Goal: Communication & Community: Answer question/provide support

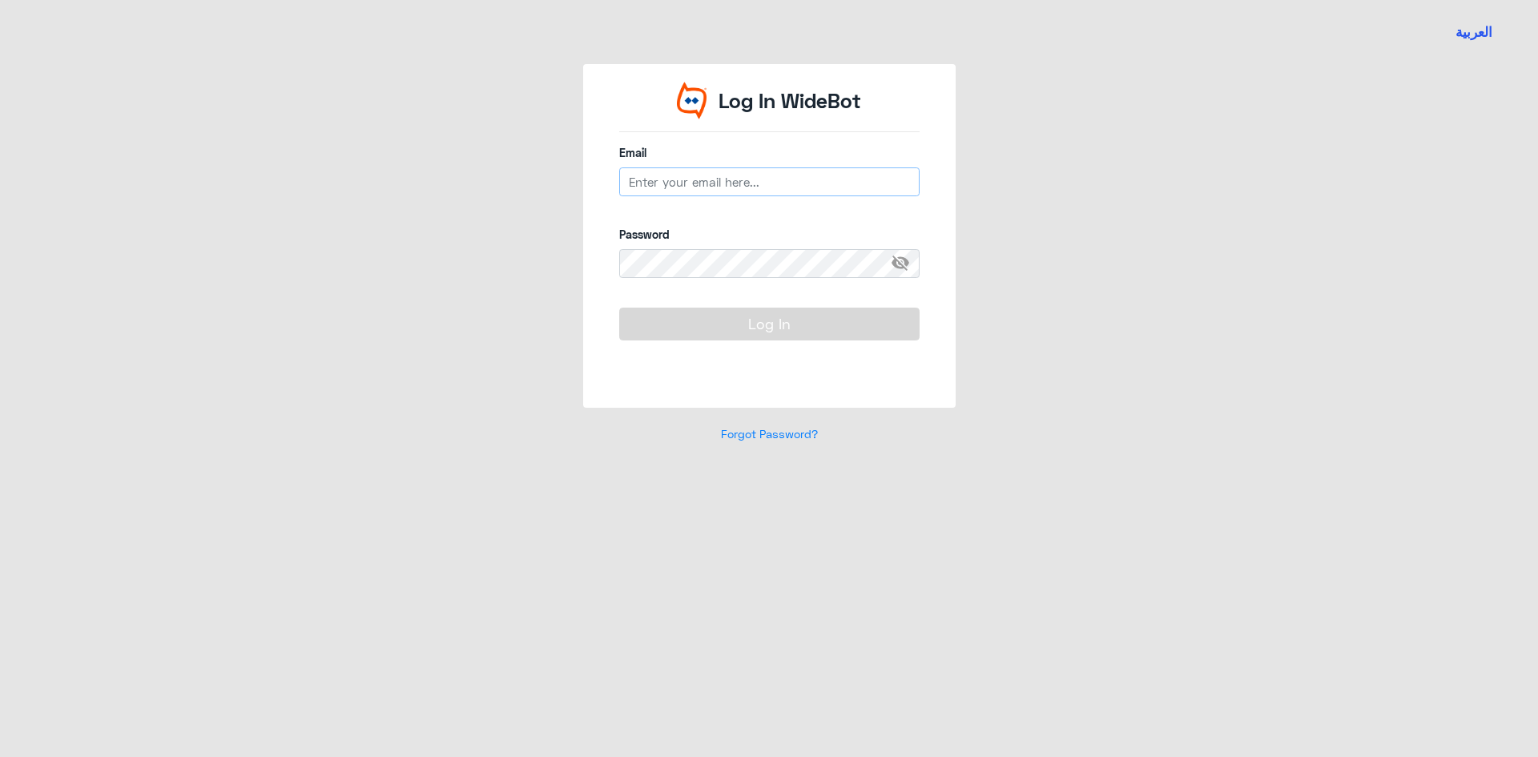
type input "[EMAIL_ADDRESS][DOMAIN_NAME]"
click at [675, 352] on div "Log In" at bounding box center [769, 343] width 300 height 70
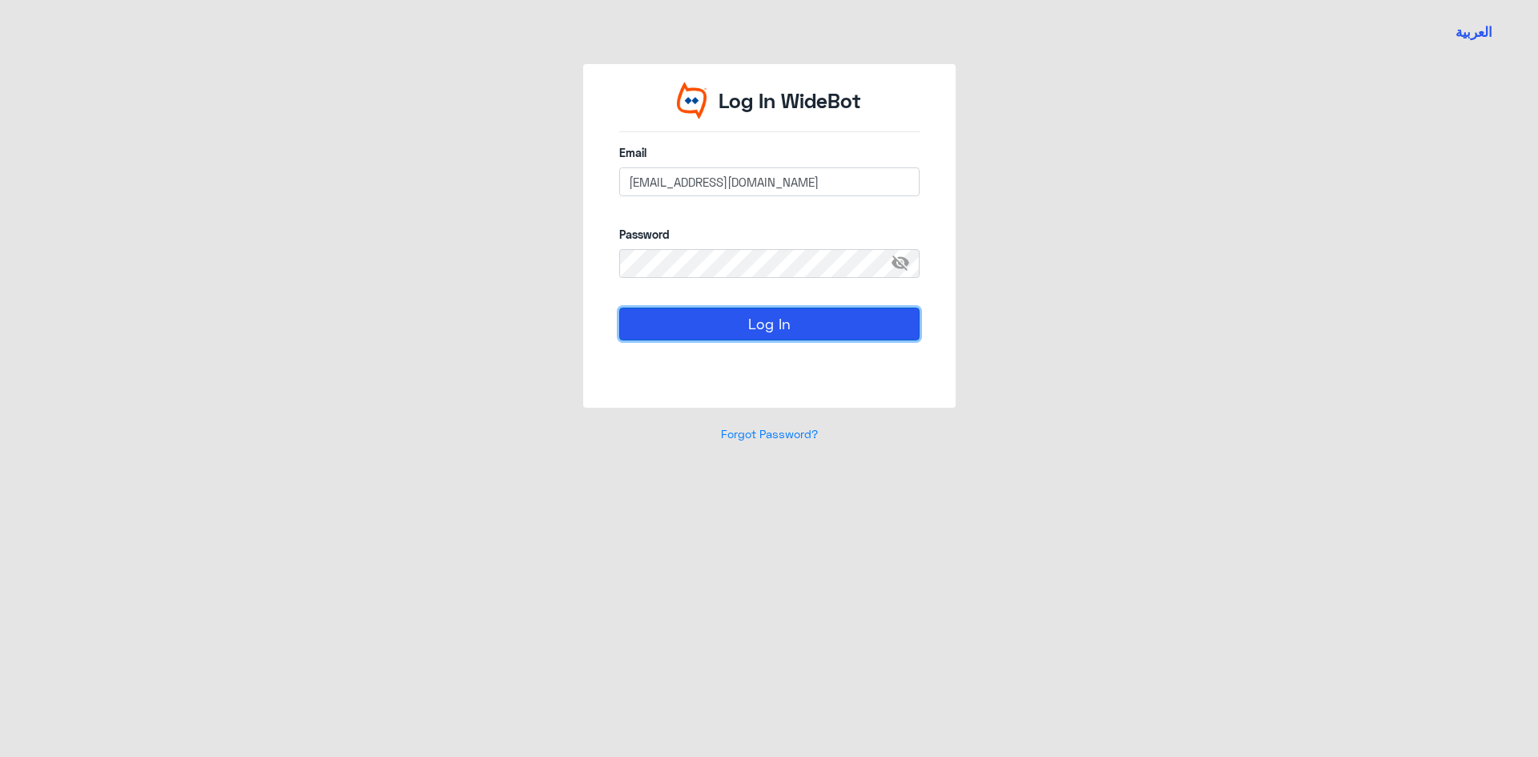
click at [669, 333] on button "Log In" at bounding box center [769, 324] width 300 height 32
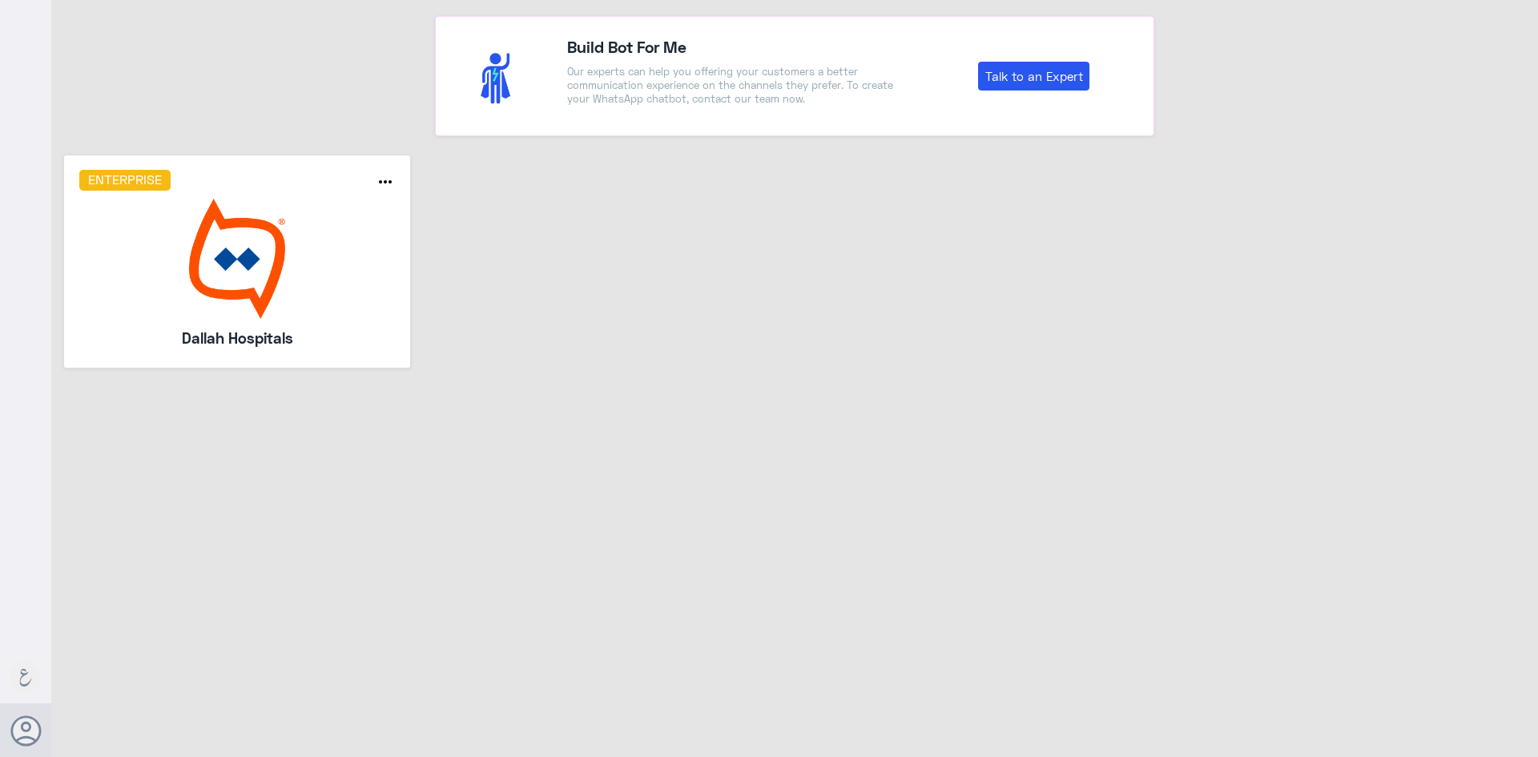
click at [291, 267] on img at bounding box center [237, 259] width 316 height 120
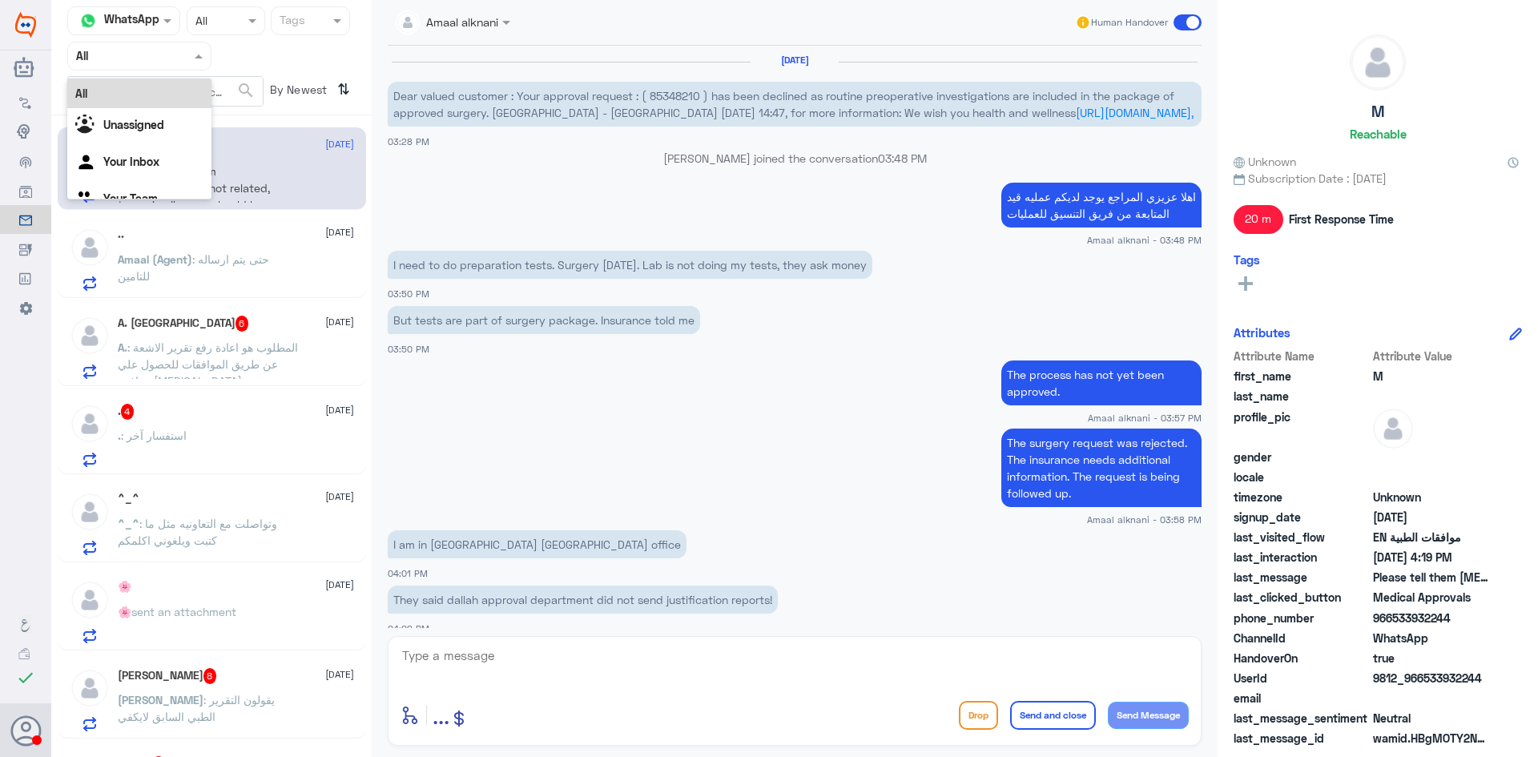
click at [114, 63] on input "text" at bounding box center [120, 55] width 88 height 18
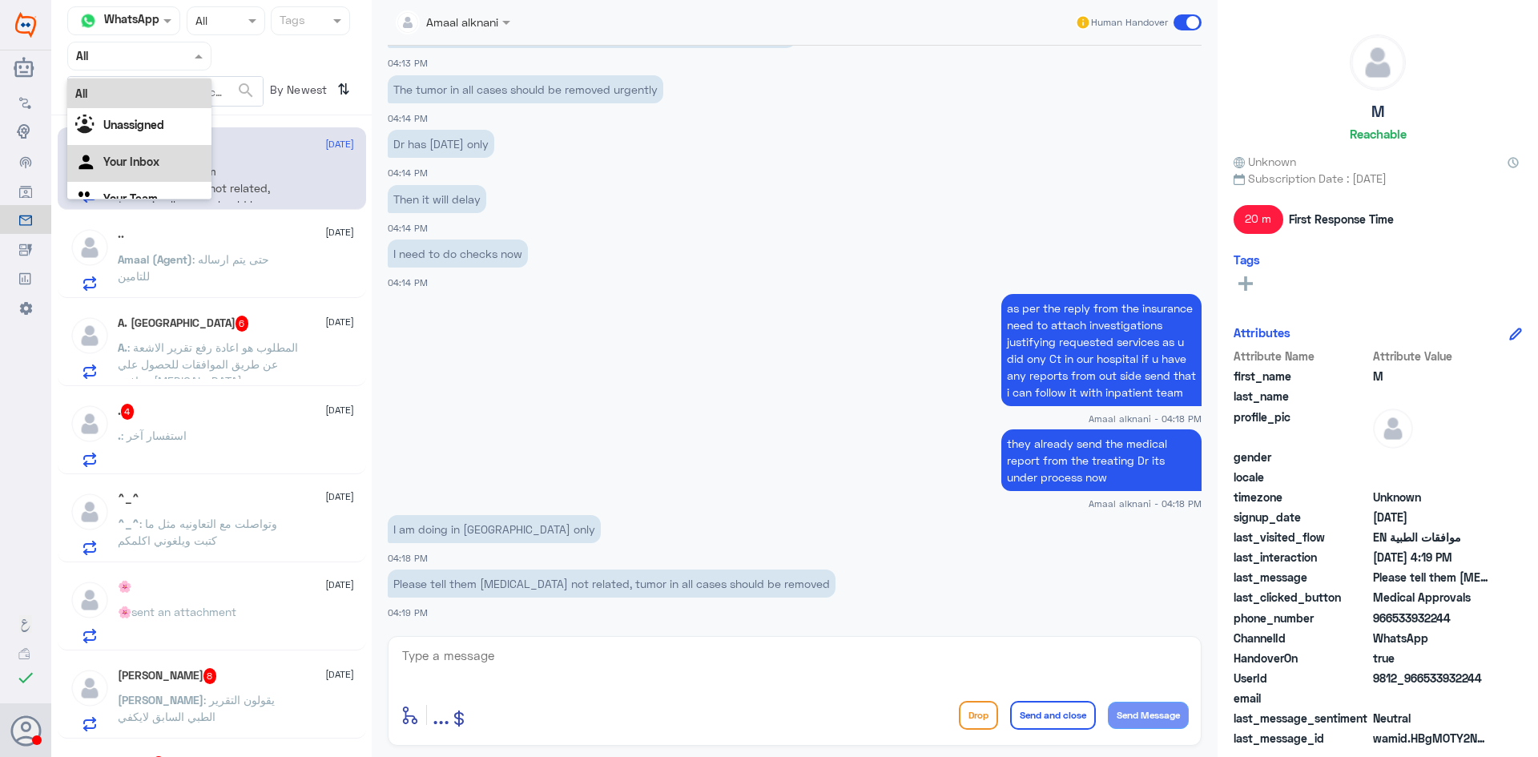
click at [119, 163] on Inbox "Your Inbox" at bounding box center [131, 162] width 56 height 14
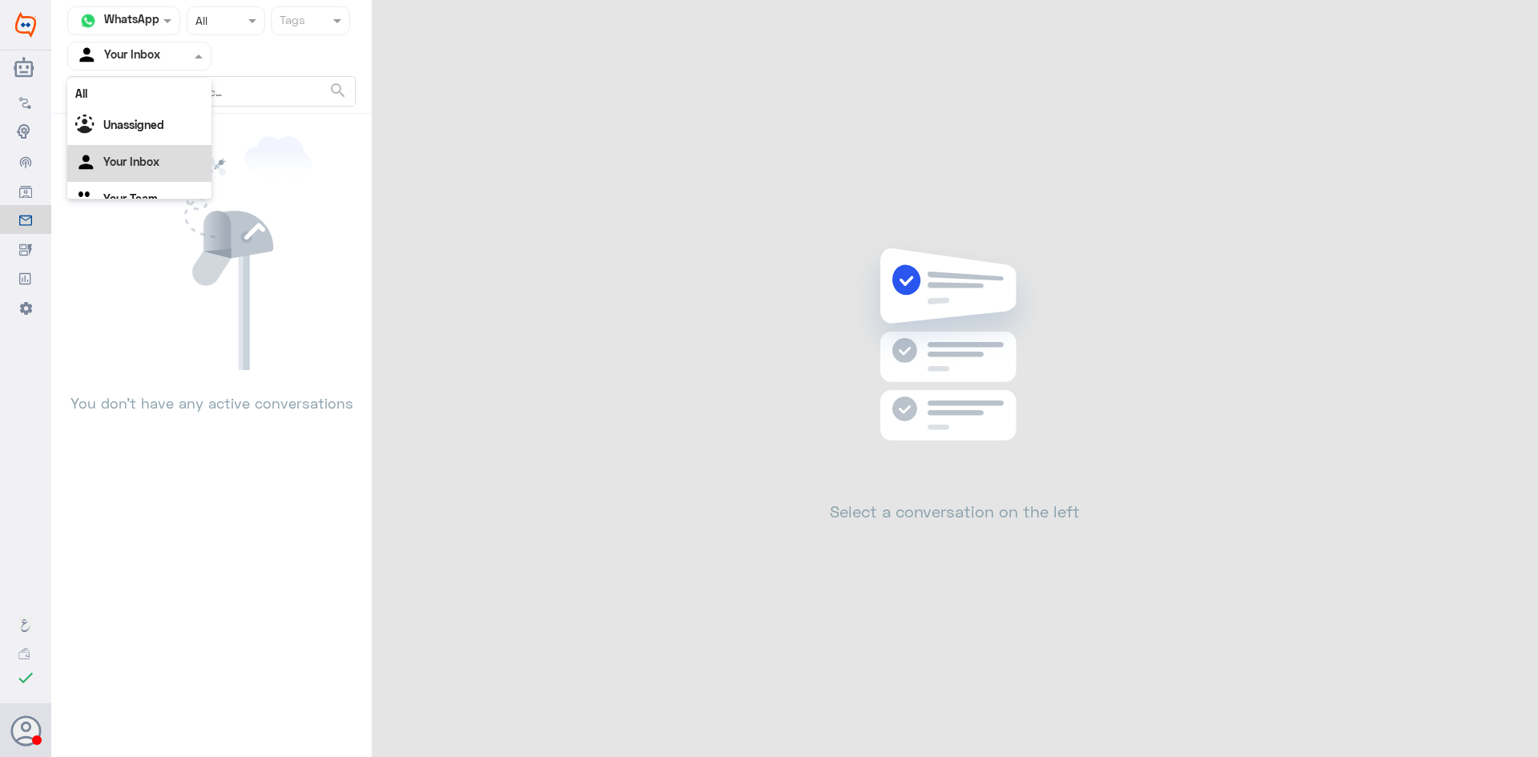
click at [127, 56] on input "text" at bounding box center [120, 55] width 88 height 18
click at [123, 179] on Team "Your Team" at bounding box center [130, 178] width 54 height 14
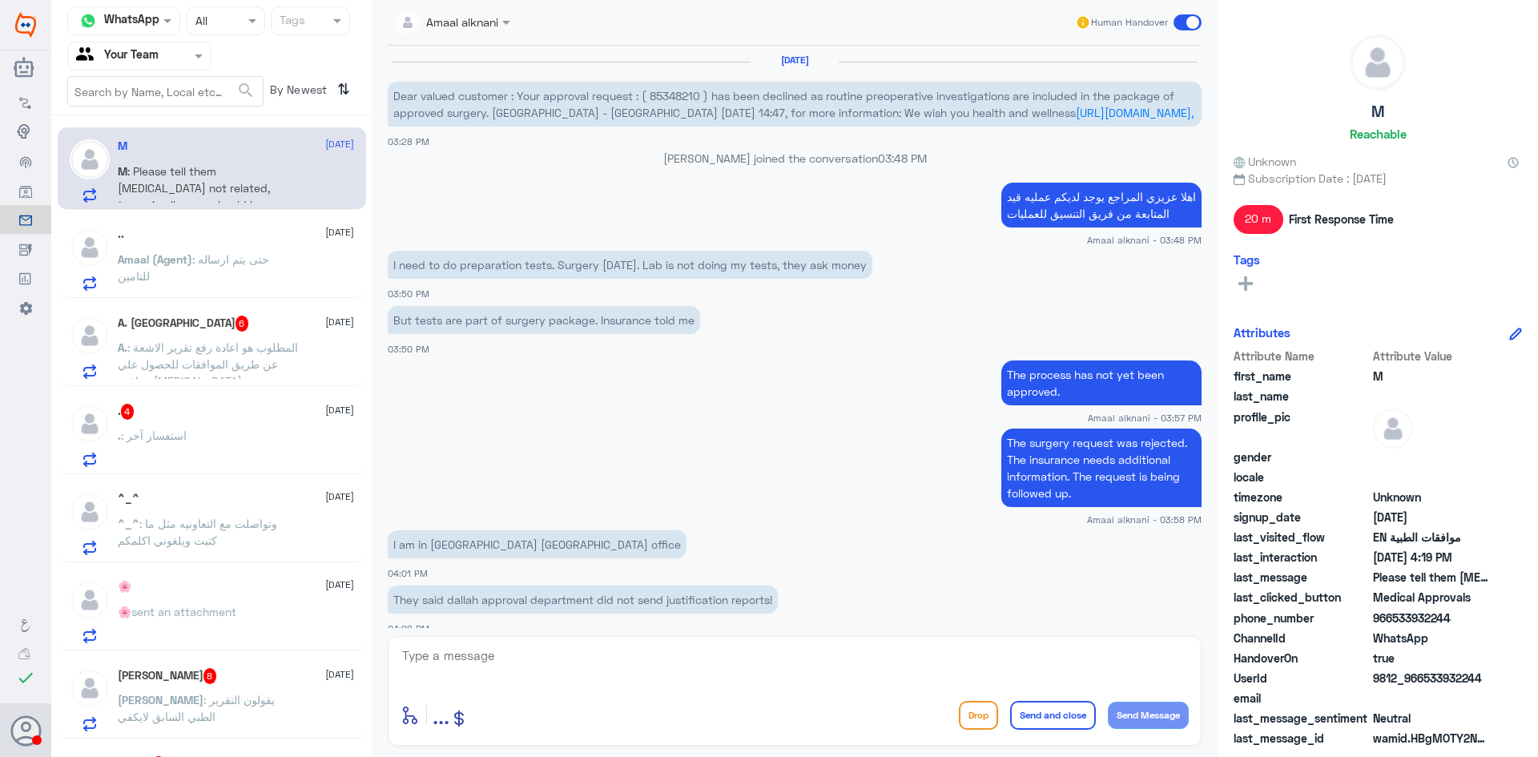
scroll to position [810, 0]
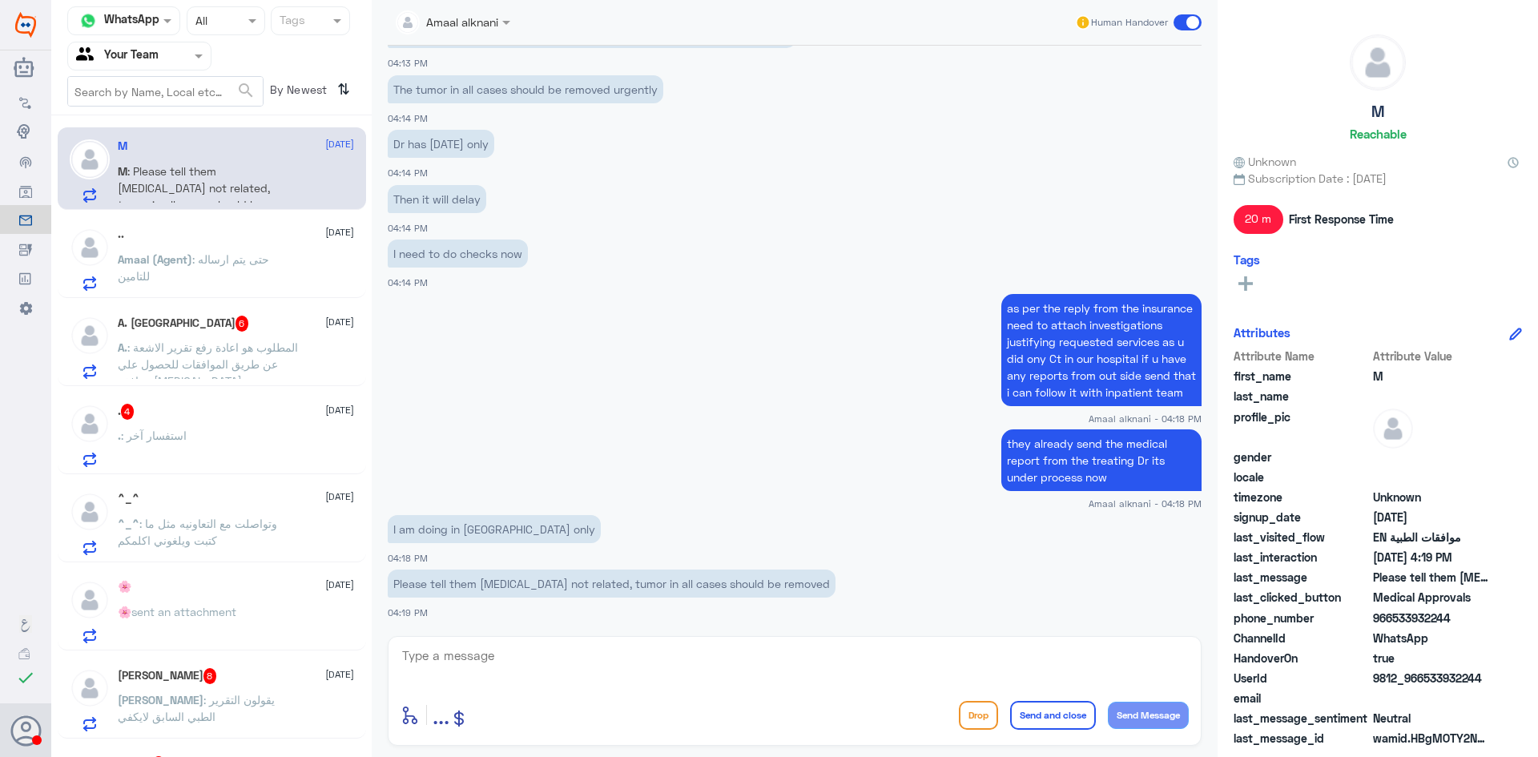
click at [262, 251] on p "Amaal (Agent) : حتى يتم ارساله للتامين" at bounding box center [208, 271] width 180 height 40
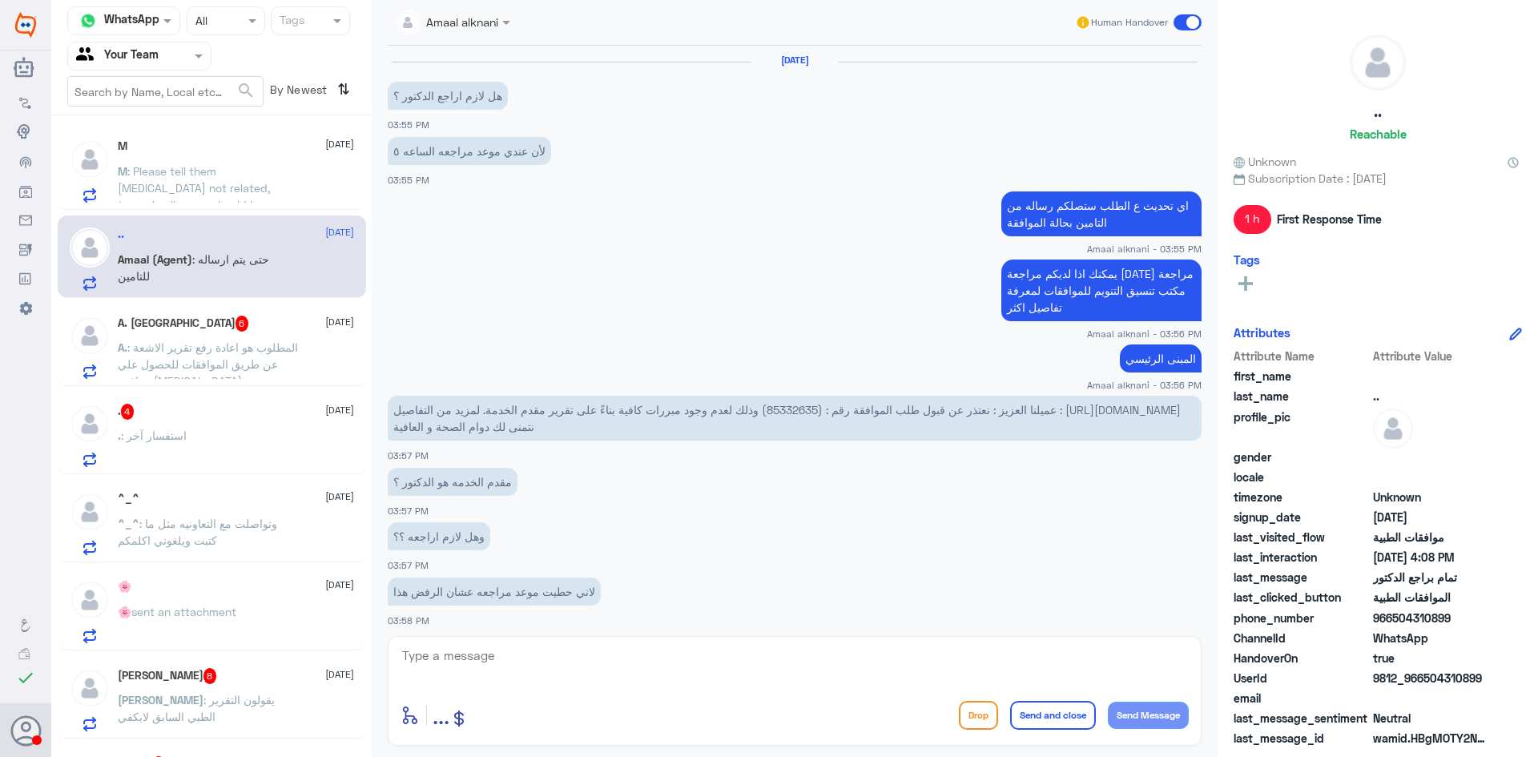
scroll to position [653, 0]
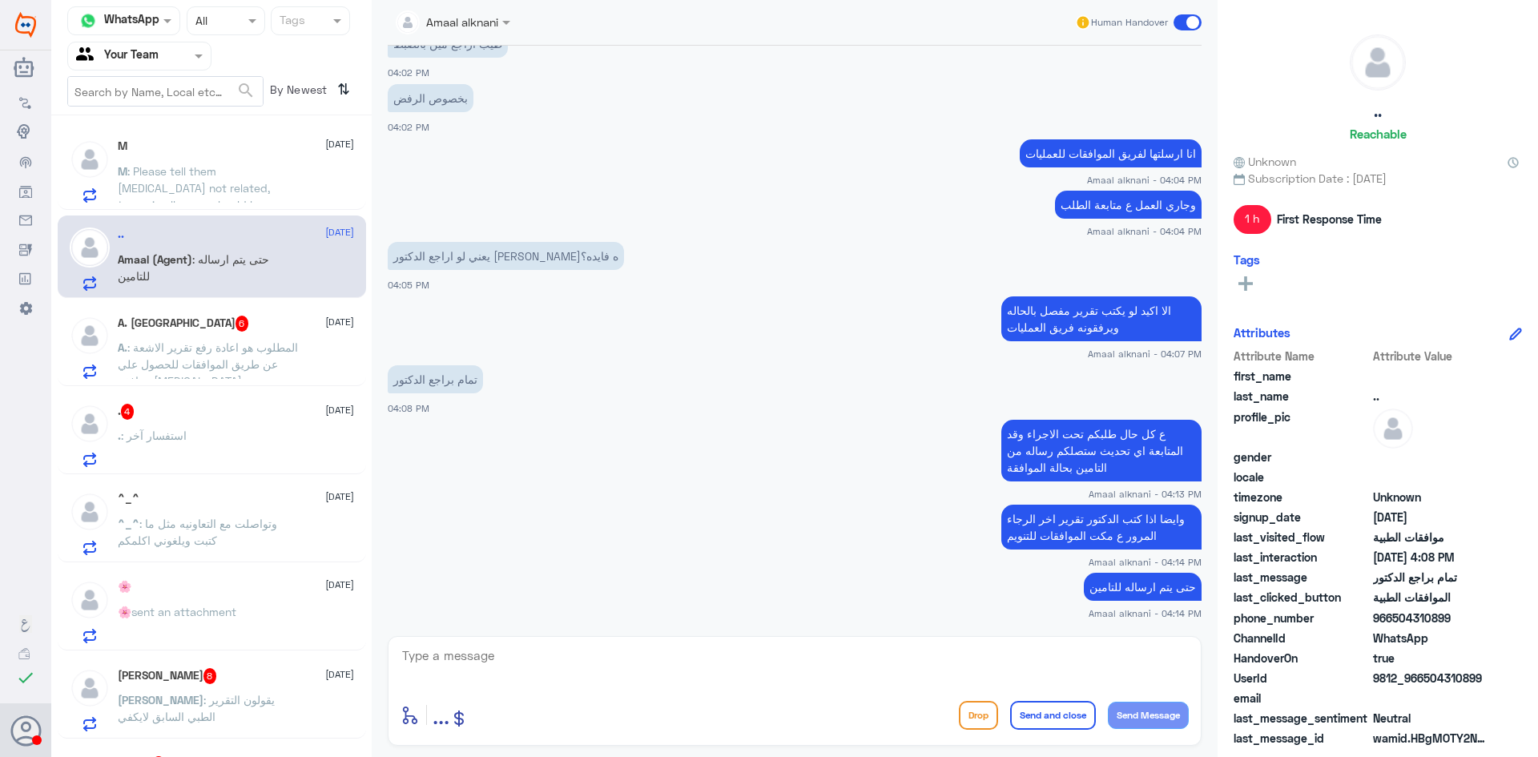
click at [234, 356] on p "A. : المطلوب هو اعادة رفع تقرير الاشعة عن طريق الموافقات للحصول علي موافقة [MED…" at bounding box center [208, 359] width 180 height 40
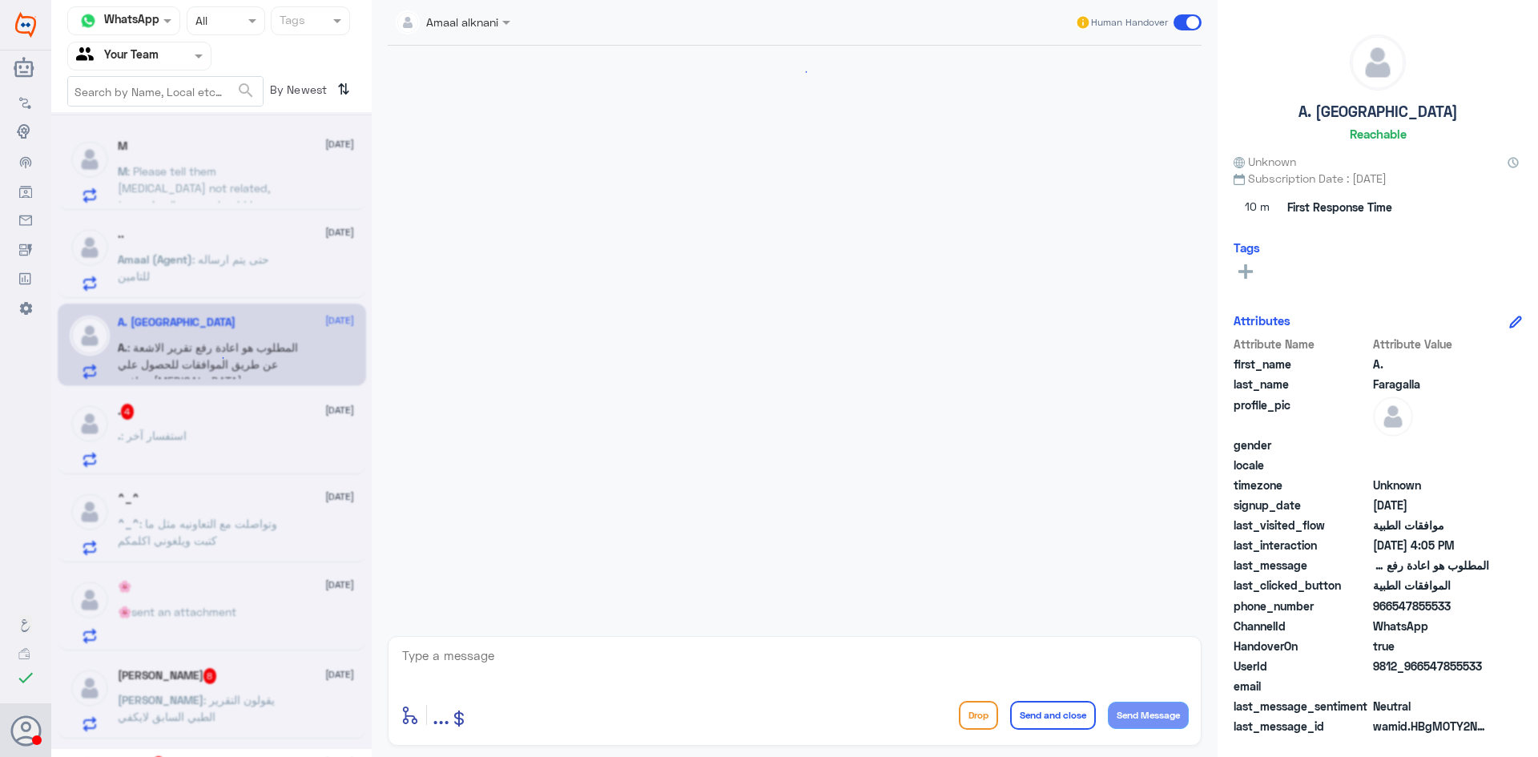
scroll to position [1359, 0]
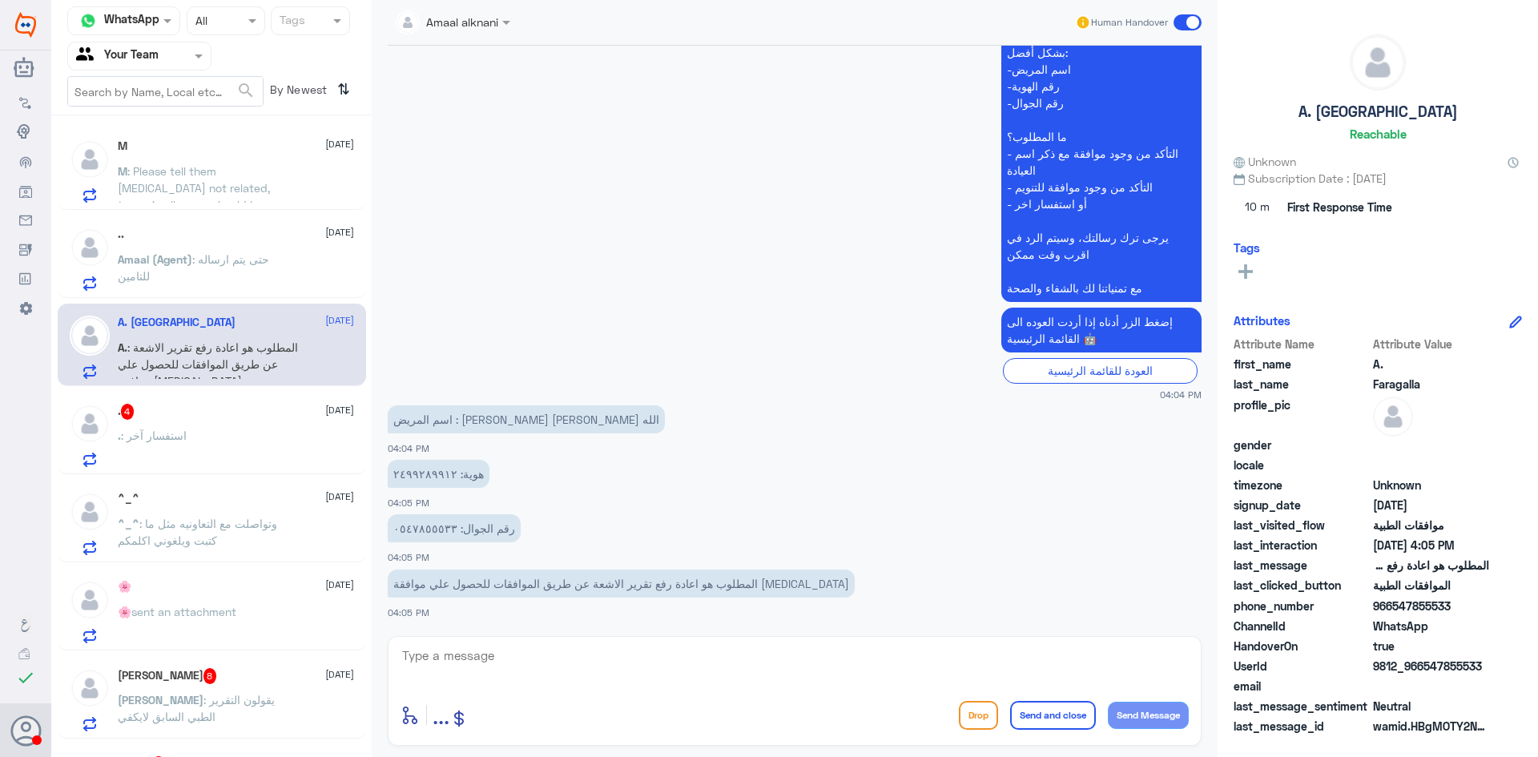
click at [444, 663] on textarea at bounding box center [794, 664] width 788 height 39
drag, startPoint x: 480, startPoint y: 656, endPoint x: 321, endPoint y: 621, distance: 162.4
click at [321, 621] on div "Channel WhatsApp Status × All Tags Agent Filter Your Team search By Newest ⇅ M …" at bounding box center [794, 381] width 1486 height 762
type textarea "2499289912"
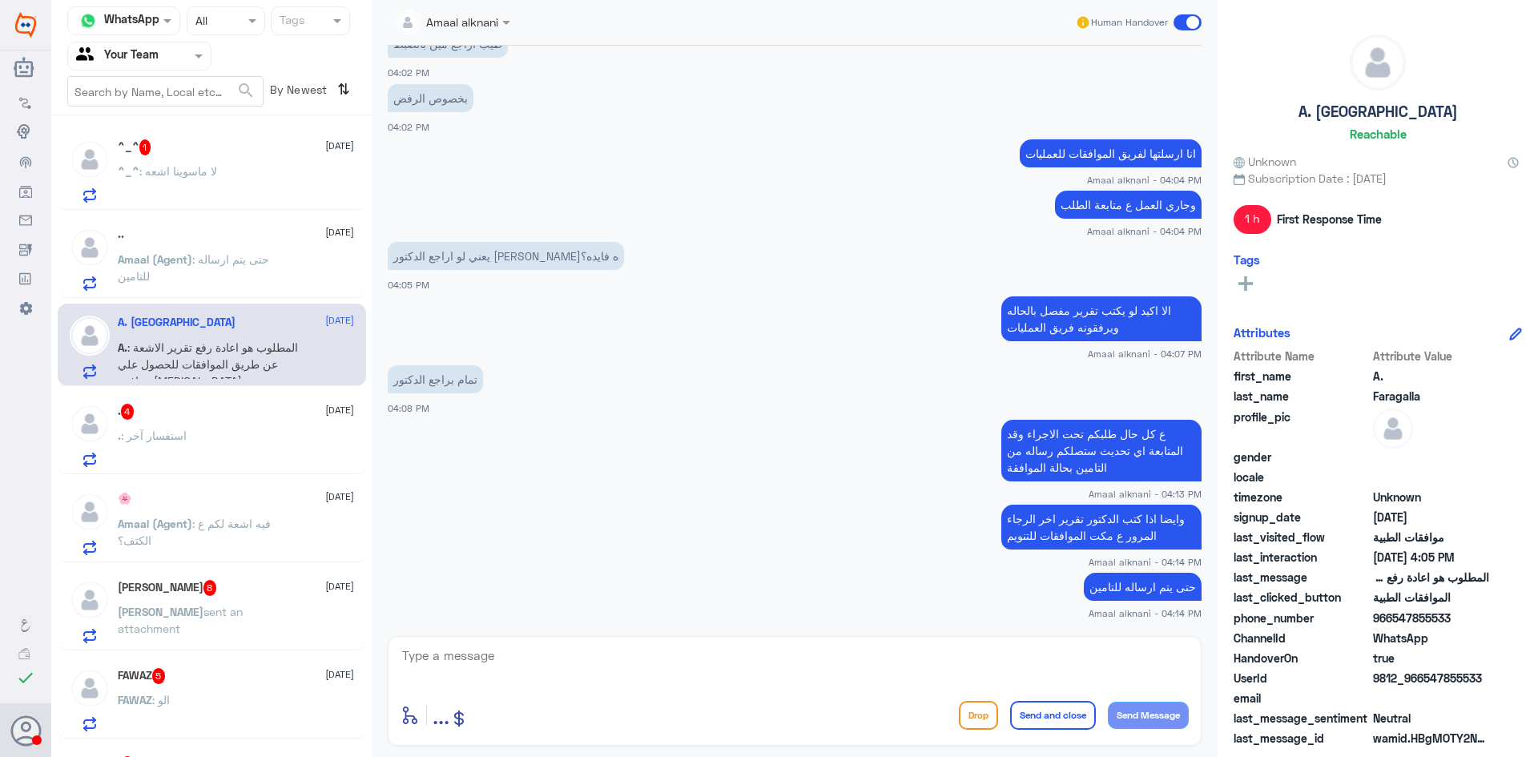
scroll to position [653, 0]
click at [788, 664] on textarea at bounding box center [794, 664] width 788 height 39
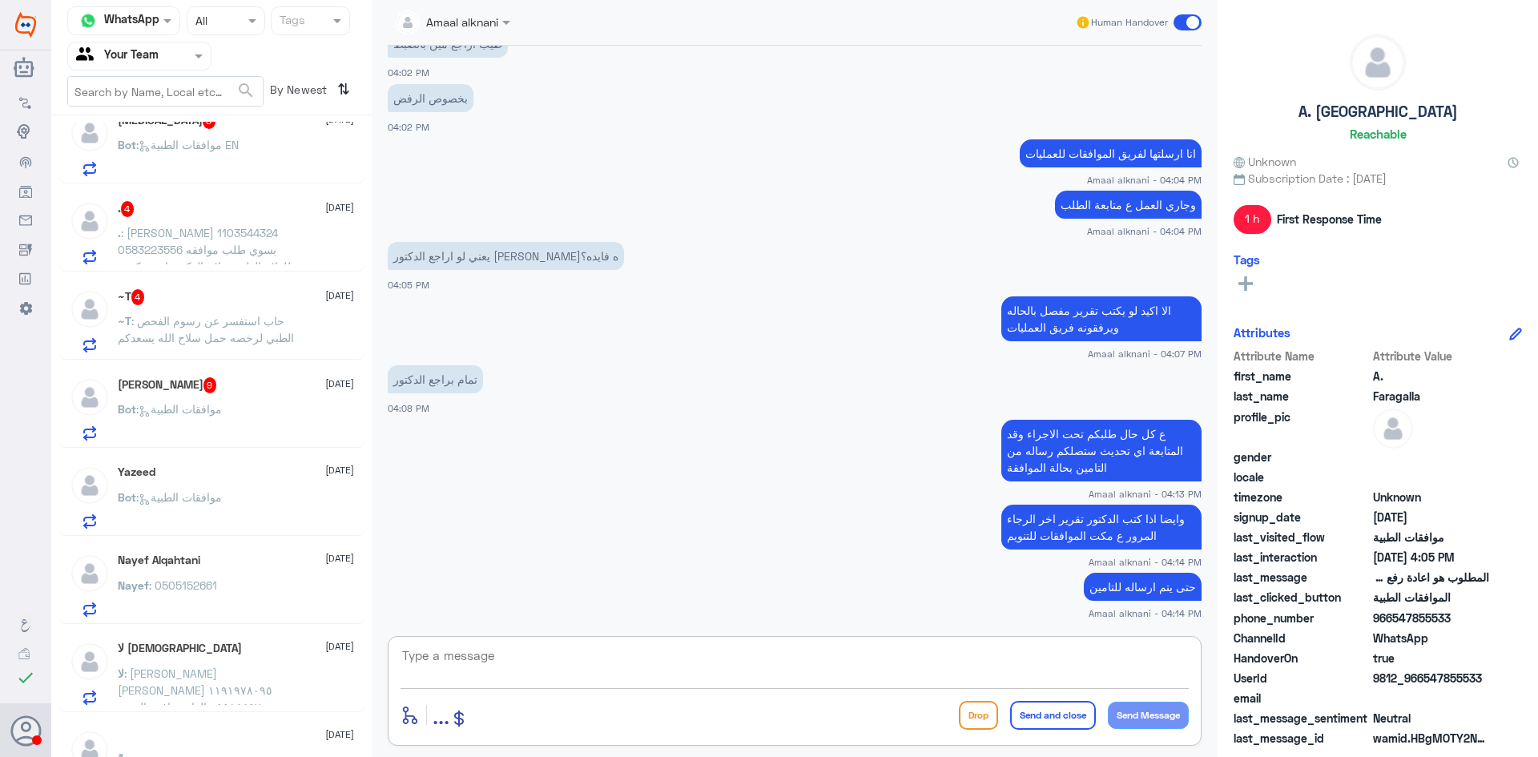
scroll to position [2040, 0]
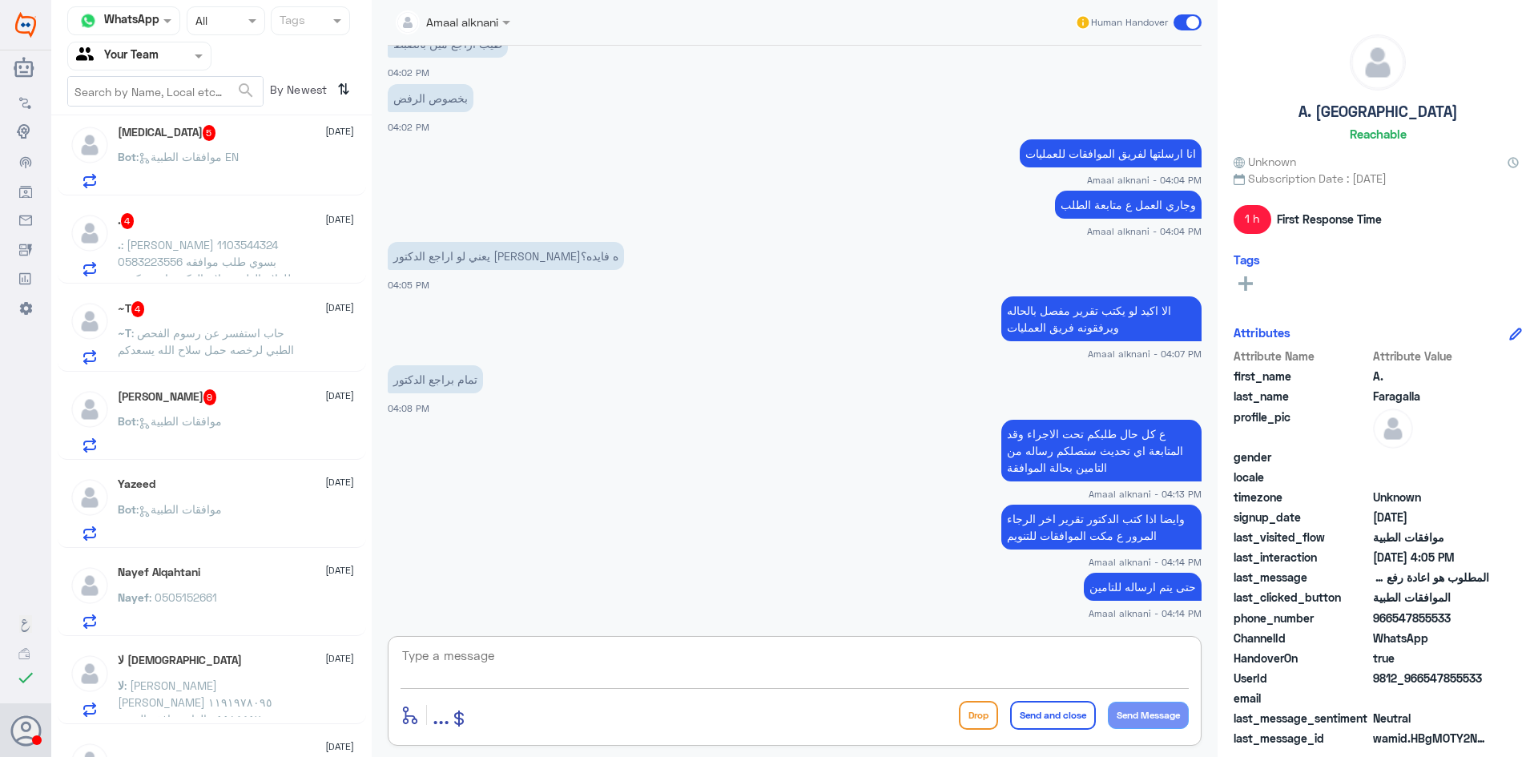
click at [255, 432] on div "Bot : موافقات الطبية" at bounding box center [236, 434] width 236 height 36
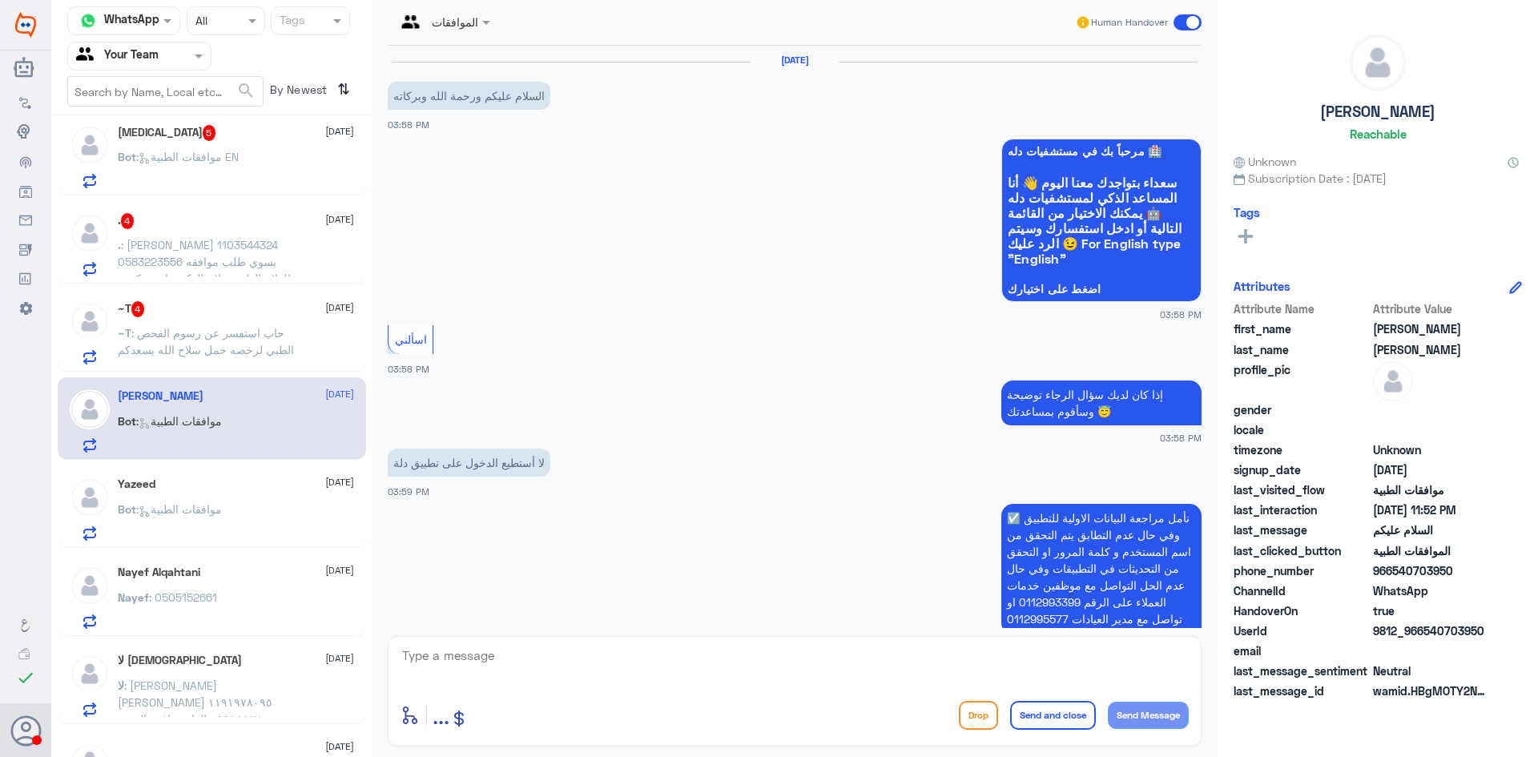
scroll to position [1722, 0]
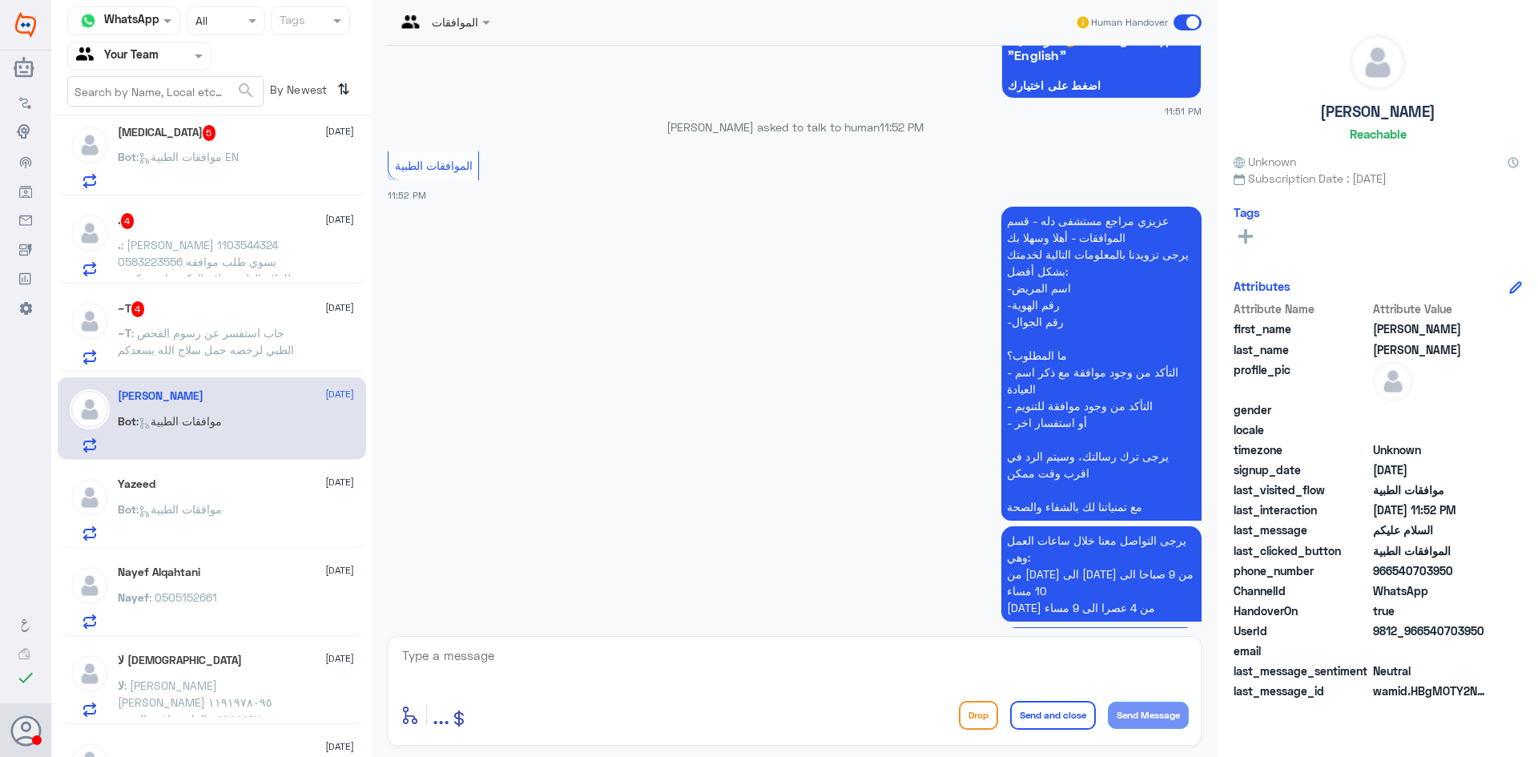
click at [754, 678] on textarea at bounding box center [794, 664] width 788 height 39
type textarea "l"
type textarea "مرحبا كيف اقدر اساعدك"
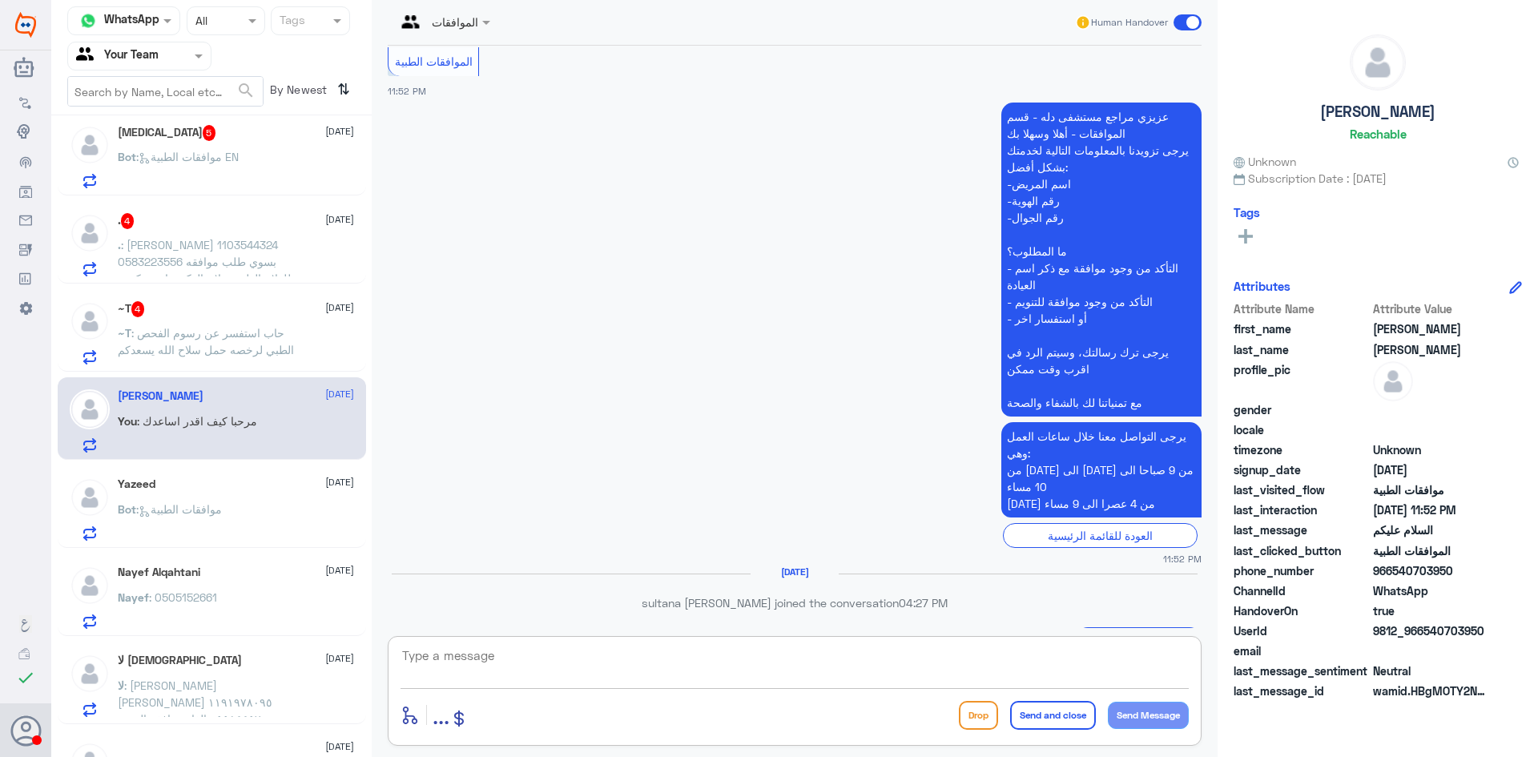
scroll to position [1801, 0]
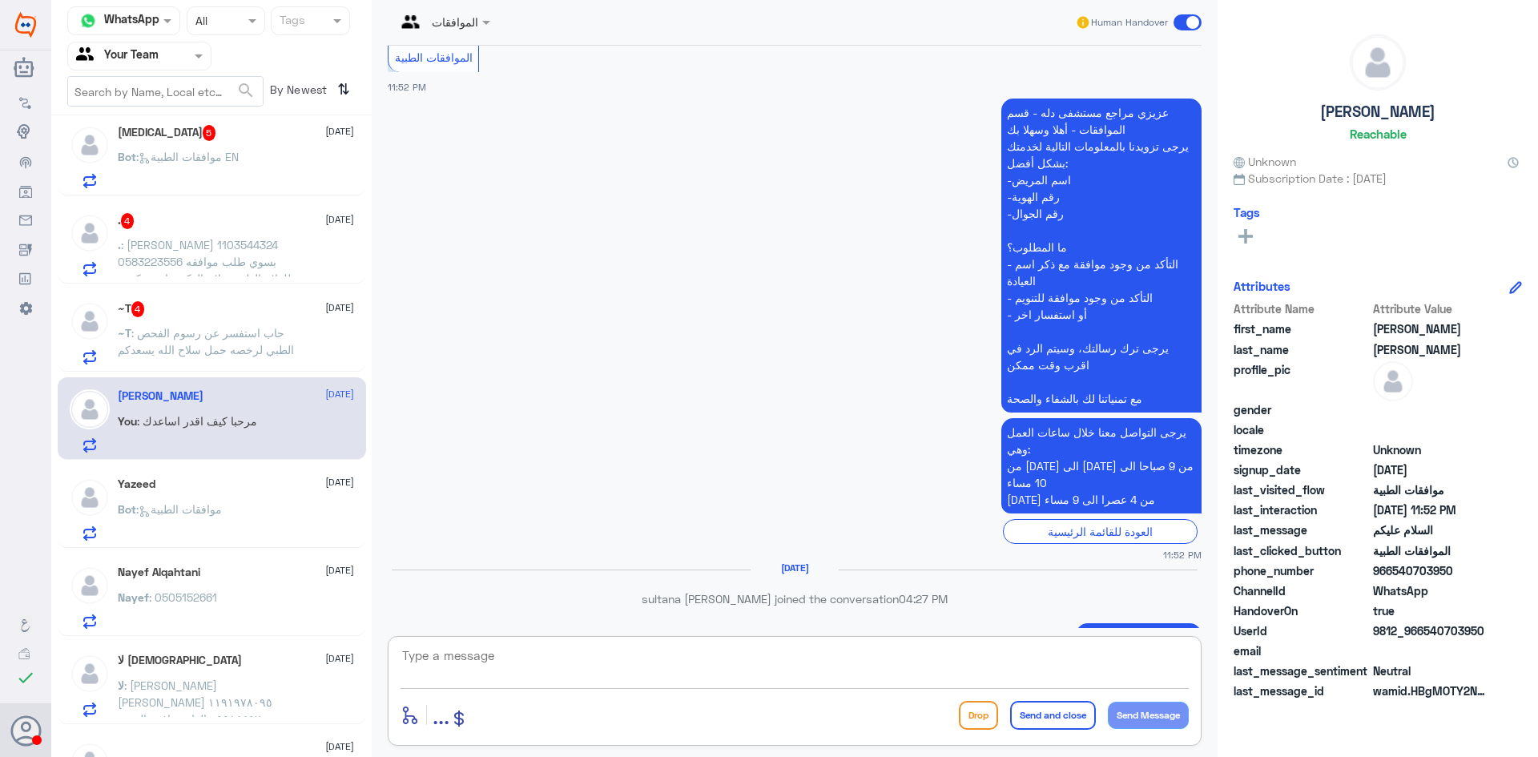
click at [255, 331] on span ": حاب استفسر عن رسوم الفحص الطبي لرخصه حمل سلاح الله يسعدكم" at bounding box center [206, 341] width 176 height 30
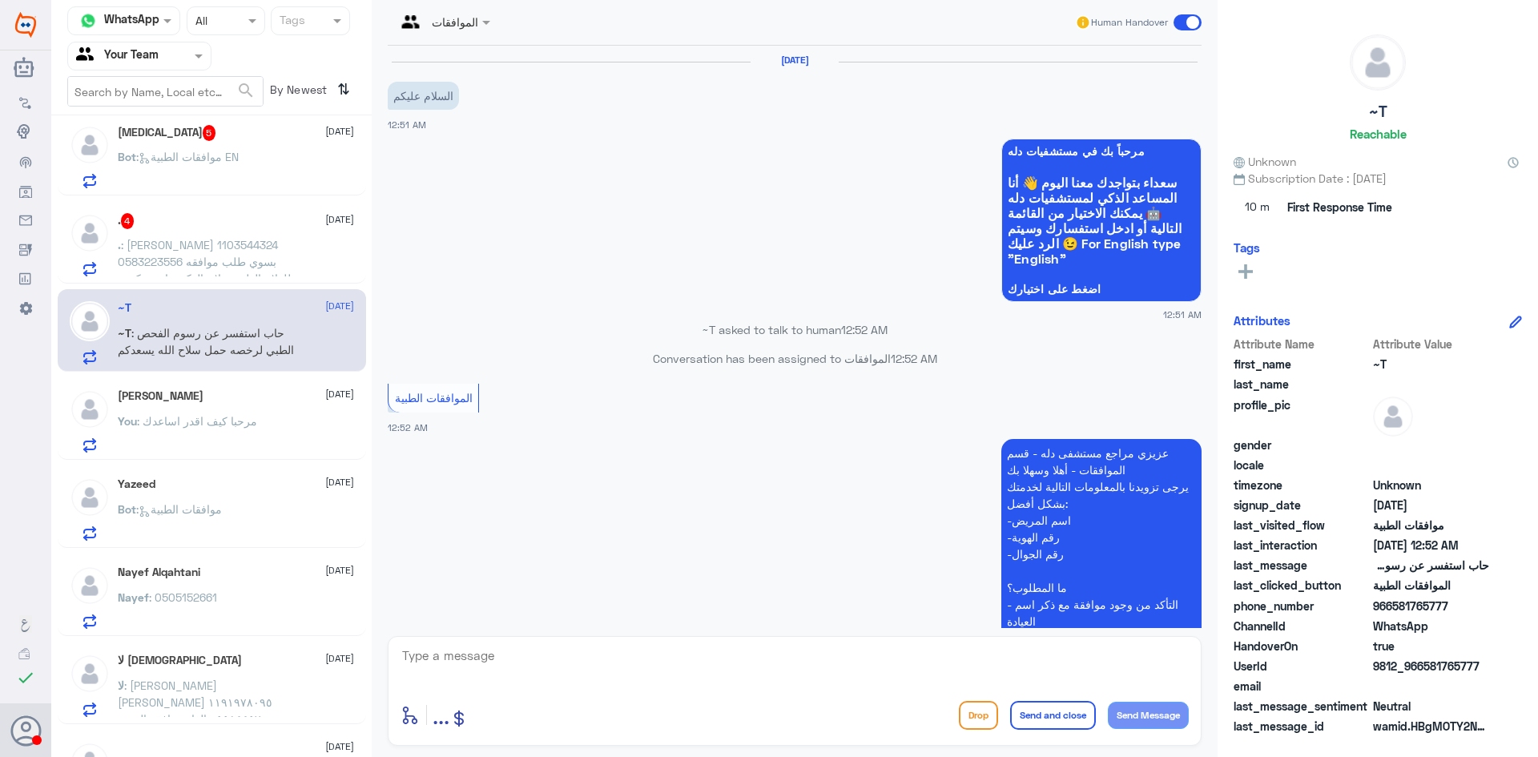
scroll to position [392, 0]
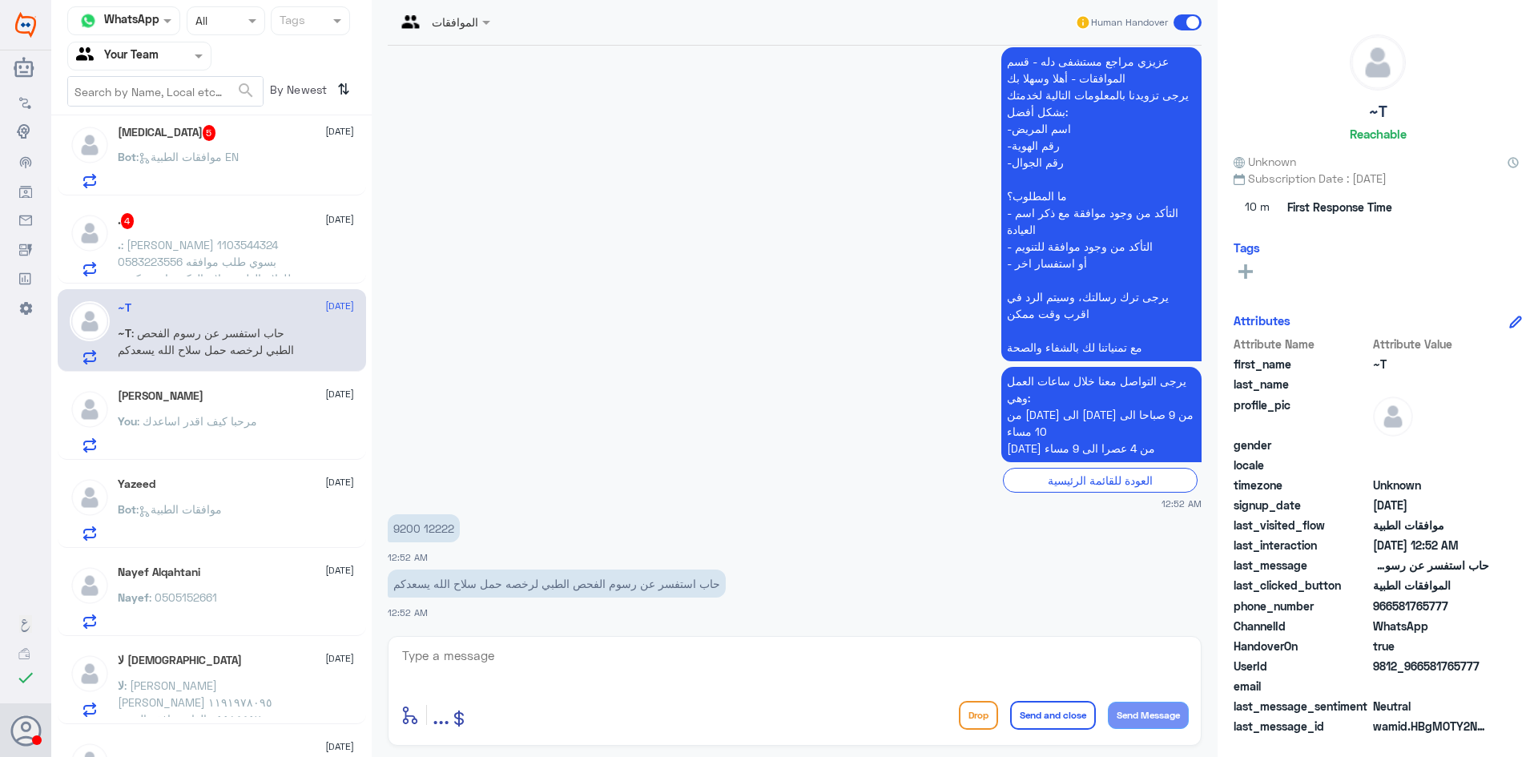
click at [677, 666] on textarea at bounding box center [794, 664] width 788 height 39
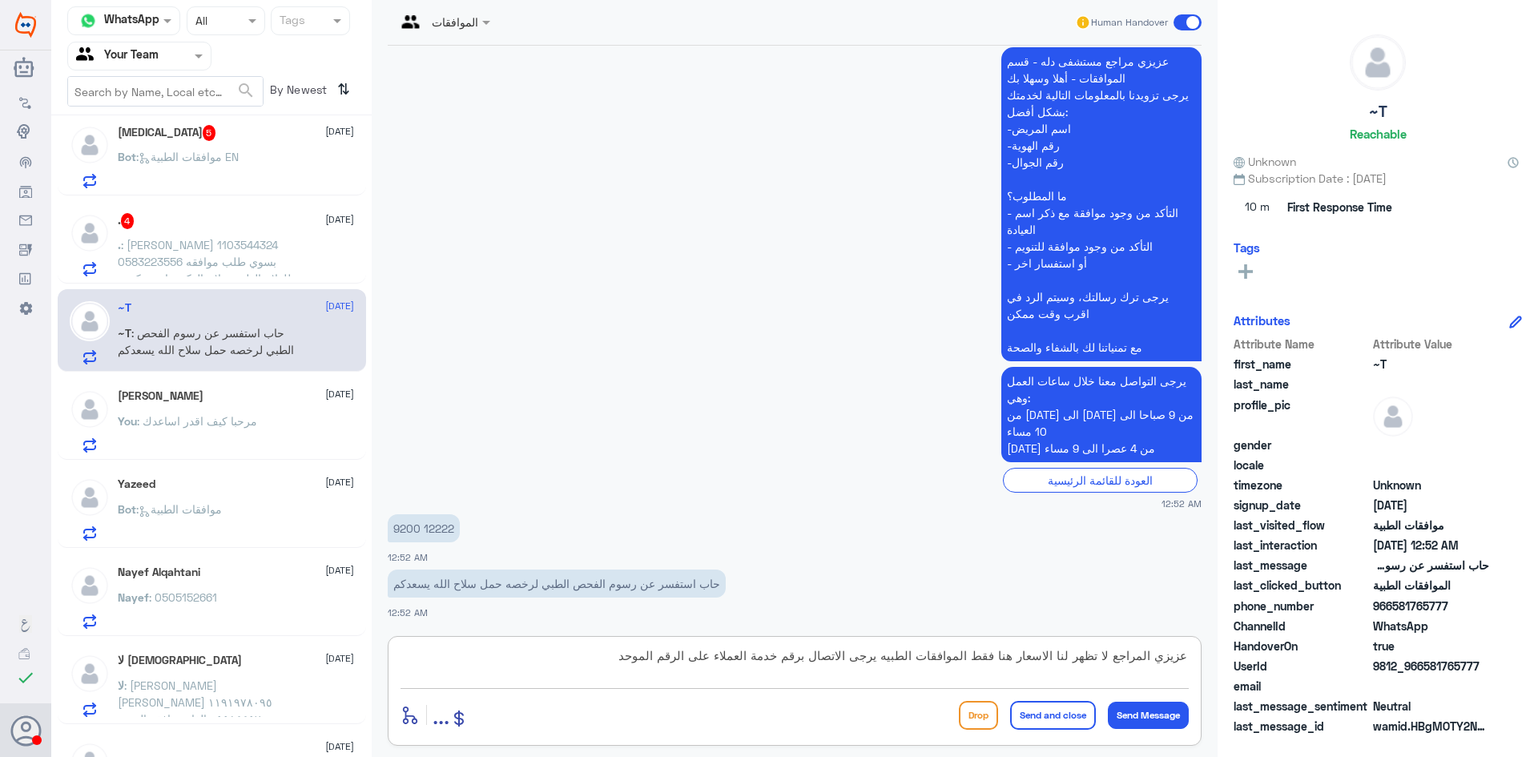
click at [408, 527] on p "9200 12222" at bounding box center [424, 528] width 72 height 28
copy div "9200 12222"
click at [553, 649] on textarea "عزيزي المراجع لا تظهر لنا الاسعار هنا فقط الموافقات الطبيه يرجى الاتصال برقم خد…" at bounding box center [794, 664] width 788 height 39
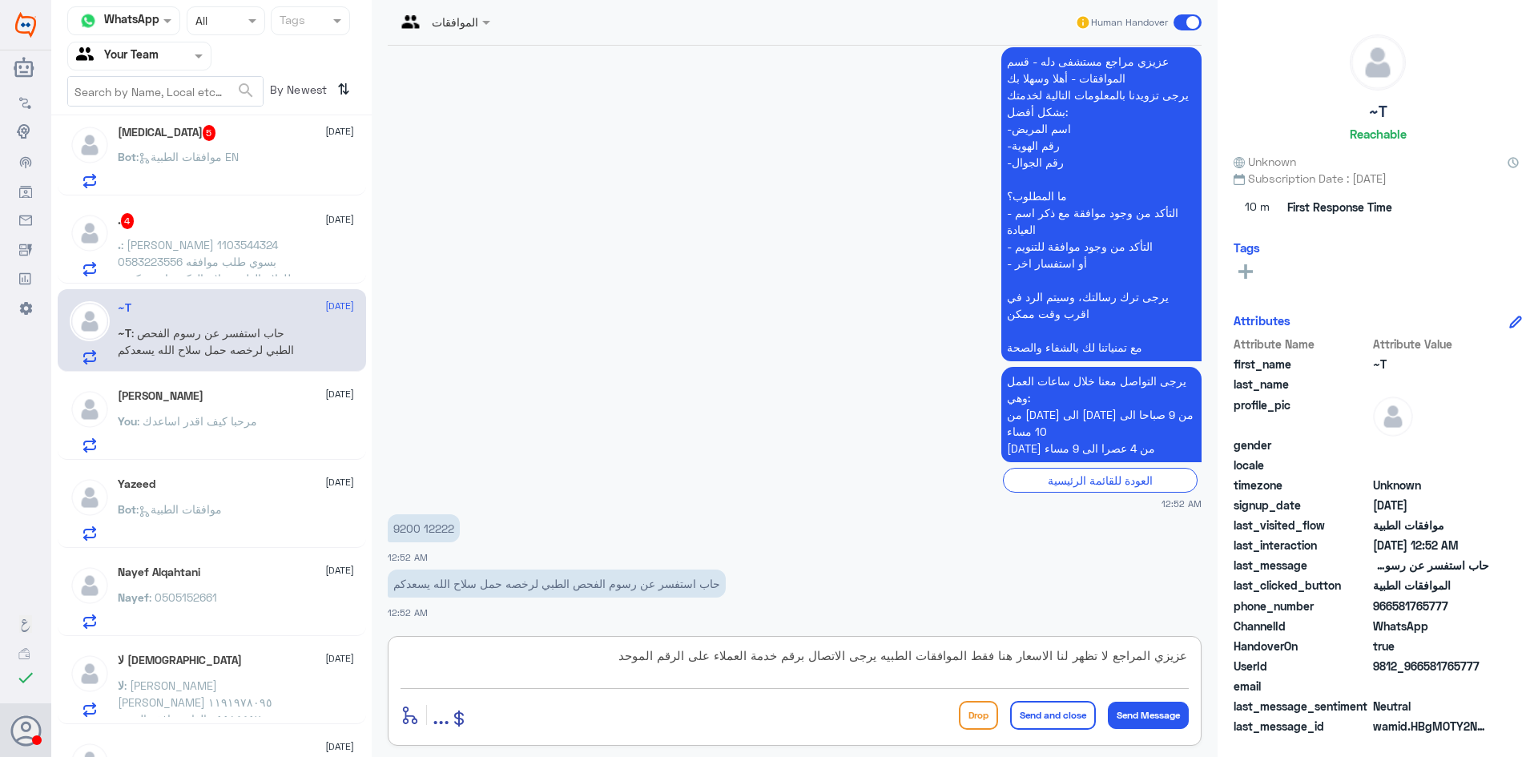
paste textarea "9200 12222"
click at [593, 654] on textarea "عزيزي المراجع لا تظهر لنا الاسعار هنا فقط الموافقات الطبيه يرجى الاتصال برقم خد…" at bounding box center [794, 664] width 788 height 39
drag, startPoint x: 563, startPoint y: 653, endPoint x: 613, endPoint y: 655, distance: 50.5
click at [613, 655] on textarea "عزيزي المراجع لا تظهر لنا الاسعار هنا فقط الموافقات الطبيه يرجى الاتصال برقم خد…" at bounding box center [794, 664] width 788 height 39
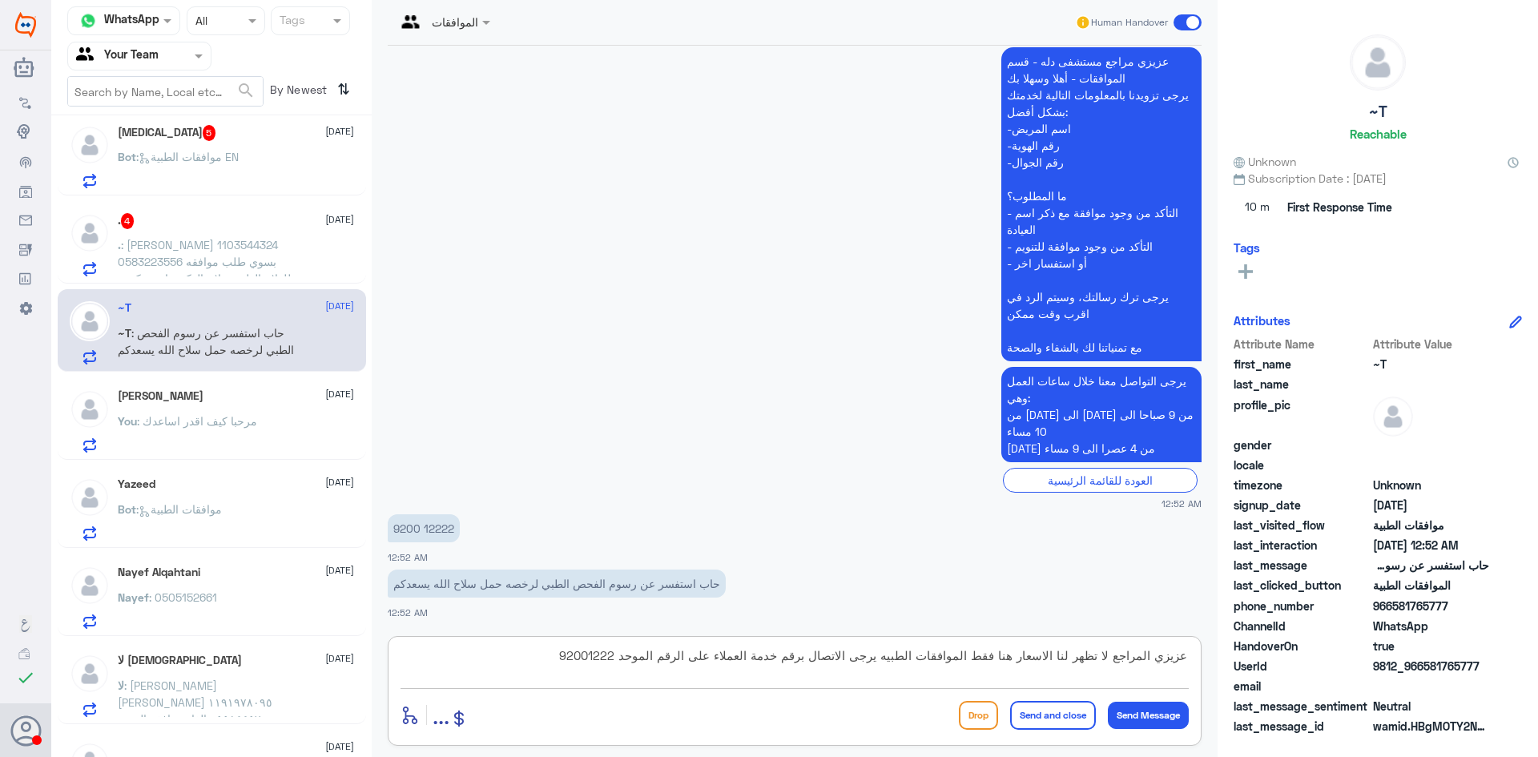
type textarea "عزيزي المراجع لا تظهر لنا الاسعار هنا فقط الموافقات الطبيه يرجى الاتصال برقم خد…"
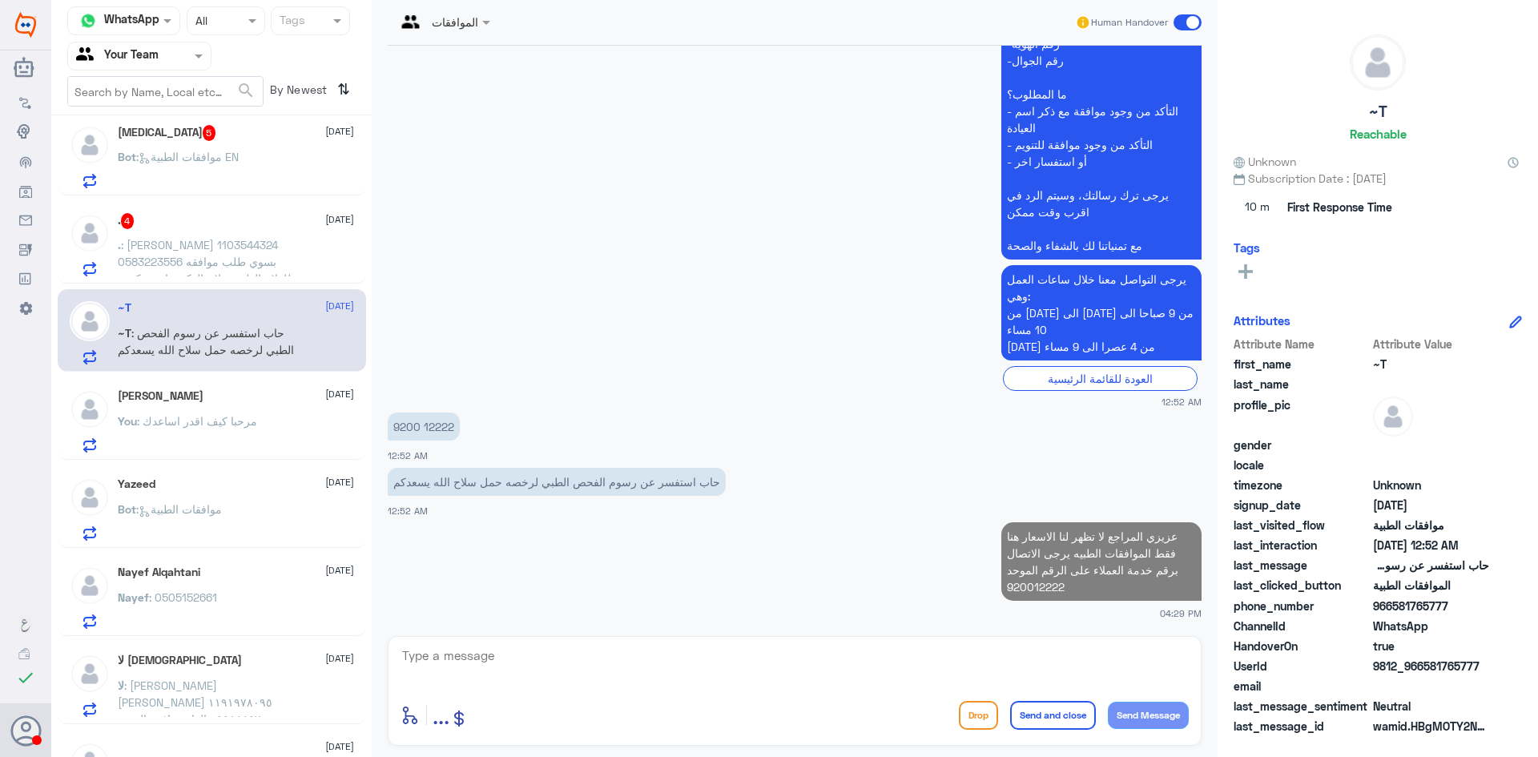
click at [229, 229] on div ". 4 [DATE]" at bounding box center [236, 221] width 236 height 16
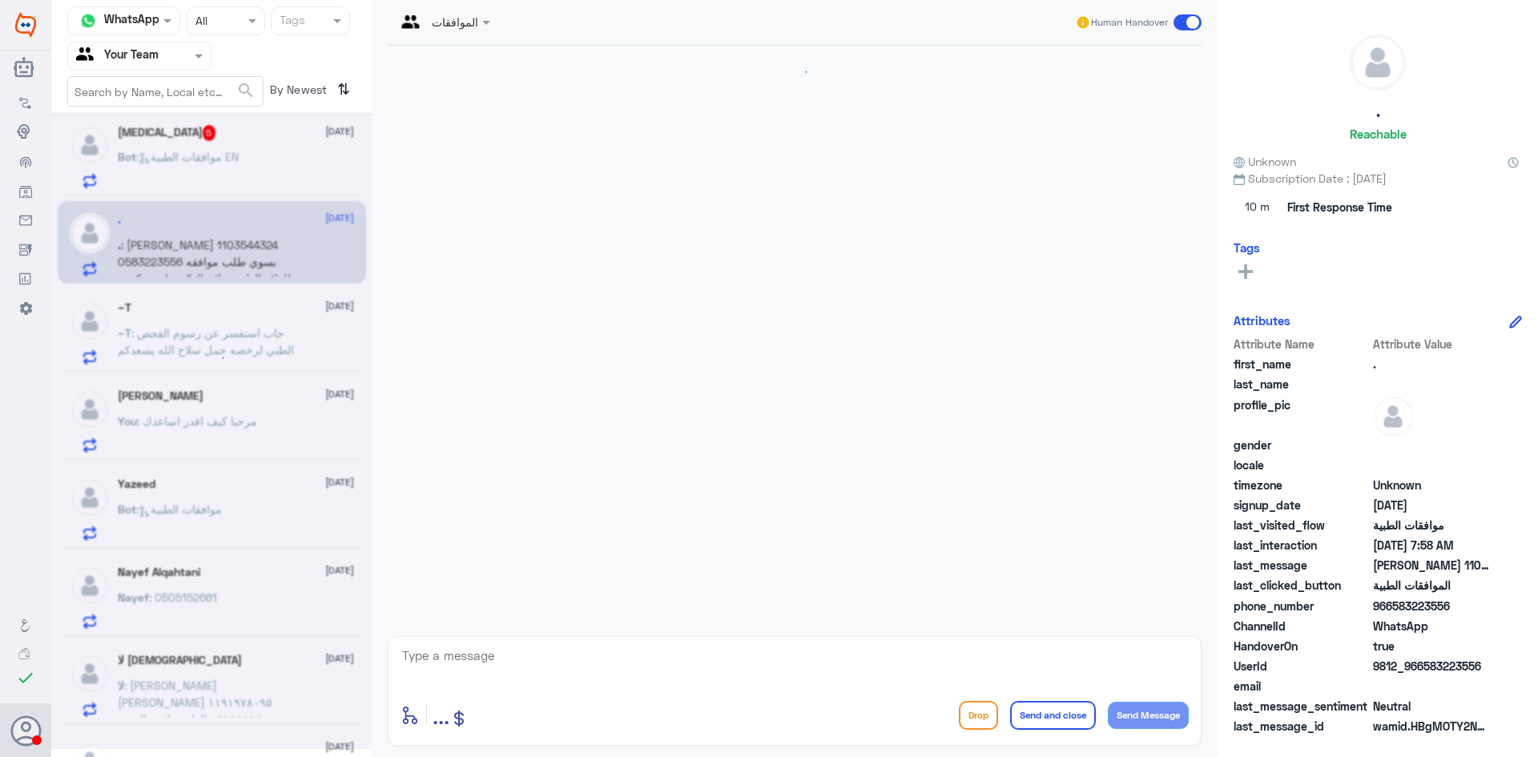
scroll to position [736, 0]
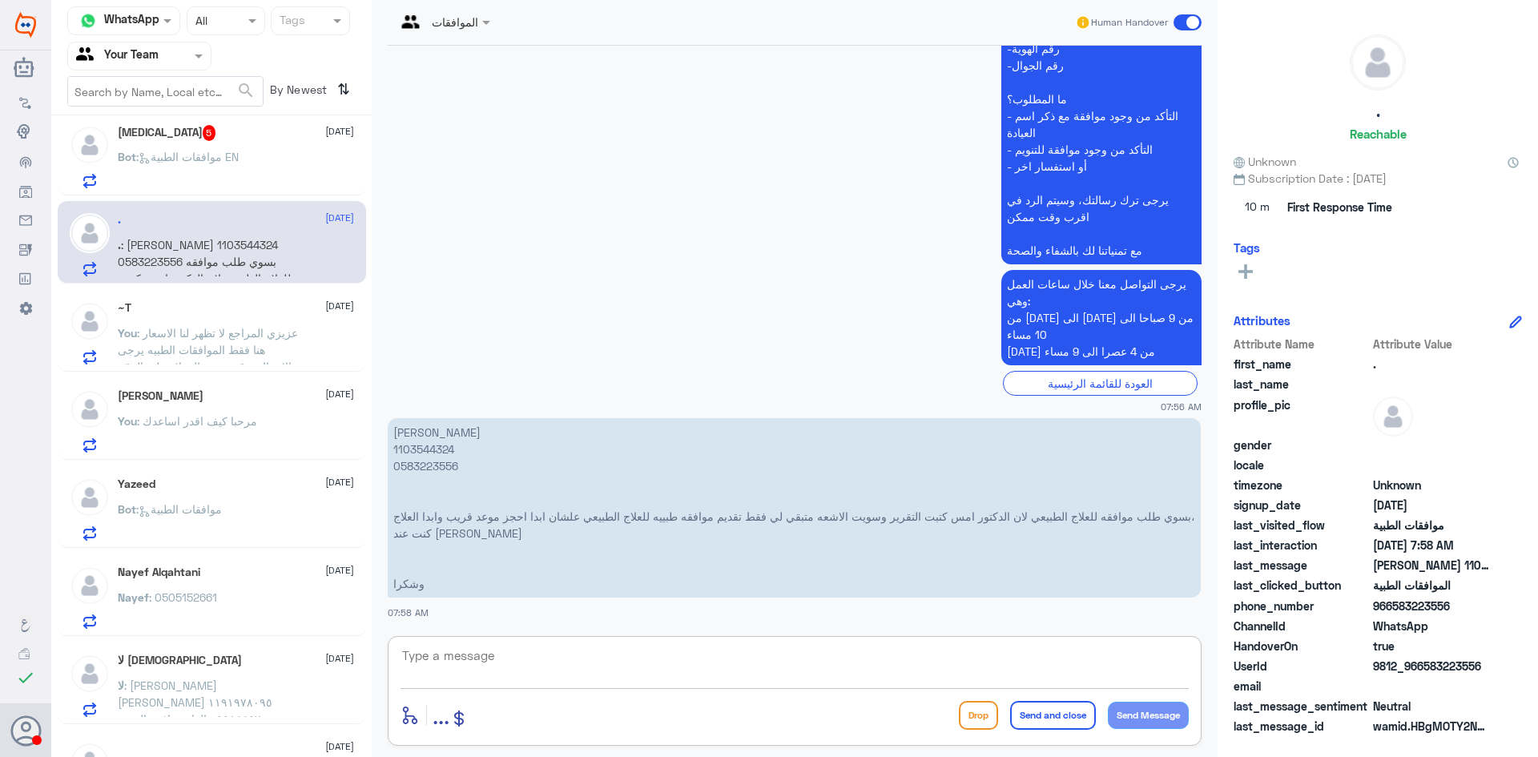
click at [513, 679] on textarea at bounding box center [794, 664] width 788 height 39
click at [822, 655] on textarea "عزيزي المراجع يرجى التواصل مع قسم العلاج الطبيعي" at bounding box center [794, 664] width 788 height 39
paste textarea "0112993319"
type textarea "عزيزي المراجع يرجى التواصل مع قسم العلاج الطبيعي 0112993319 على الواتساب"
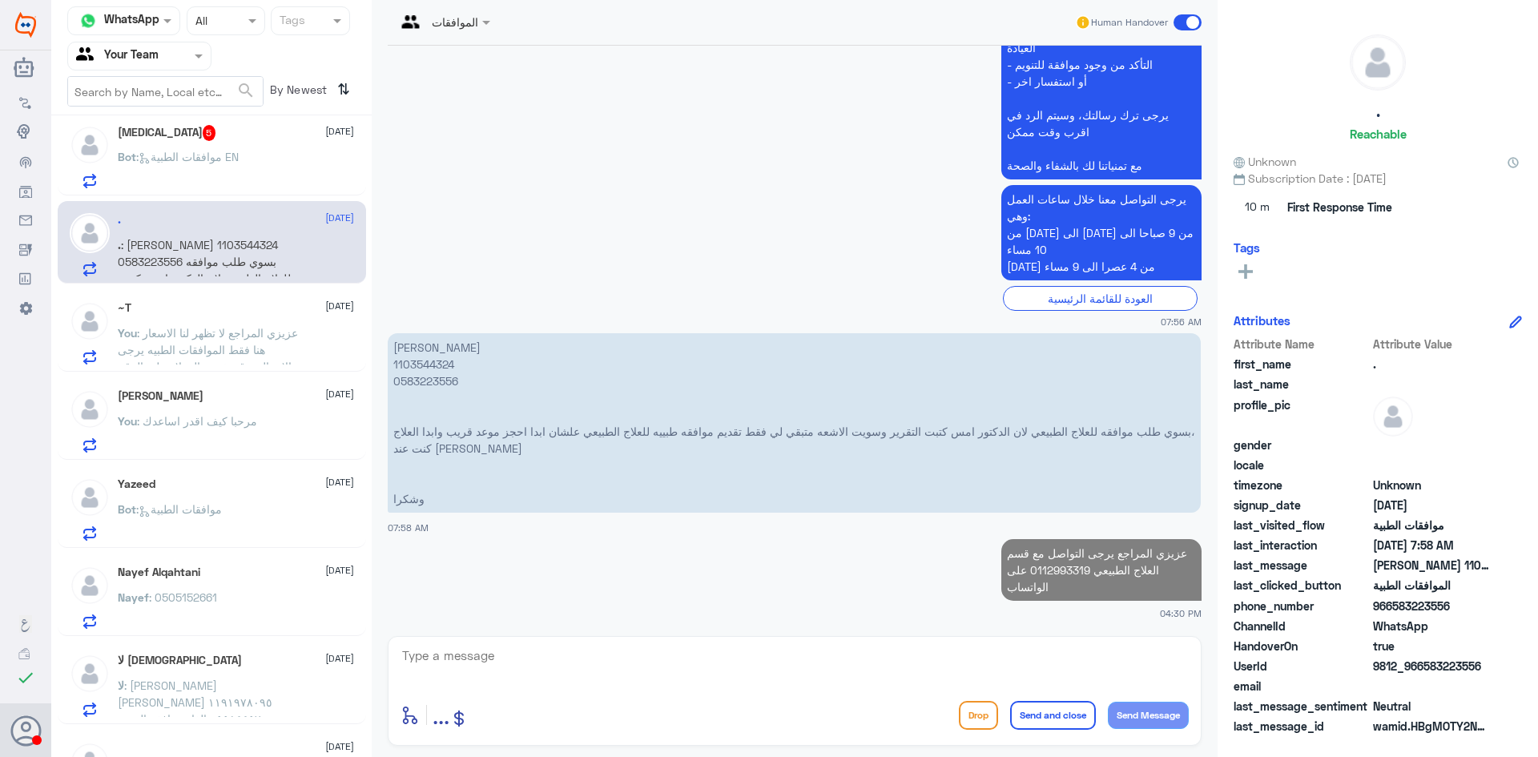
click at [206, 166] on p "Bot : موافقات الطبية EN" at bounding box center [178, 168] width 121 height 40
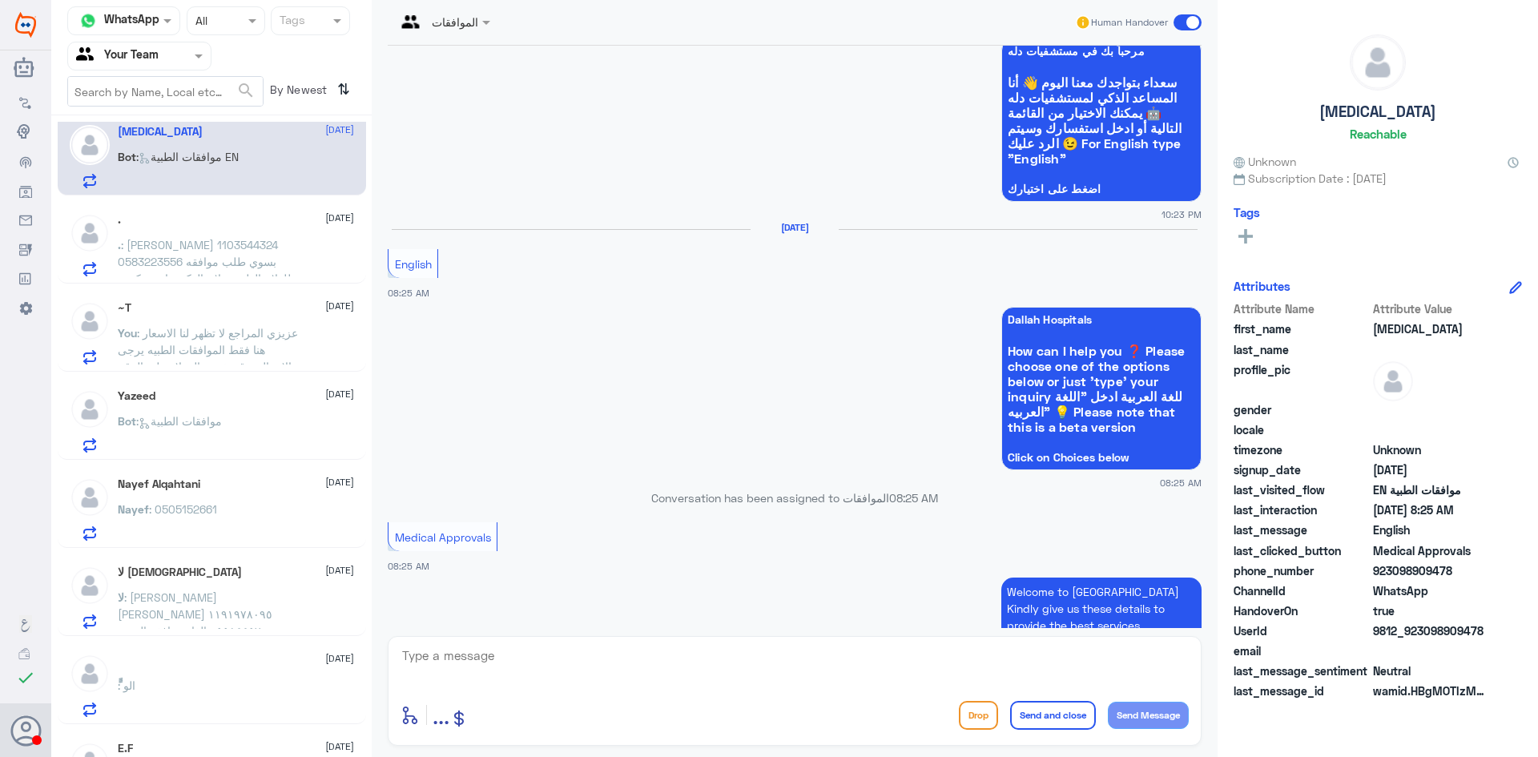
scroll to position [907, 0]
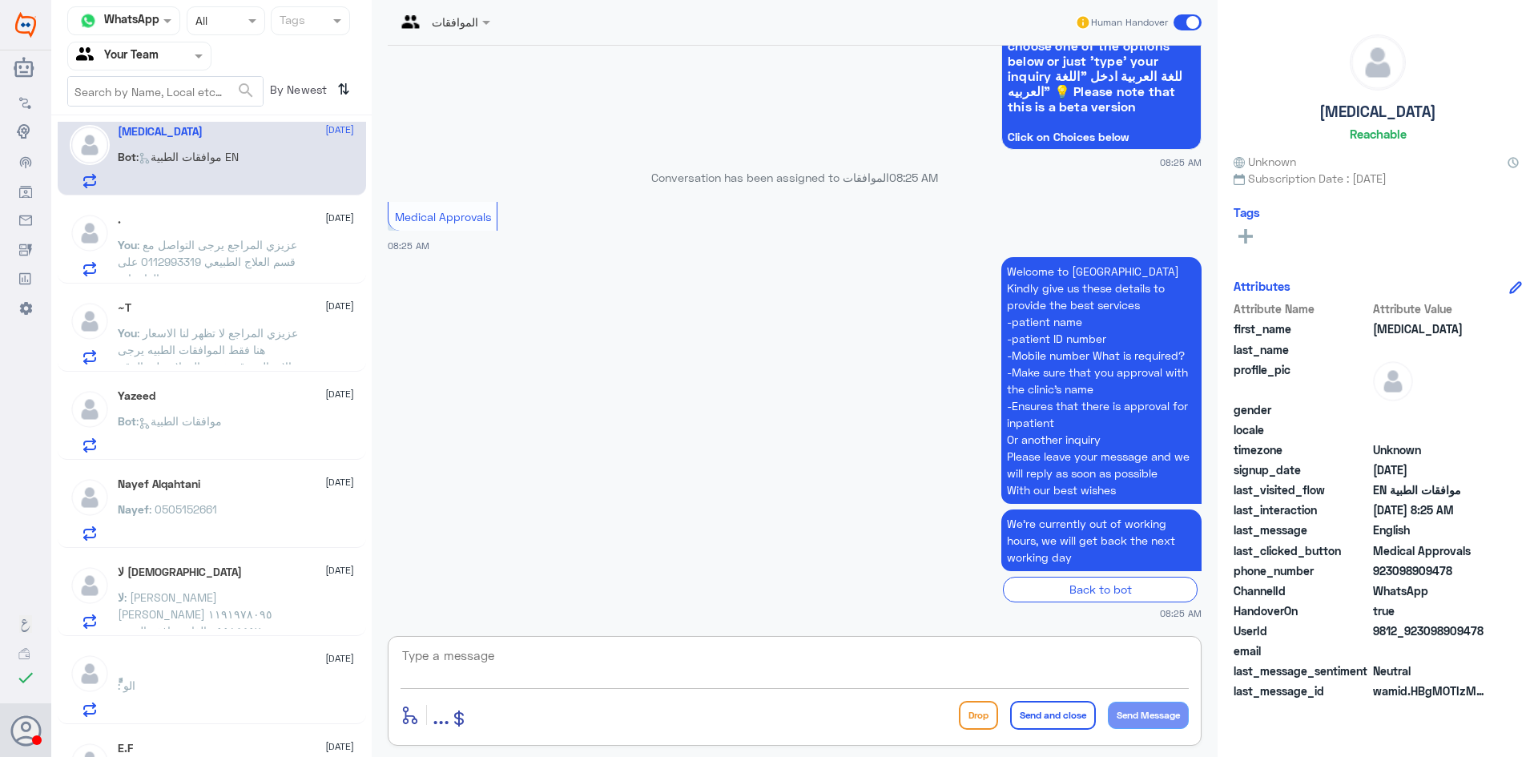
click at [722, 656] on textarea at bounding box center [794, 664] width 788 height 39
type textarea "مرحبا كيف اقدر اساعدك"
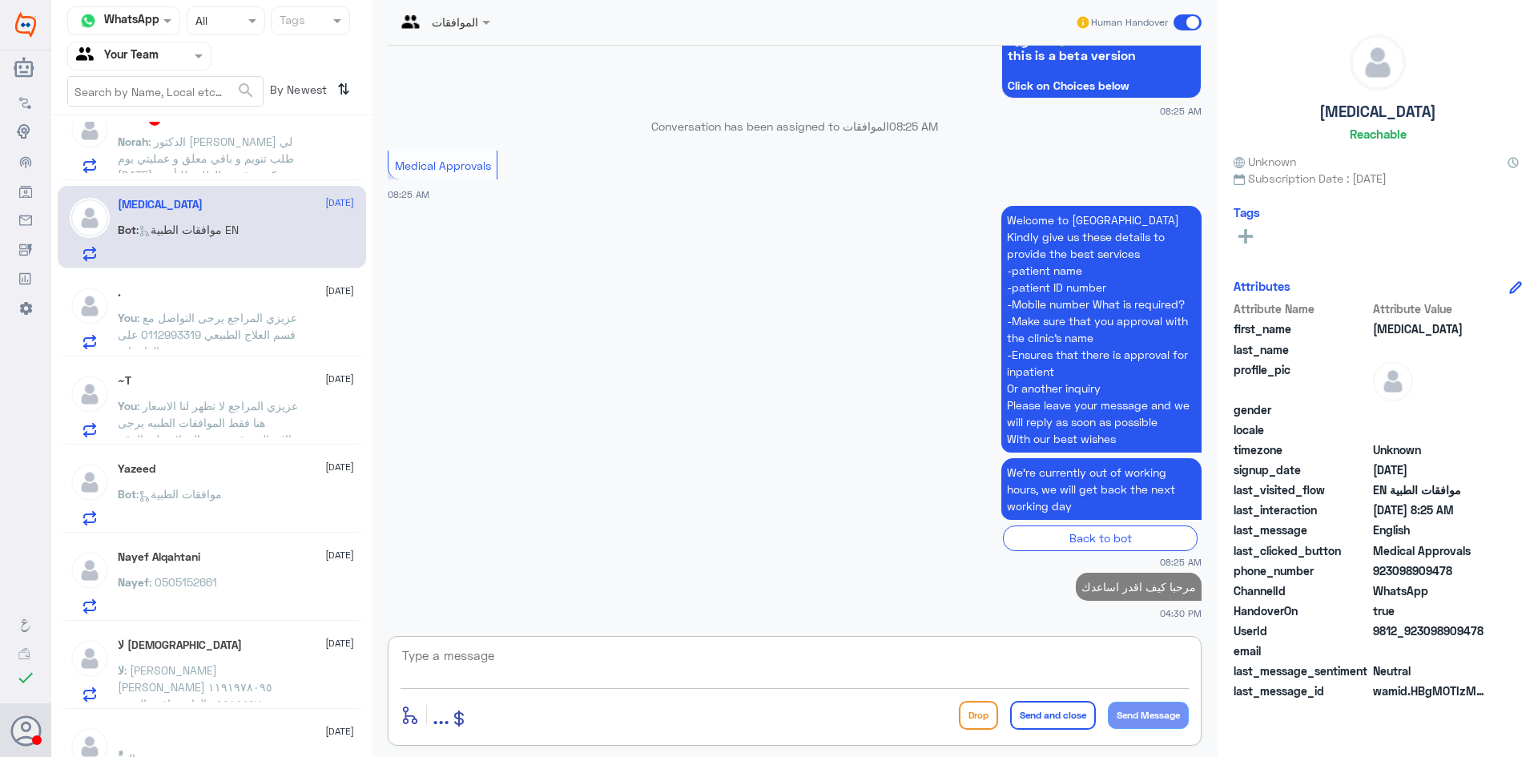
scroll to position [1880, 0]
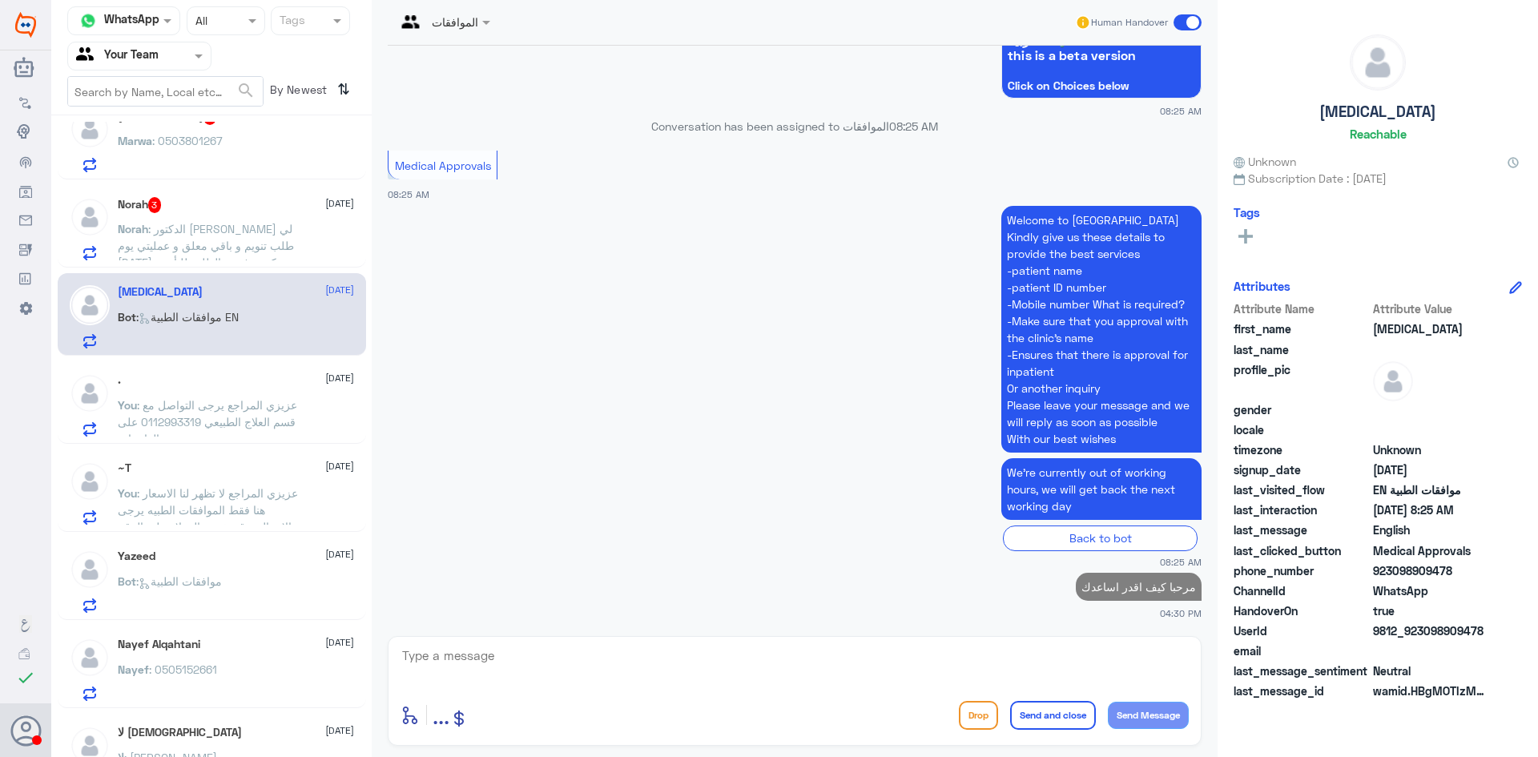
click at [235, 217] on div "Norah 3 [DATE] [PERSON_NAME] : الدكتور [PERSON_NAME] لي طلب تنويم و باقي معلق و…" at bounding box center [236, 228] width 236 height 63
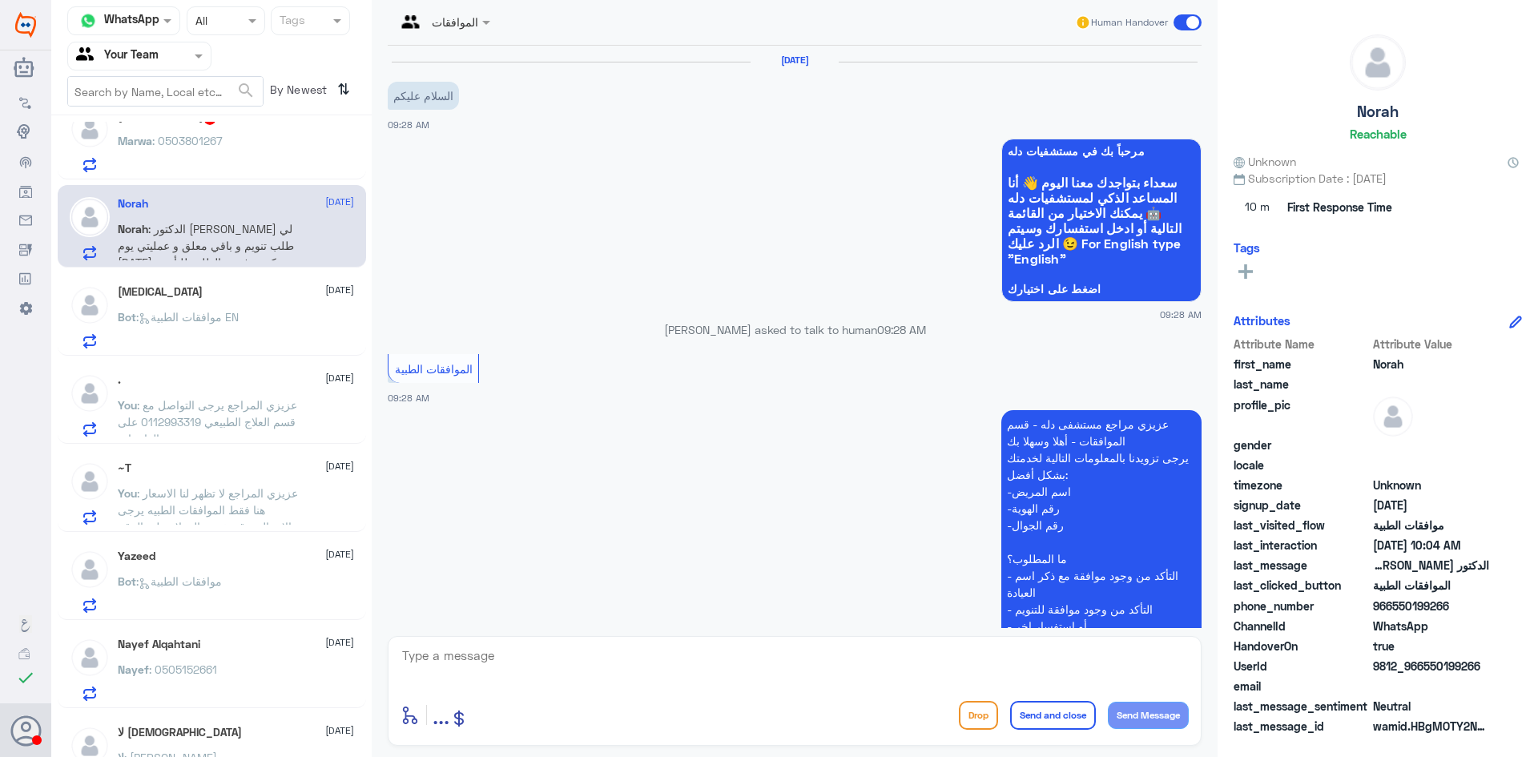
scroll to position [1112, 0]
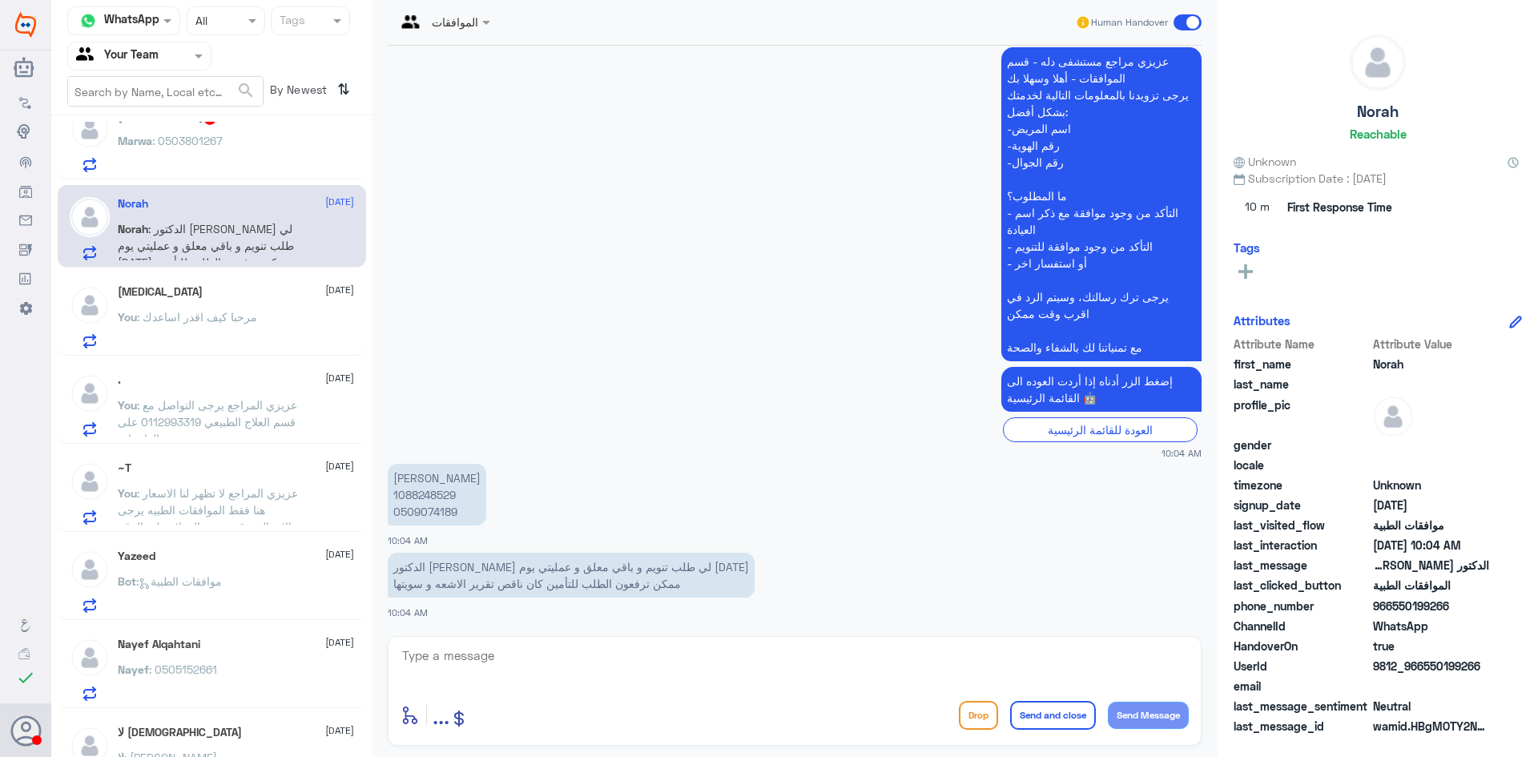
click at [828, 675] on textarea at bounding box center [794, 664] width 788 height 39
type textarea "طلبكم قيد المتابعه لدى القسم المختص في موافقات التنويم"
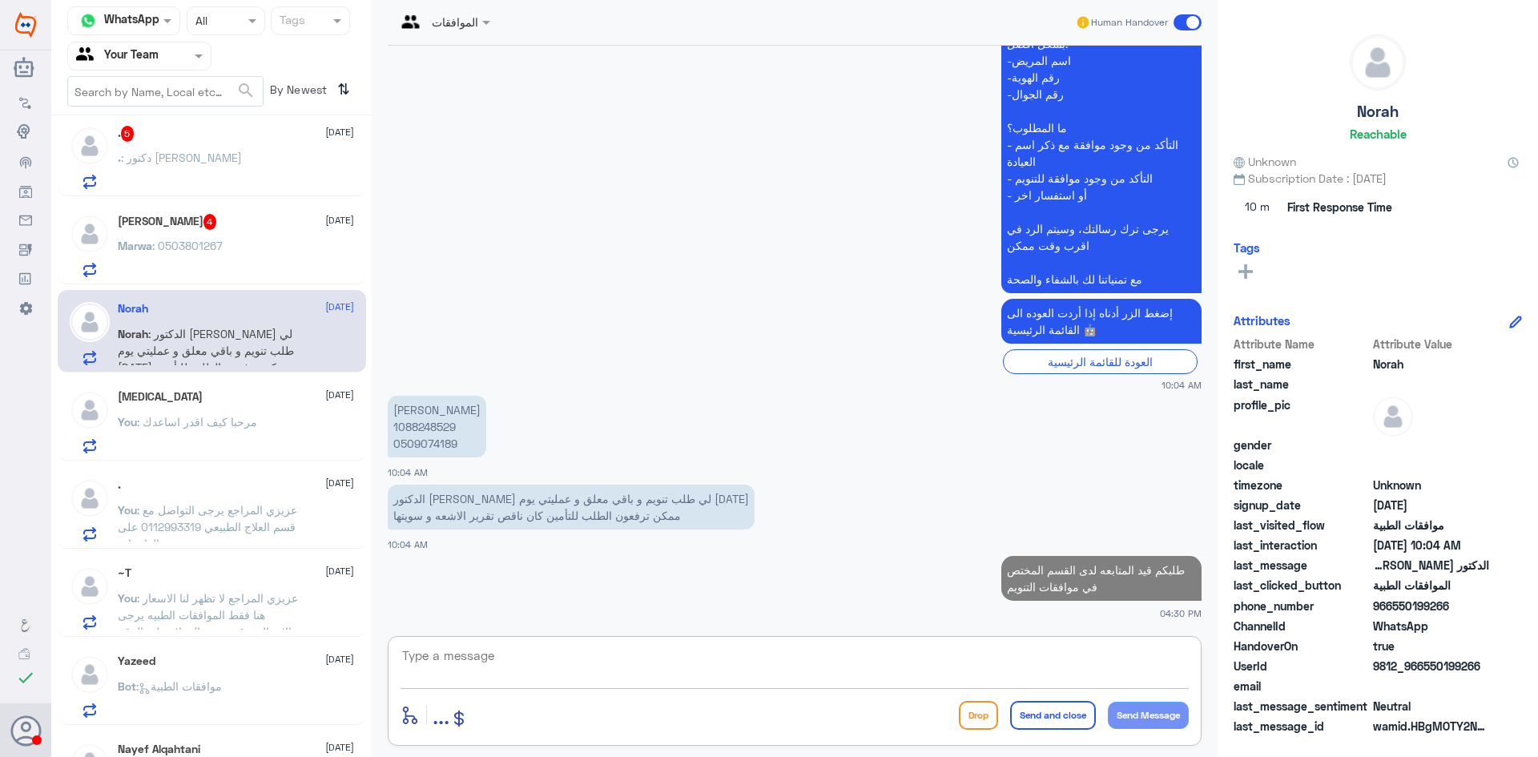
scroll to position [1640, 0]
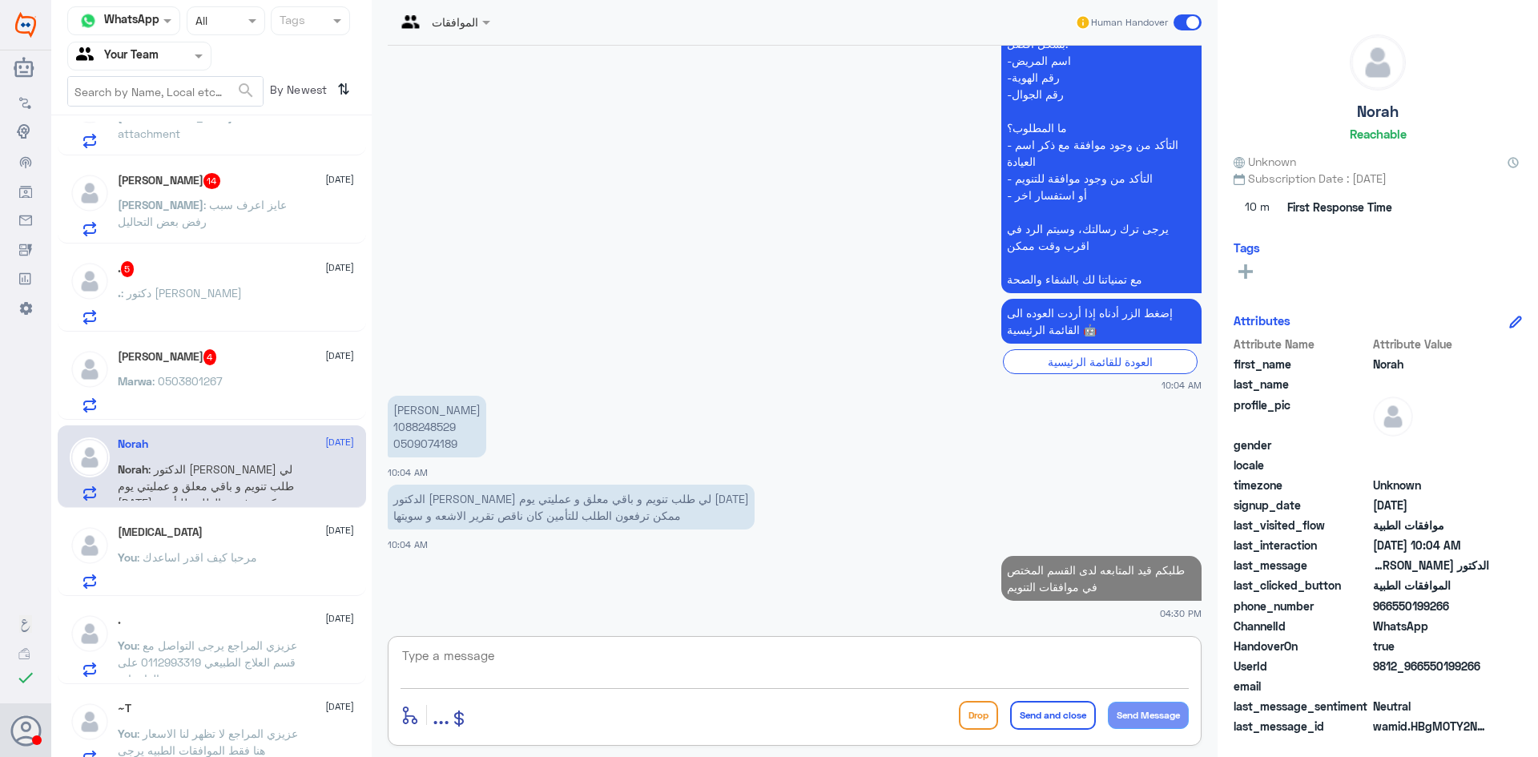
click at [256, 371] on div "Marwa Fathi 4 [DATE] Marwa : 0503801267" at bounding box center [236, 380] width 236 height 63
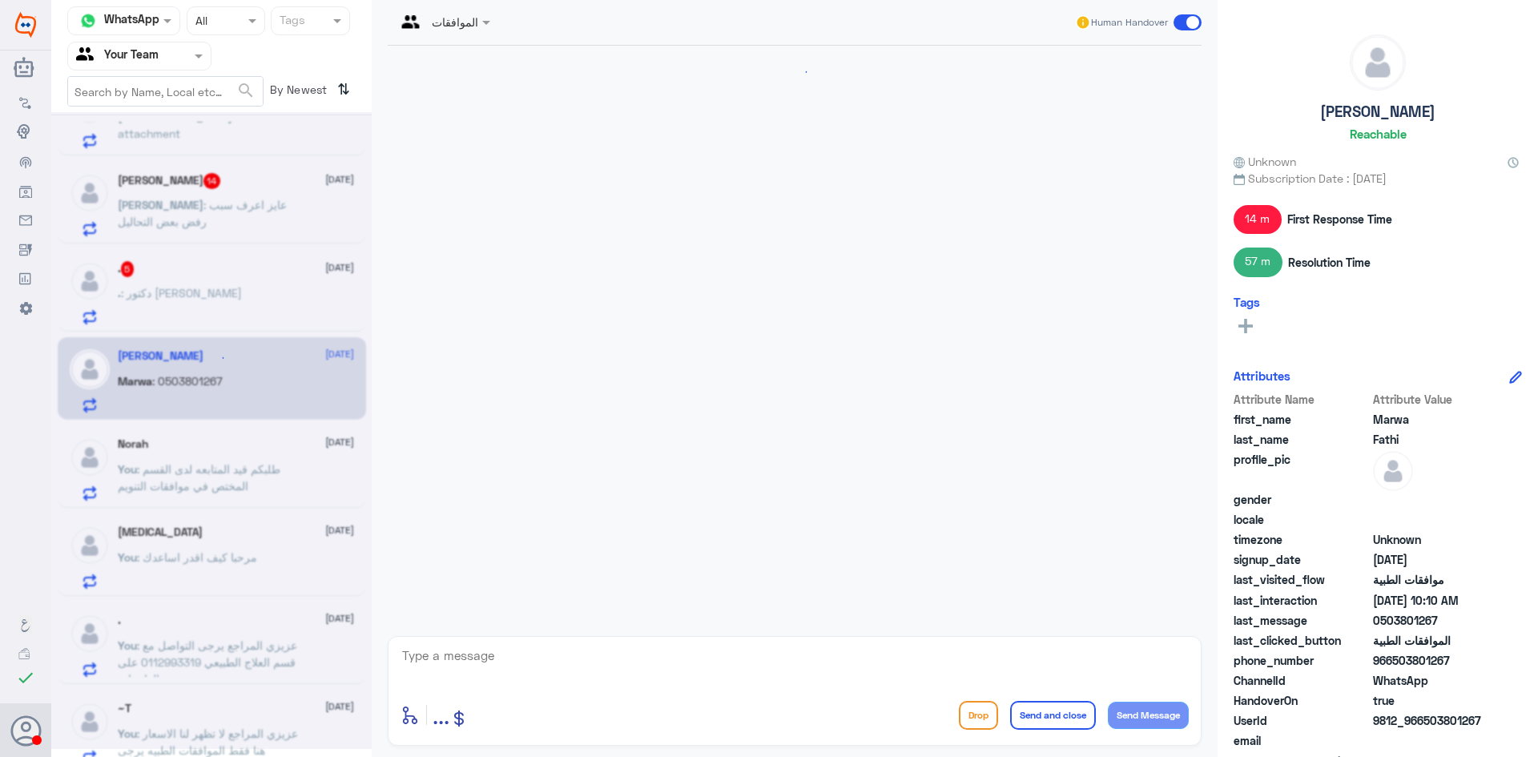
scroll to position [1419, 0]
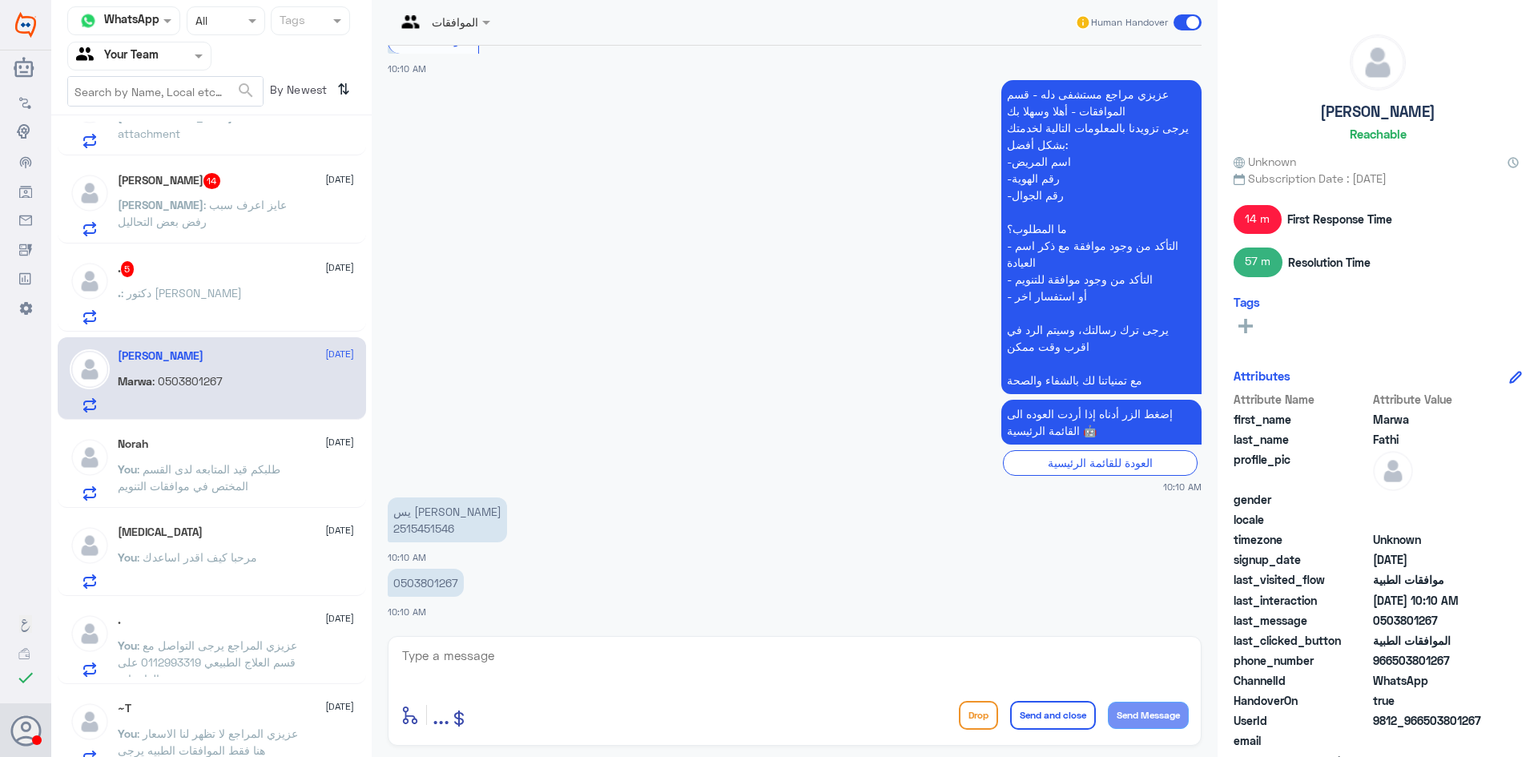
click at [428, 529] on p "يس [PERSON_NAME] 2515451546" at bounding box center [447, 519] width 119 height 45
copy p "2515451546"
click at [428, 576] on p "0503801267" at bounding box center [426, 583] width 76 height 28
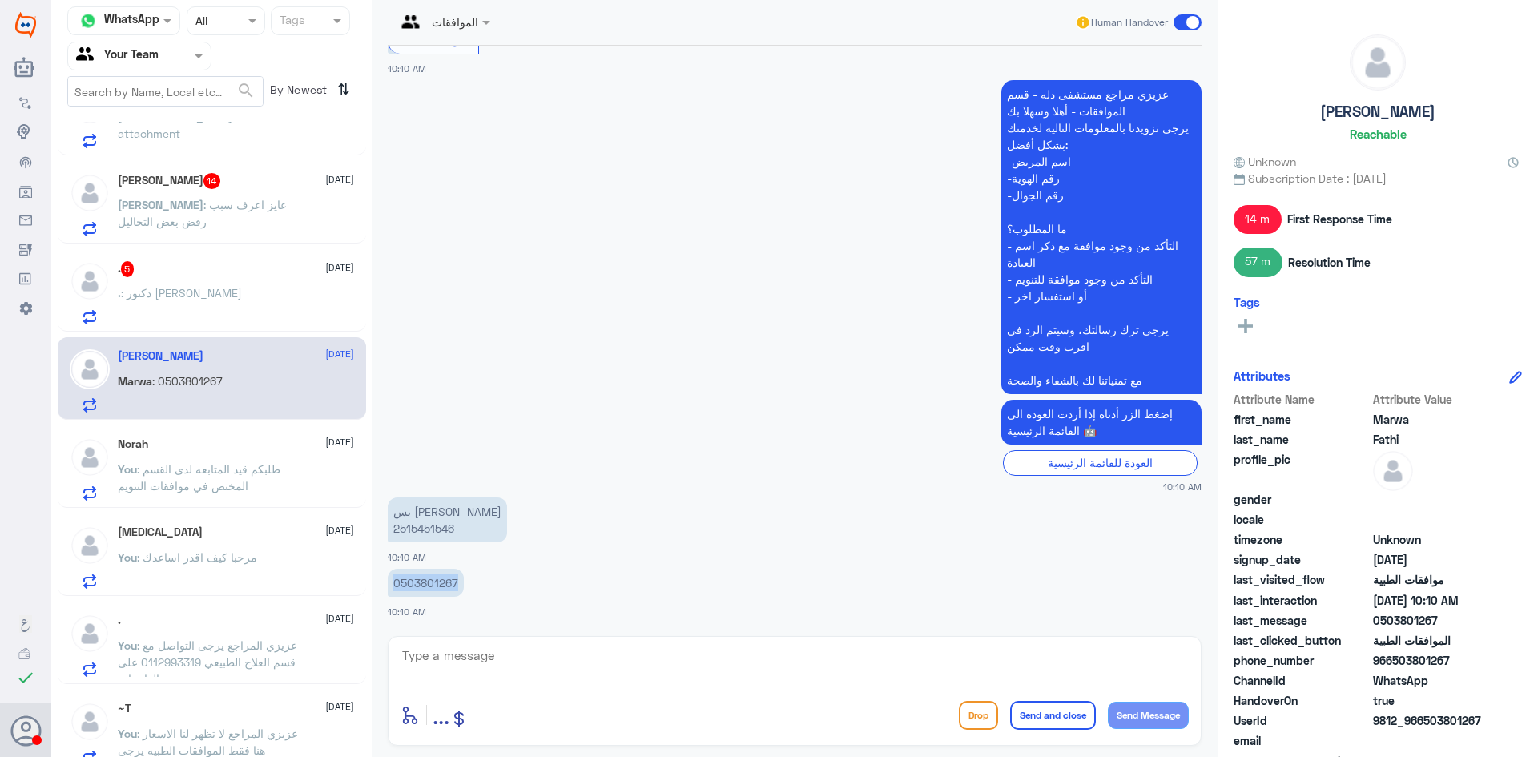
copy p "0503801267"
click at [837, 657] on textarea at bounding box center [794, 664] width 788 height 39
type textarea "مرحبا من فضلك زودني استفسارك"
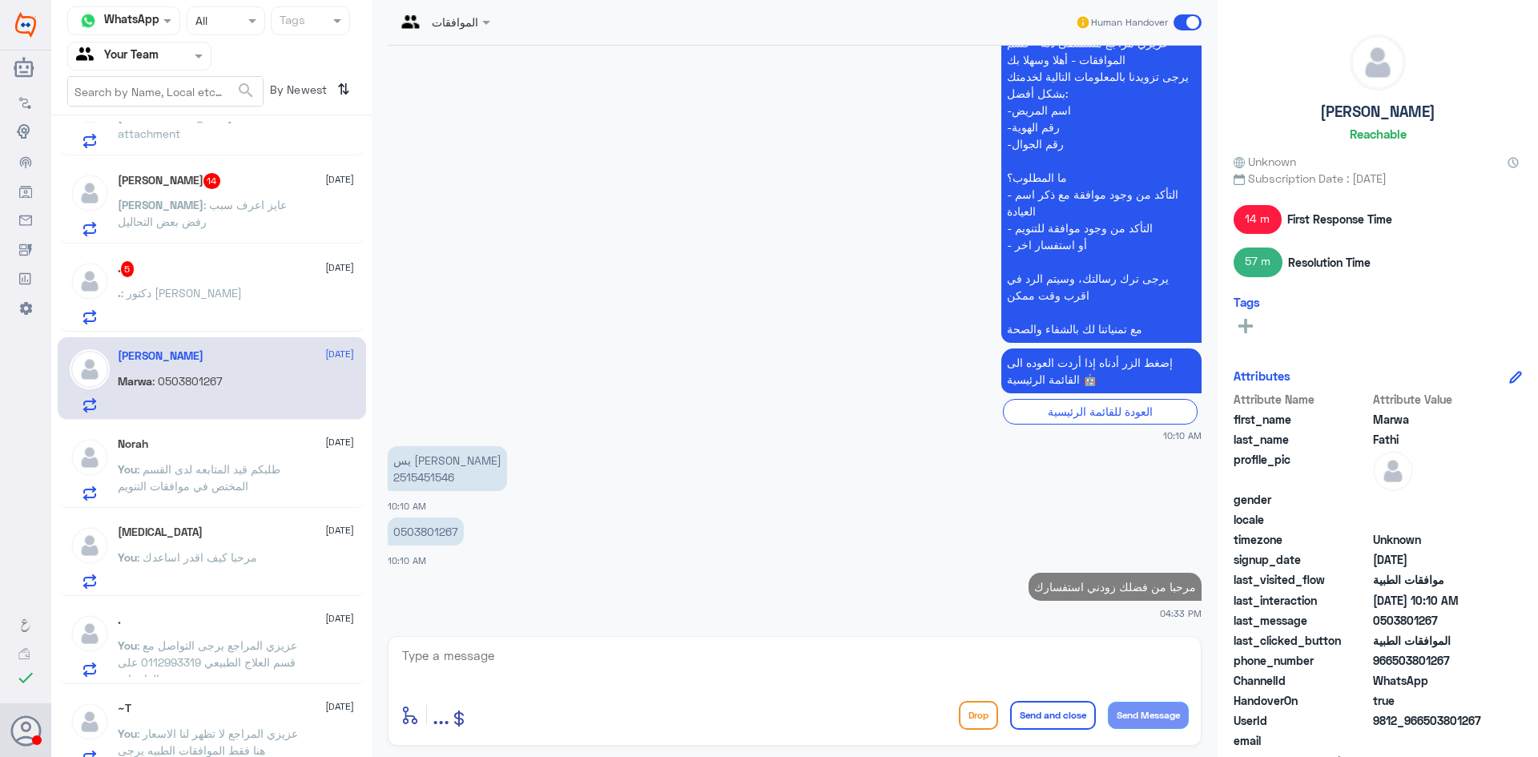
click at [191, 247] on div "^_^ 1 [DATE] ^_^ : بالجهه اليسار .. [DATE] Amaal (Agent) : حتى يتم ارساله للتام…" at bounding box center [211, 442] width 320 height 641
click at [194, 266] on div ". 5 [DATE]" at bounding box center [236, 269] width 236 height 16
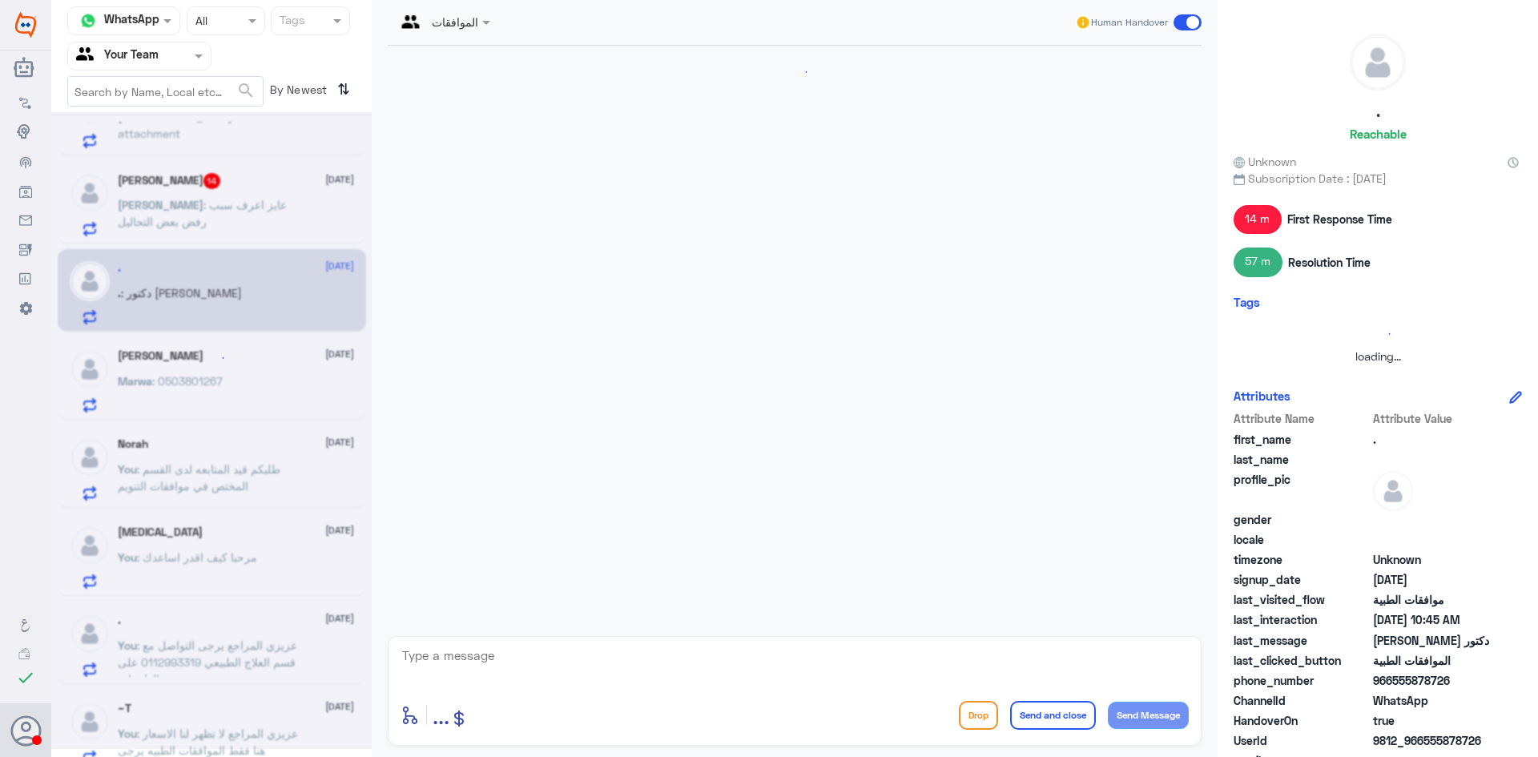
scroll to position [400, 0]
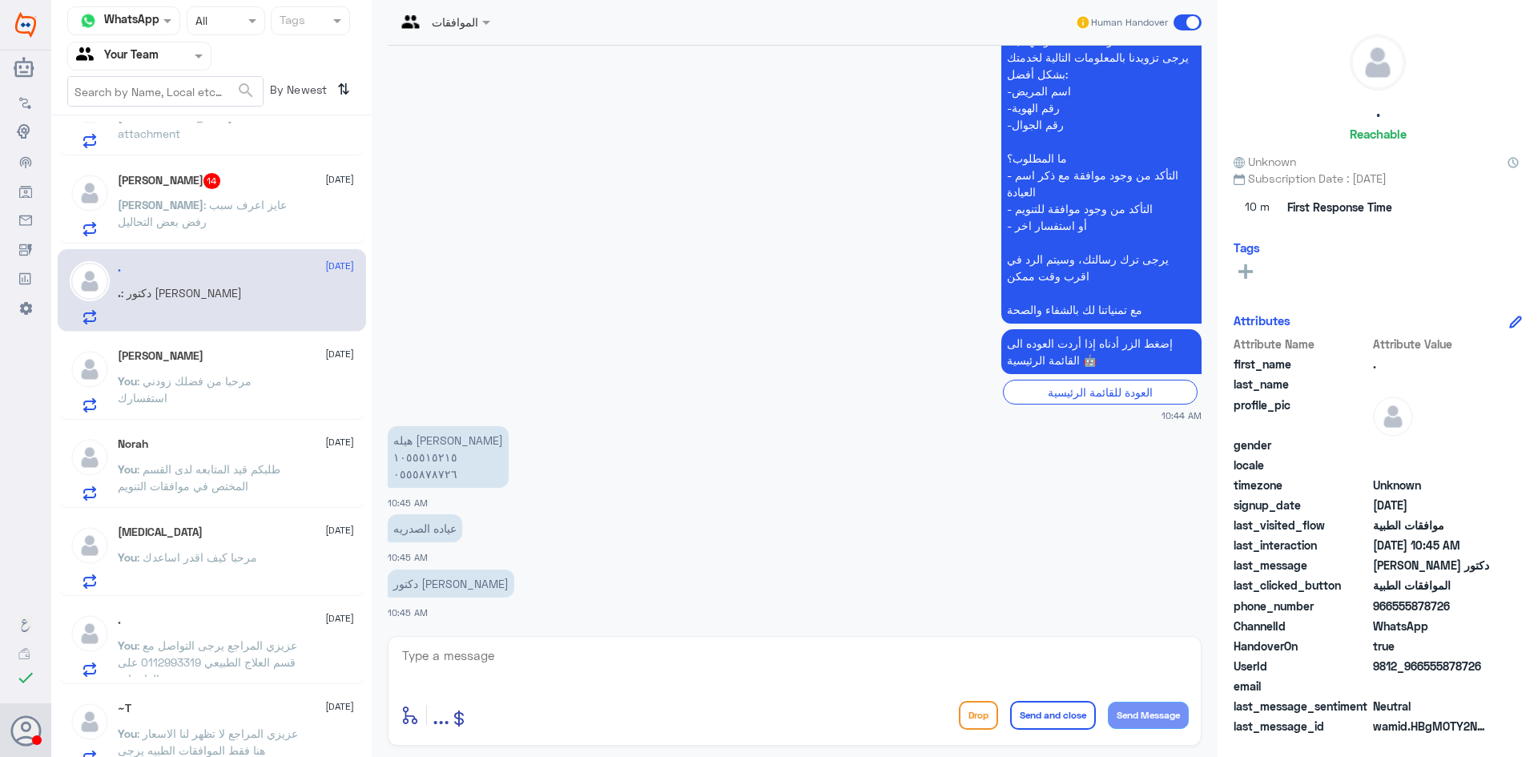
click at [408, 449] on p "هيله [PERSON_NAME] ١٠٥٥٥١٥٢١٥ ٠٥٥٥٨٧٨٧٢٦" at bounding box center [448, 457] width 121 height 62
drag, startPoint x: 447, startPoint y: 681, endPoint x: 444, endPoint y: 665, distance: 15.5
click at [447, 674] on textarea at bounding box center [794, 664] width 788 height 39
type textarea "1055515215"
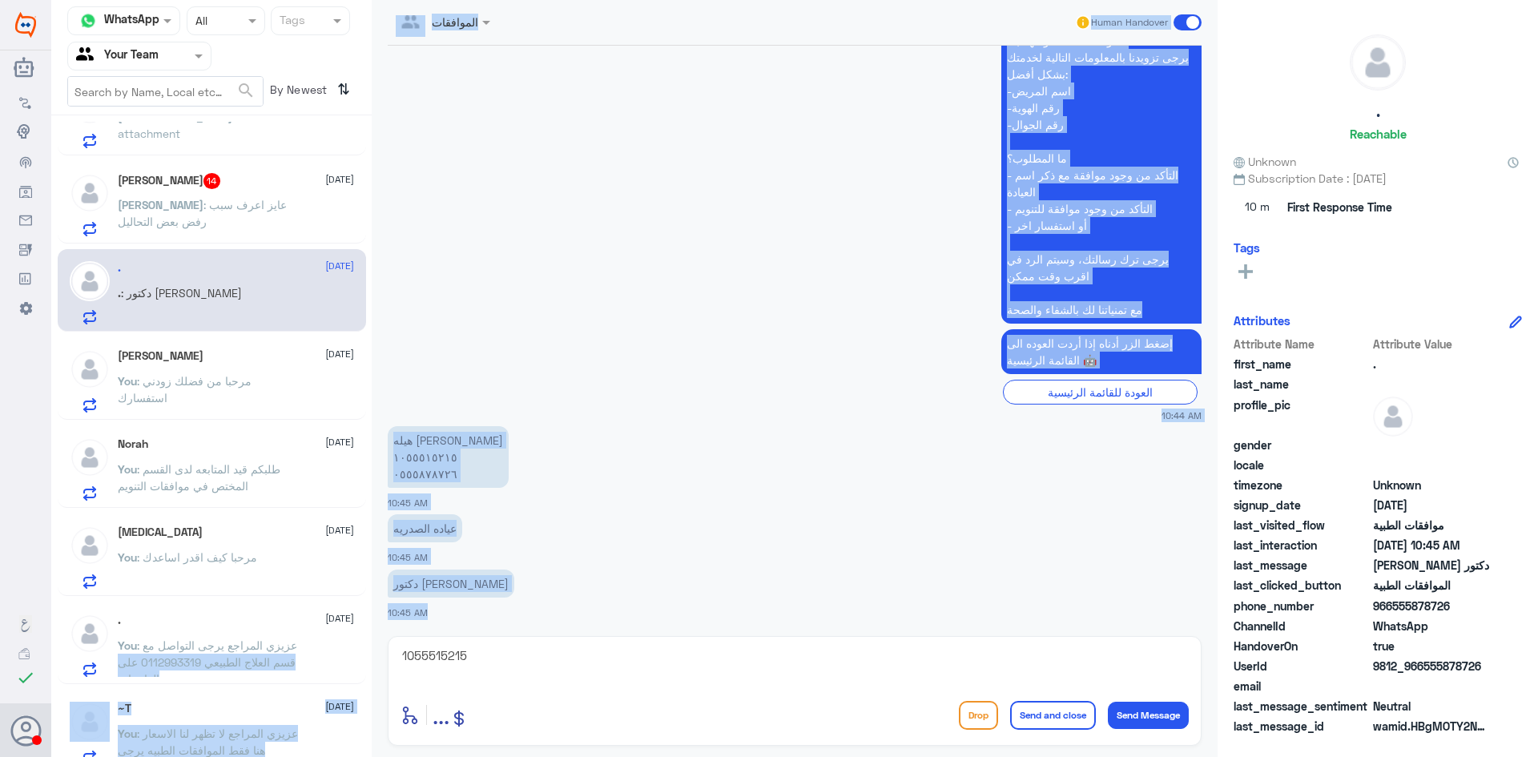
drag, startPoint x: 489, startPoint y: 641, endPoint x: 312, endPoint y: 633, distance: 177.2
click at [301, 627] on div "Channel WhatsApp Status × All Tags Agent Filter Your Team search By Newest ⇅ ^_…" at bounding box center [794, 381] width 1486 height 762
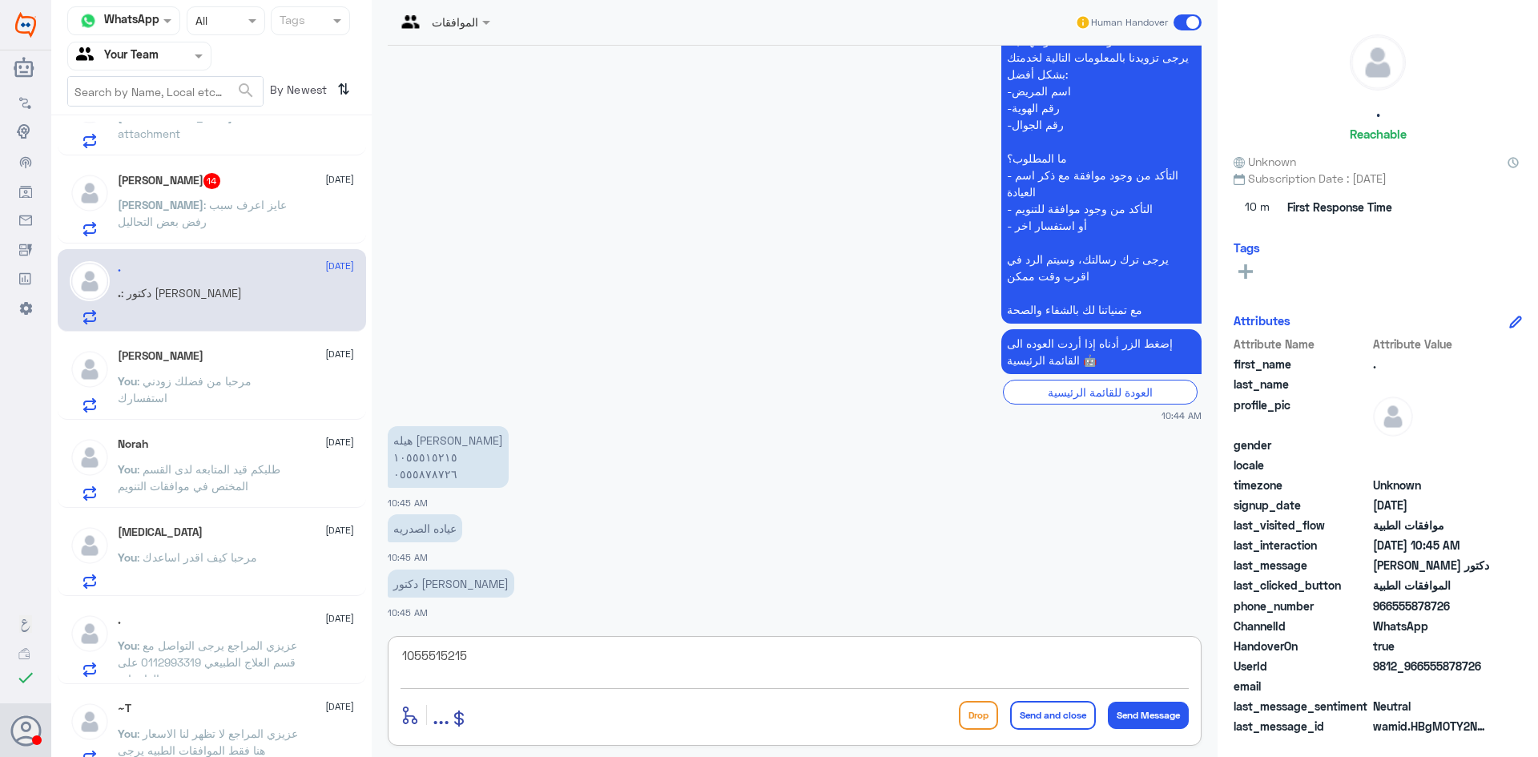
click at [496, 645] on textarea "1055515215" at bounding box center [794, 664] width 788 height 39
click at [494, 643] on div "1055515215 enter flow name ... Drop Send and close Send Message" at bounding box center [795, 691] width 814 height 110
copy div "enter flow name"
click at [837, 668] on textarea "1055515215" at bounding box center [794, 664] width 788 height 39
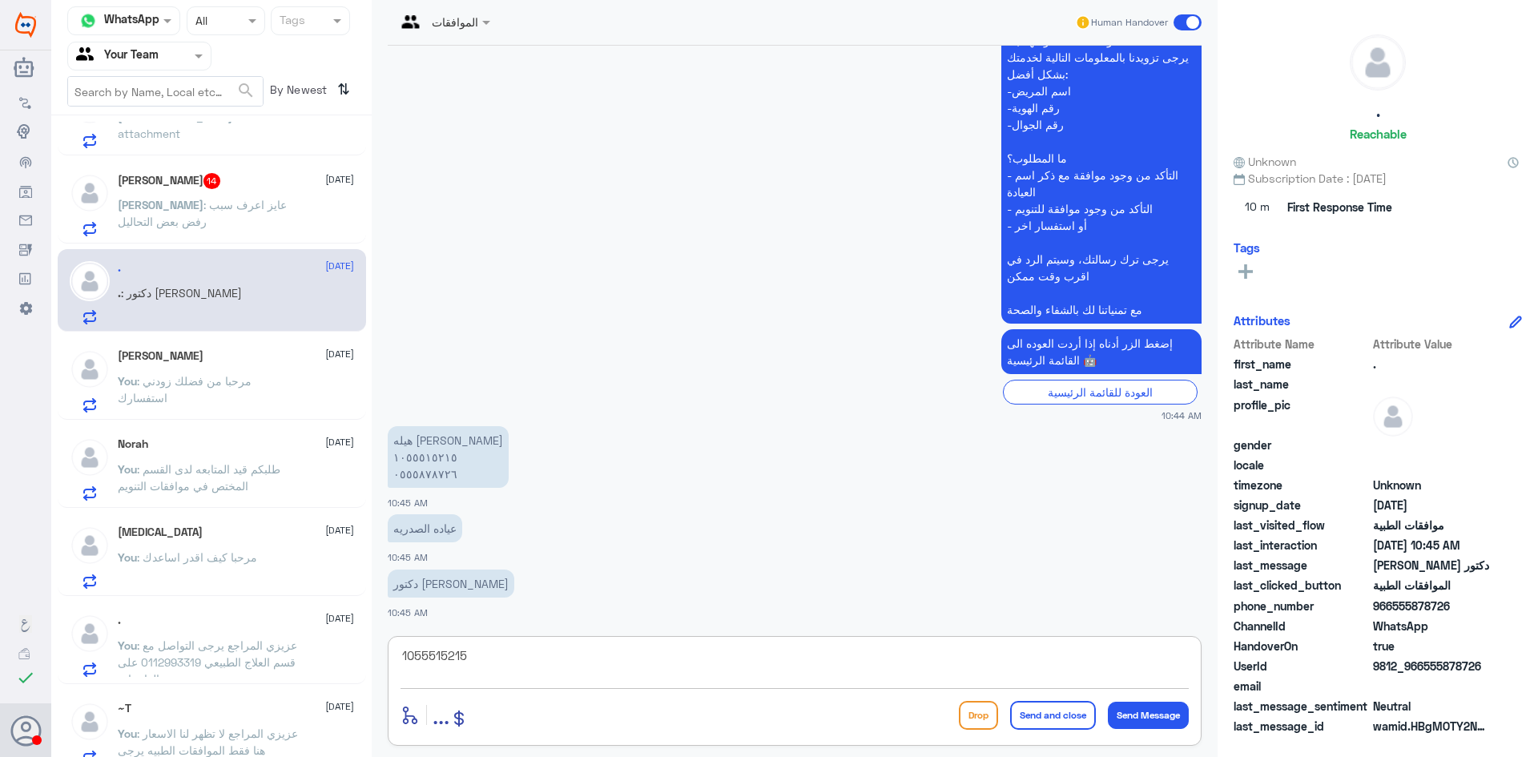
click at [837, 668] on textarea "1055515215" at bounding box center [794, 664] width 788 height 39
type textarea "ح"
type textarea "مرحبا كيف اقدر اساعدك وضح استفسارك"
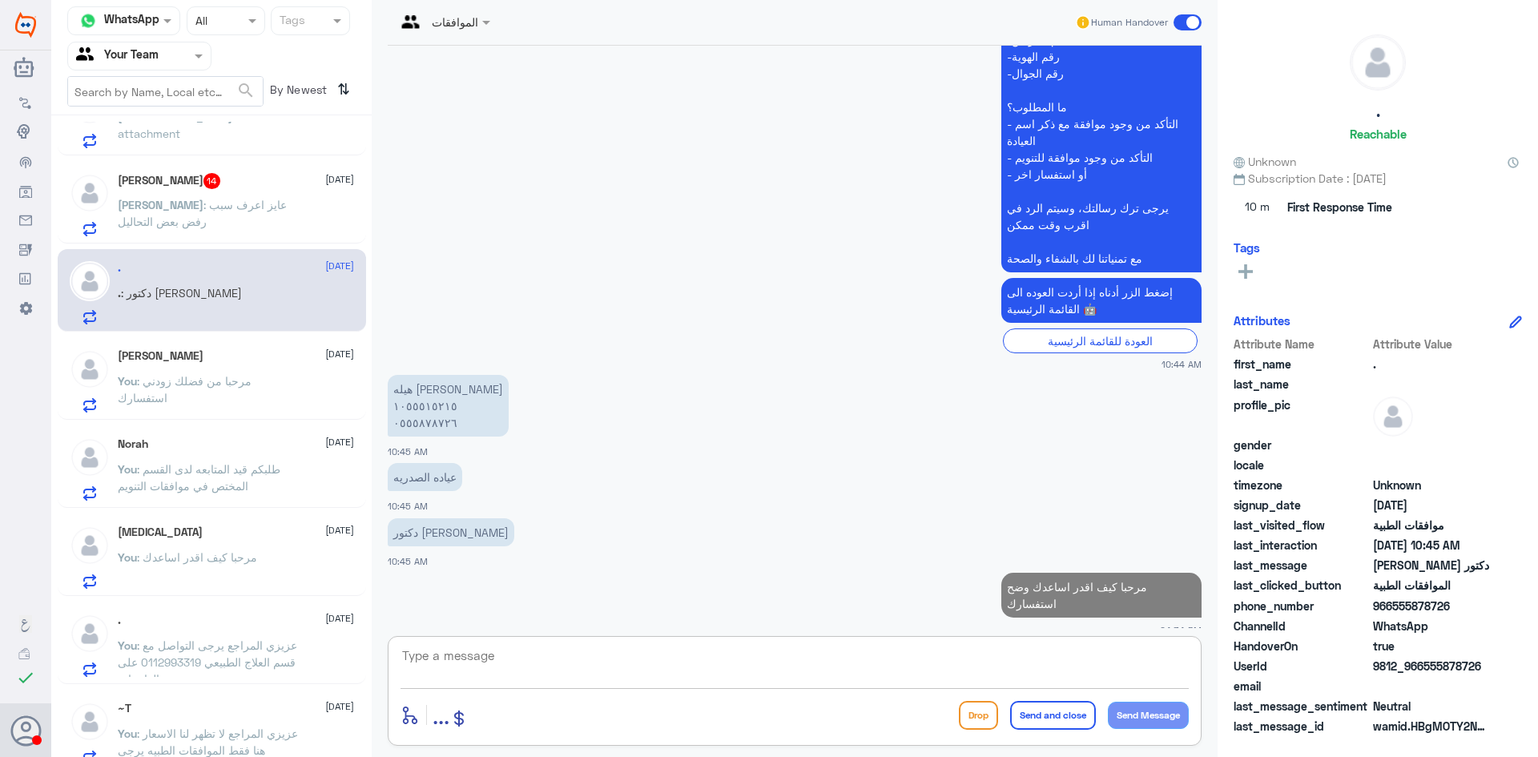
click at [259, 192] on div "[PERSON_NAME] 14 [DATE] [PERSON_NAME] : عايز اعرف سبب رفض بعض التحاليل" at bounding box center [236, 204] width 236 height 63
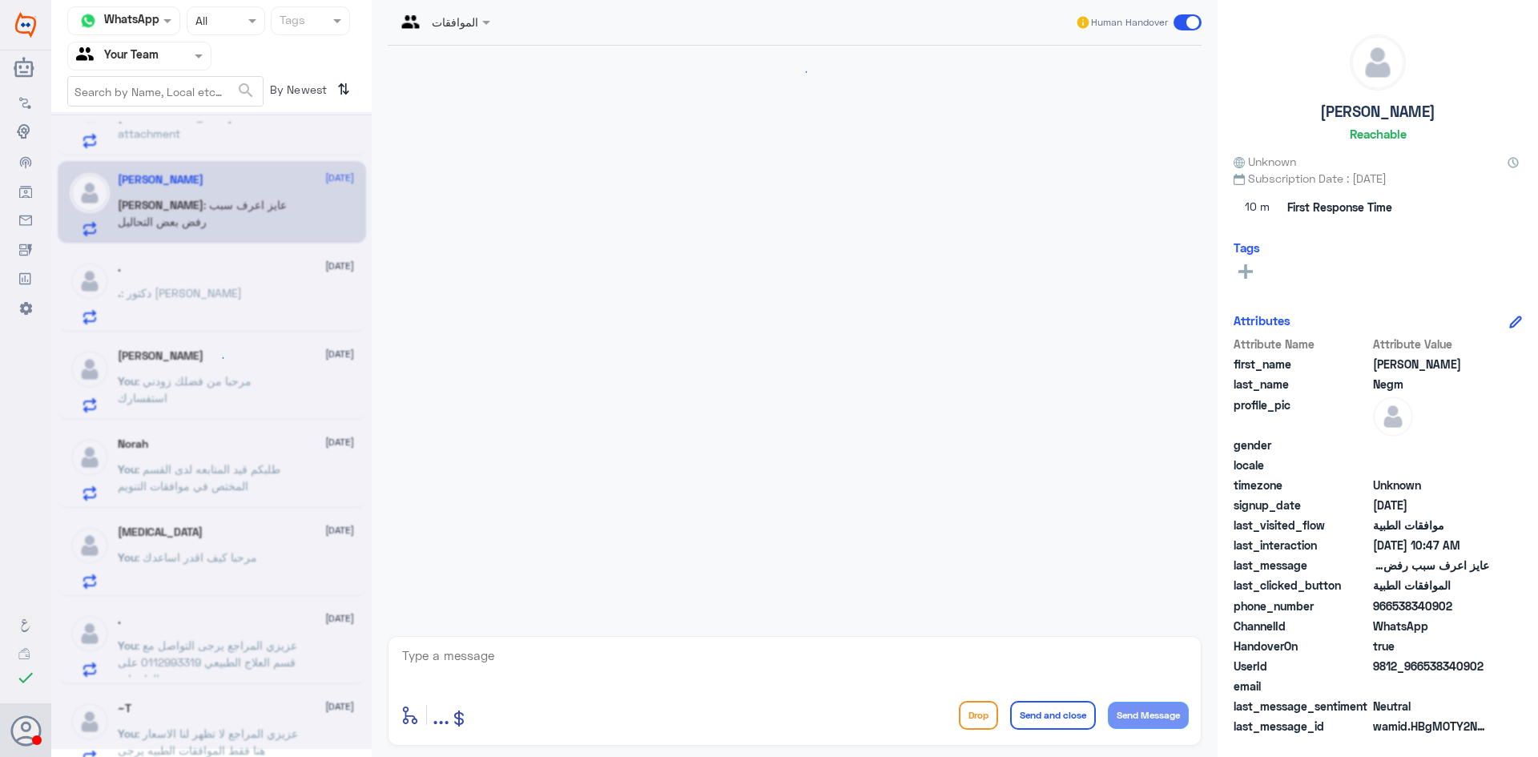
scroll to position [1650, 0]
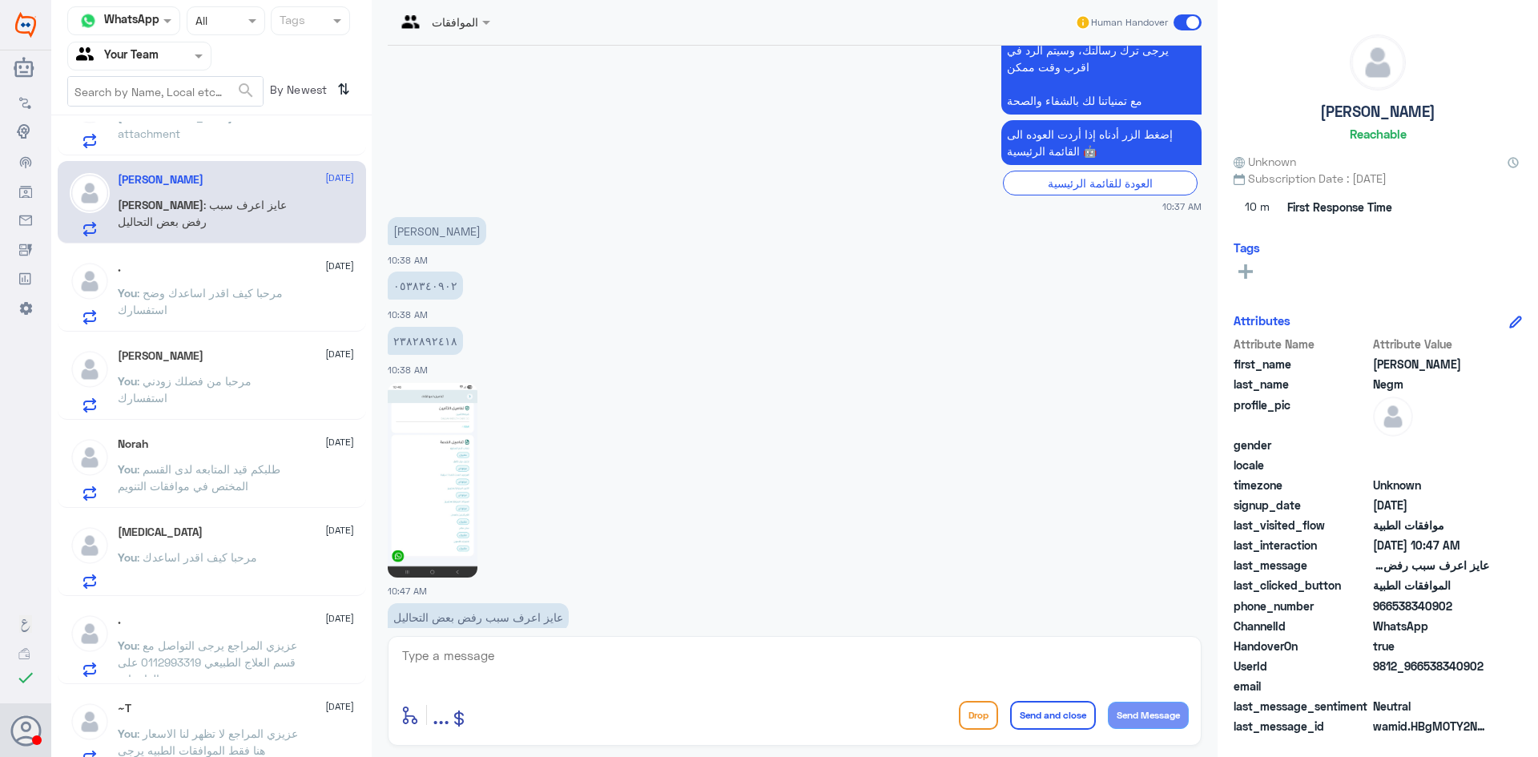
click at [444, 428] on img at bounding box center [433, 480] width 90 height 195
click at [476, 663] on textarea at bounding box center [794, 664] width 788 height 39
type textarea "0538340902"
drag, startPoint x: 484, startPoint y: 656, endPoint x: 312, endPoint y: 648, distance: 172.4
click at [312, 648] on div "Channel WhatsApp Status × All Tags Agent Filter Your Team search By Newest ⇅ ^_…" at bounding box center [794, 381] width 1486 height 762
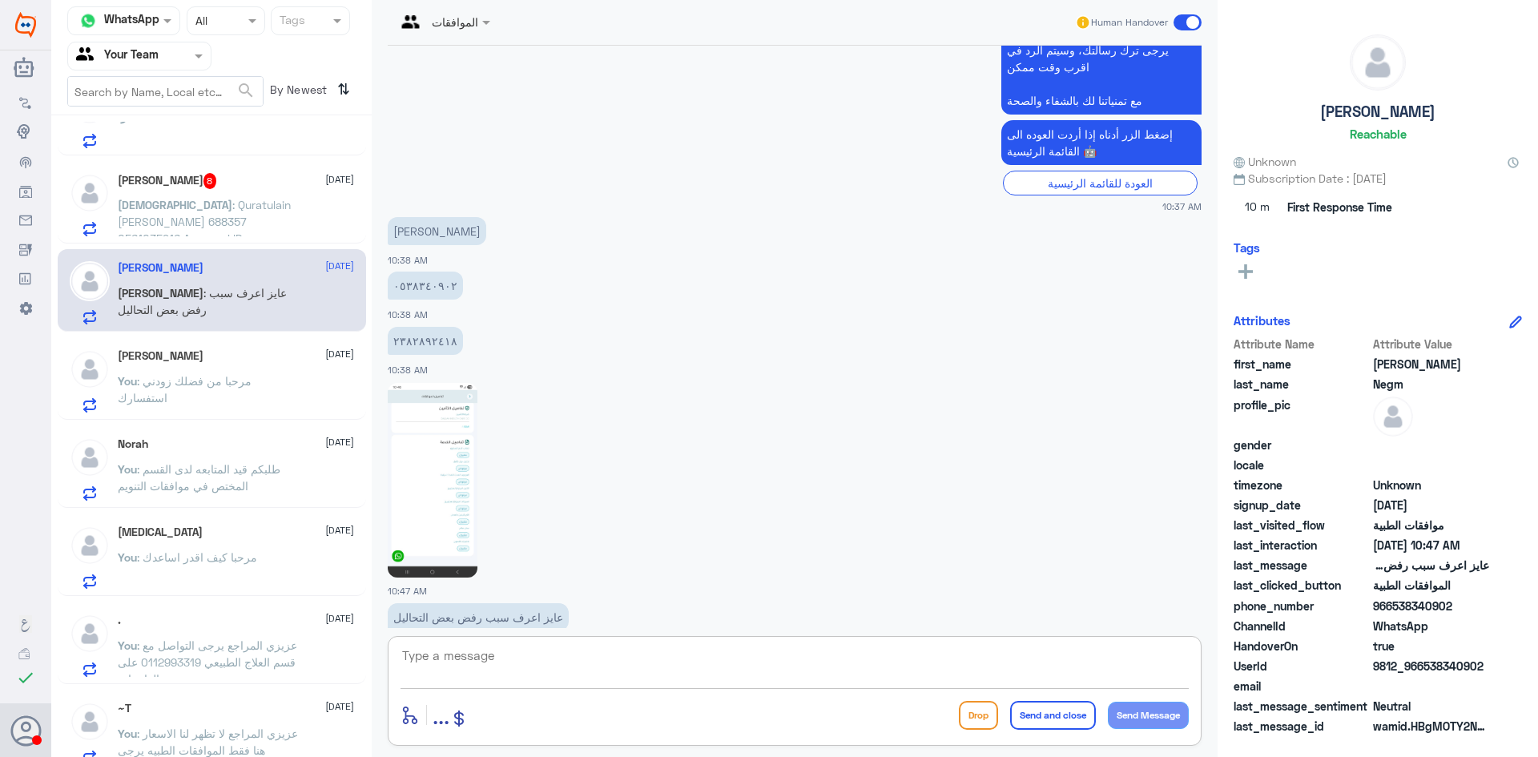
click at [514, 659] on textarea at bounding box center [794, 664] width 788 height 39
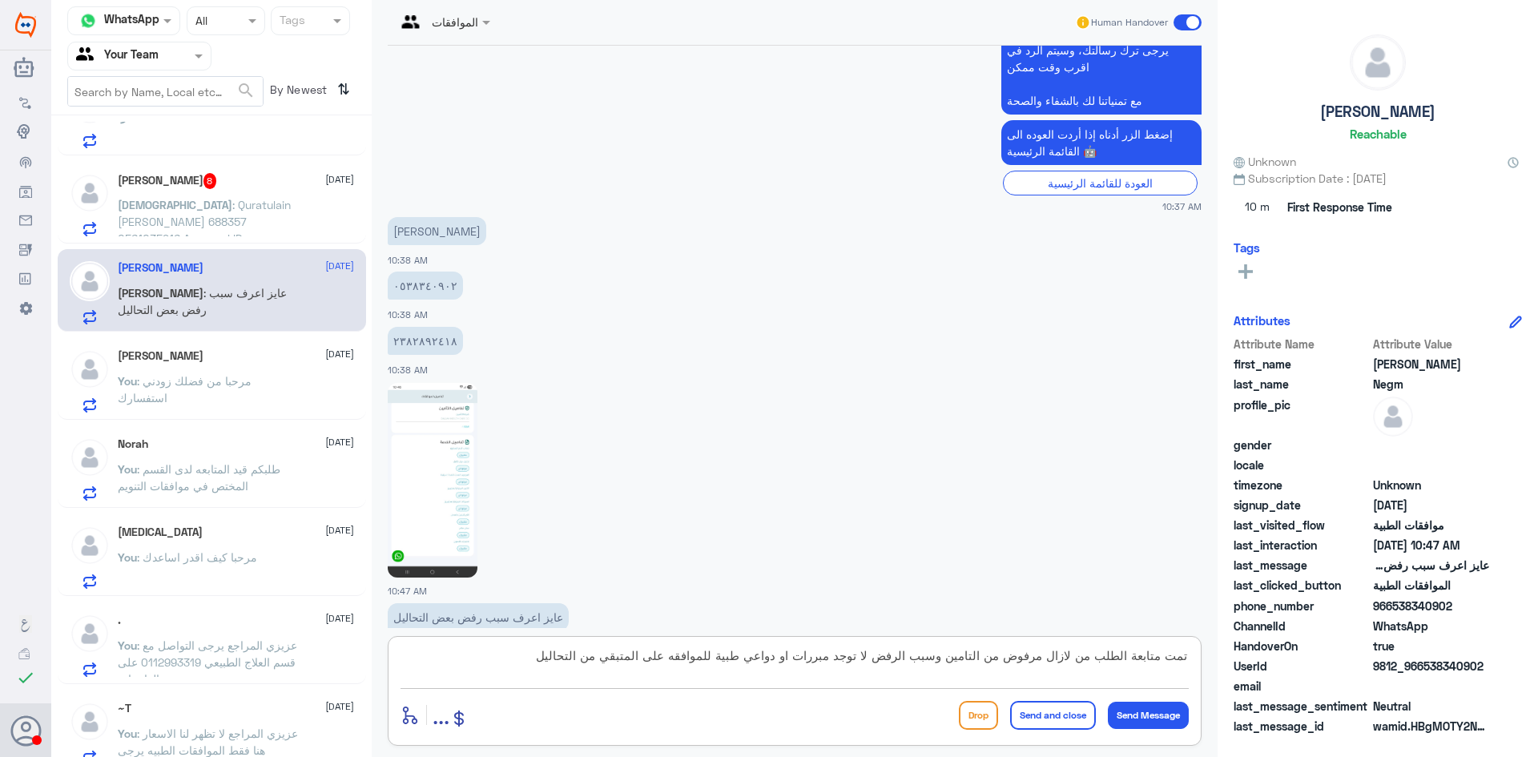
type textarea "تمت متابعة الطلب من لازال مرفوض من التامين وسبب الرفض لا توجد مبررات او دواعي ط…"
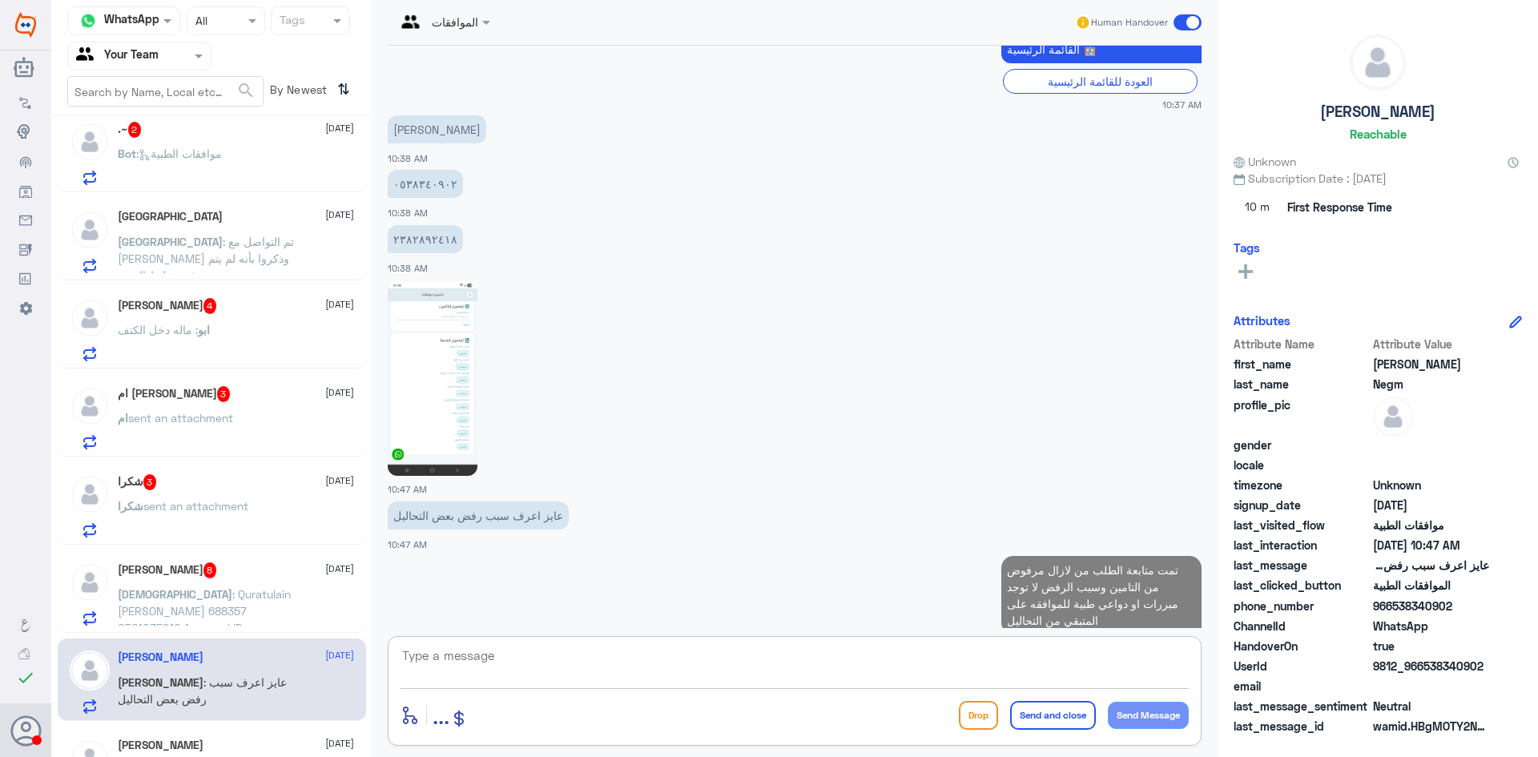
scroll to position [1240, 0]
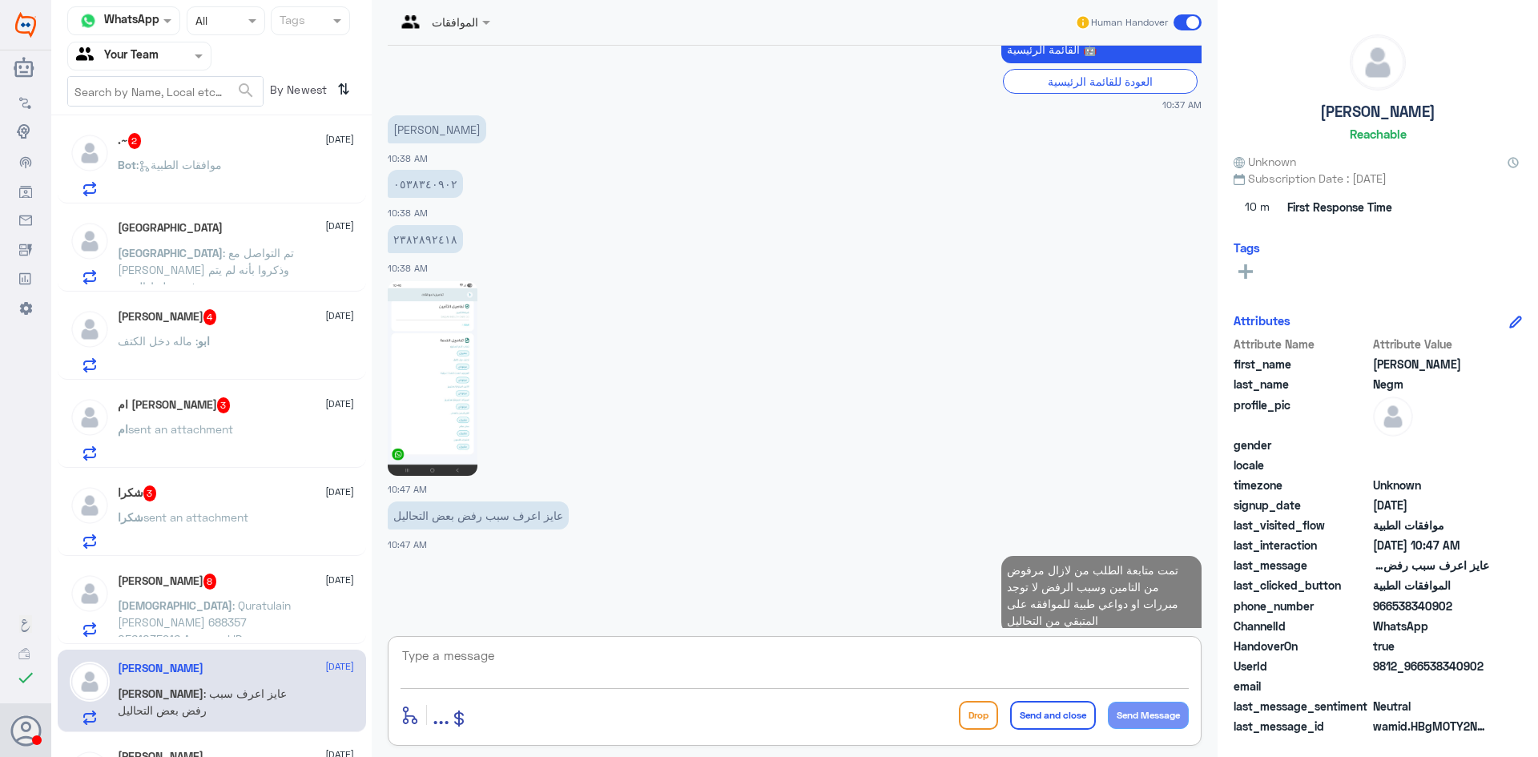
click at [228, 512] on span "sent an attachment" at bounding box center [195, 517] width 105 height 14
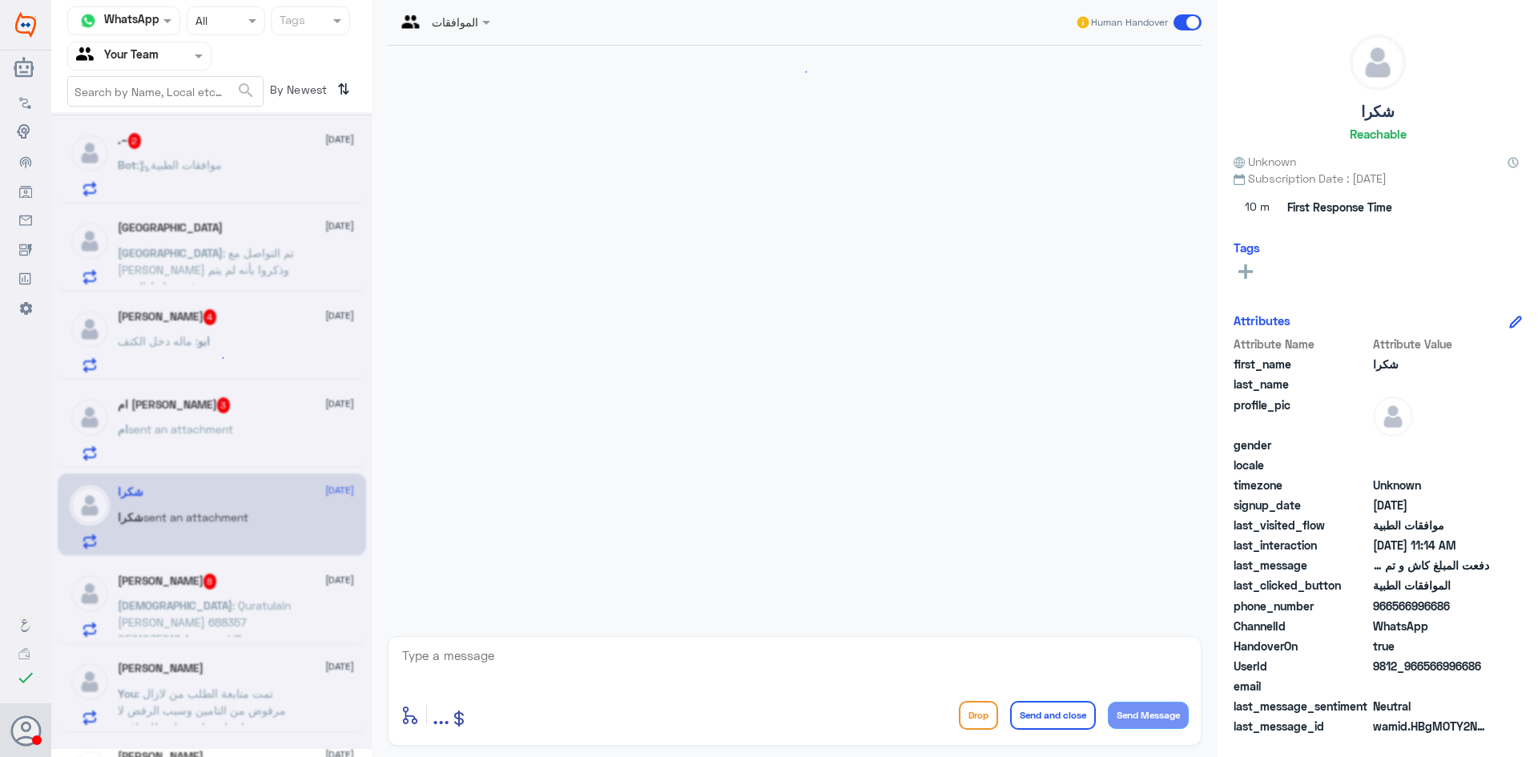
scroll to position [424, 0]
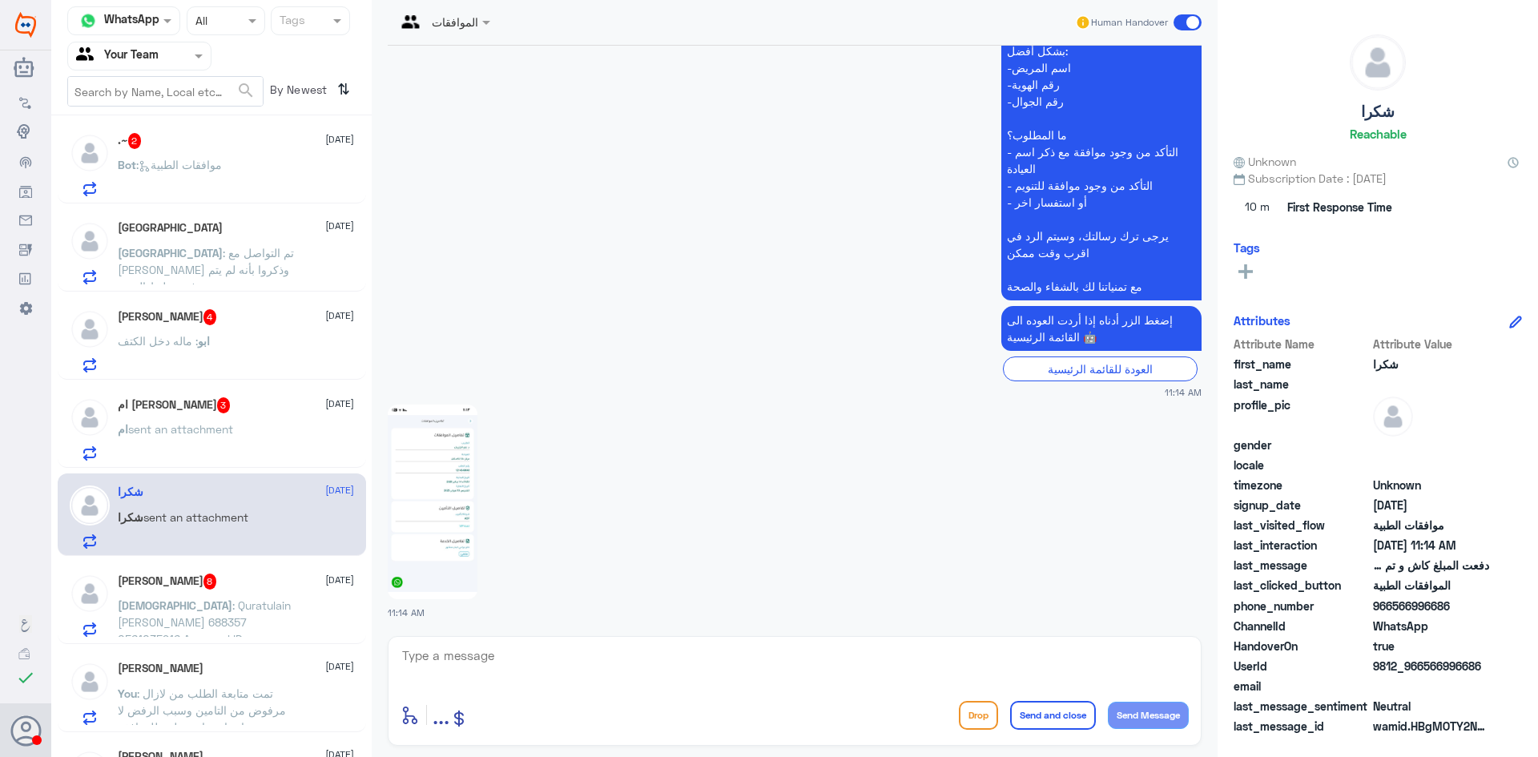
click at [449, 472] on img at bounding box center [433, 501] width 90 height 195
click at [616, 678] on textarea at bounding box center [794, 664] width 788 height 39
type textarea "وعليكم السلام من فضلك زودني استفسارك"
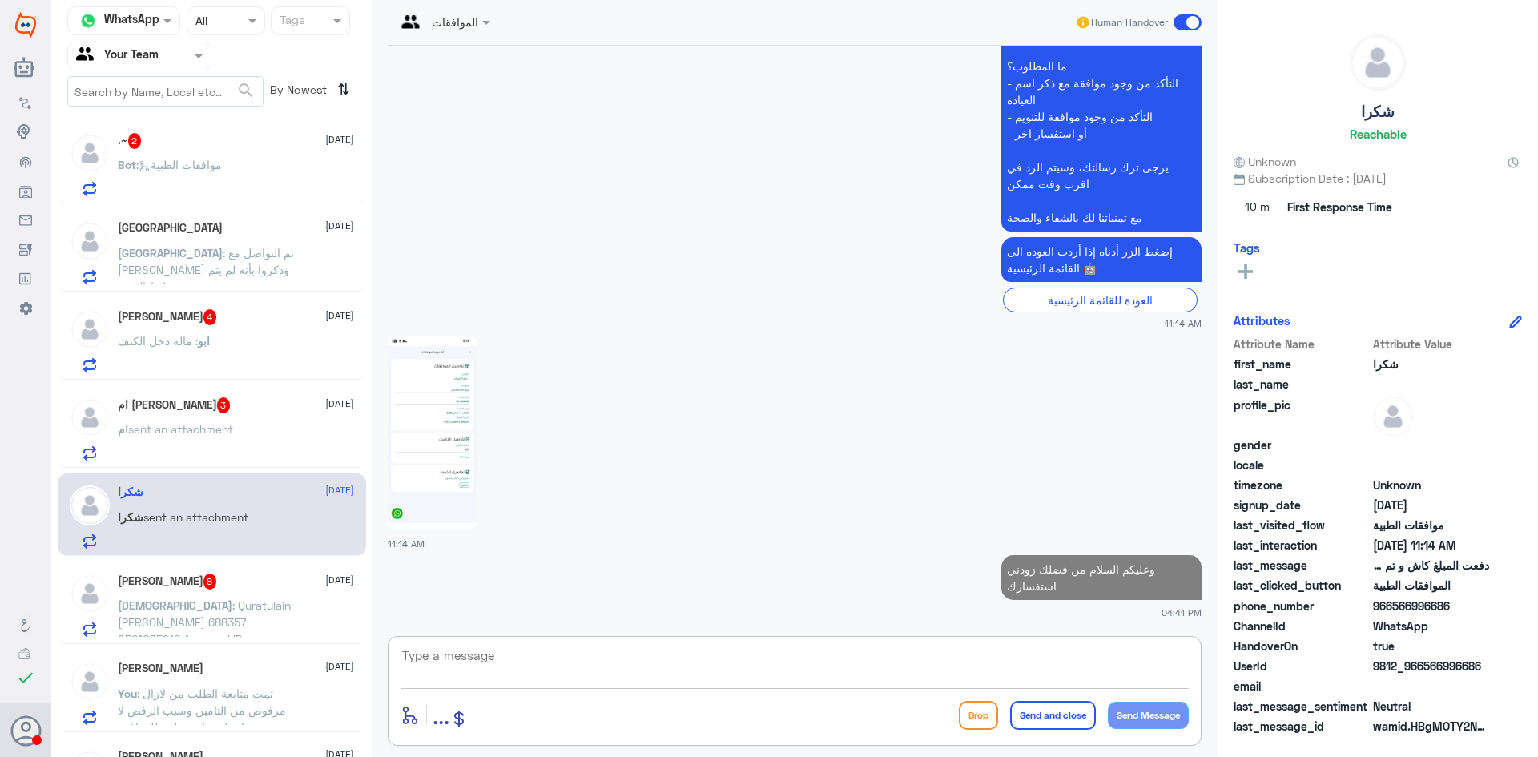
click at [219, 422] on span "sent an attachment" at bounding box center [180, 429] width 105 height 14
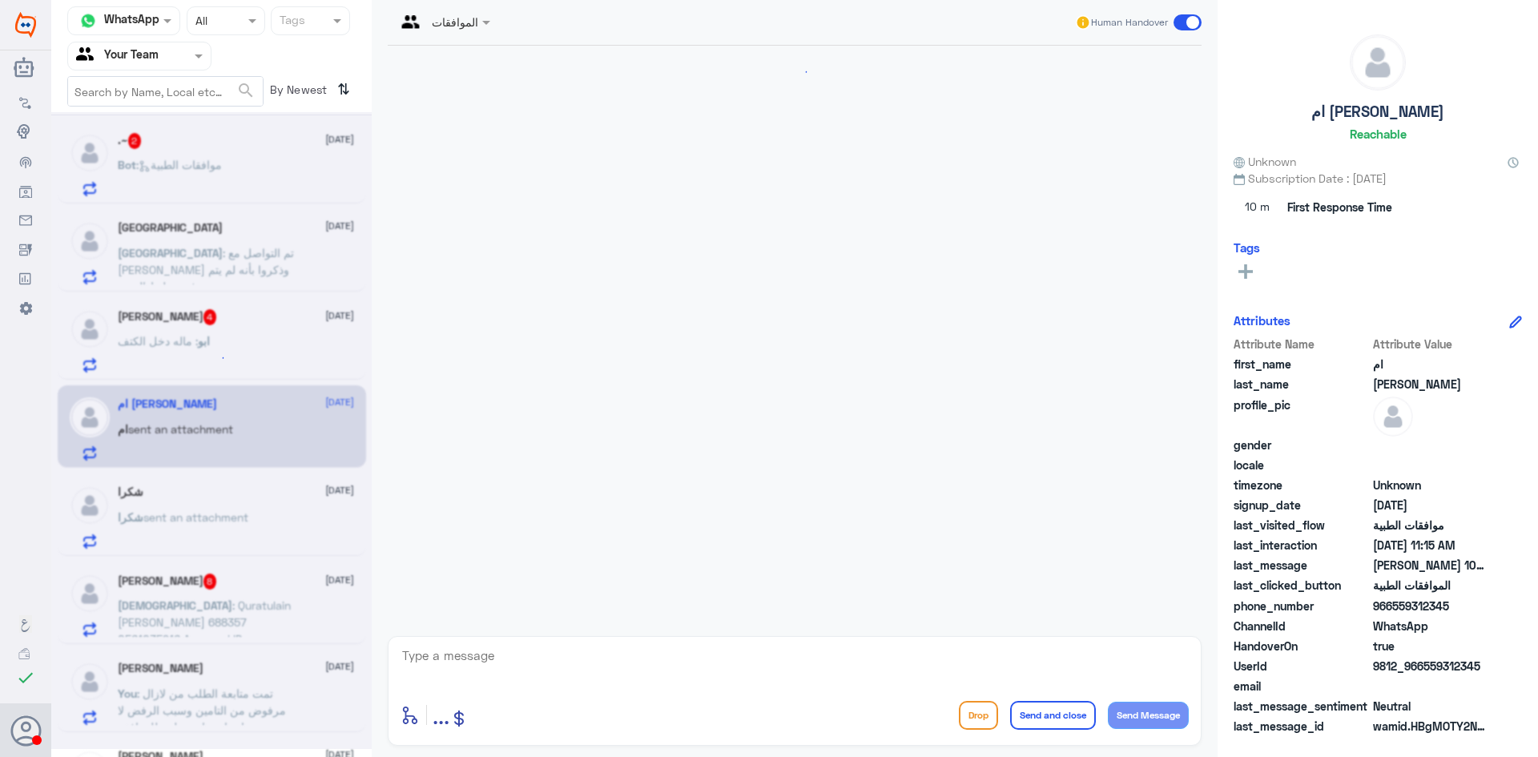
scroll to position [1039, 0]
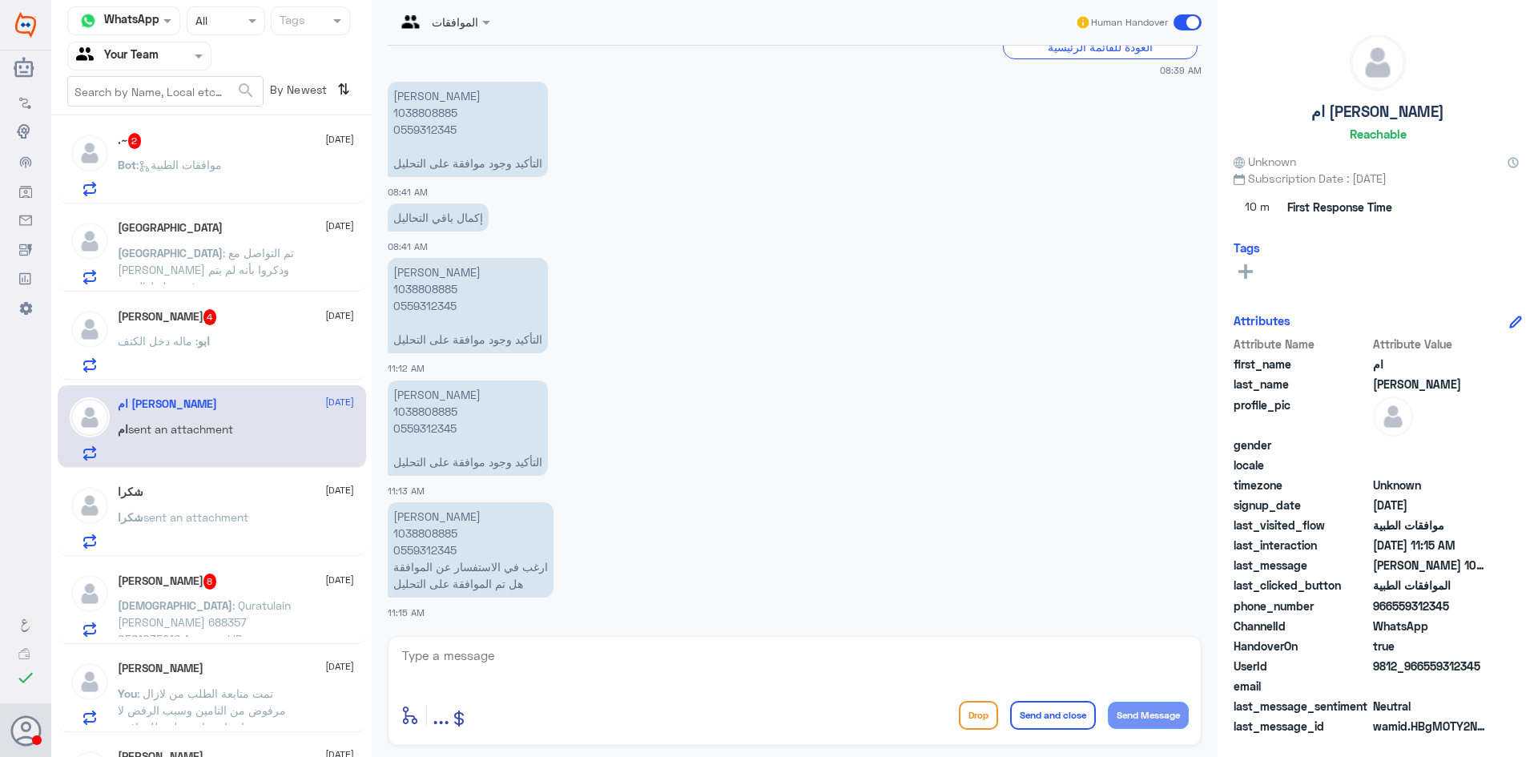
click at [426, 536] on p "[PERSON_NAME] 1038808885 0559312345 ارغب في الاستفسار عن الموافقة هل تم الموافق…" at bounding box center [471, 549] width 166 height 95
copy p "1038808885"
click at [693, 654] on textarea at bounding box center [794, 664] width 788 height 39
paste textarea "FERRITIN"
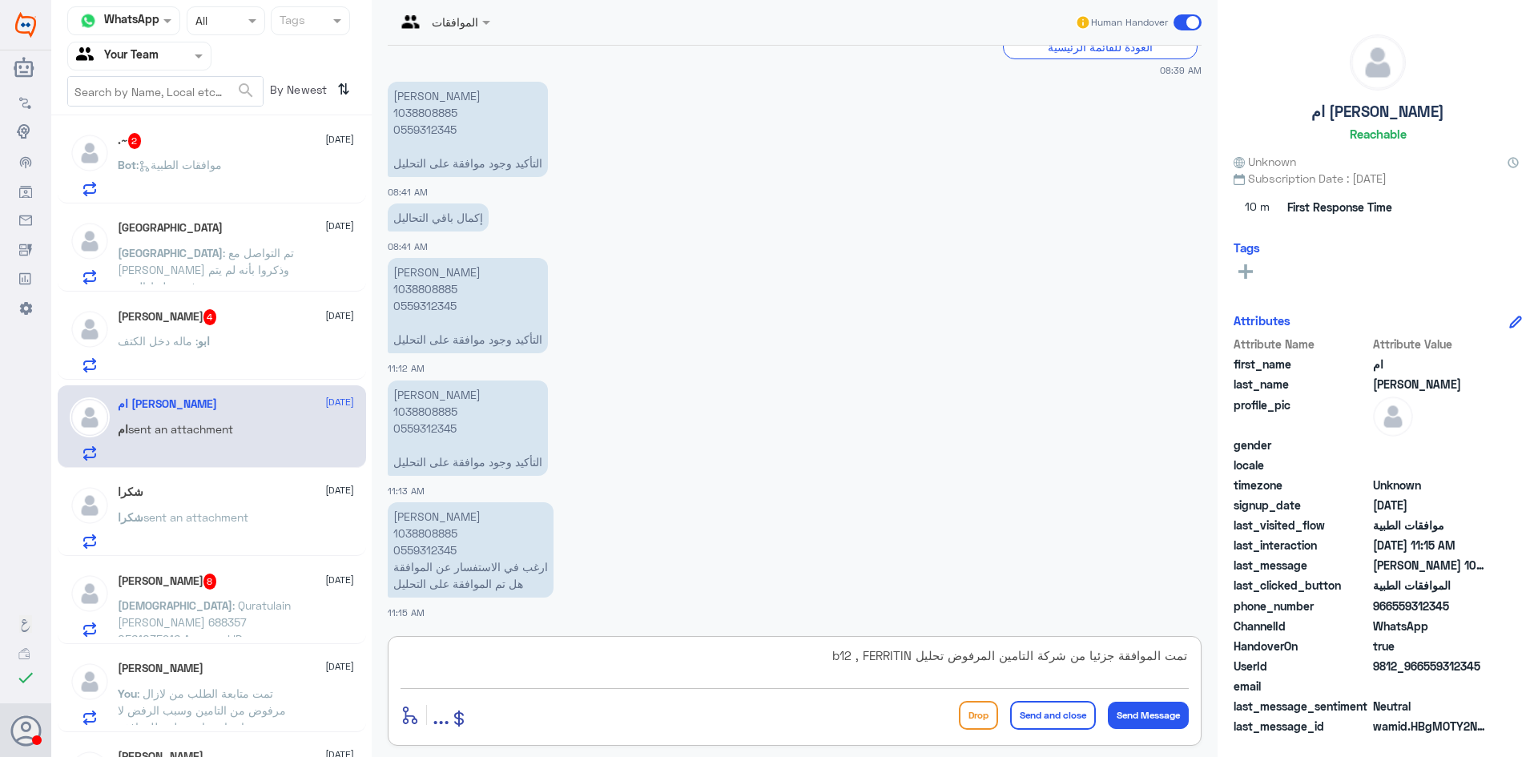
click at [762, 665] on textarea "تمت الموافقة جزئيا من شركة التامين المرفوض تحليل b12 , FERRITIN" at bounding box center [794, 664] width 788 height 39
click at [783, 665] on textarea "تمت الموافقة جزئيا من شركة التامين المرفوض تحليل b12 , FERRITIN بناء" at bounding box center [794, 664] width 788 height 39
type textarea "تمت الموافقة جزئيا من شركة التامين المرفوض تحليل b12 , FERRITIN لا توجد مبررات …"
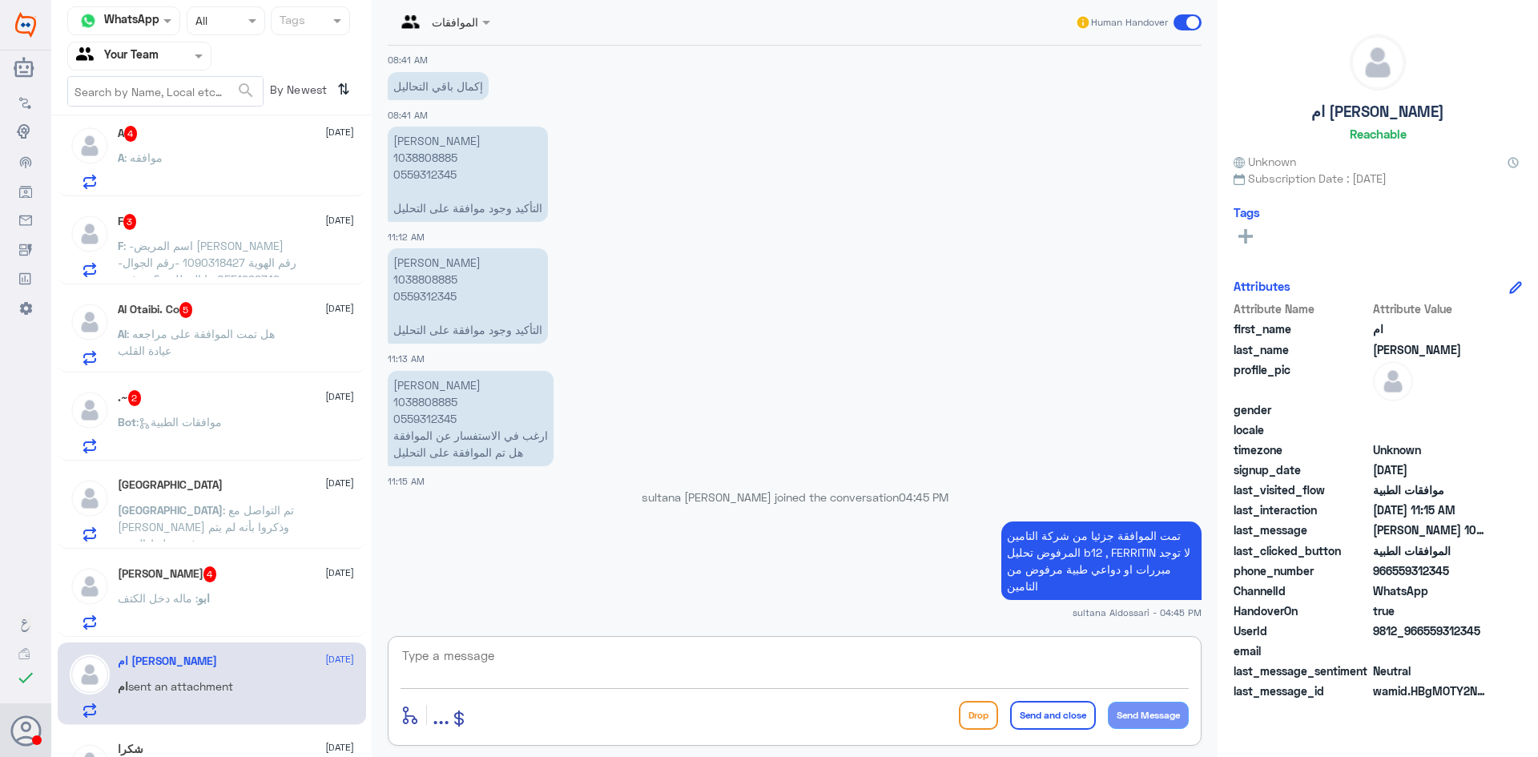
scroll to position [1201, 0]
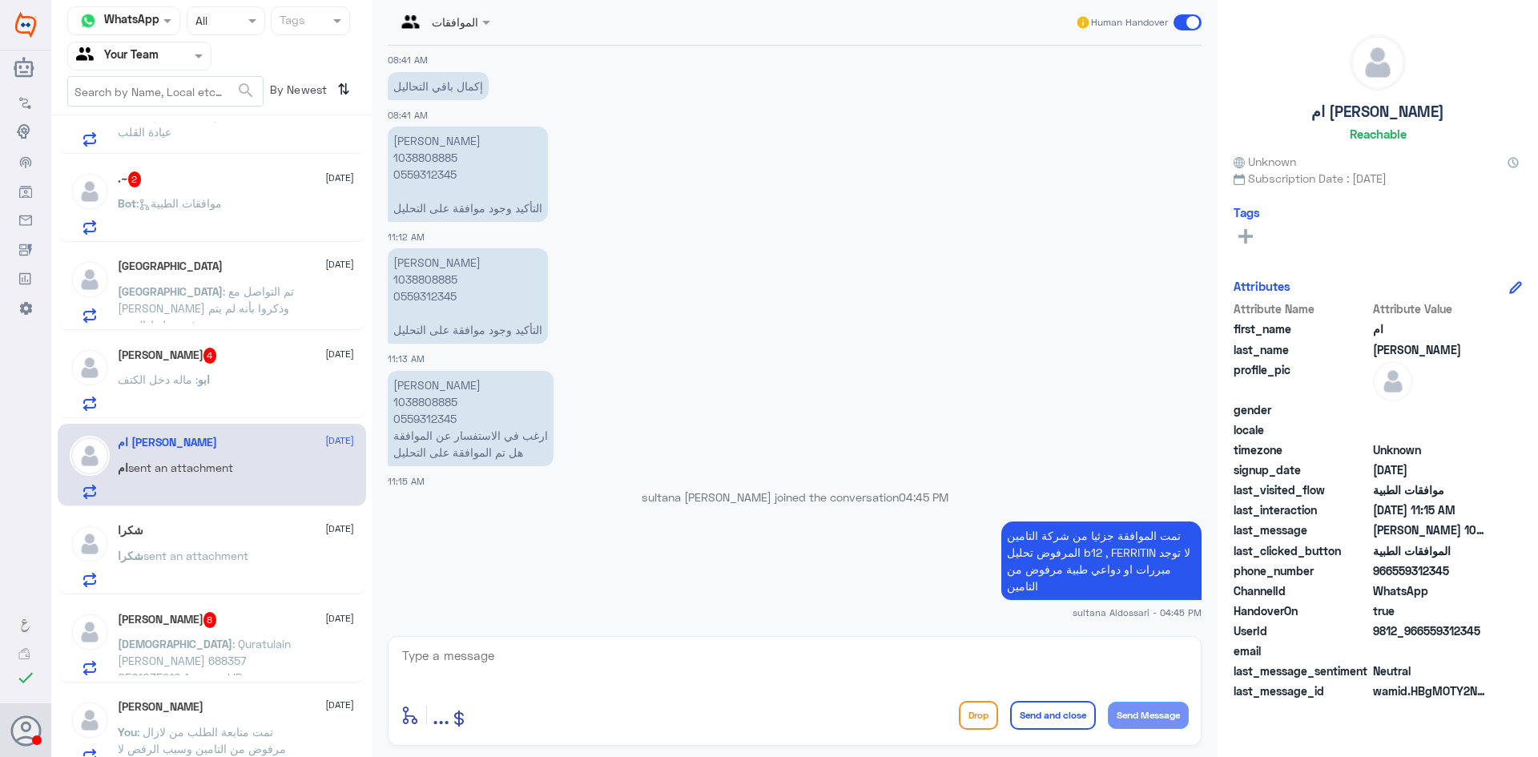
click at [227, 368] on div "ابو وائل 4 [DATE] ابو : ماله دخل الكتف" at bounding box center [236, 379] width 236 height 63
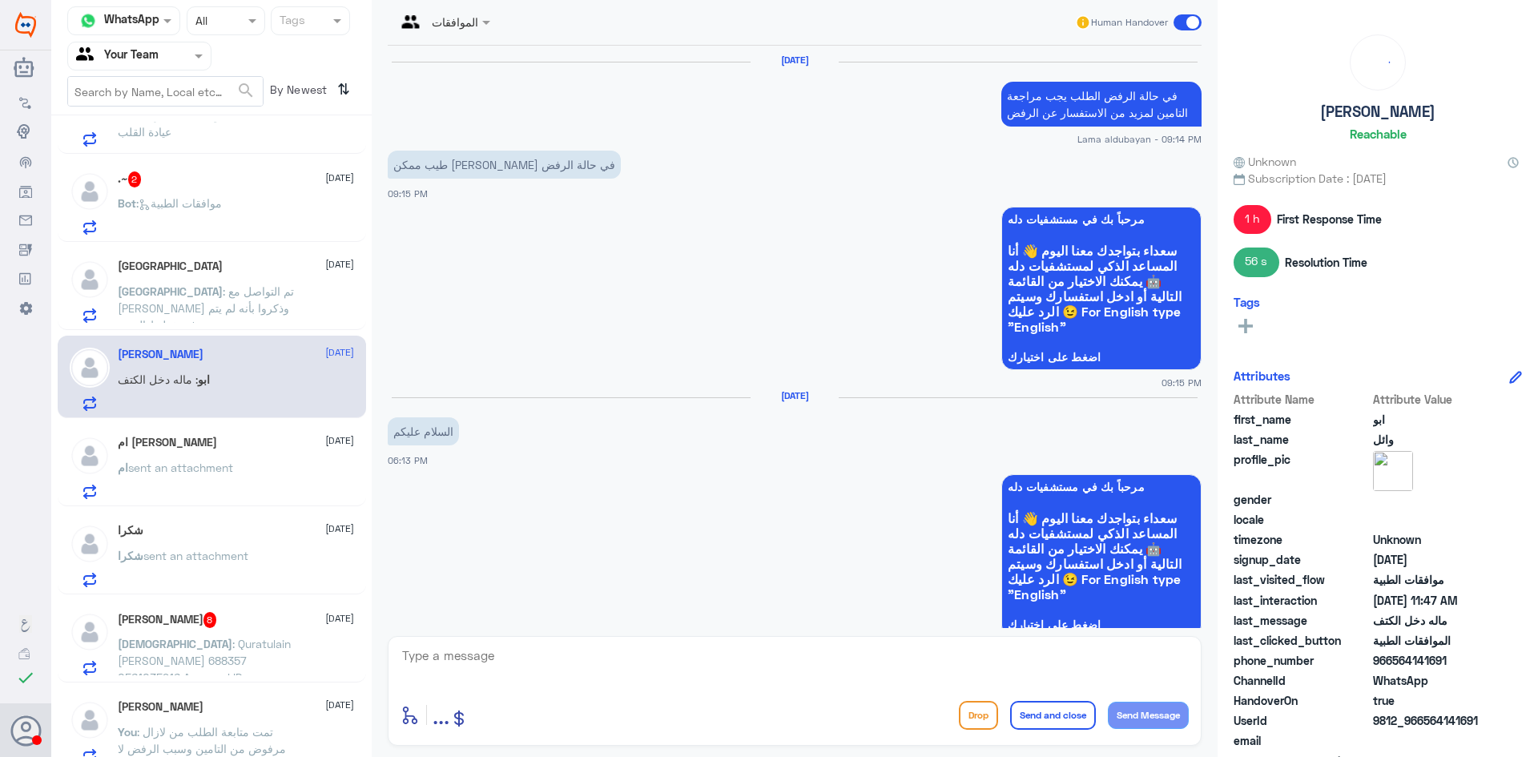
scroll to position [1761, 0]
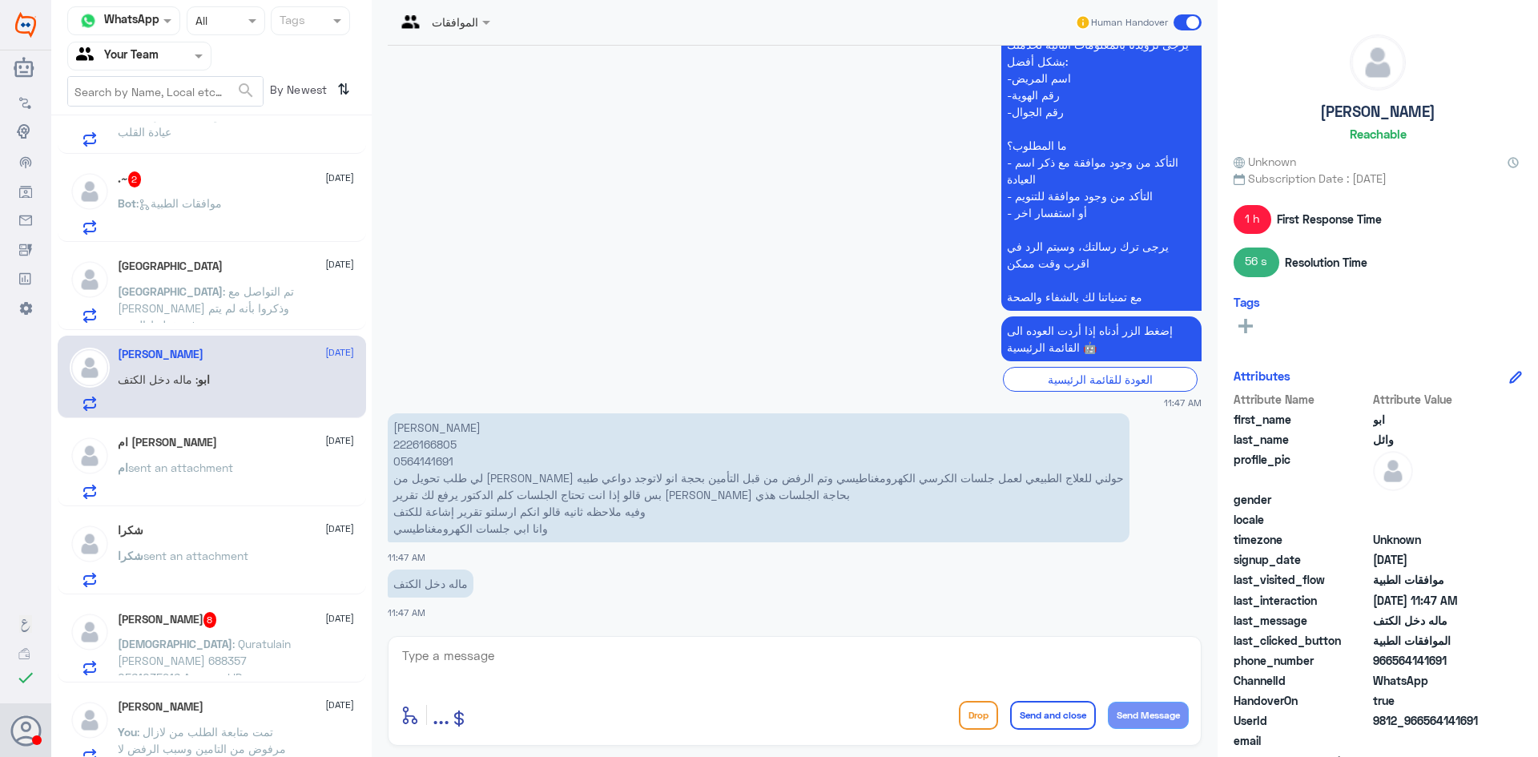
click at [420, 445] on p "[PERSON_NAME] 2226166805 0564141691 لي طلب تحويل من [PERSON_NAME] حولني للعلاج …" at bounding box center [759, 477] width 742 height 129
copy p "2226166805"
drag, startPoint x: 674, startPoint y: 475, endPoint x: 736, endPoint y: 473, distance: 61.7
click at [736, 473] on p "[PERSON_NAME] 2226166805 0564141691 لي طلب تحويل من [PERSON_NAME] حولني للعلاج …" at bounding box center [759, 477] width 742 height 129
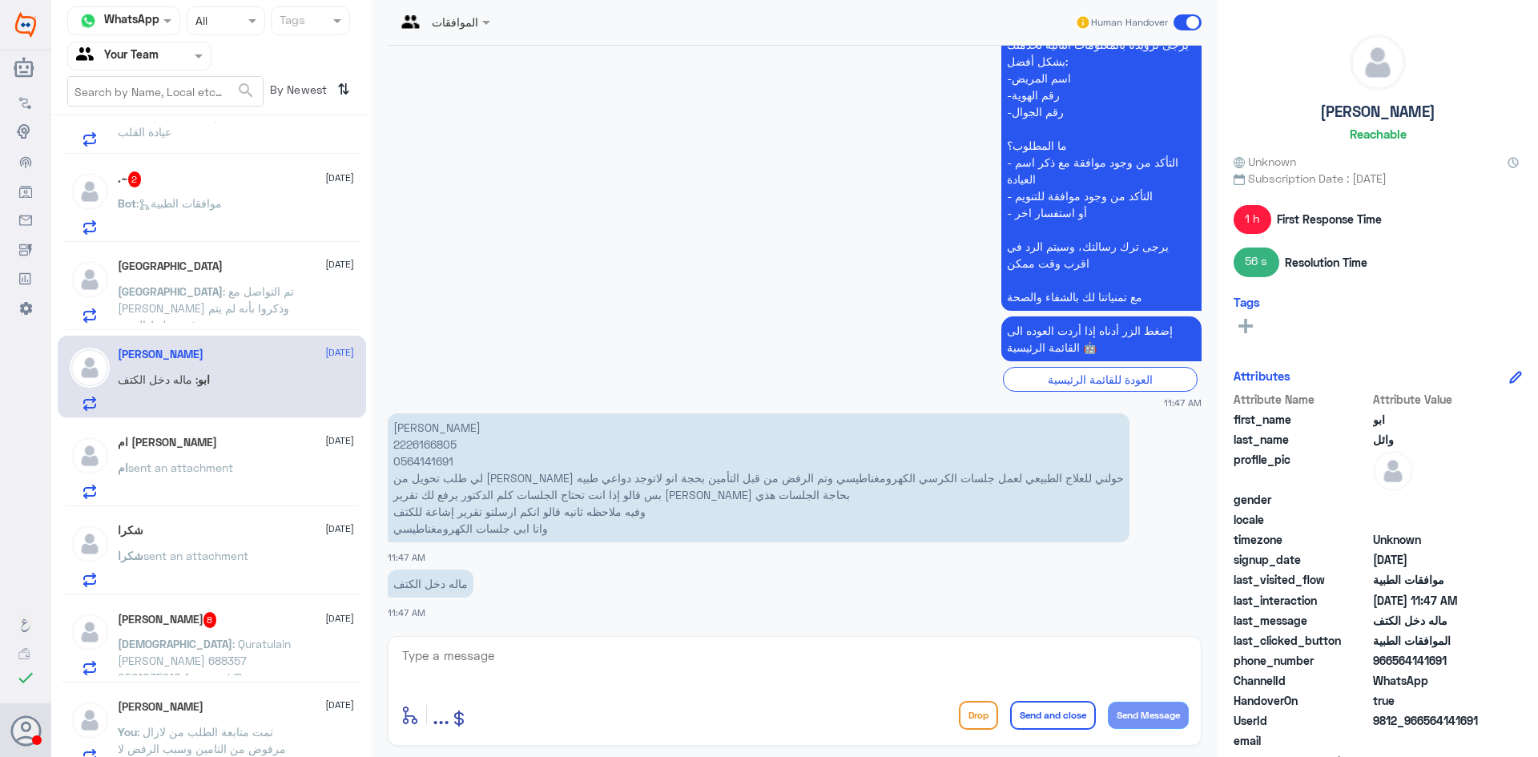
click at [604, 487] on p "[PERSON_NAME] 2226166805 0564141691 لي طلب تحويل من [PERSON_NAME] حولني للعلاج …" at bounding box center [759, 477] width 742 height 129
click at [554, 671] on textarea at bounding box center [794, 664] width 788 height 39
type textarea "عزيزي المراجع هل تم عمل اشعه مرتبطه في الخدمة للعلاج الطبيعي"
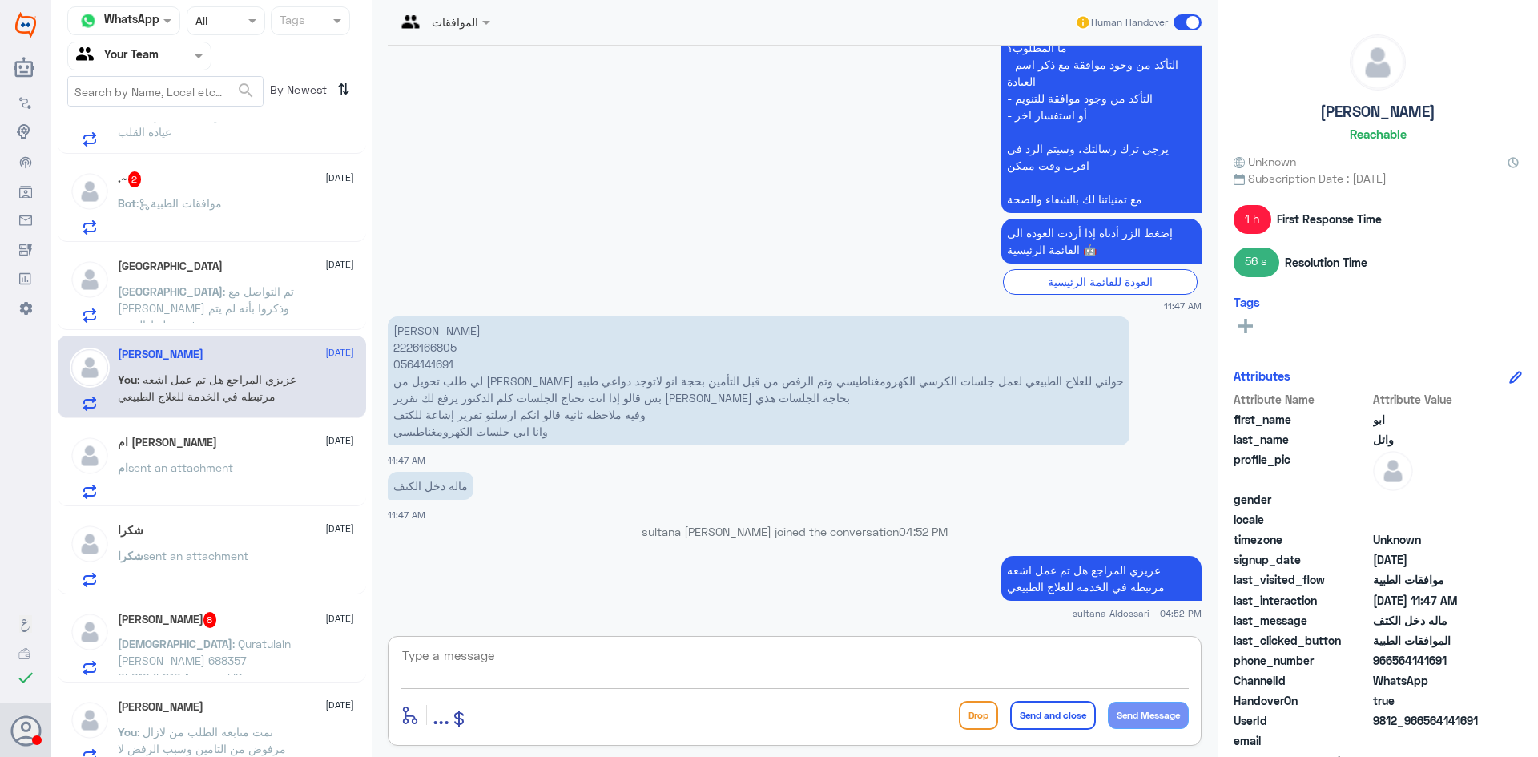
click at [786, 665] on textarea at bounding box center [794, 664] width 788 height 39
click at [786, 664] on textarea at bounding box center [794, 664] width 788 height 39
type textarea "ا"
click at [224, 274] on div "Turki [DATE] [GEOGRAPHIC_DATA] : تم التواصل مع [PERSON_NAME] وذكروا بأنه لم يتم…" at bounding box center [236, 290] width 236 height 63
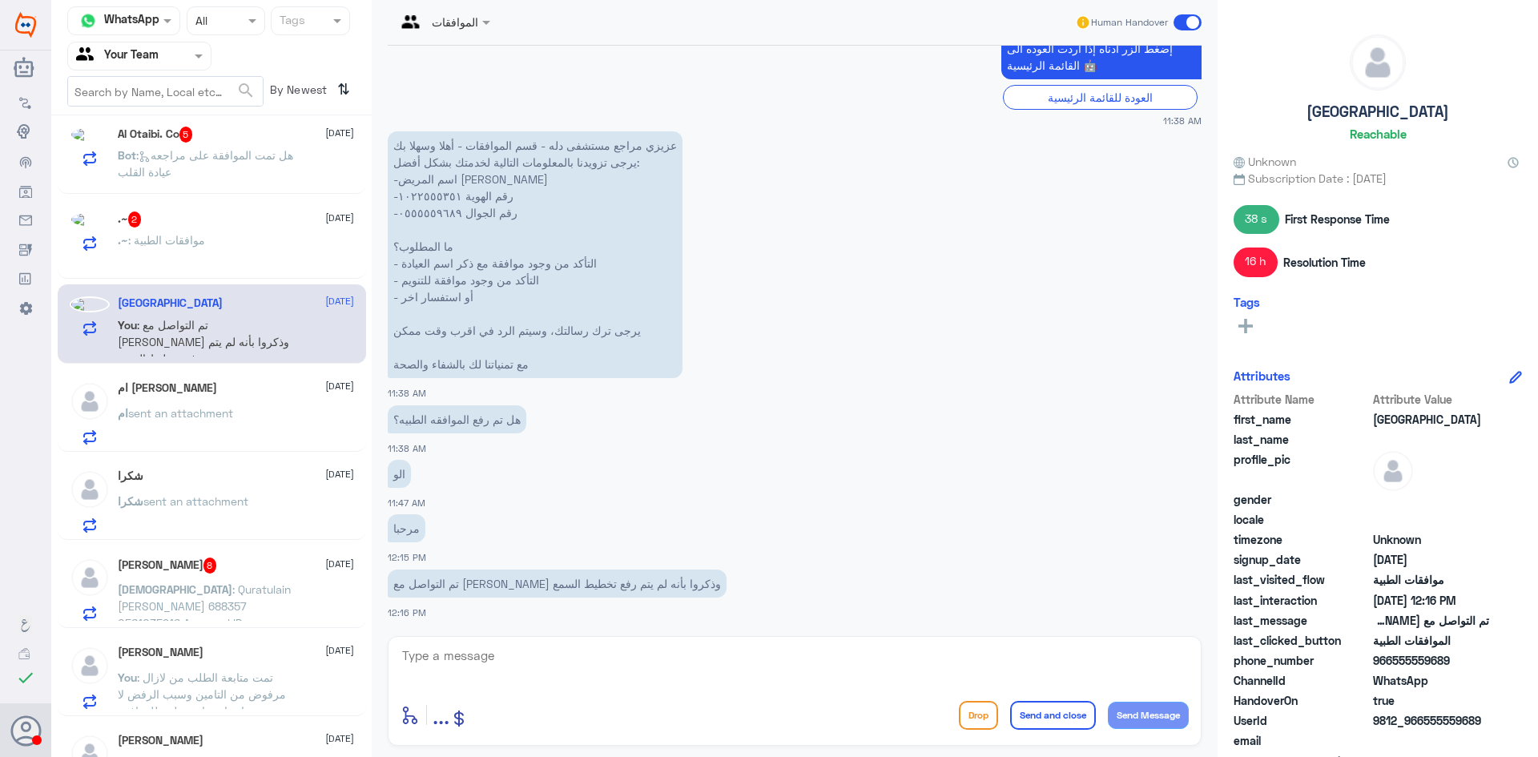
scroll to position [1177, 0]
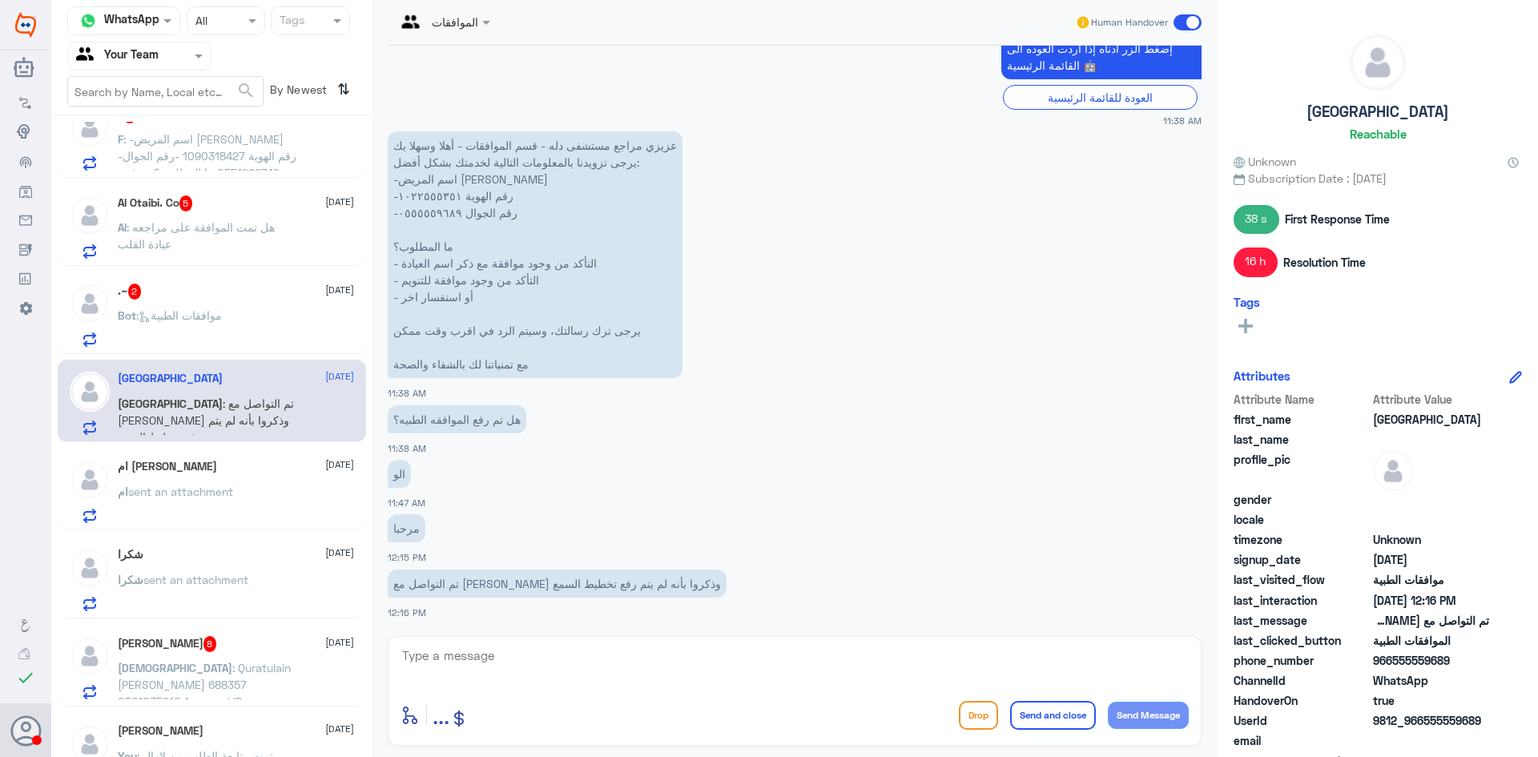
click at [468, 660] on textarea at bounding box center [794, 664] width 788 height 39
drag, startPoint x: 495, startPoint y: 658, endPoint x: 271, endPoint y: 616, distance: 227.4
click at [271, 616] on div "Channel WhatsApp Status × All Tags Agent Filter Your Team search By Newest ⇅ اب…" at bounding box center [794, 381] width 1486 height 762
type textarea "1022555351"
click at [544, 652] on textarea "1022555351" at bounding box center [794, 664] width 788 height 39
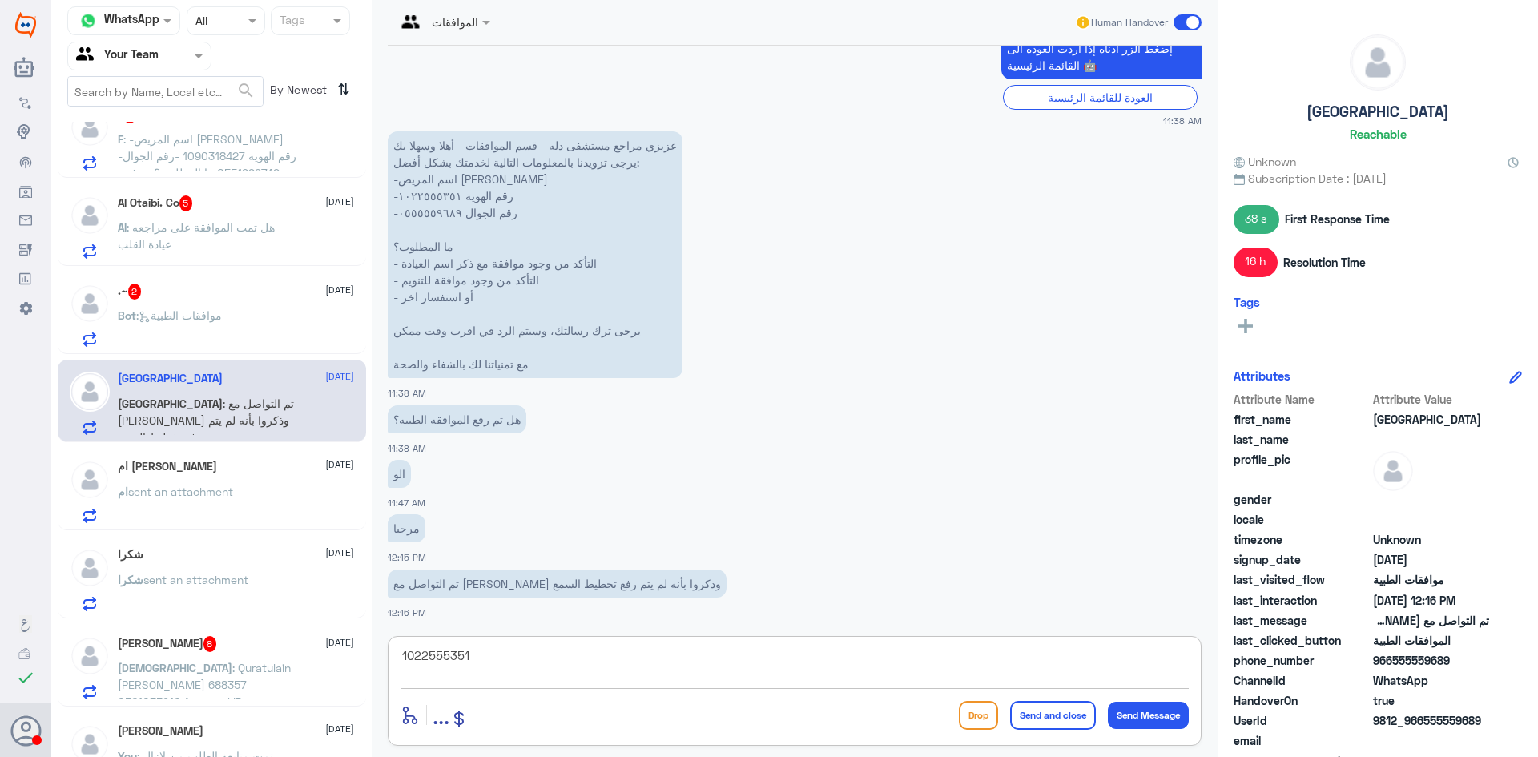
click at [544, 652] on textarea "1022555351" at bounding box center [794, 664] width 788 height 39
type textarea "s"
type textarea "سيتم تحويل طلبكم لقسم السمعيات لي ارفاق كافة التقارير المطلوبه لشركة التامين"
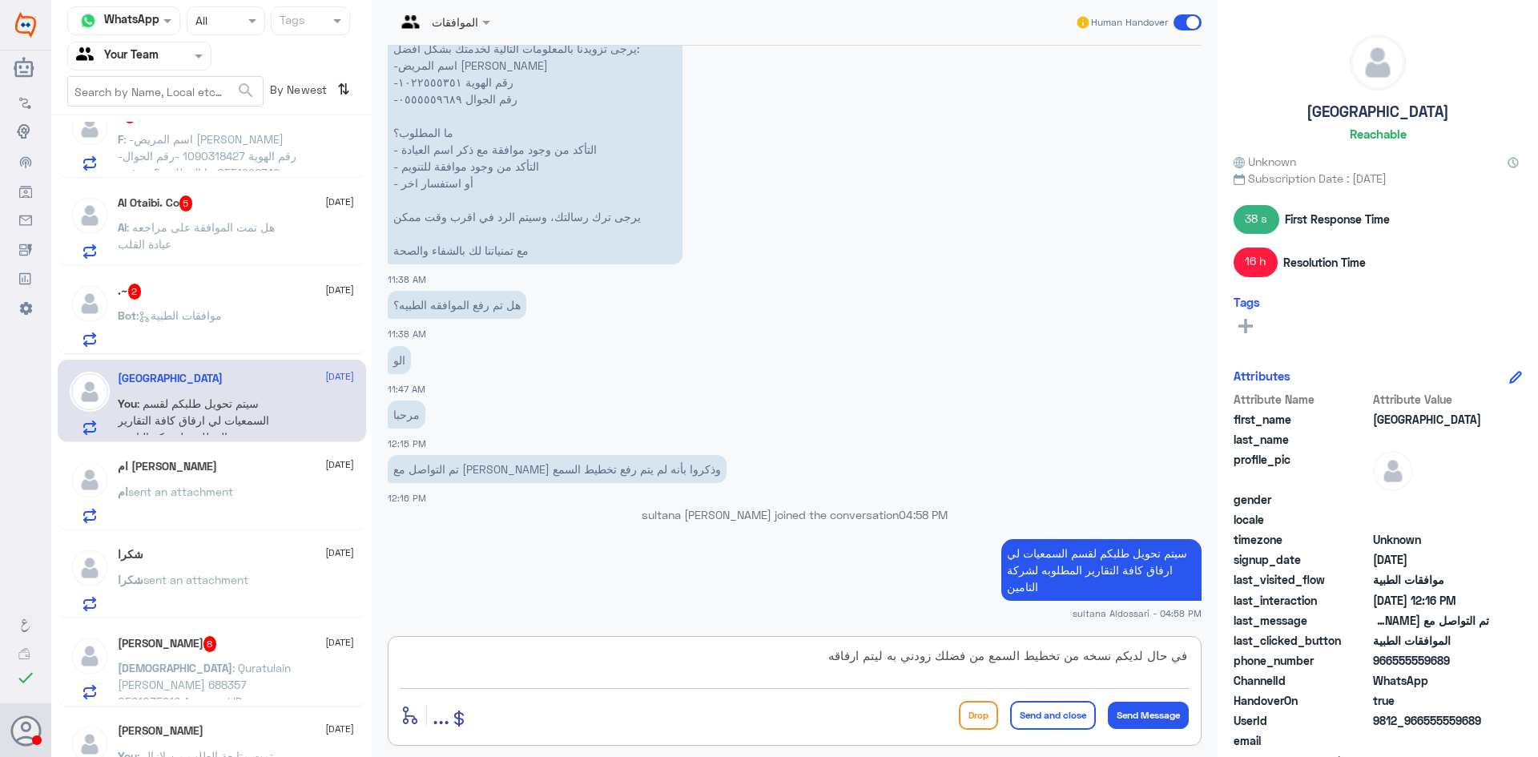
type textarea "في حال لديكم نسخه من تخطيط السمع من فضلك زودني به ليتم ارفاقه"
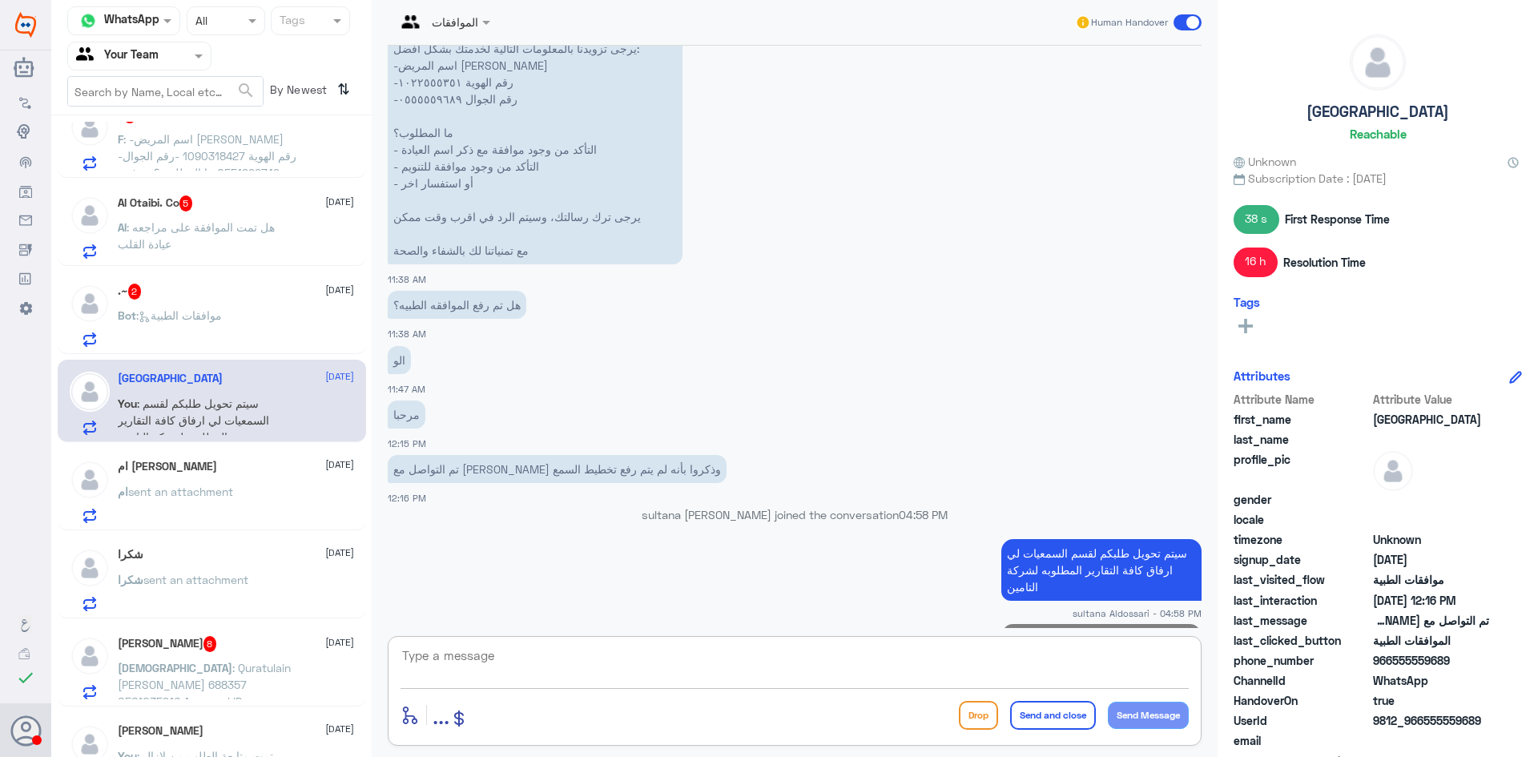
scroll to position [1361, 0]
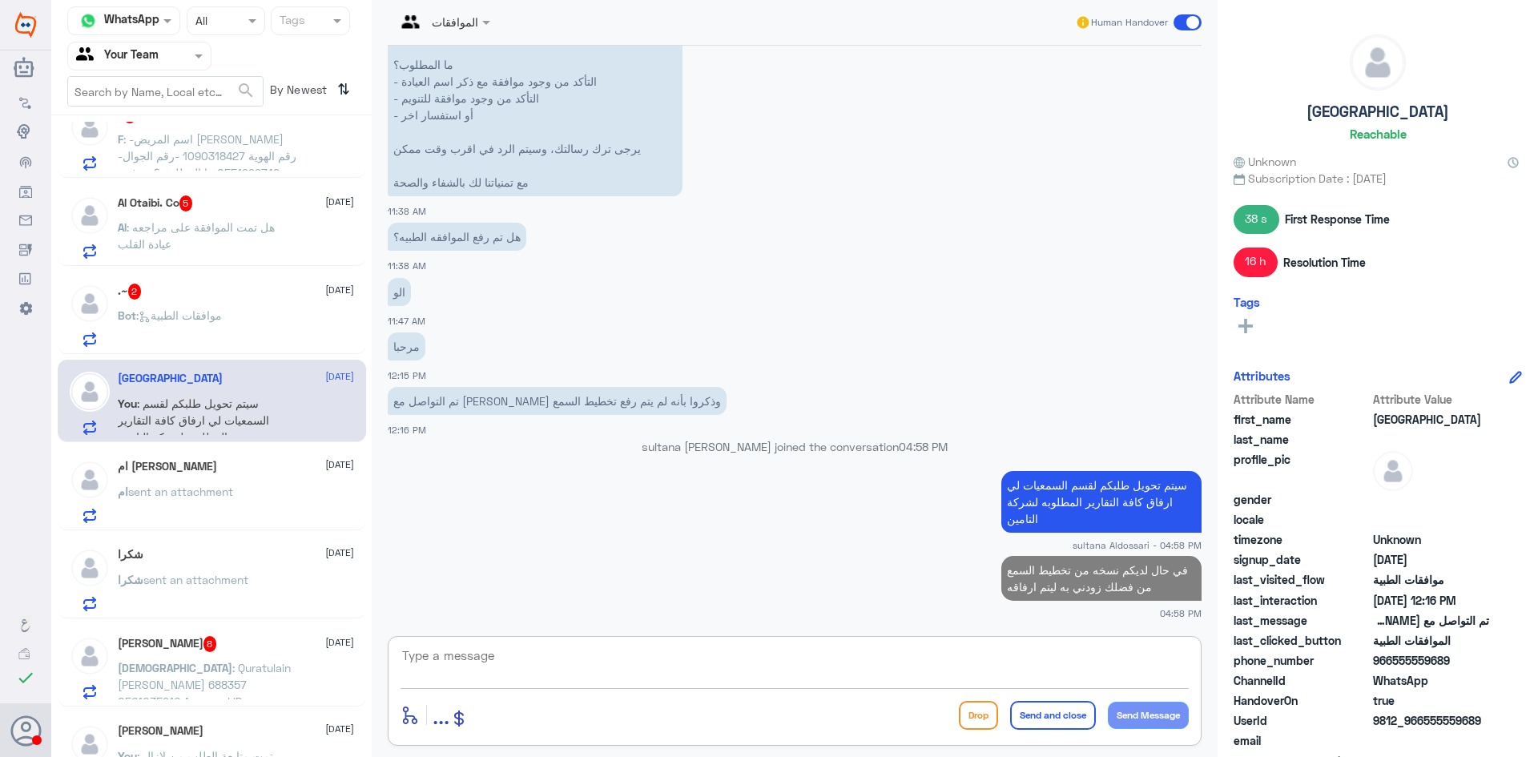
click at [187, 307] on p "Bot : موافقات الطبية" at bounding box center [170, 327] width 104 height 40
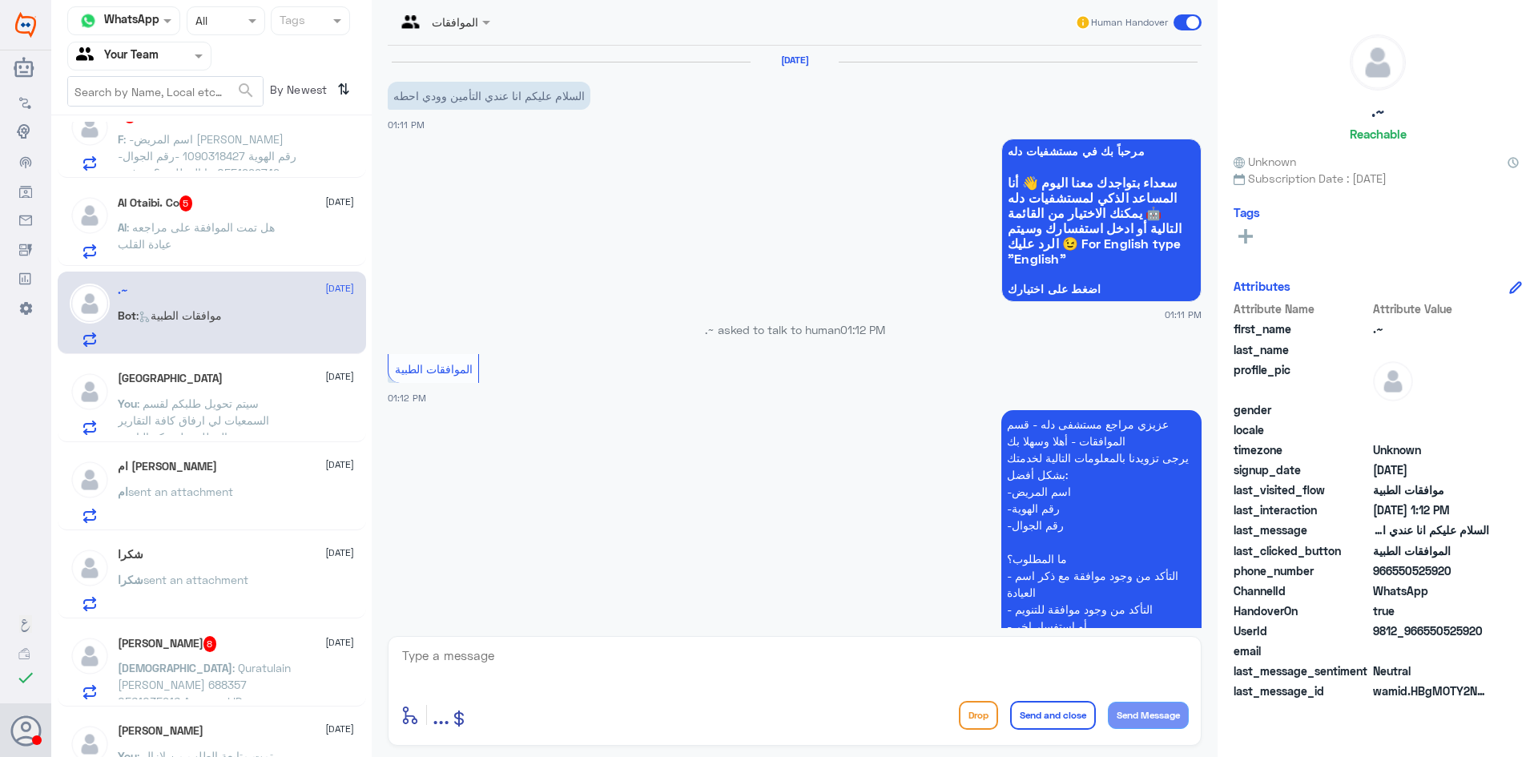
scroll to position [203, 0]
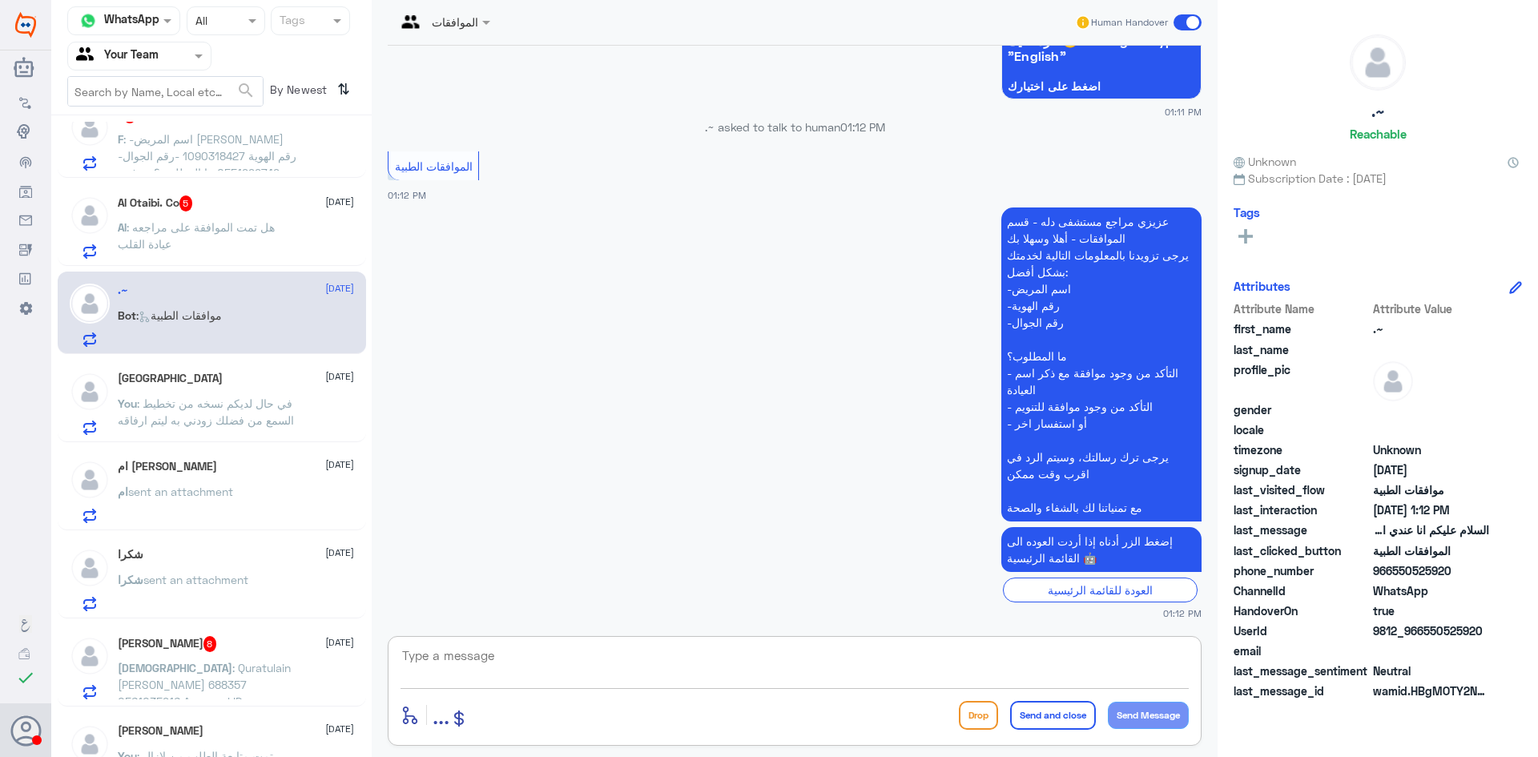
click at [645, 663] on textarea at bounding box center [794, 664] width 788 height 39
type textarea "مرحبا كيف اقدر اساعدك"
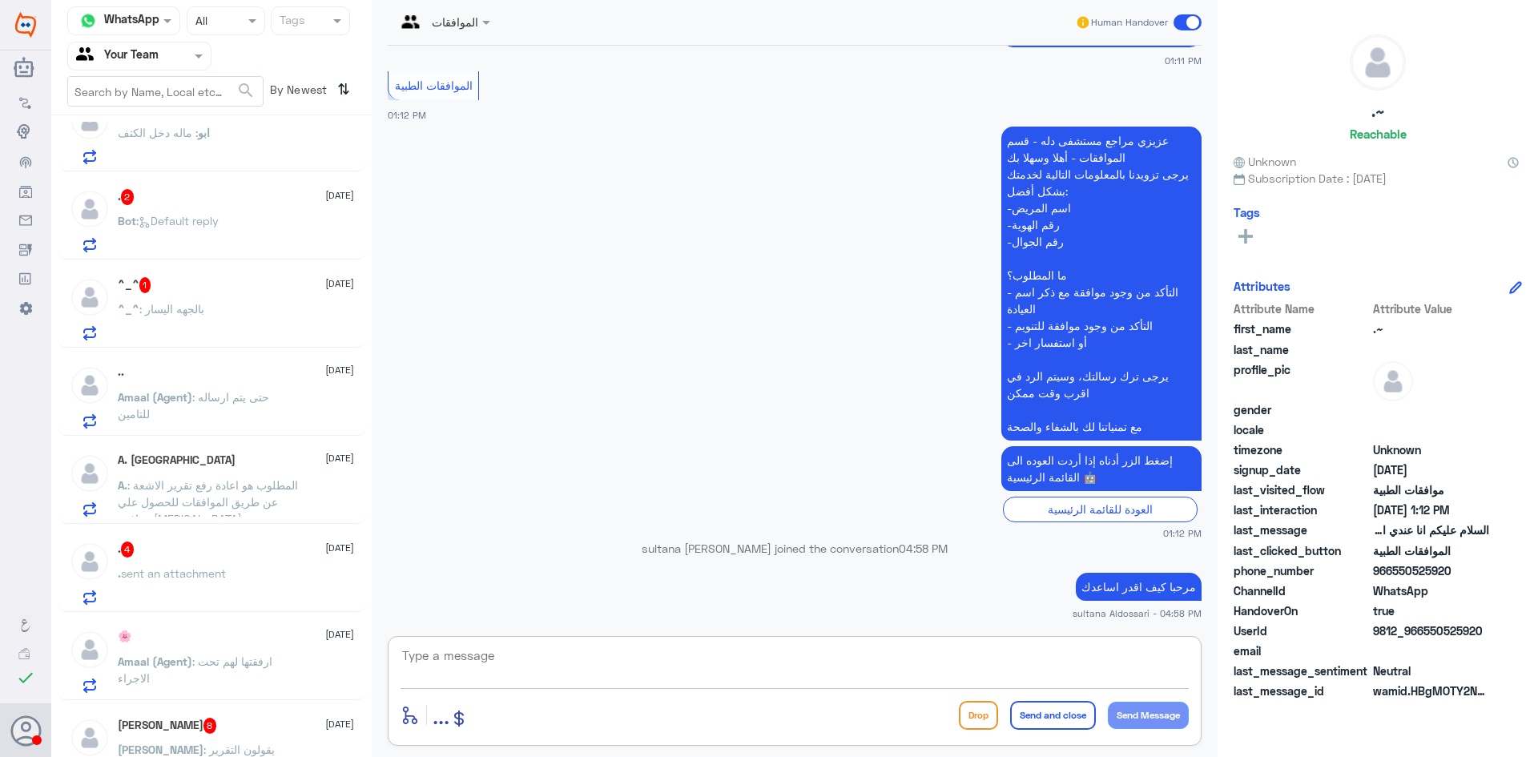
scroll to position [0, 0]
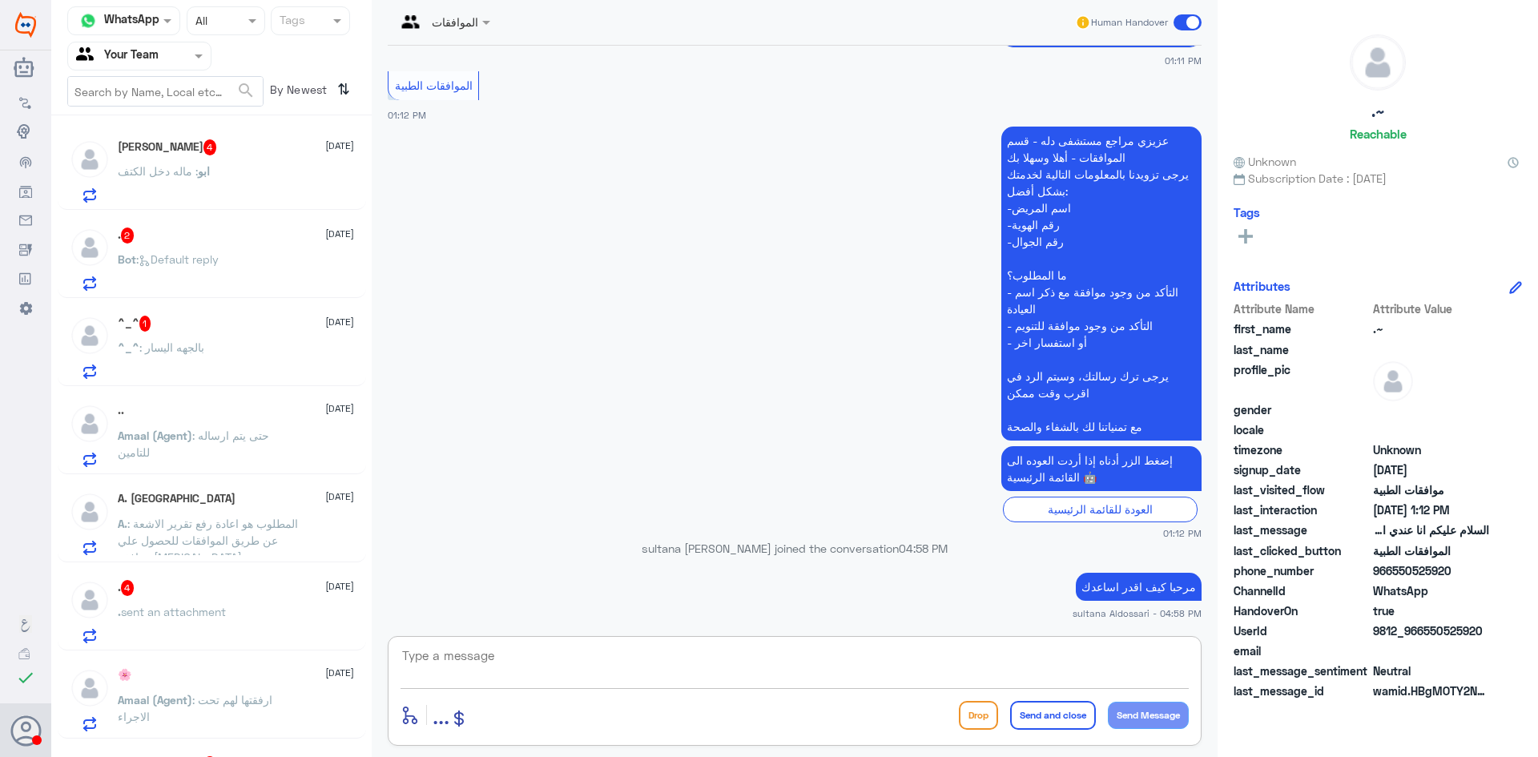
click at [263, 168] on div "ابو : ماله دخل الكتف" at bounding box center [236, 185] width 236 height 36
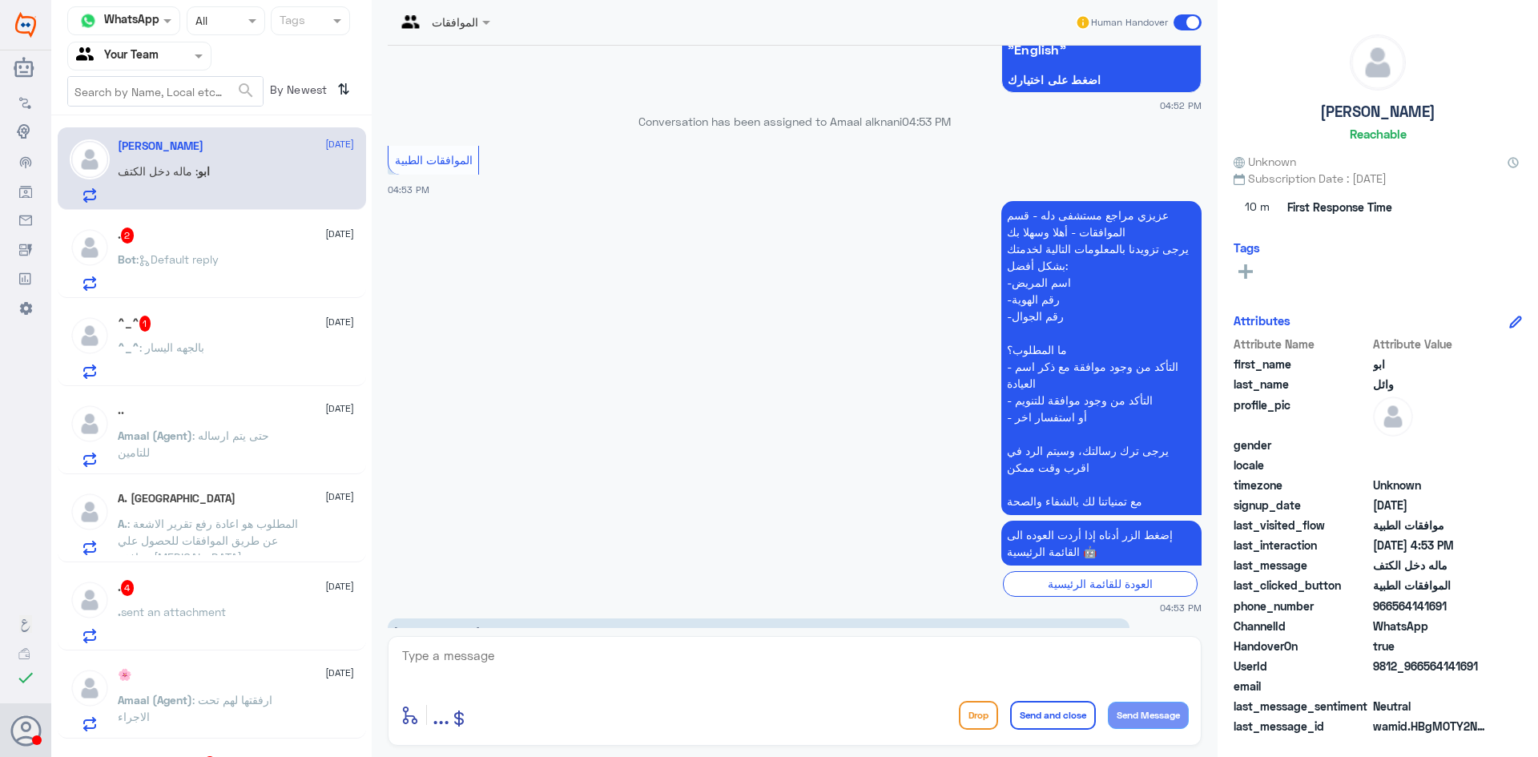
scroll to position [1528, 0]
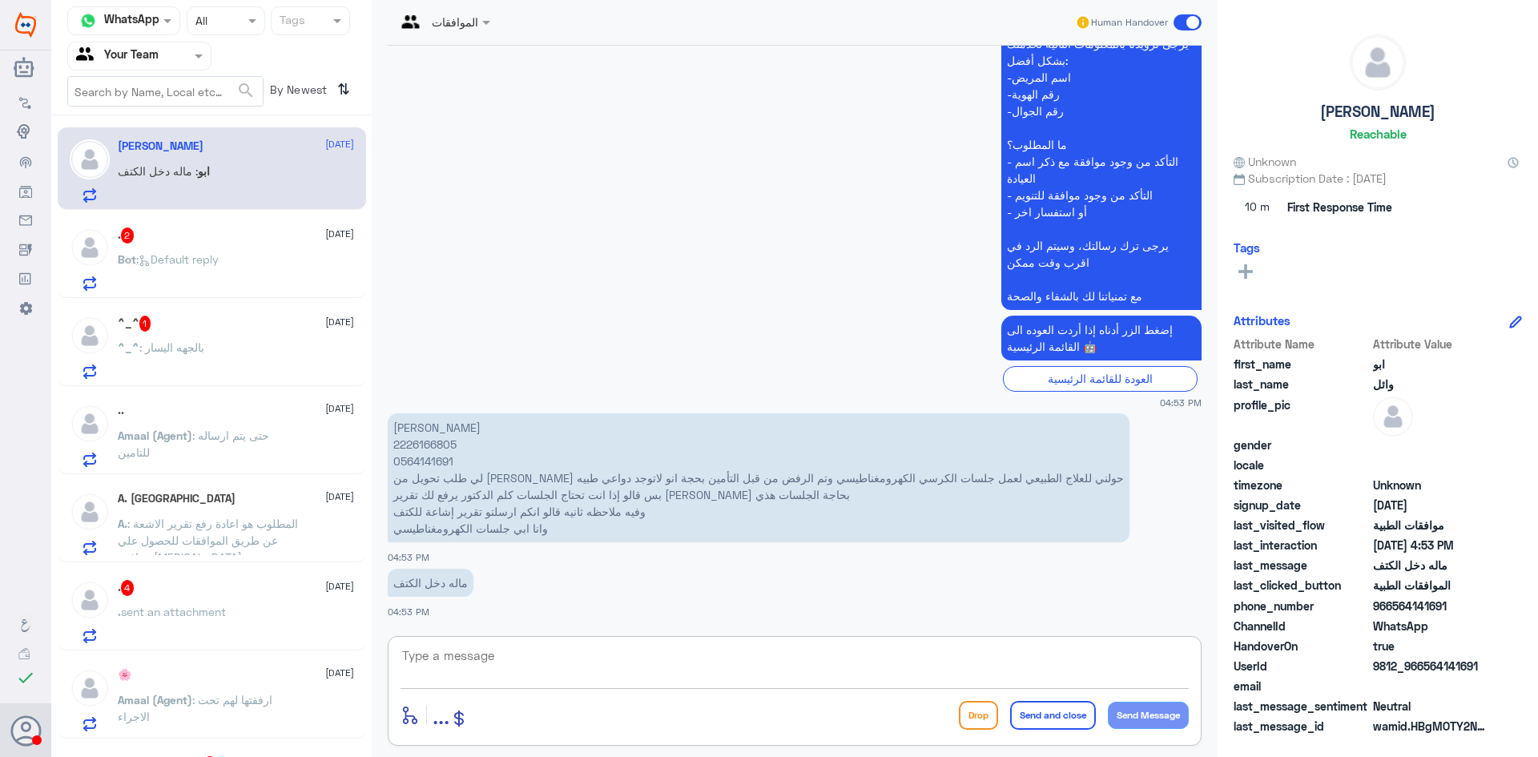
click at [881, 671] on textarea at bounding box center [794, 664] width 788 height 39
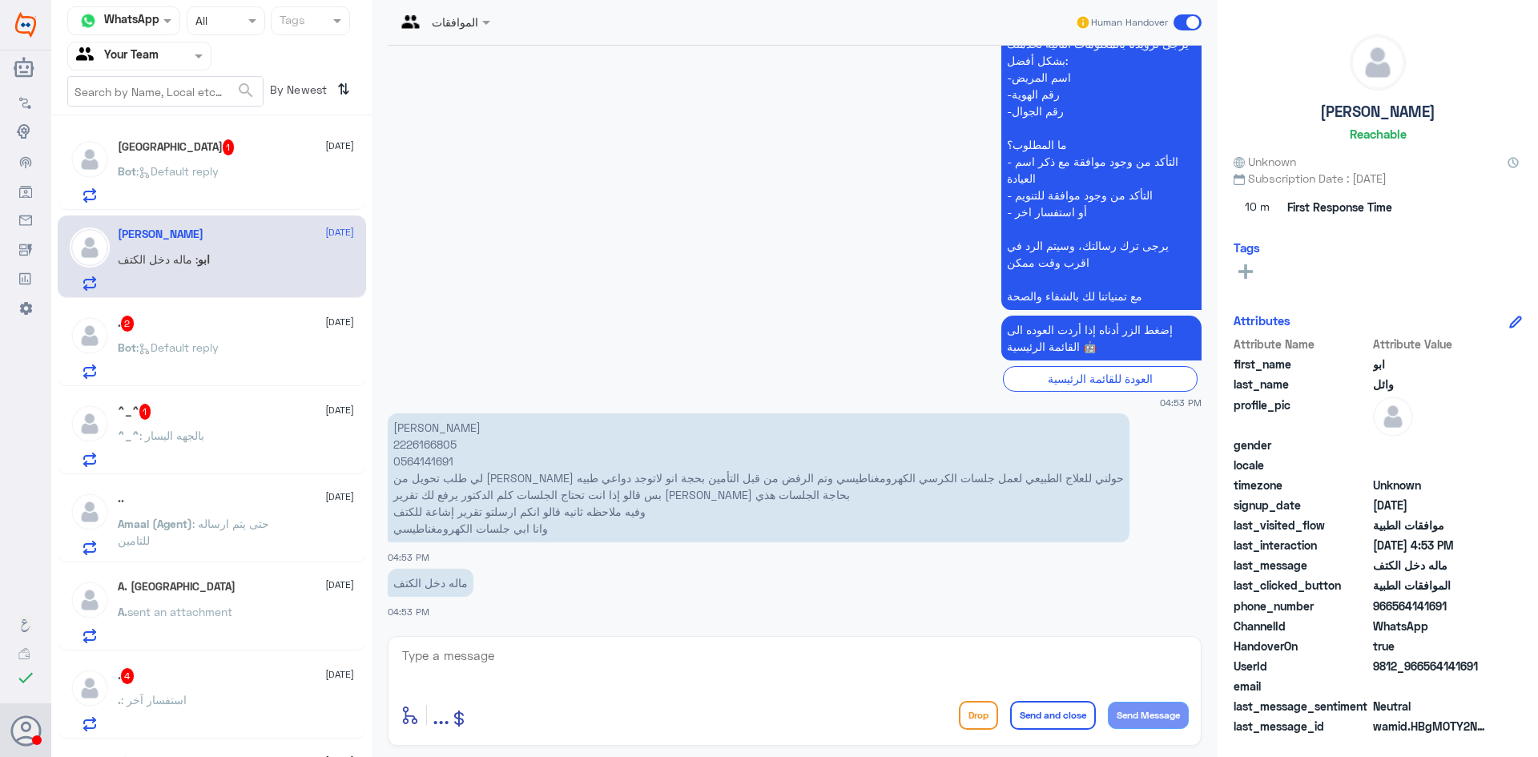
click at [869, 689] on div "enter flow name ... Drop Send and close Send Message" at bounding box center [795, 691] width 814 height 110
click at [612, 669] on textarea at bounding box center [794, 664] width 788 height 39
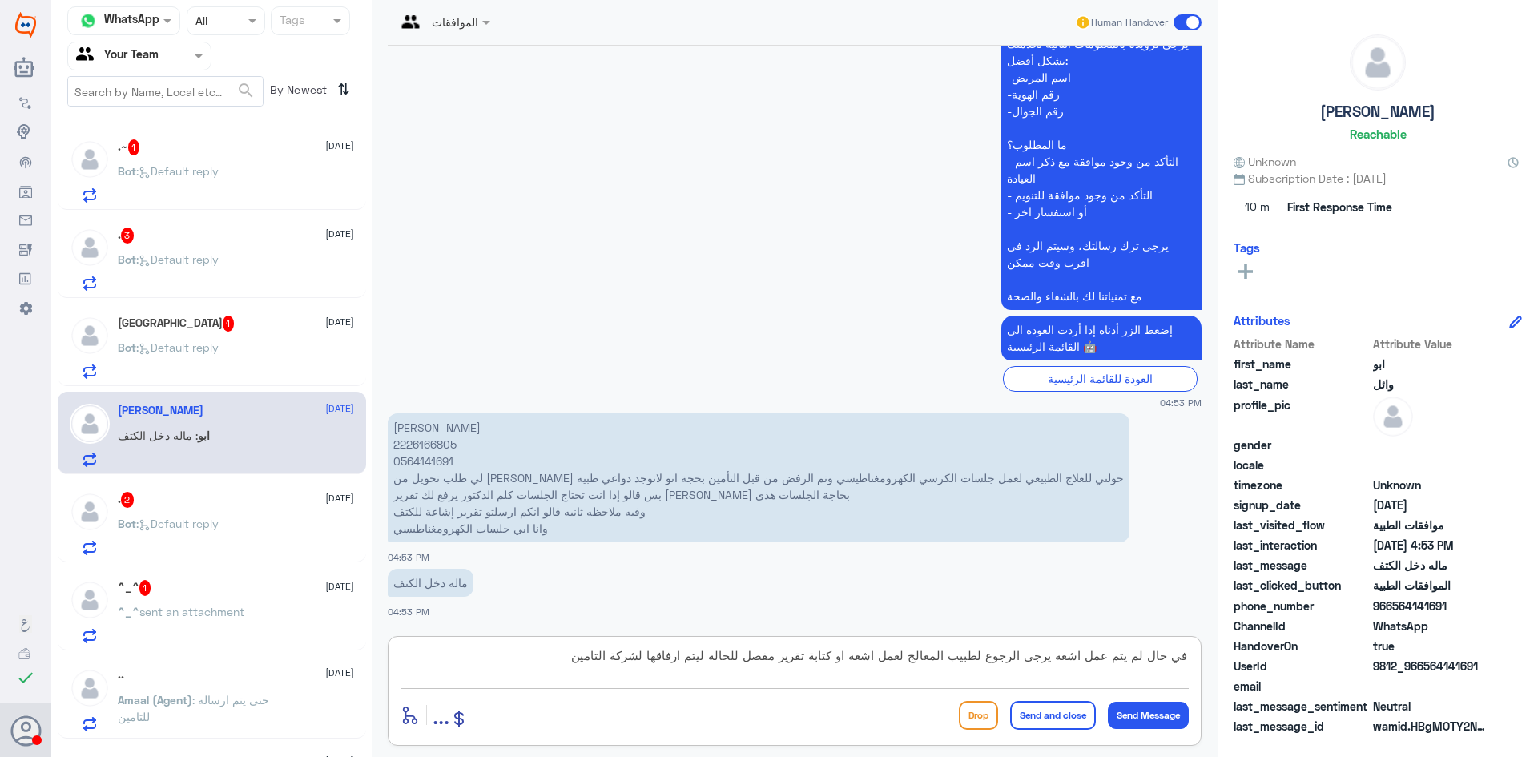
type textarea "في حال لم يتم عمل اشعه يرجى الرجوع لطبيب المعالج لعمل اشعه او كتابة تقرير مفصل …"
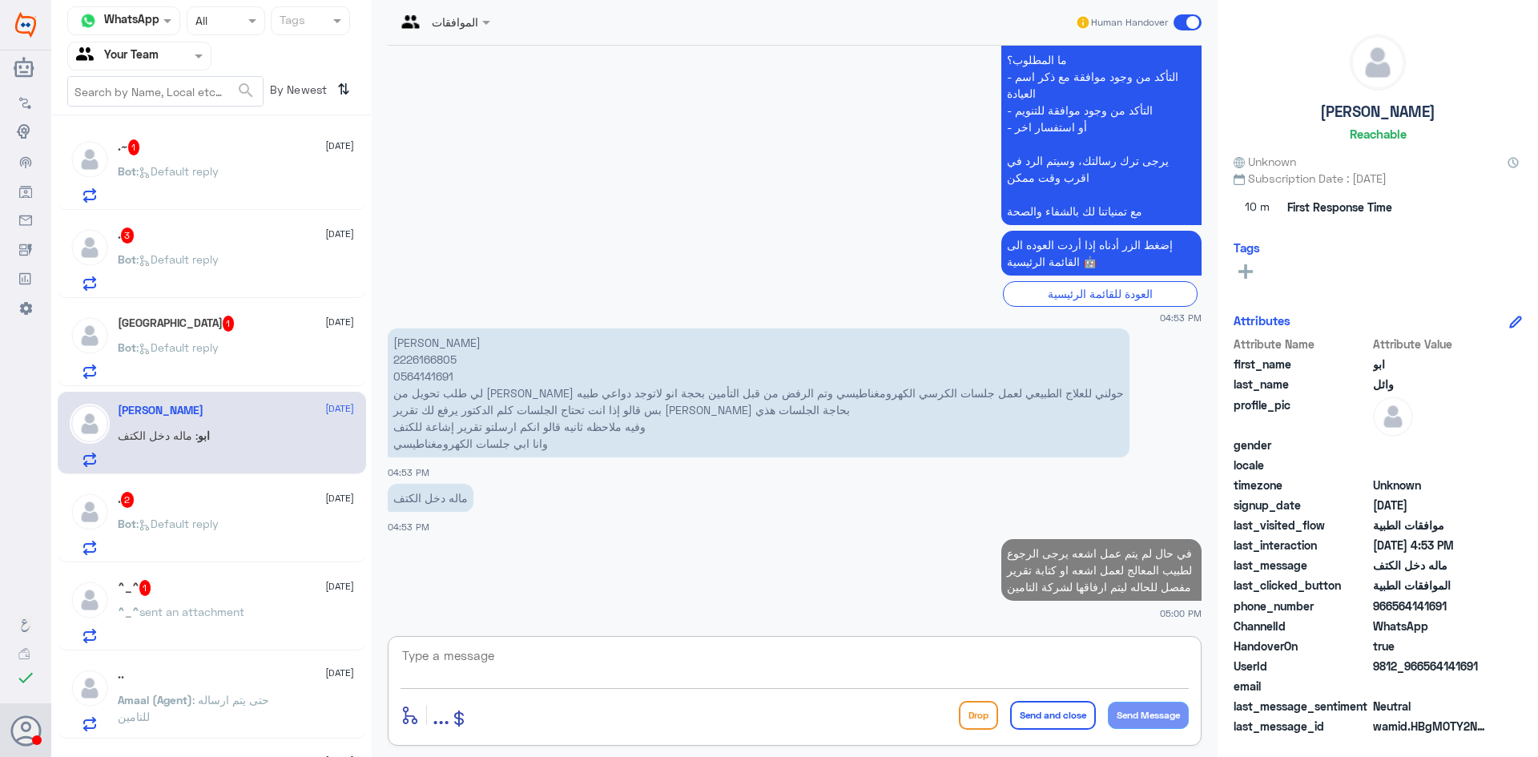
click at [259, 343] on div "Bot : Default reply" at bounding box center [236, 361] width 236 height 36
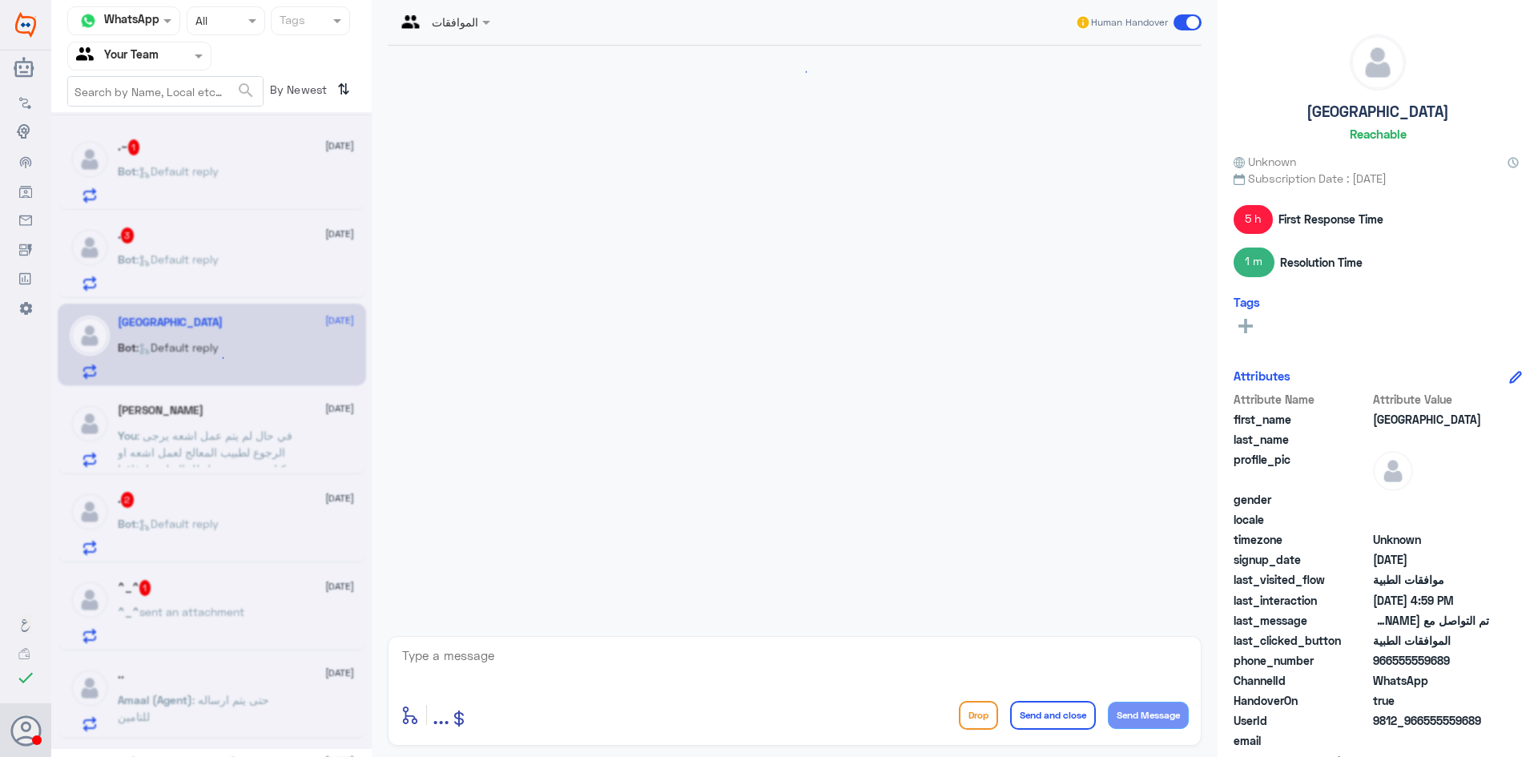
scroll to position [1291, 0]
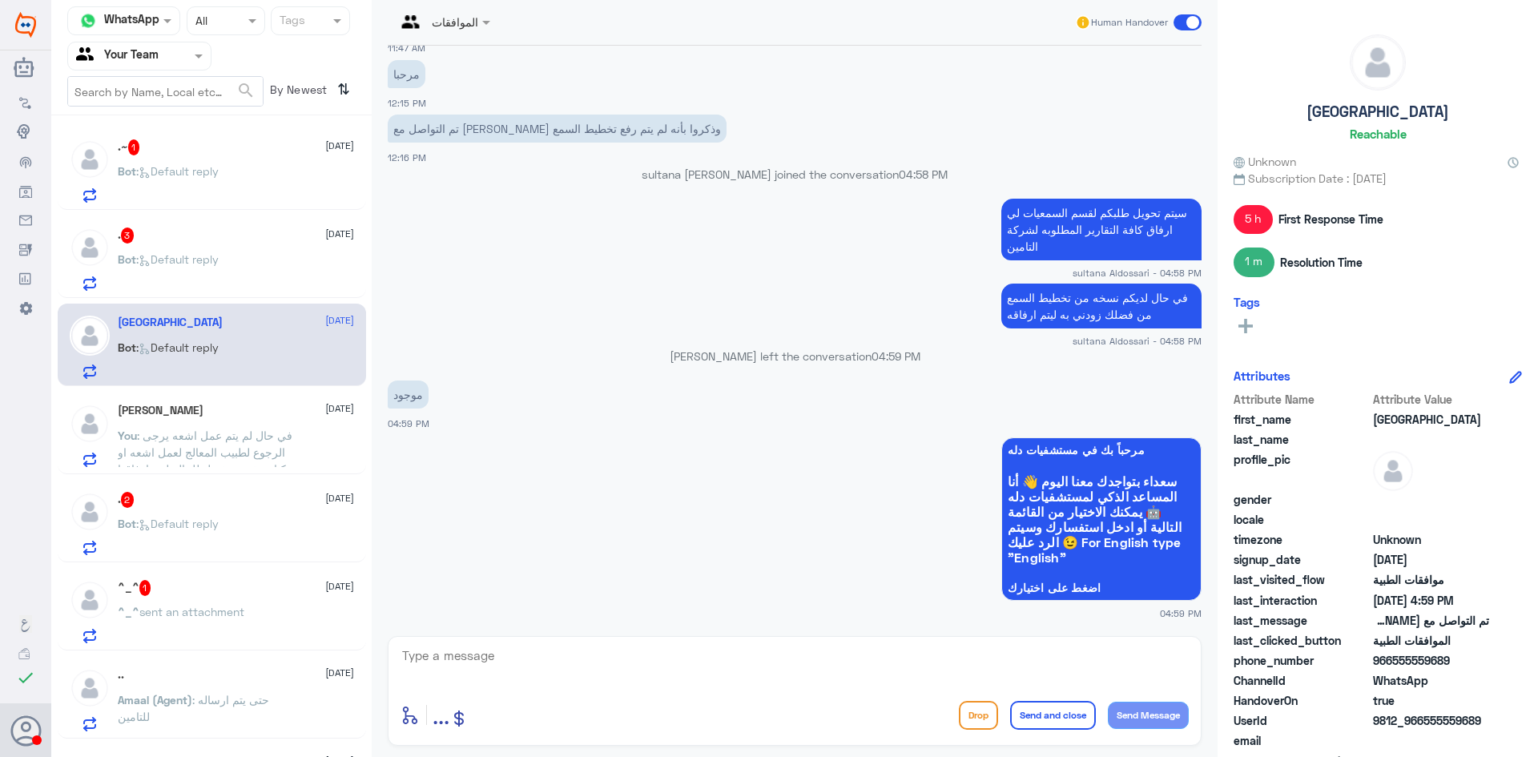
click at [963, 658] on textarea at bounding box center [794, 664] width 788 height 39
type textarea "من فضلك زودني بها ليتم ارفاقه"
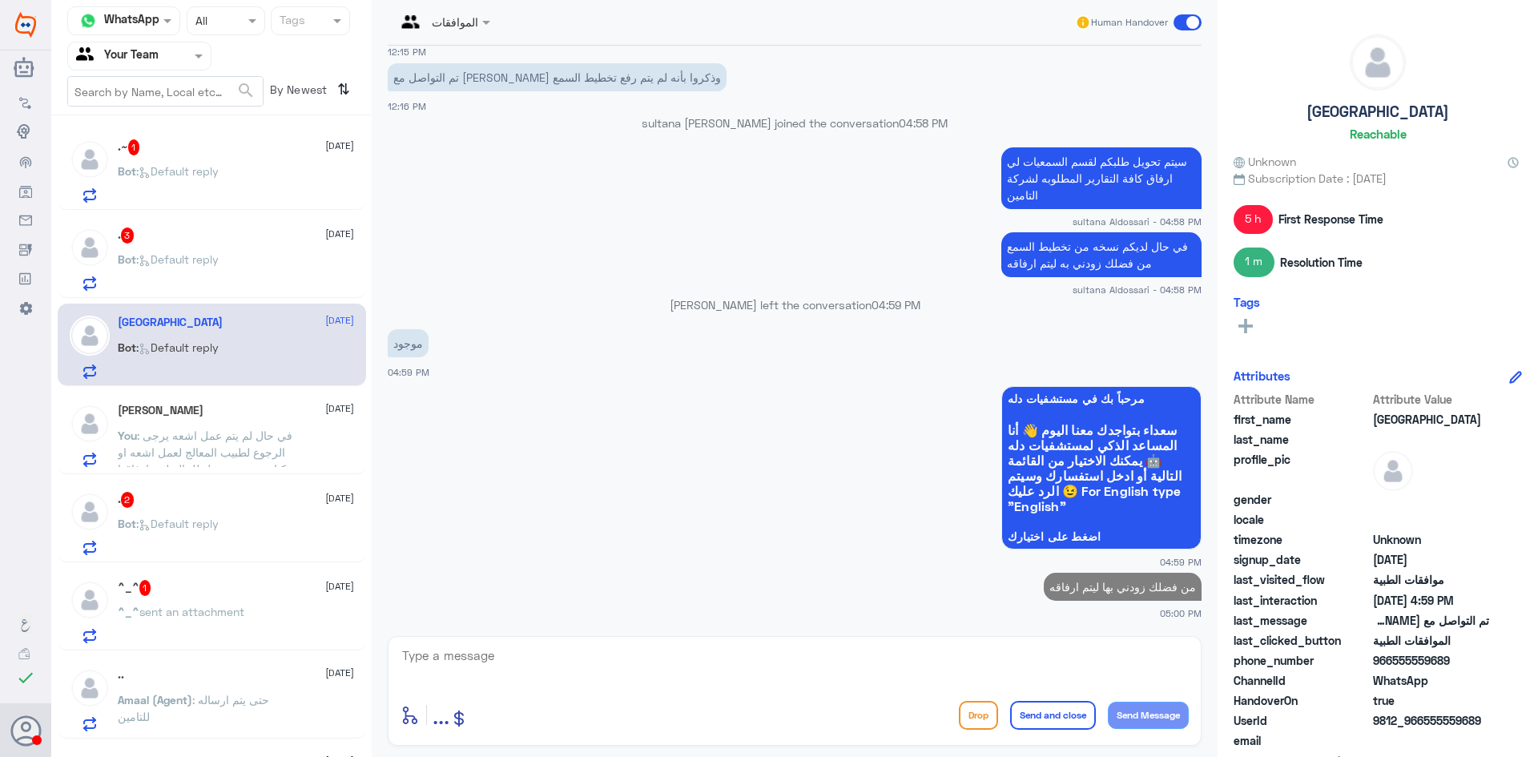
click at [271, 268] on div "Bot : Default reply" at bounding box center [236, 273] width 236 height 36
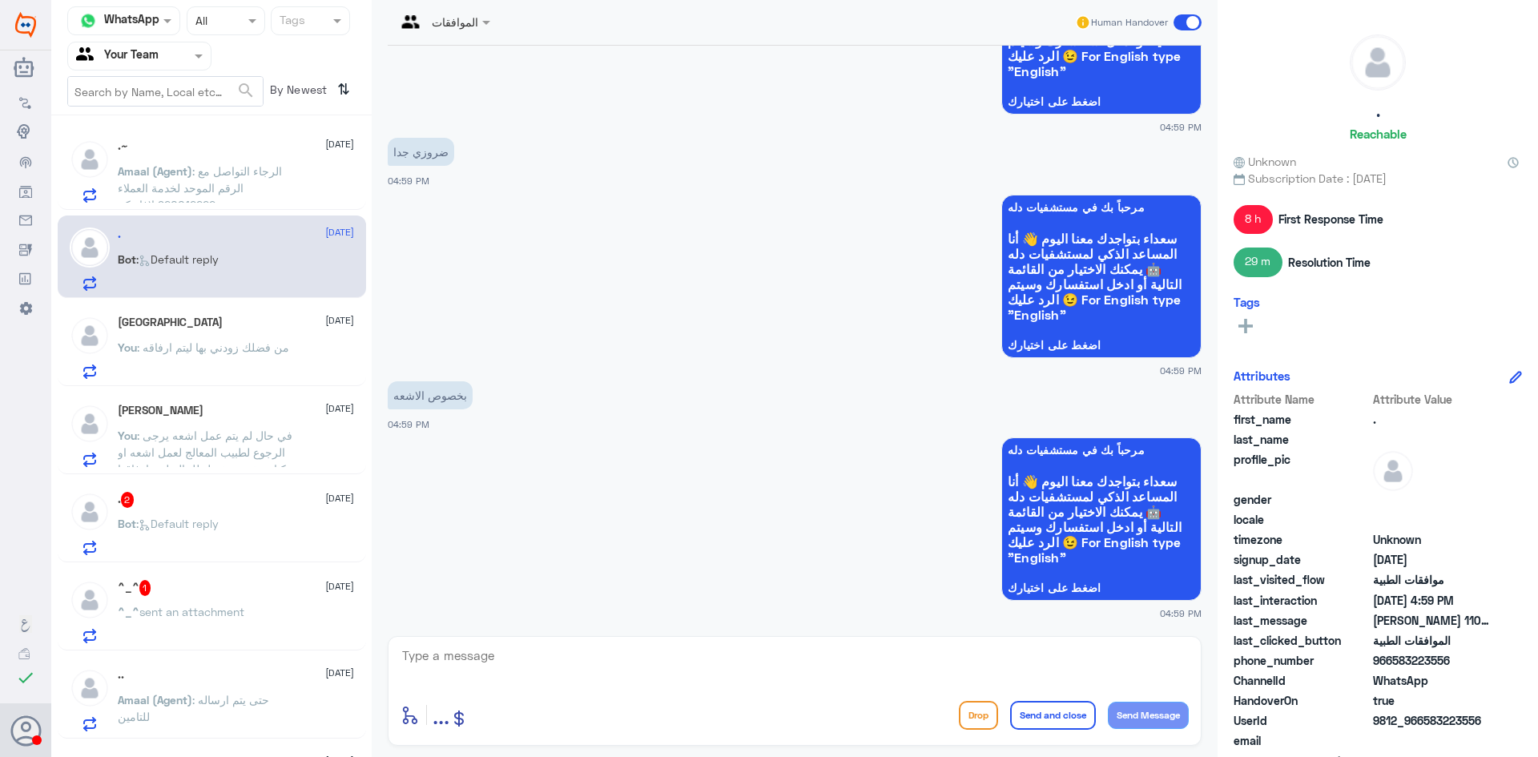
scroll to position [1608, 0]
click at [766, 665] on textarea at bounding box center [794, 664] width 788 height 39
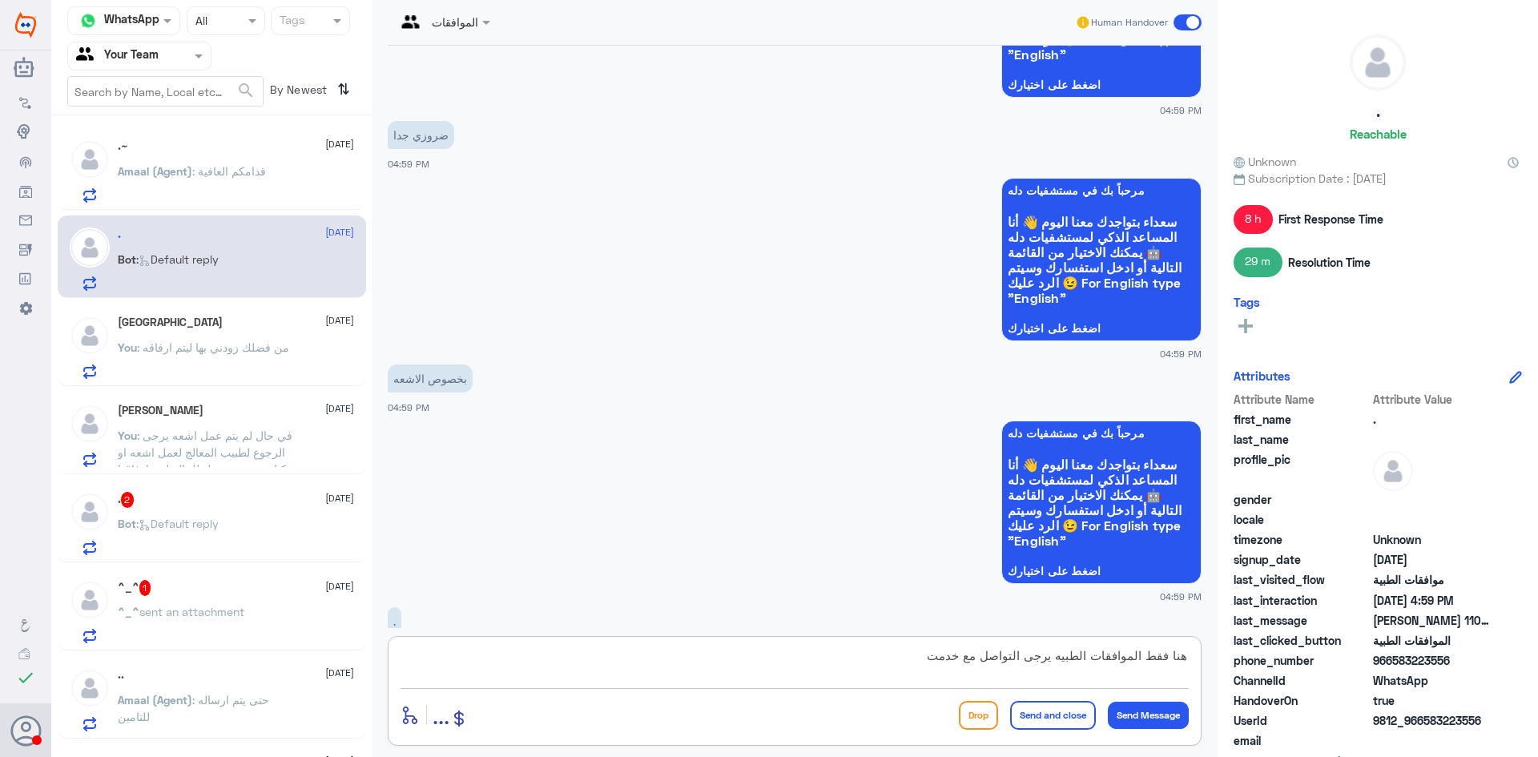
scroll to position [1851, 0]
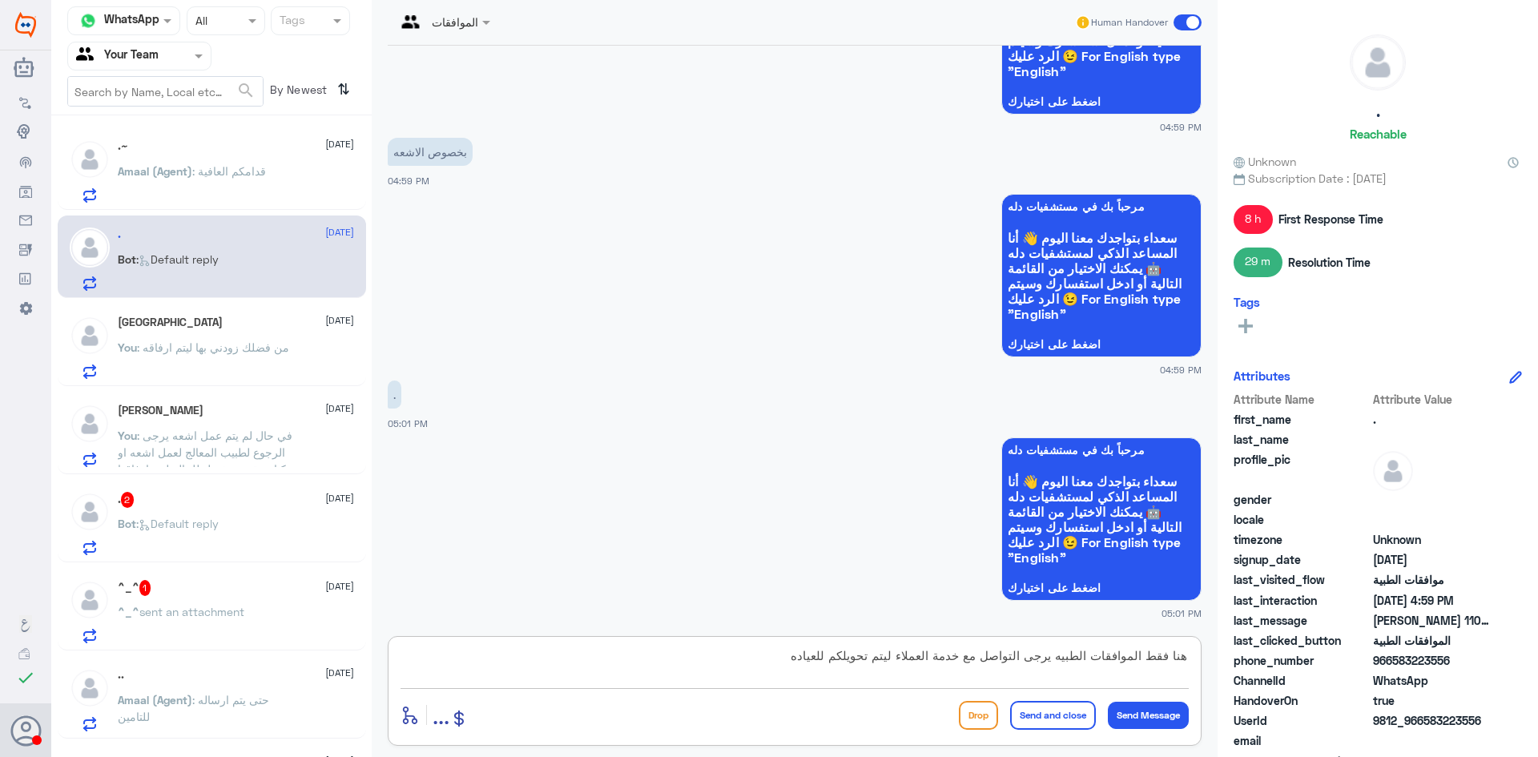
type textarea "هنا فقط الموافقات الطبيه يرجى التواصل مع خدمة العملاء ليتم تحويلكم للعياده"
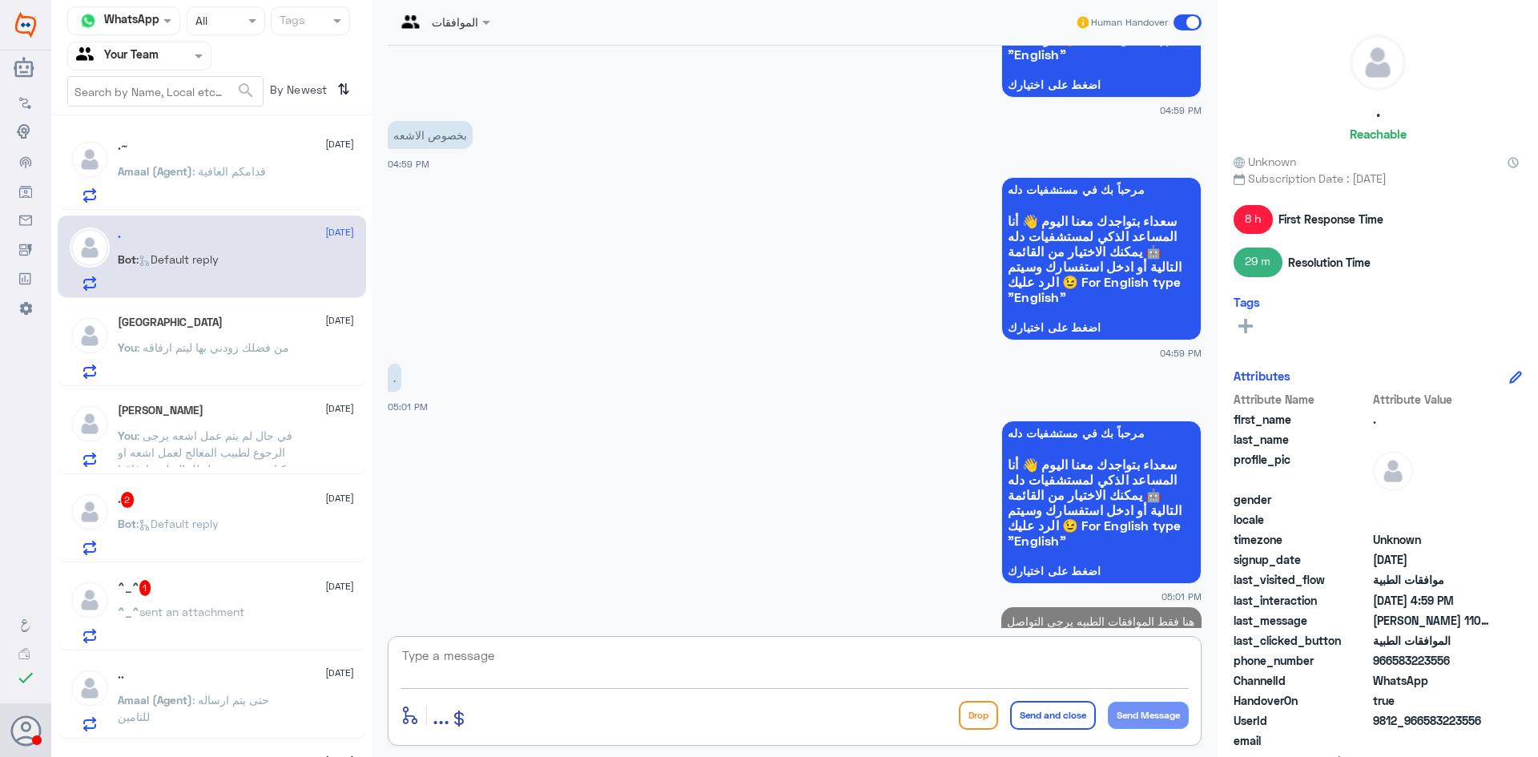
scroll to position [1936, 0]
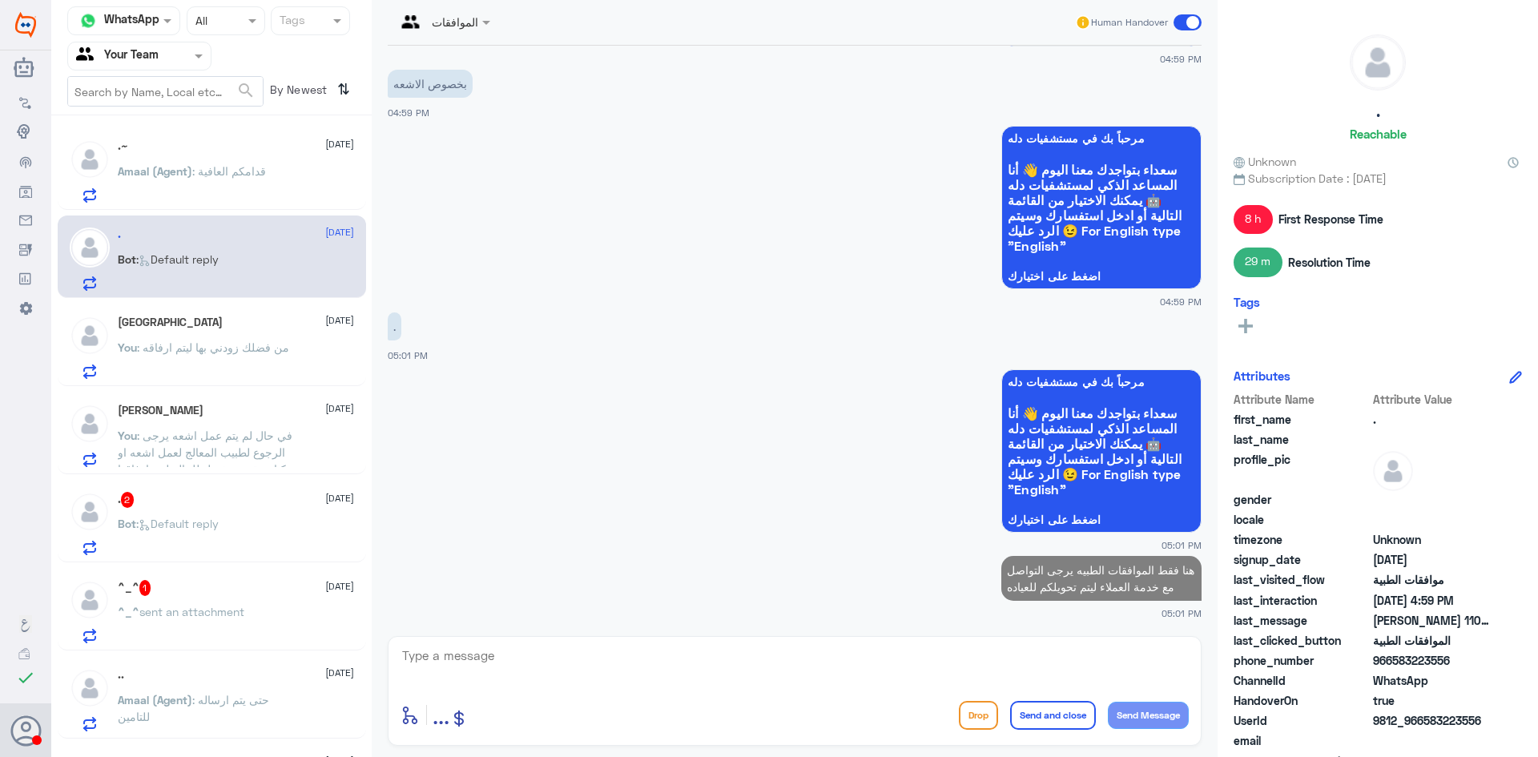
click at [183, 170] on span "Amaal (Agent)" at bounding box center [155, 171] width 74 height 14
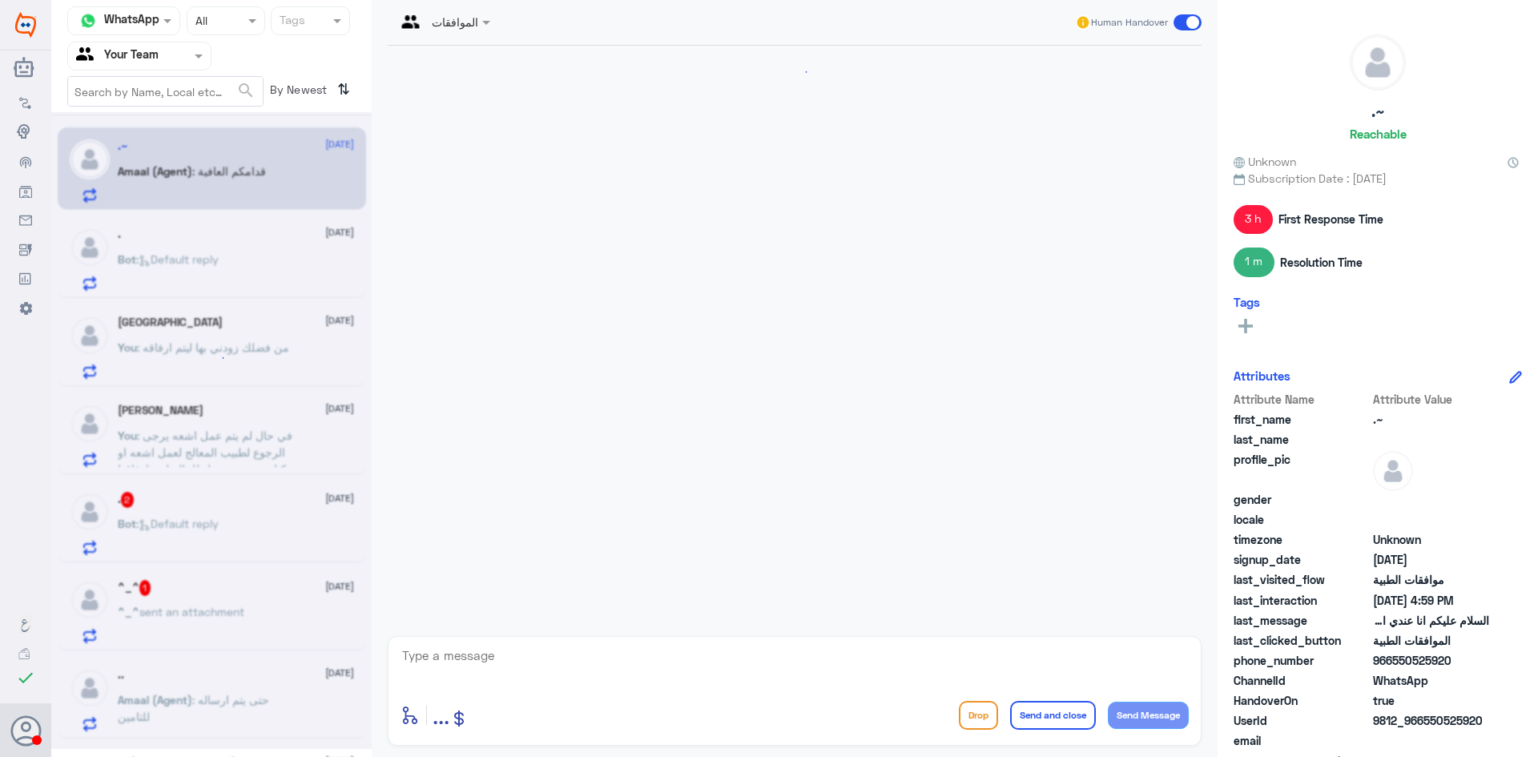
scroll to position [704, 0]
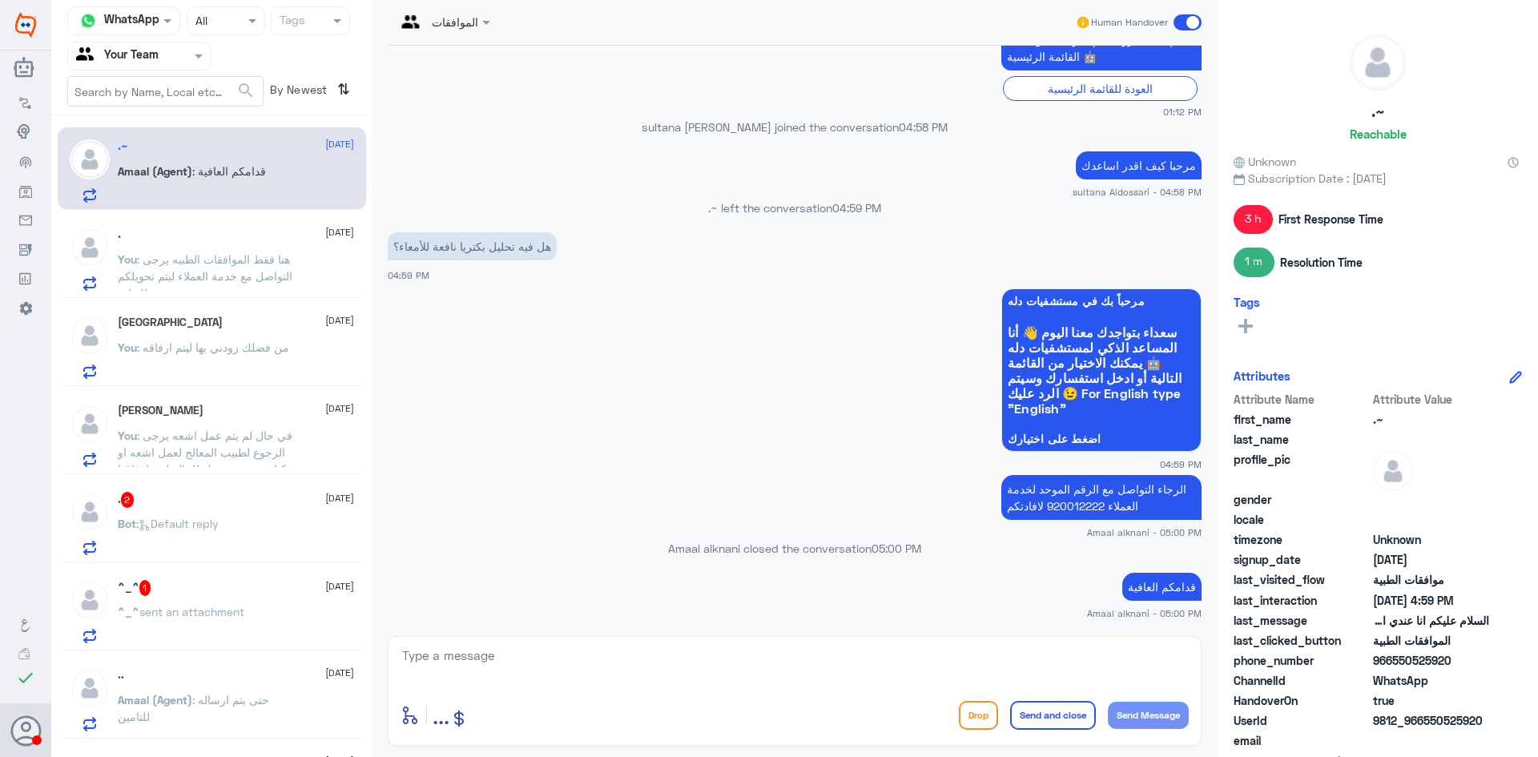
click at [179, 277] on span ": هنا فقط الموافقات الطبيه يرجى التواصل مع خدمة العملاء ليتم تحويلكم للعياده" at bounding box center [205, 275] width 175 height 47
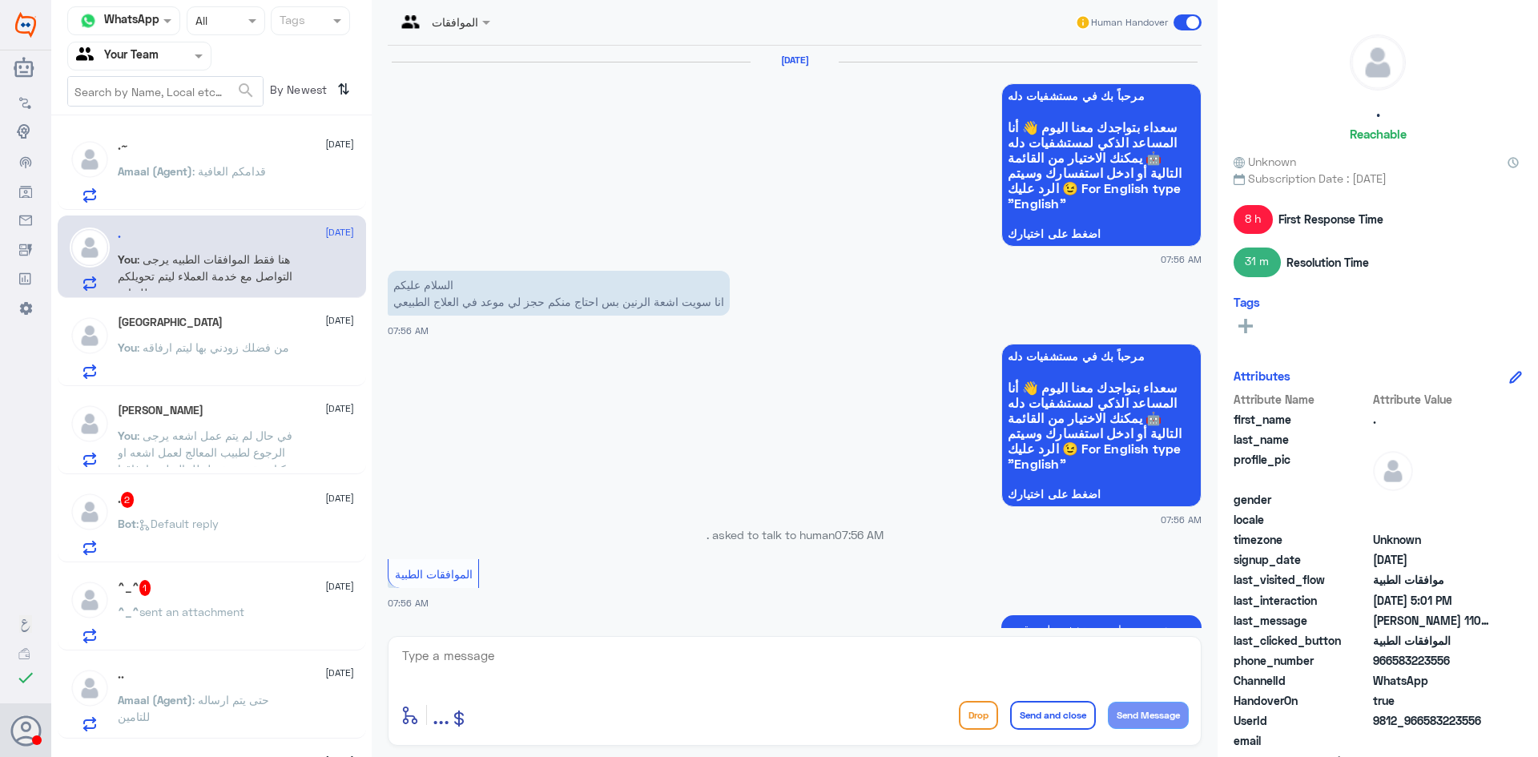
scroll to position [1882, 0]
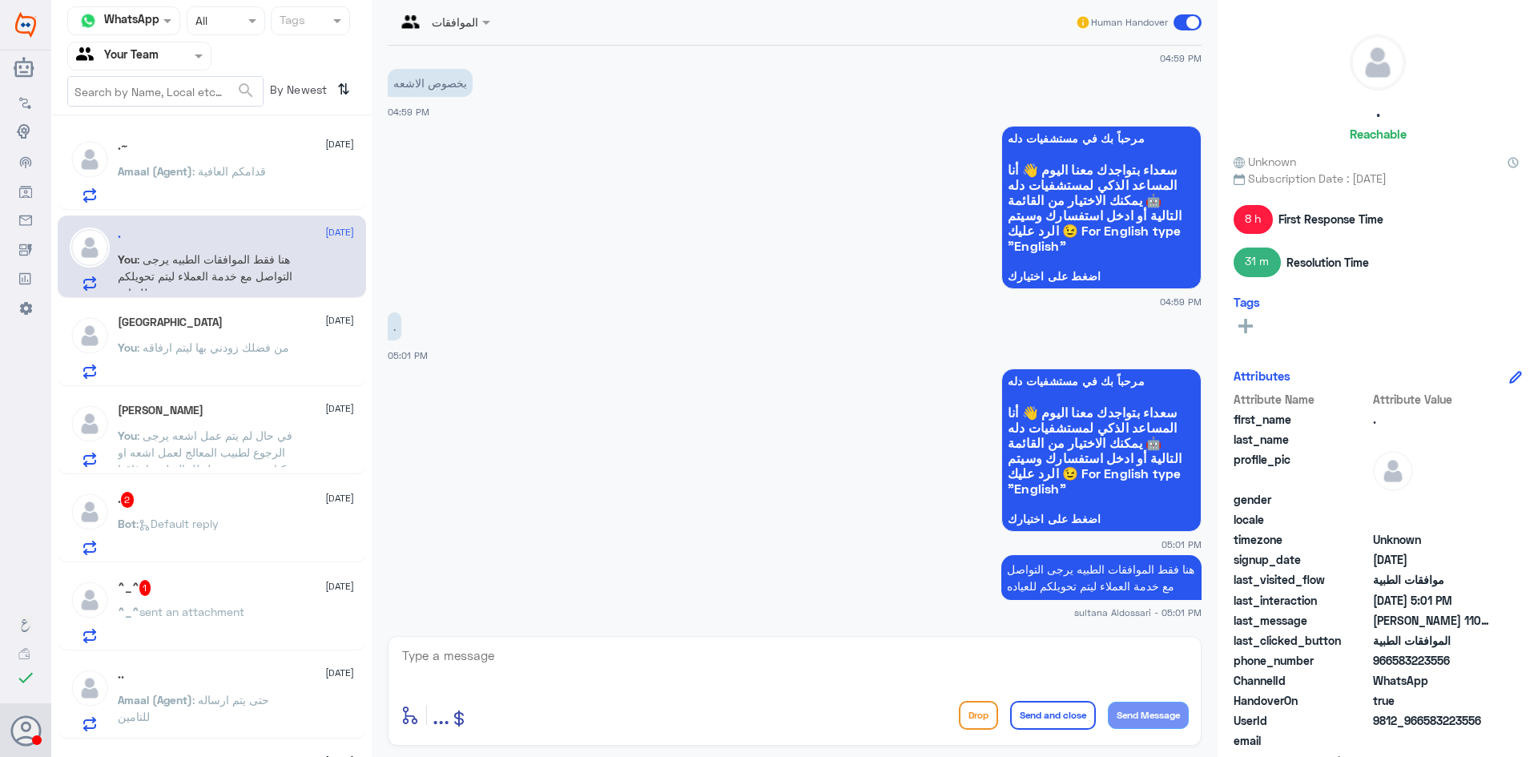
click at [208, 336] on div "Turki [DATE] You : من فضلك زودني بها ليتم ارفاقه" at bounding box center [236, 347] width 236 height 63
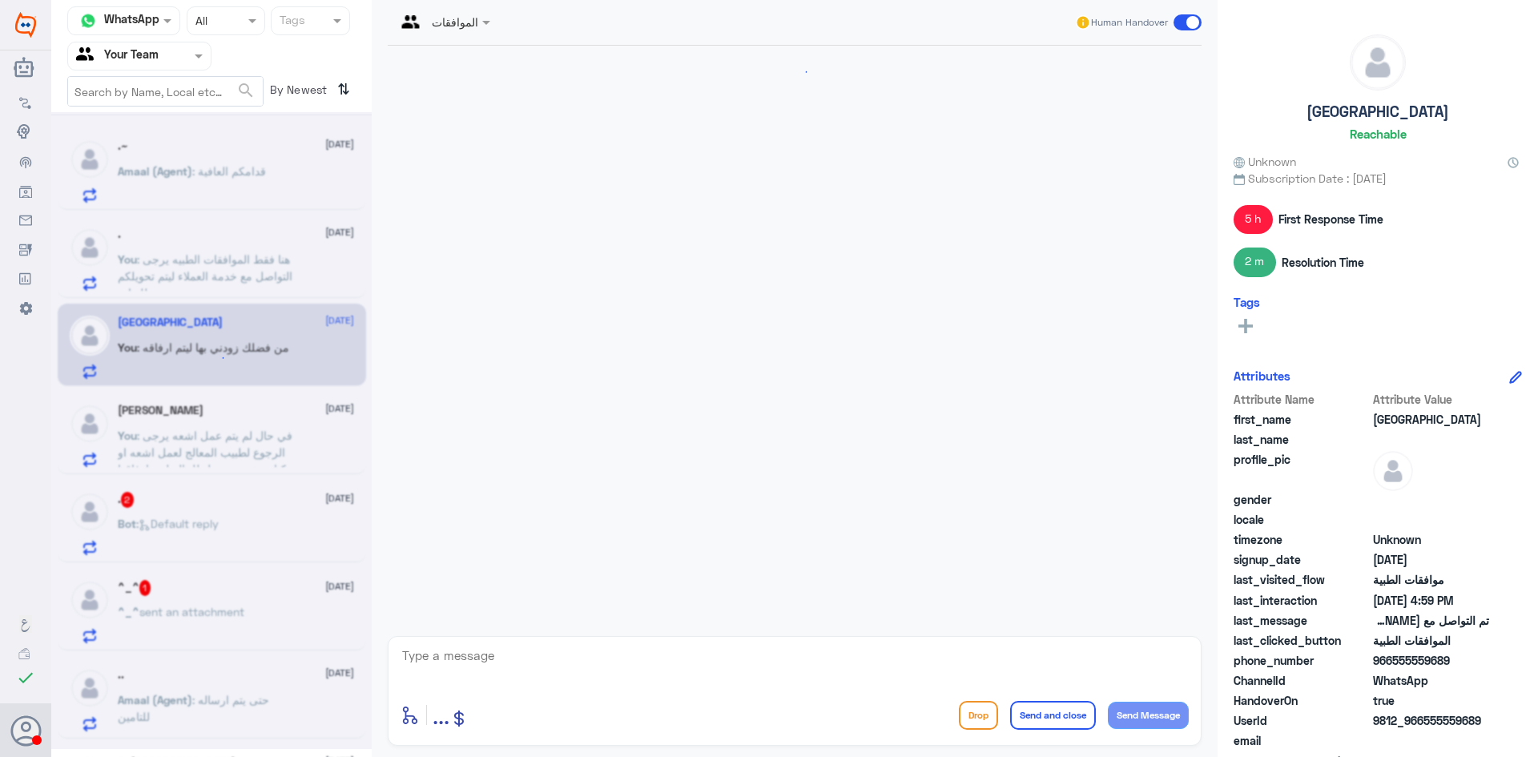
scroll to position [1292, 0]
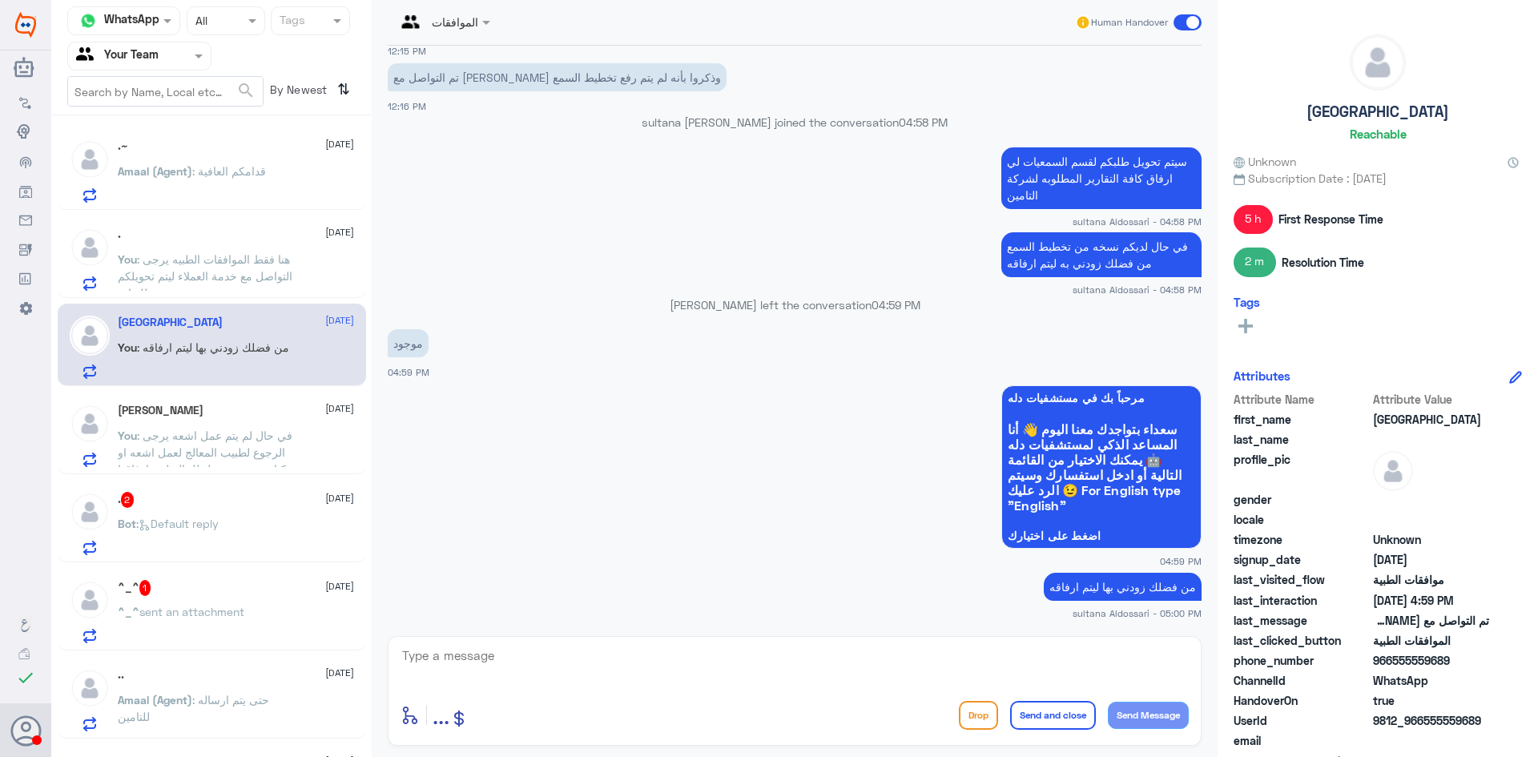
click at [230, 443] on p "You : في حال لم يتم عمل اشعه يرجى الرجوع لطبيب المعالج لعمل اشعه او كتابة تقرير…" at bounding box center [208, 447] width 180 height 40
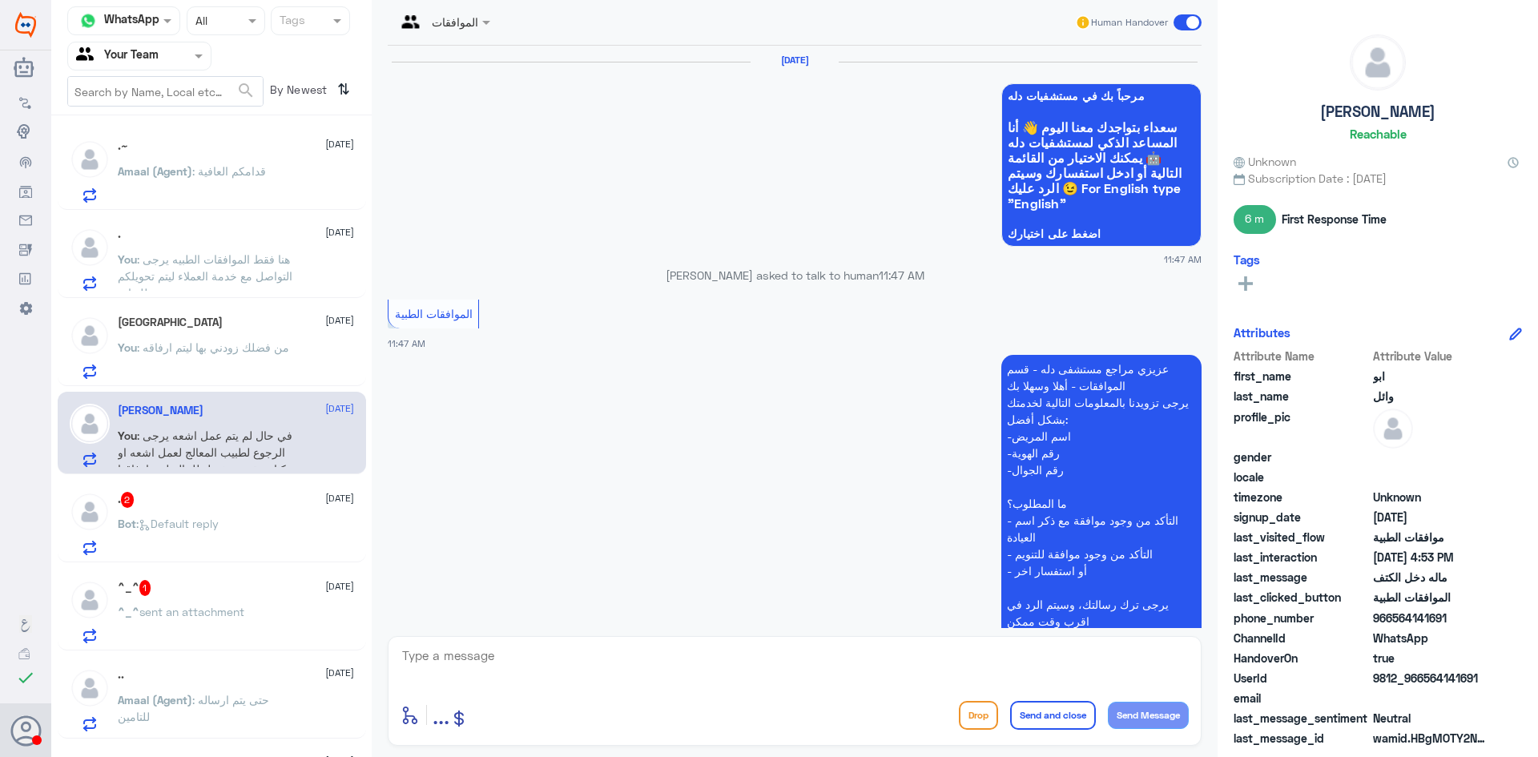
scroll to position [1554, 0]
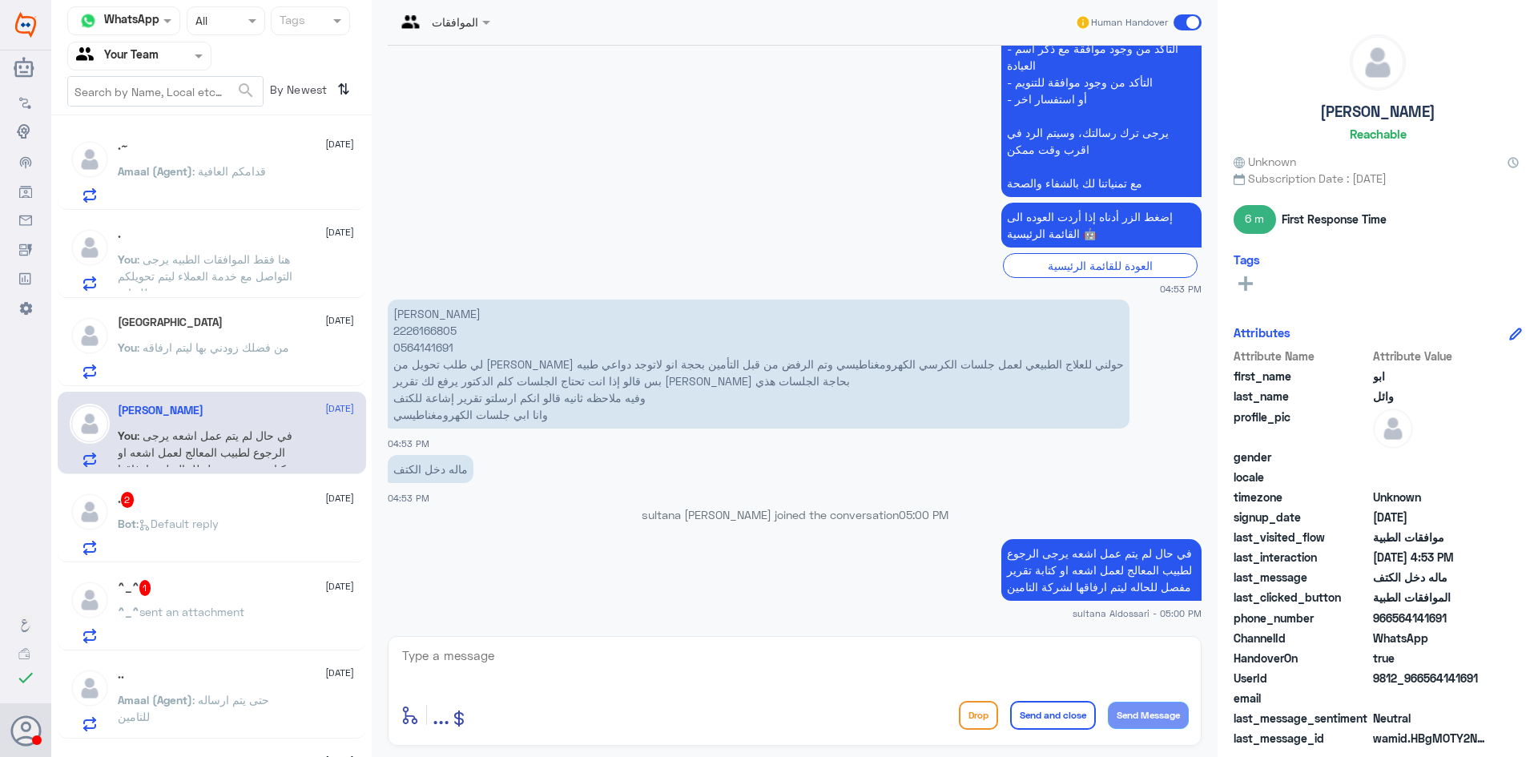
click at [219, 533] on p "Bot : Default reply" at bounding box center [168, 535] width 101 height 40
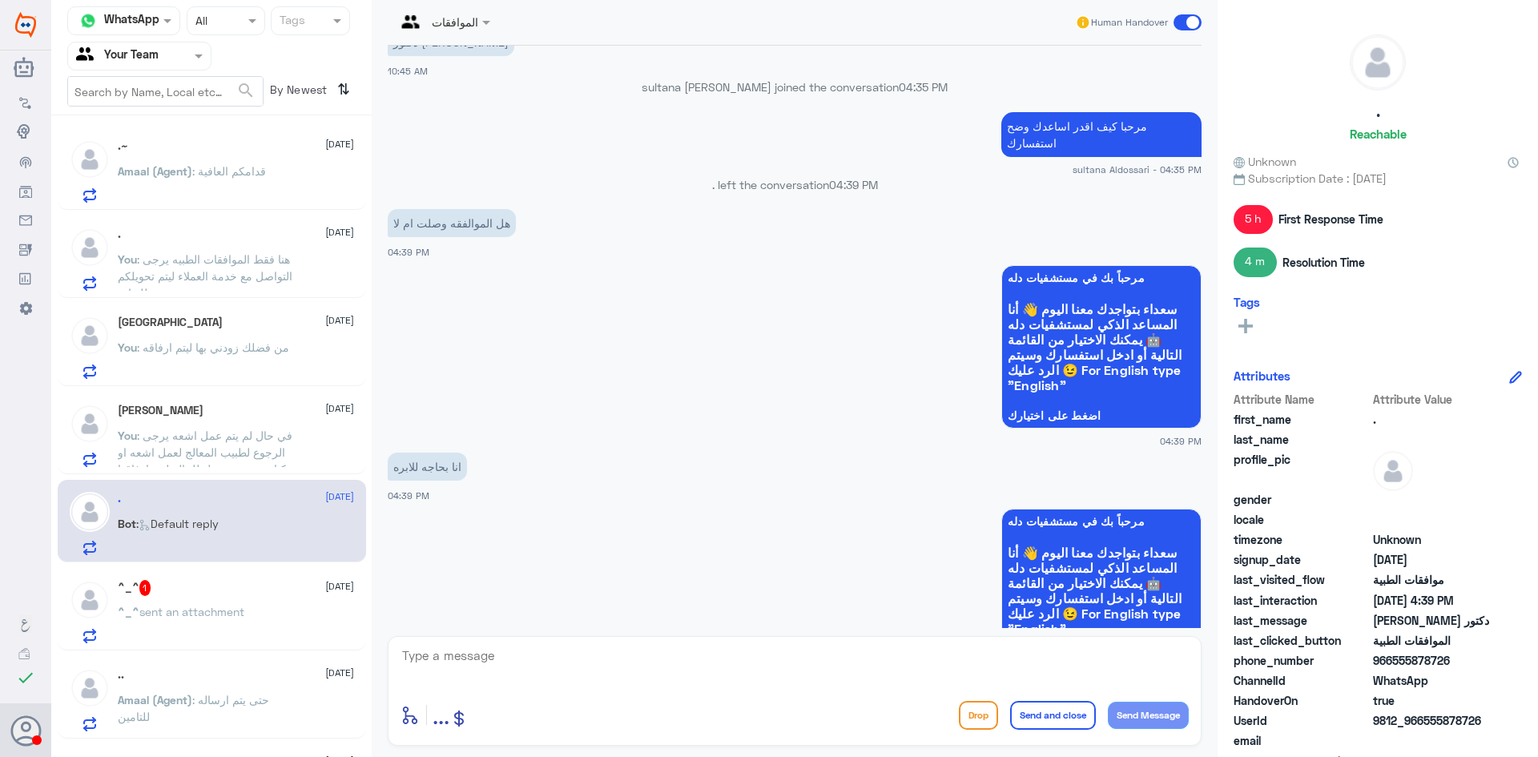
scroll to position [996, 0]
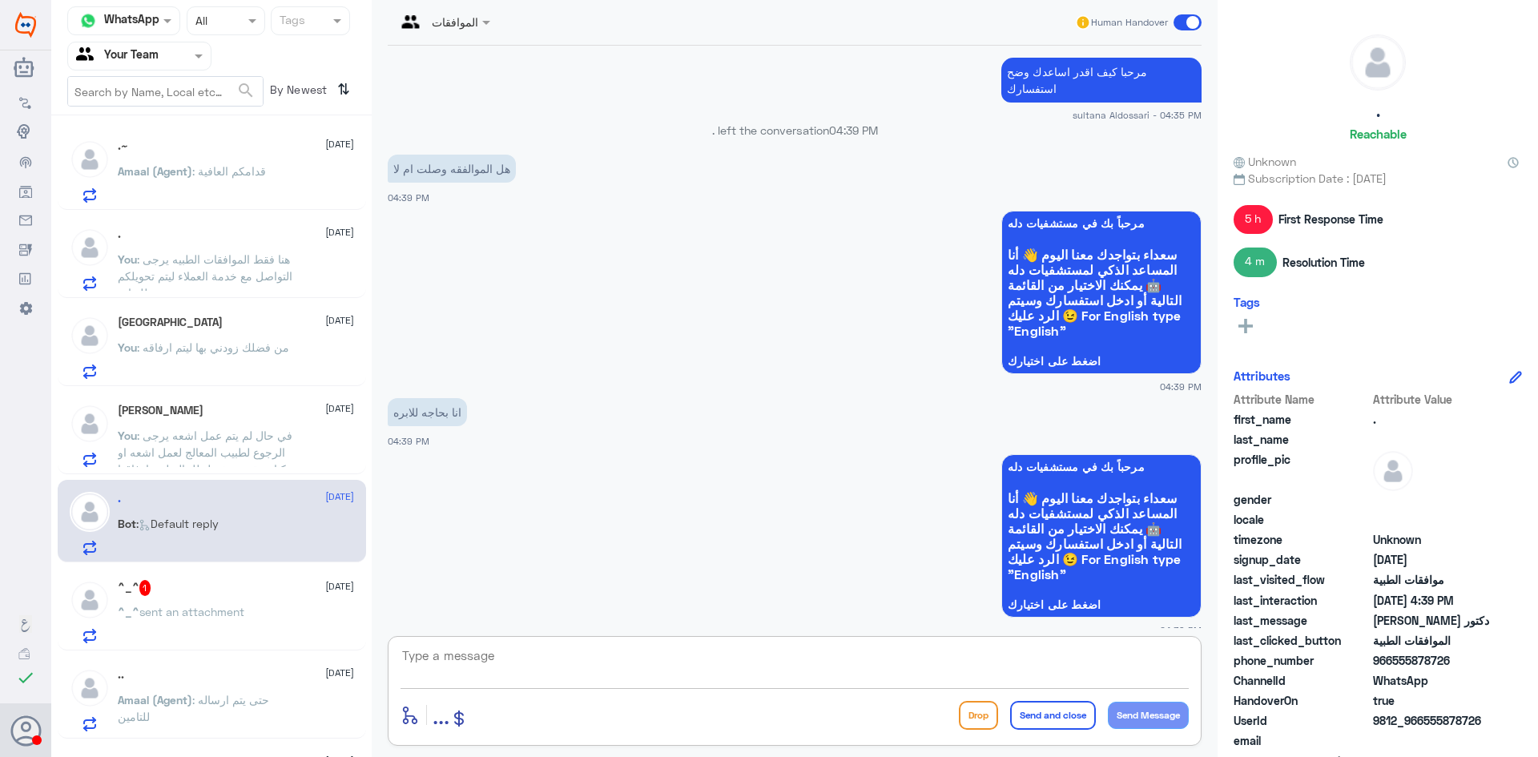
click at [875, 660] on textarea at bounding box center [794, 664] width 788 height 39
type textarea "ا"
type textarea "هل تم عمل اختبار التحسس ؟؟"
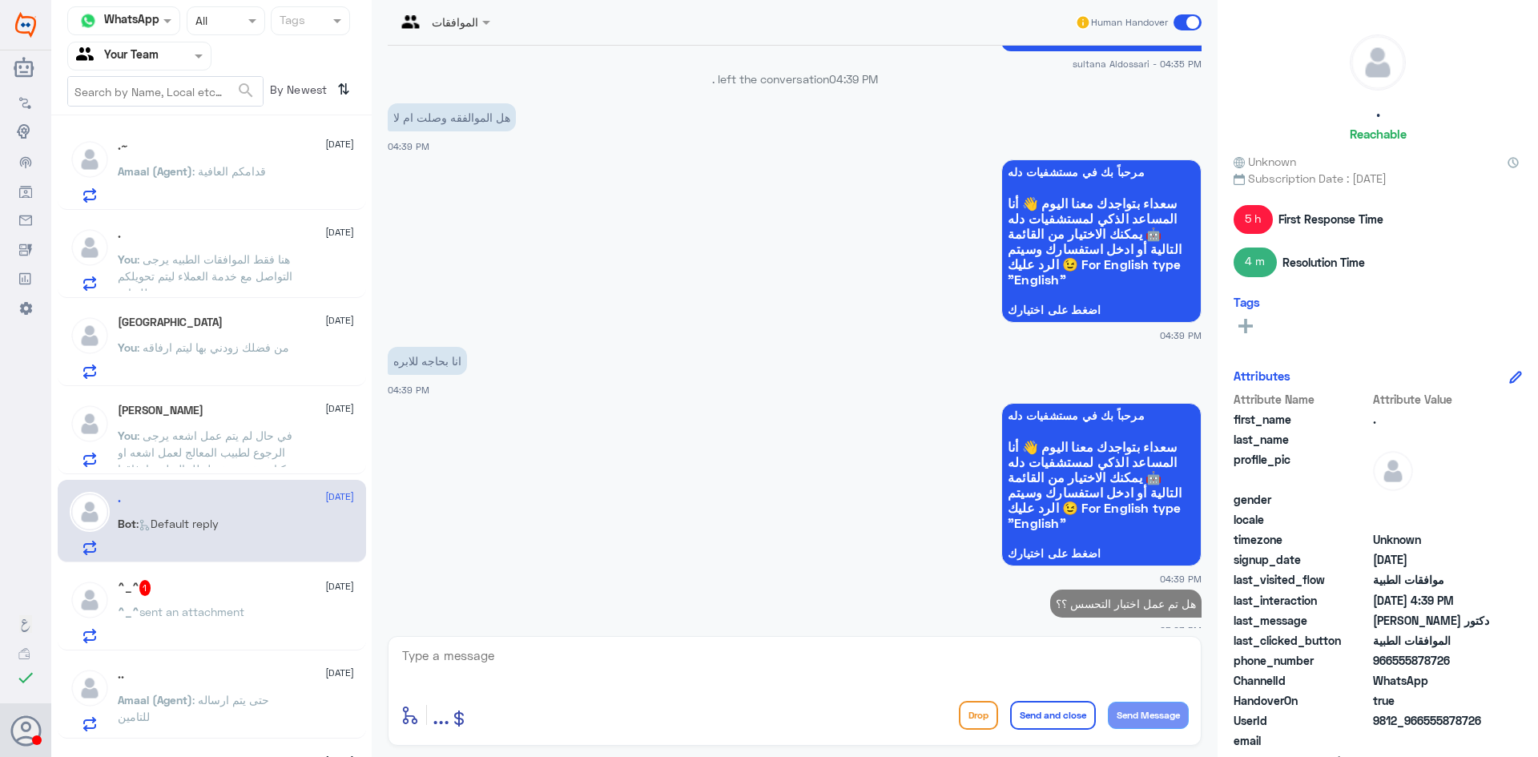
click at [211, 620] on p "^_^ sent an attachment" at bounding box center [181, 623] width 127 height 40
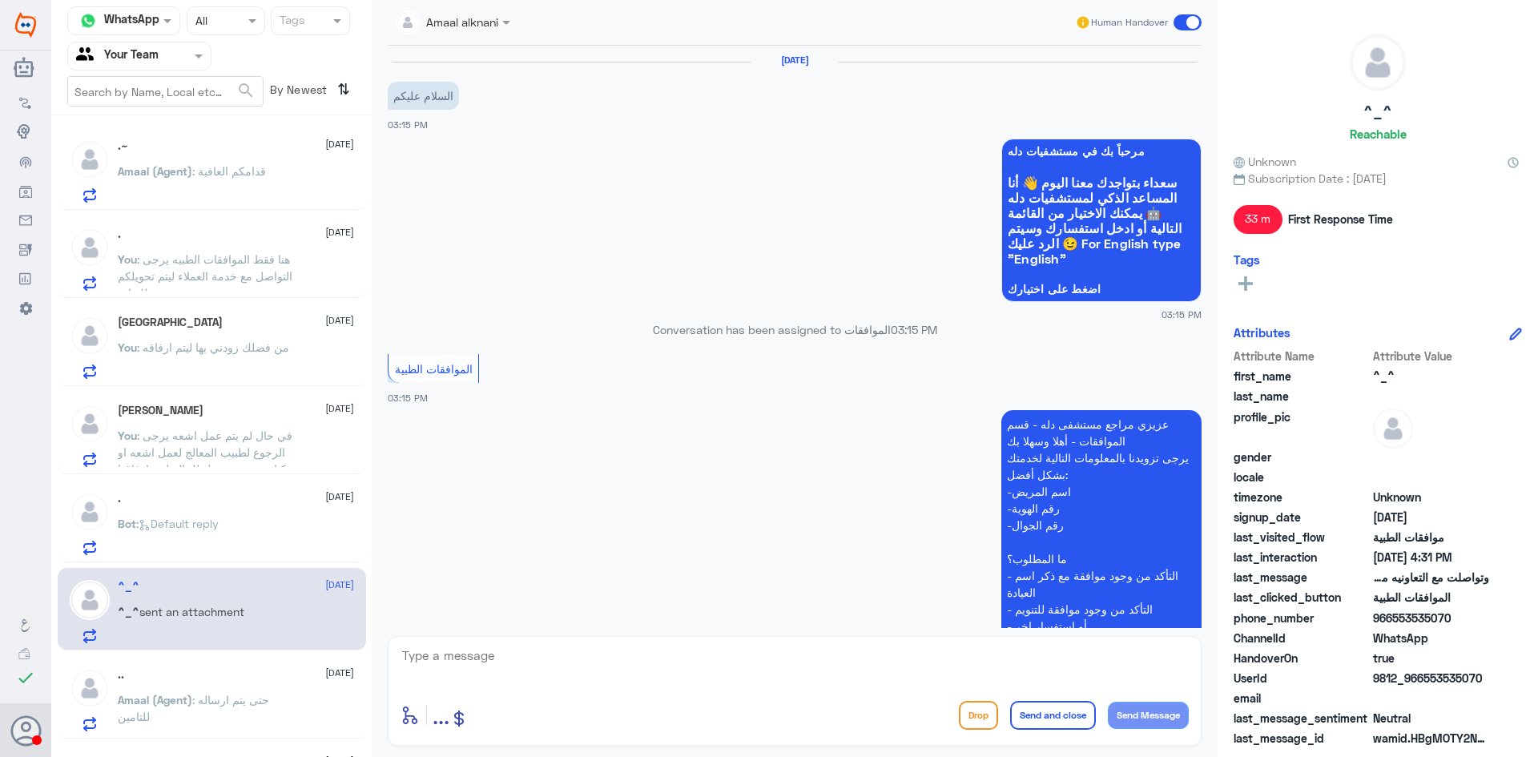
scroll to position [951, 0]
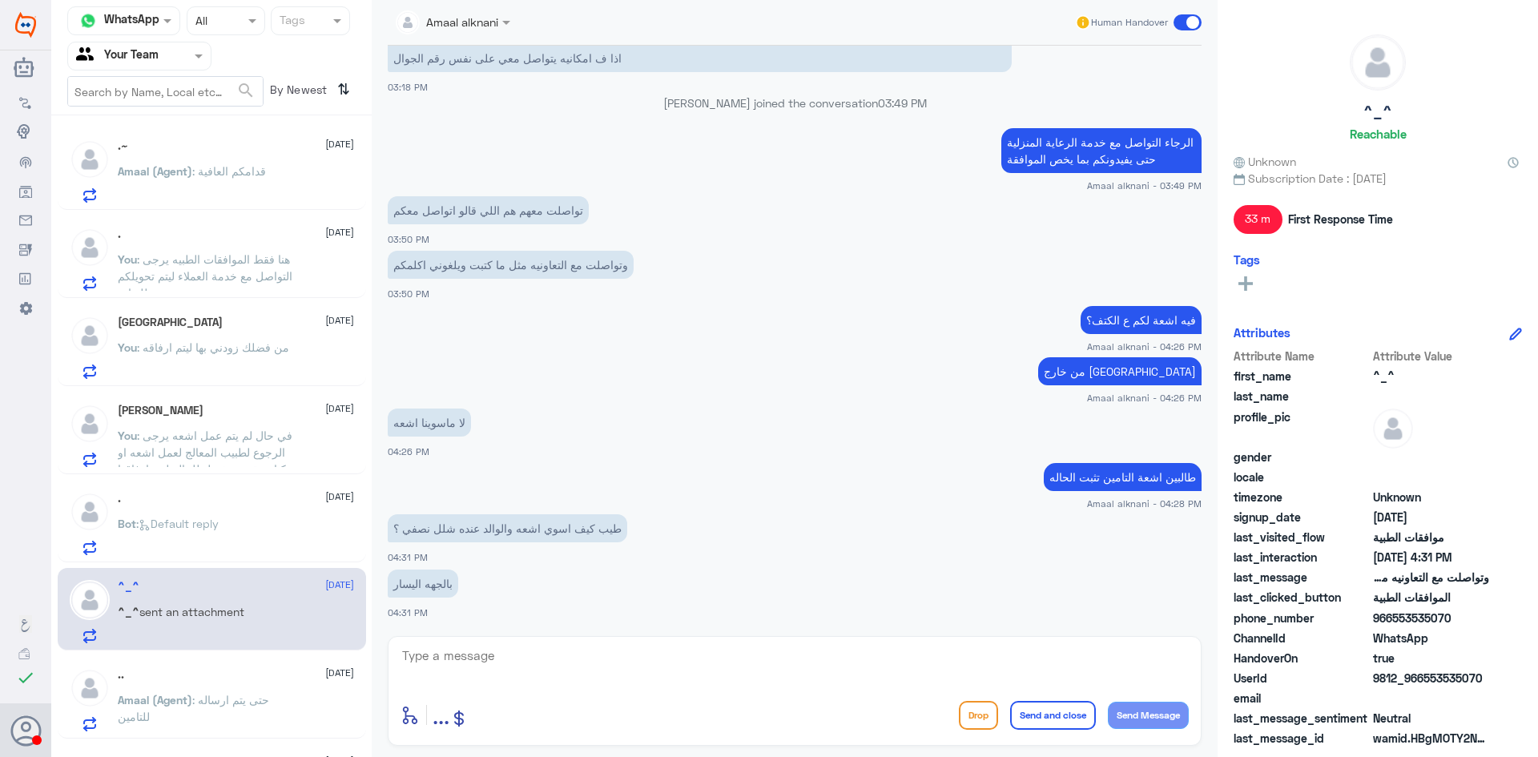
click at [742, 675] on textarea at bounding box center [794, 664] width 788 height 39
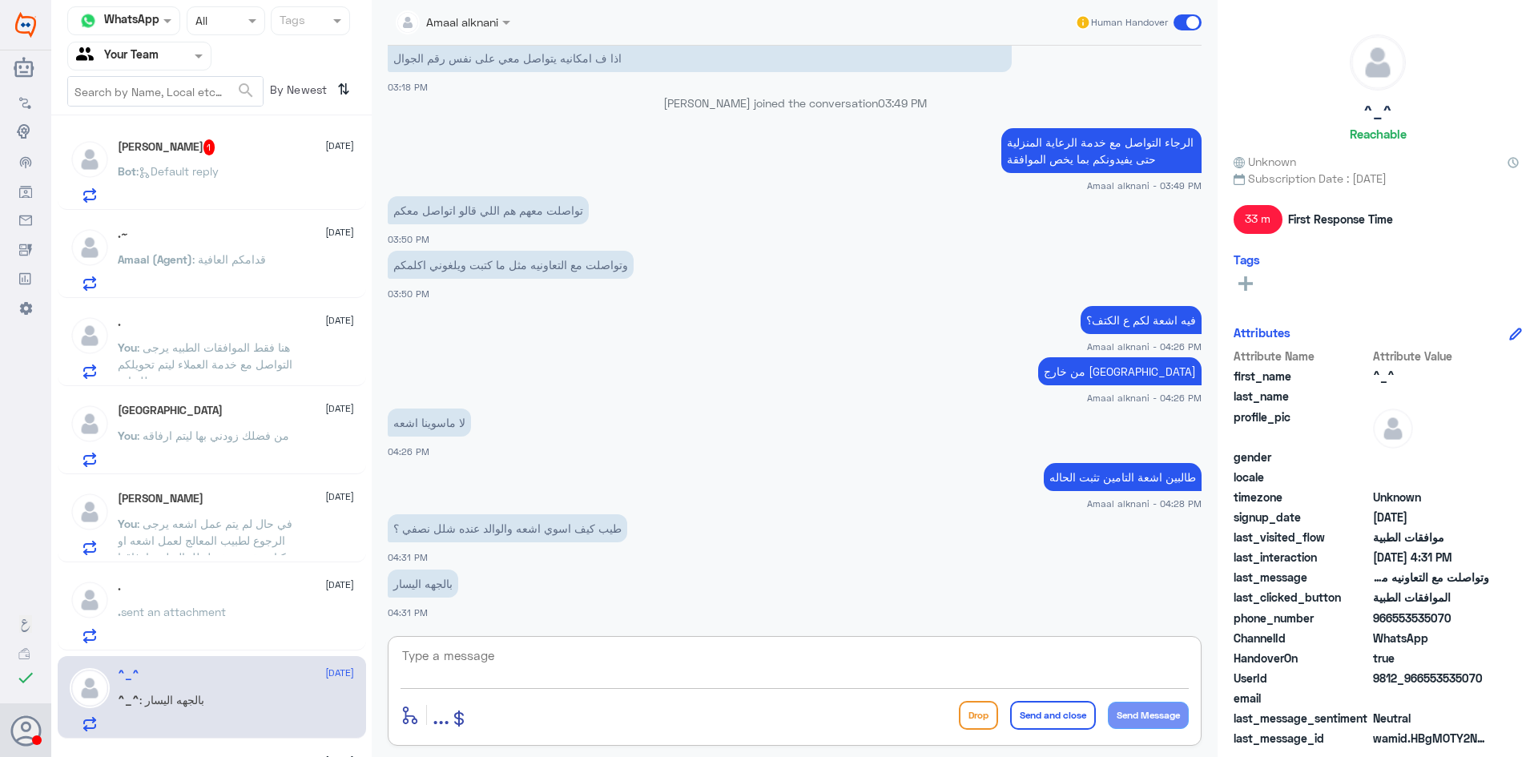
type textarea "ب"
type textarea "يرجى الرجوع لطبيب المعالج لتوضيح حالة الوالد الصحيه ليتم ارفقها لشركة التامين"
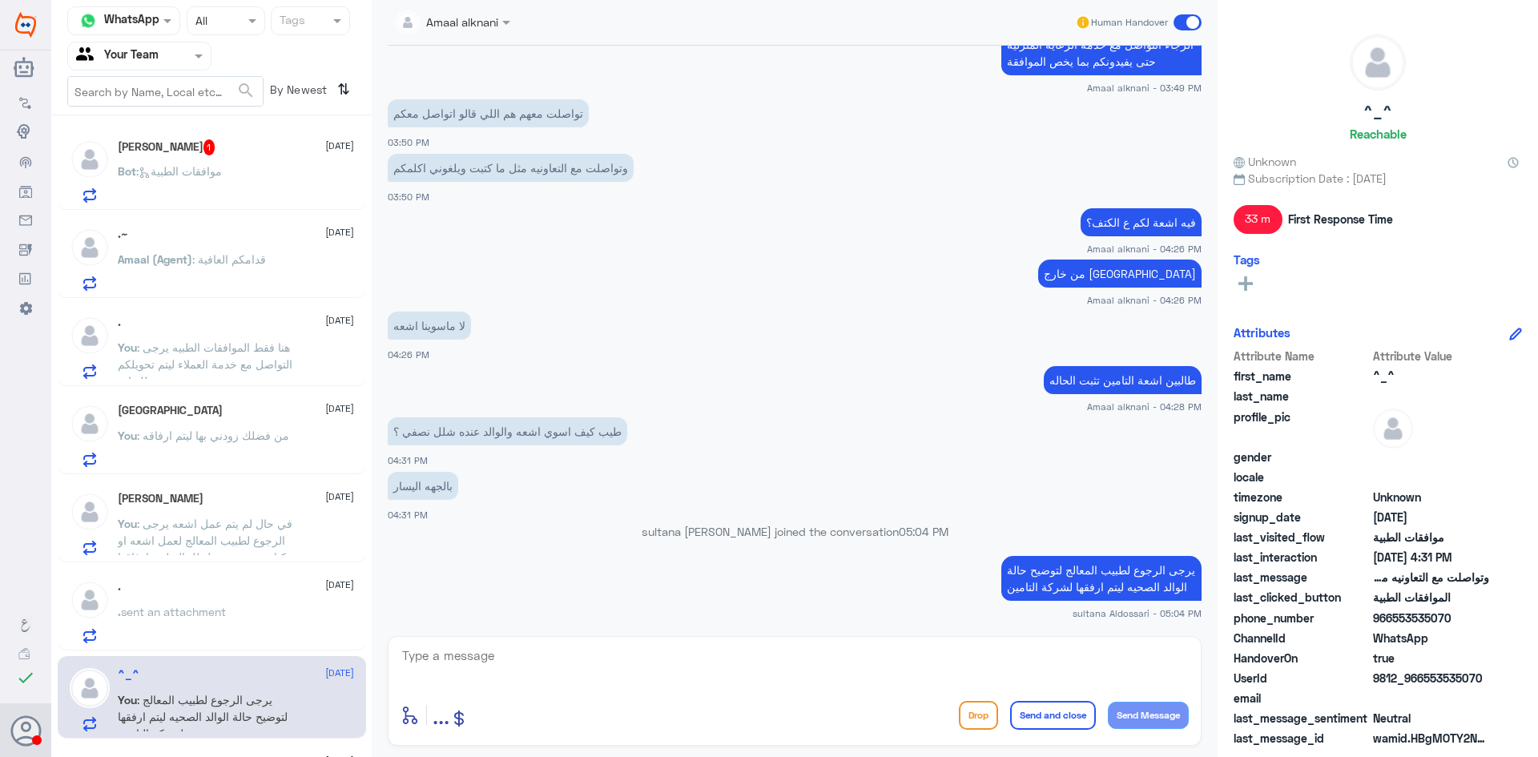
click at [268, 156] on div "[PERSON_NAME] 1 [DATE] Bot : موافقات الطبية" at bounding box center [236, 170] width 236 height 63
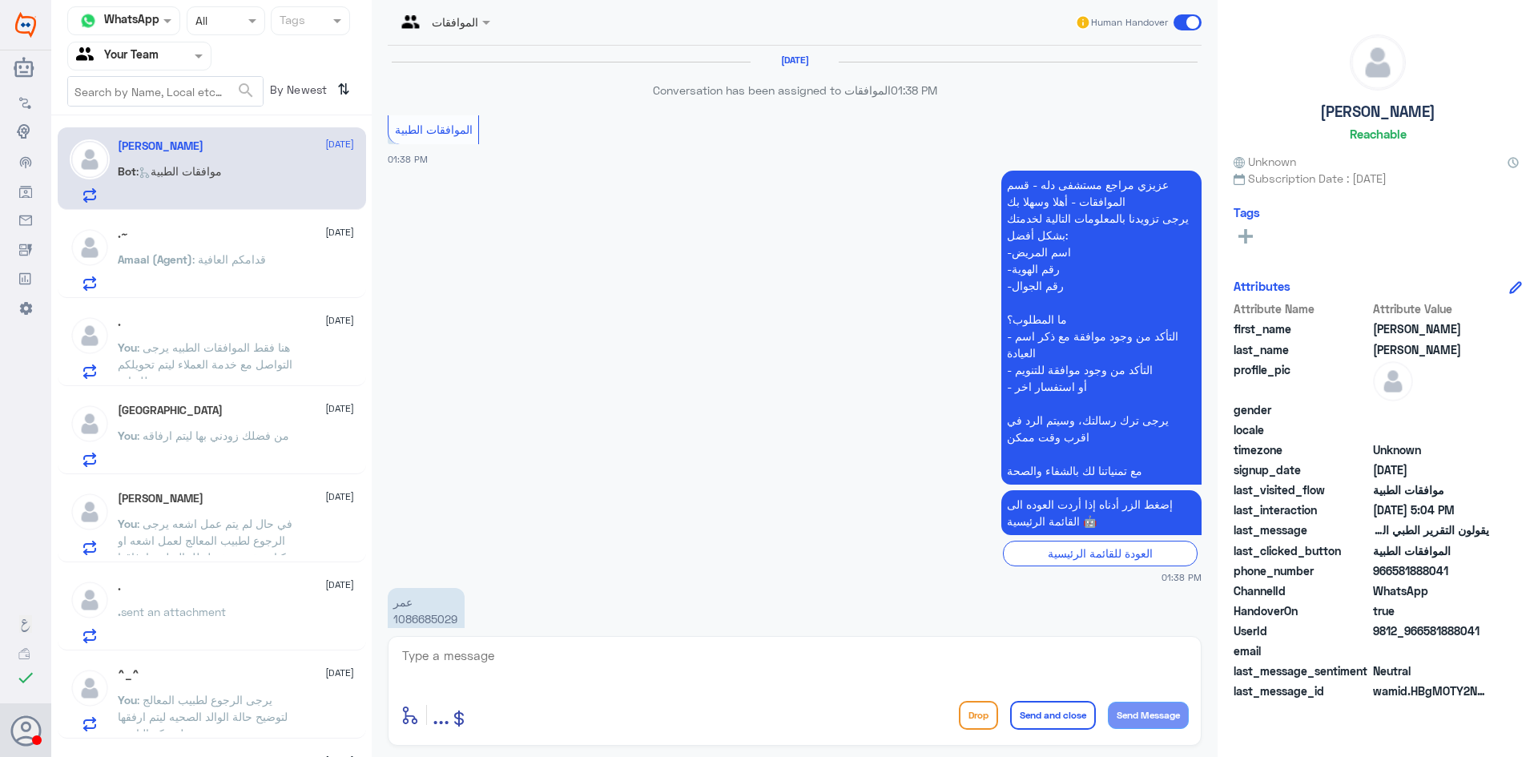
scroll to position [1401, 0]
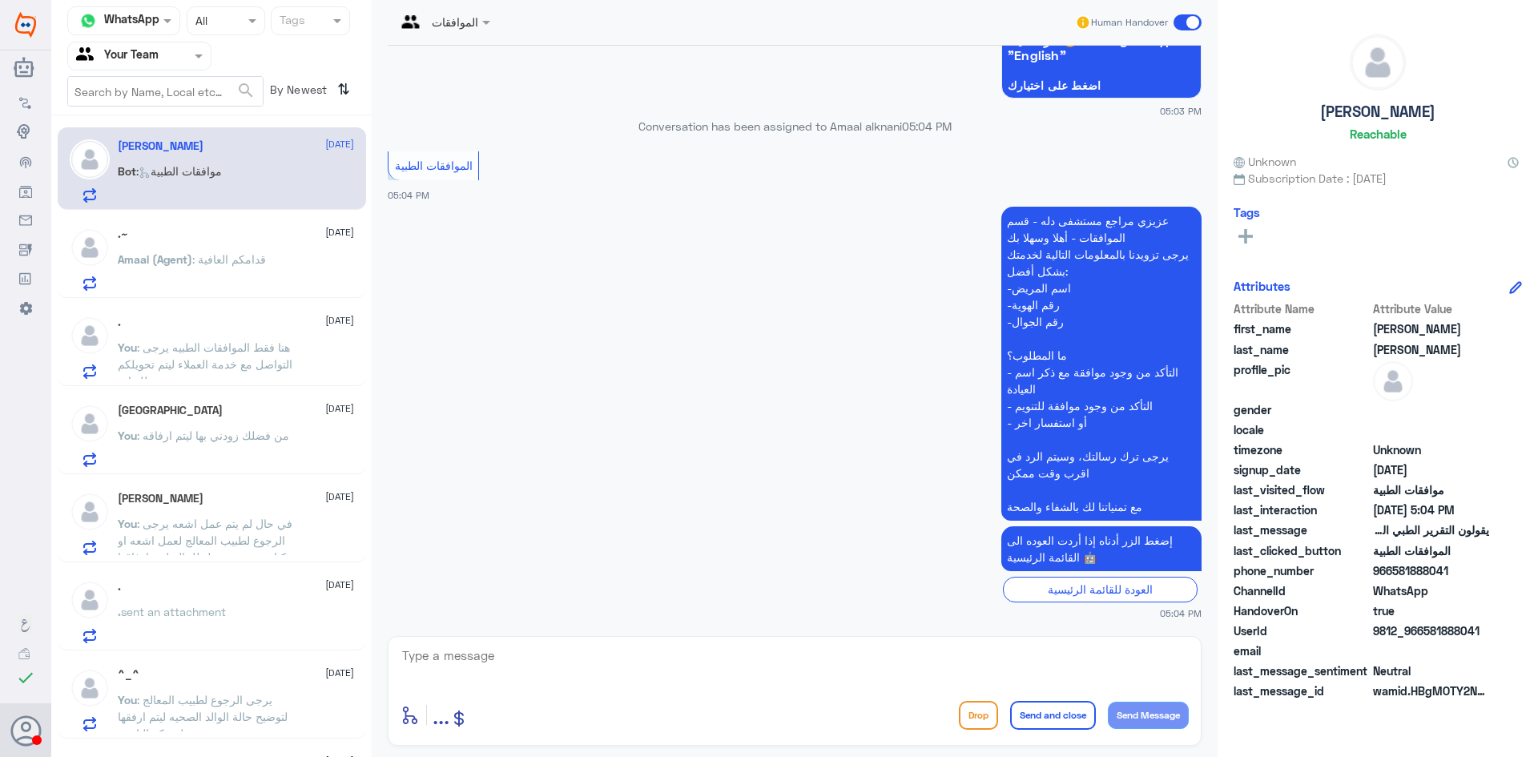
click at [829, 654] on textarea at bounding box center [794, 664] width 788 height 39
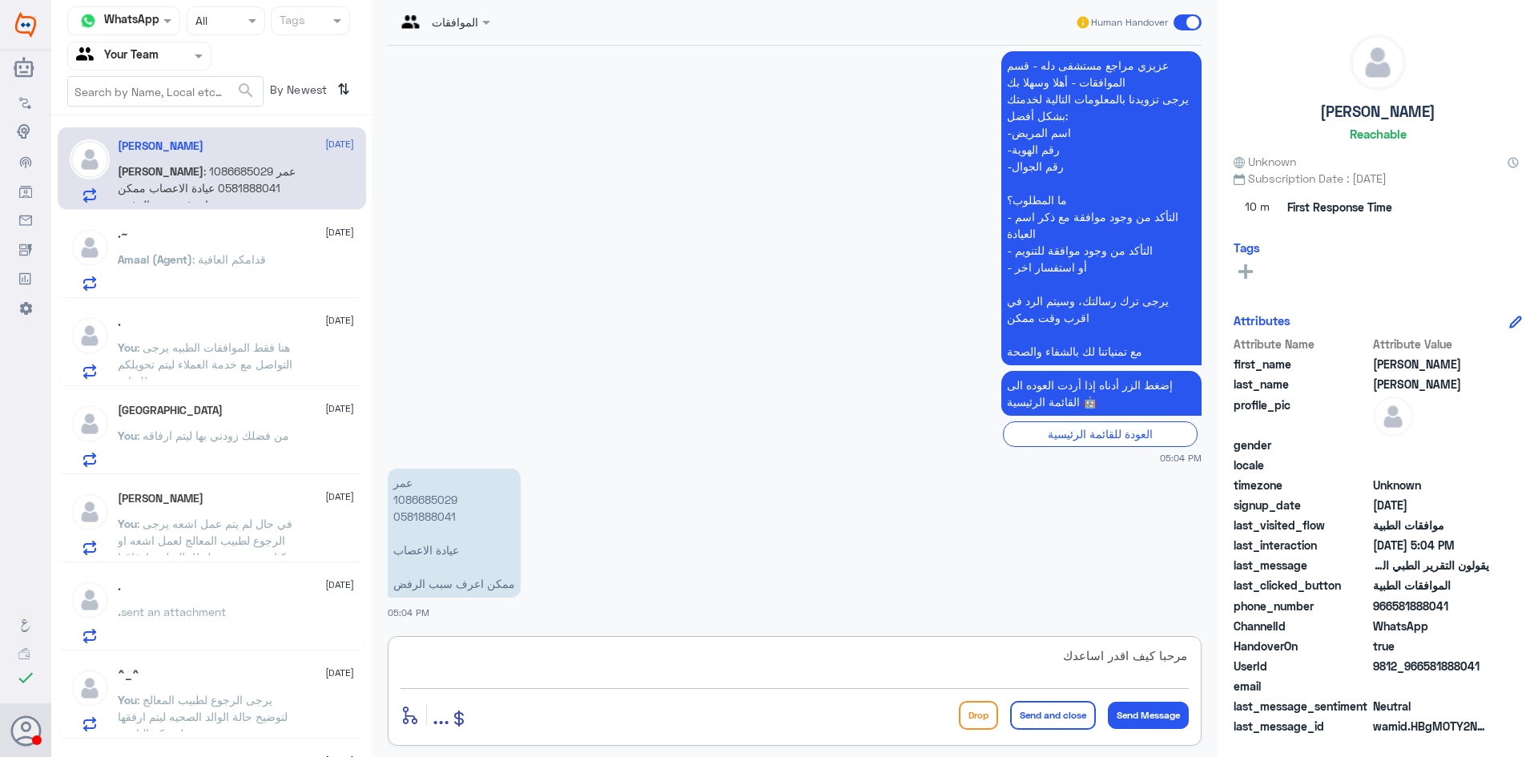
type textarea "مرحبا كيف اقدر اساعدك"
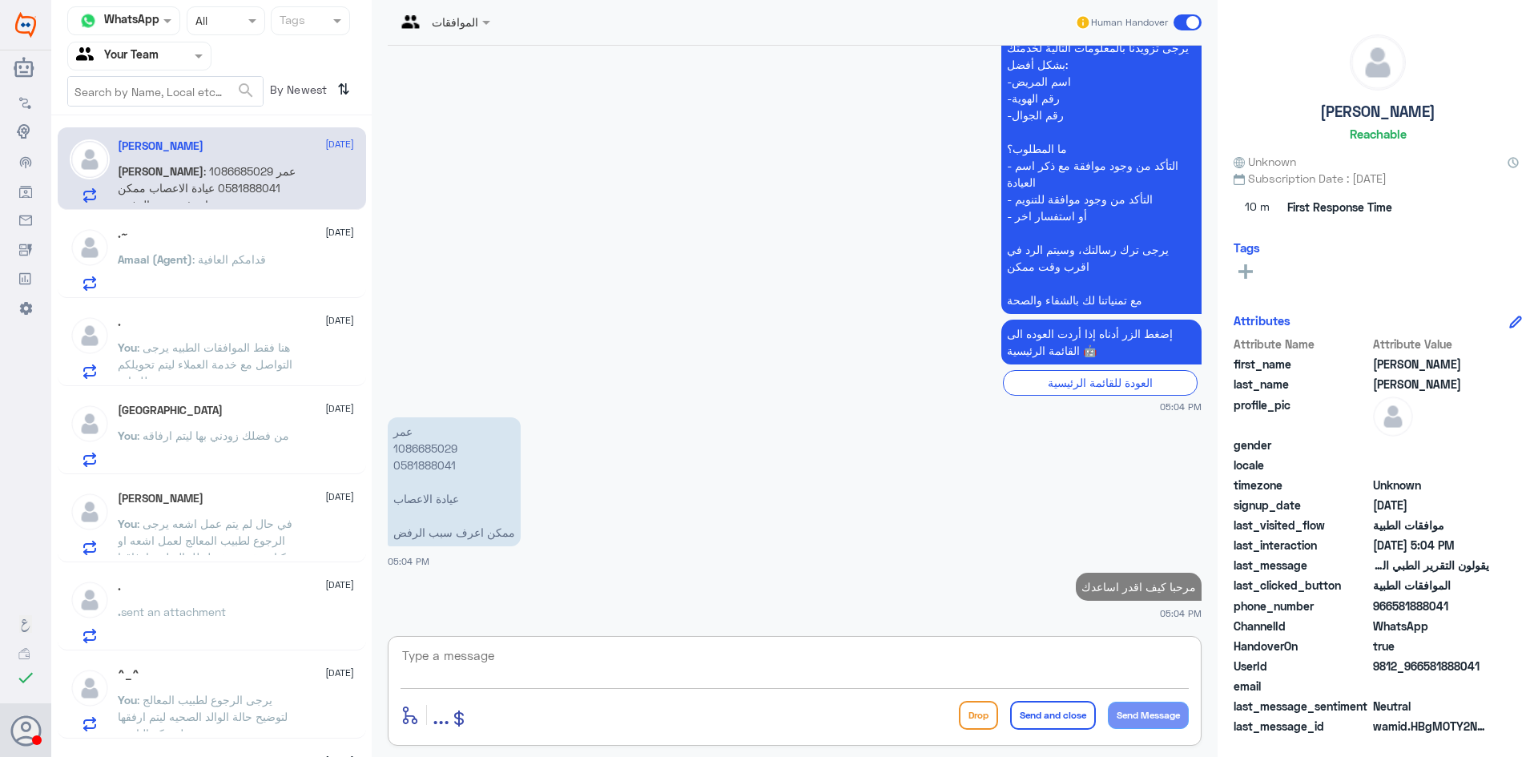
scroll to position [1603, 0]
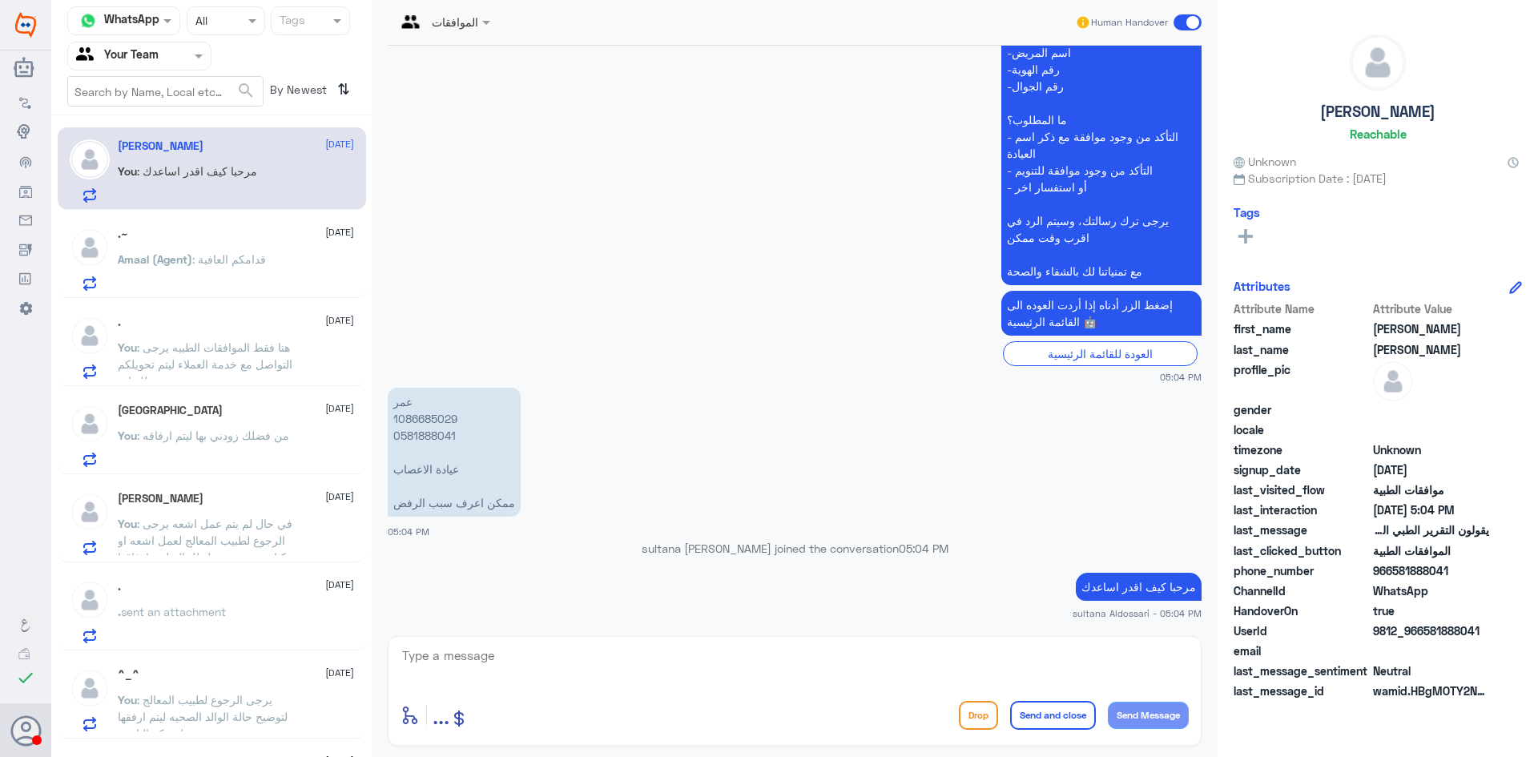
click at [239, 251] on p "Amaal (Agent) : قدامكم العافية" at bounding box center [192, 271] width 148 height 40
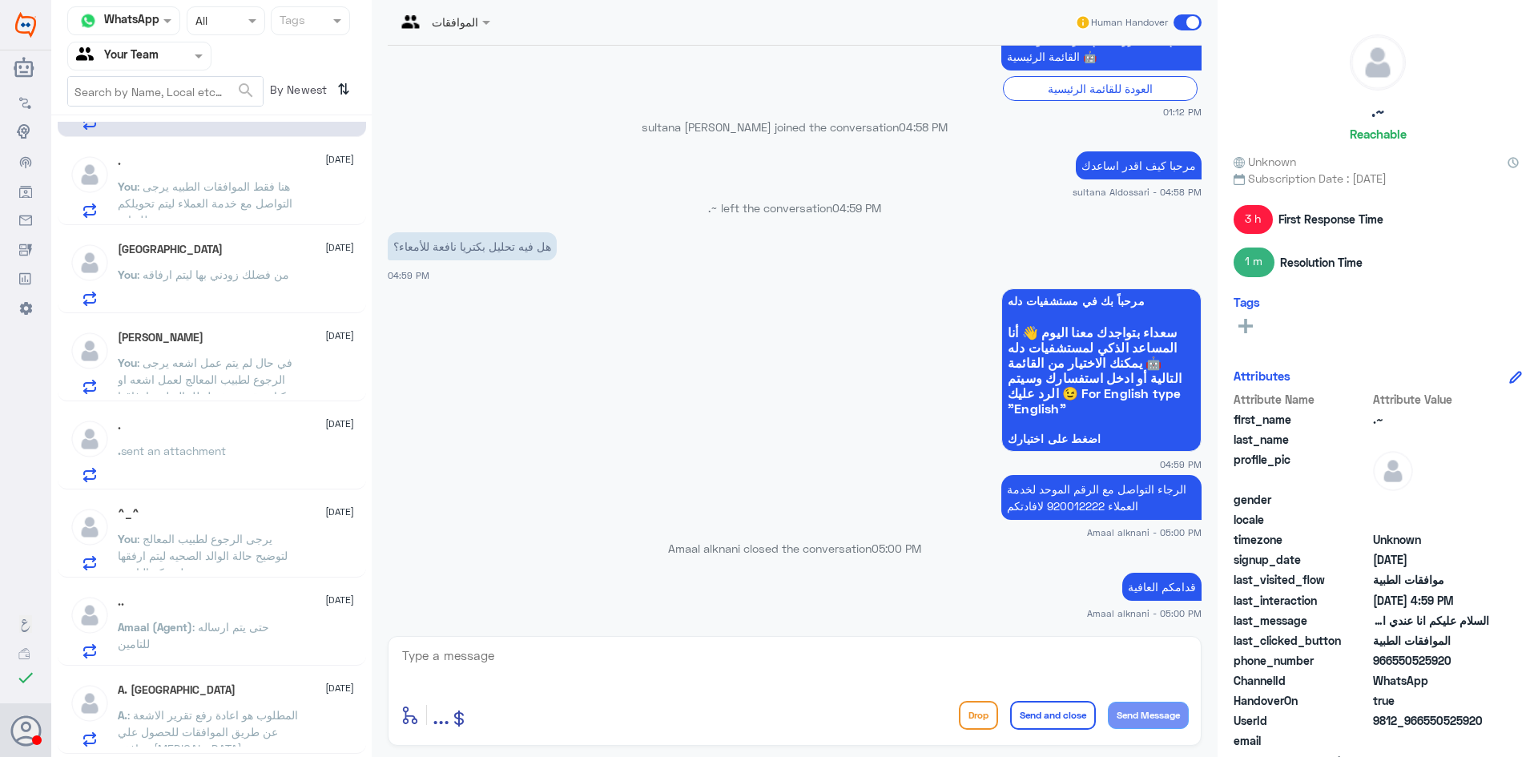
scroll to position [320, 0]
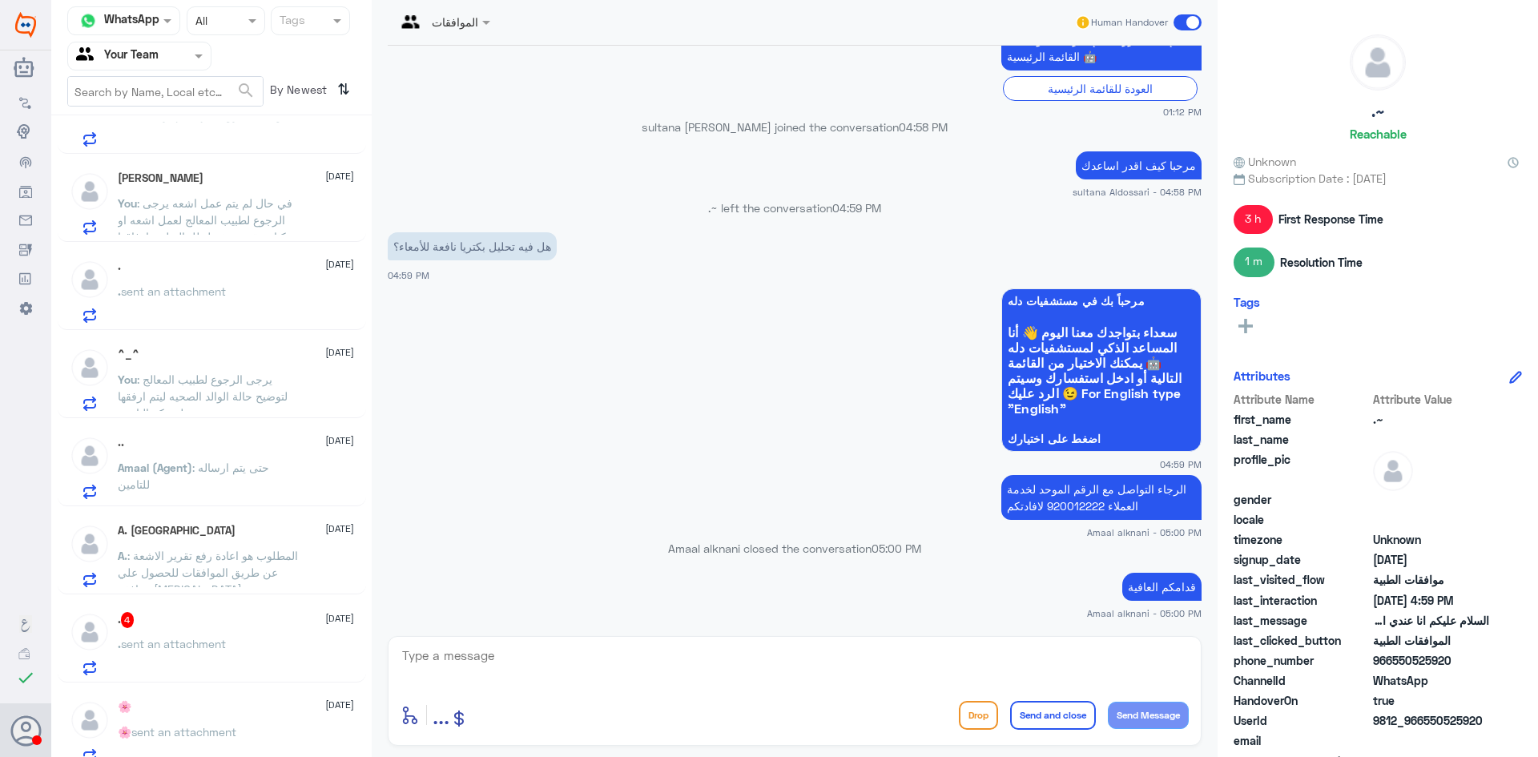
click at [199, 645] on span "sent an attachment" at bounding box center [173, 644] width 105 height 14
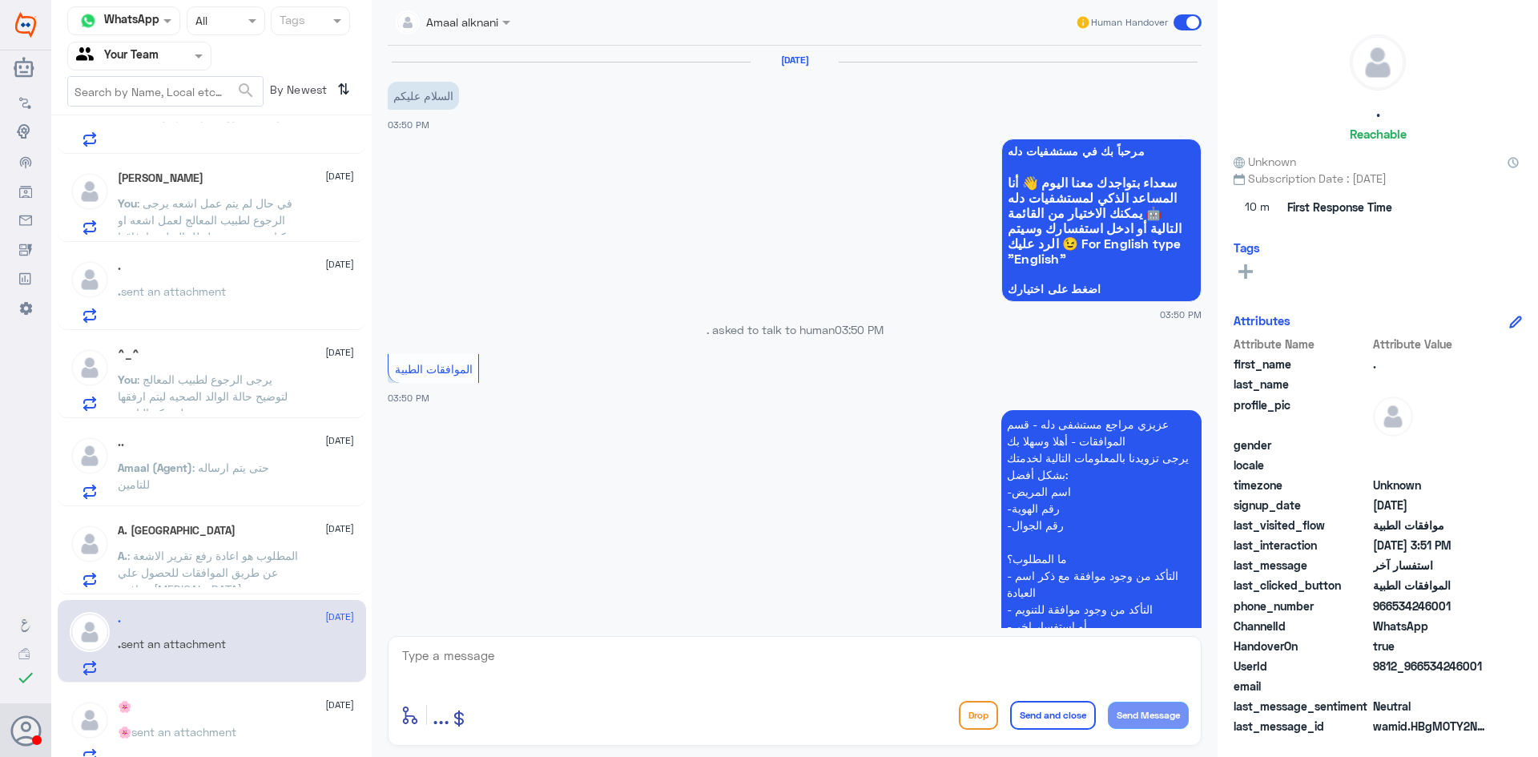
scroll to position [346, 0]
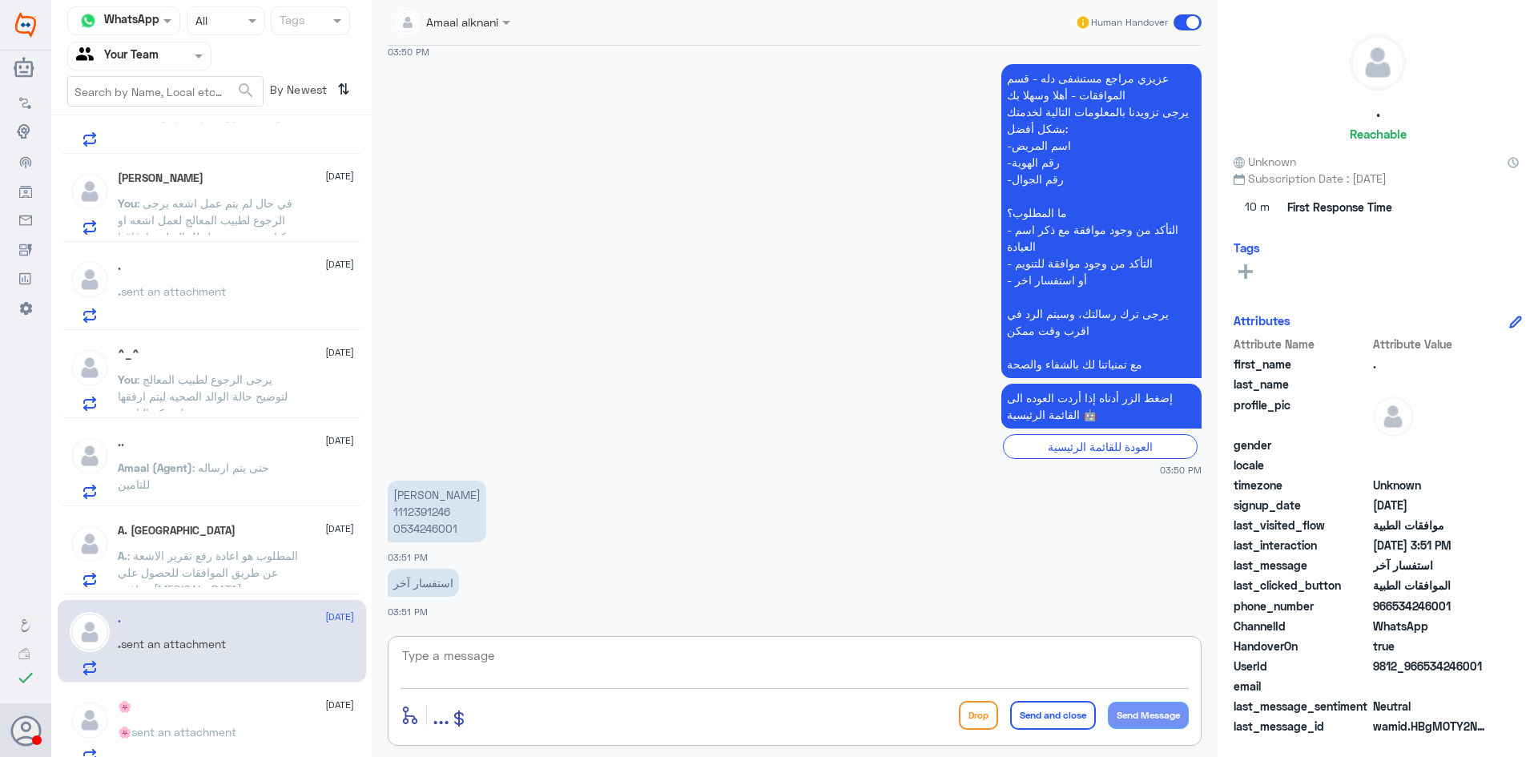
click at [583, 669] on textarea at bounding box center [794, 664] width 788 height 39
type textarea "مرحبا زودني استفسارك"
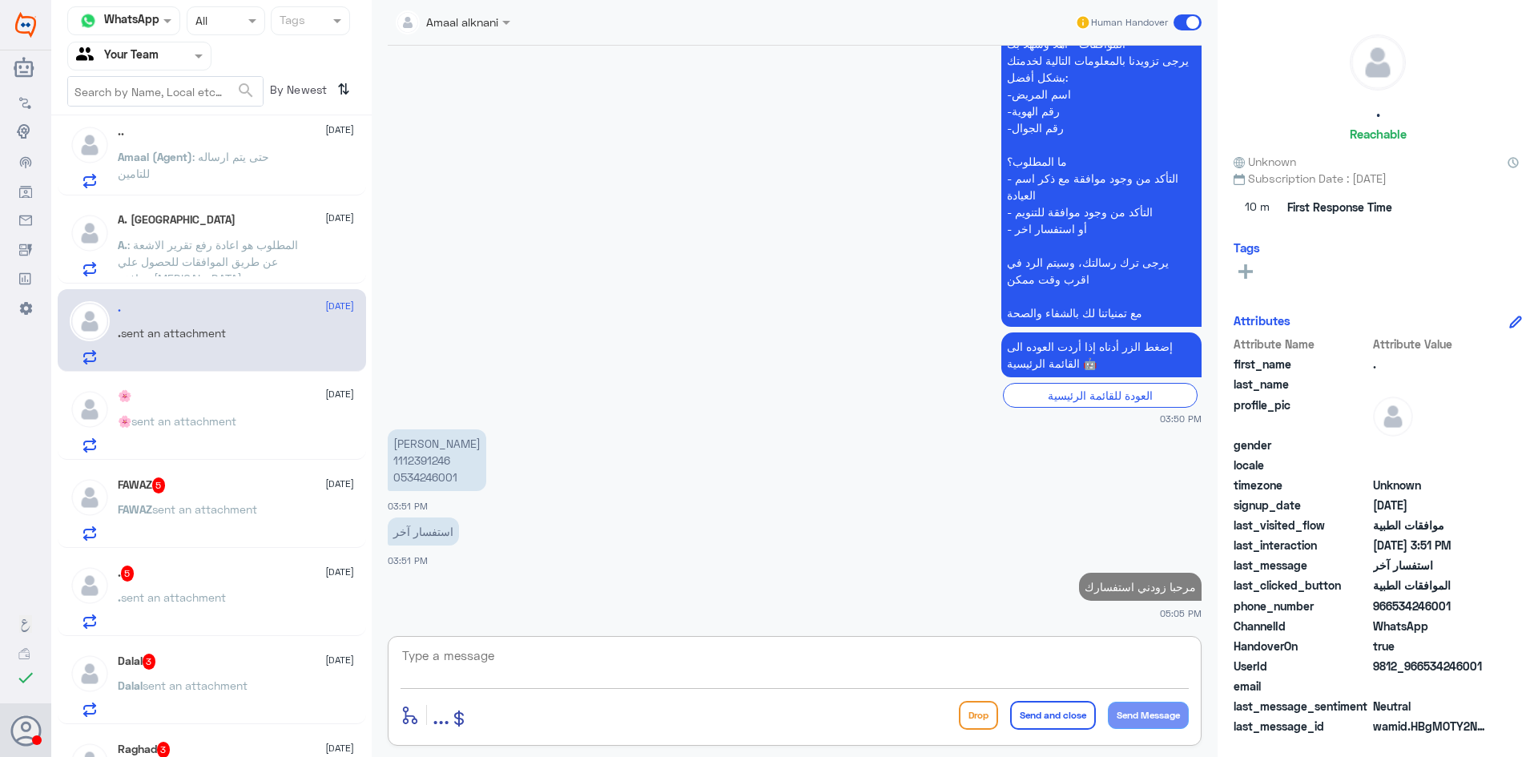
scroll to position [641, 0]
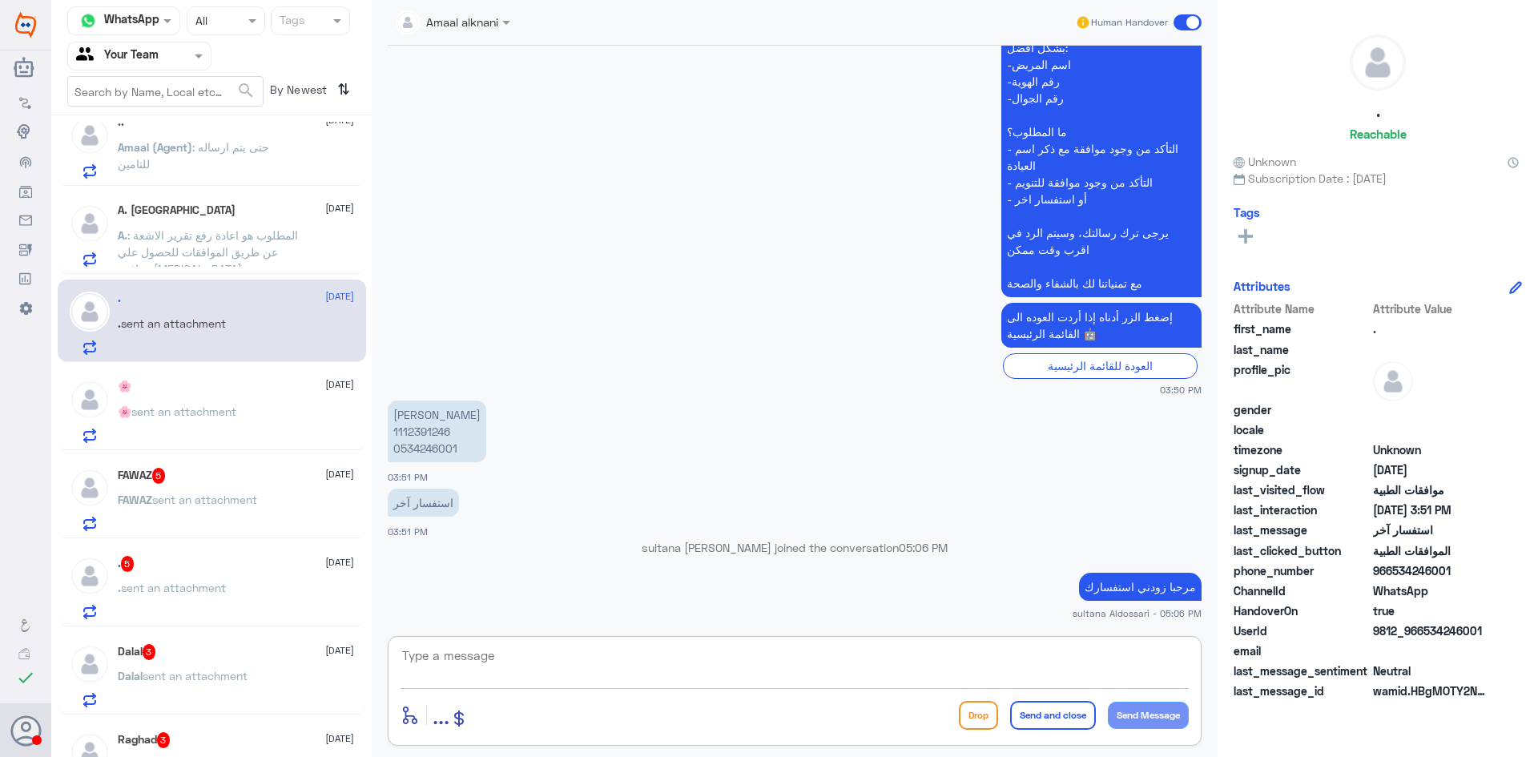
click at [249, 418] on div "🌸 sent an attachment" at bounding box center [236, 425] width 236 height 36
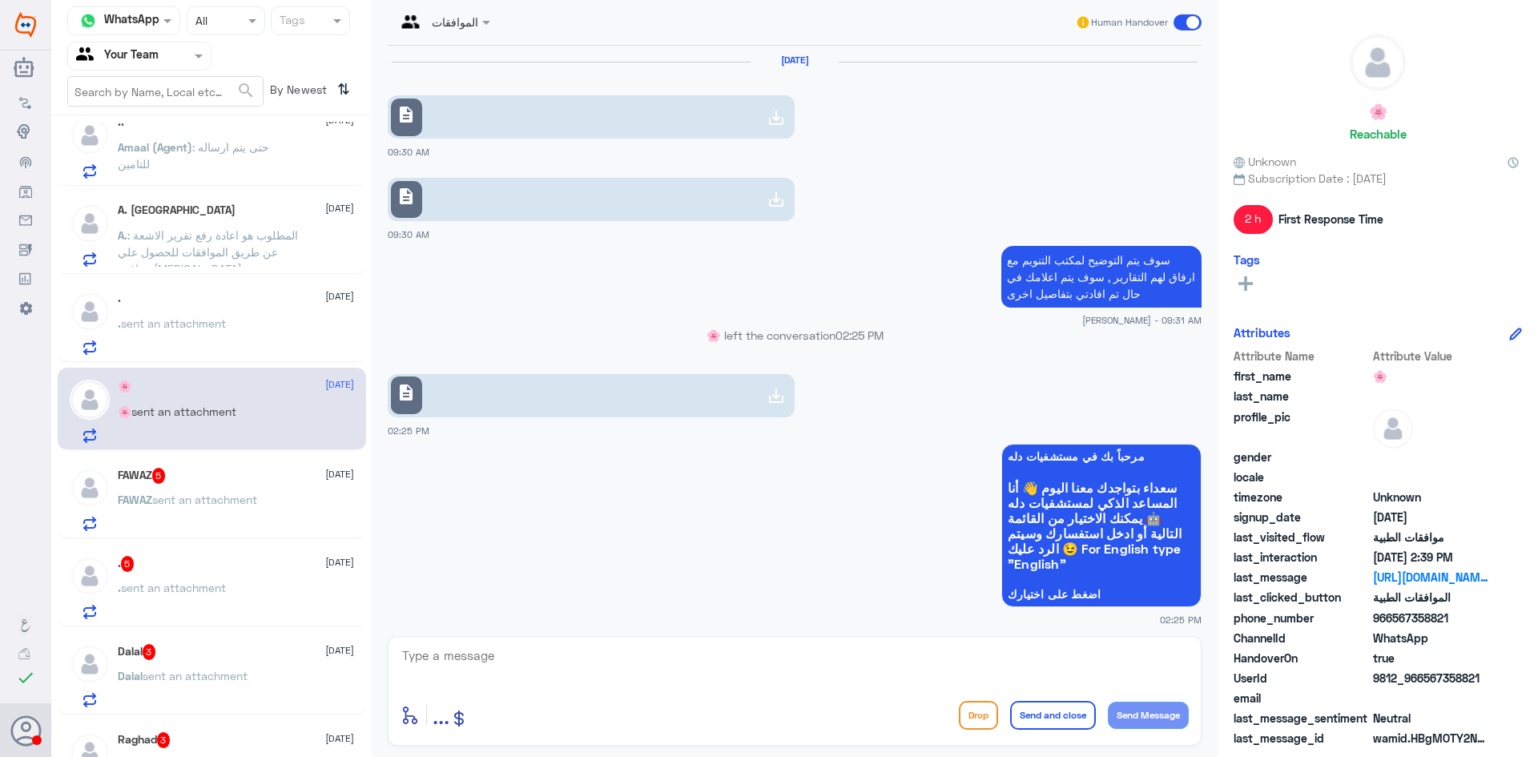
scroll to position [1282, 0]
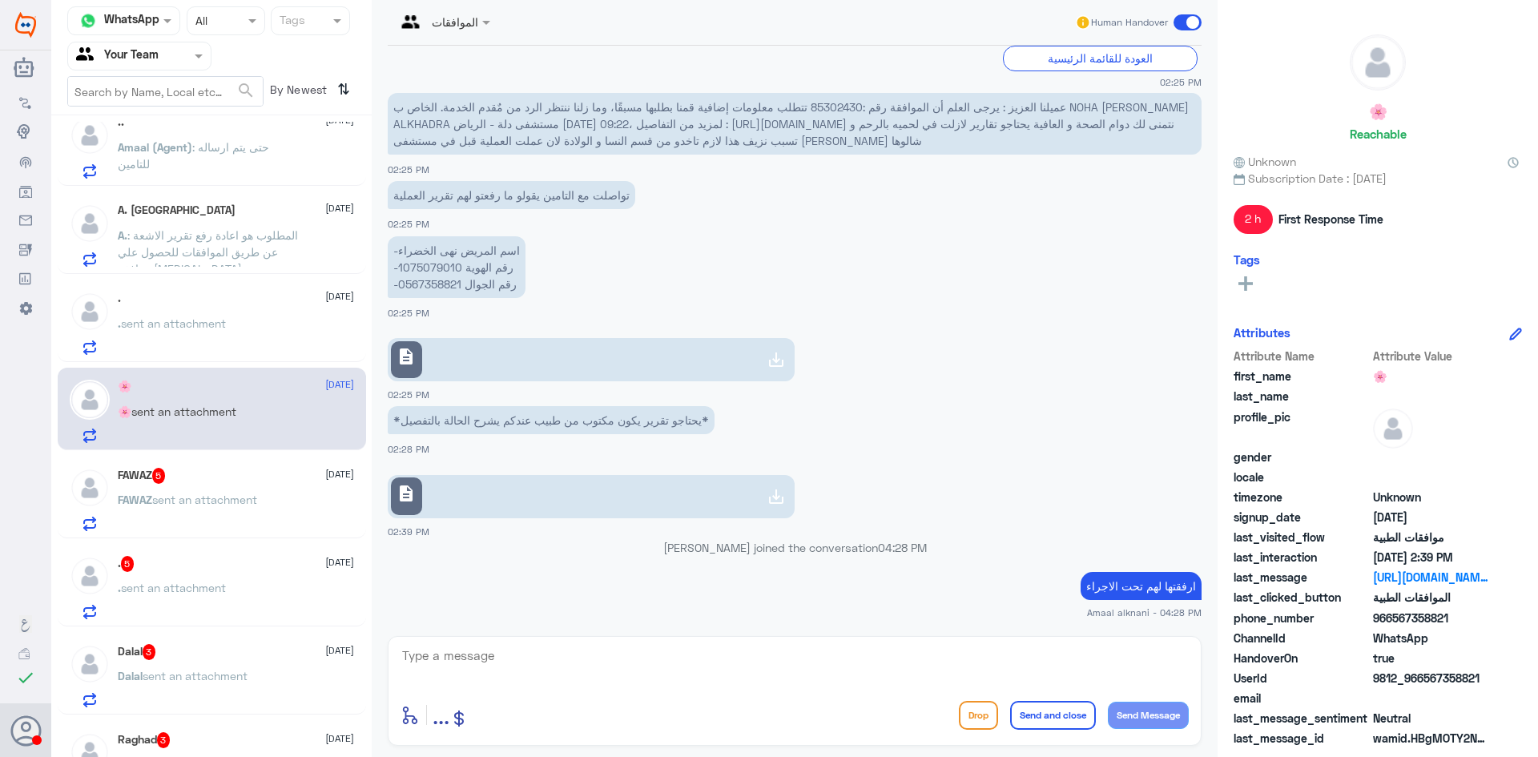
click at [262, 486] on div "FAWAZ 5 [DATE] [PERSON_NAME] sent an attachment" at bounding box center [236, 499] width 236 height 63
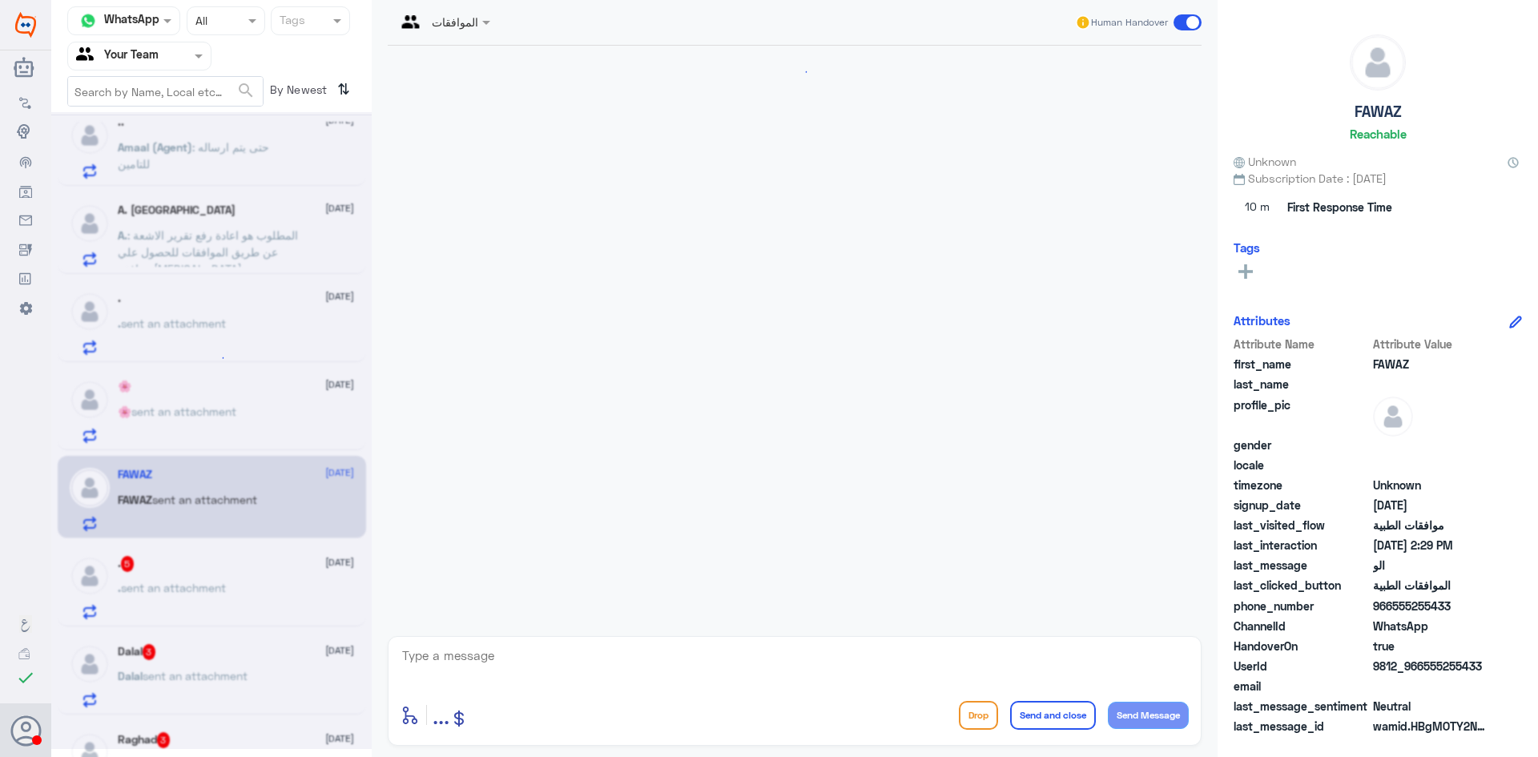
scroll to position [434, 0]
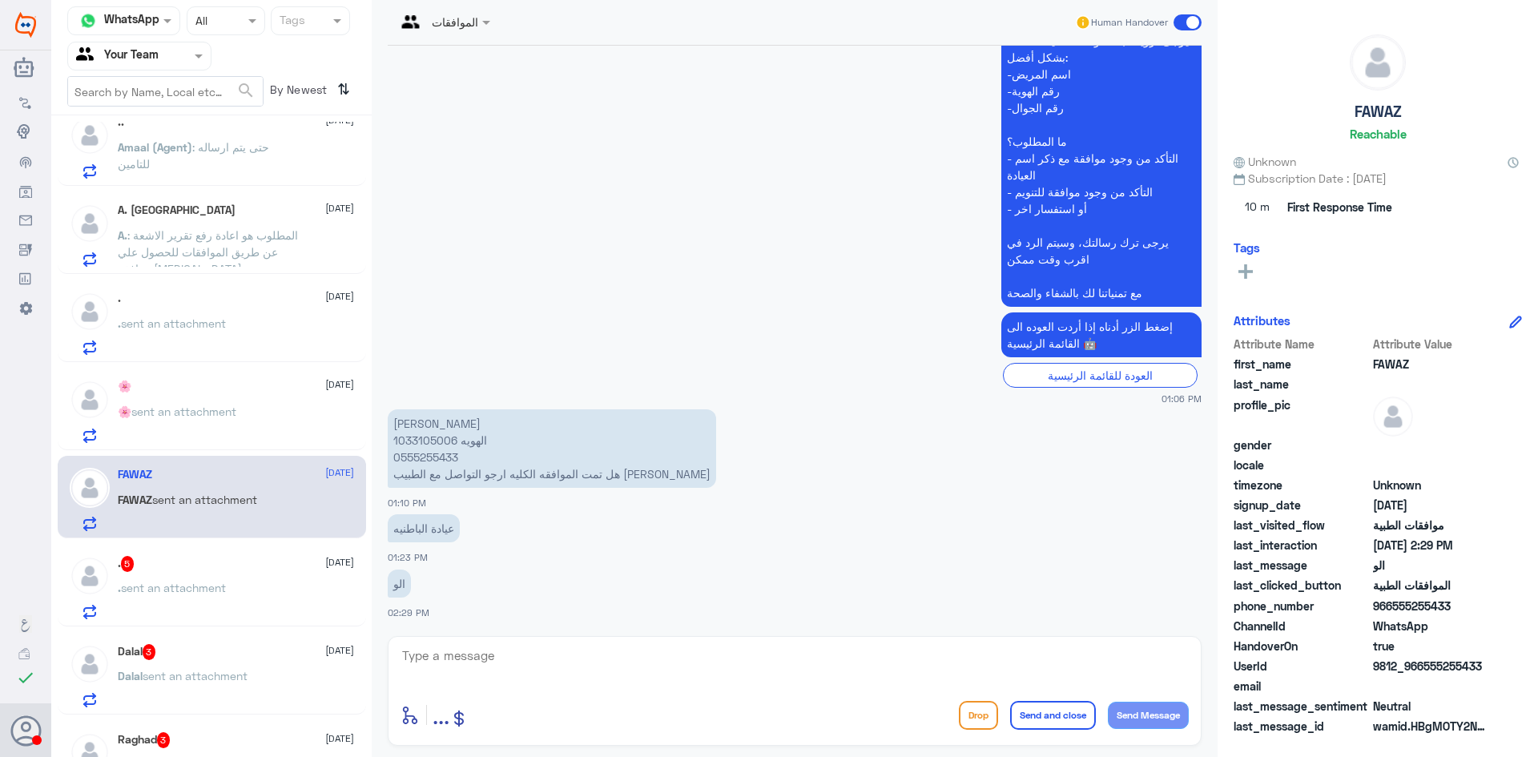
click at [426, 442] on p "[PERSON_NAME] الهويه 1033105006 0555255433 هل تمت الموافقه الكليه ارجو التواصل …" at bounding box center [552, 448] width 328 height 78
copy p "1033105006"
click at [577, 657] on textarea at bounding box center [794, 664] width 788 height 39
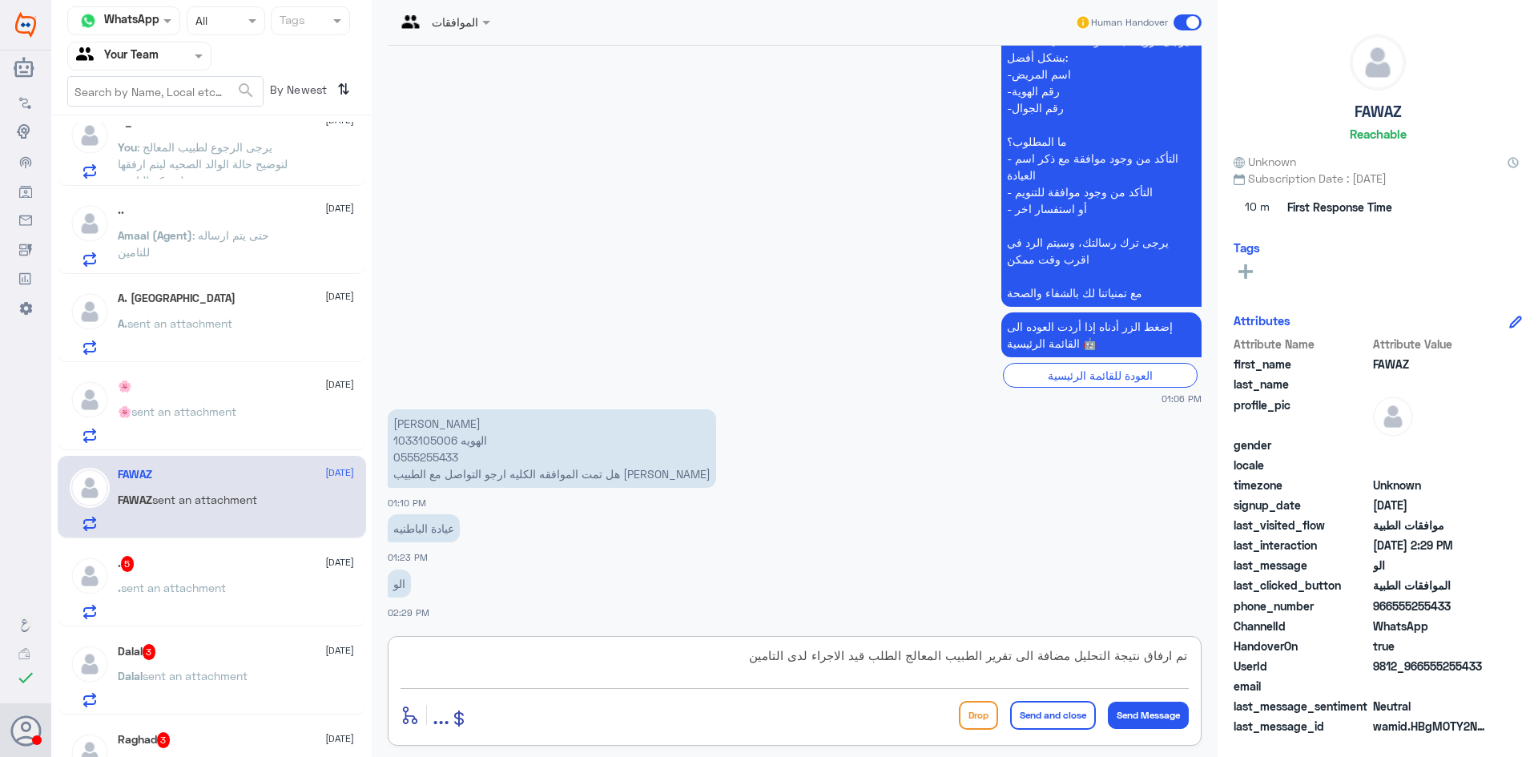
type textarea "تم ارفاق نتيجة التحليل مضافة الى تقرير الطبيب المعالج الطلب قيد الاجراء لدى الت…"
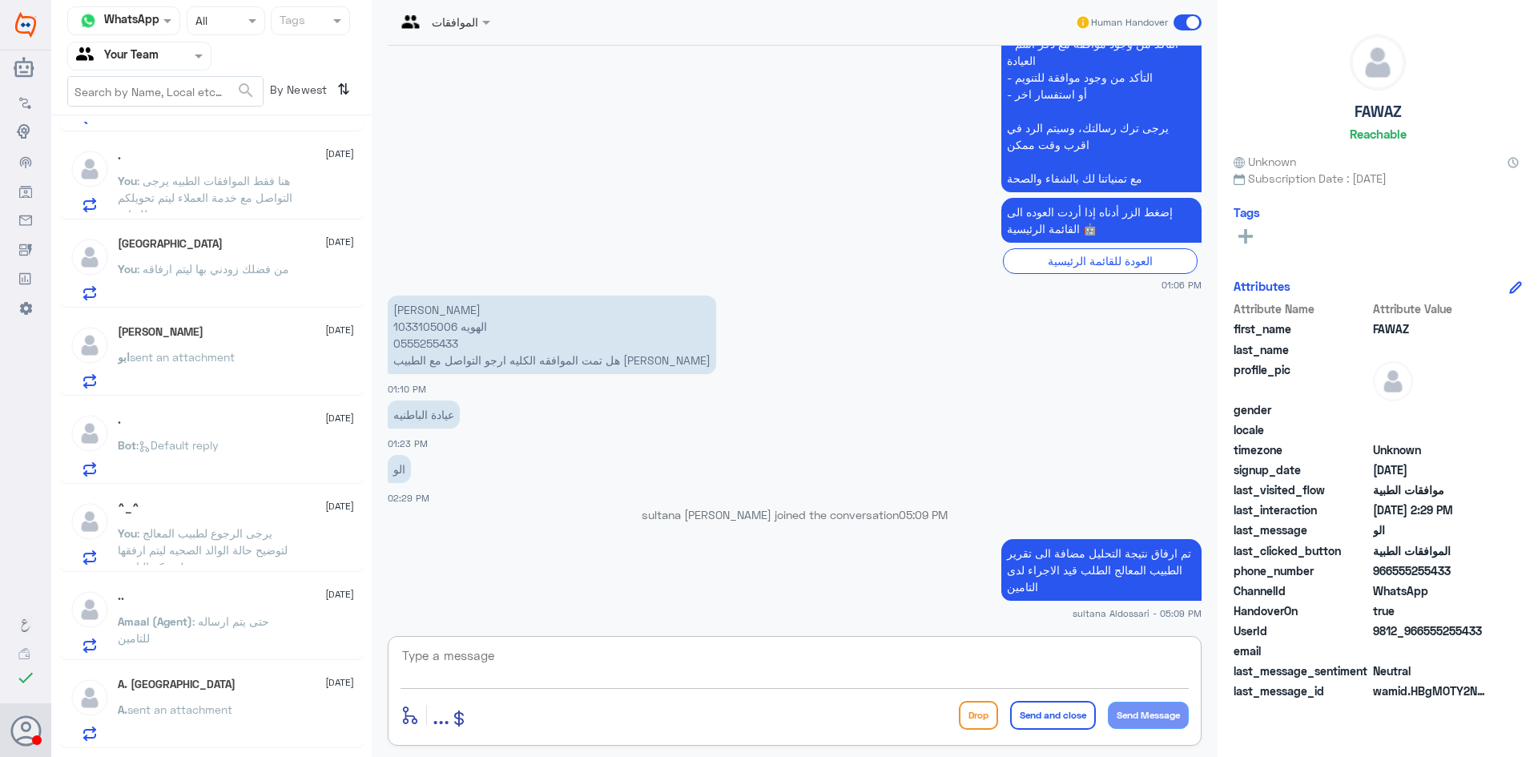
scroll to position [0, 0]
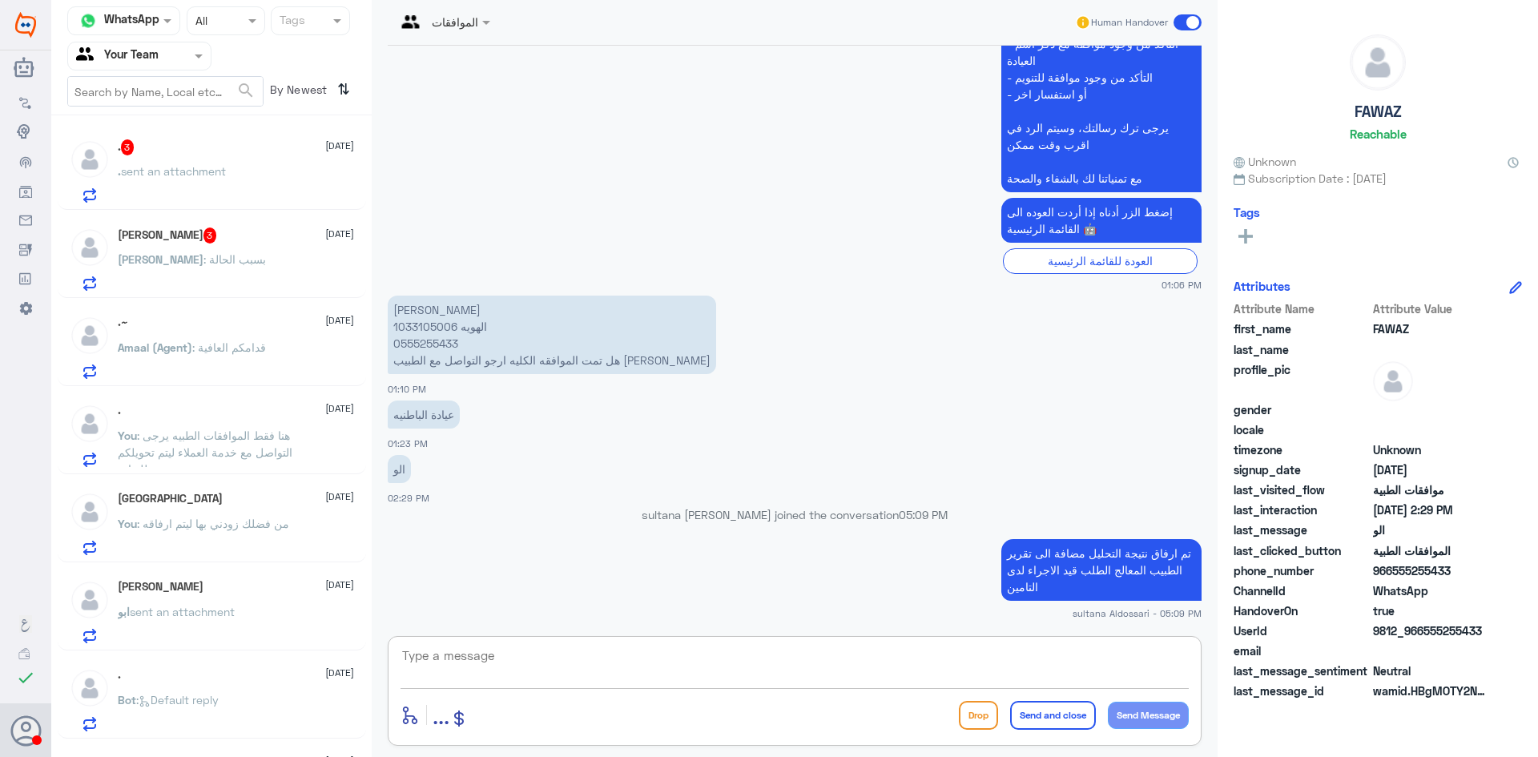
click at [253, 271] on div "[PERSON_NAME] : بسبب الحالة" at bounding box center [236, 273] width 236 height 36
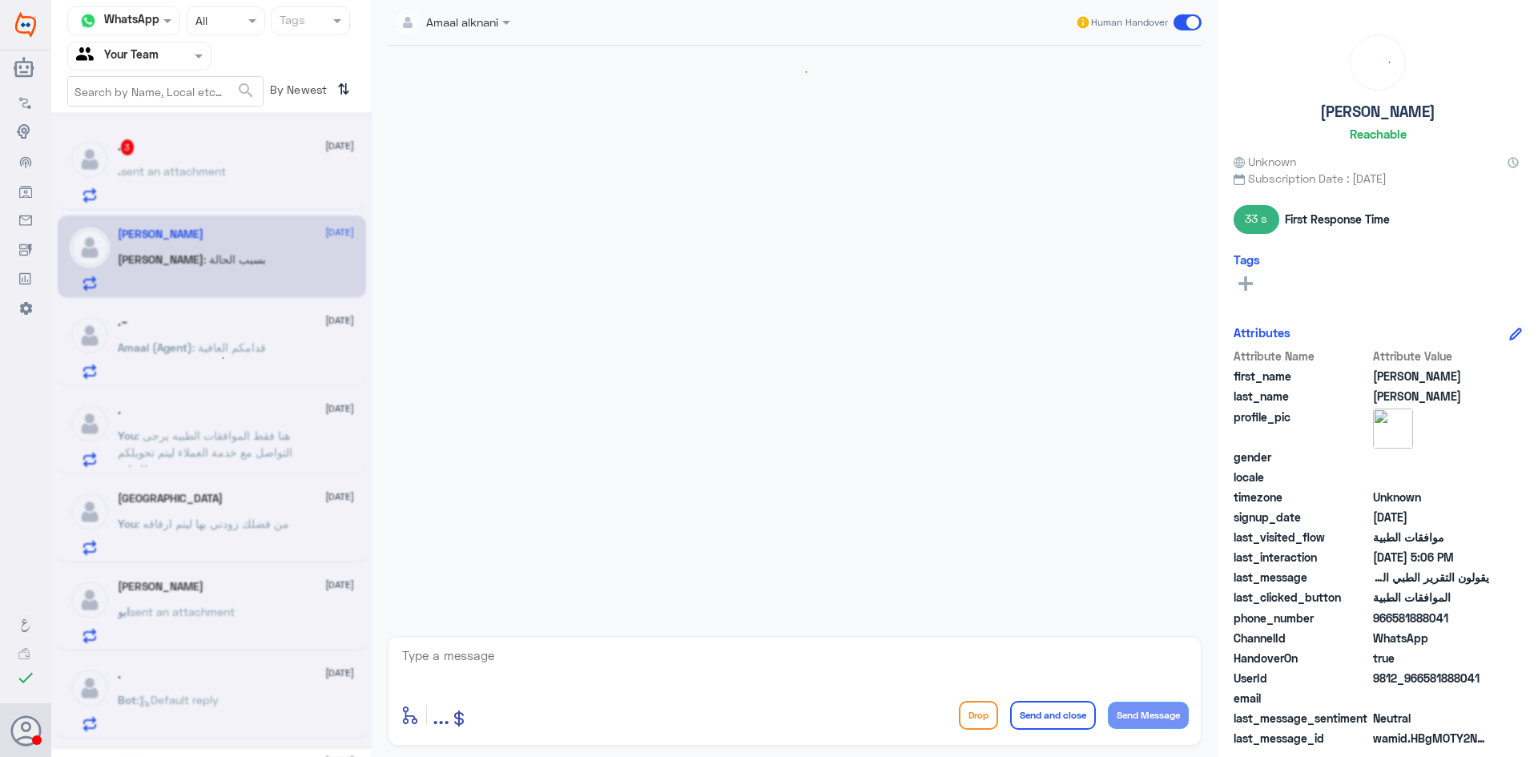
scroll to position [1030, 0]
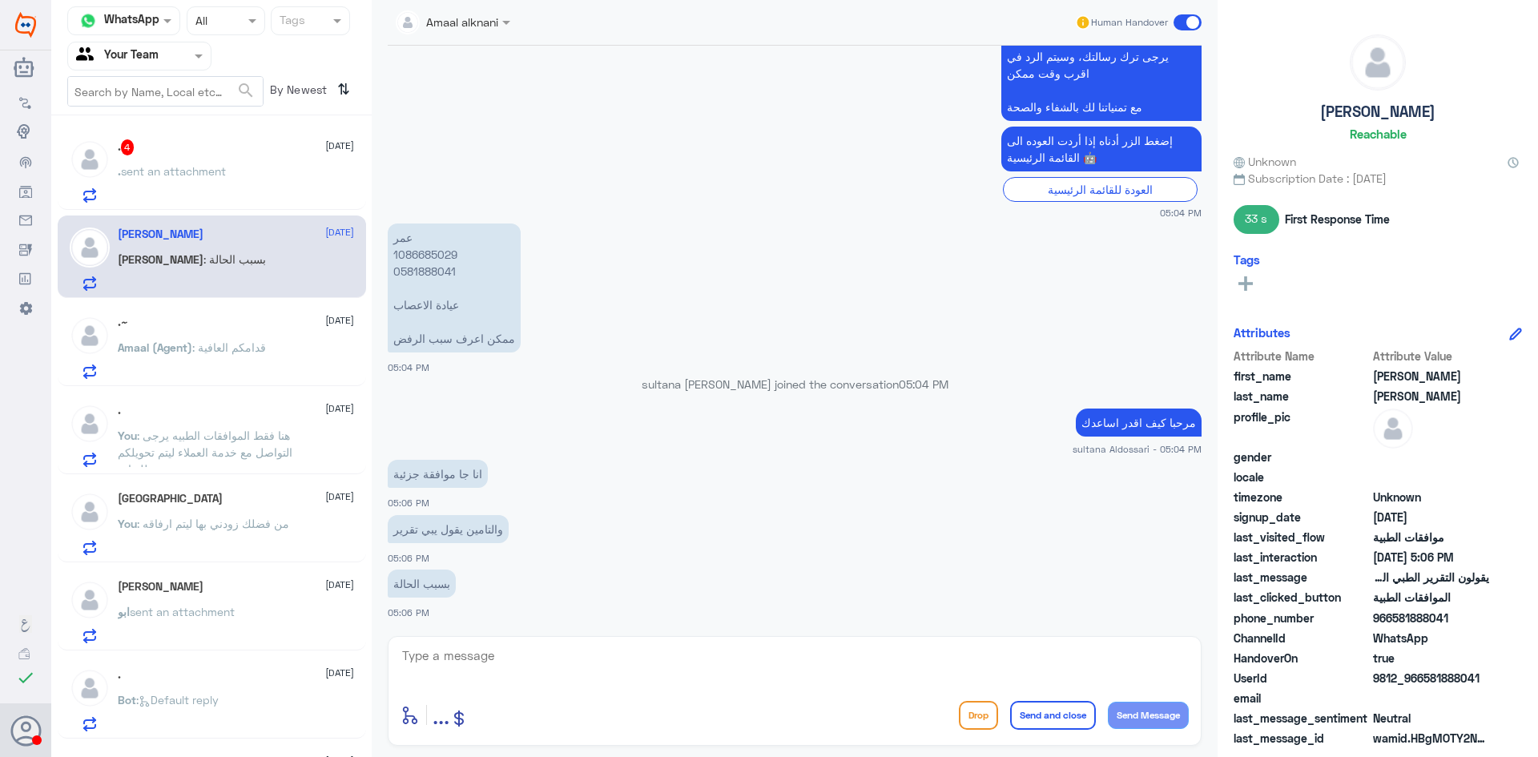
click at [421, 256] on p "عمر 1086685029 0581888041 عيادة الاعصاب ممكن اعرف سبب الرفض" at bounding box center [454, 287] width 133 height 129
copy p "1086685029"
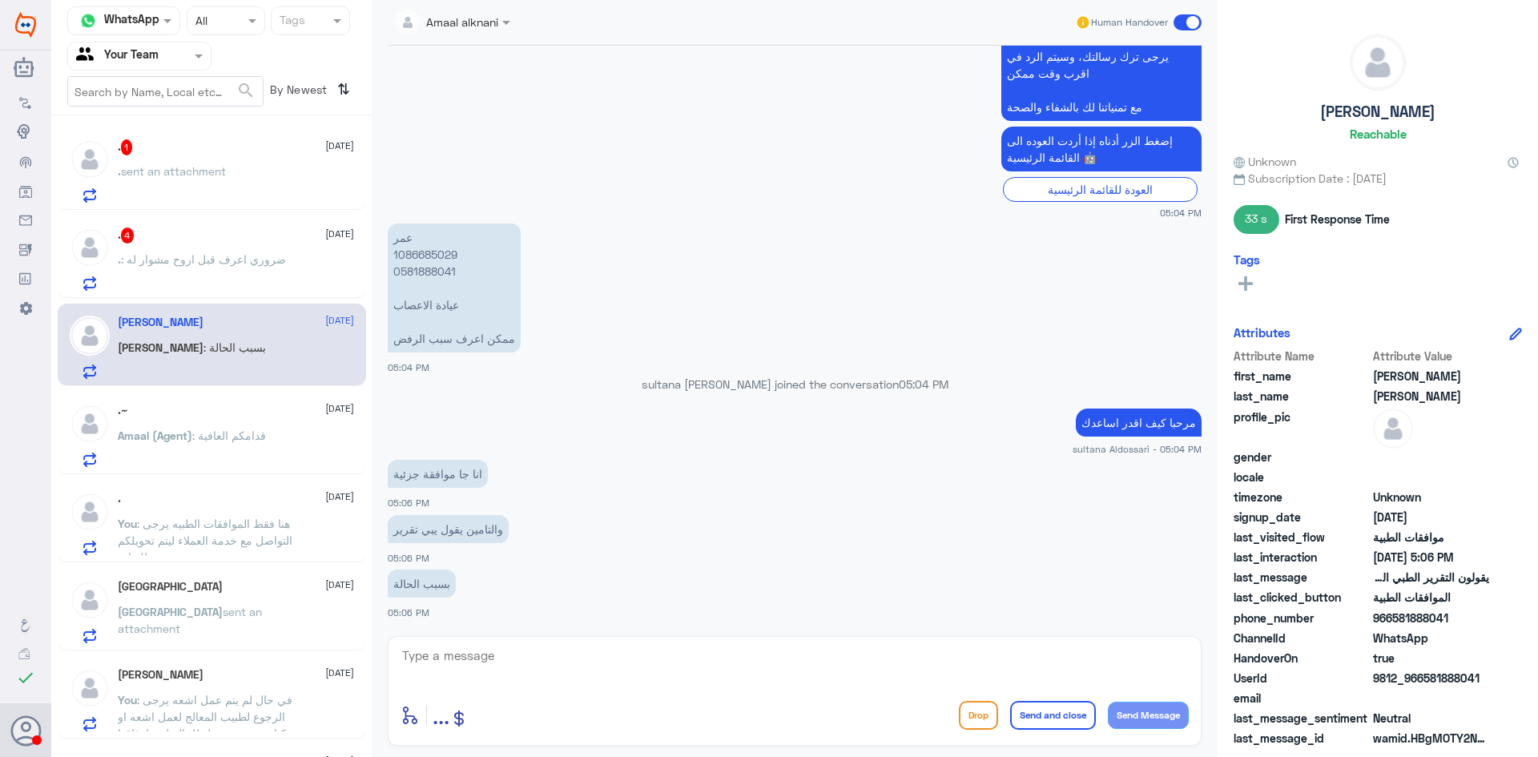
click at [539, 673] on textarea at bounding box center [794, 664] width 788 height 39
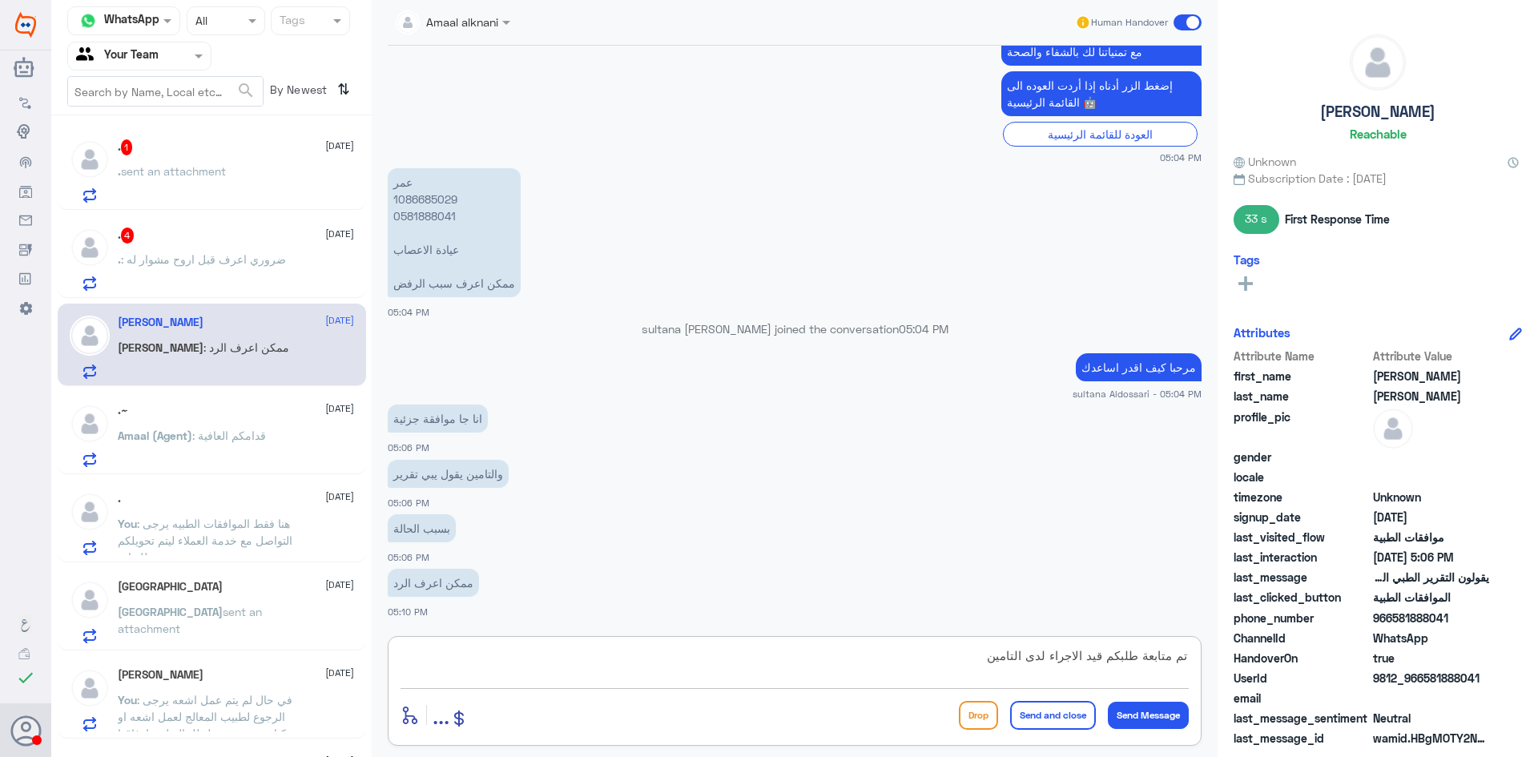
type textarea "تم متابعة طلبكم قيد الاجراء لدى التامين"
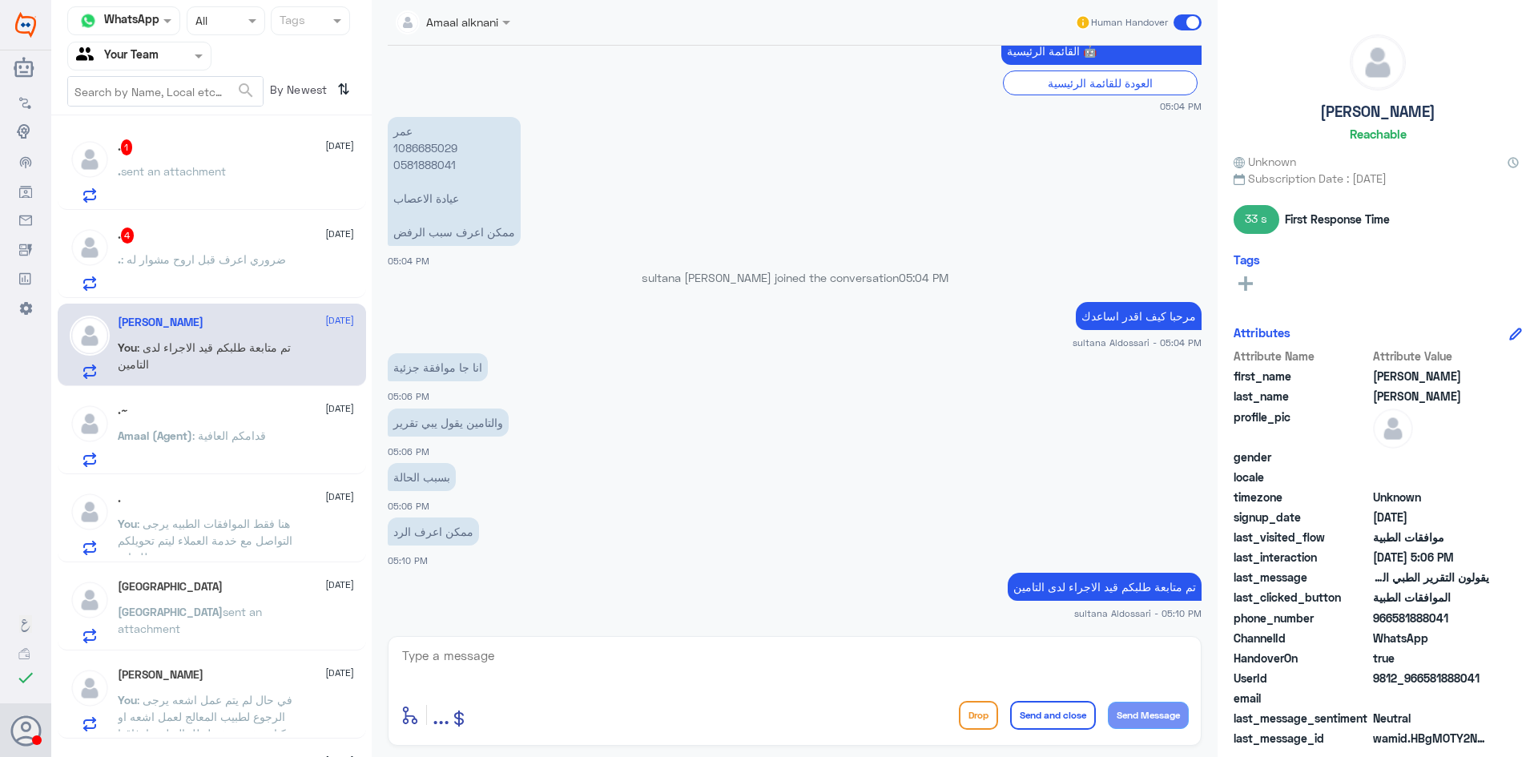
click at [237, 258] on span ": ضروري اعرف قبل اروح مشوار له" at bounding box center [203, 259] width 165 height 14
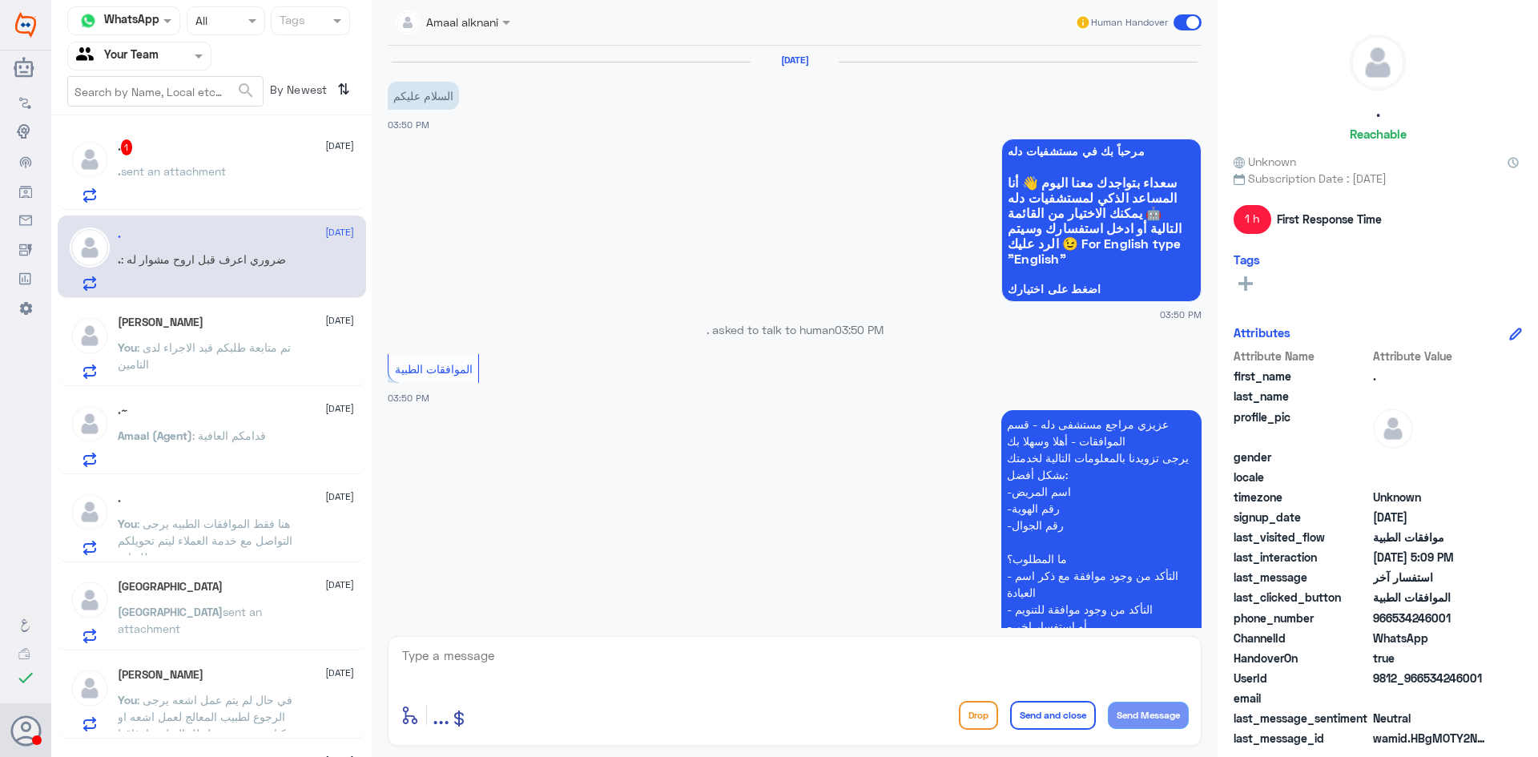
scroll to position [812, 0]
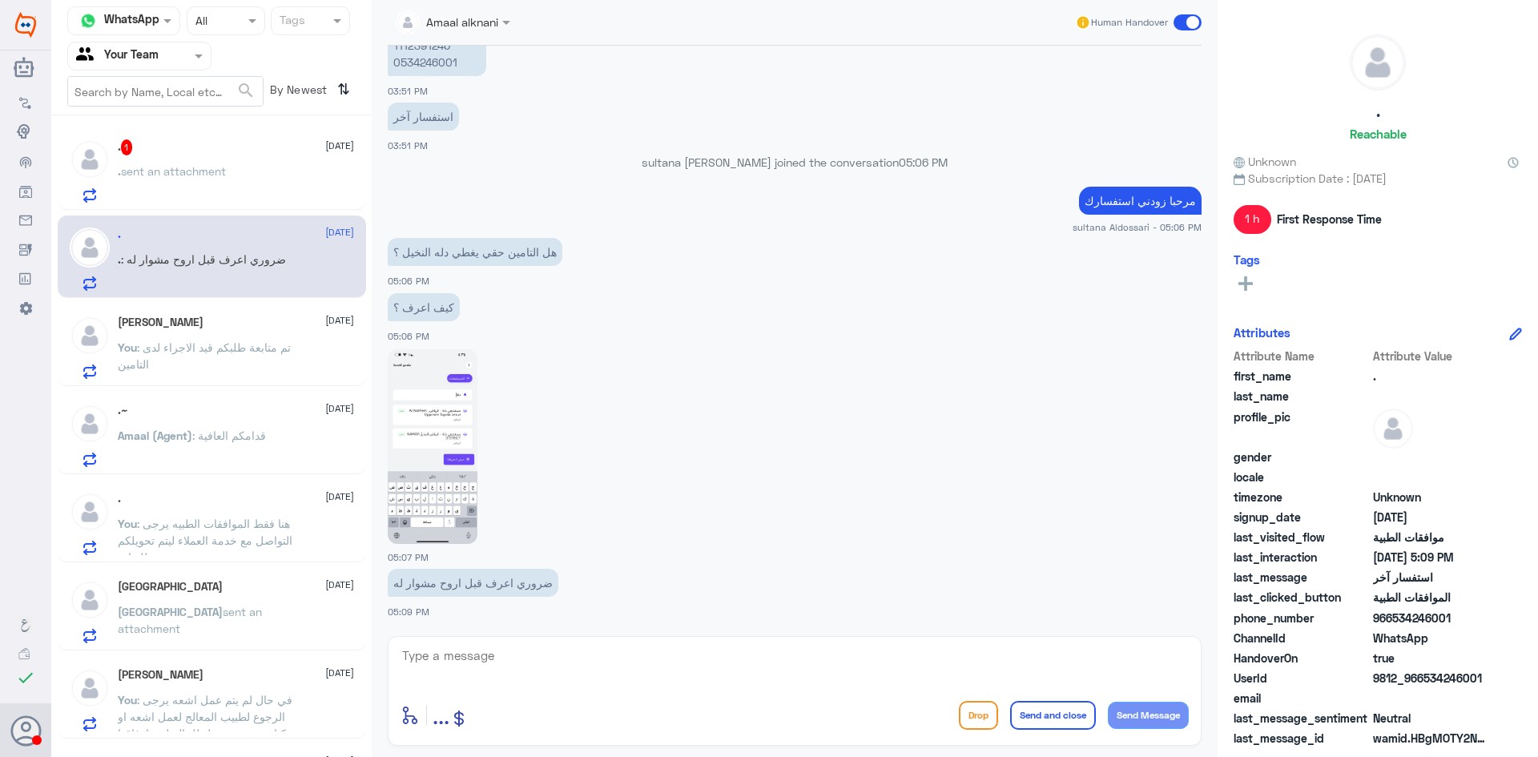
click at [450, 429] on img at bounding box center [433, 446] width 90 height 195
click at [513, 666] on textarea at bounding box center [794, 664] width 788 height 39
type textarea "ن"
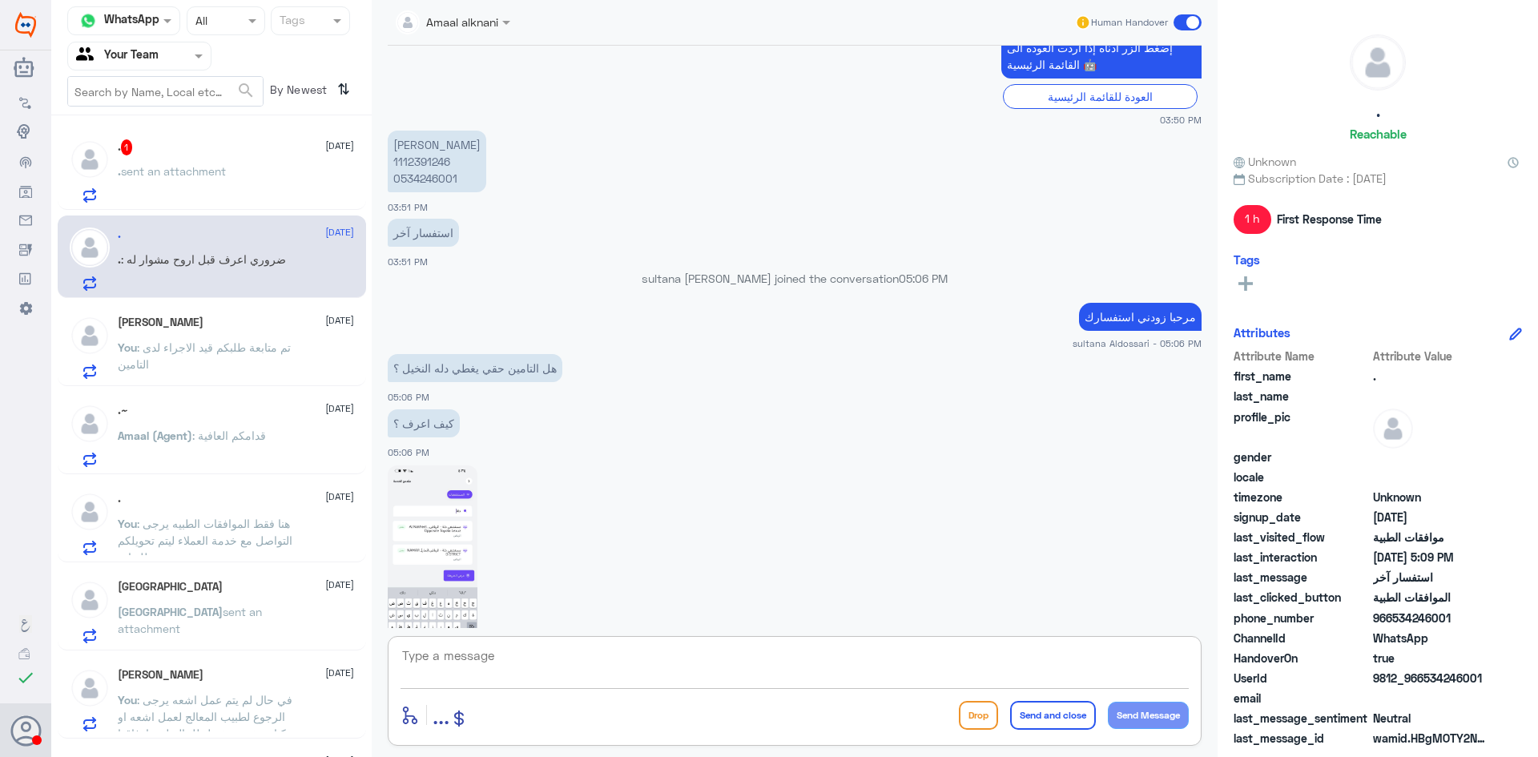
scroll to position [652, 0]
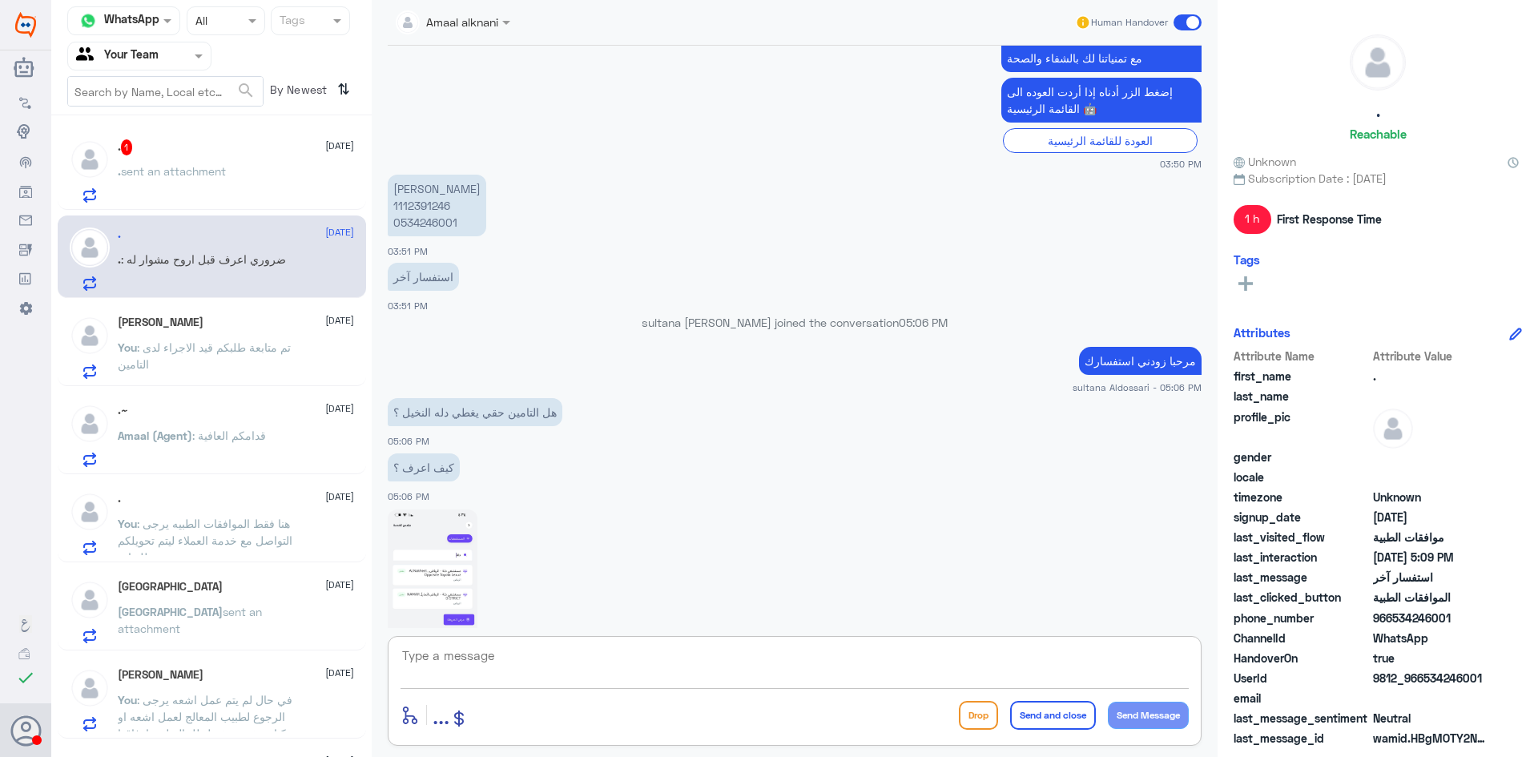
click at [423, 205] on p "[PERSON_NAME] 1112391246 0534246001" at bounding box center [437, 206] width 98 height 62
copy p "1112391246"
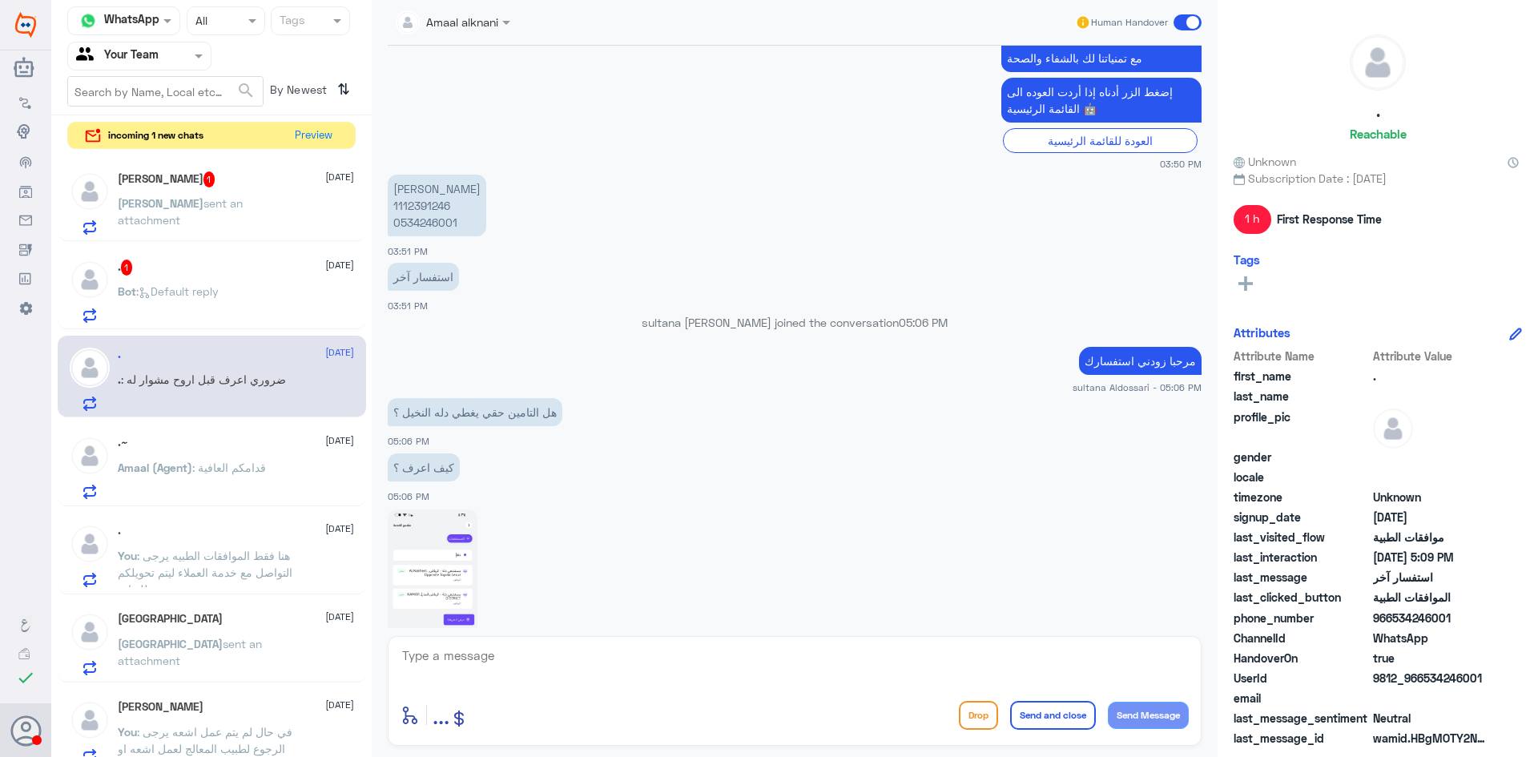
click at [581, 670] on textarea at bounding box center [794, 664] width 788 height 39
type textarea "نعم مغطى يمكنك تلقي الخدمة"
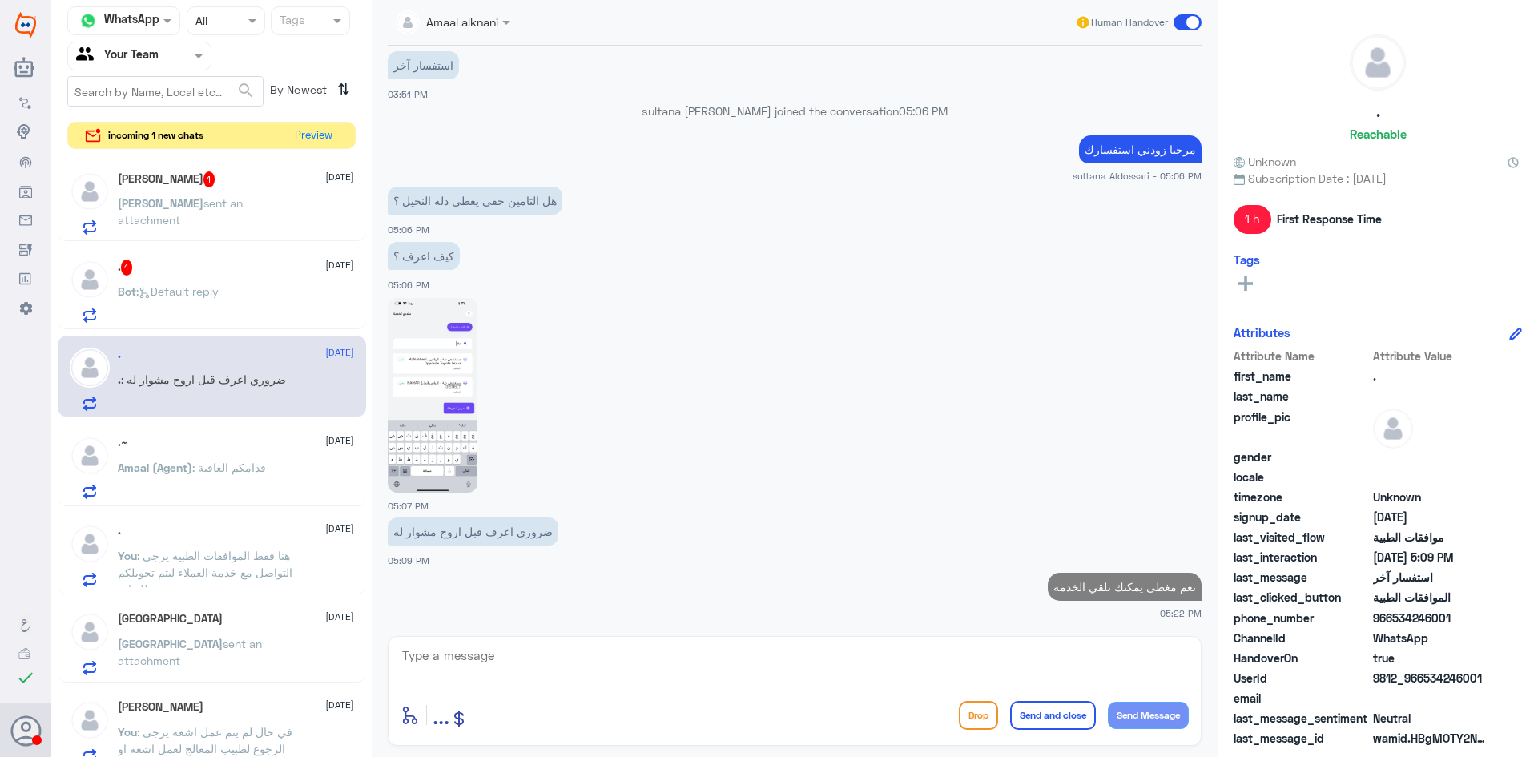
click at [205, 272] on div ". 1 [DATE]" at bounding box center [236, 267] width 236 height 16
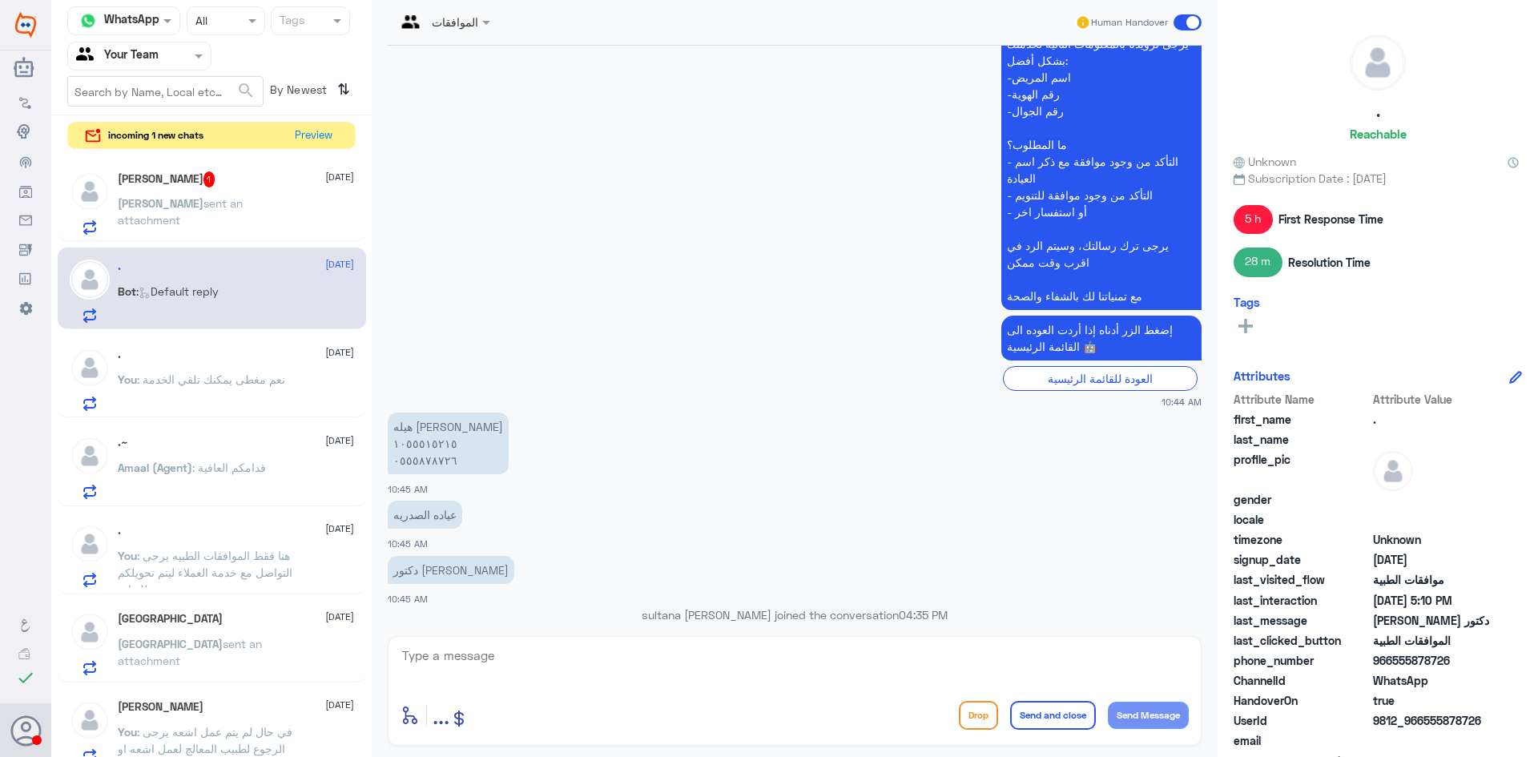
scroll to position [410, 0]
click at [448, 653] on textarea at bounding box center [794, 664] width 788 height 39
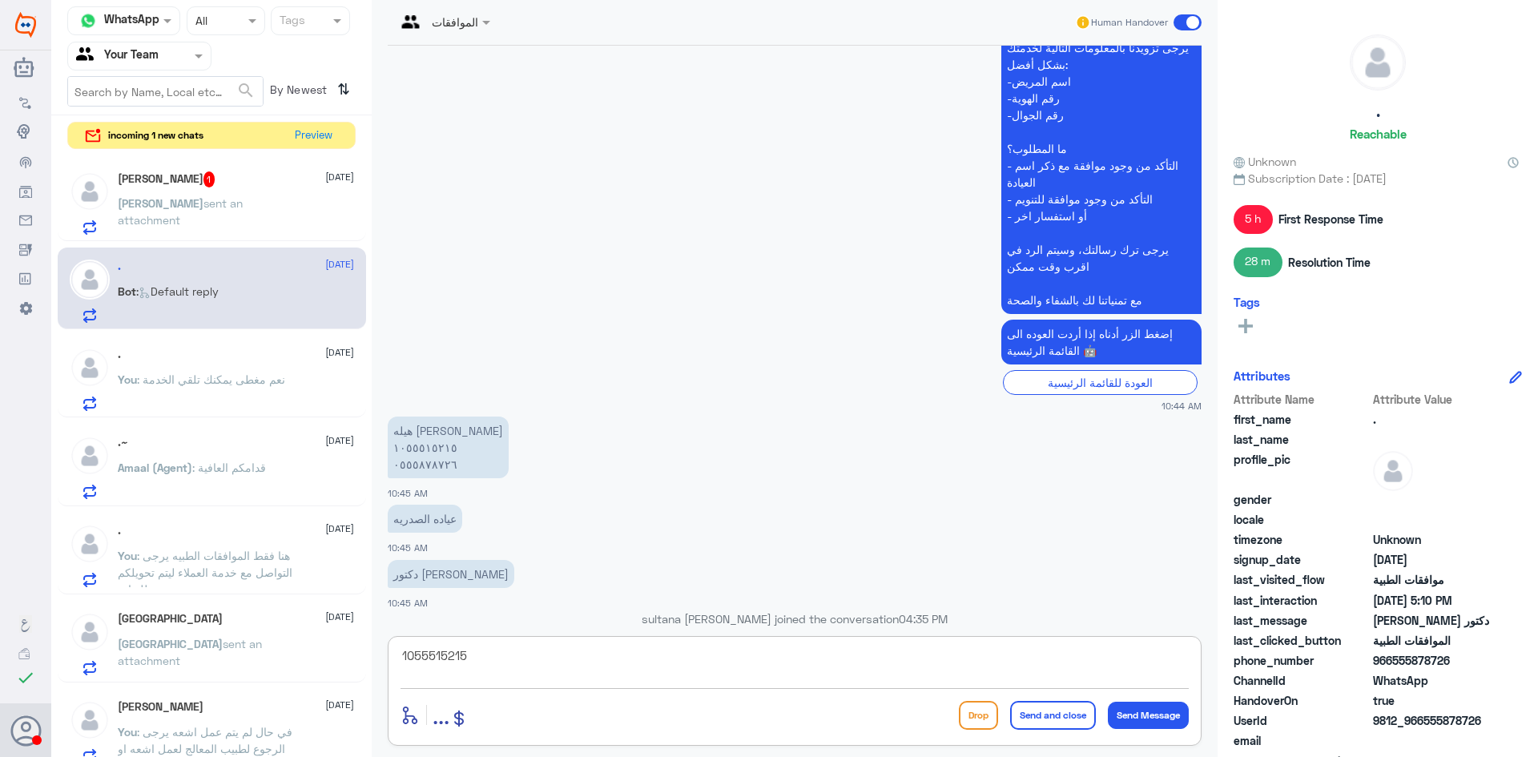
type textarea "1055515215"
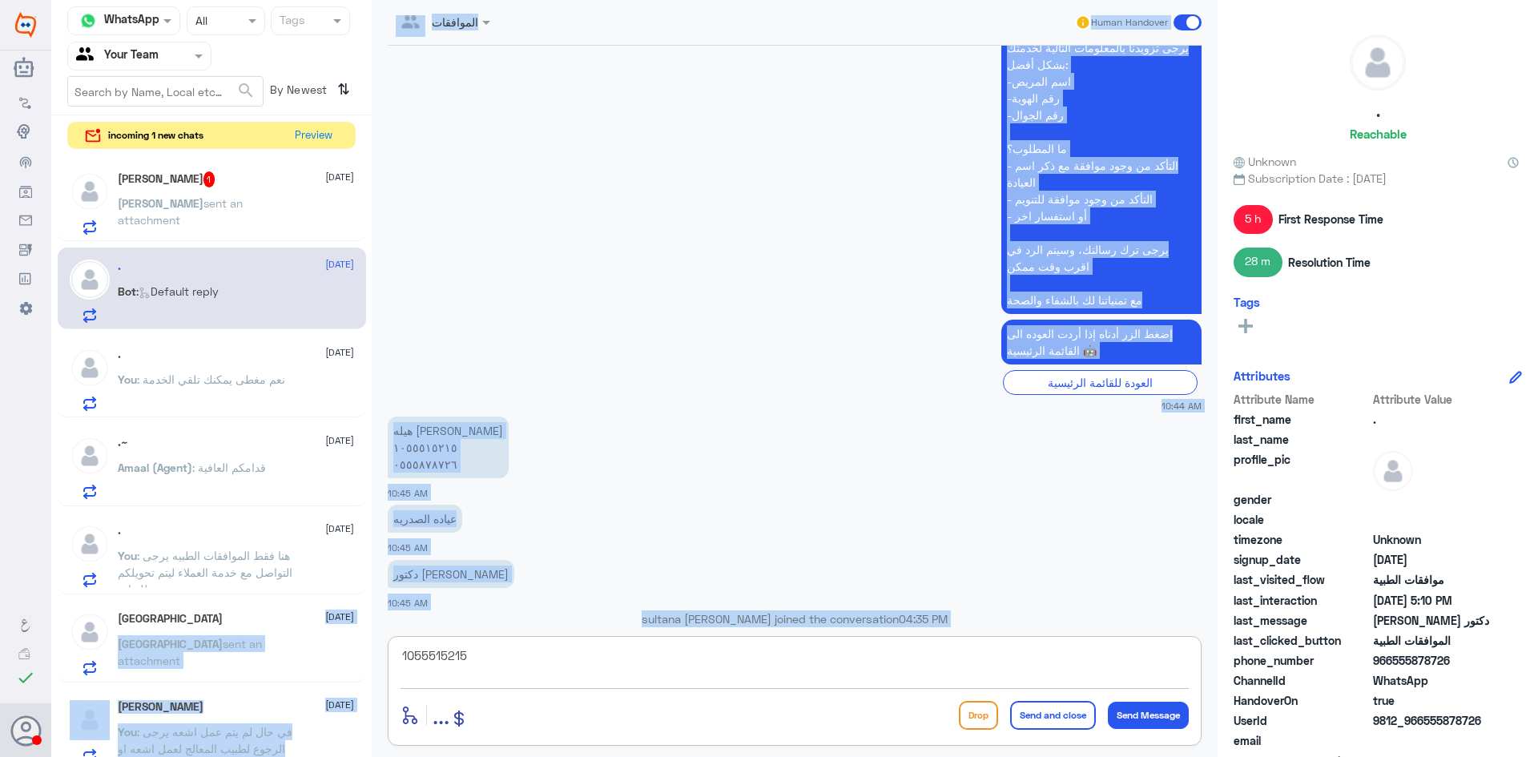
drag, startPoint x: 448, startPoint y: 638, endPoint x: 202, endPoint y: 600, distance: 248.8
click at [202, 600] on div "Channel WhatsApp Status × All Tags Agent Filter Your Team search By Newest ⇅ in…" at bounding box center [794, 381] width 1486 height 762
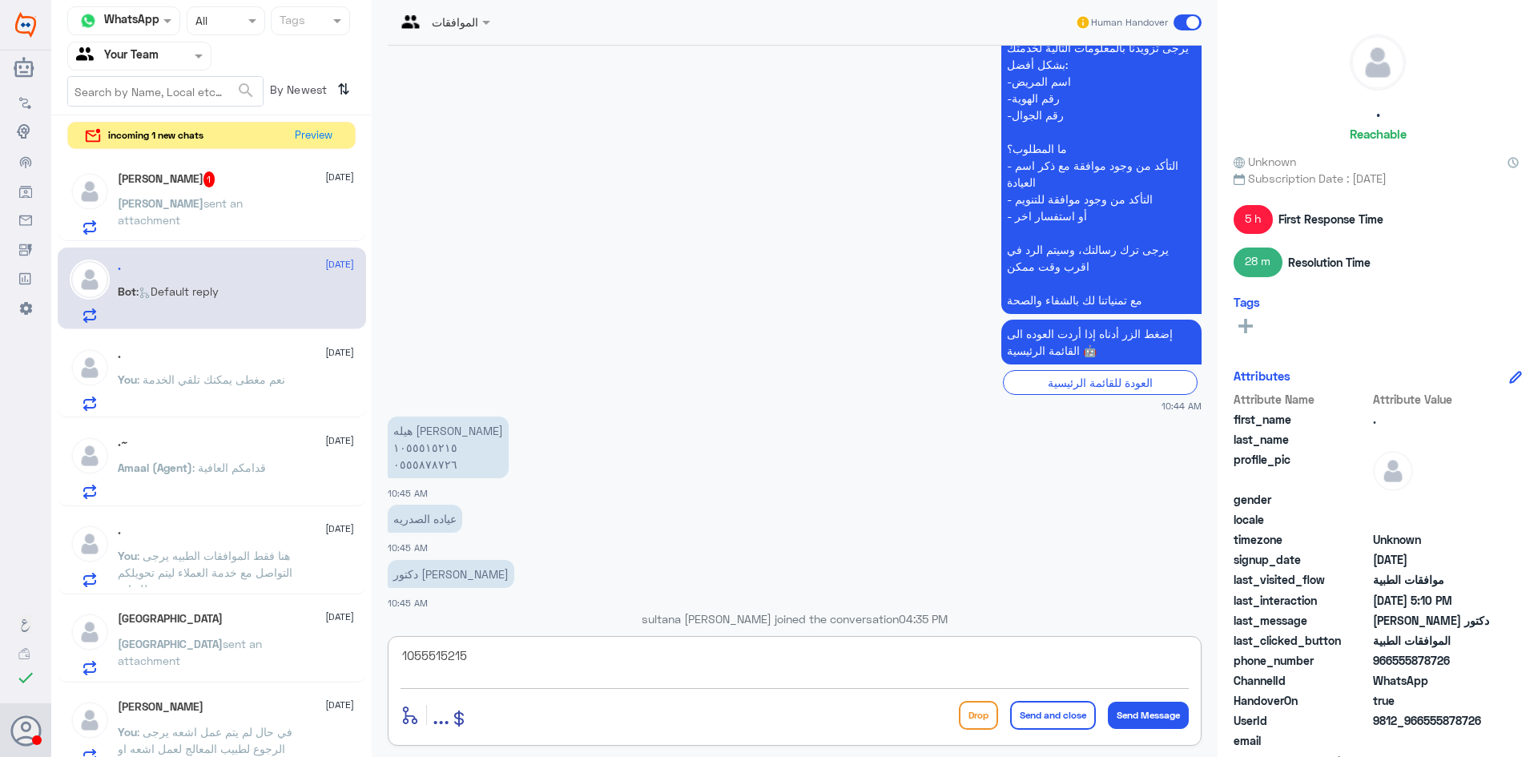
click at [488, 651] on textarea "1055515215" at bounding box center [794, 664] width 788 height 39
click at [488, 646] on textarea "1055515215" at bounding box center [794, 664] width 788 height 39
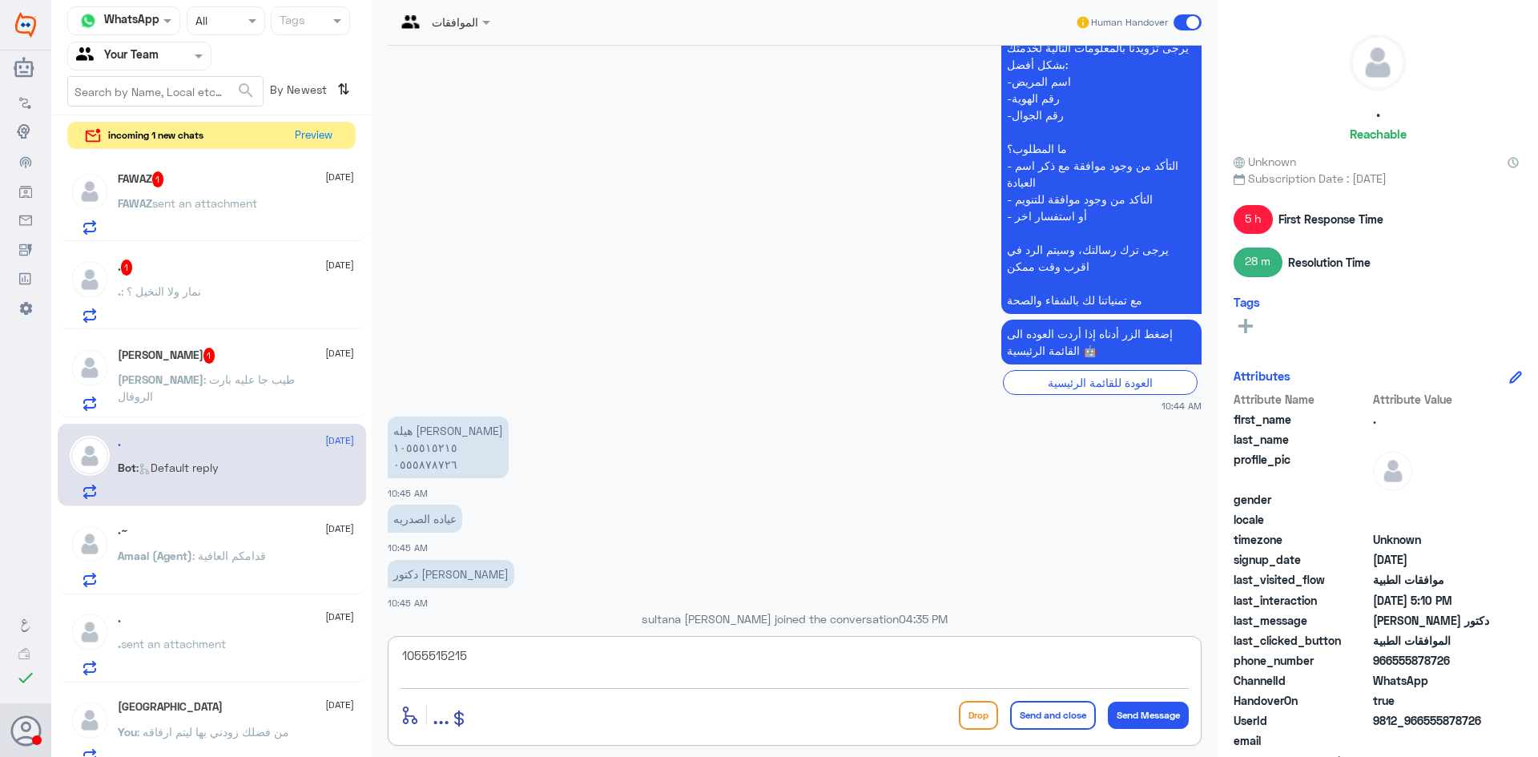
click at [509, 665] on textarea "1055515215" at bounding box center [794, 664] width 788 height 39
type textarea "تمت المتابعة طلبكم قيد الاجراء"
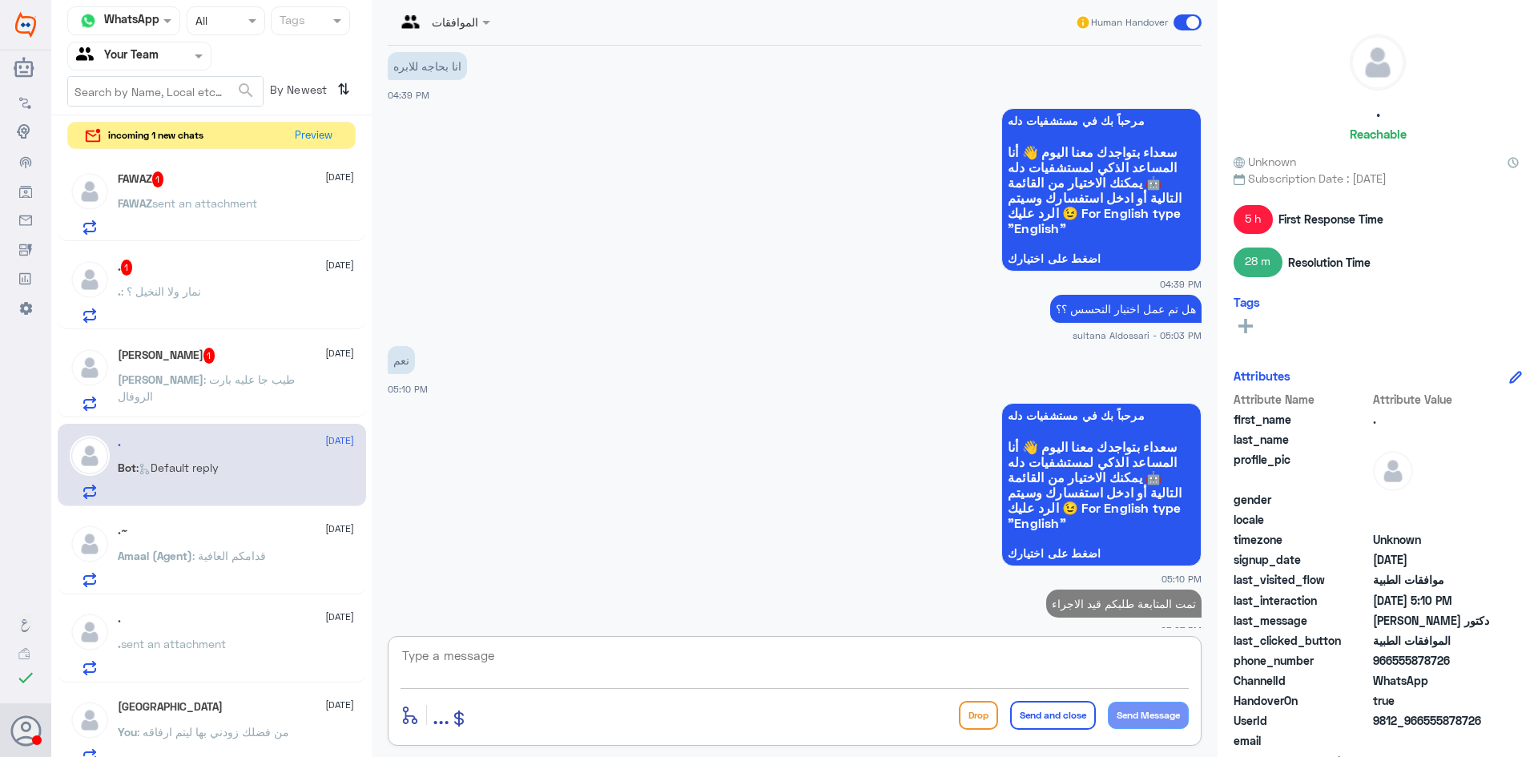
click at [211, 305] on div ". : نمار ولا النخيل ؟" at bounding box center [236, 305] width 236 height 36
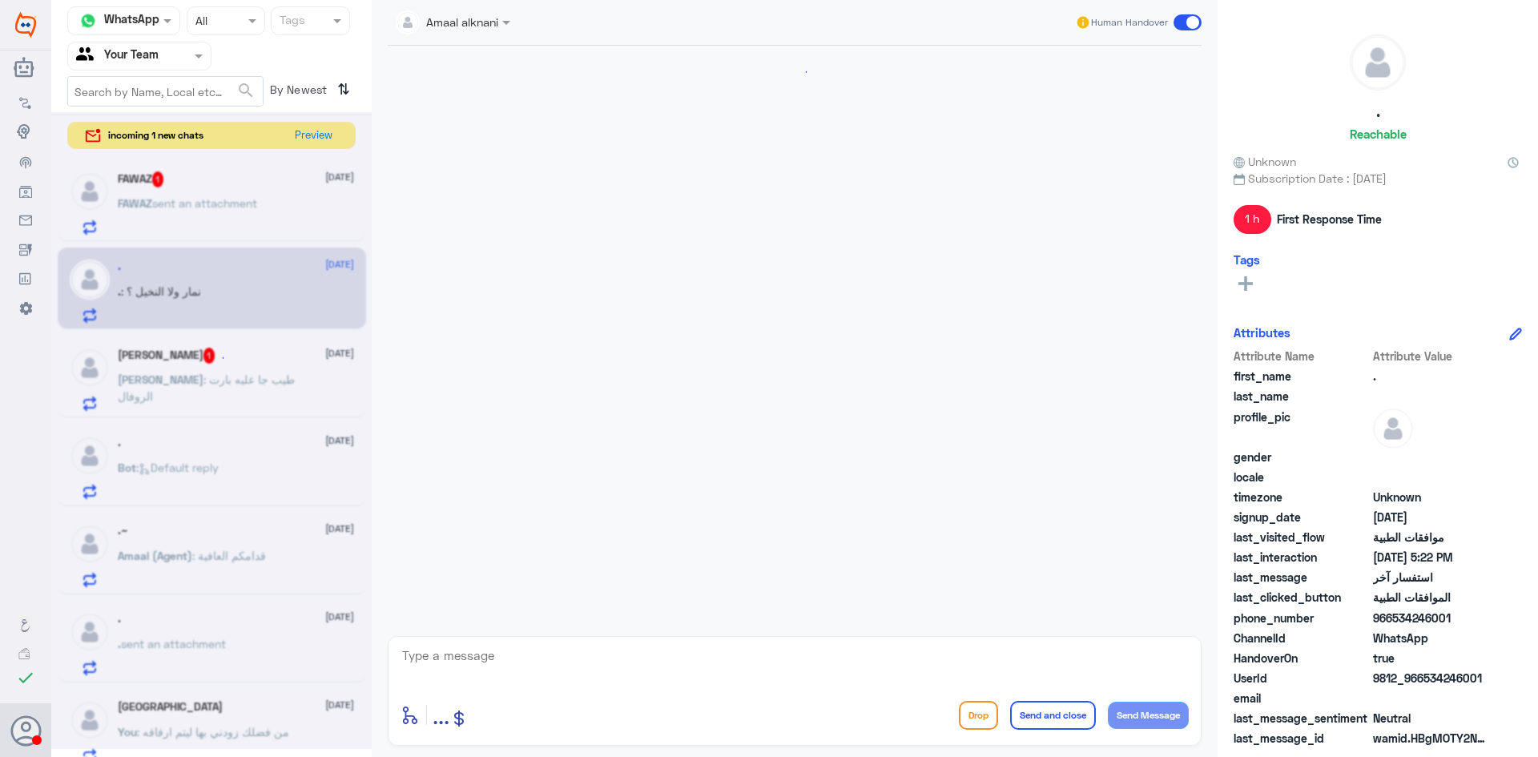
scroll to position [918, 0]
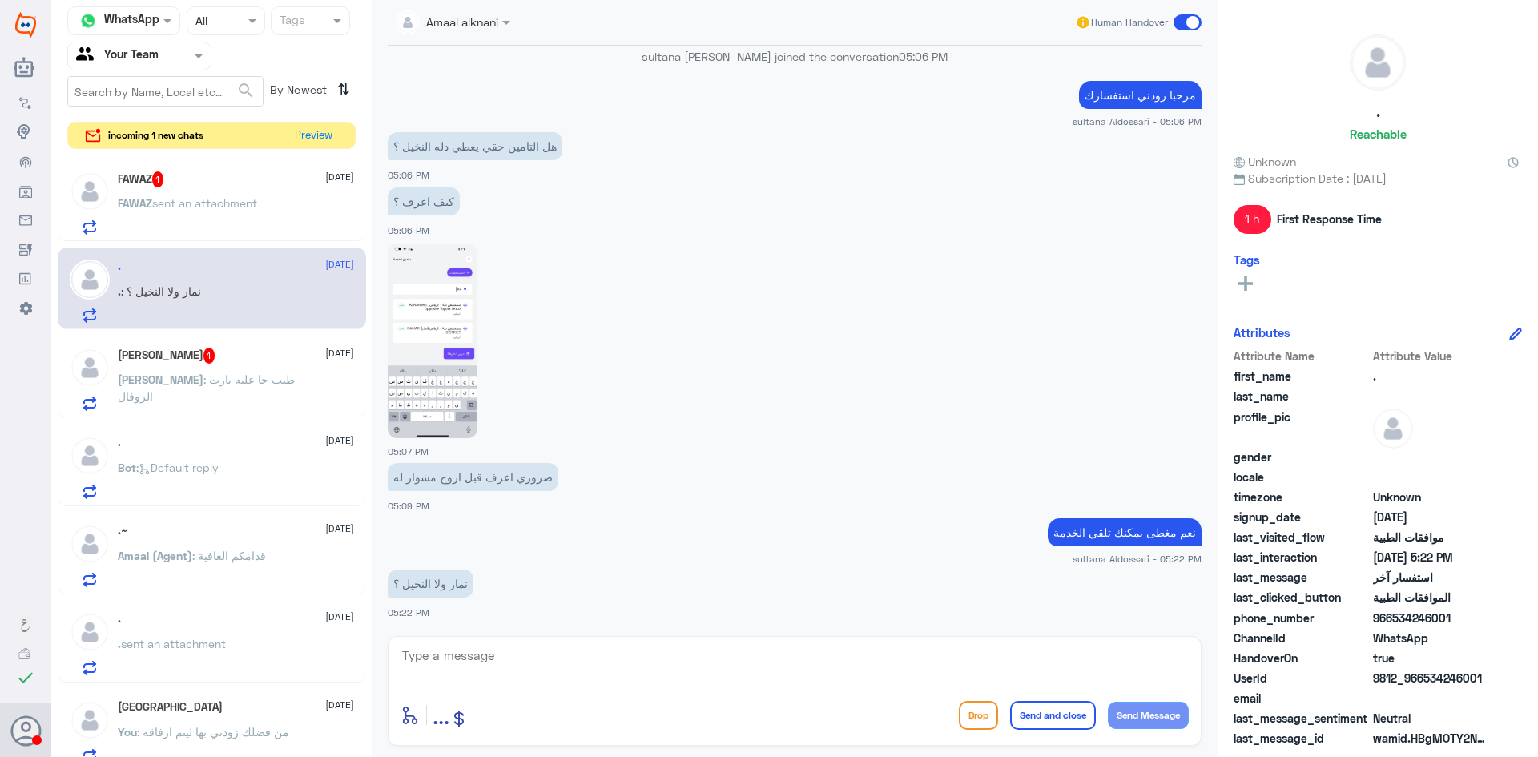
click at [541, 664] on textarea at bounding box center [794, 664] width 788 height 39
type textarea "النخيل يظهر لنا فقط لتاكد يرجى التواصل مع التامين"
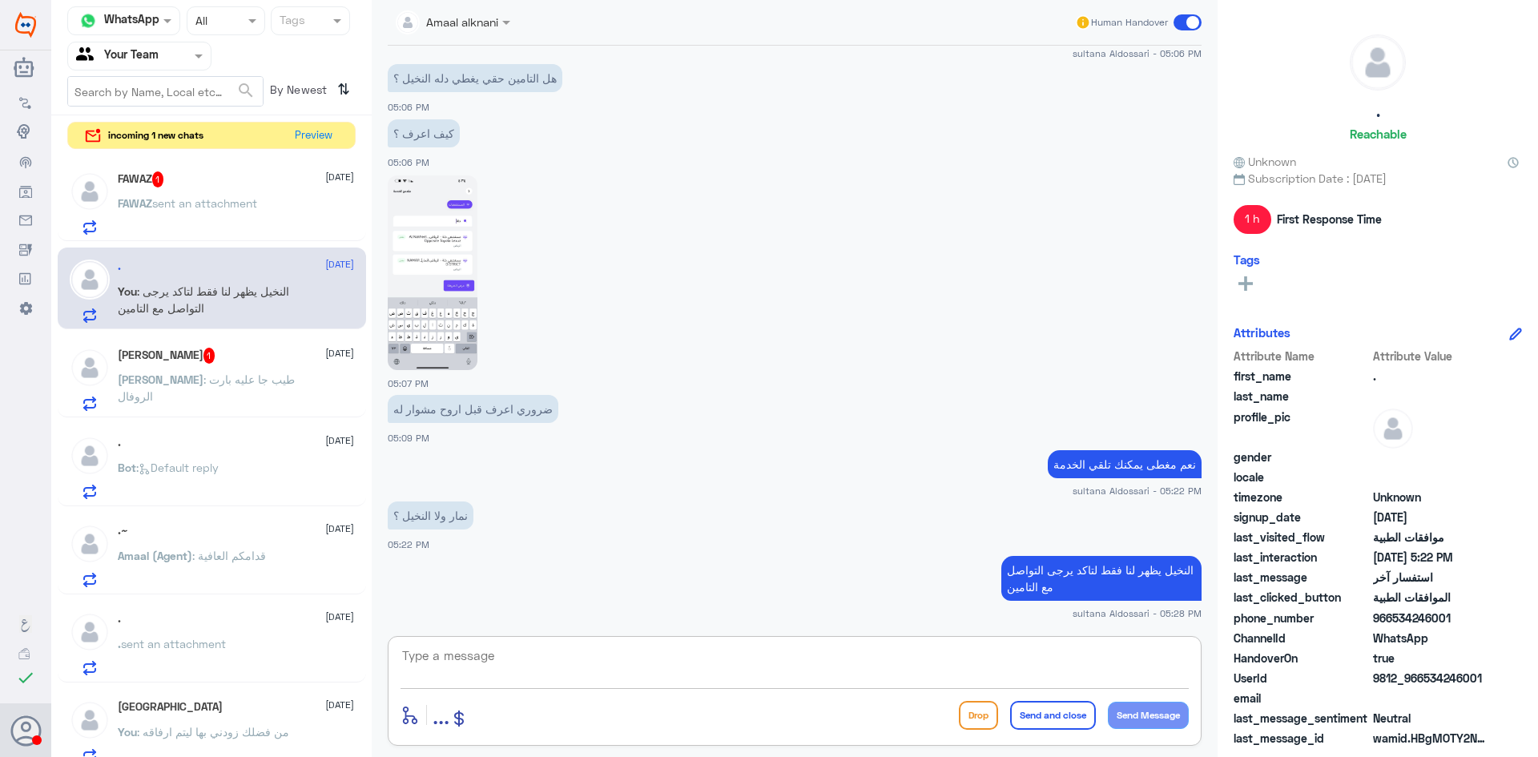
click at [203, 355] on span "1" at bounding box center [209, 356] width 12 height 16
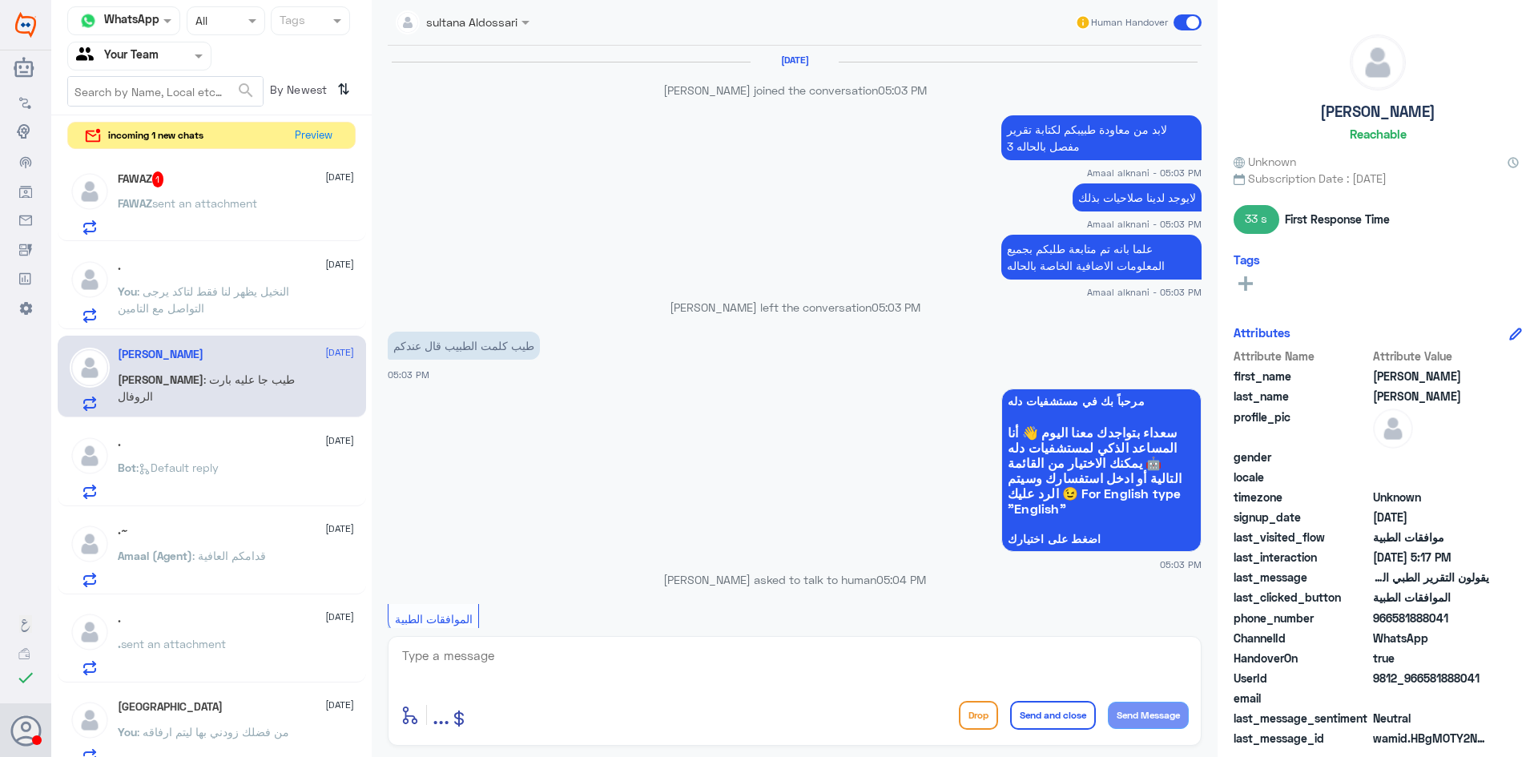
scroll to position [1014, 0]
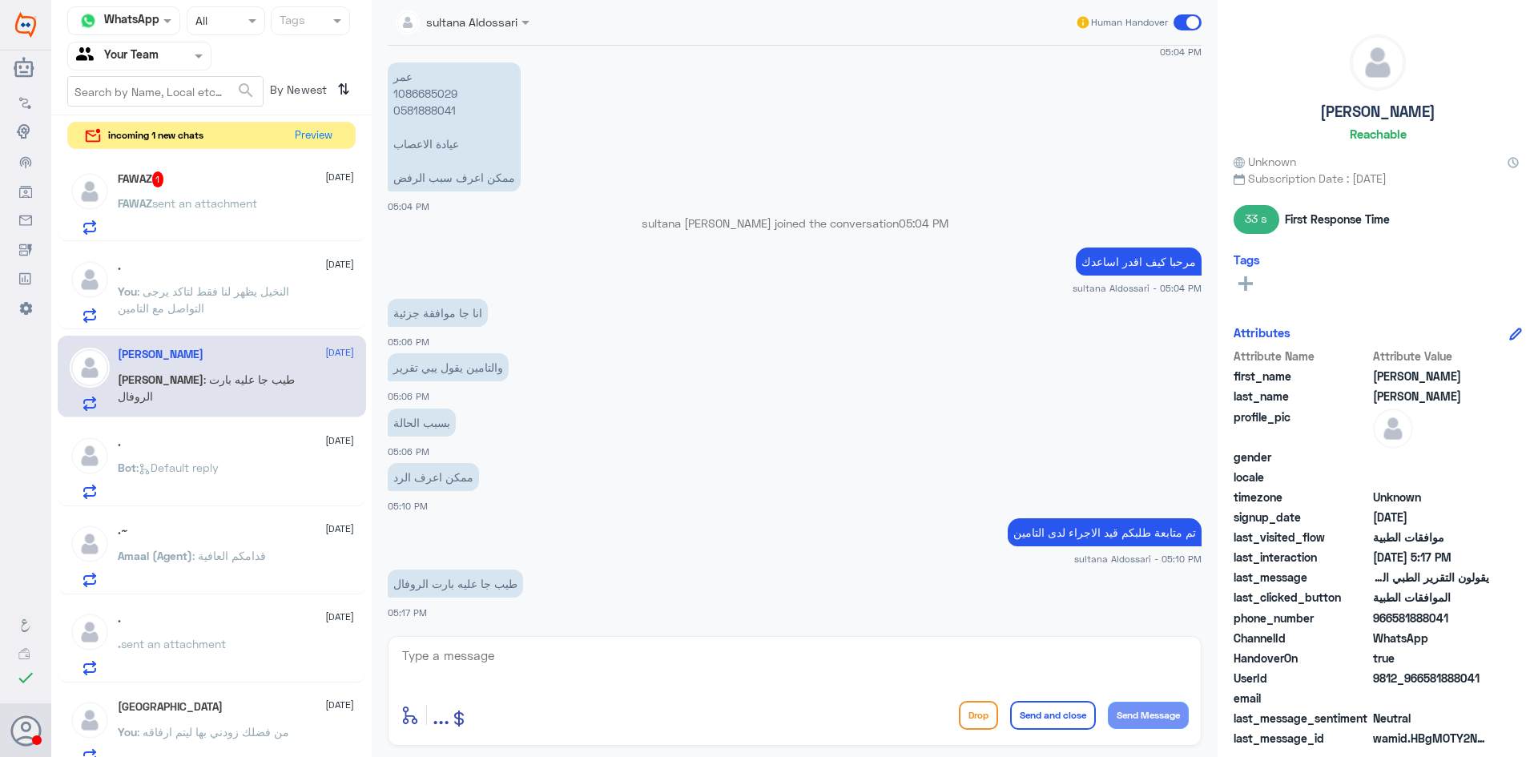
click at [431, 96] on p "عمر 1086685029 0581888041 عيادة الاعصاب ممكن اعرف سبب الرفض" at bounding box center [454, 126] width 133 height 129
copy p "1086685029"
click at [697, 639] on div "enter flow name ... Drop Send and close Send Message" at bounding box center [795, 691] width 814 height 110
click at [697, 648] on textarea at bounding box center [794, 664] width 788 height 39
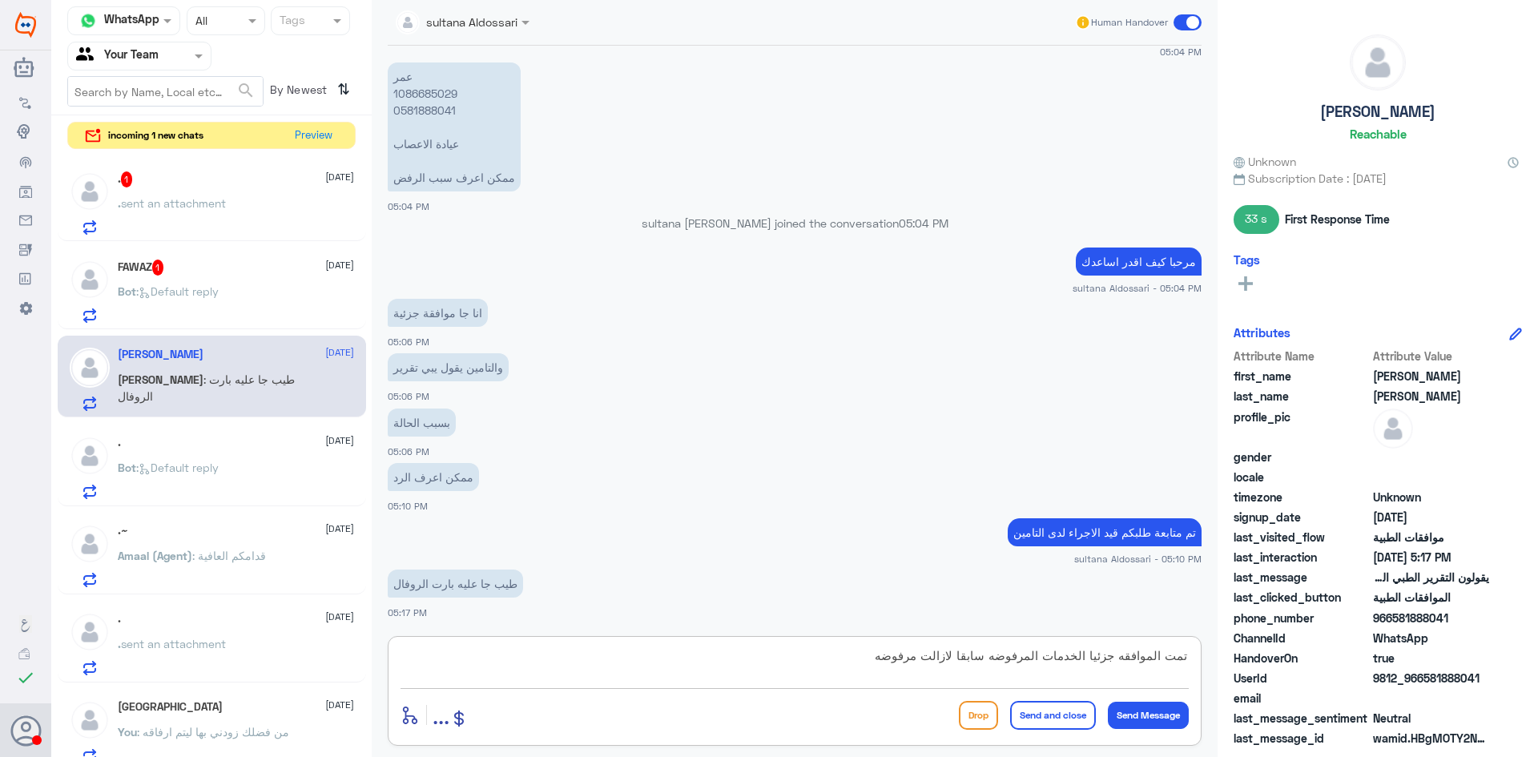
type textarea "تمت الموافقه جزئيا الخدمات المرفوضه سابقا لازالت مرفوضه"
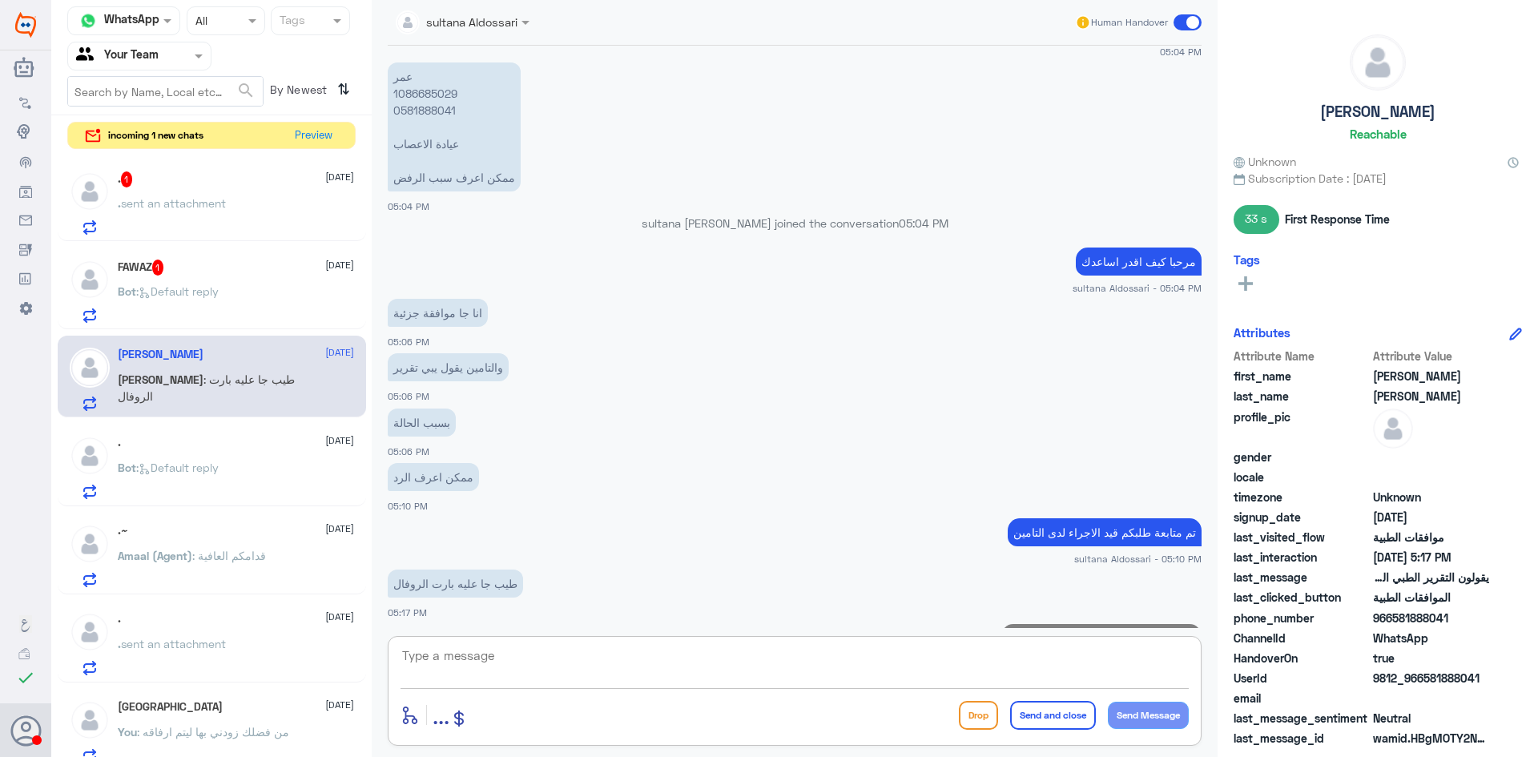
scroll to position [1082, 0]
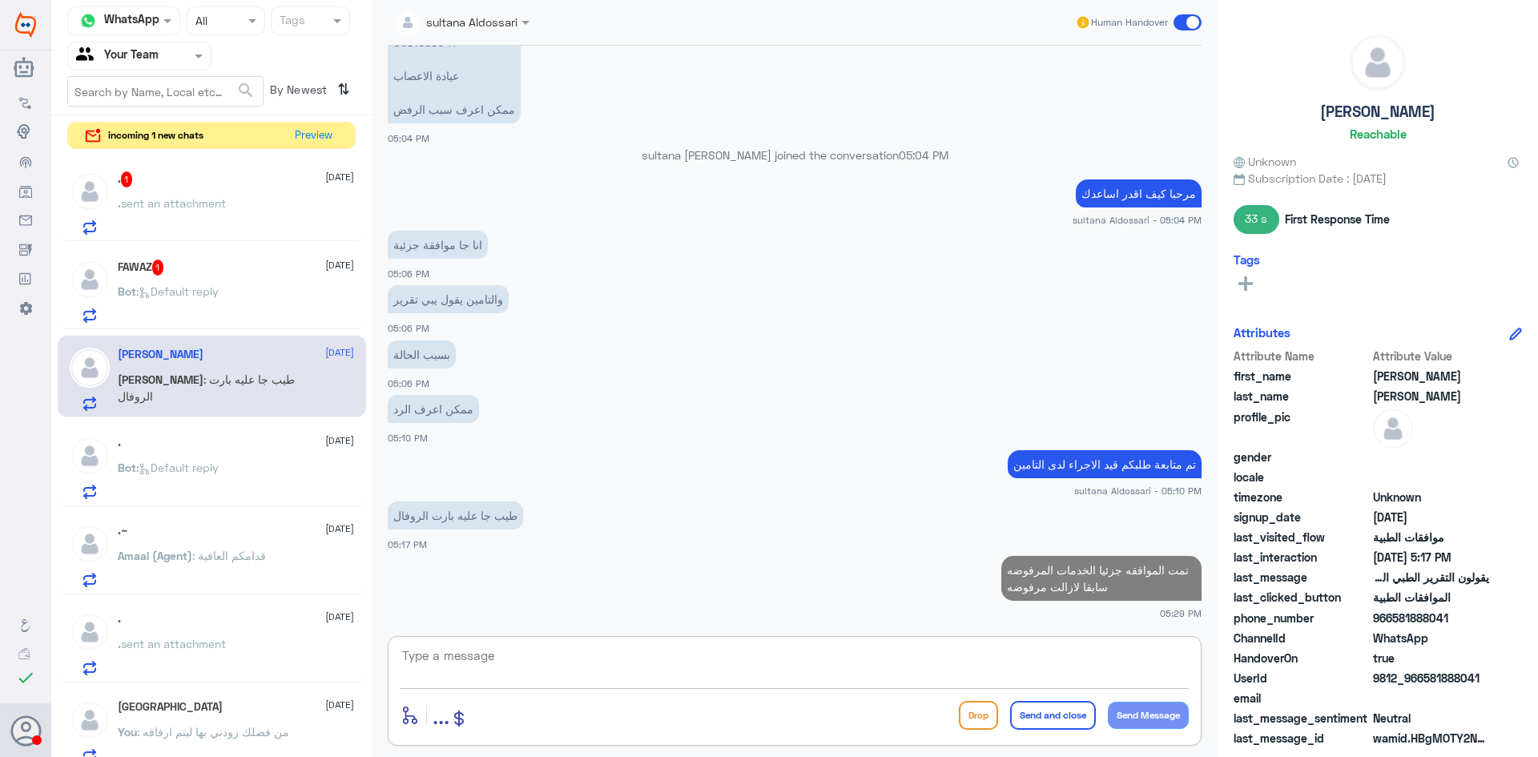
paste textarea "[MEDICAL_DATA] CERVICAL and DORSAL SPINE"
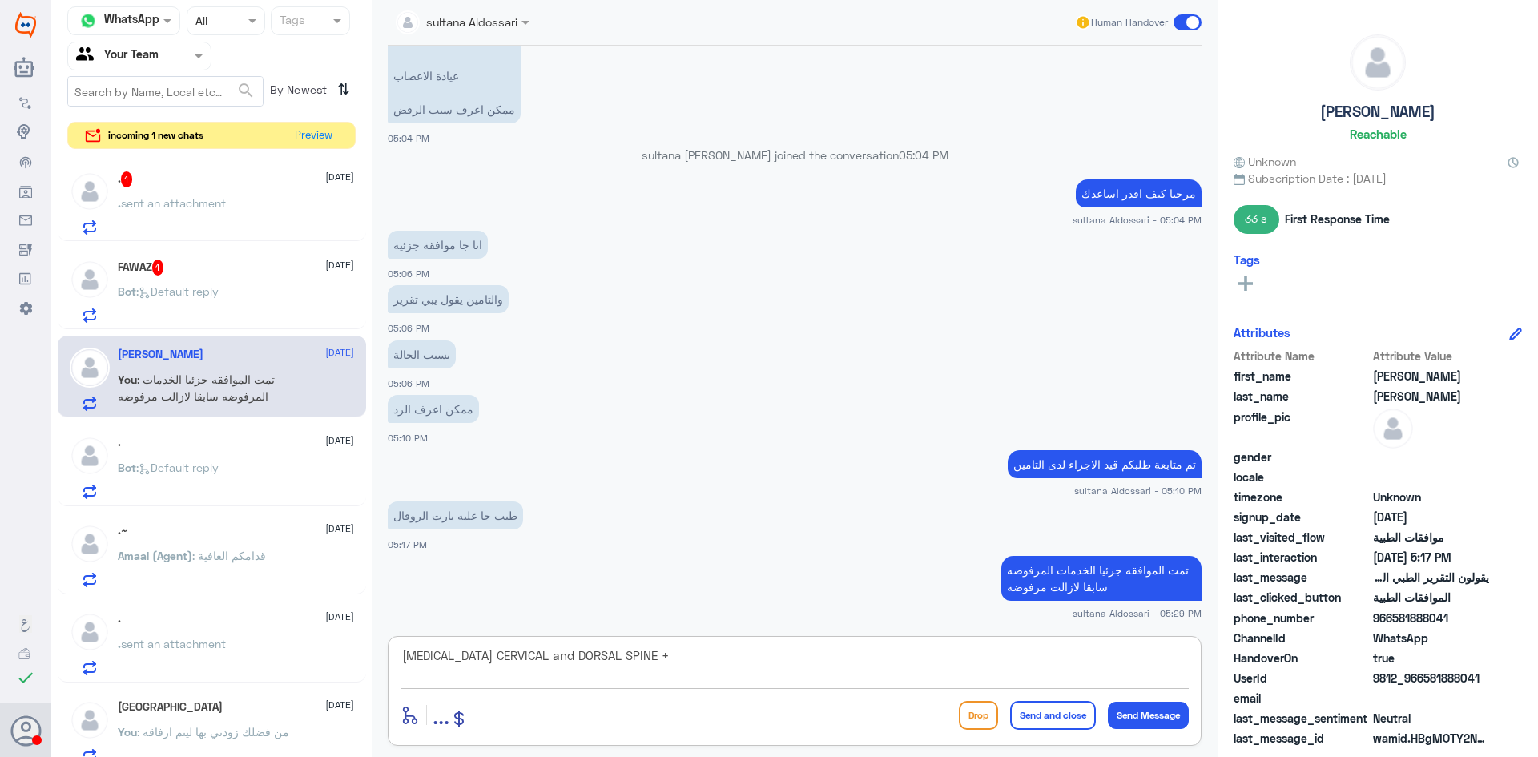
paste textarea "[MEDICAL_DATA] 150 mg/ml , 2 Pre-filled syringe/Box"
type textarea "[MEDICAL_DATA] CERVICAL and DORSAL SPINE +[MEDICAL_DATA] 150 mg/ml , 2 Pre-fill…"
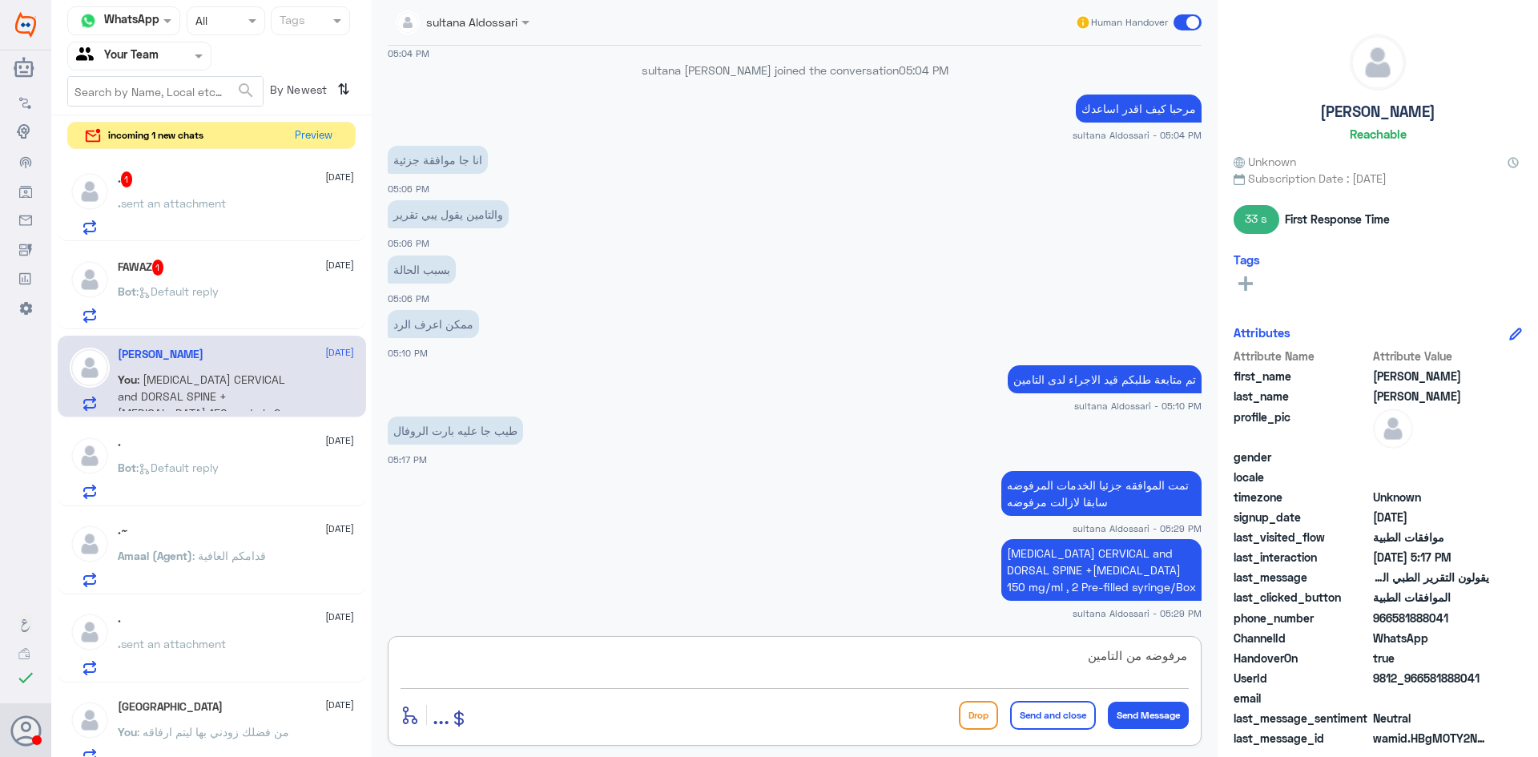
type textarea "مرفوضه من التامين"
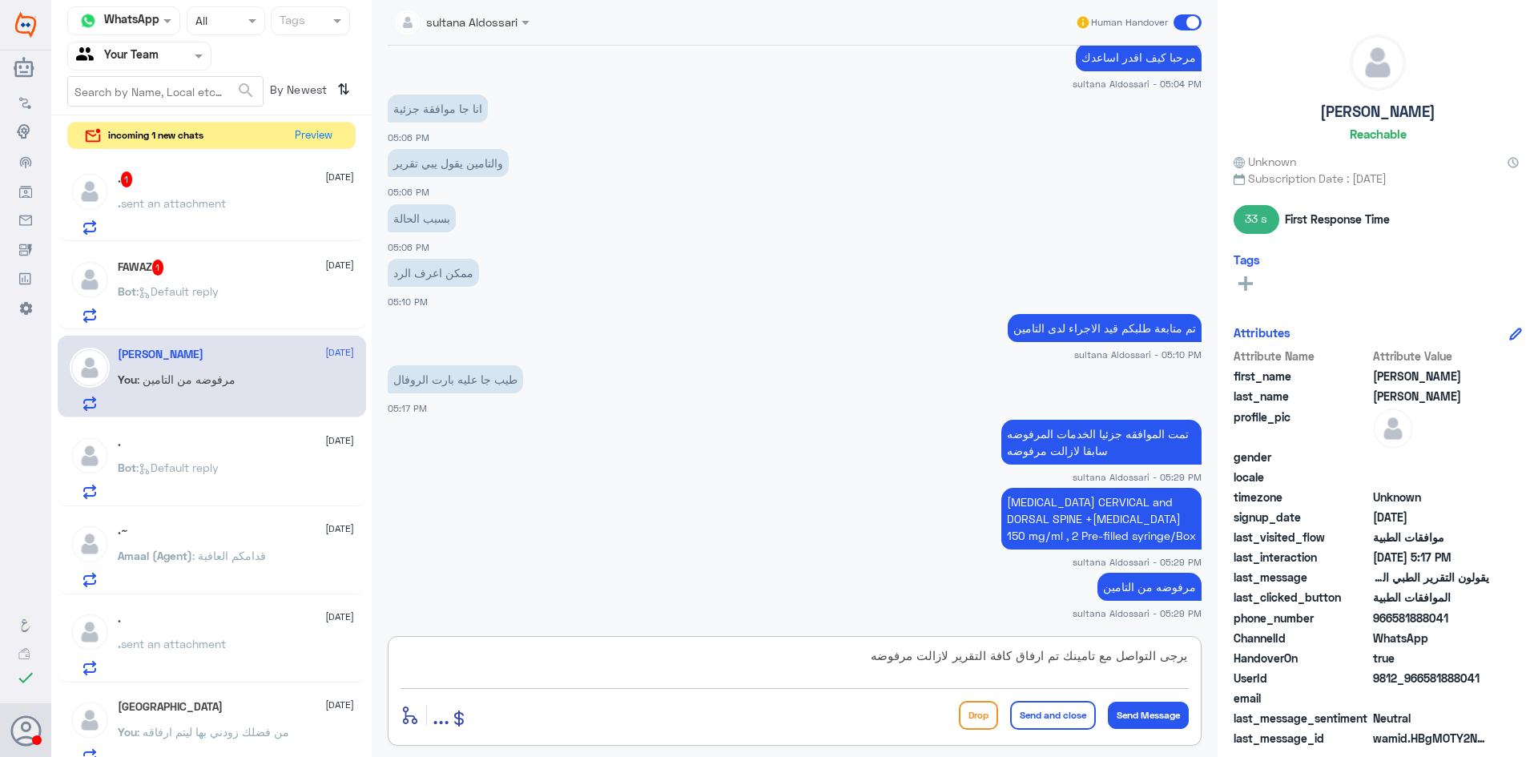
type textarea "يرجى التواصل مع تامينك تم ارفاق كافة التقرير لازالت مرفوضه"
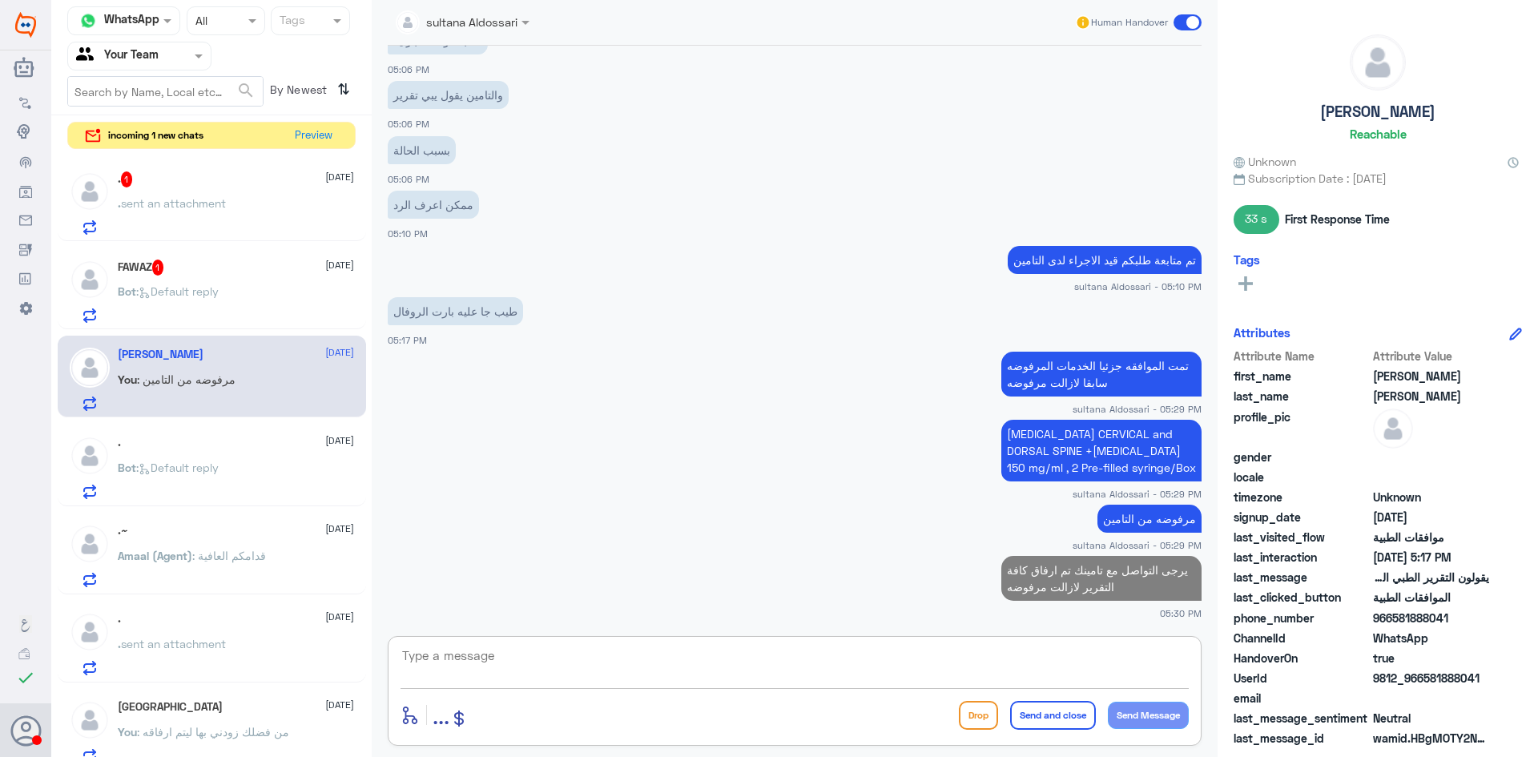
click at [245, 274] on div "FAWAZ 1 [DATE]" at bounding box center [236, 267] width 236 height 16
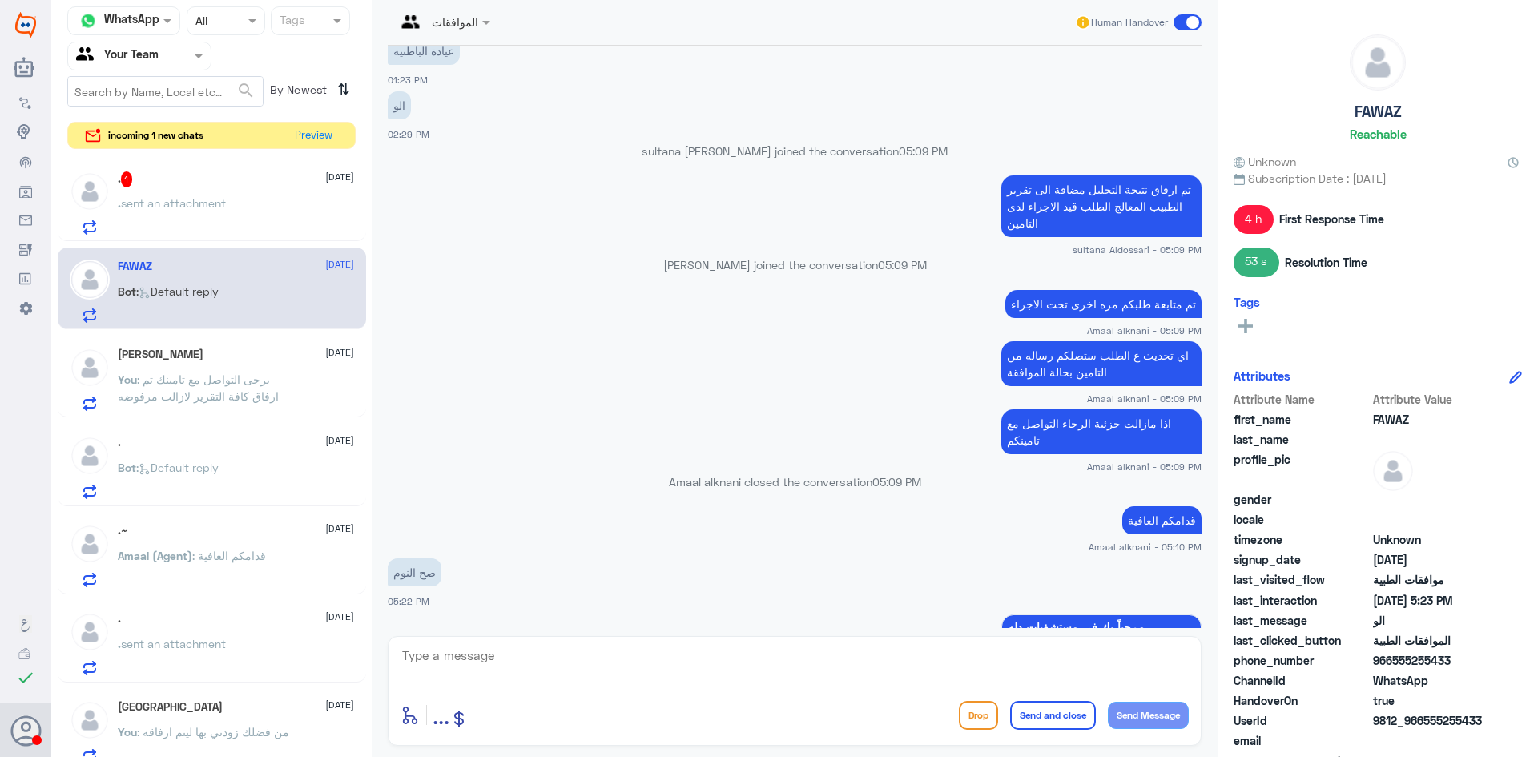
scroll to position [860, 0]
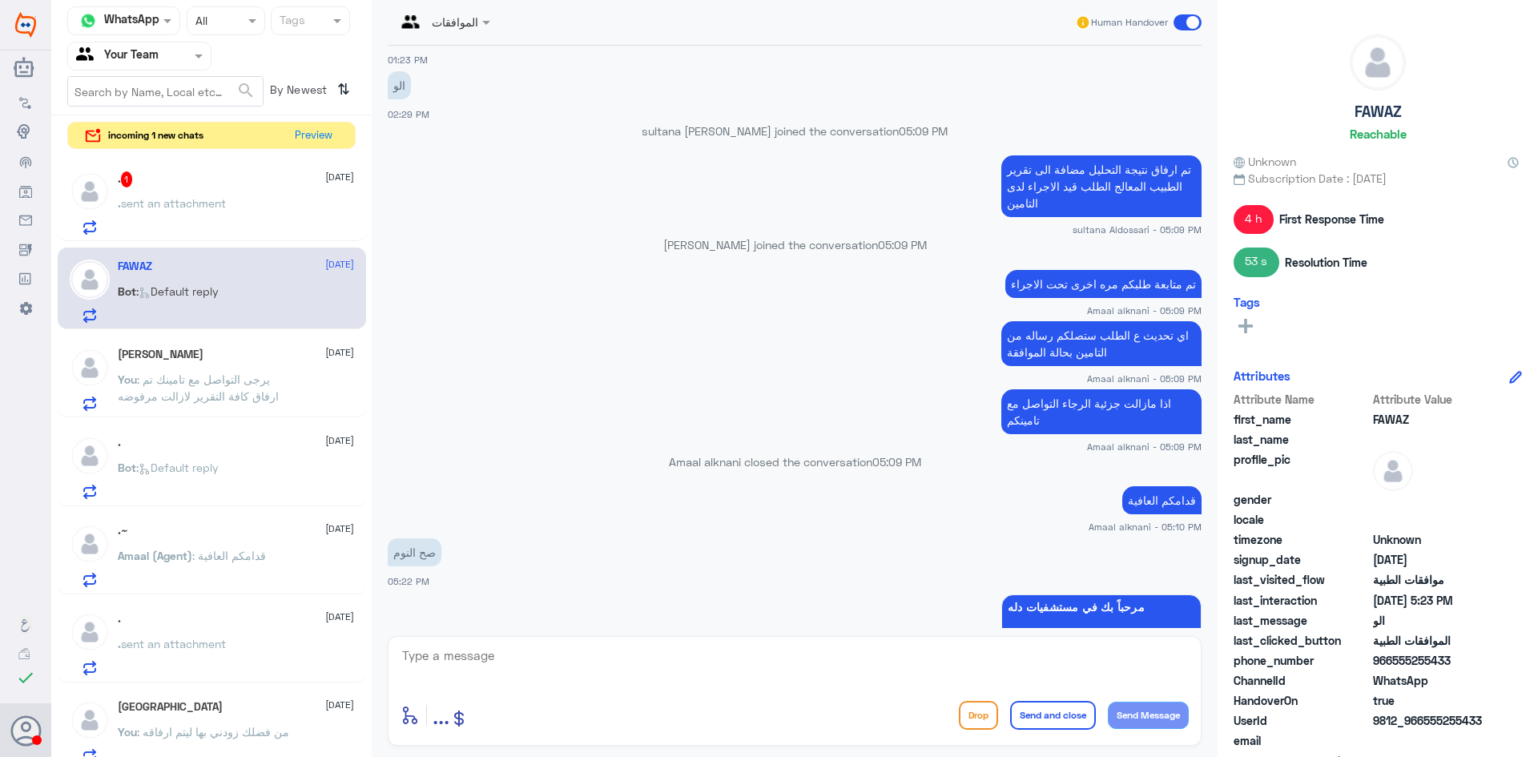
click at [193, 191] on div ". 1 [DATE] . sent an attachment" at bounding box center [236, 202] width 236 height 63
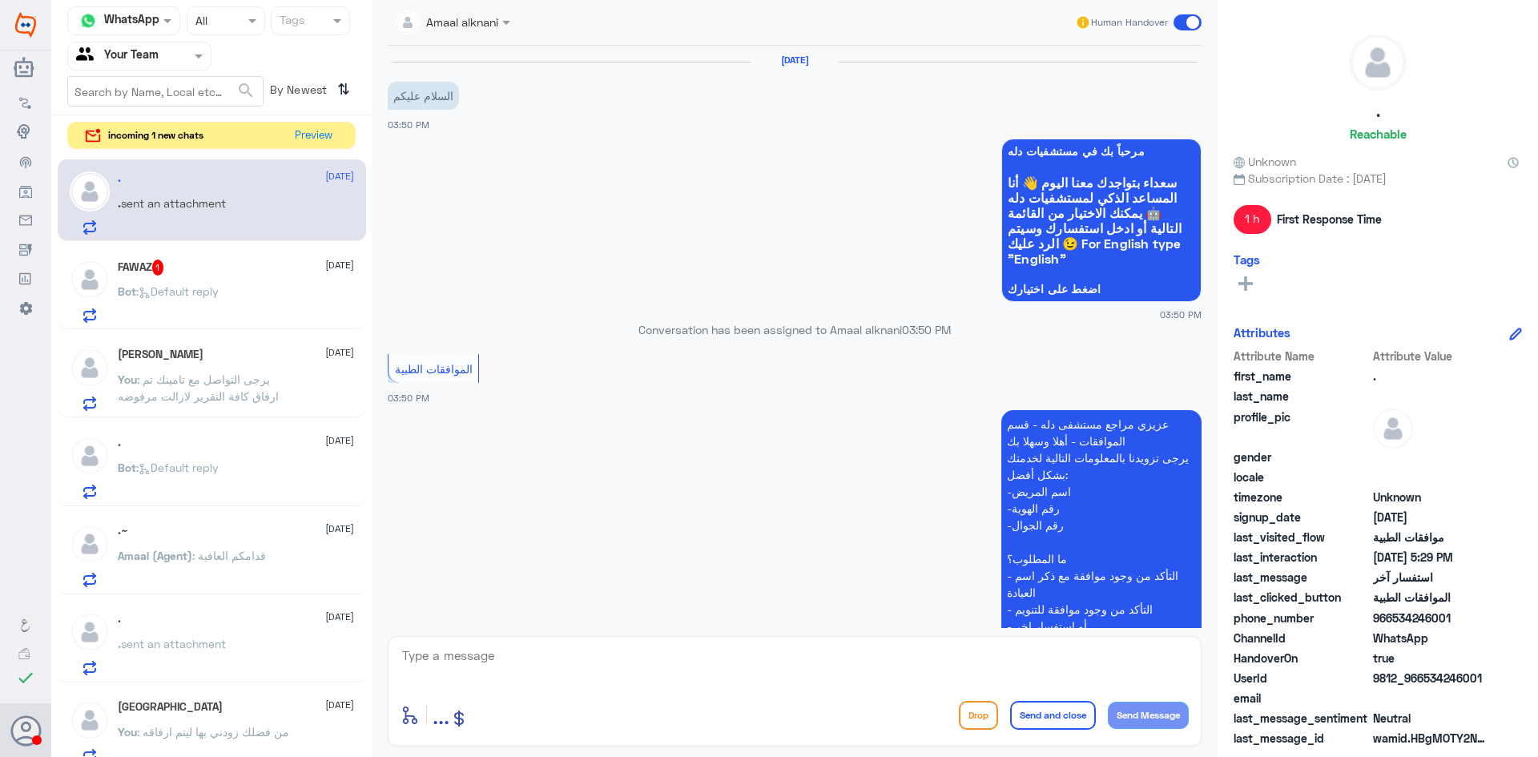
scroll to position [1041, 0]
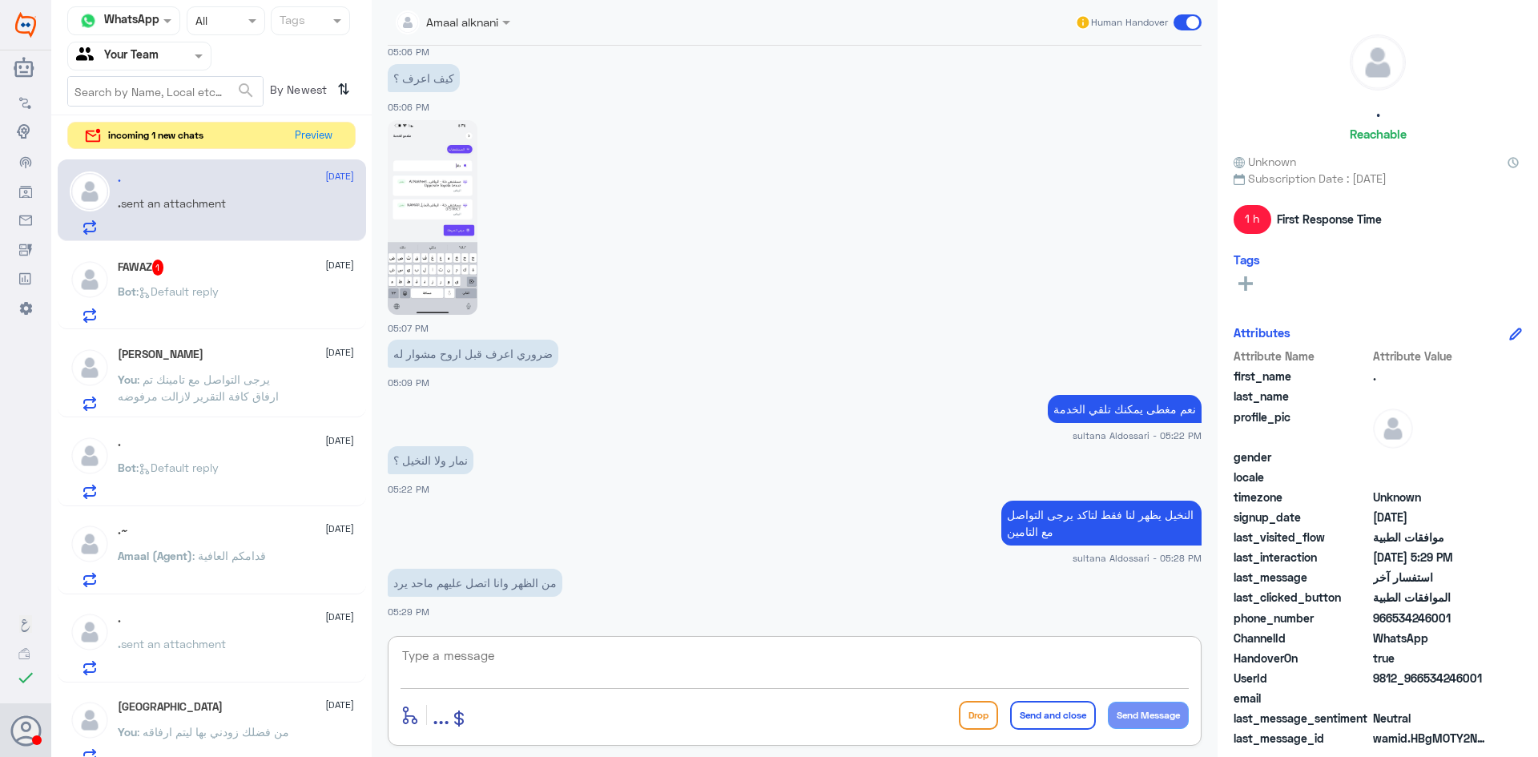
click at [892, 660] on textarea at bounding box center [794, 664] width 788 height 39
type textarea "هنا فقط موافقات الطبية الخاصه في دله النخيل"
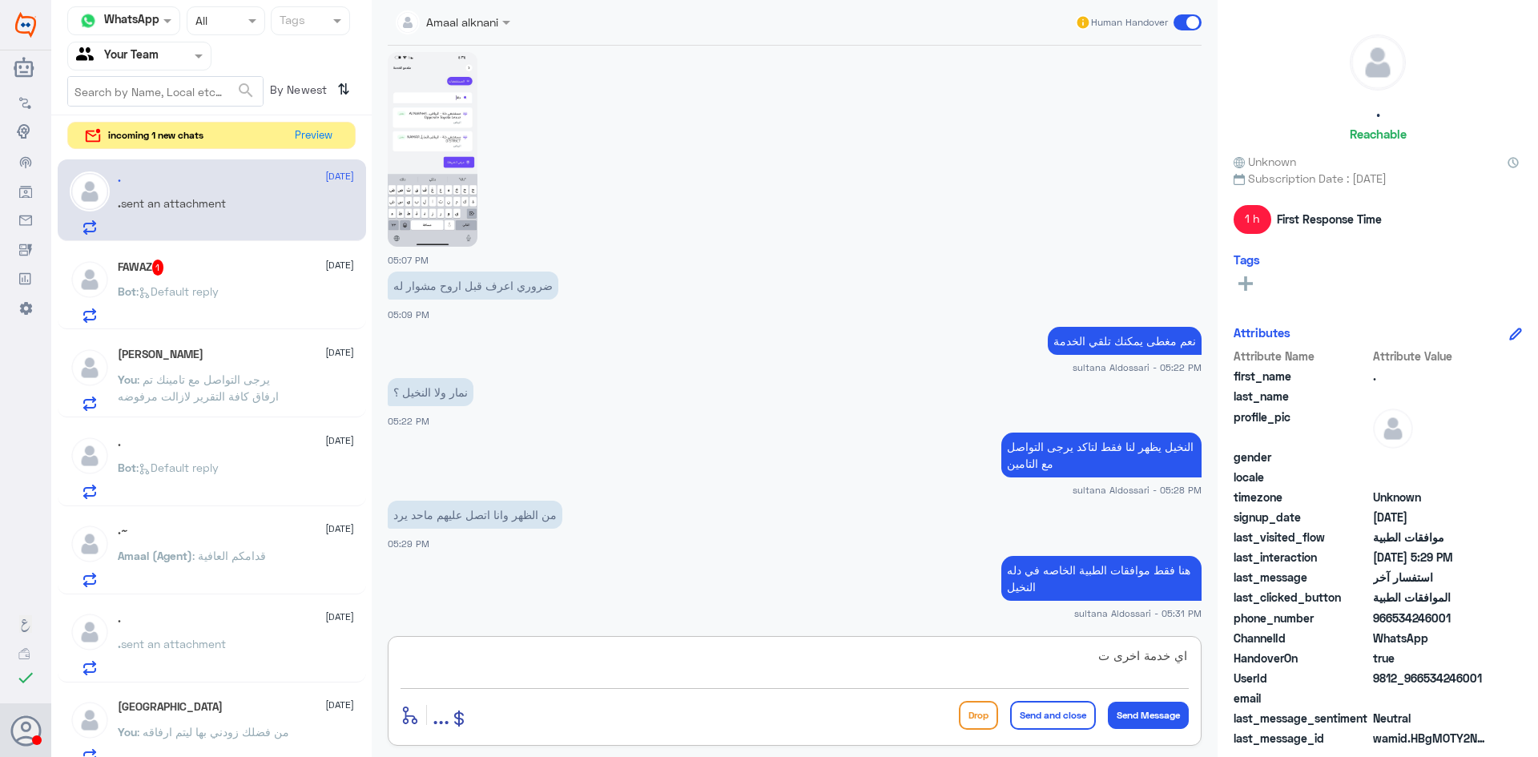
type textarea "اي خدمة اخرى"
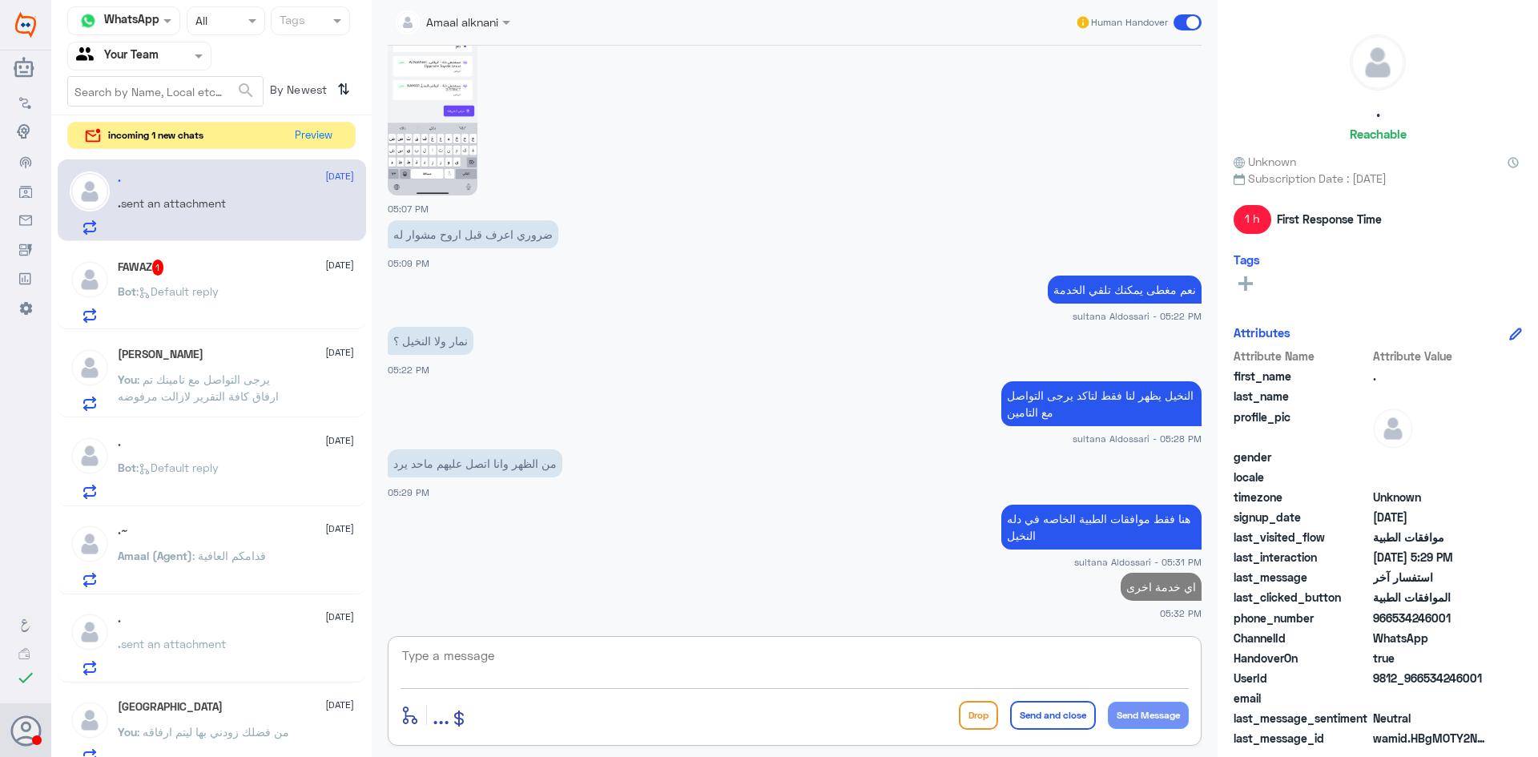
click at [219, 283] on p "Bot : Default reply" at bounding box center [168, 303] width 101 height 40
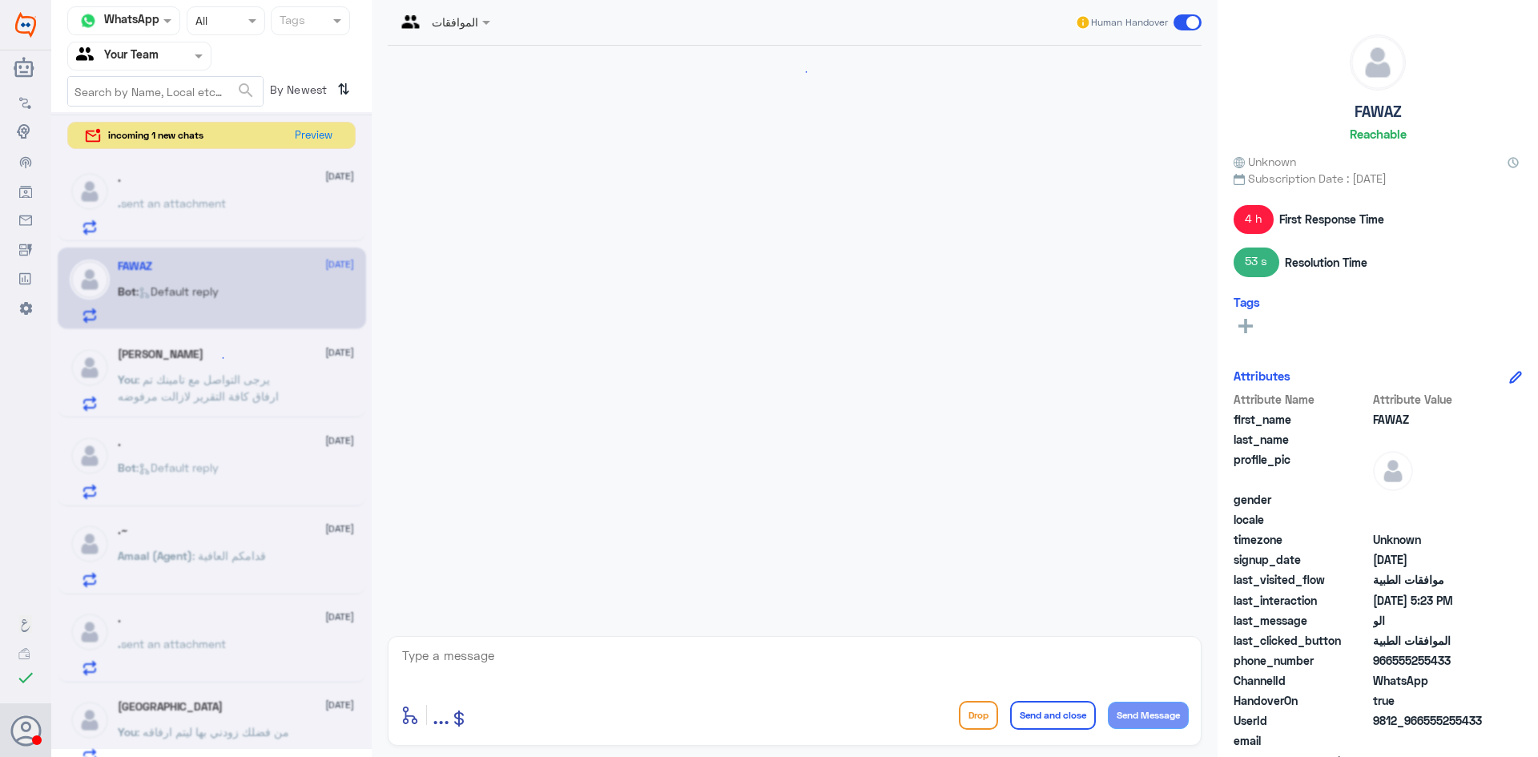
scroll to position [1260, 0]
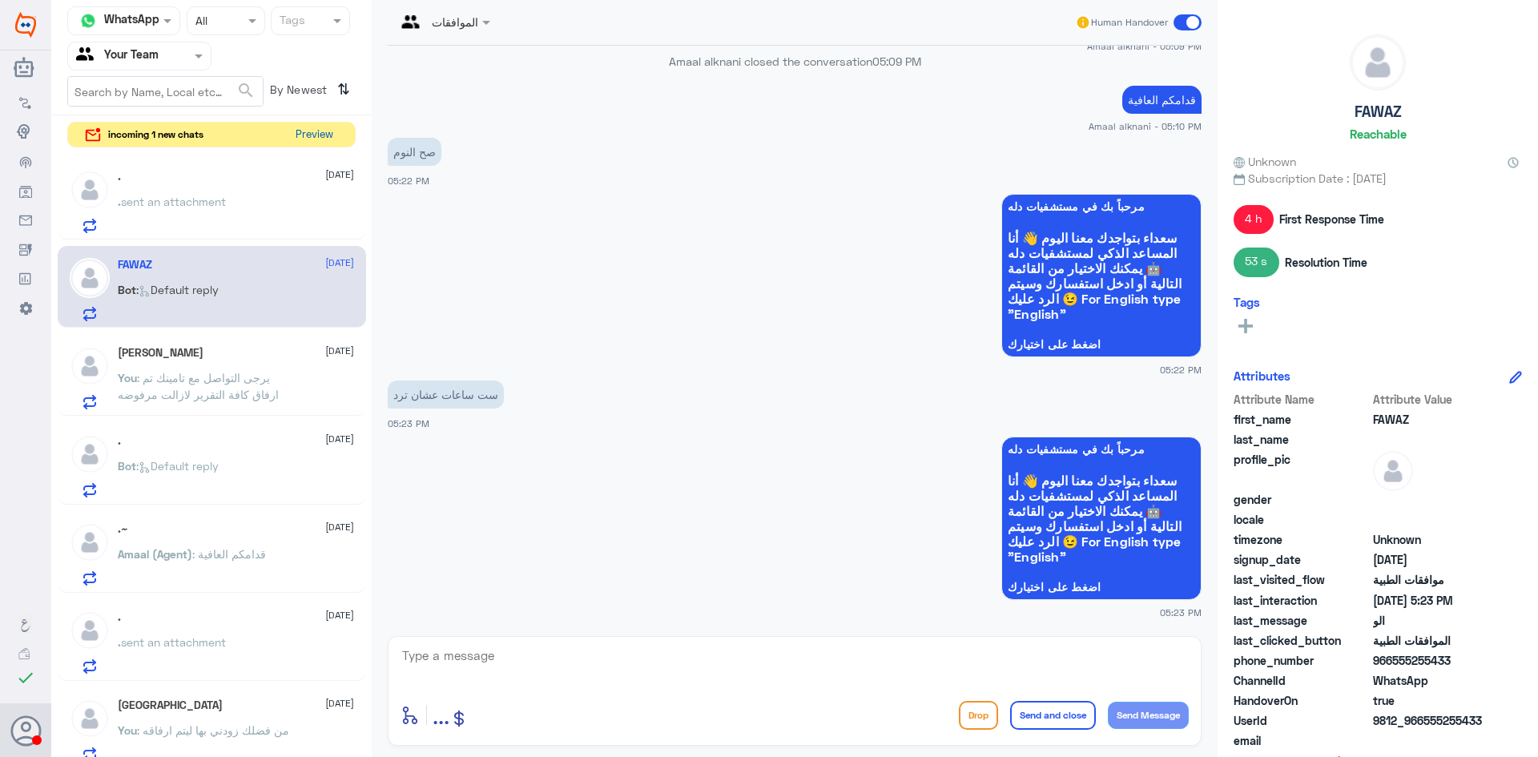
click at [299, 129] on button "Preview" at bounding box center [314, 135] width 50 height 25
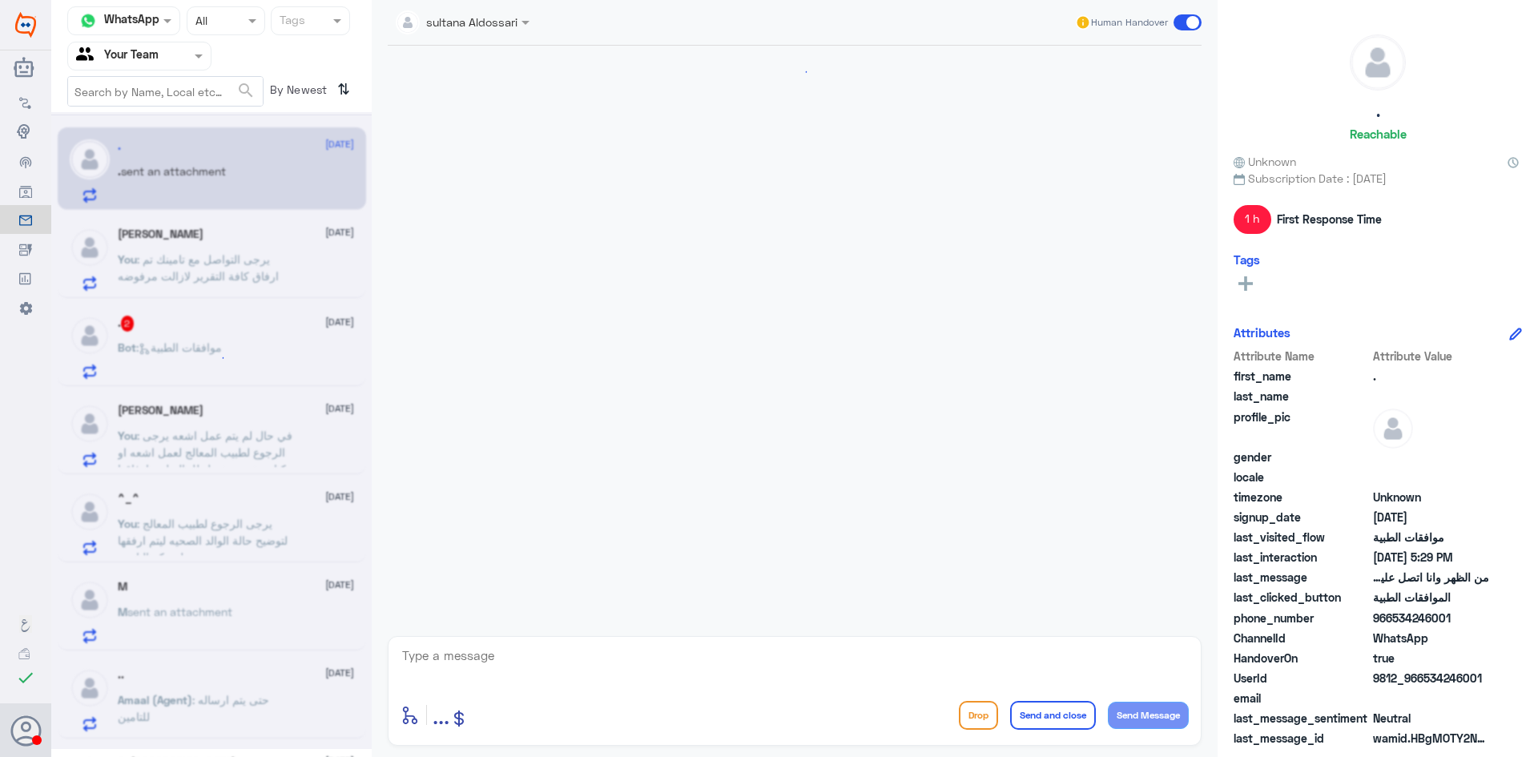
scroll to position [1160, 0]
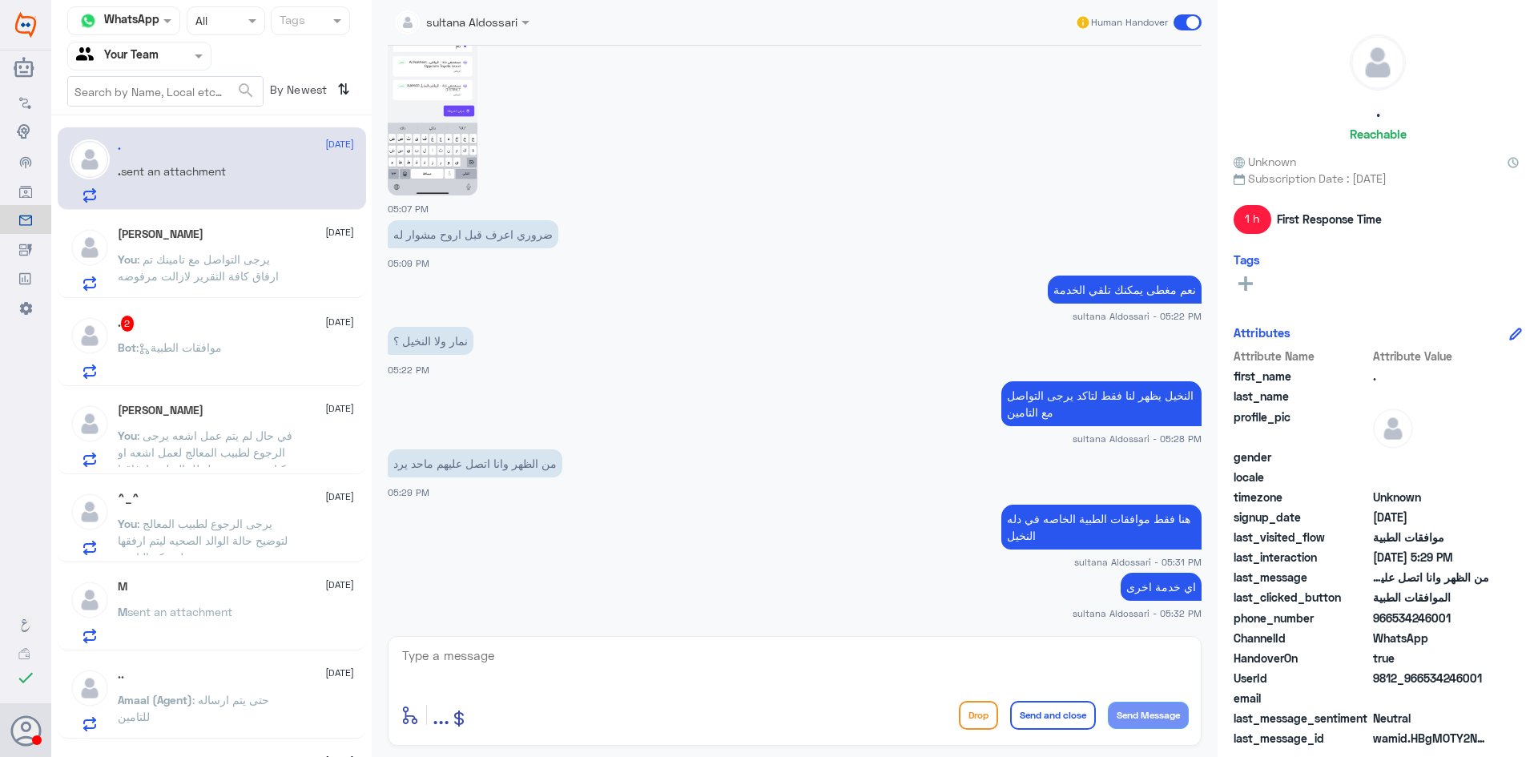
click at [239, 328] on div ". 2 [DATE]" at bounding box center [236, 324] width 236 height 16
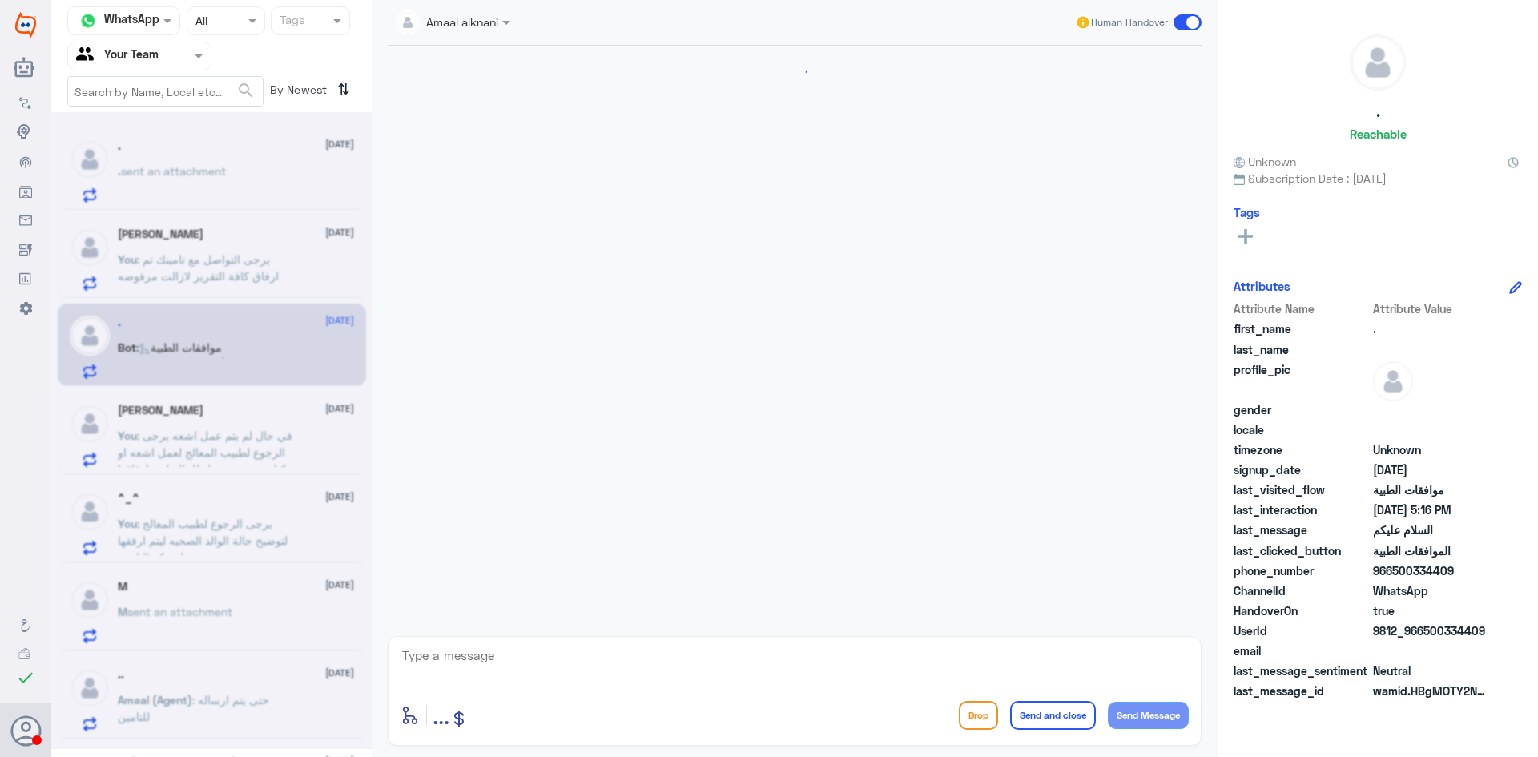
scroll to position [203, 0]
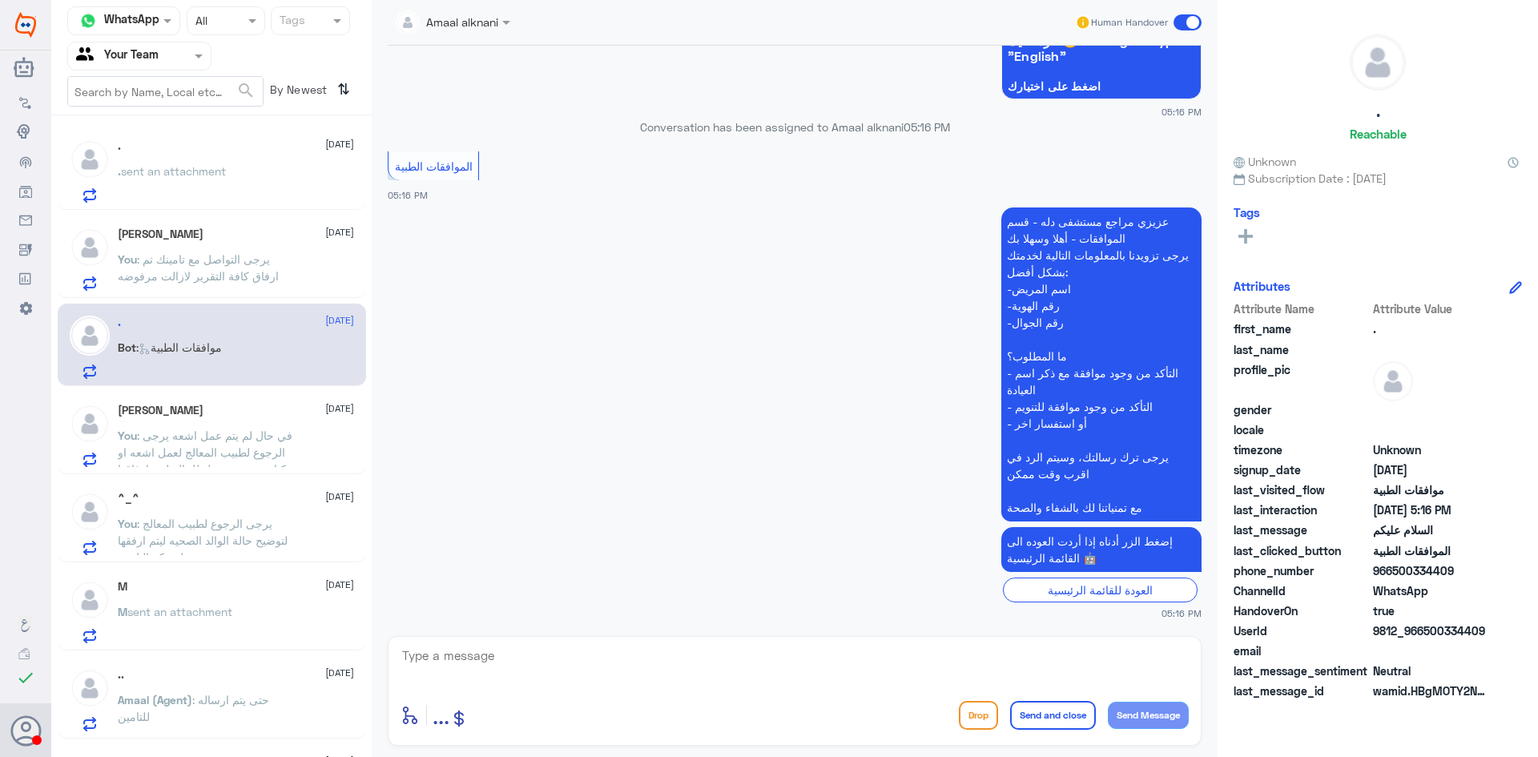
click at [786, 681] on textarea at bounding box center [794, 664] width 788 height 39
type textarea "مرحبا كيف اقدر اساعدك"
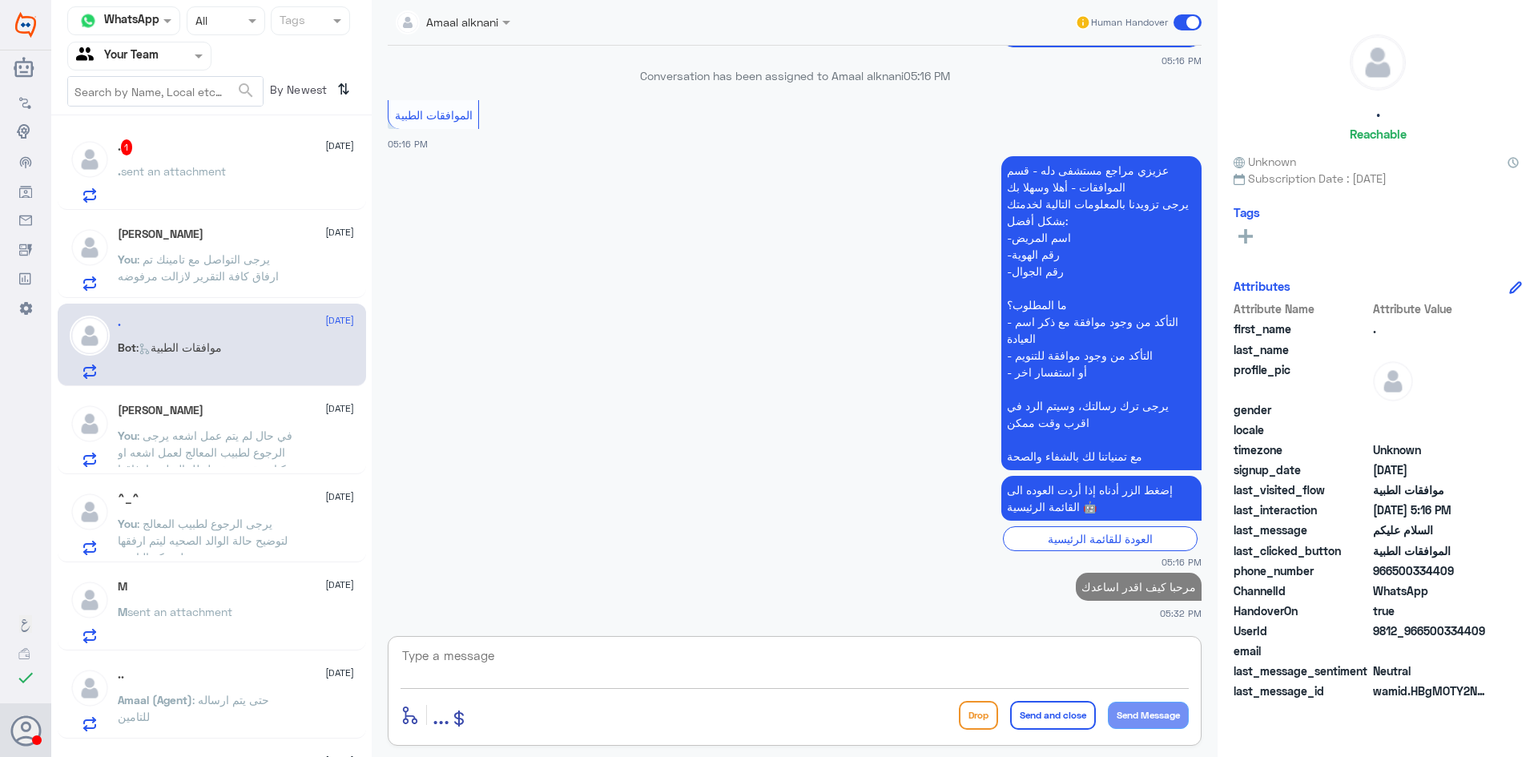
click at [226, 168] on span "sent an attachment" at bounding box center [173, 171] width 105 height 14
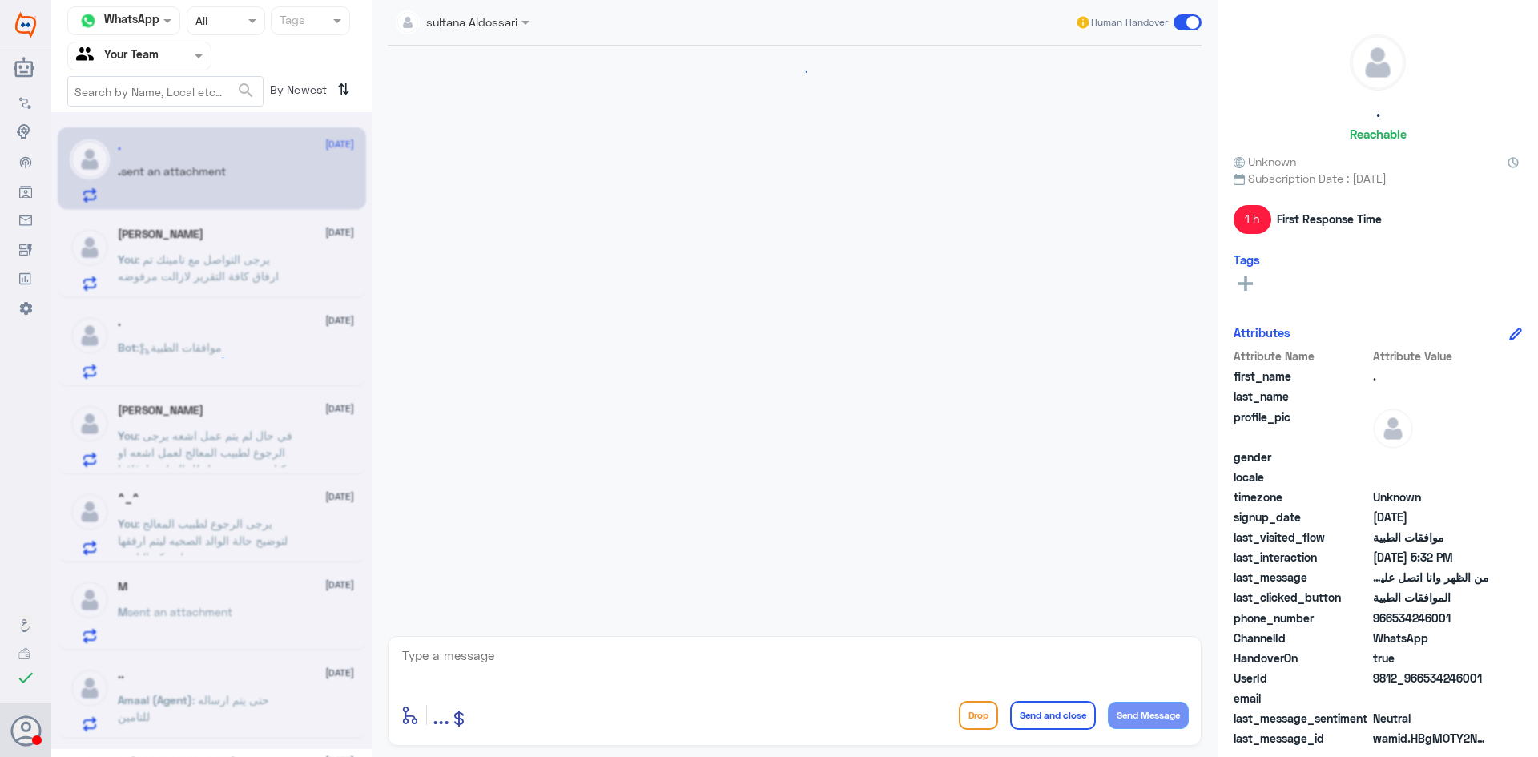
scroll to position [1160, 0]
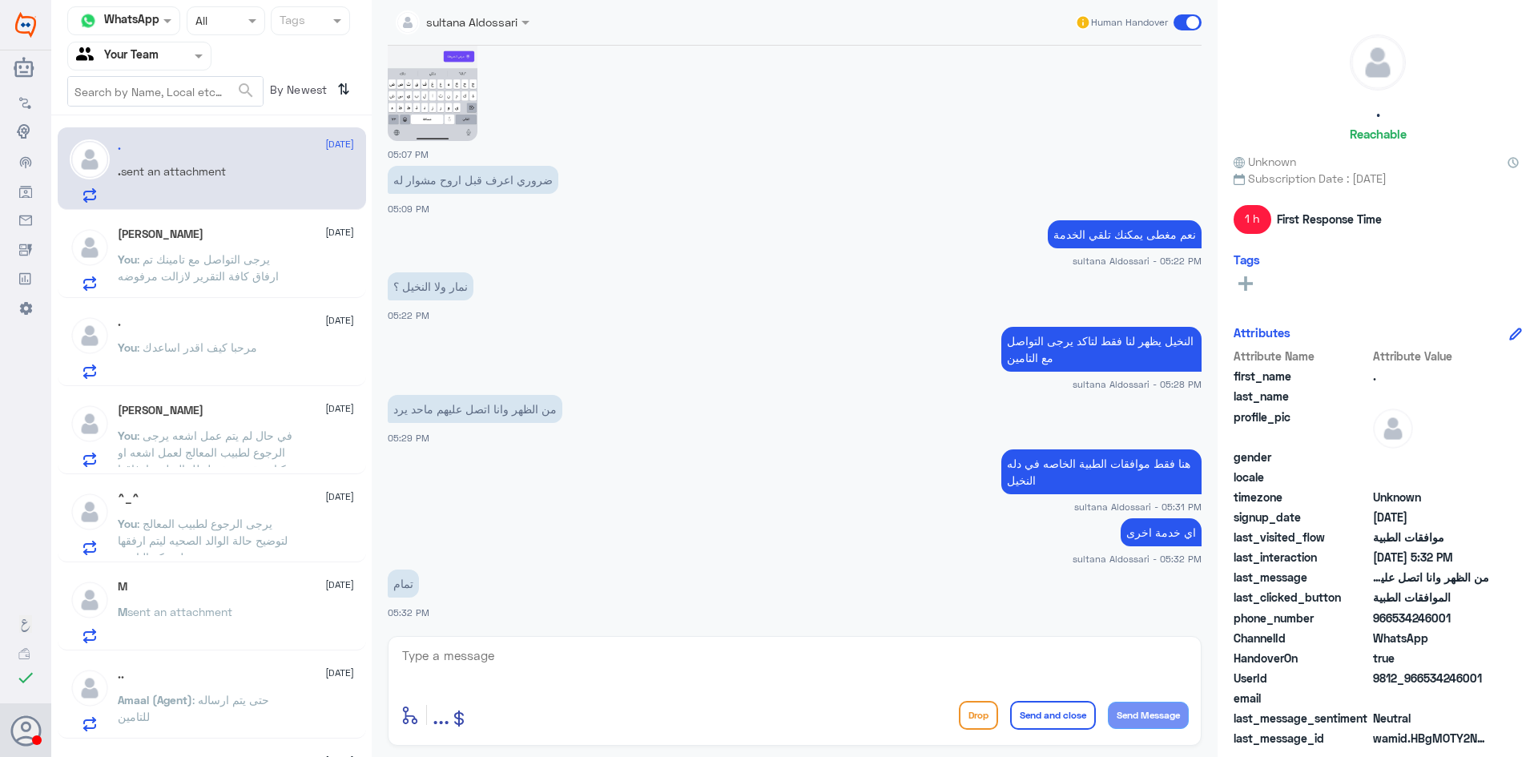
click at [227, 275] on span ": يرجى التواصل مع تامينك تم ارفاق كافة التقرير لازالت مرفوضه" at bounding box center [198, 267] width 161 height 30
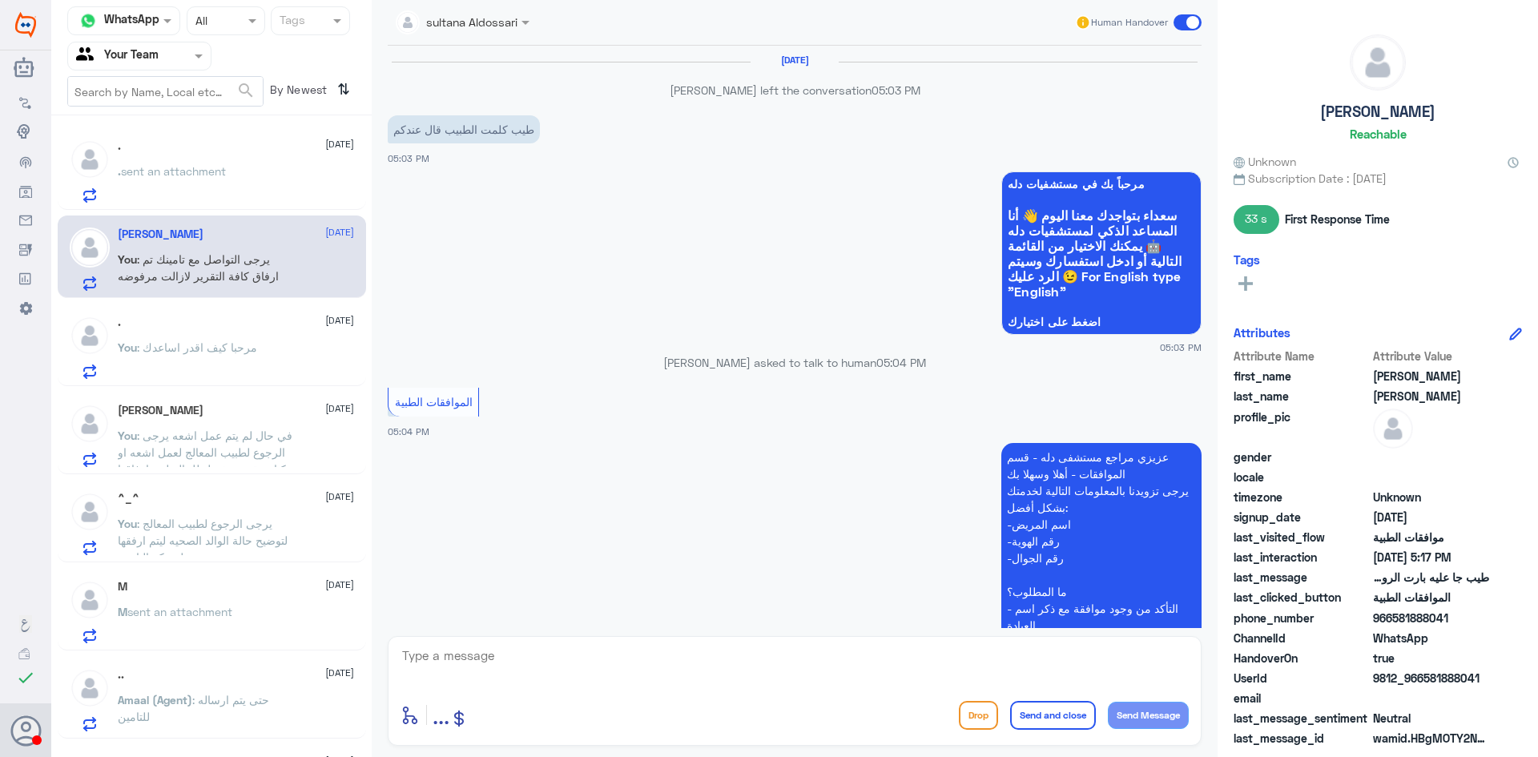
scroll to position [1070, 0]
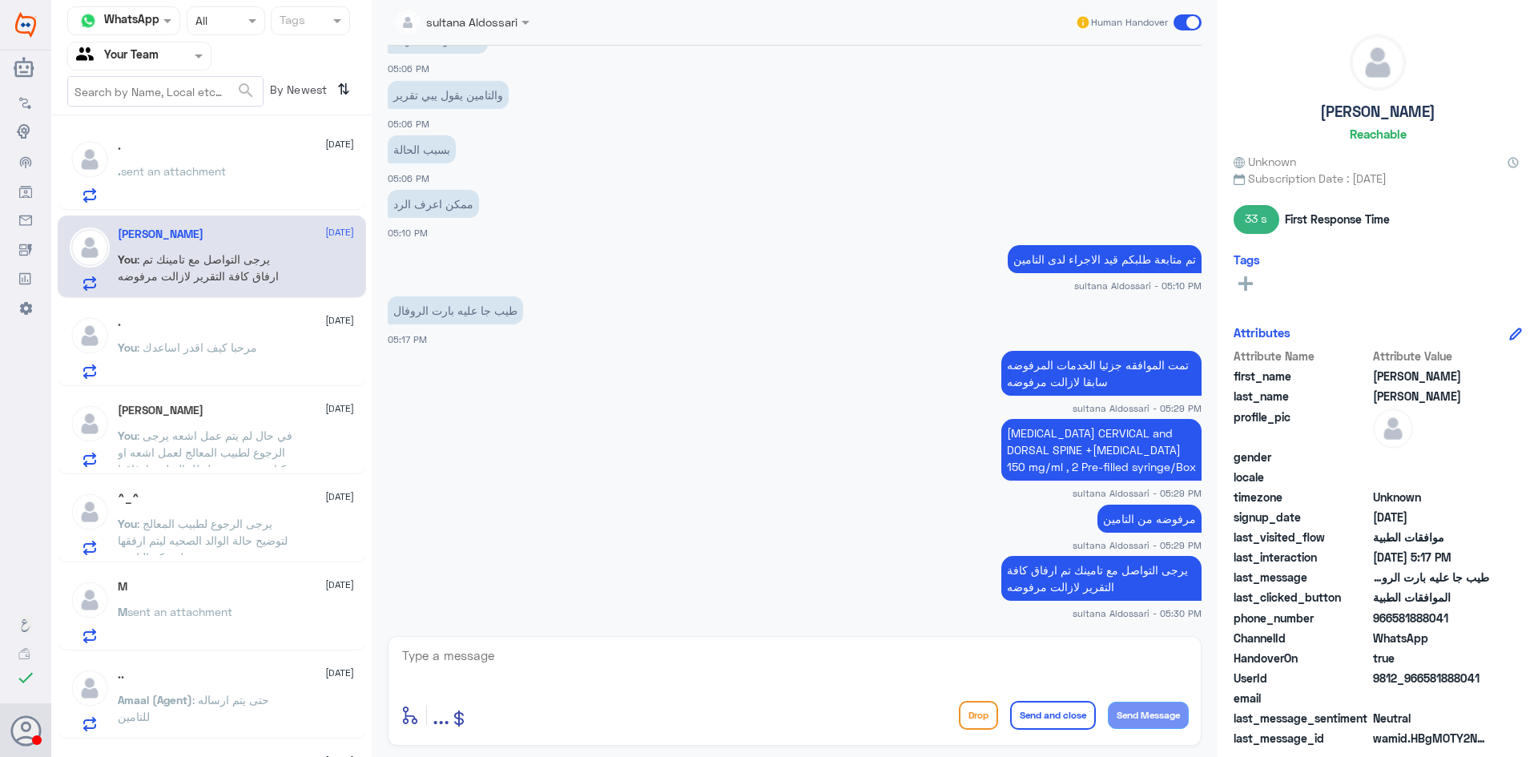
click at [215, 340] on span ": مرحبا كيف اقدر اساعدك" at bounding box center [197, 347] width 120 height 14
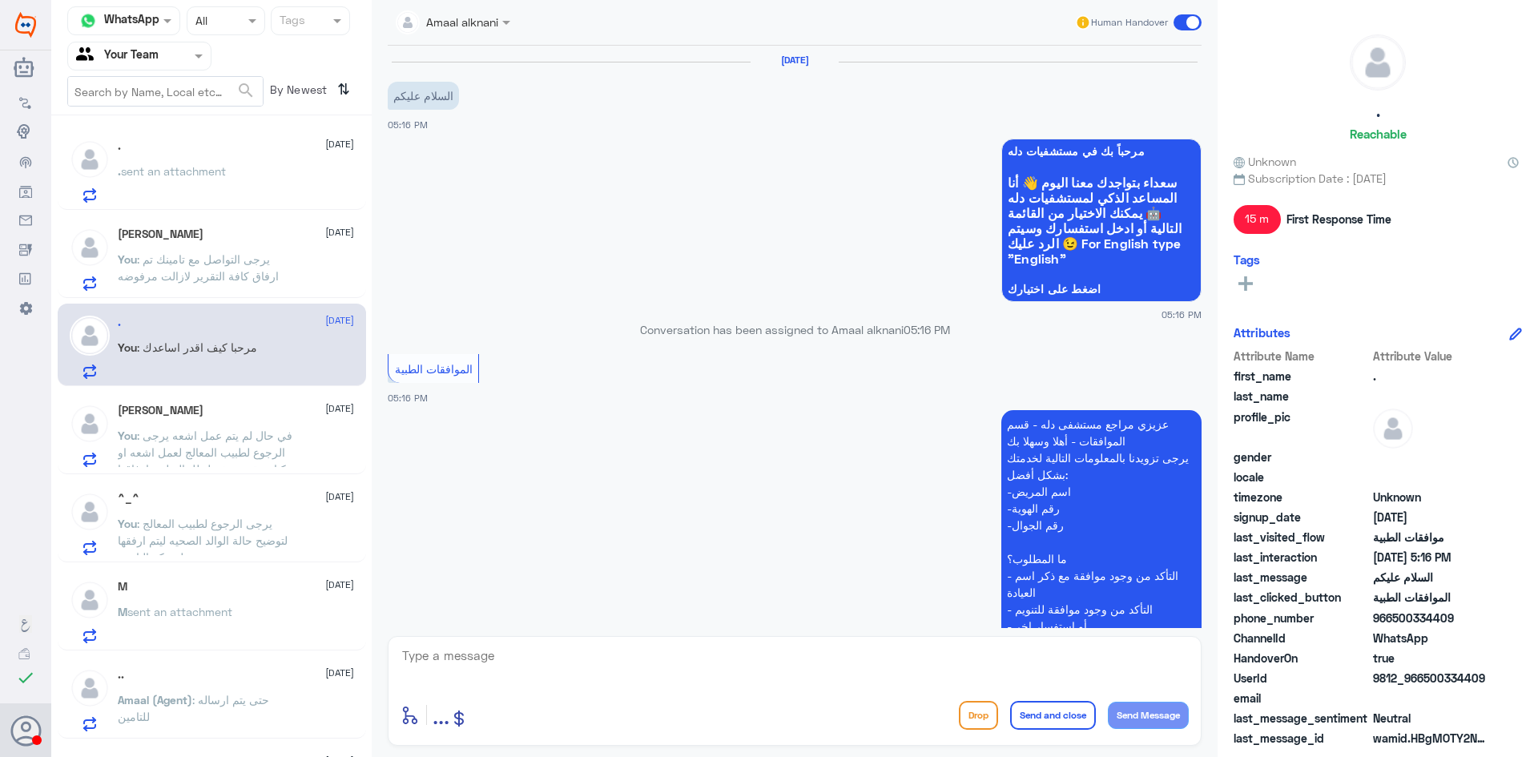
scroll to position [283, 0]
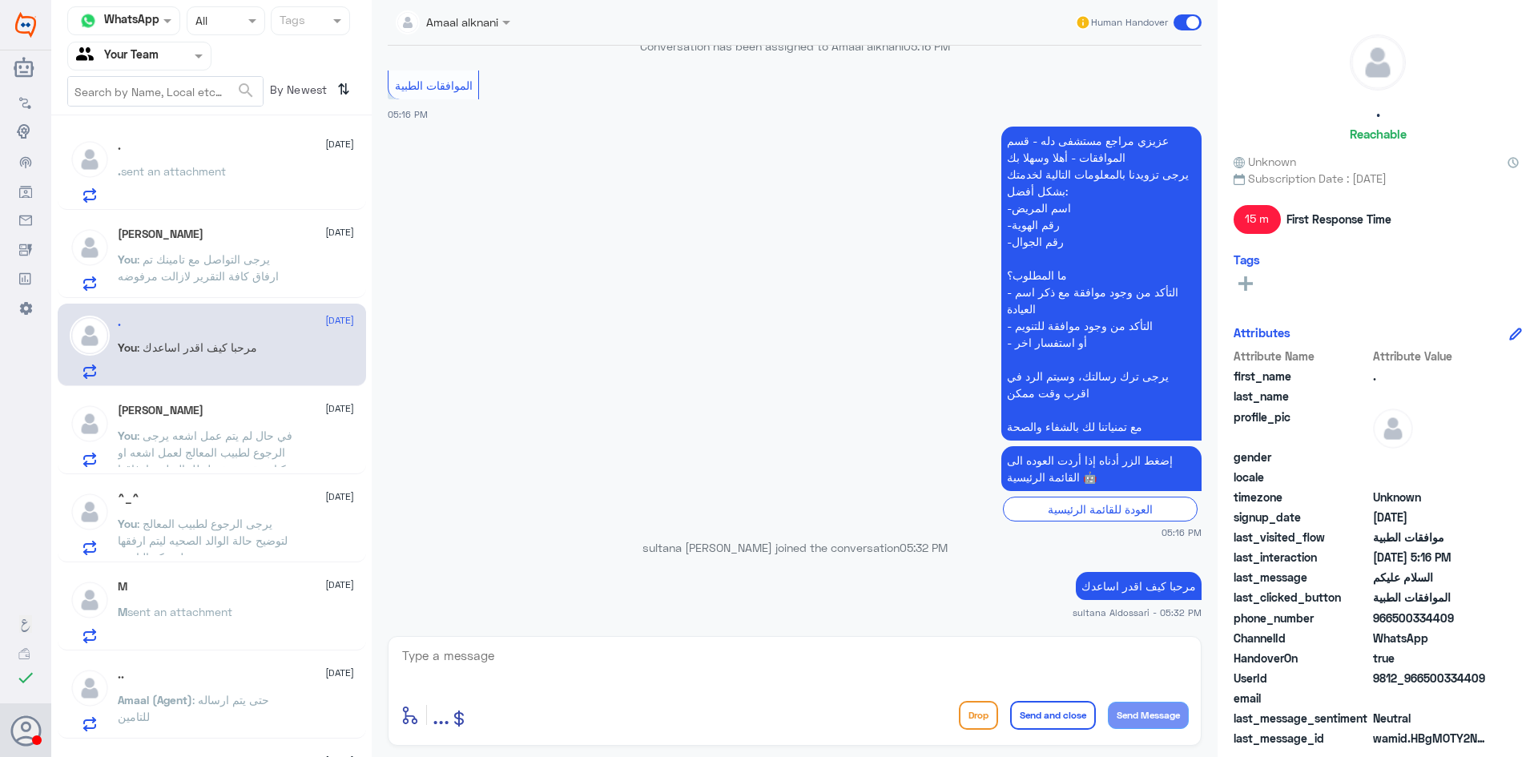
click at [225, 191] on p ". sent an attachment" at bounding box center [172, 183] width 108 height 40
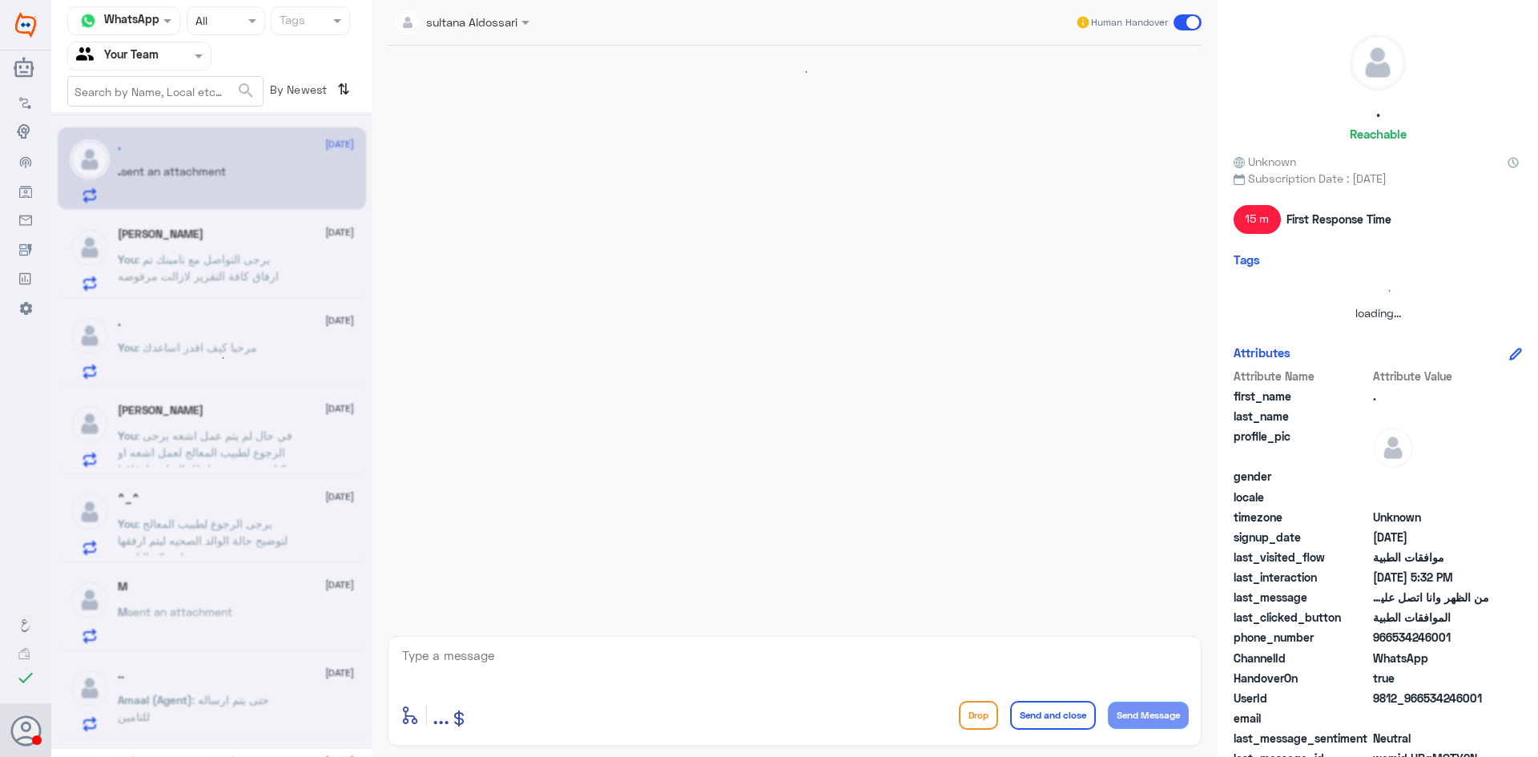
scroll to position [1160, 0]
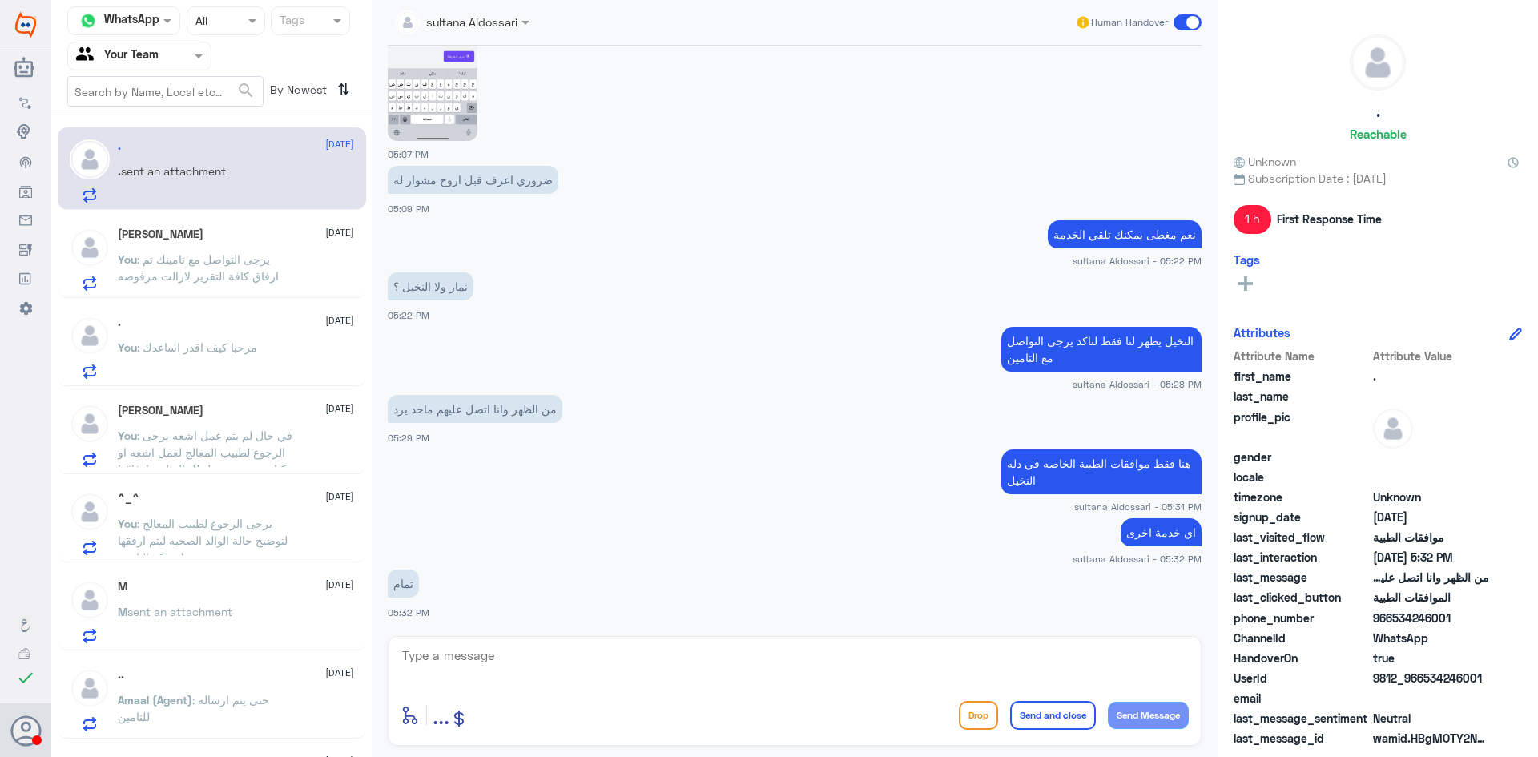
click at [220, 256] on span ": يرجى التواصل مع تامينك تم ارفاق كافة التقرير لازالت مرفوضه" at bounding box center [198, 267] width 161 height 30
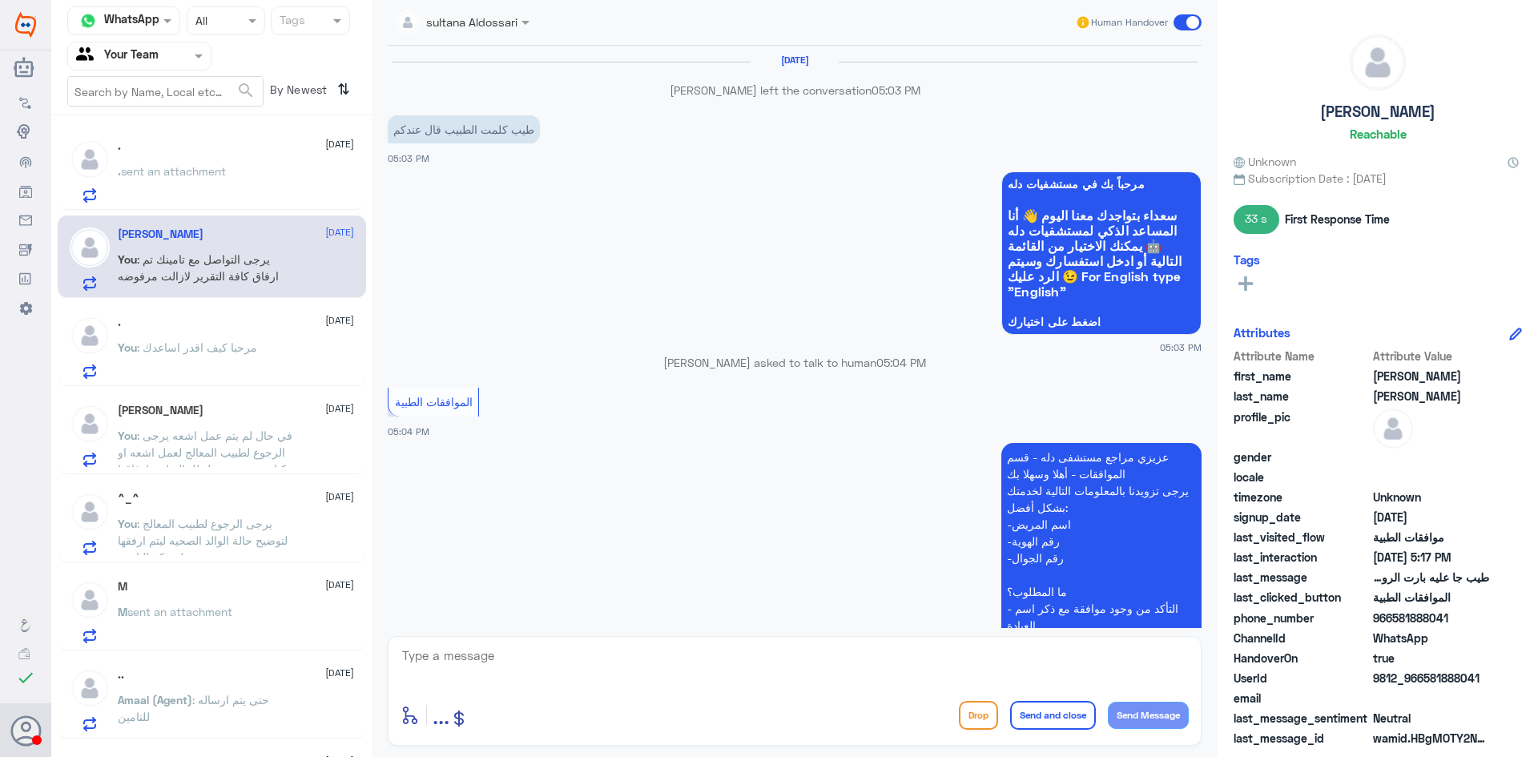
scroll to position [1070, 0]
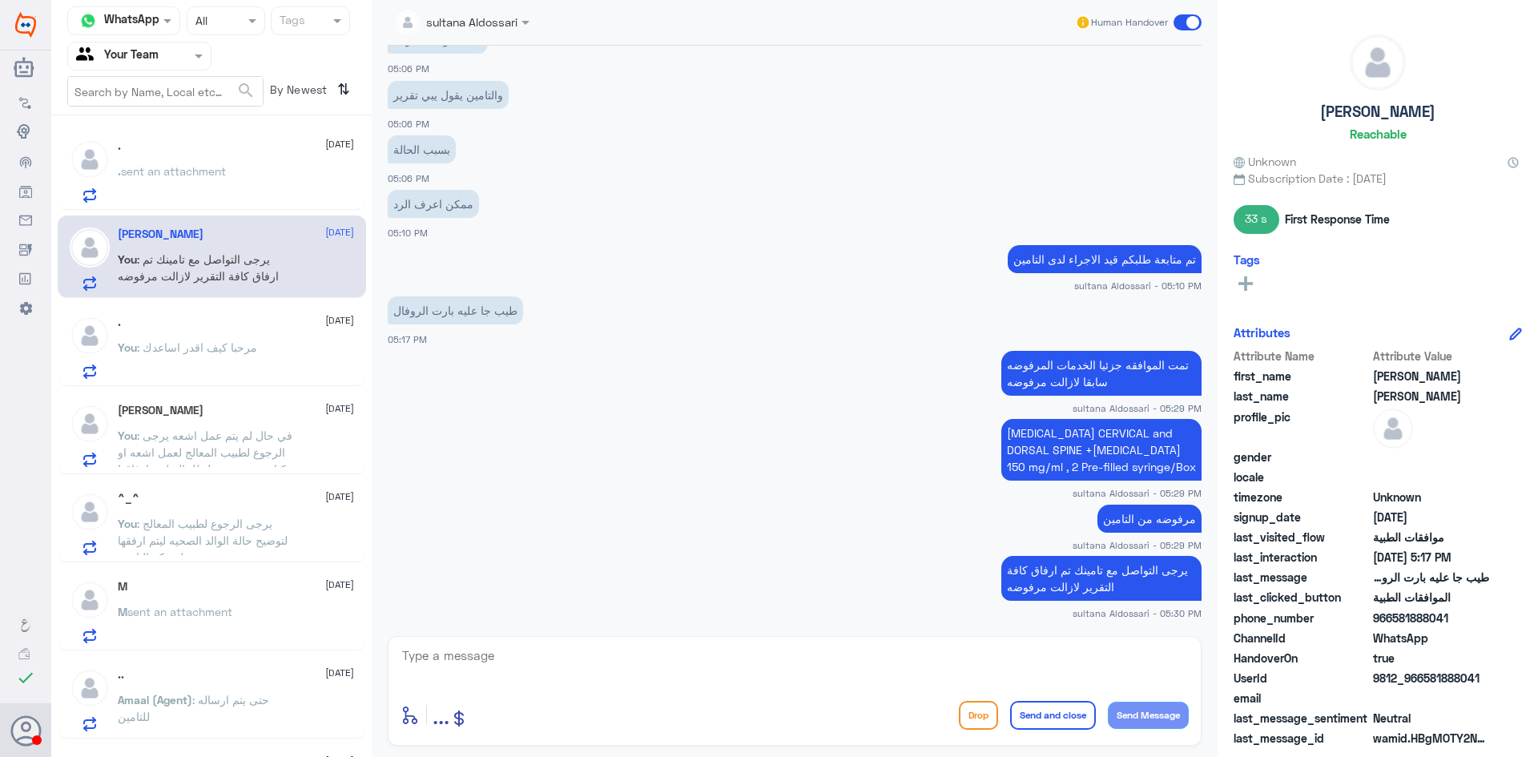
click at [239, 352] on span ": مرحبا كيف اقدر اساعدك" at bounding box center [197, 347] width 120 height 14
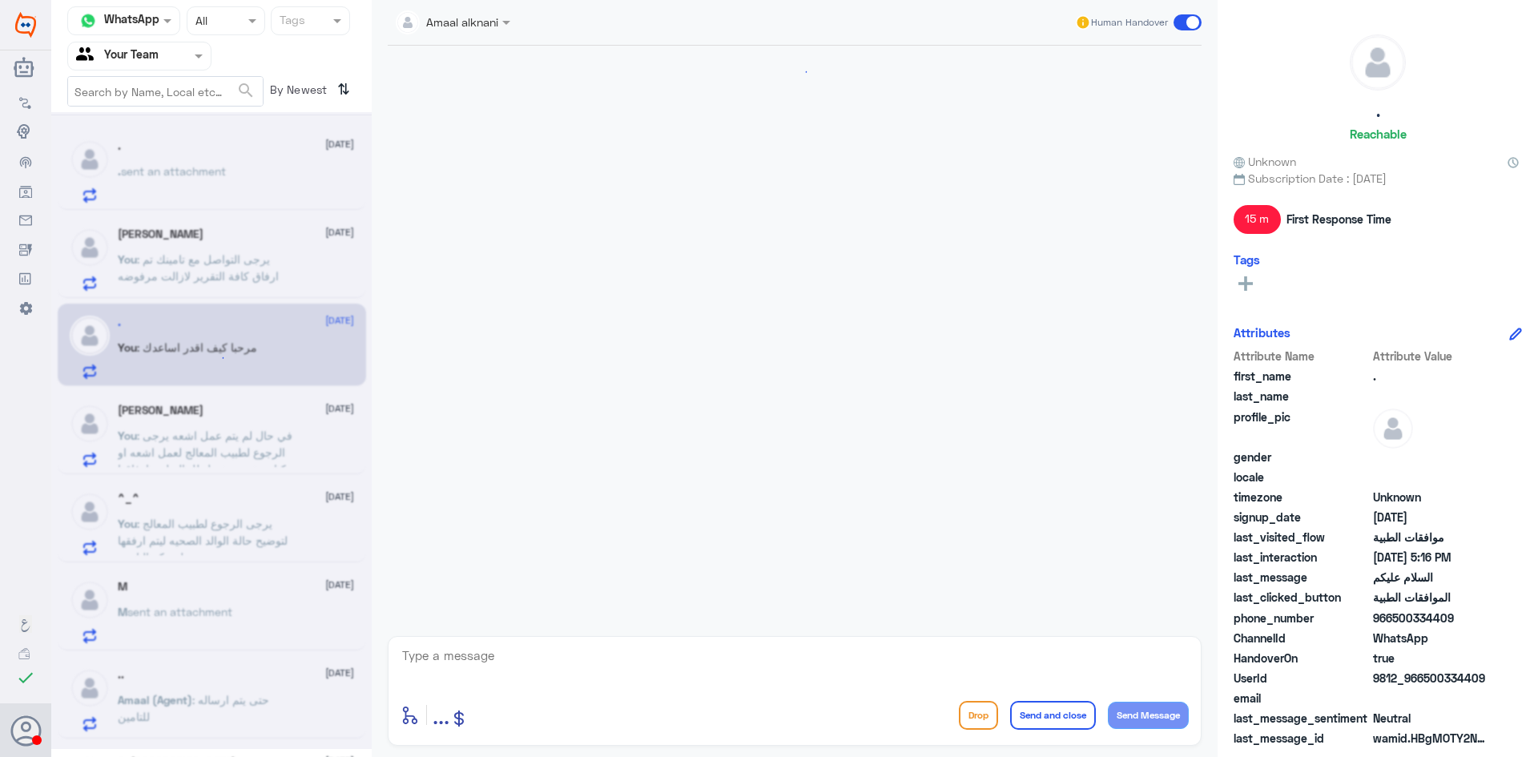
scroll to position [283, 0]
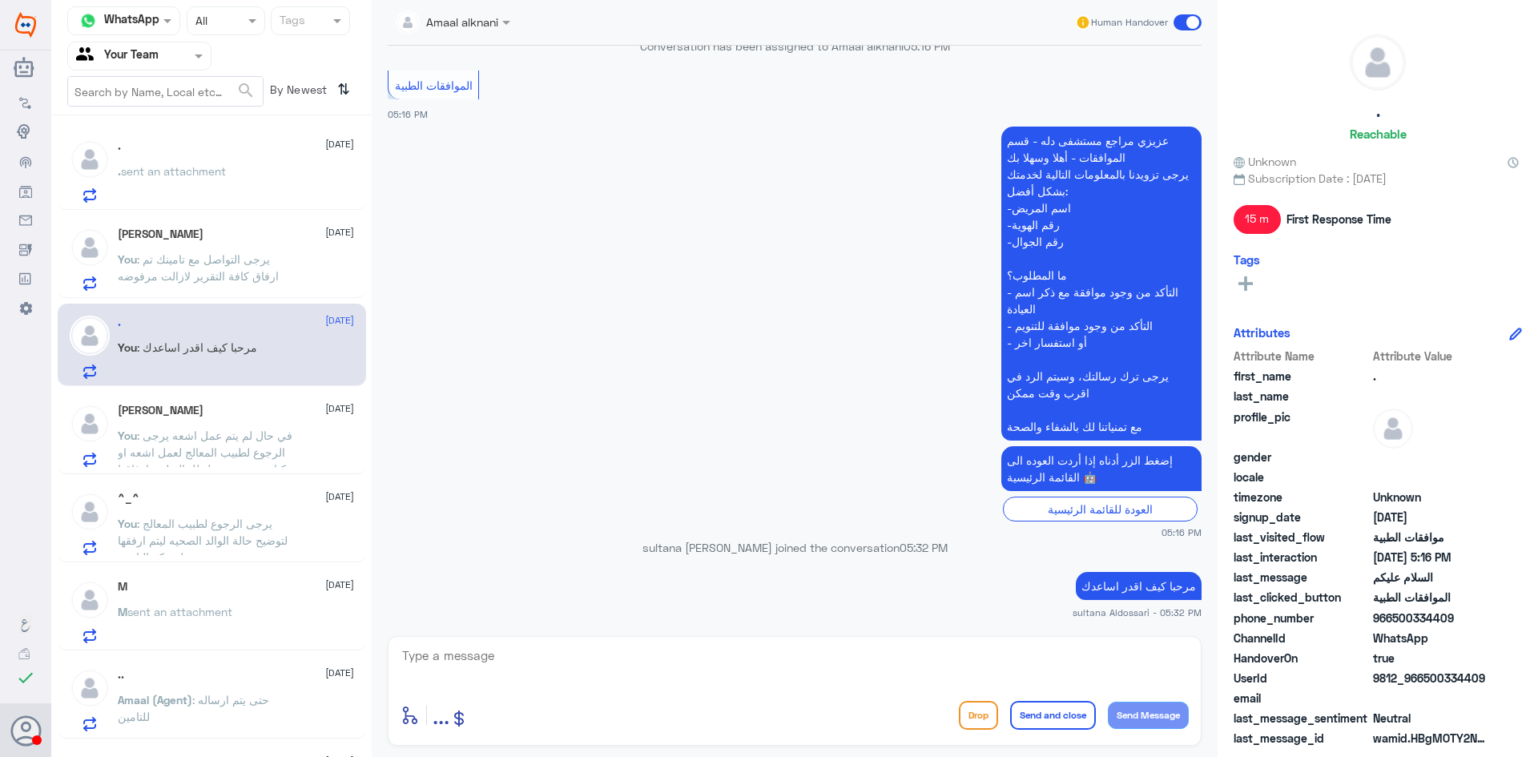
click at [255, 430] on span ": في حال لم يتم عمل اشعه يرجى الرجوع لطبيب المعالج لعمل اشعه او كتابة تقرير مفص…" at bounding box center [205, 460] width 175 height 64
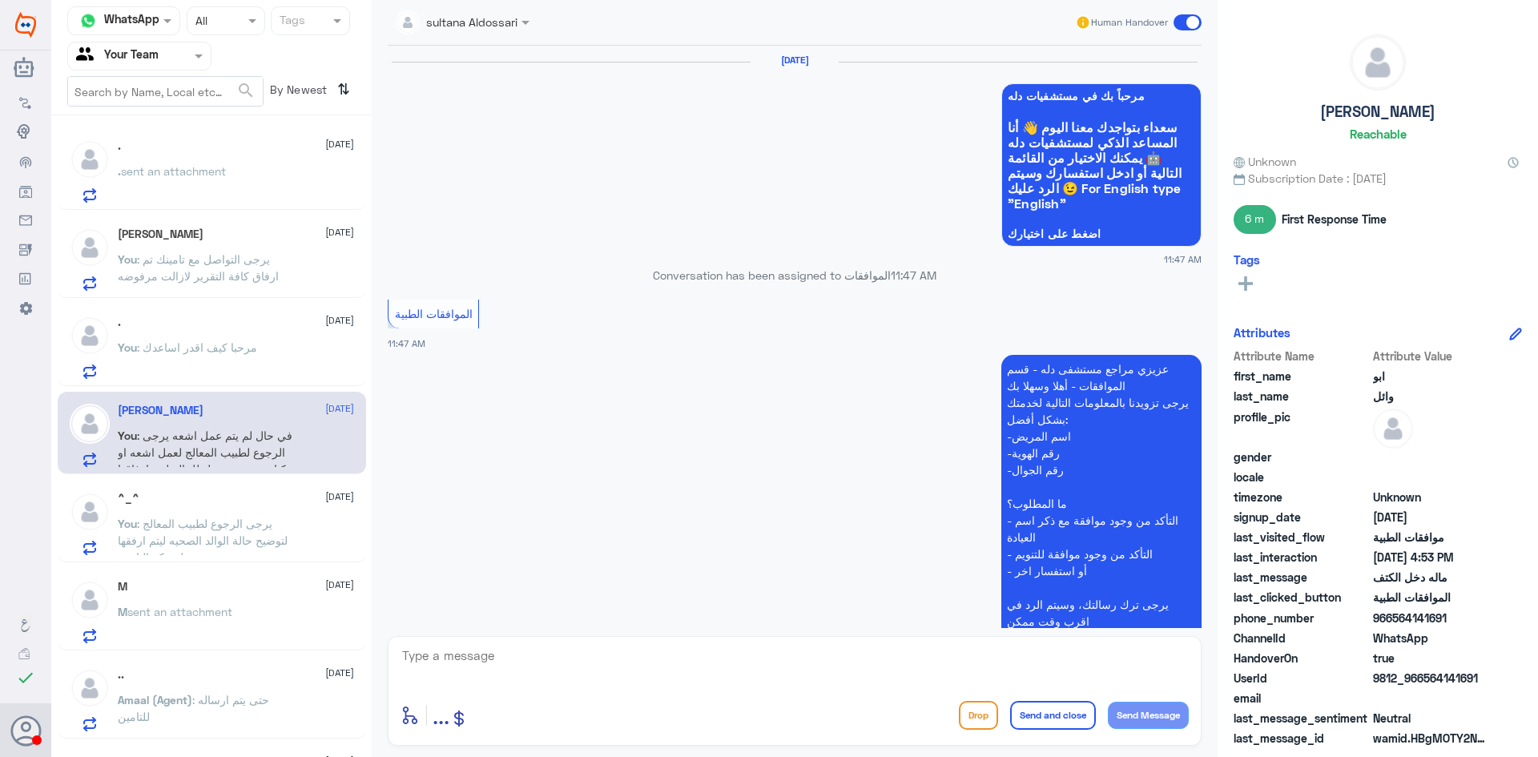
scroll to position [1554, 0]
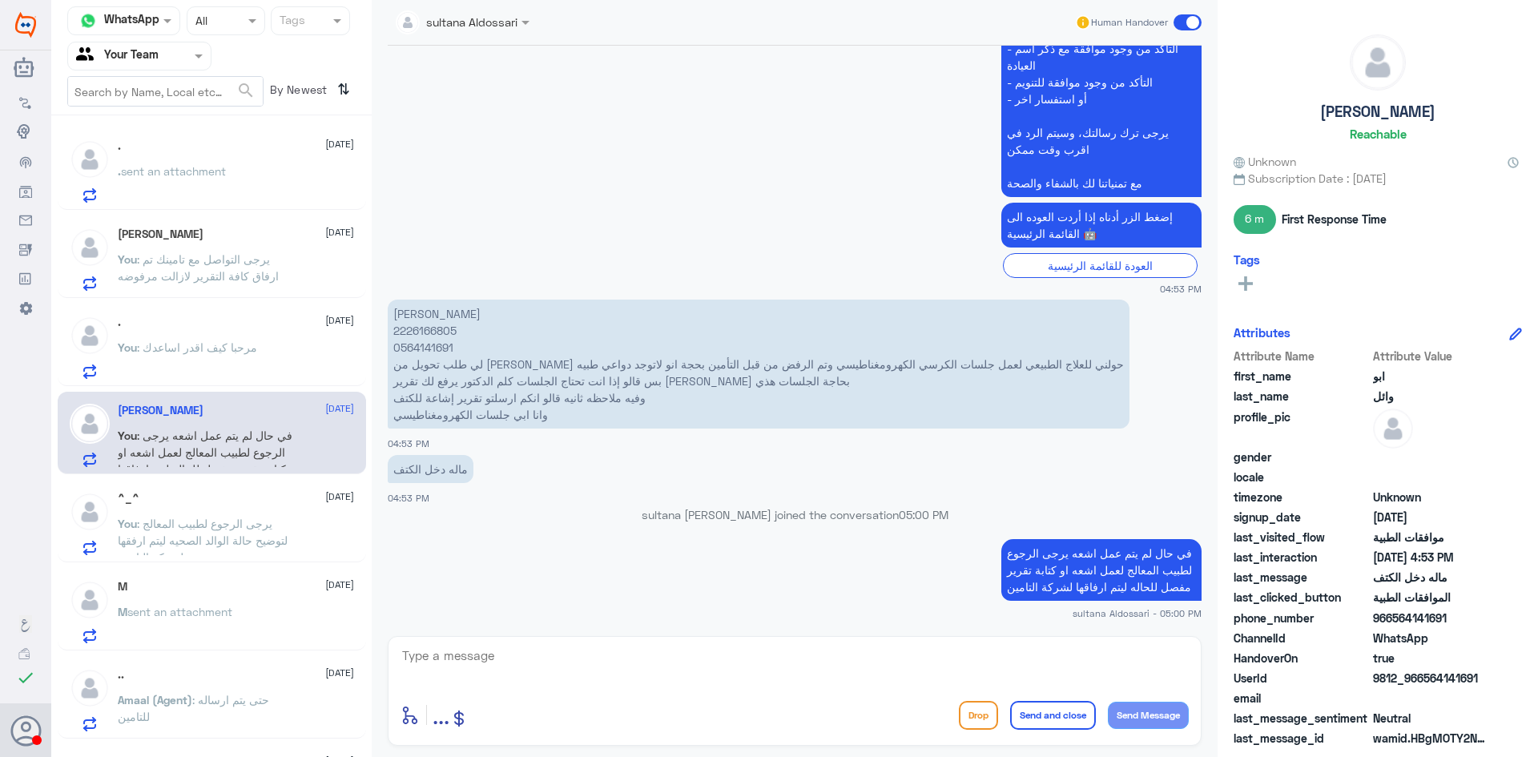
click at [175, 488] on div "^_^ [DATE] You : يرجى الرجوع لطبيب المعالج لتوضيح حالة الوالد الصحيه ليتم ارفقه…" at bounding box center [212, 521] width 308 height 82
click at [190, 506] on div "^_^ [DATE] You : يرجى الرجوع لطبيب المعالج لتوضيح حالة الوالد الصحيه ليتم ارفقه…" at bounding box center [236, 523] width 236 height 63
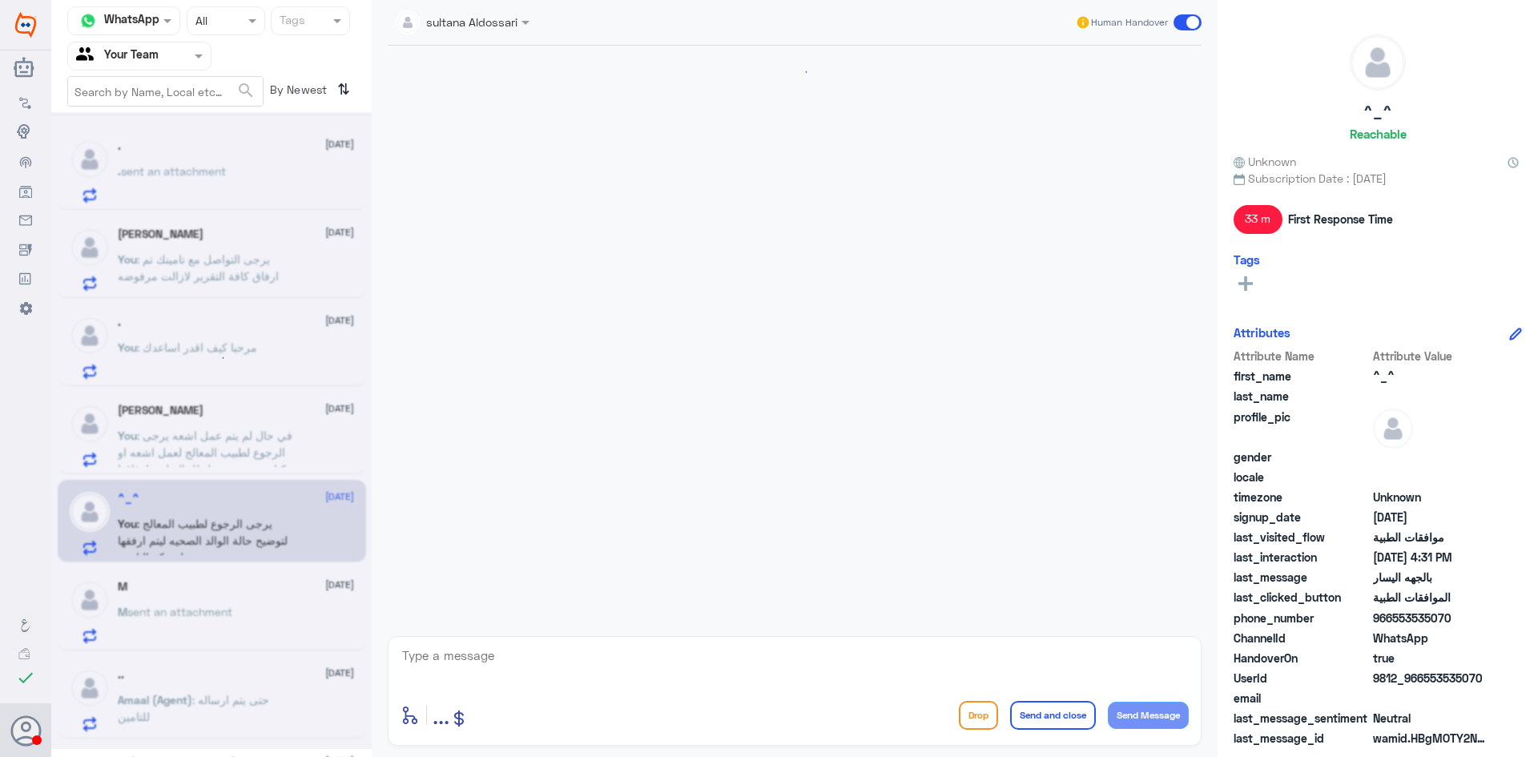
scroll to position [1048, 0]
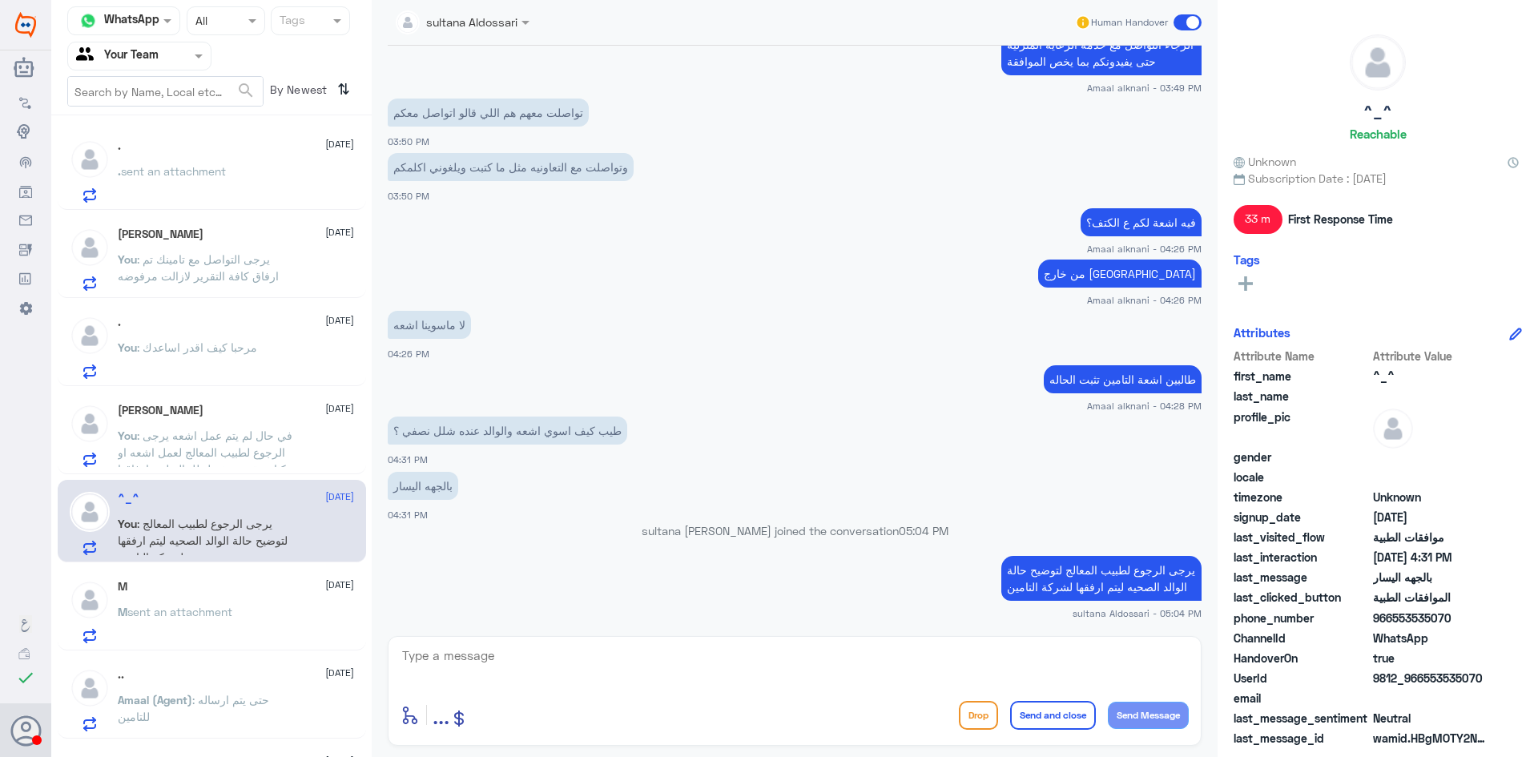
click at [252, 594] on div "M [DATE] M sent an attachment" at bounding box center [236, 611] width 236 height 63
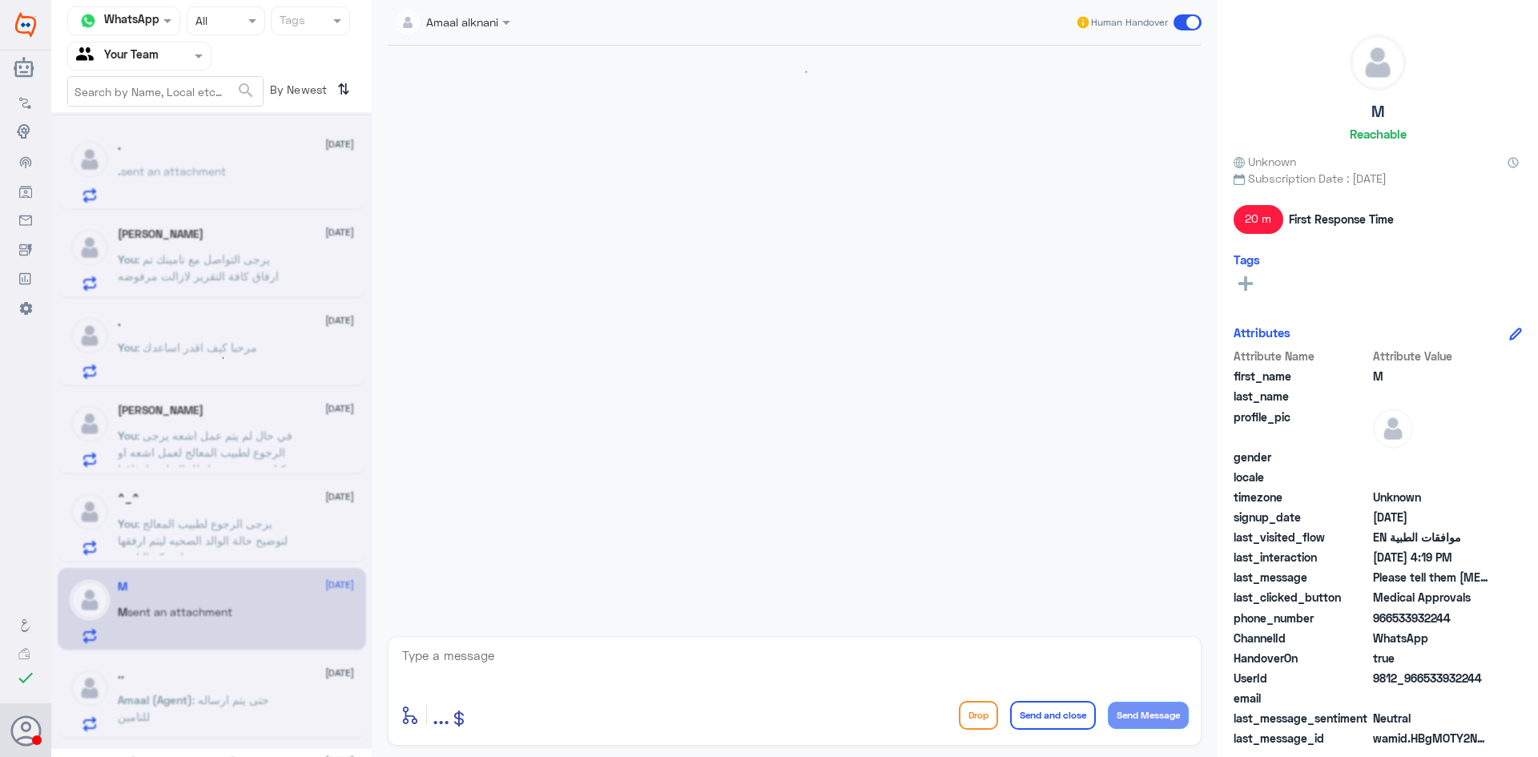
scroll to position [810, 0]
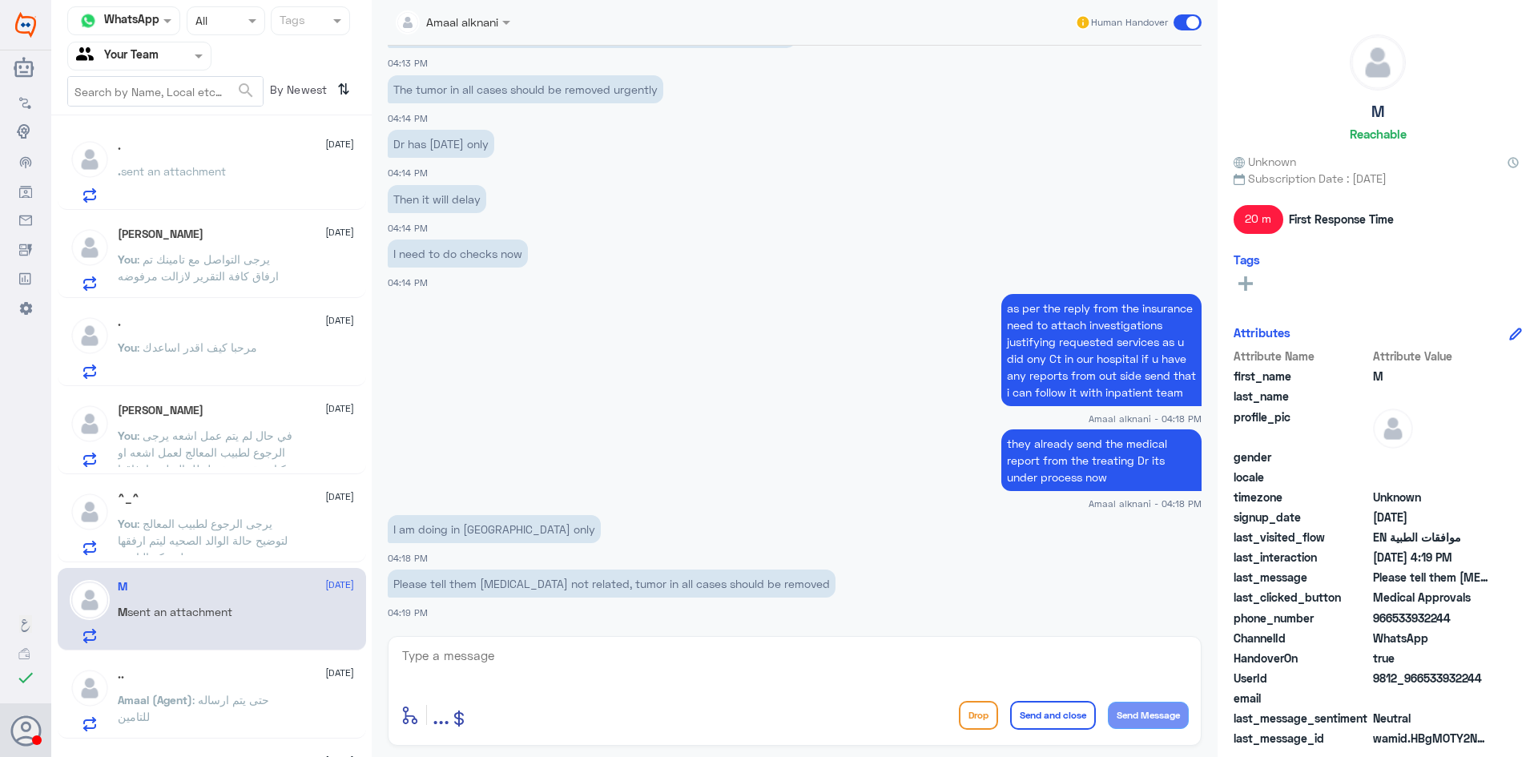
click at [195, 696] on span ": حتى يتم ارساله للتامين" at bounding box center [193, 708] width 151 height 30
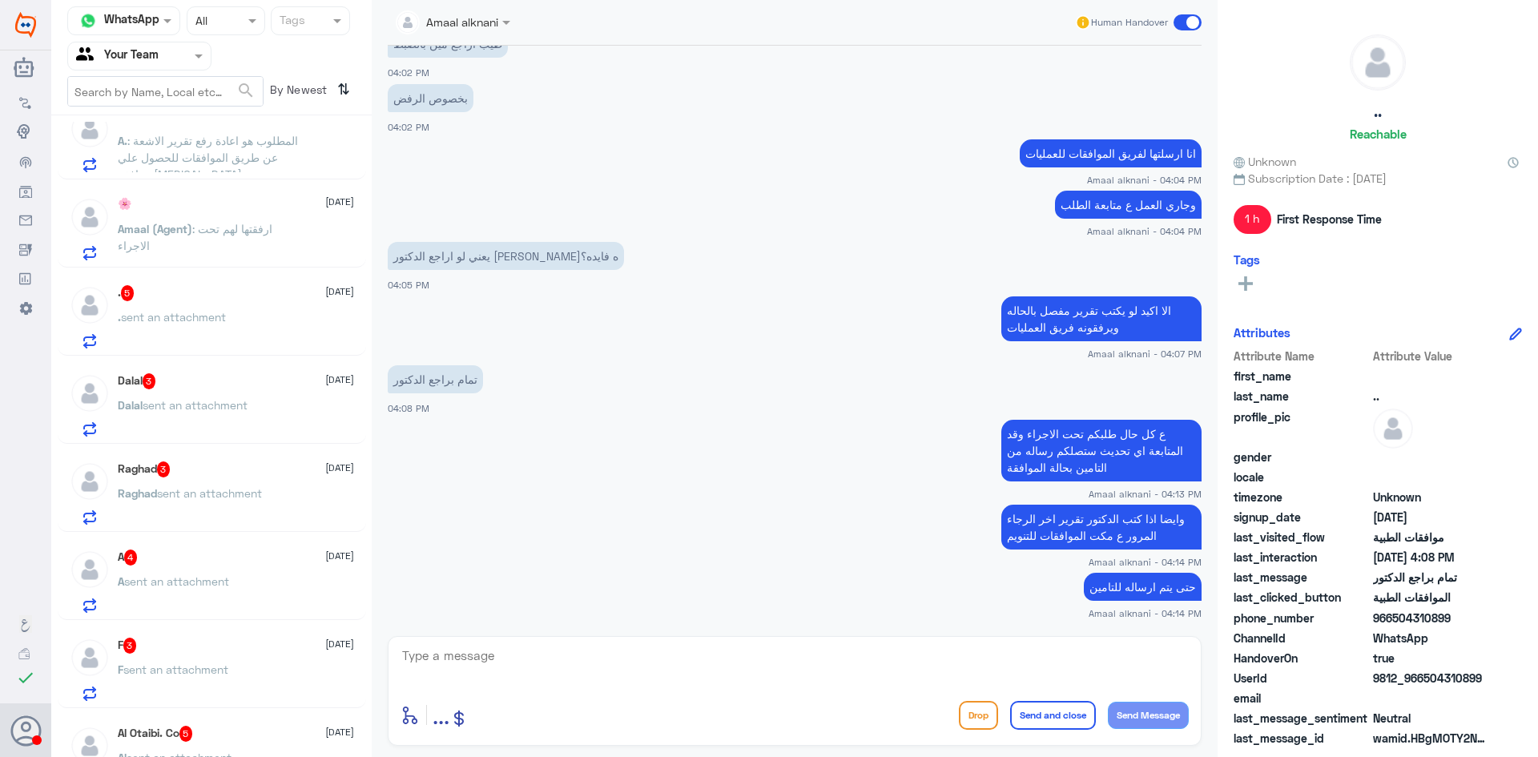
scroll to position [567, 0]
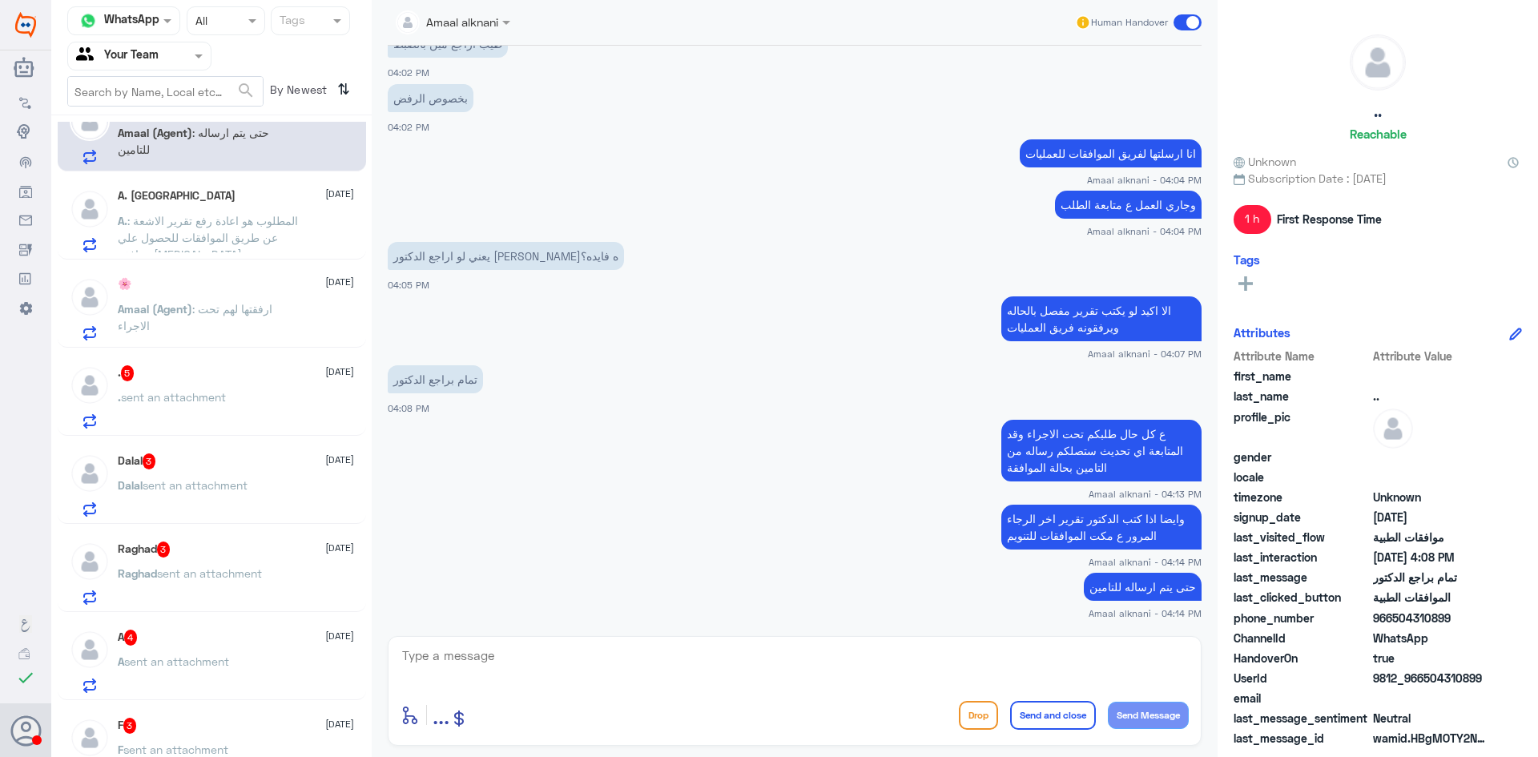
click at [260, 389] on div ". 5 [DATE] . sent an attachment" at bounding box center [236, 396] width 236 height 63
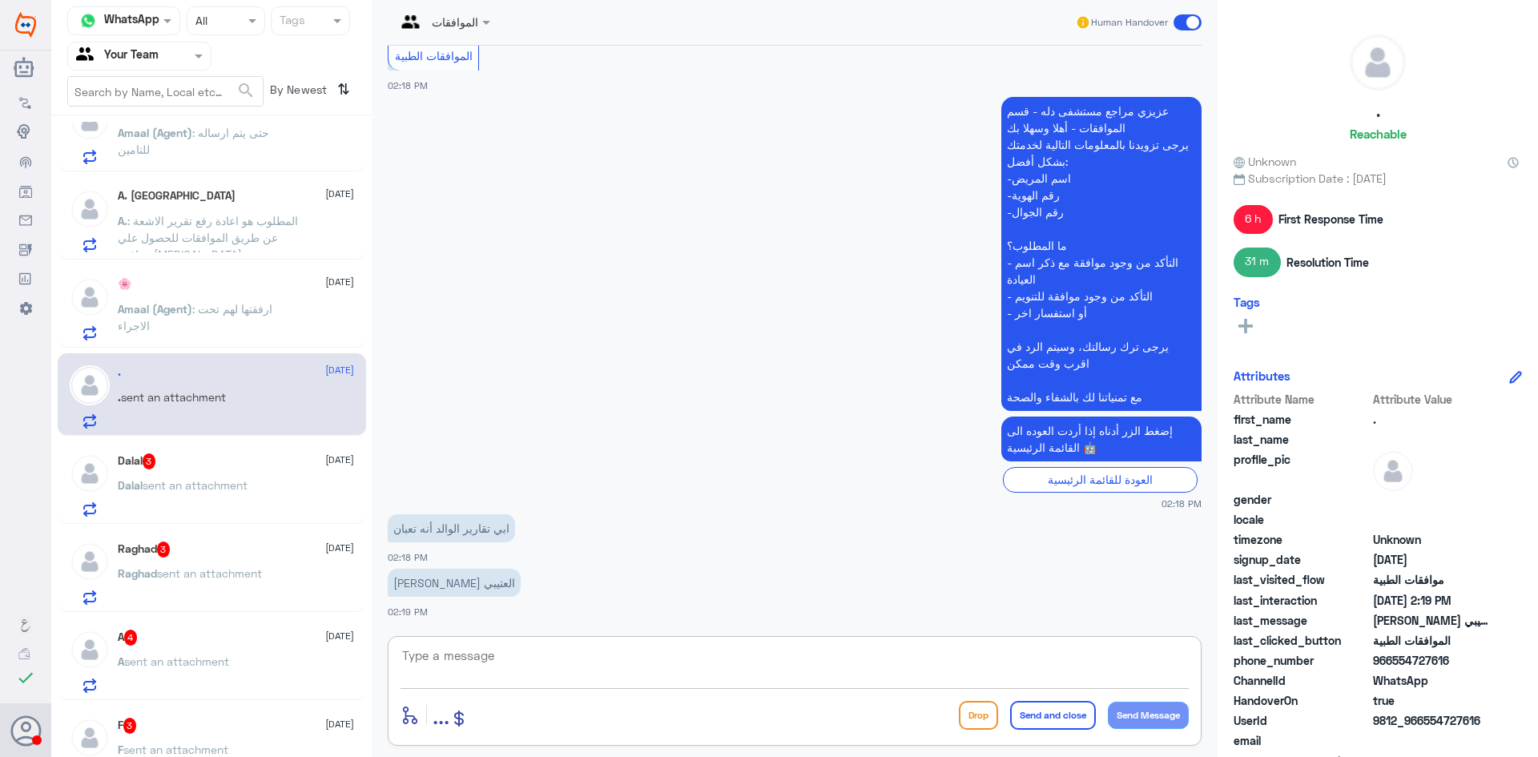
click at [624, 675] on textarea at bounding box center [794, 664] width 788 height 39
click at [604, 649] on textarea at bounding box center [794, 664] width 788 height 39
type textarea "عزيزي المراجع يرجى التواصل مع قسم التقرير على الرقم 0550181732"
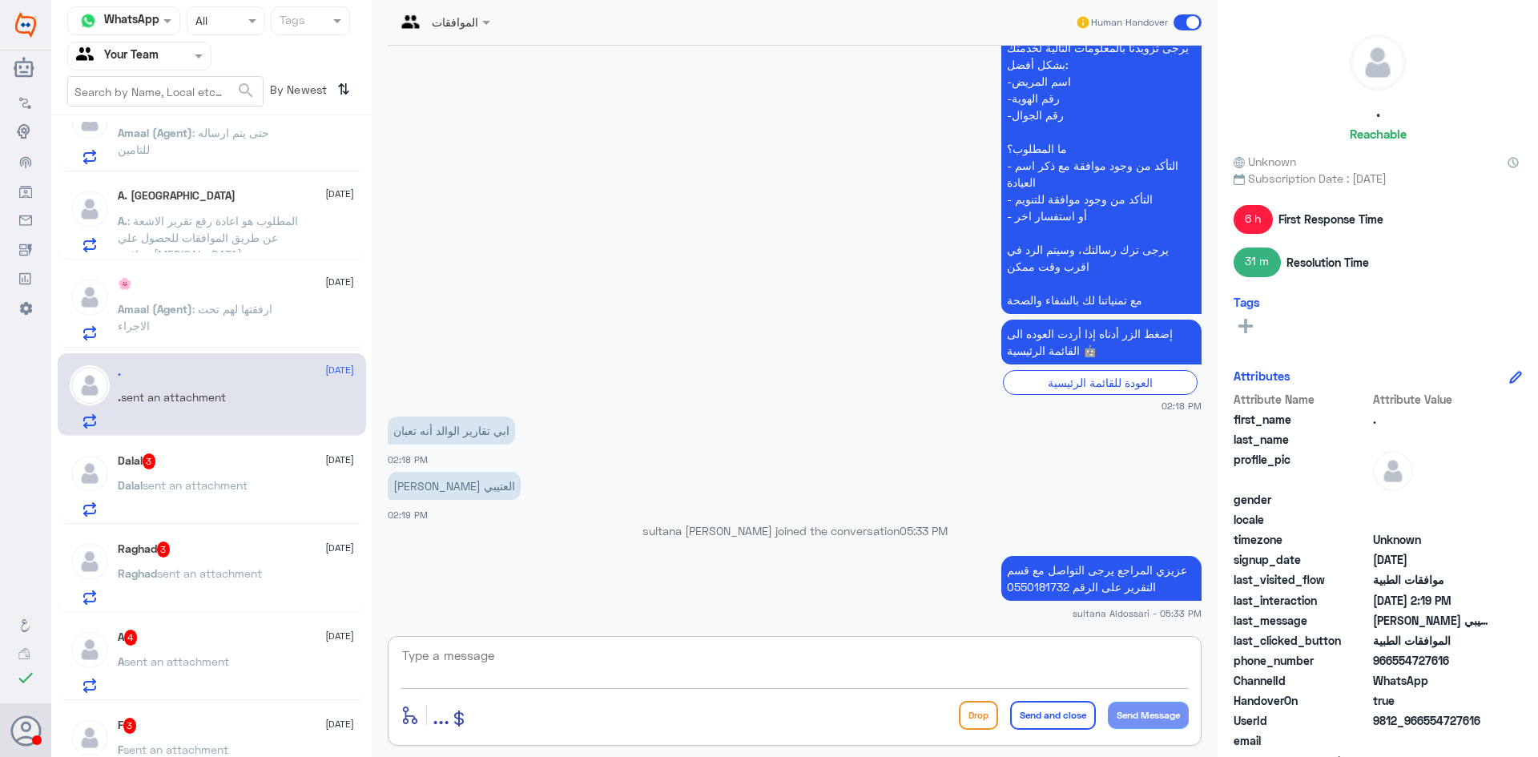
click at [914, 666] on textarea at bounding box center [794, 664] width 788 height 39
type textarea "ا"
type textarea "هنا فقط الموافقات الطبيه"
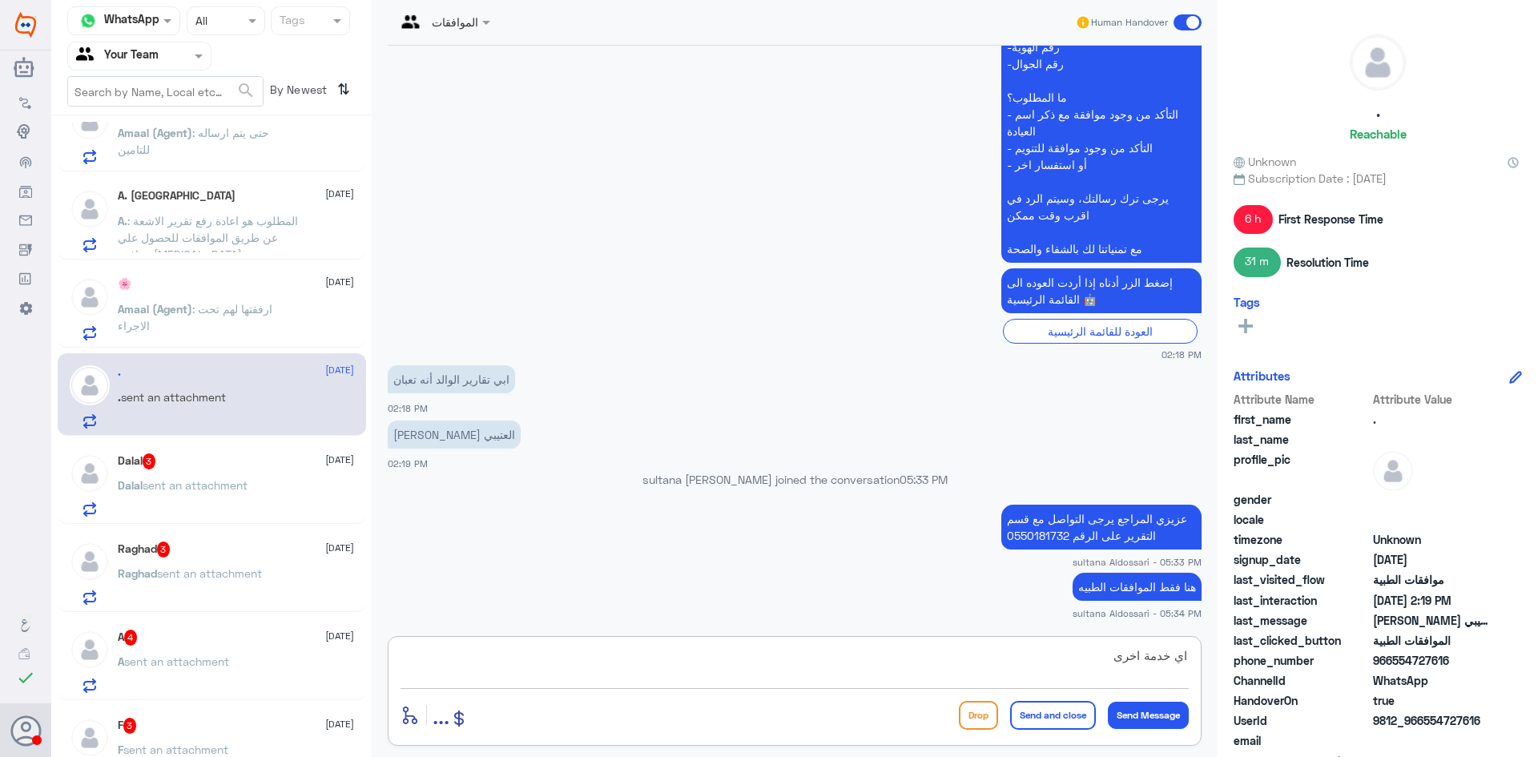
type textarea "اي خدمة اخرى"
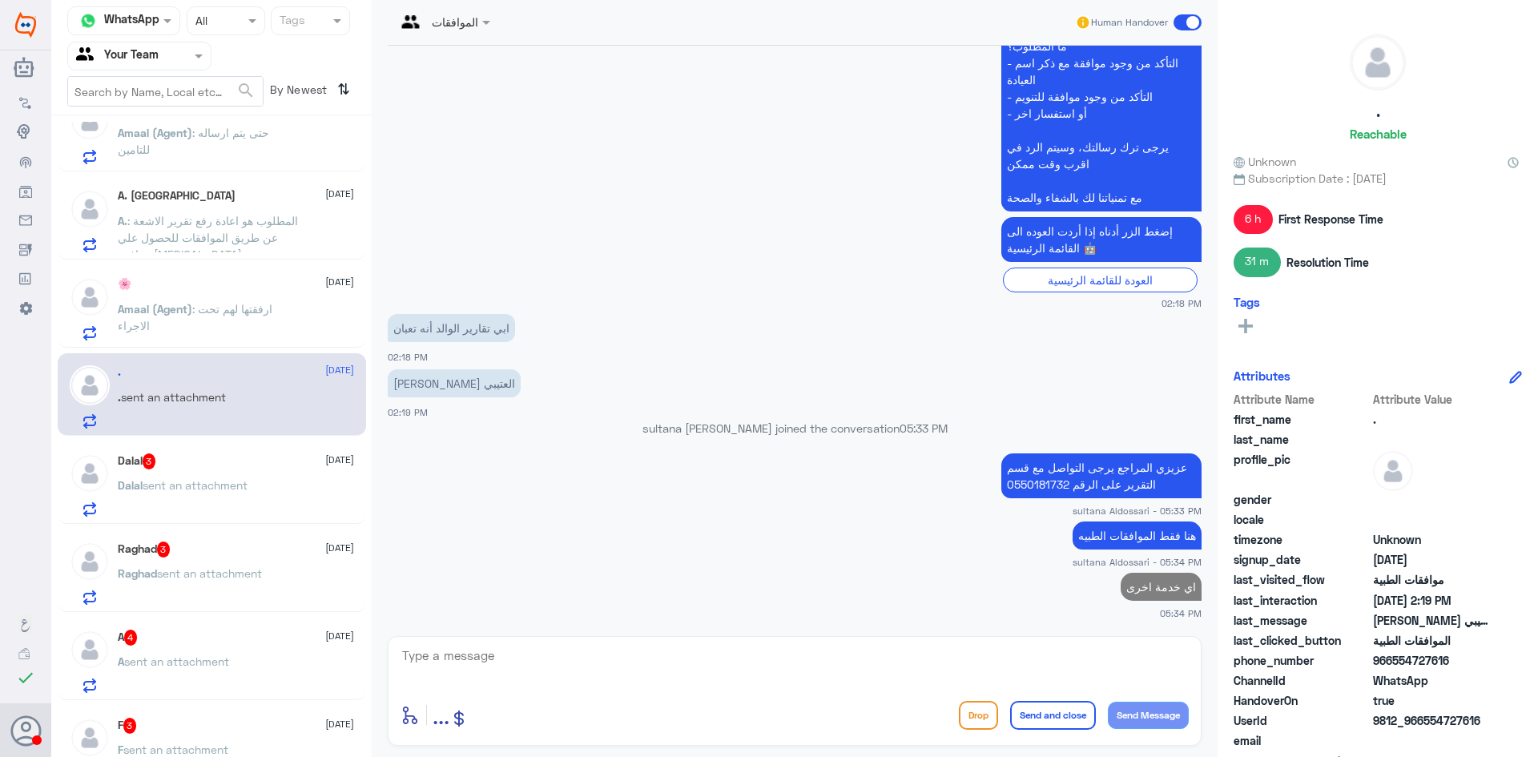
click at [187, 468] on div "Dalal 3 [DATE]" at bounding box center [236, 461] width 236 height 16
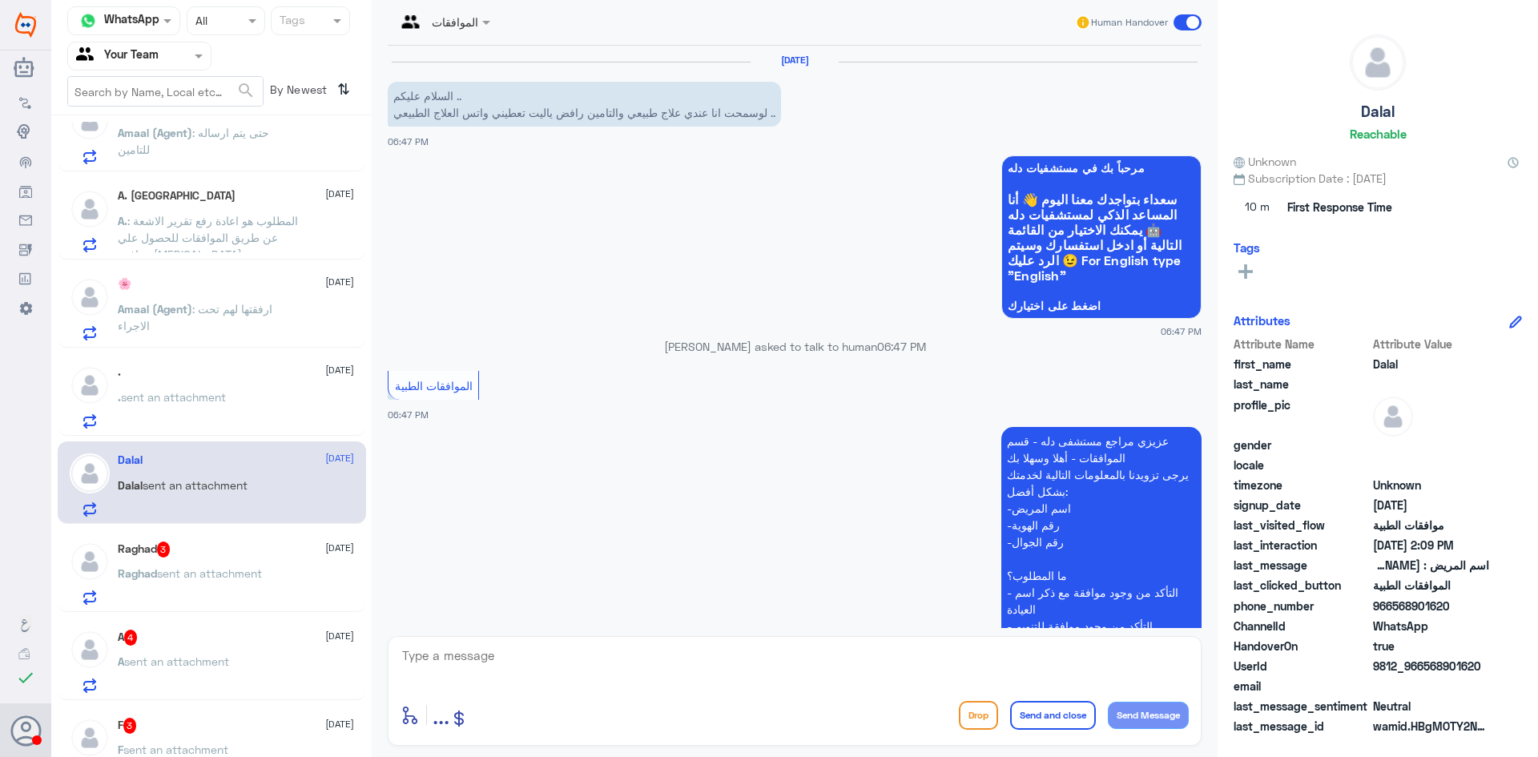
scroll to position [1279, 0]
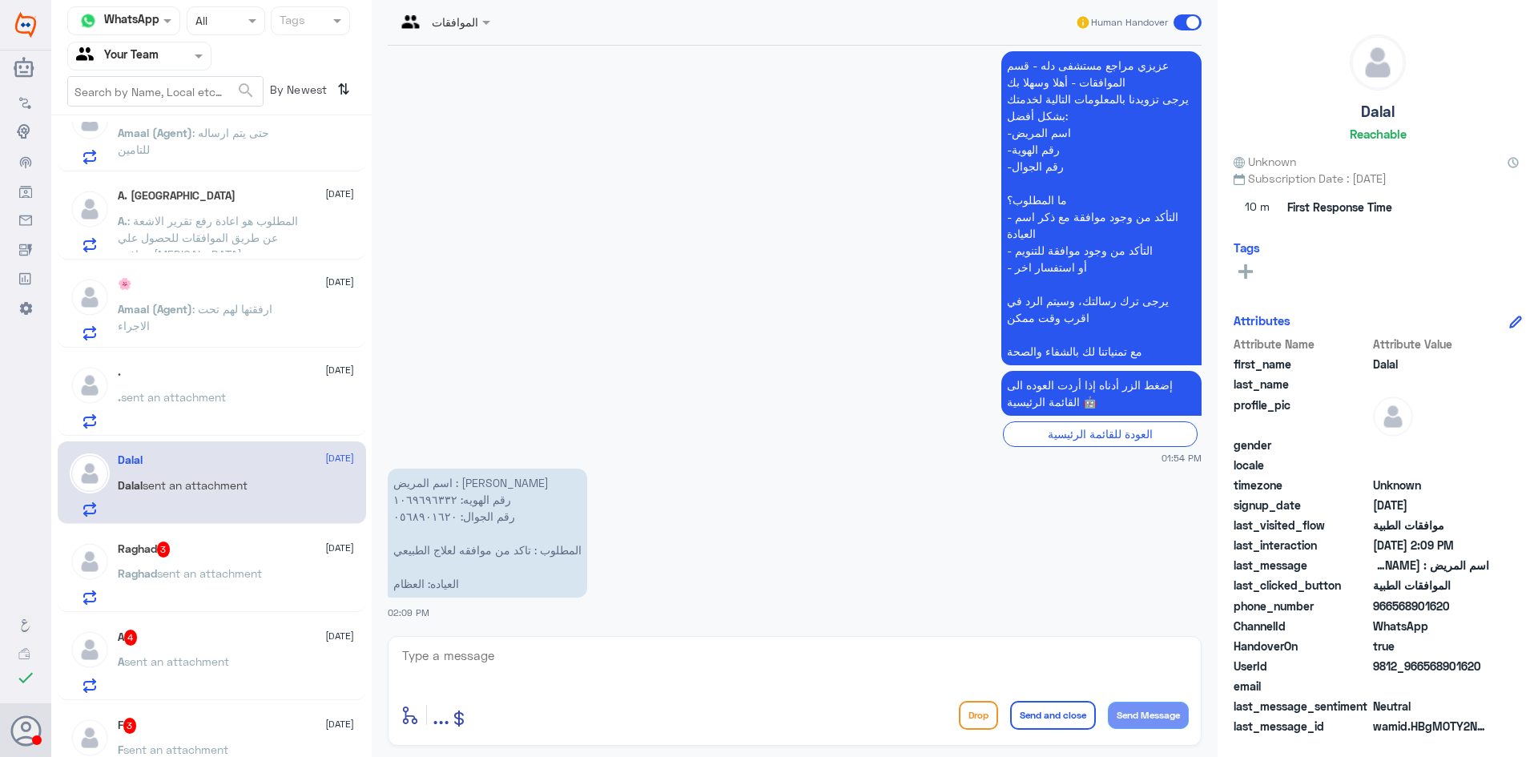
click at [427, 657] on textarea at bounding box center [794, 664] width 788 height 39
type textarea "1"
drag, startPoint x: 488, startPoint y: 653, endPoint x: 294, endPoint y: 628, distance: 195.5
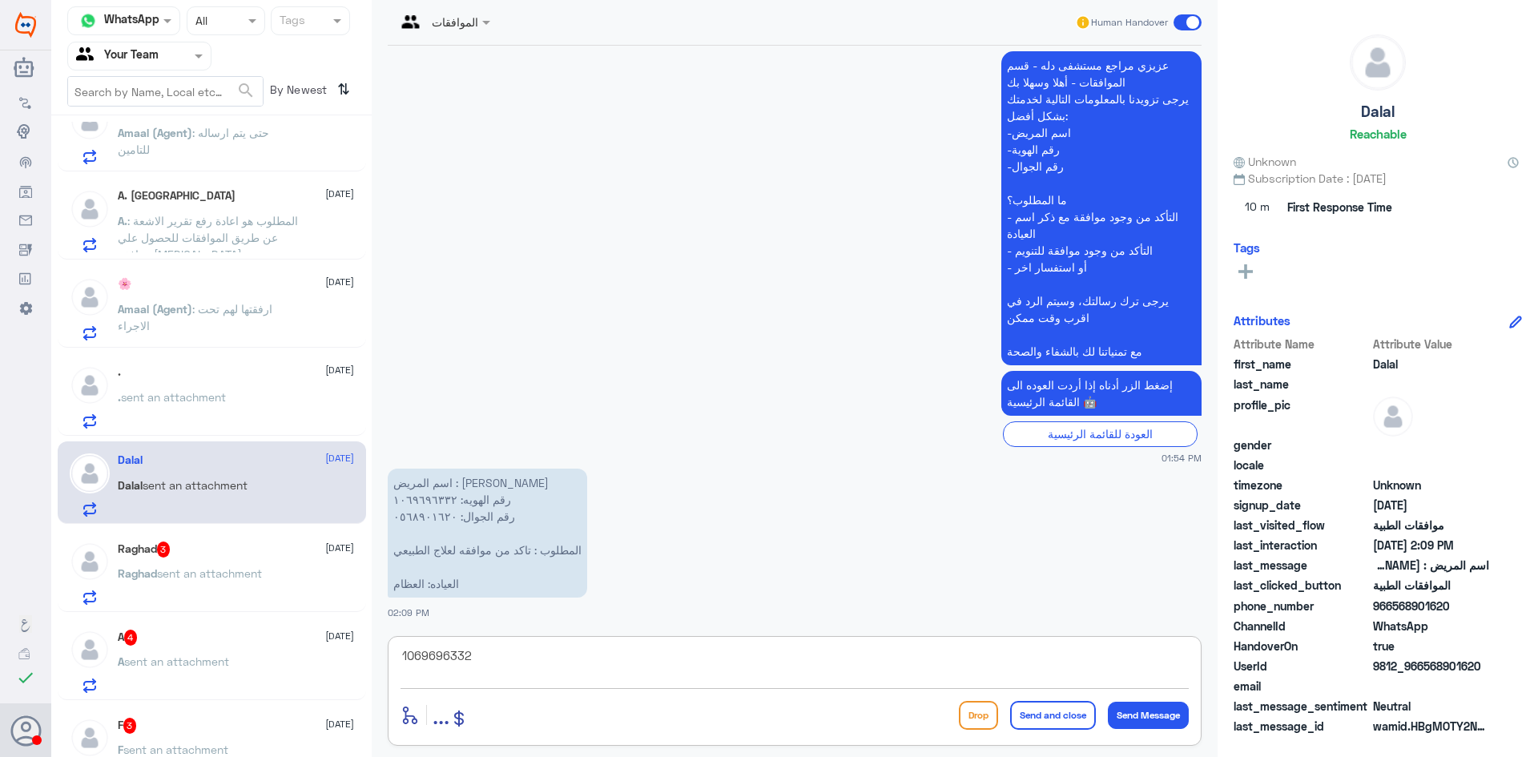
click at [242, 642] on div "Channel WhatsApp Status × All Tags Agent Filter Your Team search By Newest ⇅ . …" at bounding box center [794, 381] width 1486 height 762
click at [598, 661] on textarea "1069696332" at bounding box center [794, 664] width 788 height 39
type textarea "1"
type textarea "لا يظهر لدينا اي طلب يخص العلاج الطبيعي"
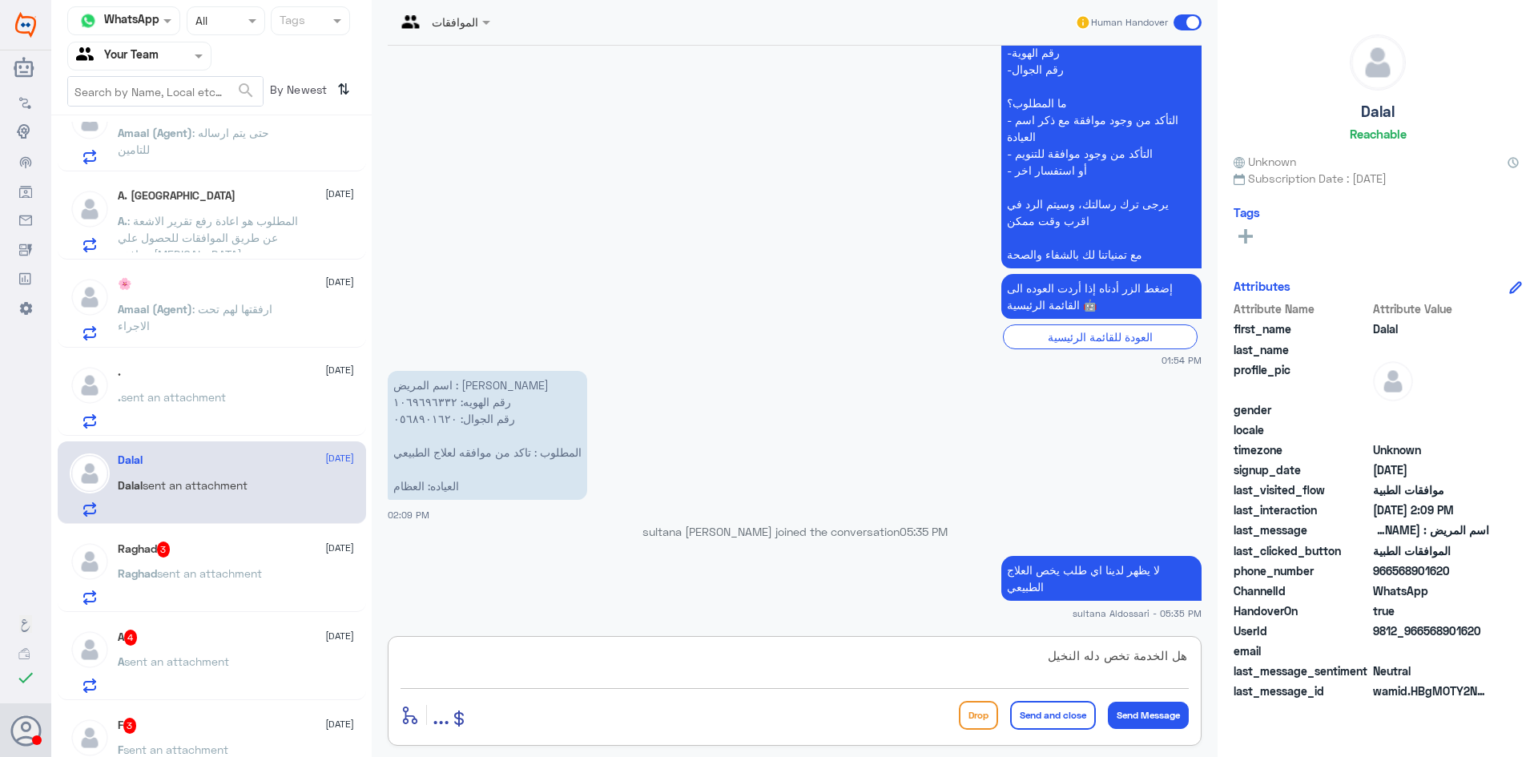
type textarea "هل الخدمة تخص دله النخيل"
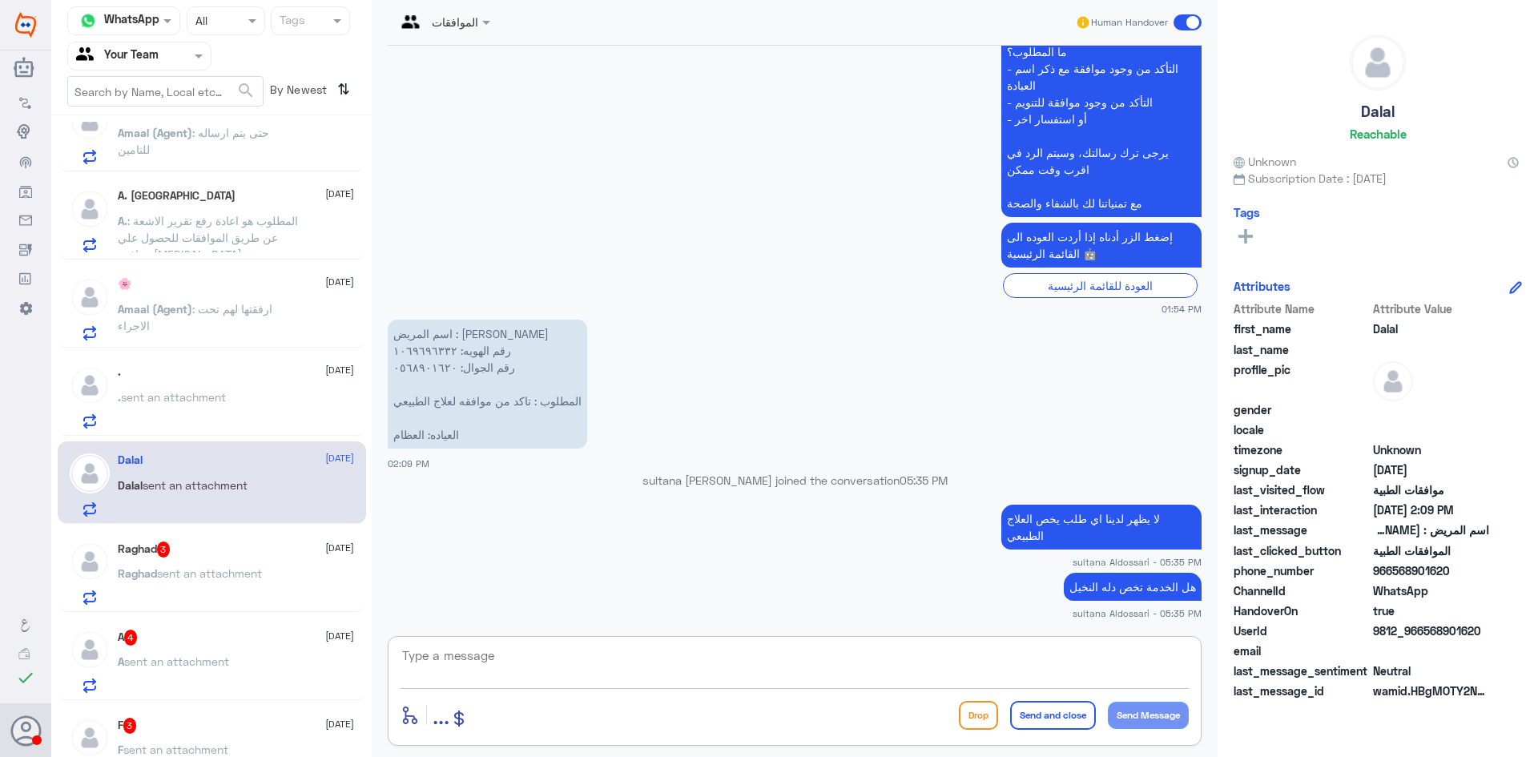
click at [243, 571] on span "sent an attachment" at bounding box center [209, 573] width 105 height 14
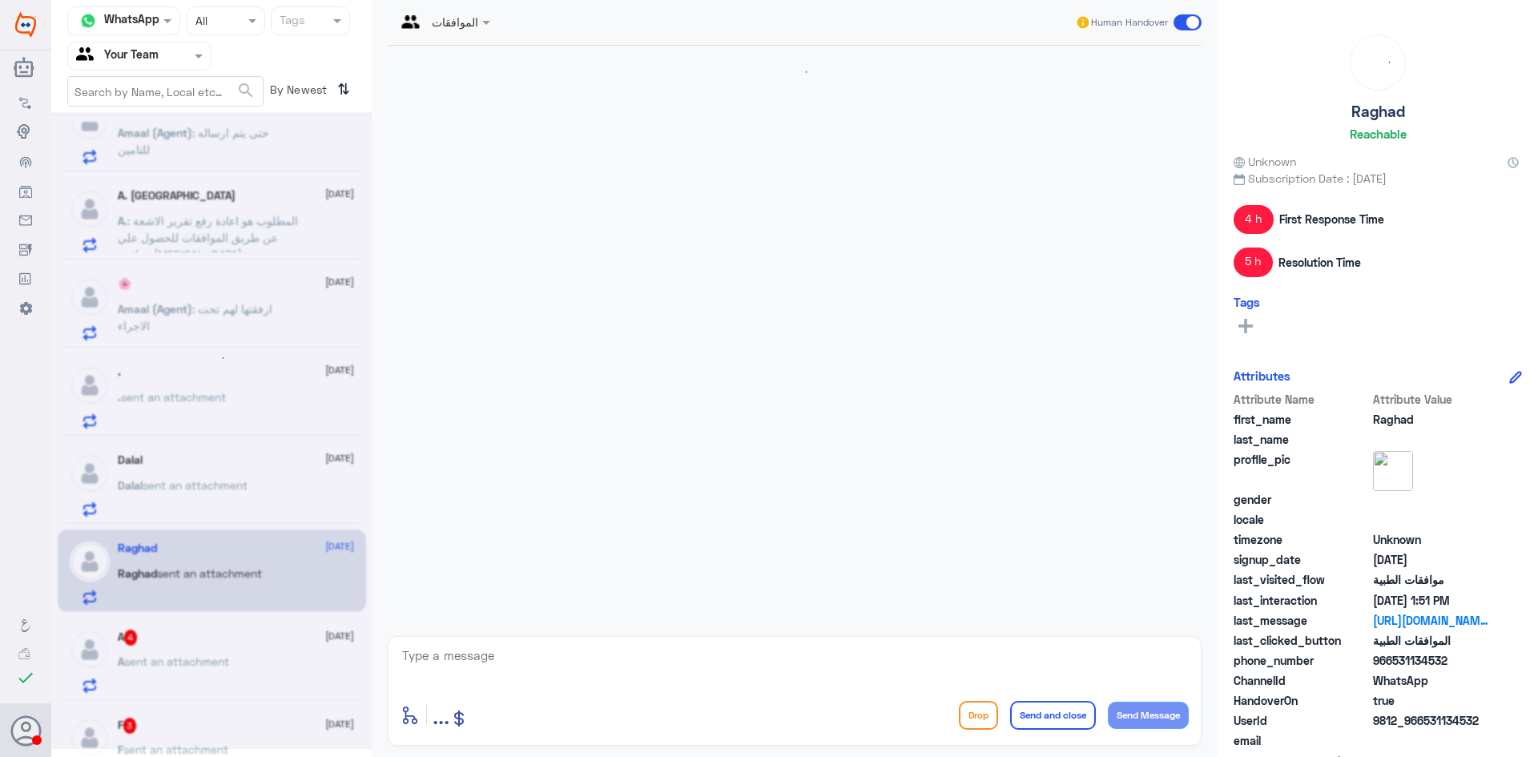
scroll to position [1803, 0]
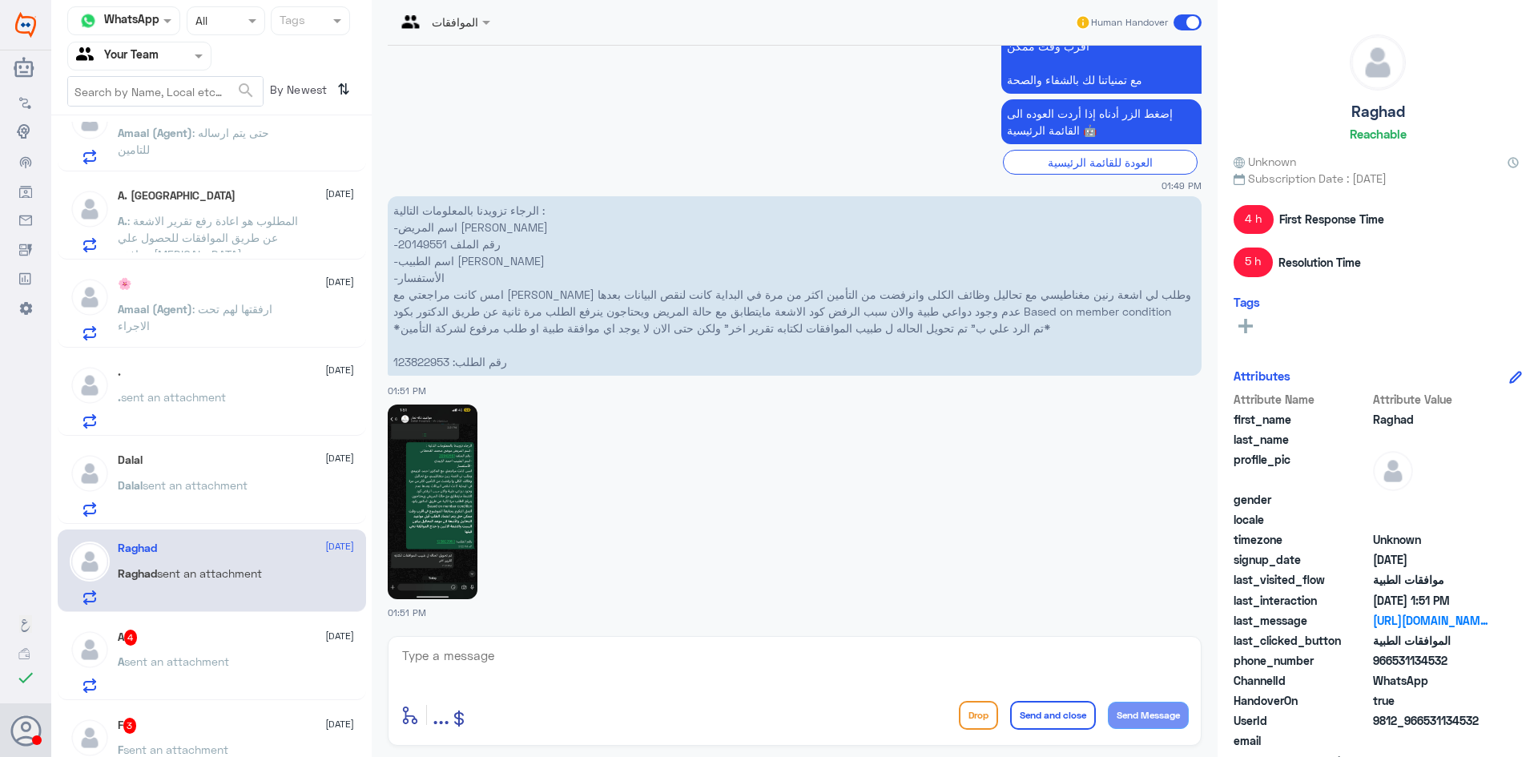
click at [415, 363] on p "الرجاء تزويدنا بالمعلومات التالية : -اسم المريض [PERSON_NAME] -رقم الملف 201495…" at bounding box center [795, 285] width 814 height 179
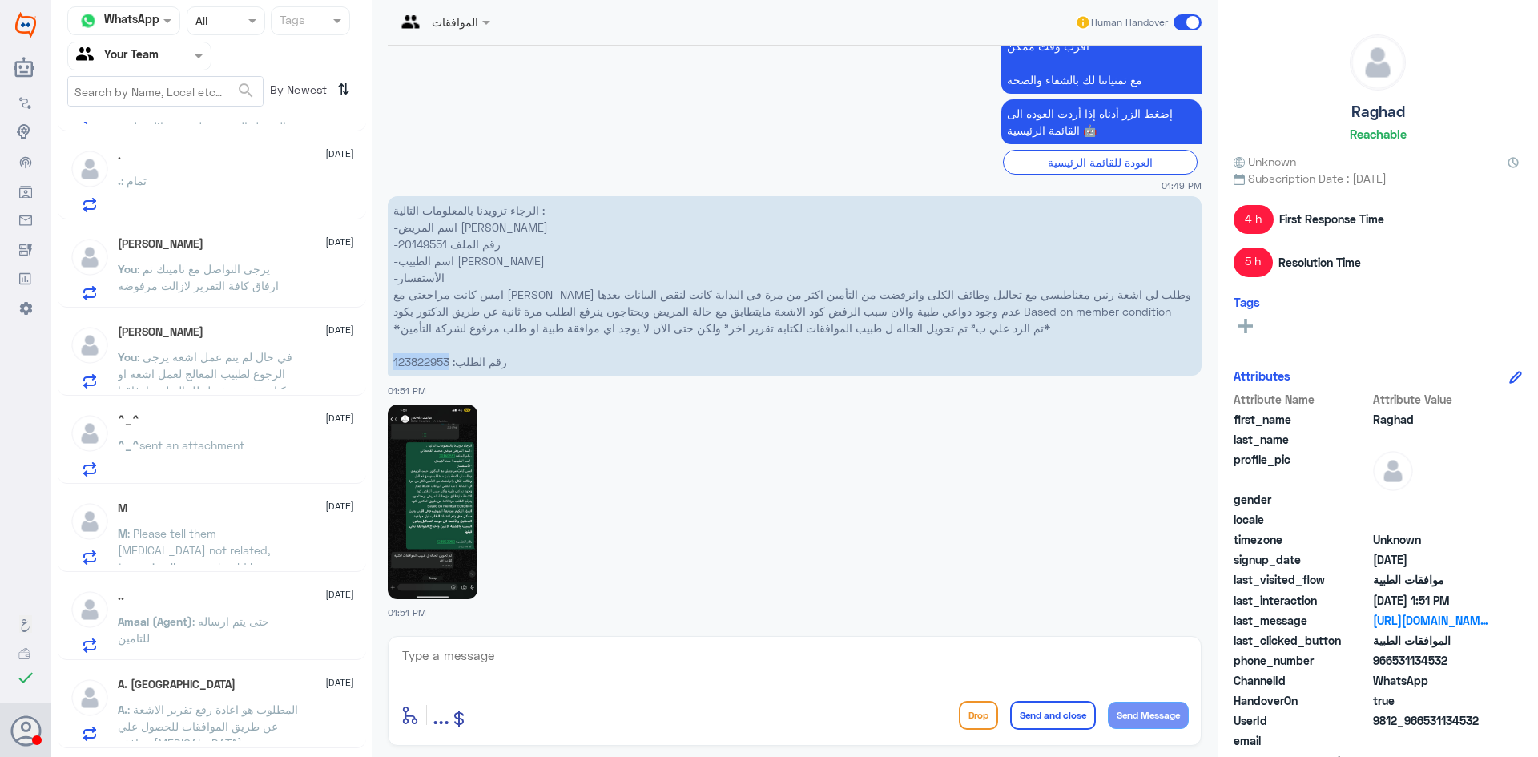
scroll to position [0, 0]
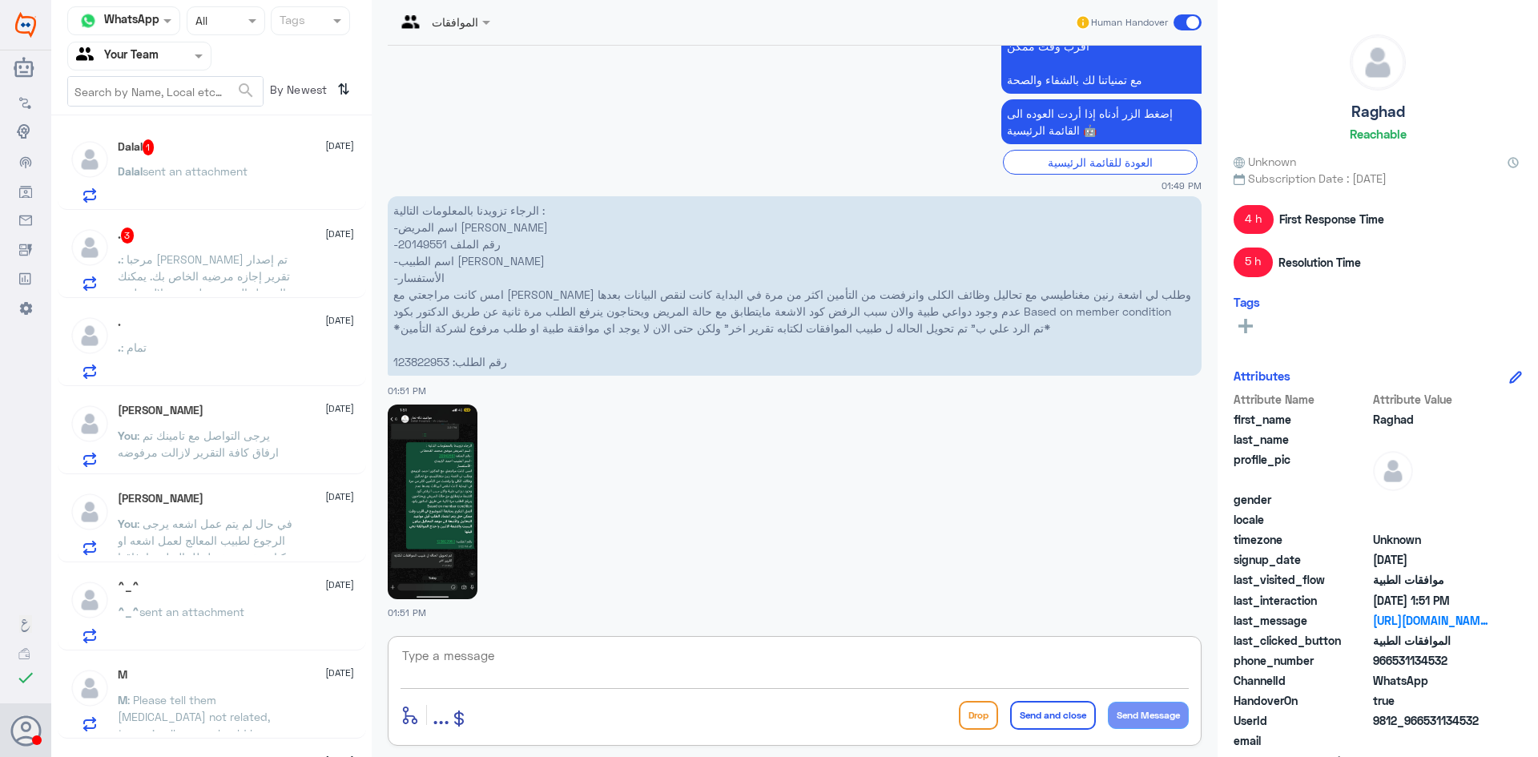
click at [814, 662] on textarea at bounding box center [794, 664] width 788 height 39
type textarea "ت"
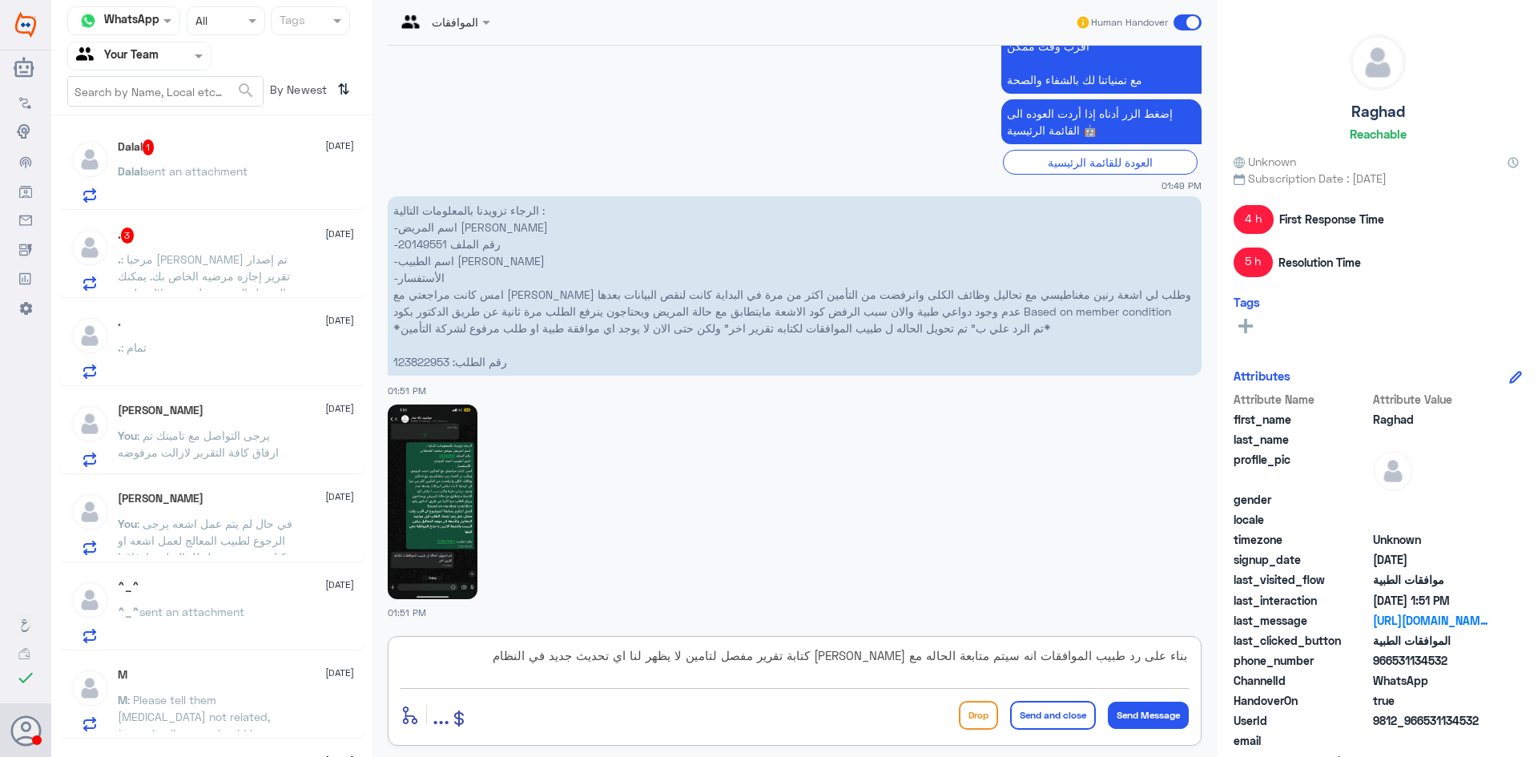
type textarea "بناء على رد طبيب الموافقات انه سيتم متابعة الحاله مع [PERSON_NAME] كتابة تقرير …"
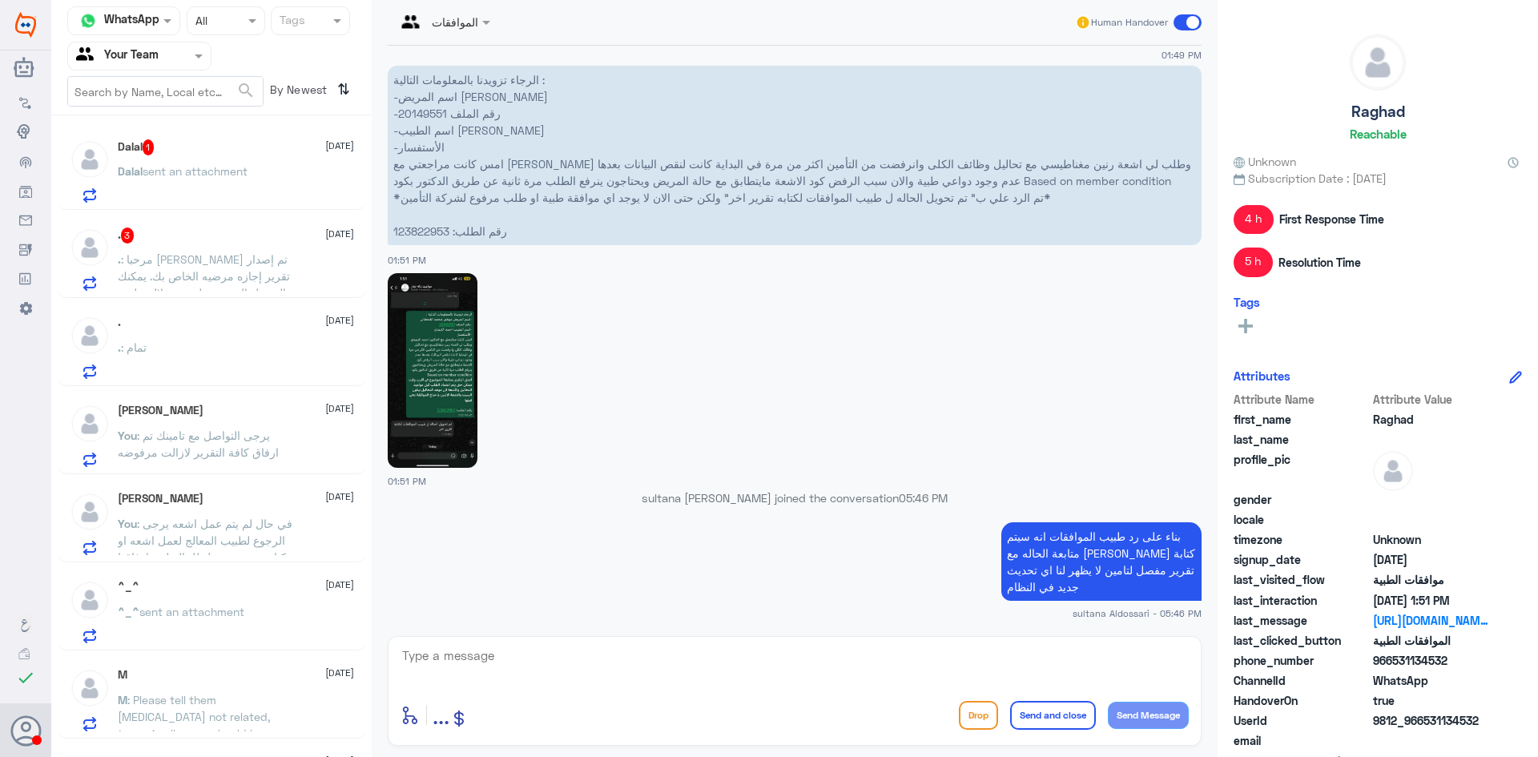
click at [210, 260] on span ": مرحبا [PERSON_NAME] تم إصدار تقرير إجازه مرضيه الخاص بك. يمكنك الوصول إليه وت…" at bounding box center [204, 292] width 172 height 81
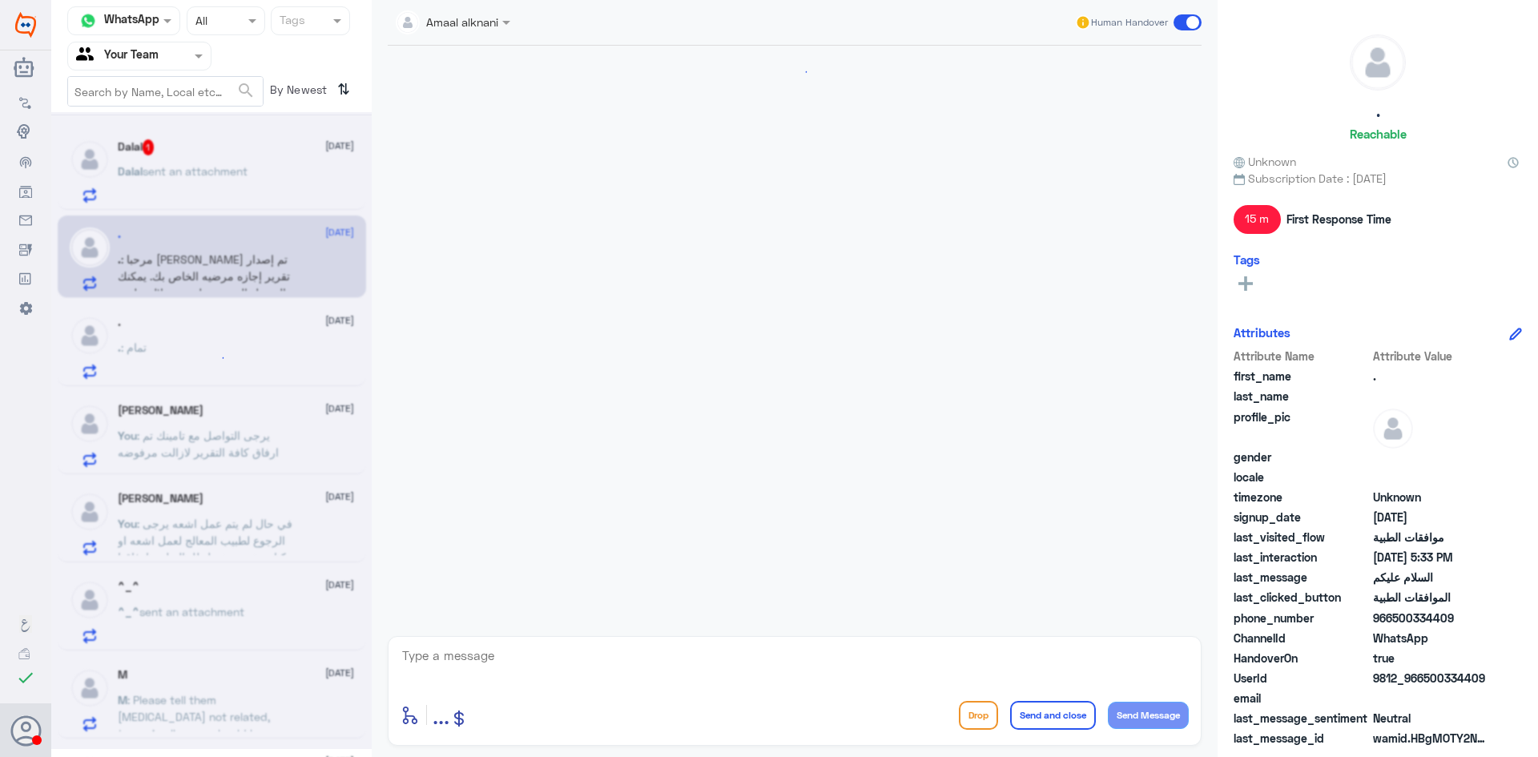
scroll to position [515, 0]
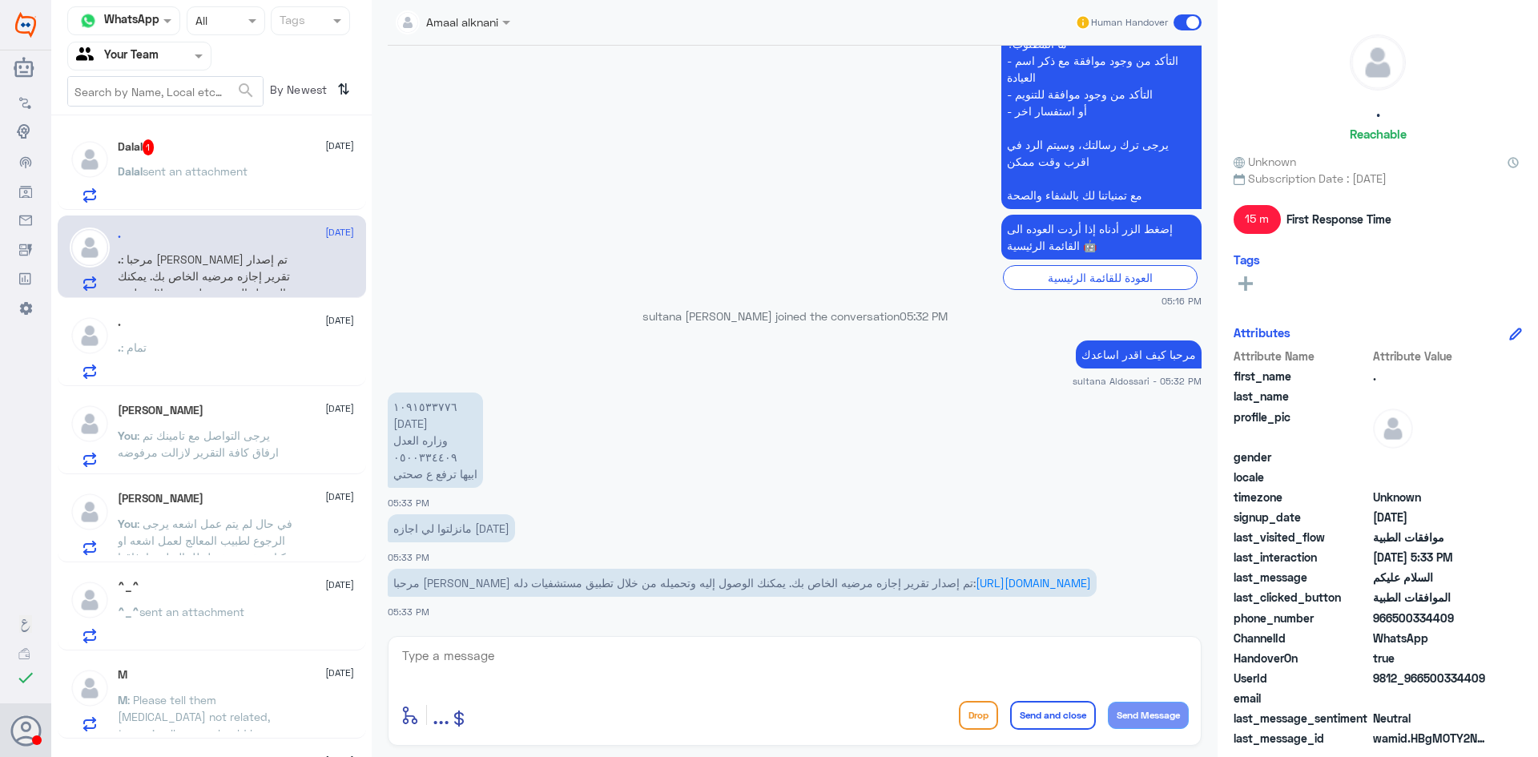
click at [632, 664] on textarea at bounding box center [794, 664] width 788 height 39
type textarea "يرجى التواصل مع قسم التقارير والاجازات 0550181732"
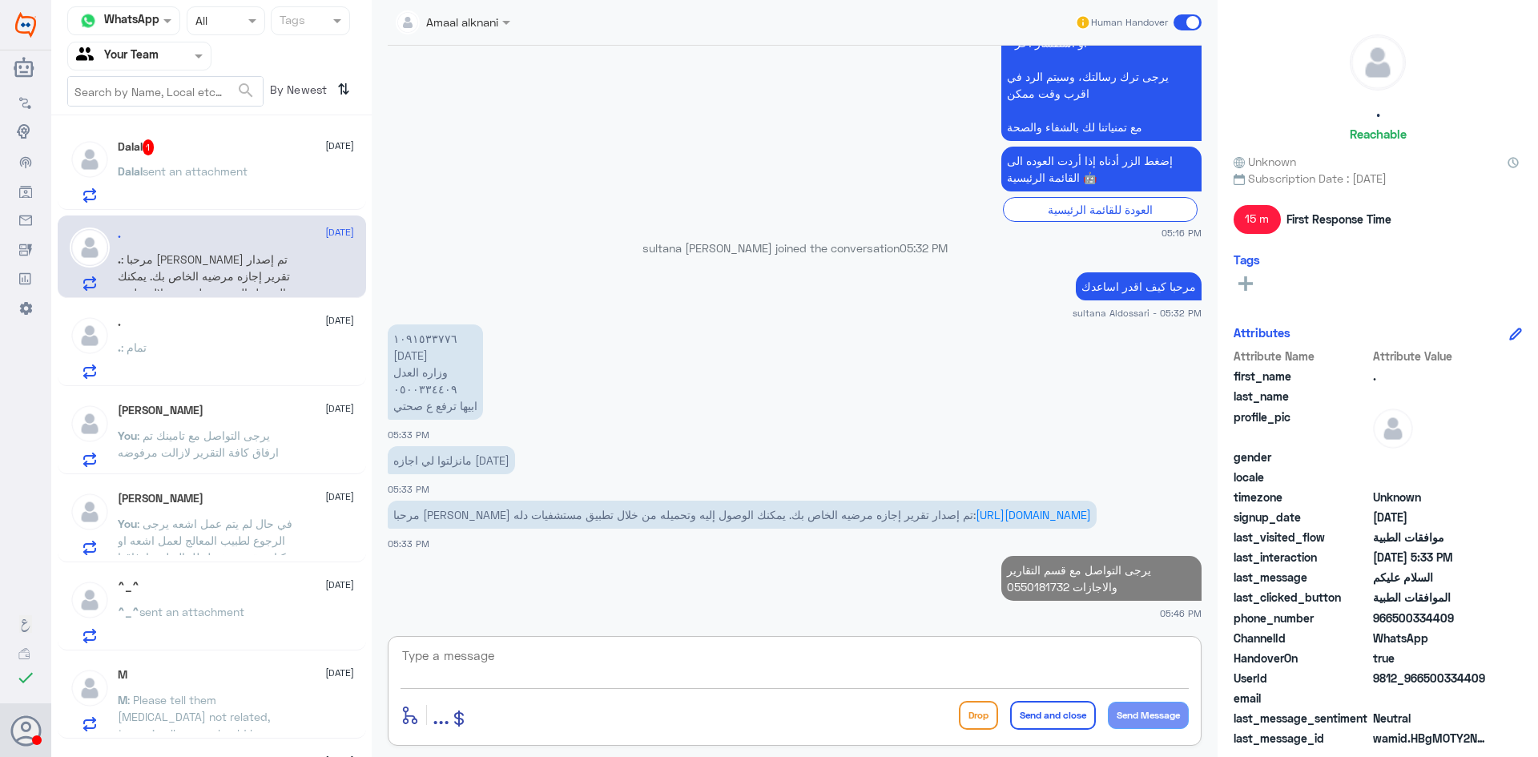
click at [235, 143] on div "Dalal 1 [DATE]" at bounding box center [236, 147] width 236 height 16
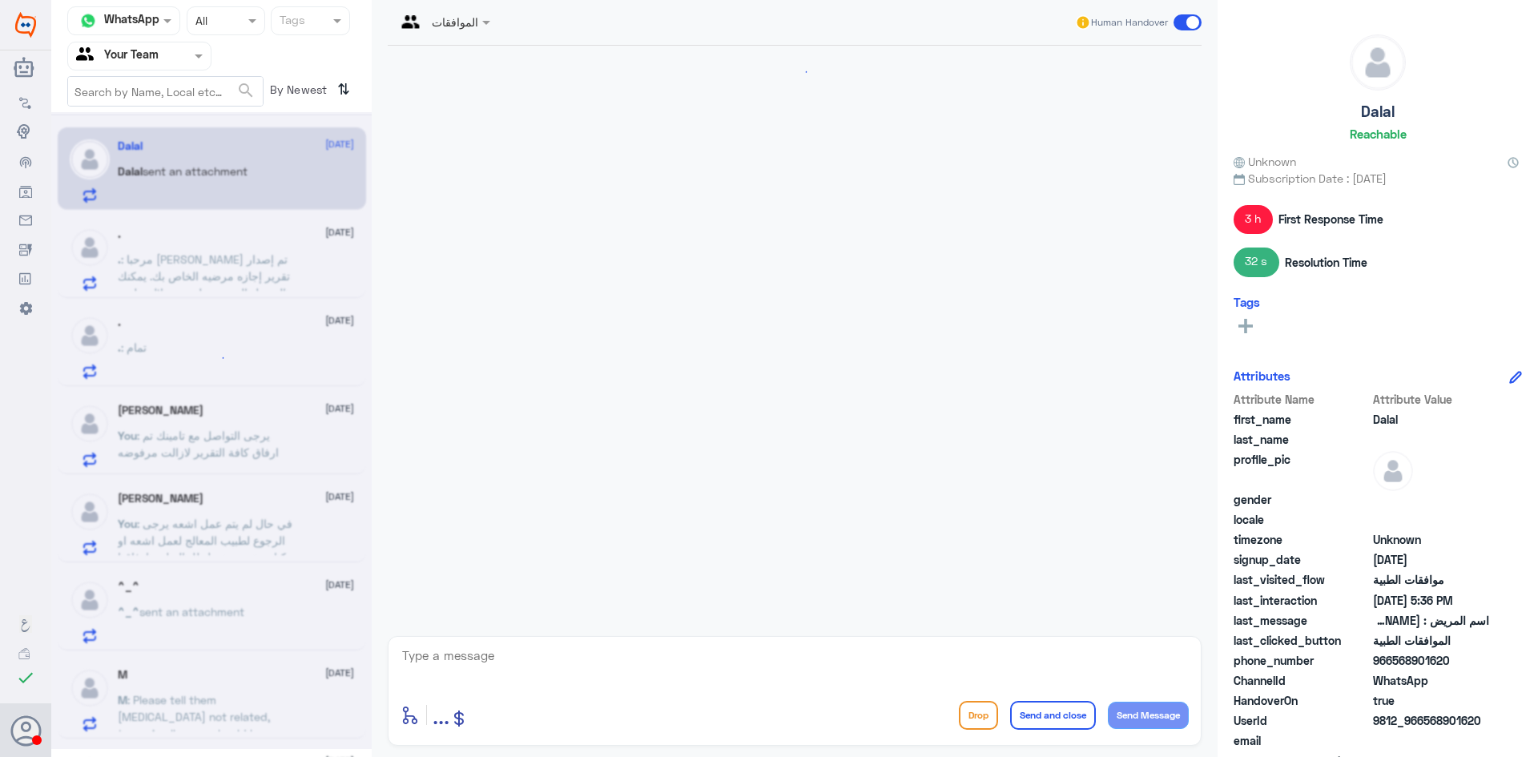
scroll to position [1628, 0]
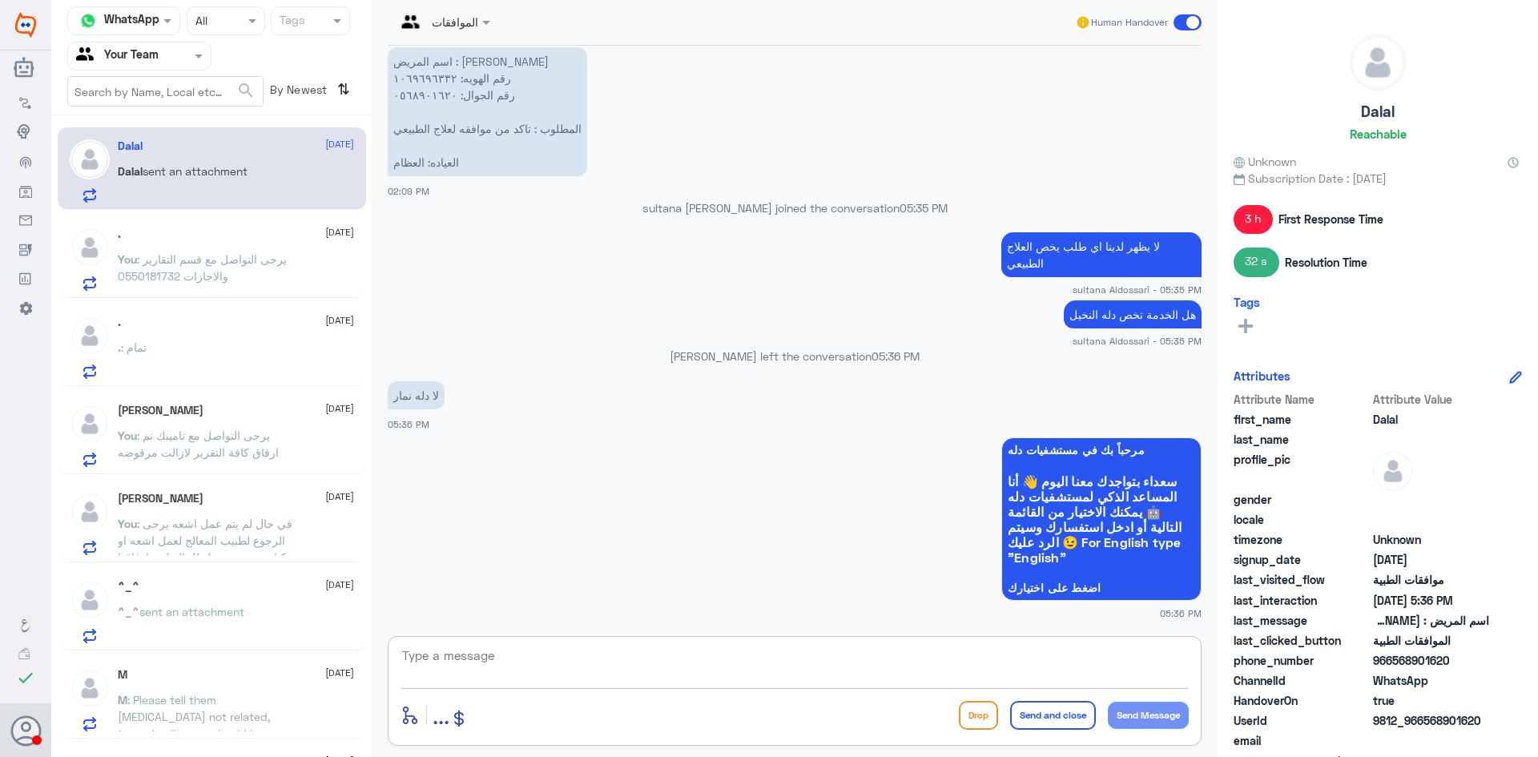
click at [641, 665] on textarea at bounding box center [794, 664] width 788 height 39
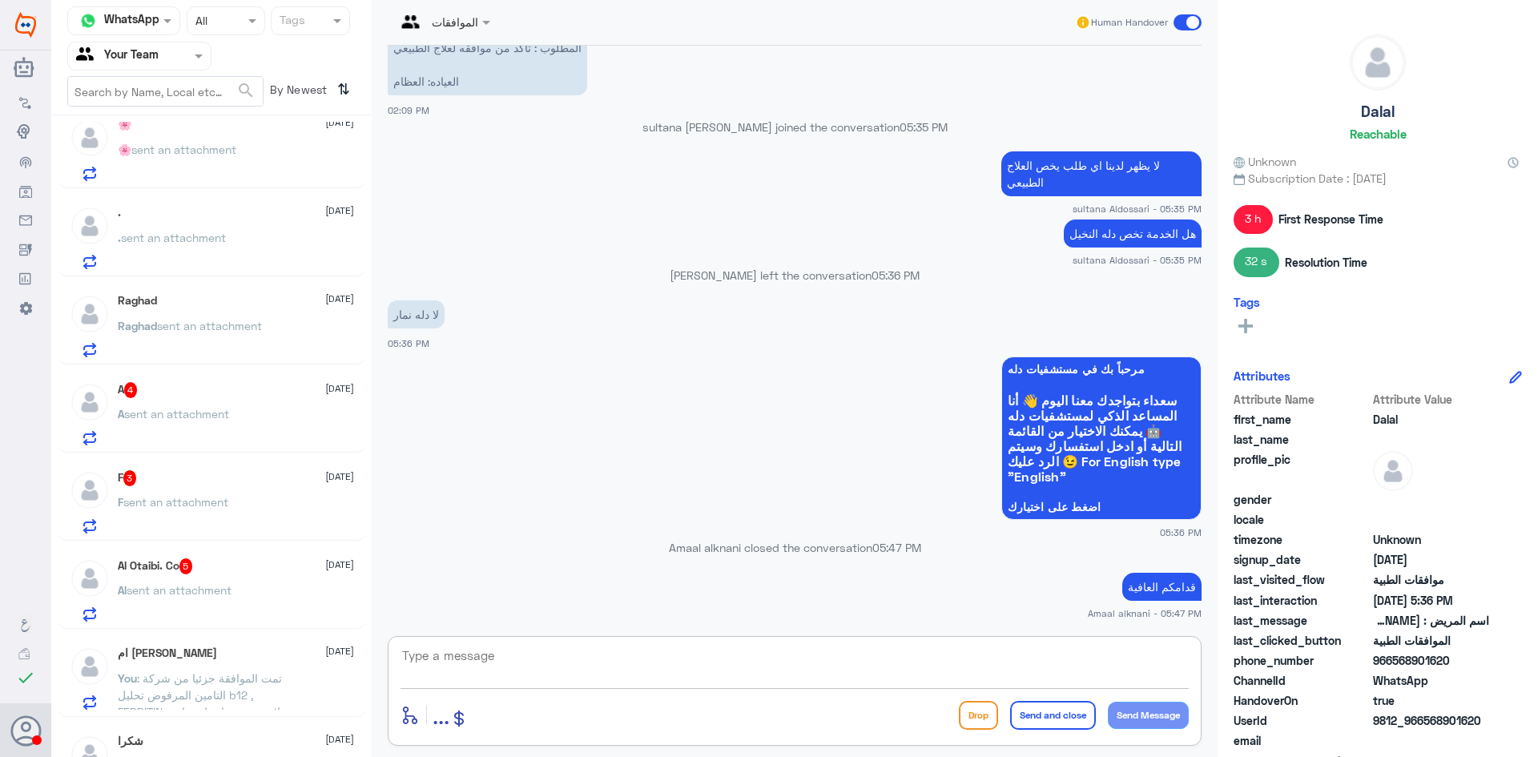
scroll to position [807, 0]
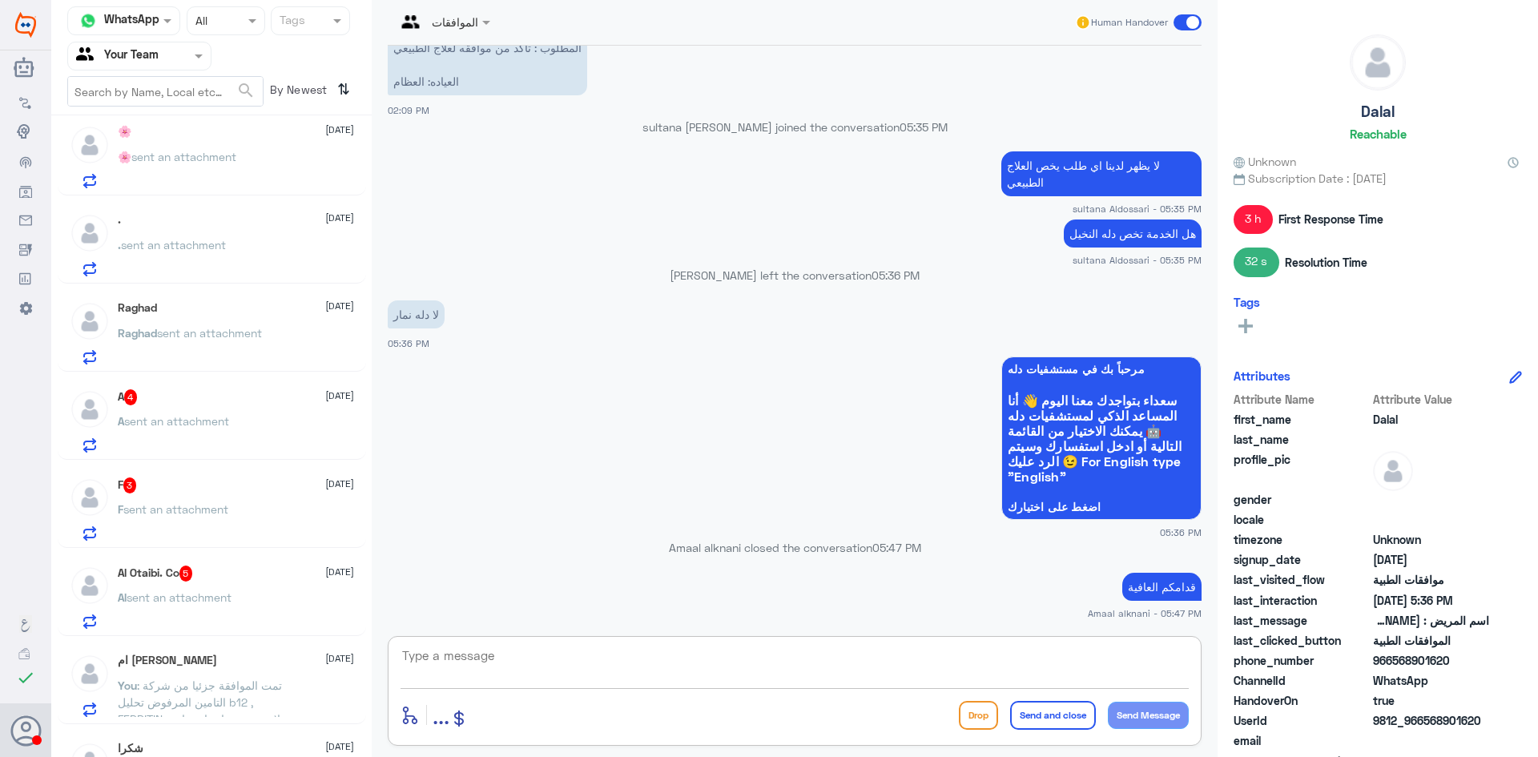
click at [214, 403] on div "A 4 [DATE]" at bounding box center [236, 397] width 236 height 16
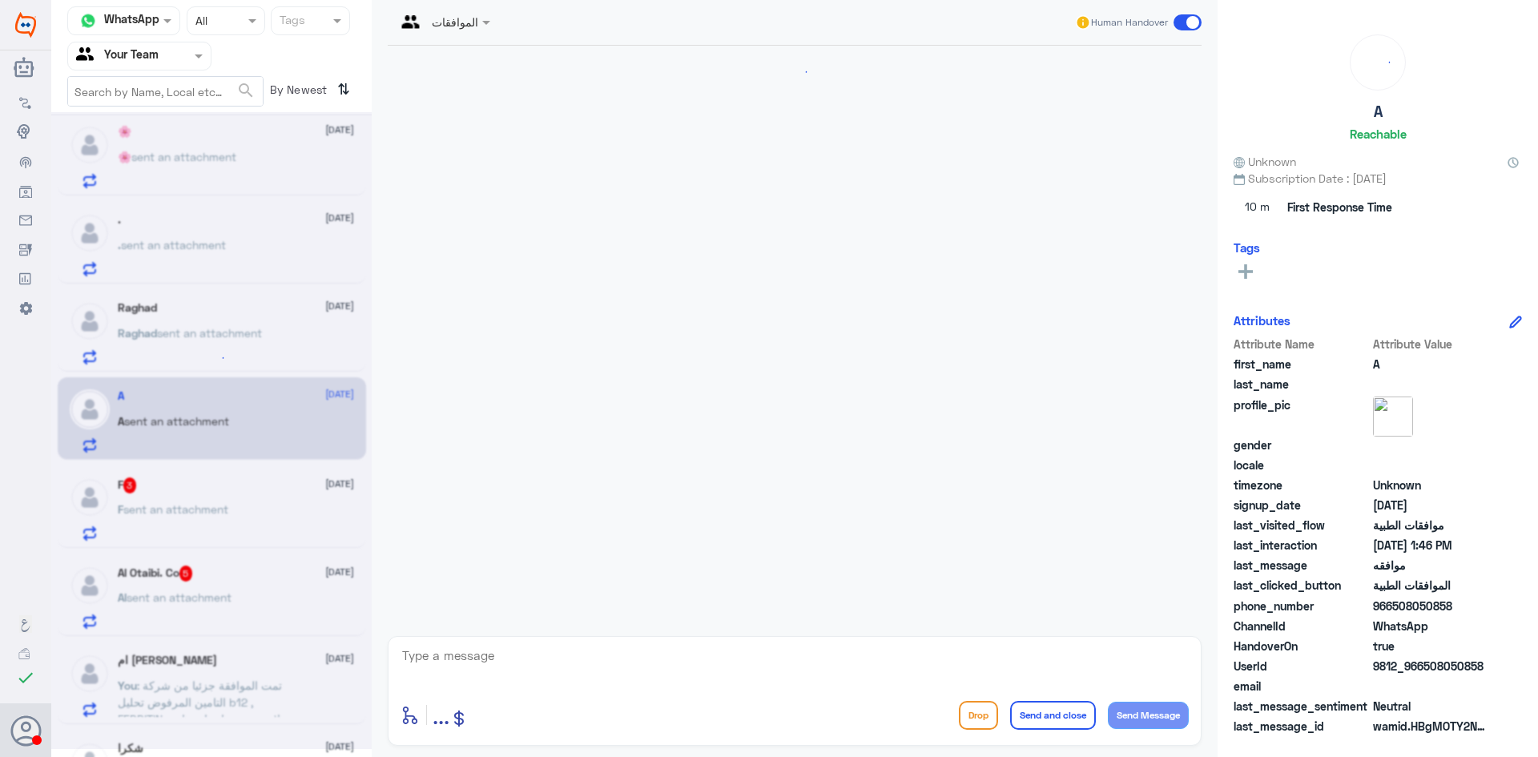
scroll to position [346, 0]
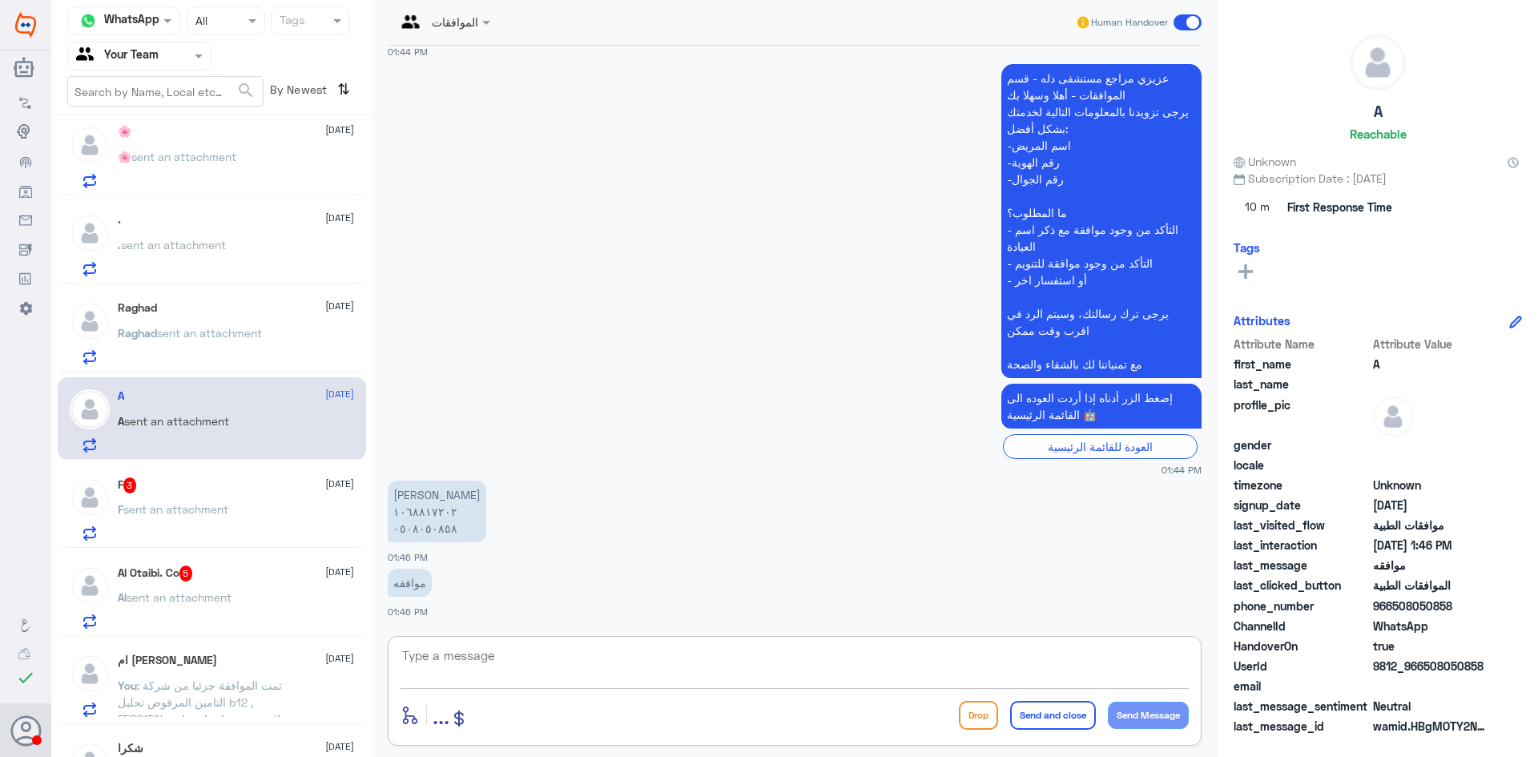
click at [636, 668] on textarea at bounding box center [794, 664] width 788 height 39
drag, startPoint x: 475, startPoint y: 657, endPoint x: 241, endPoint y: 601, distance: 240.3
click at [246, 602] on div "Channel WhatsApp Status × All Tags Agent Filter Your Team search By Newest ⇅ Da…" at bounding box center [794, 381] width 1486 height 762
type textarea "1068817202"
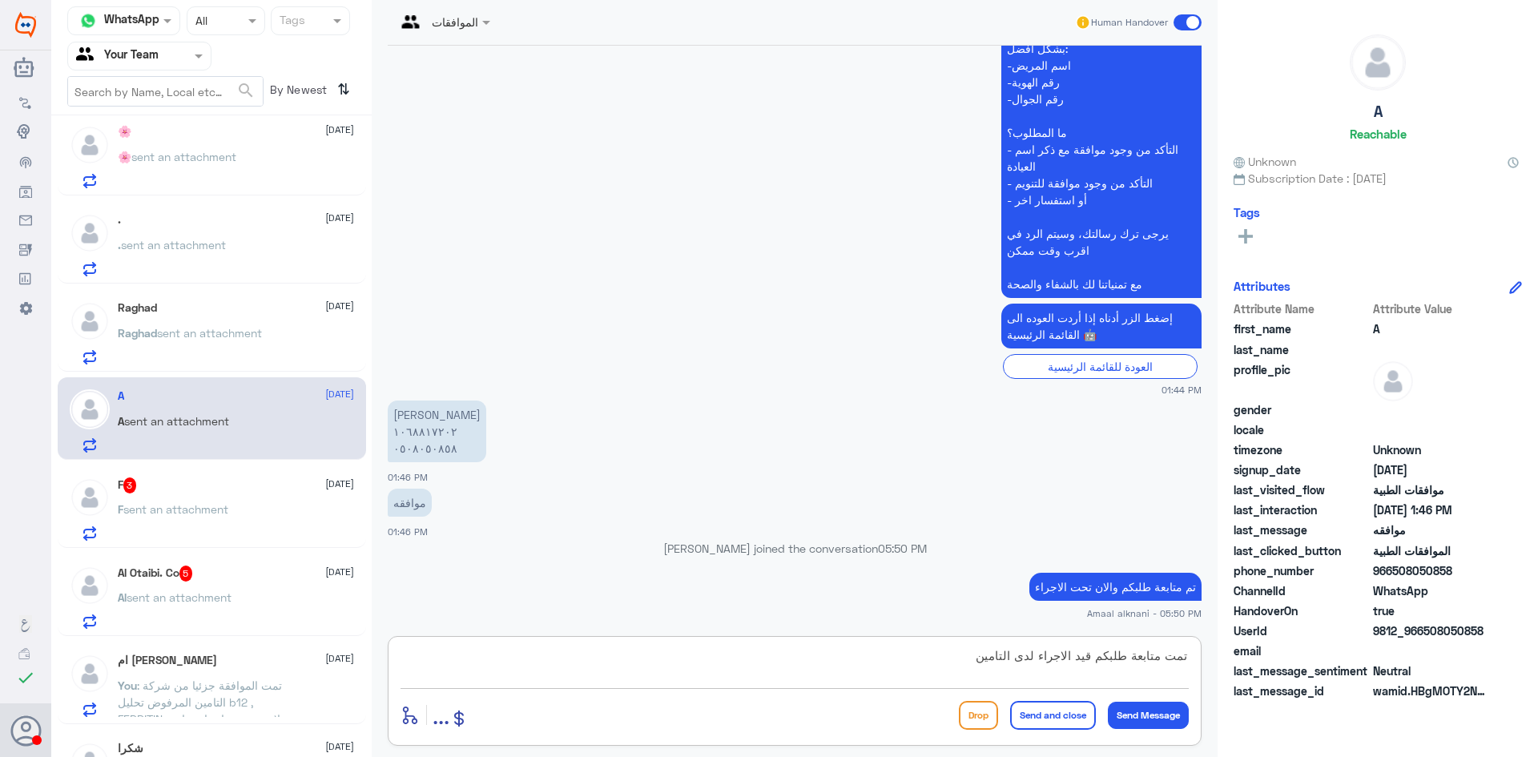
type textarea "تمت متابعة طلبكم قيد الاجراء لدى التامين"
drag, startPoint x: 971, startPoint y: 658, endPoint x: 1189, endPoint y: 684, distance: 220.1
click at [1189, 684] on div "تمت متابعة طلبكم قيد الاجراء لدى التامين enter flow name ... Drop Send and clos…" at bounding box center [795, 691] width 814 height 110
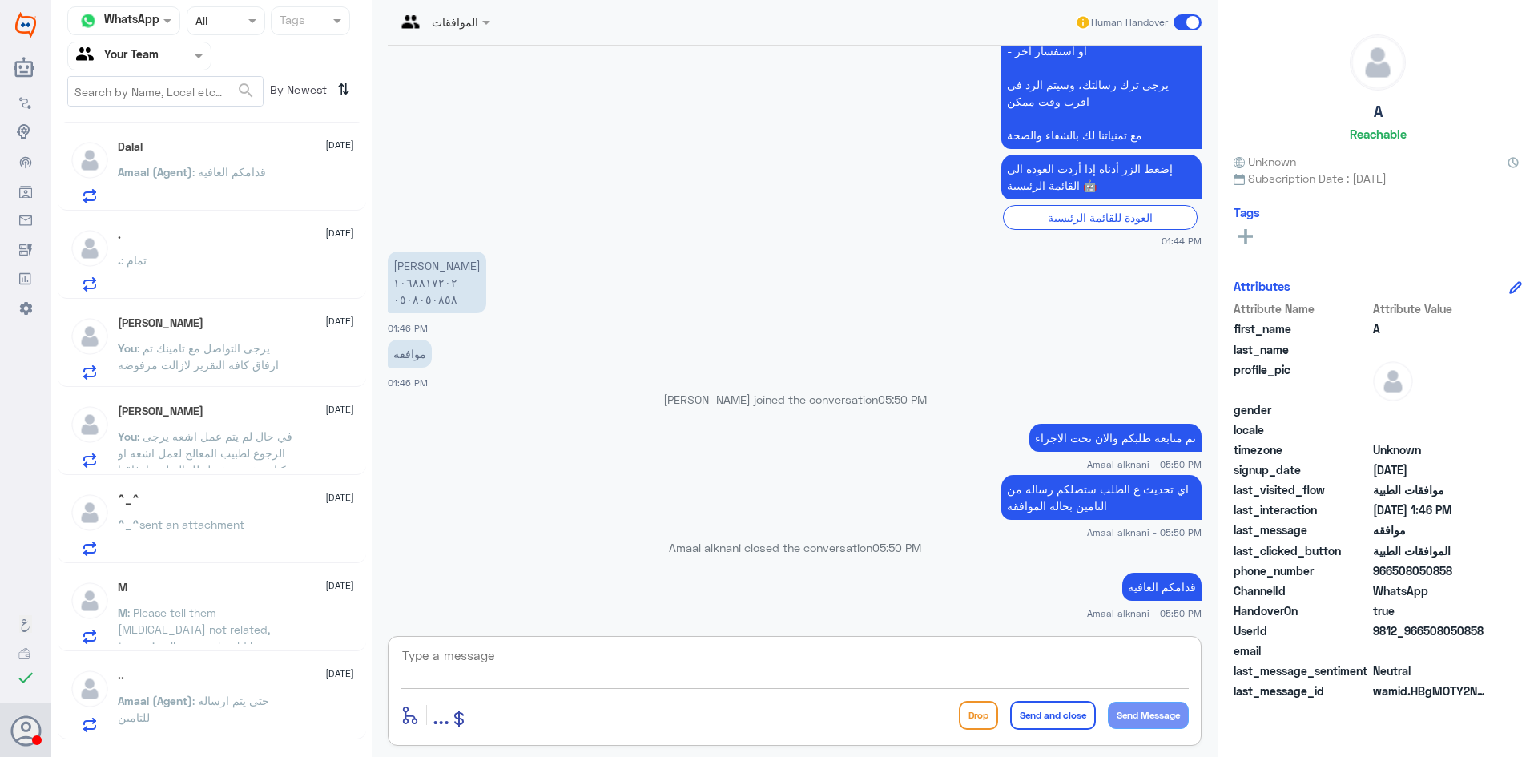
scroll to position [0, 0]
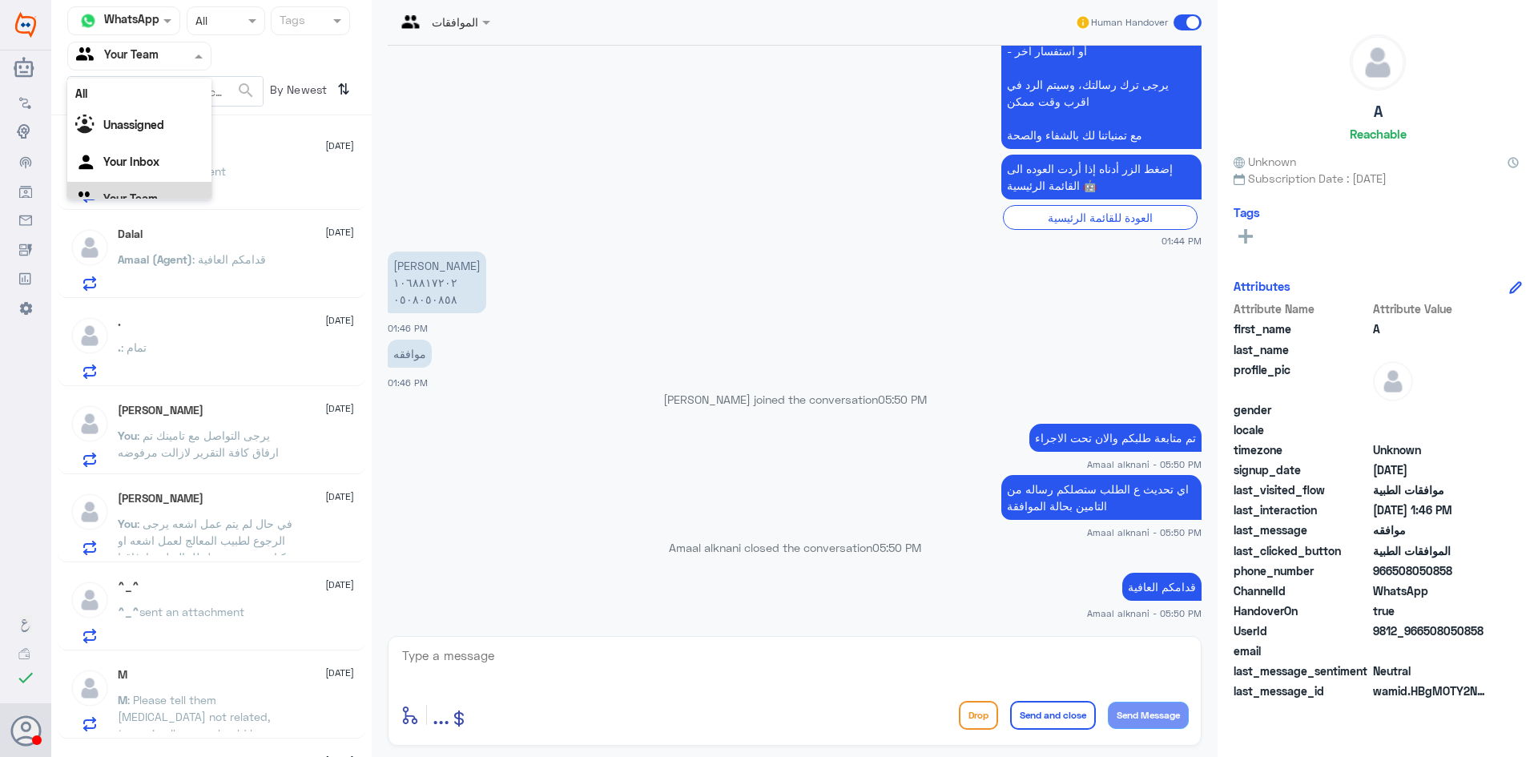
click at [170, 47] on div at bounding box center [139, 55] width 143 height 18
click at [147, 138] on Inbox "Your Inbox" at bounding box center [131, 142] width 56 height 14
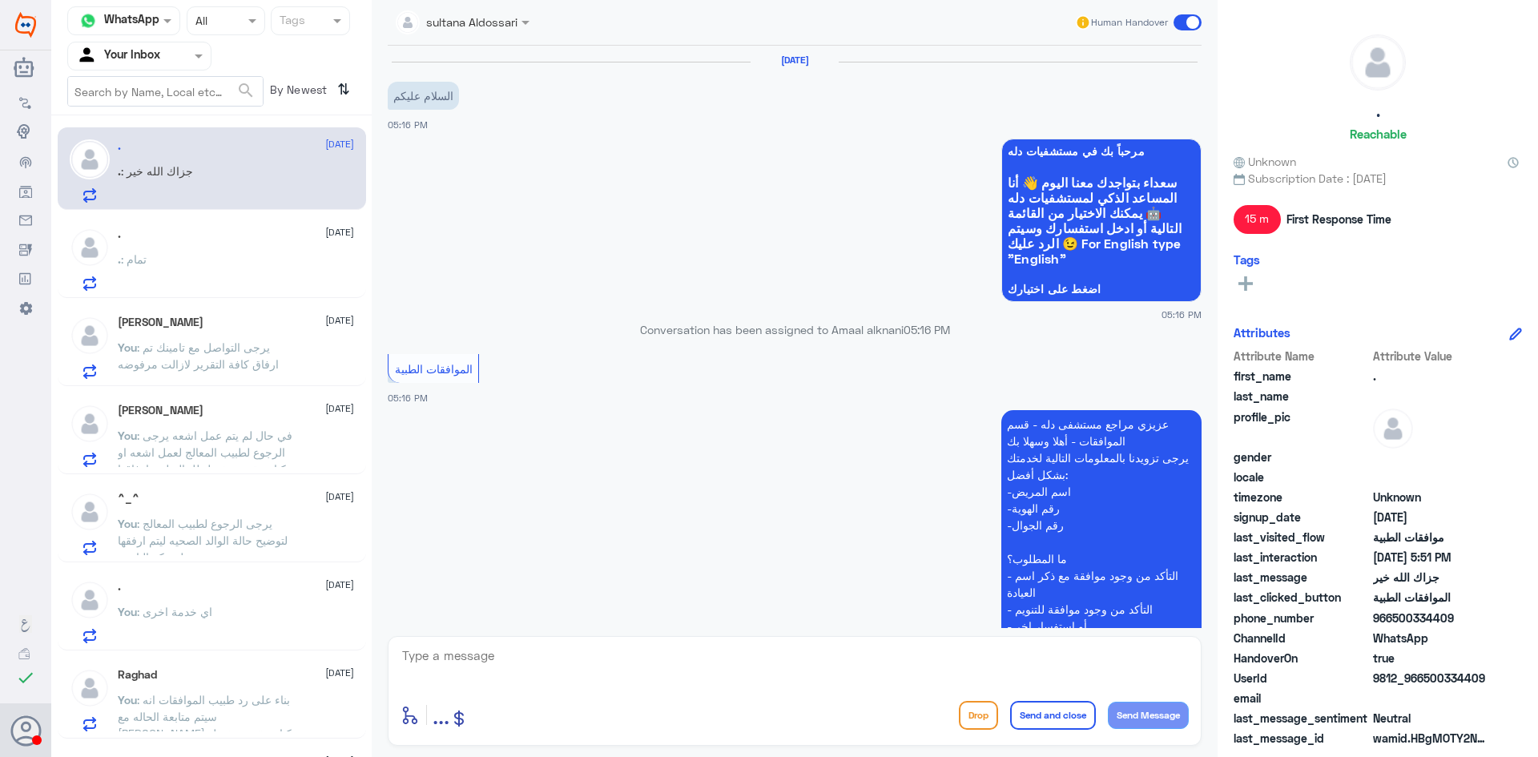
scroll to position [637, 0]
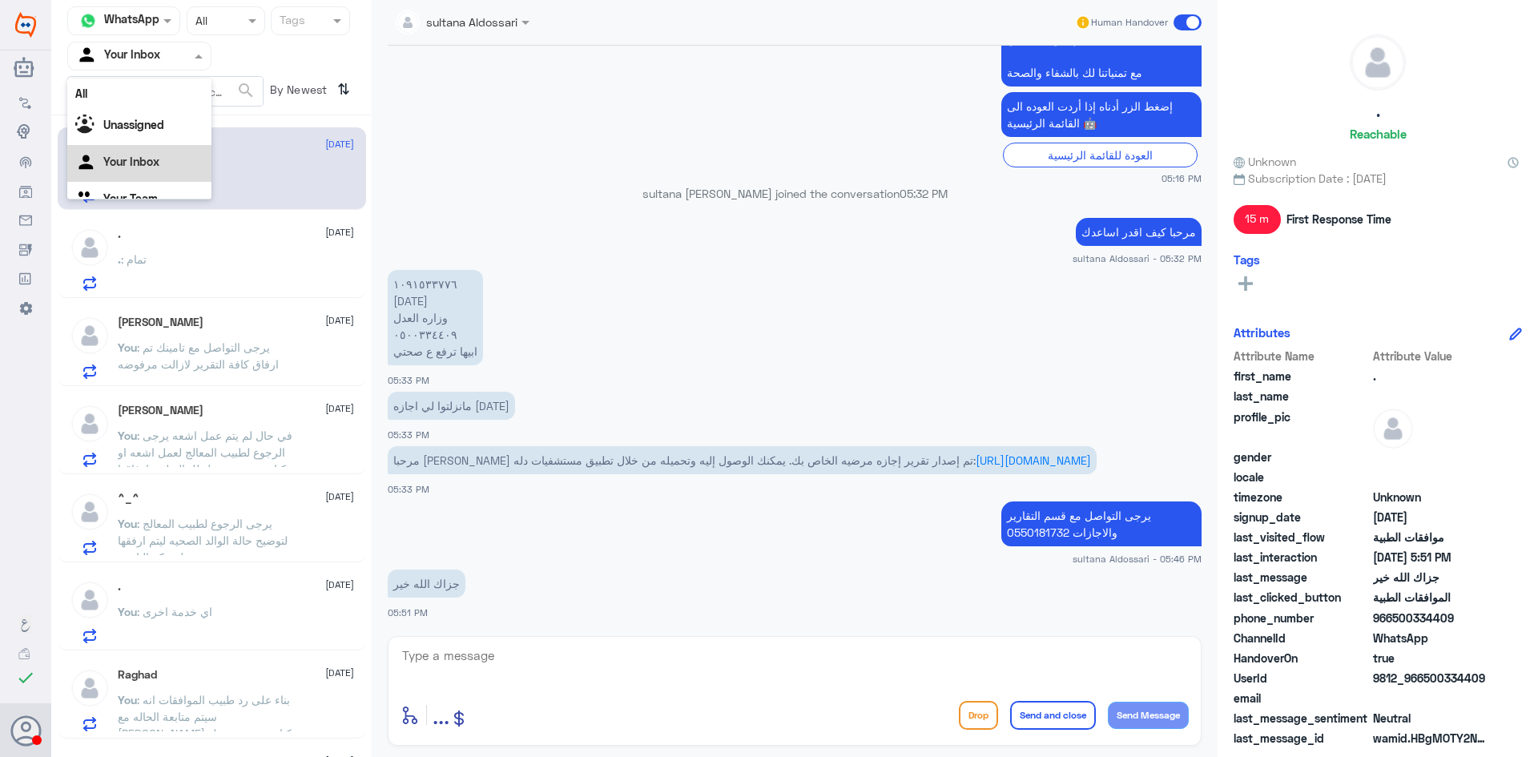
click at [151, 61] on input "text" at bounding box center [120, 55] width 88 height 18
click at [142, 171] on Team "Your Team" at bounding box center [130, 178] width 54 height 14
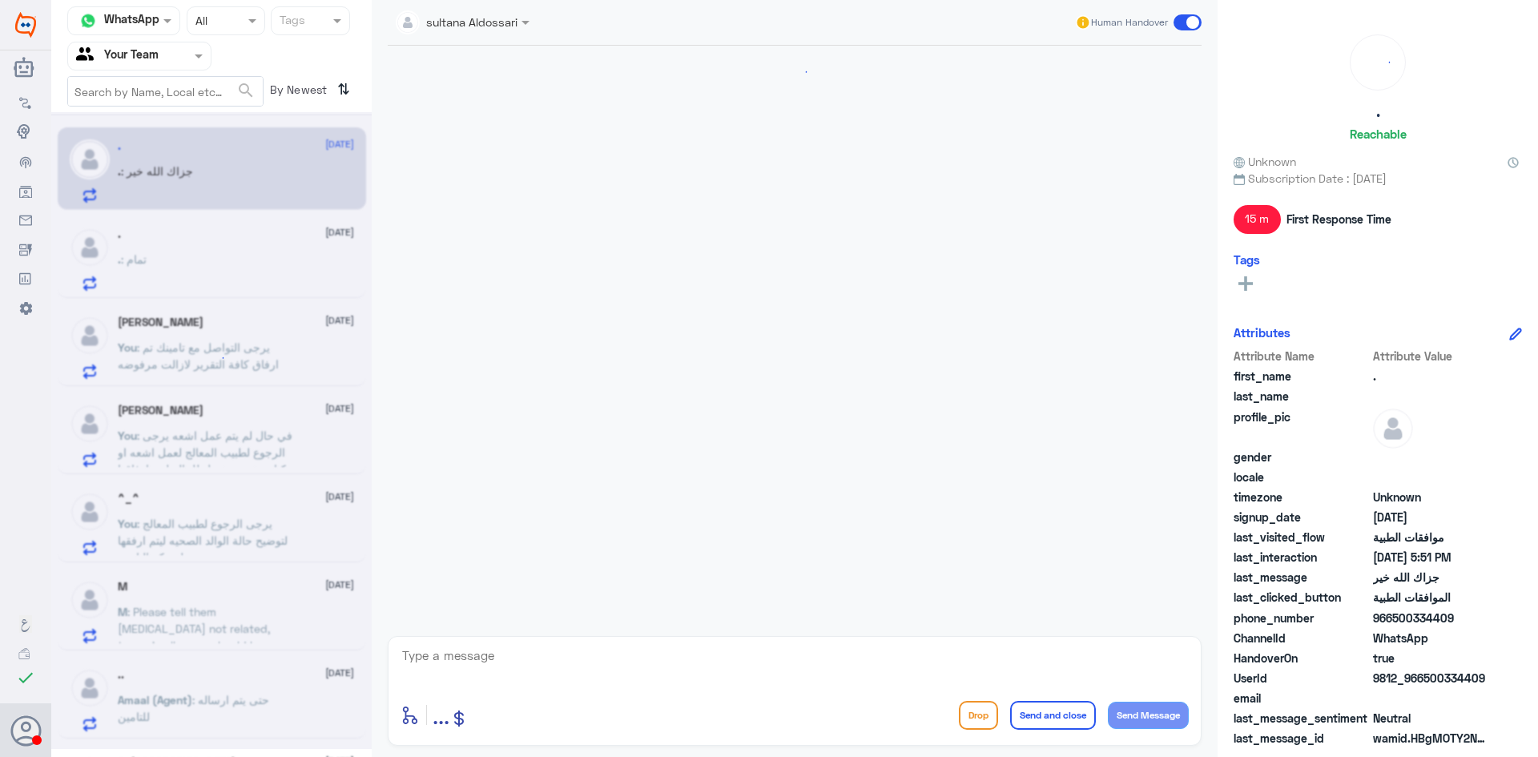
scroll to position [637, 0]
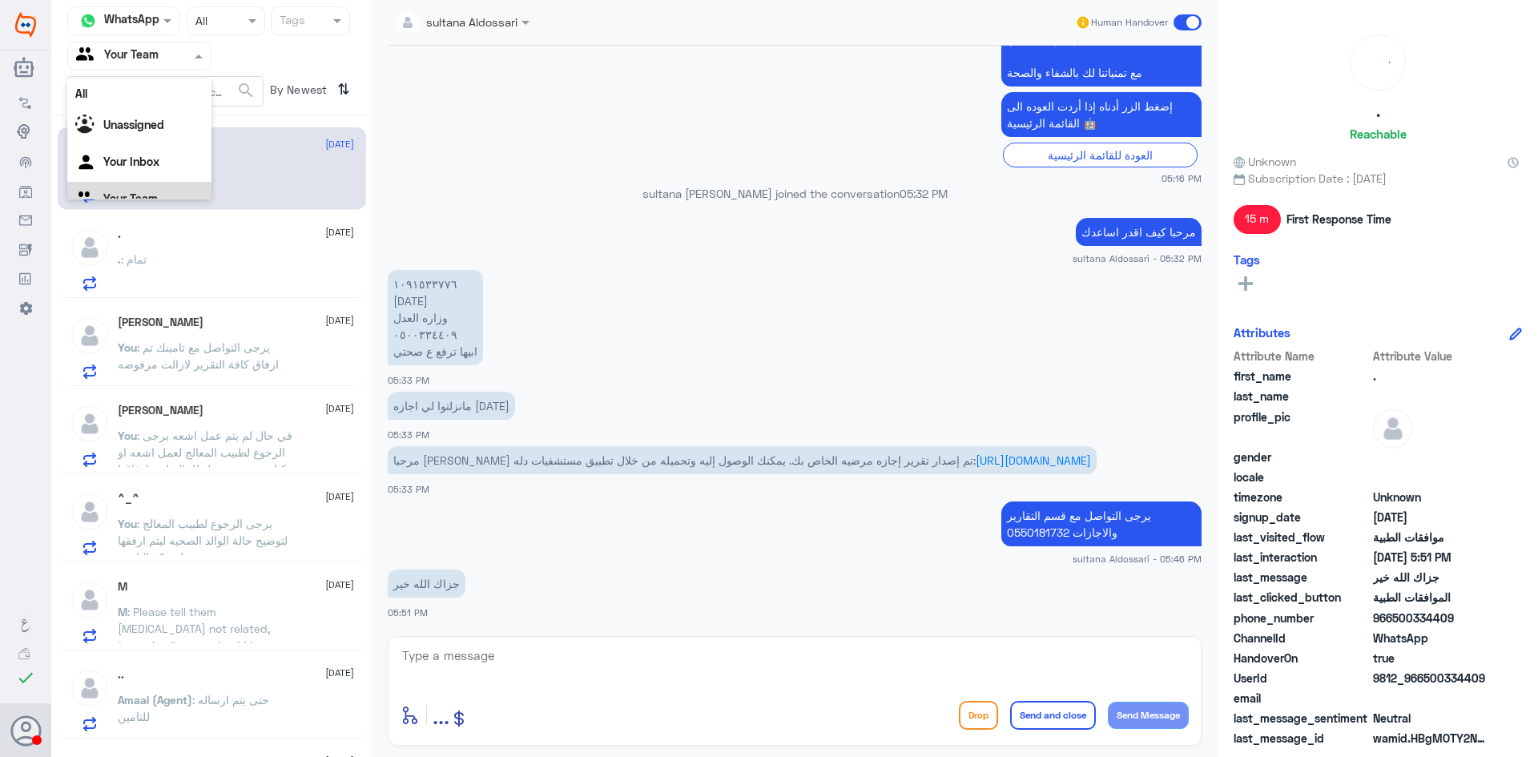
click at [163, 52] on input "text" at bounding box center [120, 55] width 88 height 18
click at [144, 136] on Inbox "Your Inbox" at bounding box center [131, 142] width 56 height 14
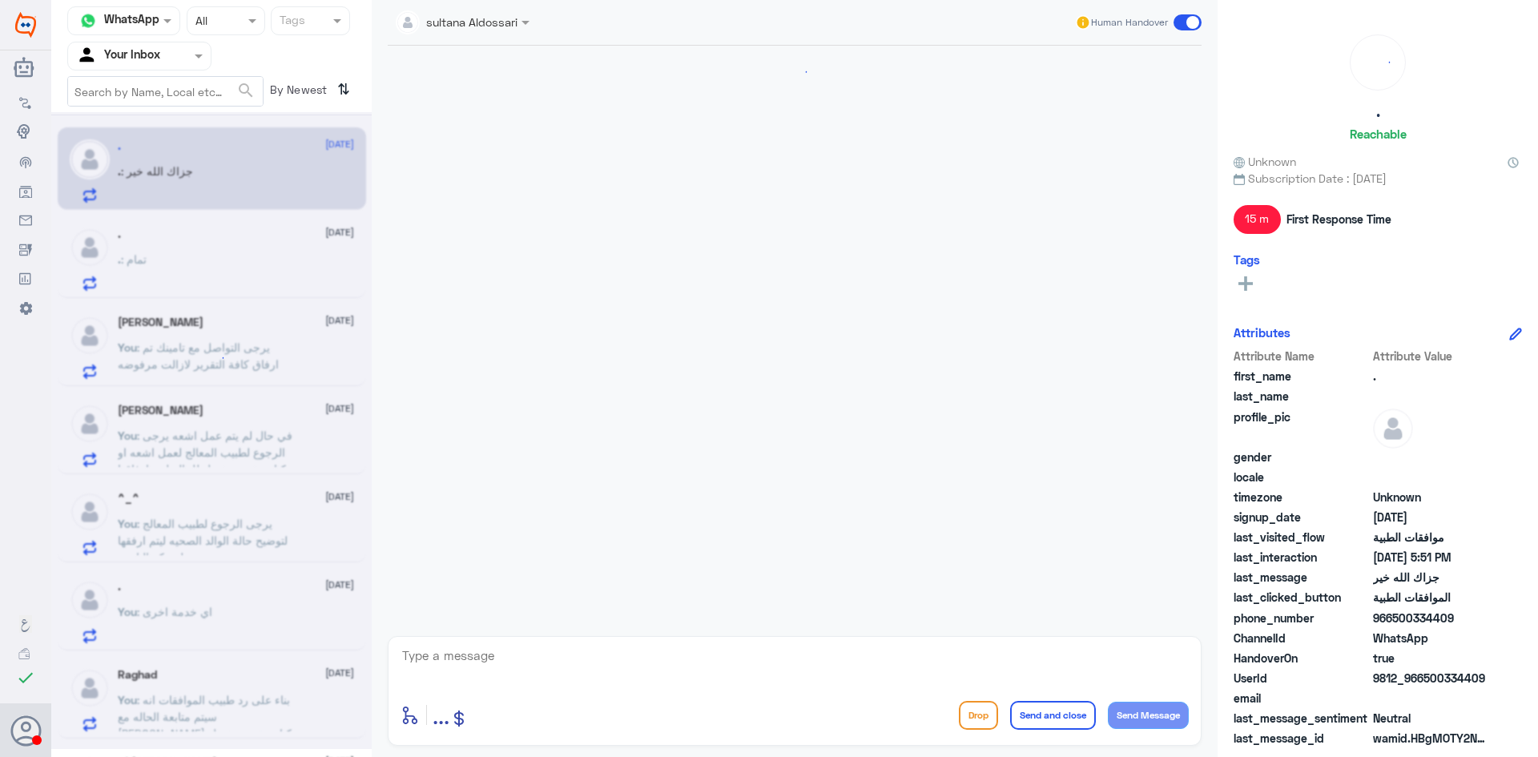
scroll to position [637, 0]
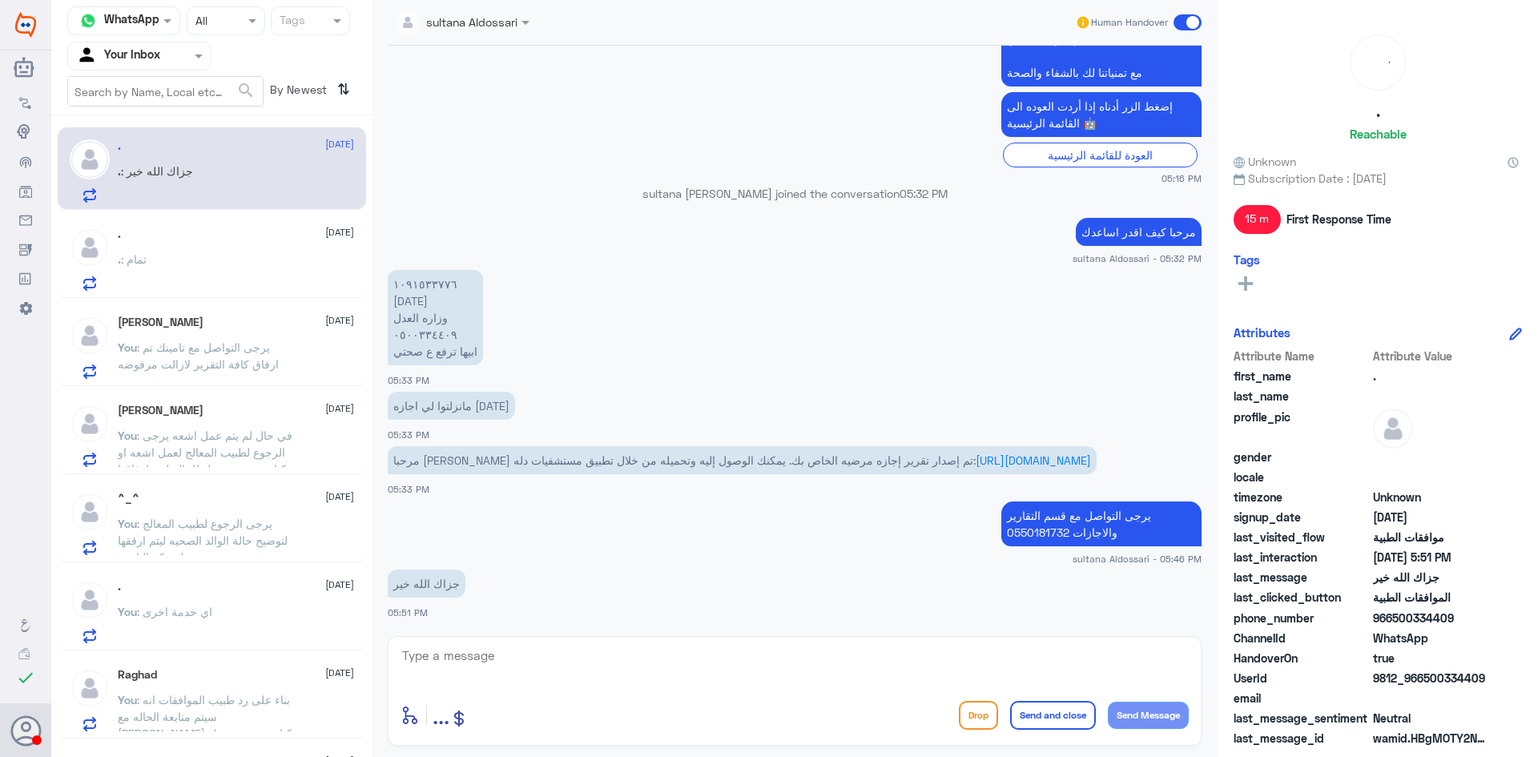
click at [148, 53] on input "text" at bounding box center [120, 55] width 88 height 18
click at [143, 170] on div "Your Team" at bounding box center [139, 180] width 144 height 37
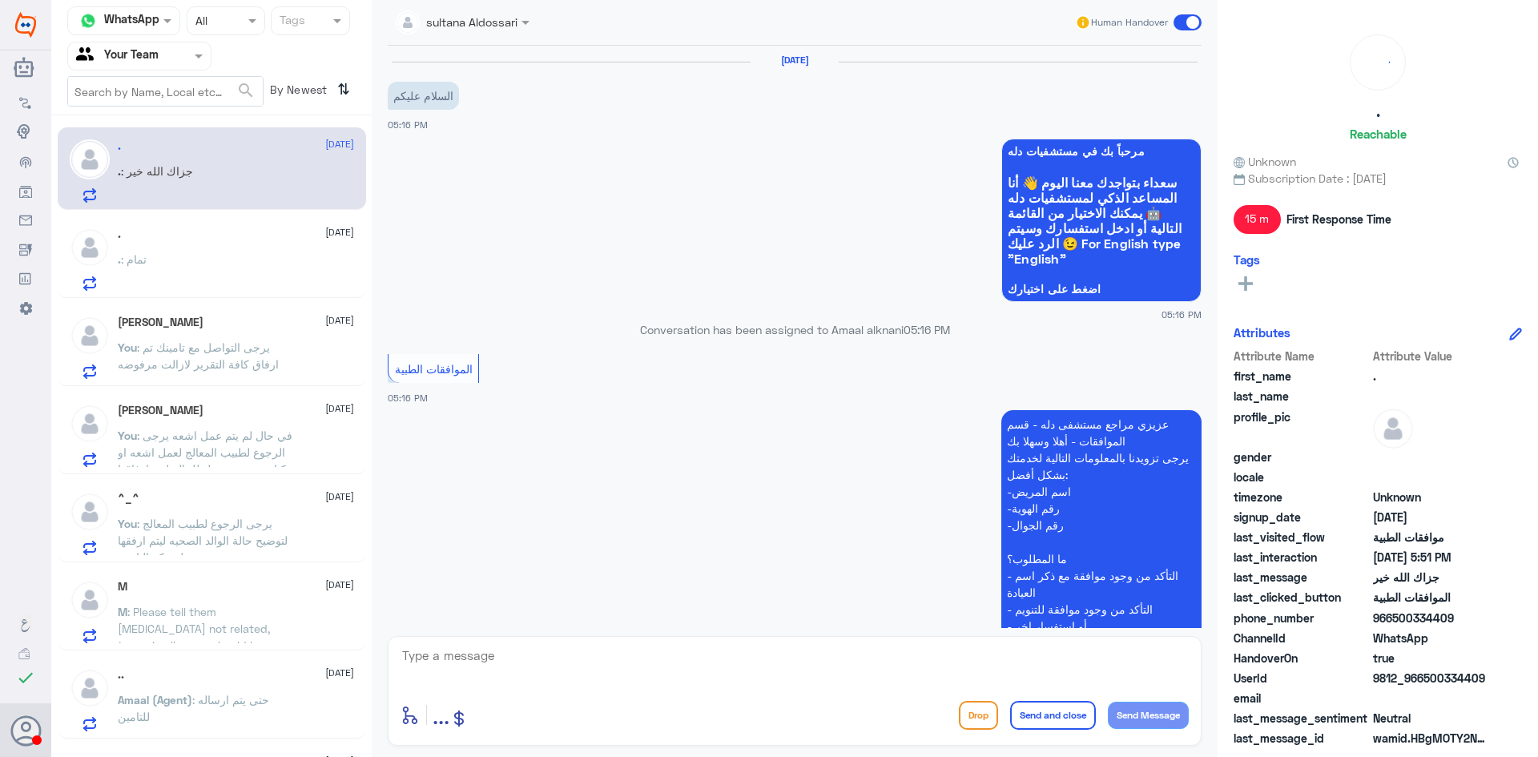
scroll to position [637, 0]
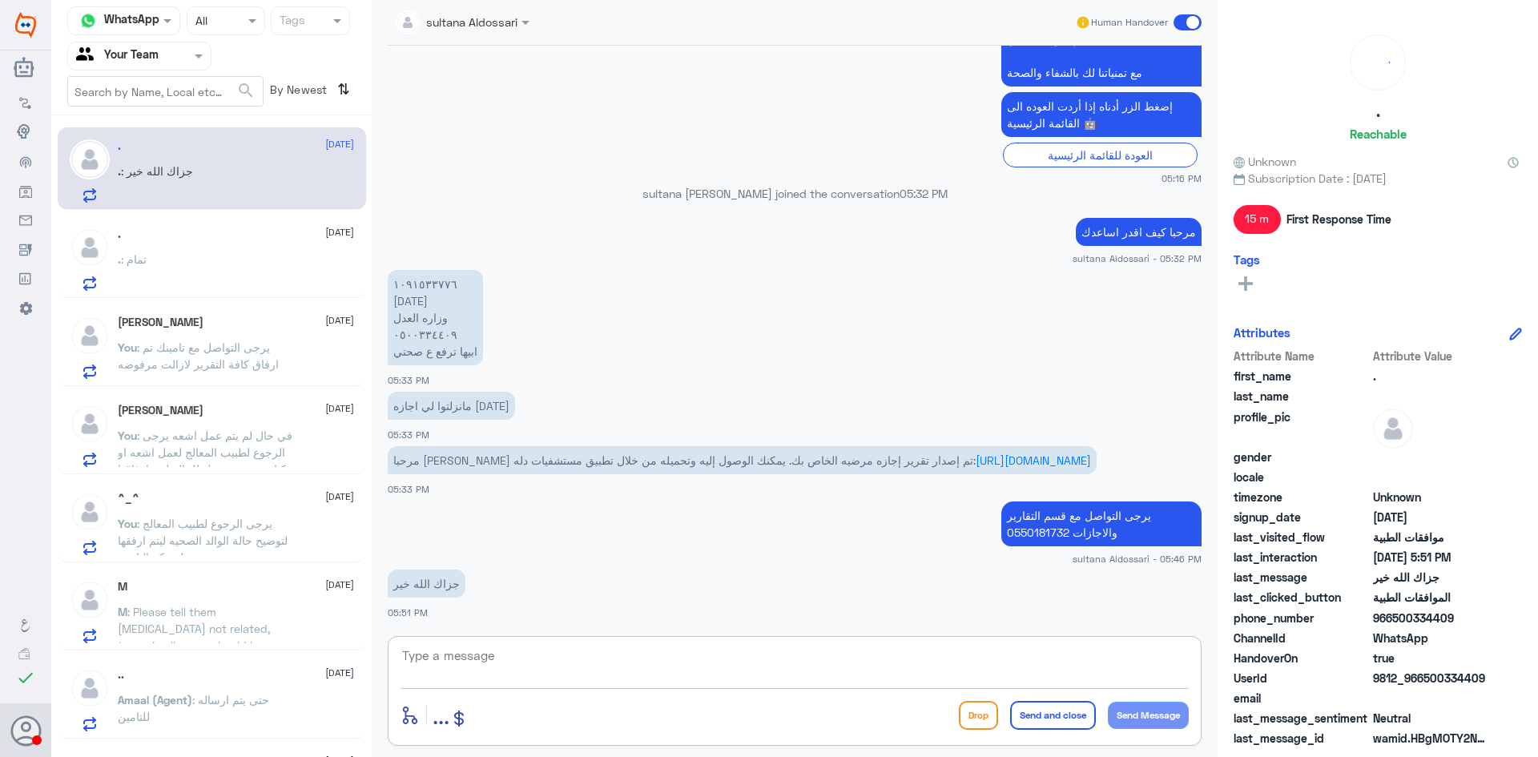
drag, startPoint x: 633, startPoint y: 652, endPoint x: 643, endPoint y: 660, distance: 12.5
click at [643, 660] on textarea at bounding box center [794, 664] width 788 height 39
type textarea "اي خدمة اخرى"
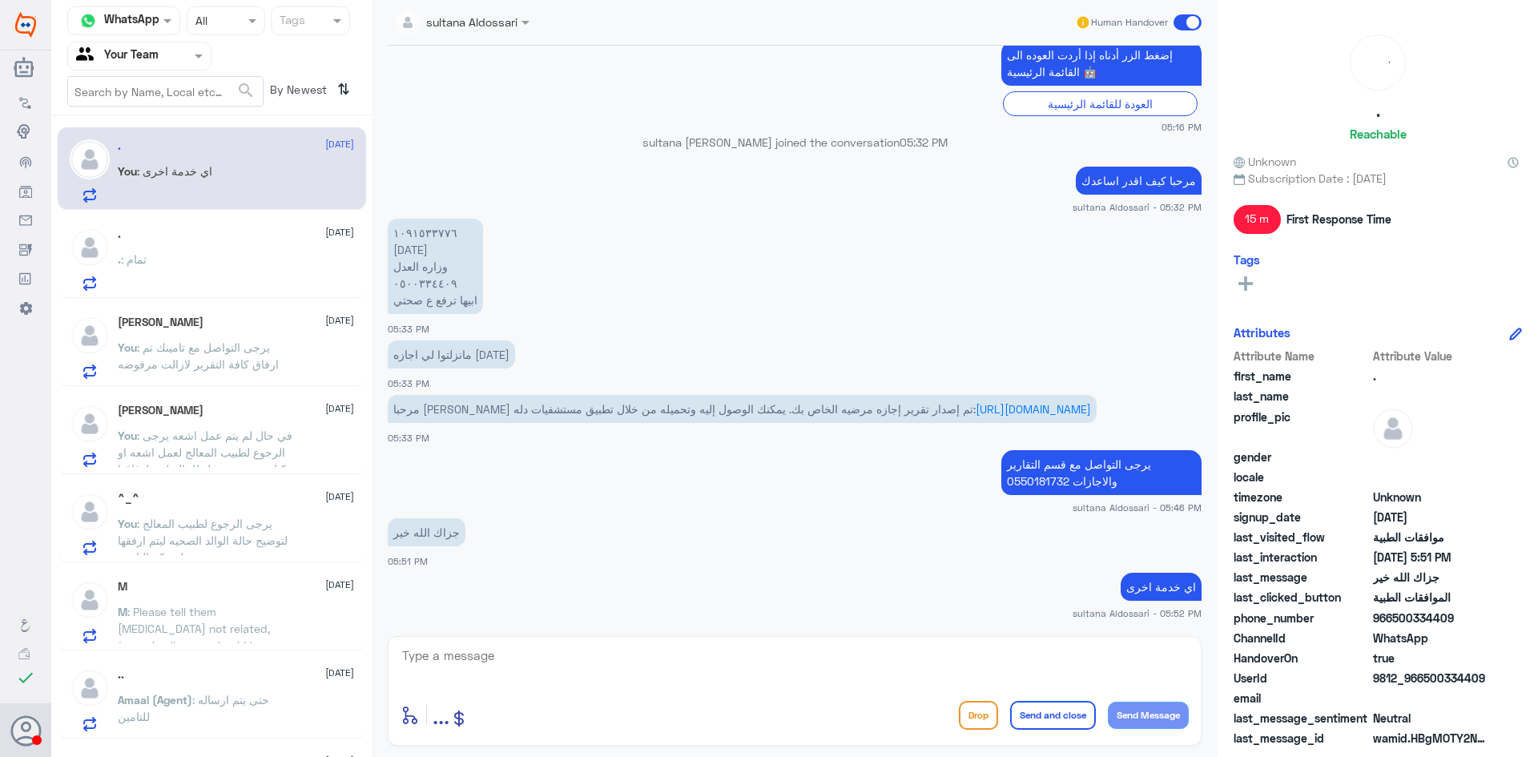
click at [171, 237] on div ". [DATE]" at bounding box center [236, 234] width 236 height 14
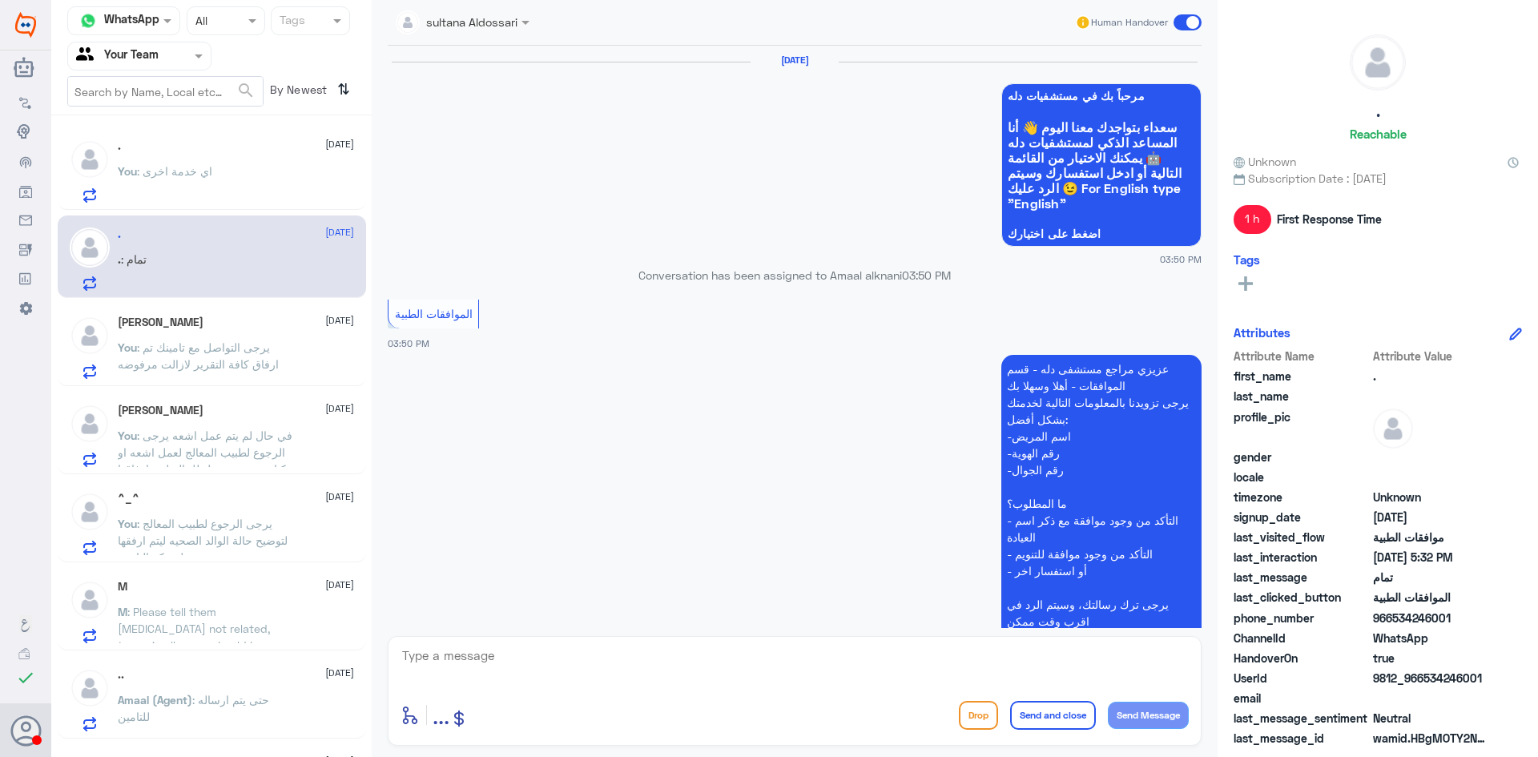
scroll to position [1160, 0]
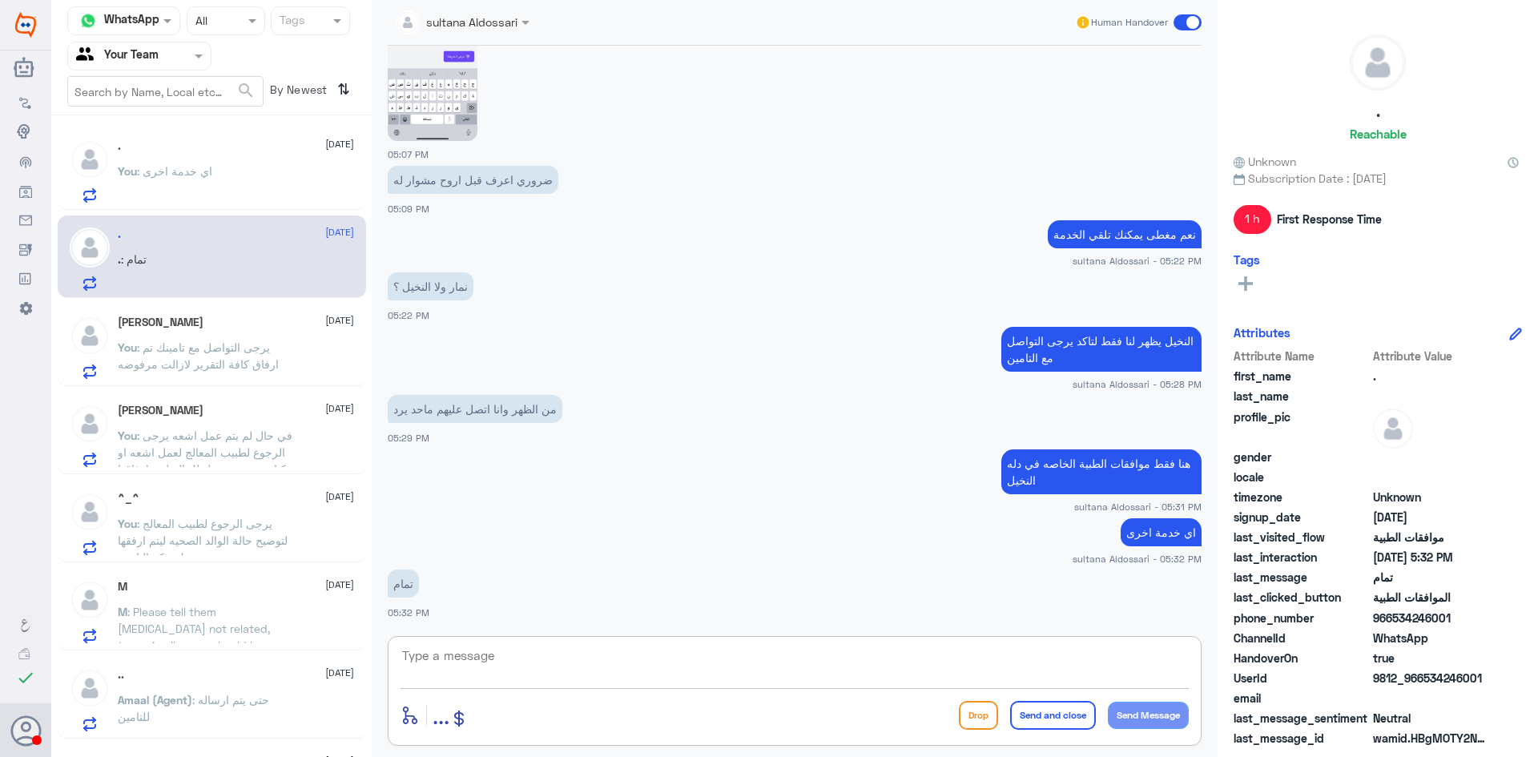
click at [800, 659] on textarea at bounding box center [794, 664] width 788 height 39
type textarea "قدامك العافيه [PERSON_NAME]نا بخدمتك"
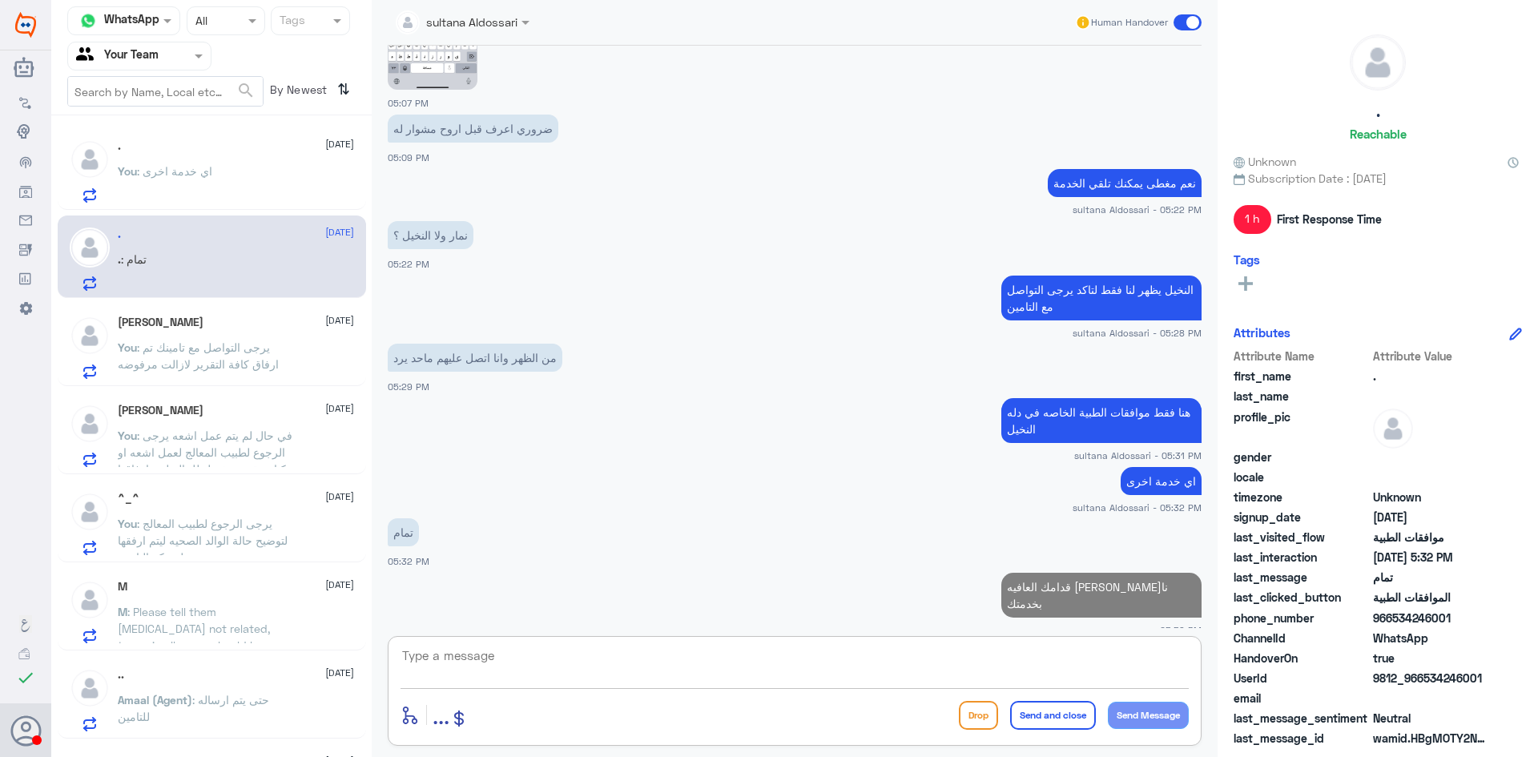
click at [200, 344] on span ": يرجى التواصل مع تامينك تم ارفاق كافة التقرير لازالت مرفوضه" at bounding box center [198, 355] width 161 height 30
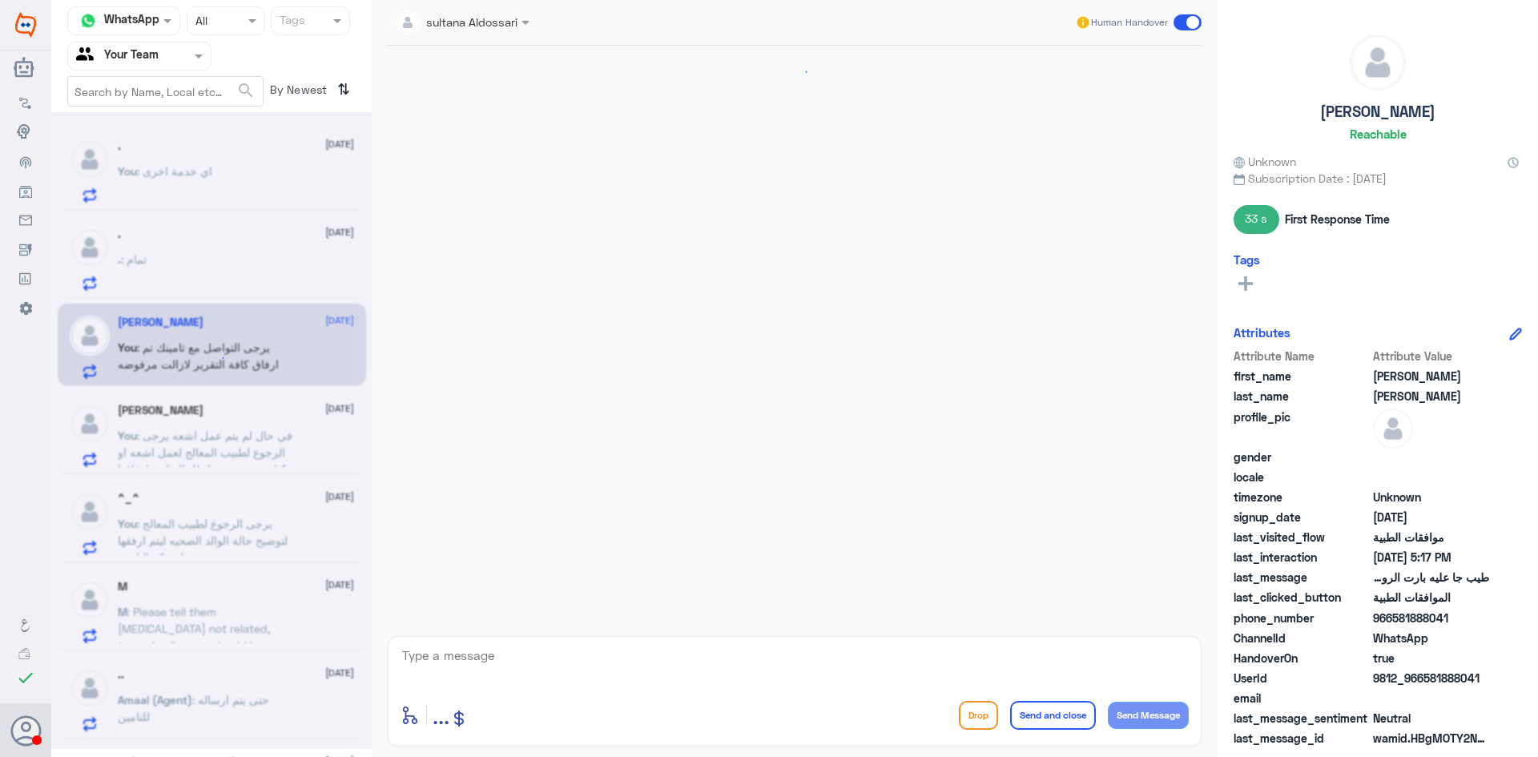
scroll to position [1070, 0]
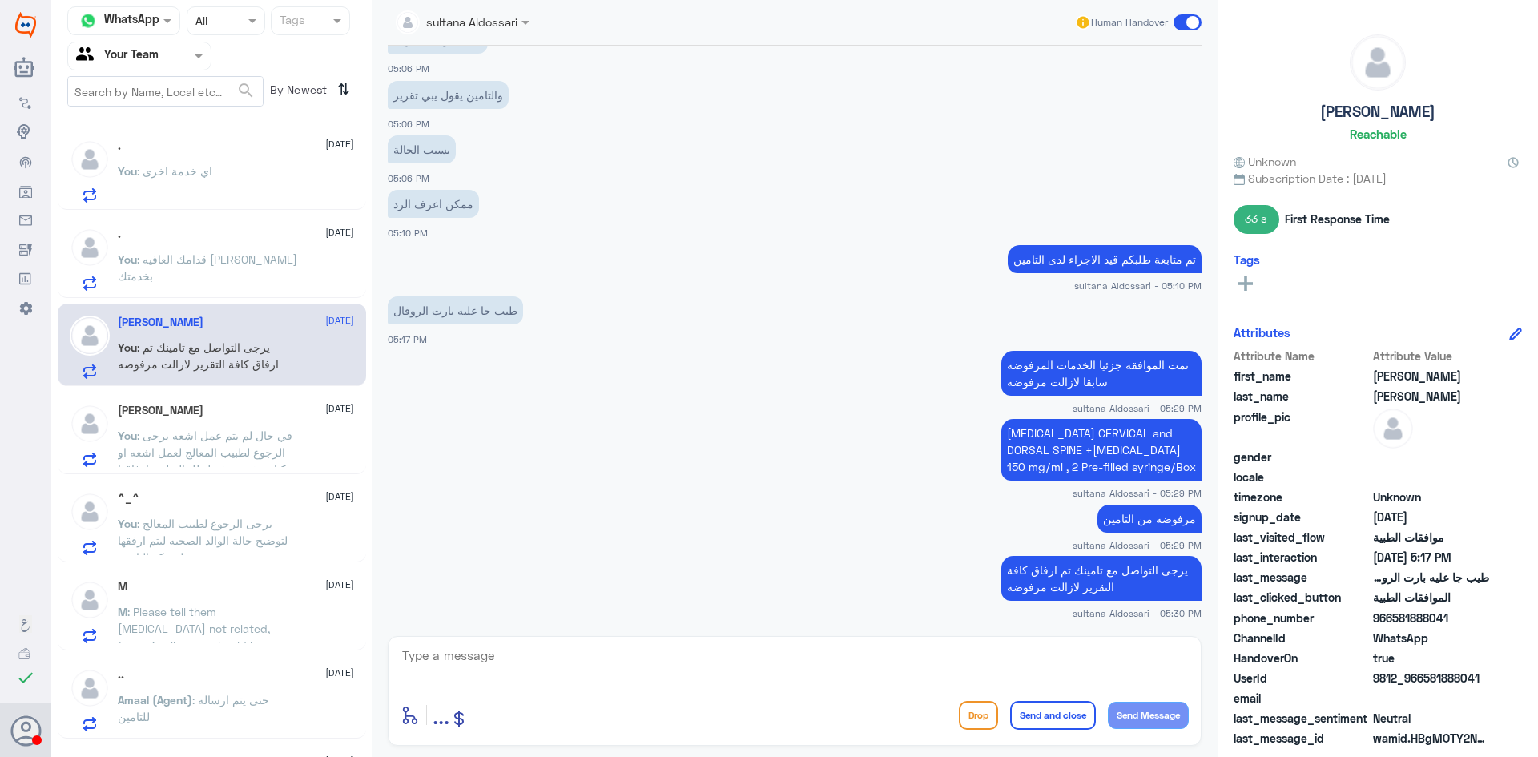
click at [186, 420] on div "ابو وائل [DATE] You : في حال لم يتم عمل اشعه يرجى الرجوع لطبيب المعالج لعمل اشع…" at bounding box center [236, 435] width 236 height 63
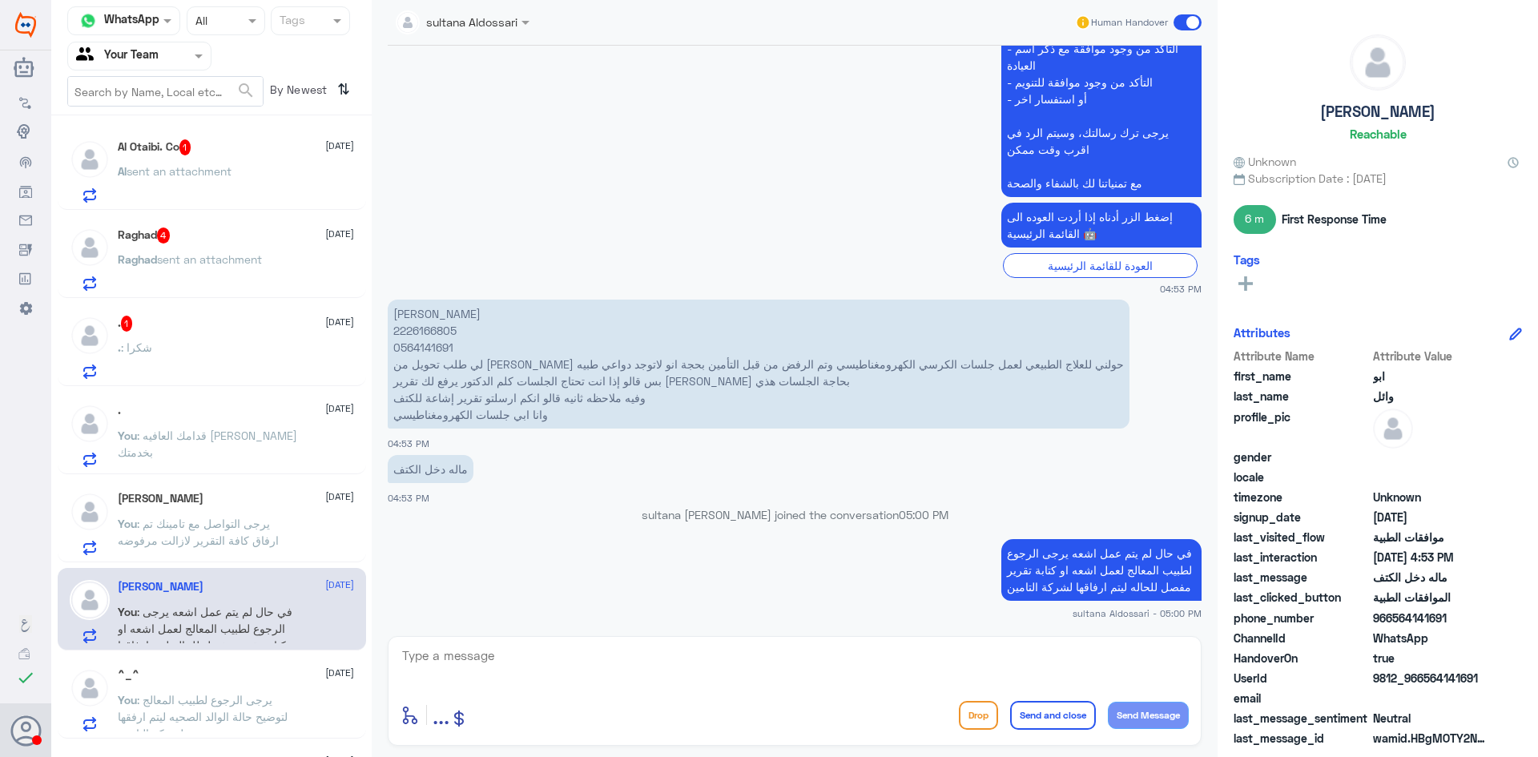
click at [216, 332] on div ". 1 [DATE]" at bounding box center [236, 324] width 236 height 16
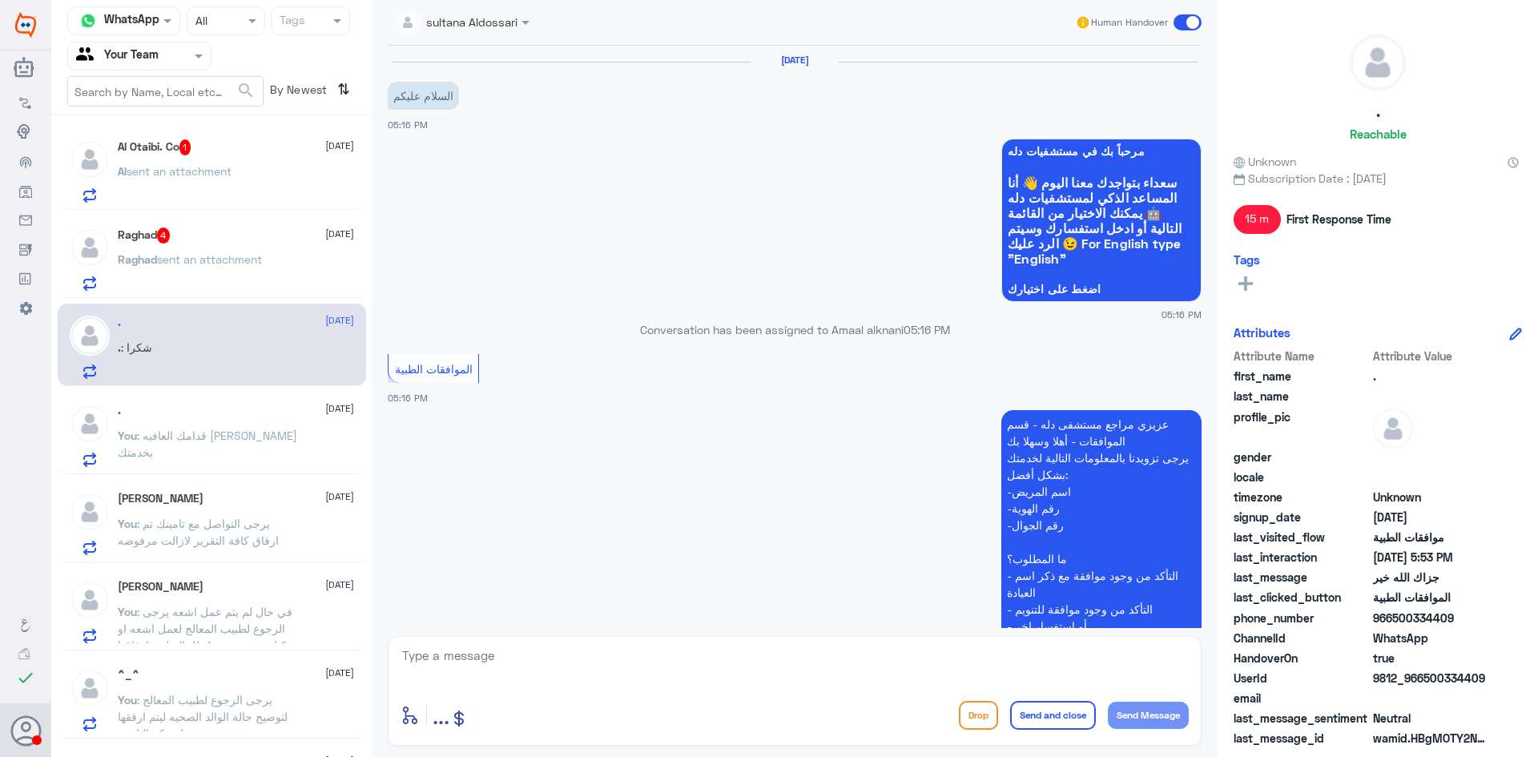
scroll to position [744, 0]
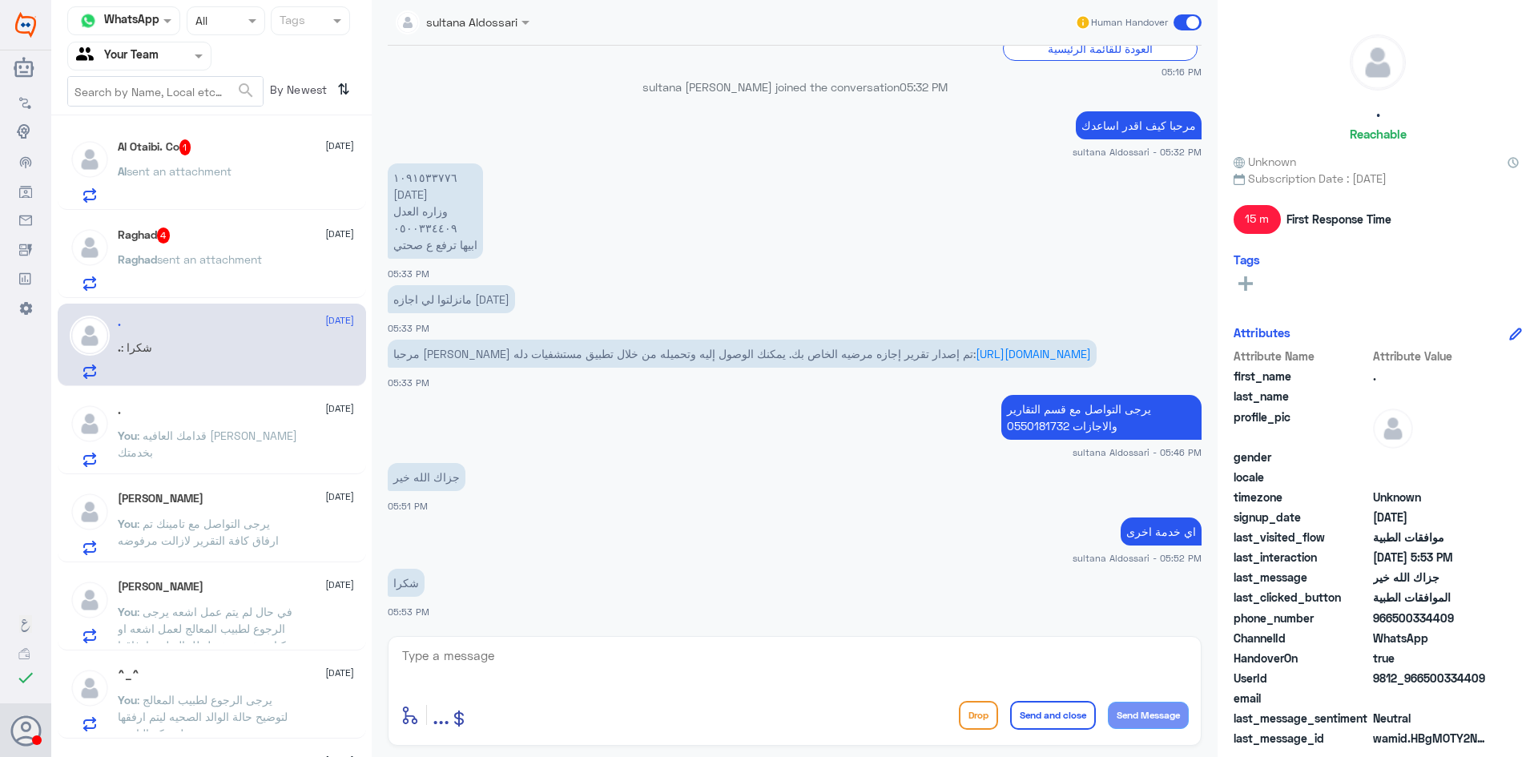
click at [746, 667] on textarea at bounding box center [794, 664] width 788 height 39
type textarea "s"
type textarea "[PERSON_NAME] بخدمتك"
click at [1028, 709] on button "Send and close" at bounding box center [1053, 715] width 86 height 29
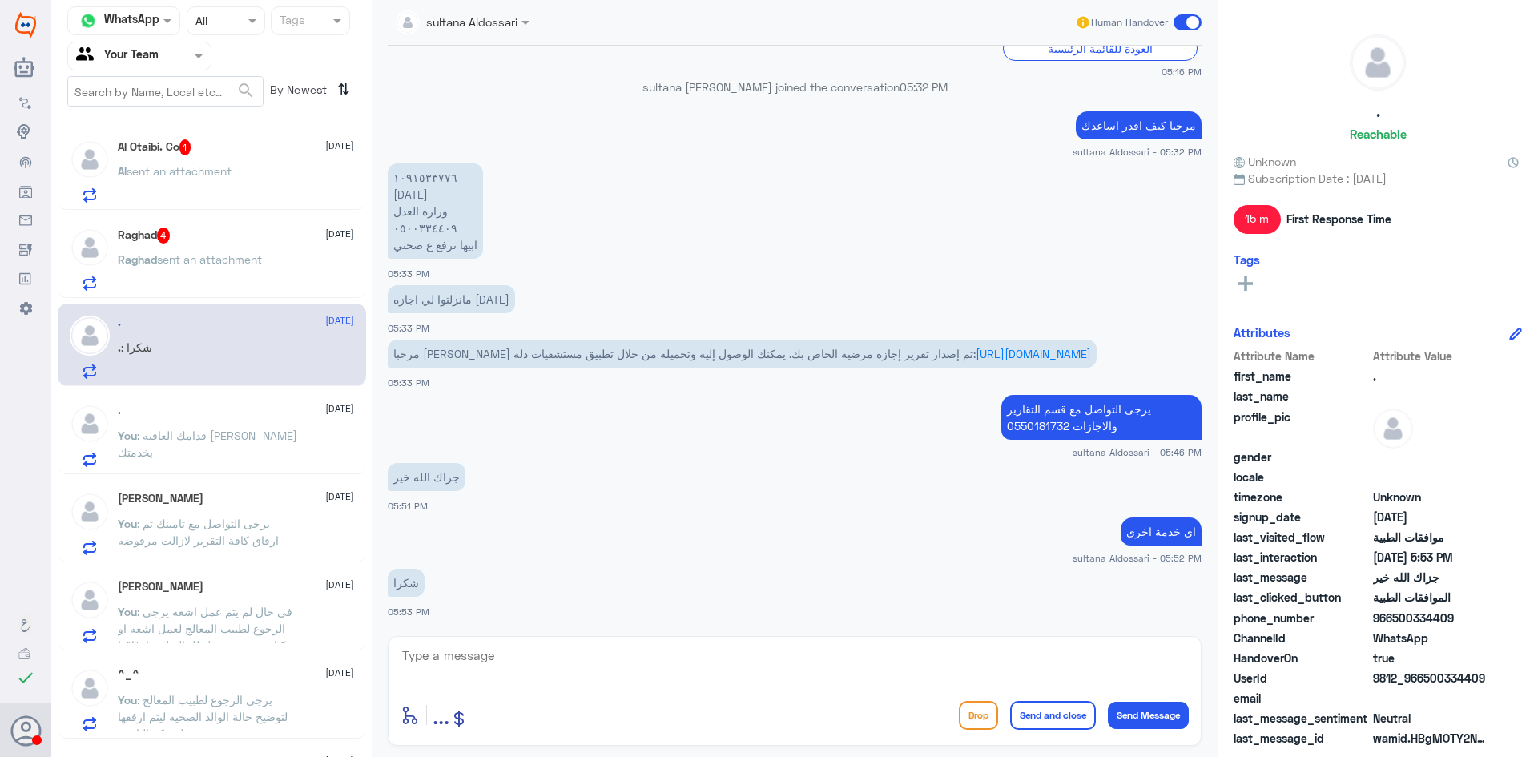
scroll to position [795, 0]
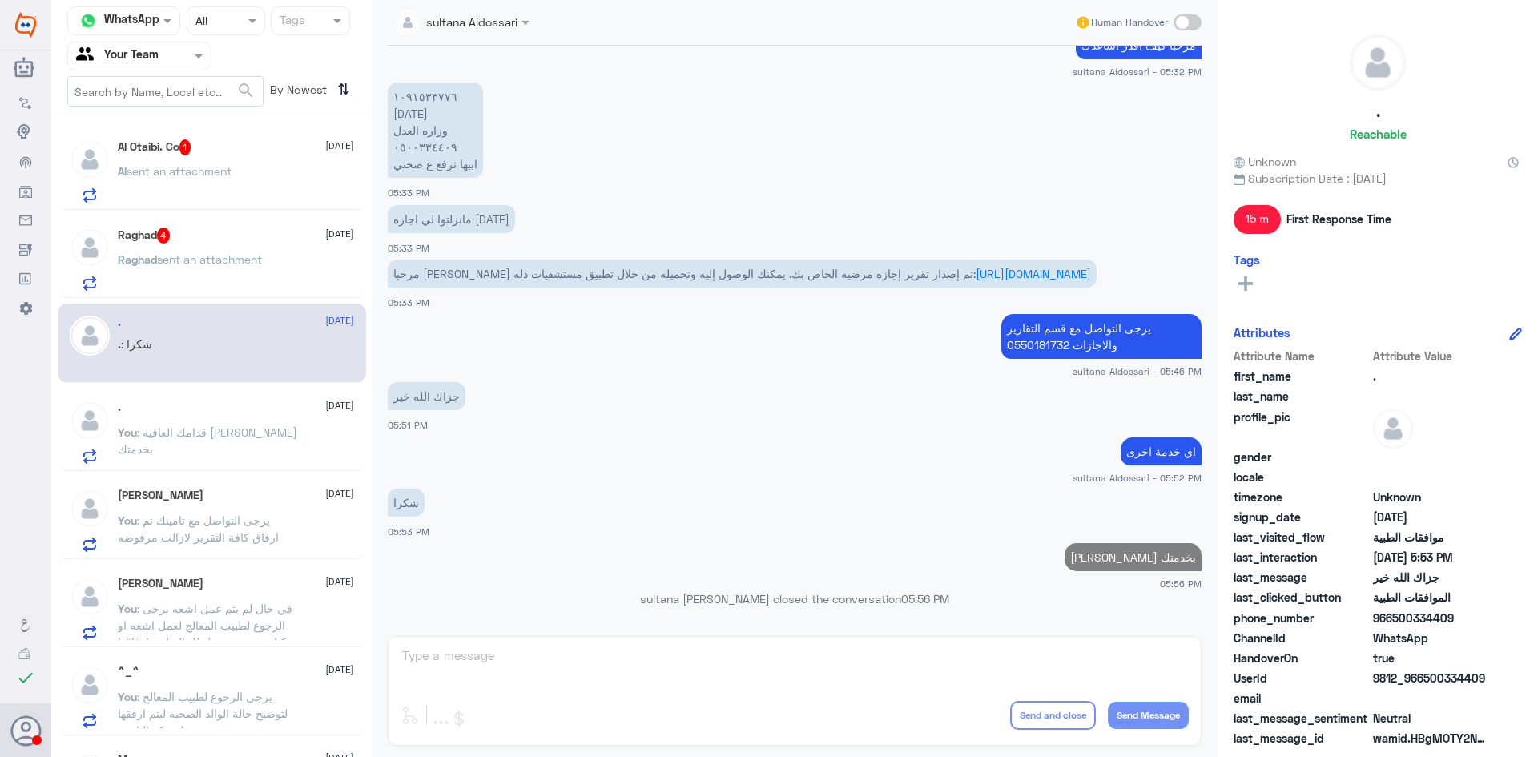
click at [171, 268] on p "Raghad sent an attachment" at bounding box center [190, 271] width 144 height 40
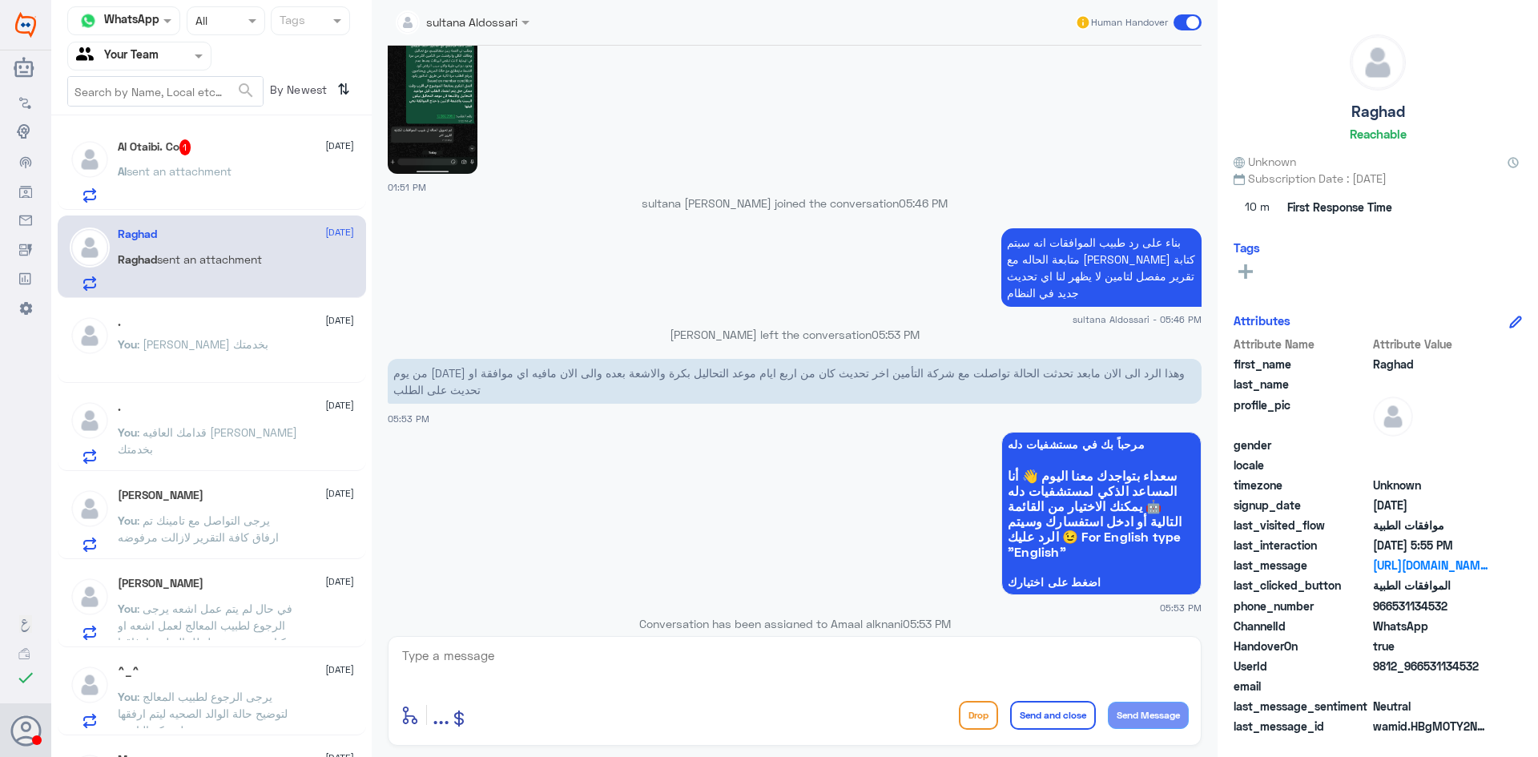
scroll to position [1102, 0]
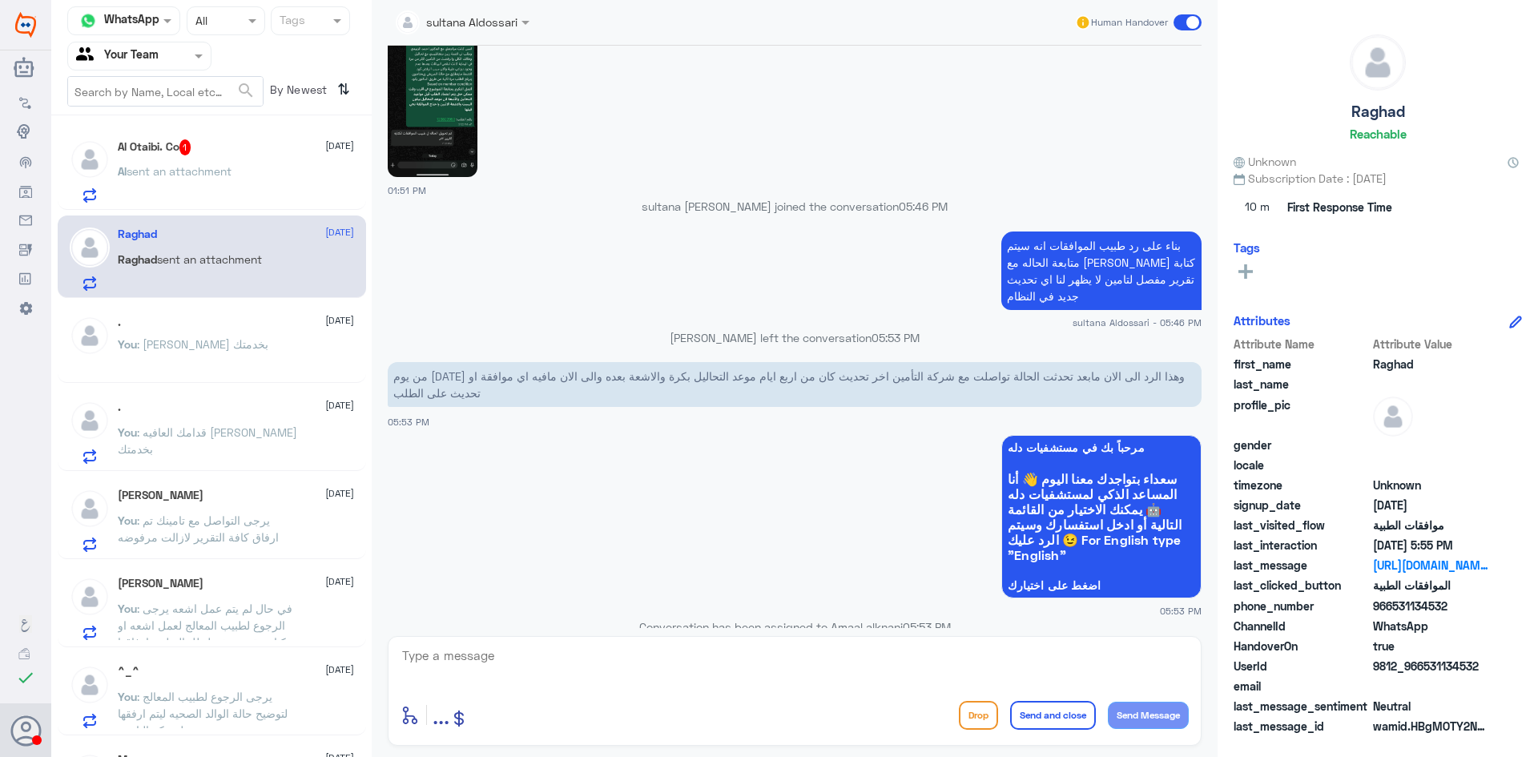
click at [593, 676] on textarea at bounding box center [794, 664] width 788 height 39
type textarea "ي"
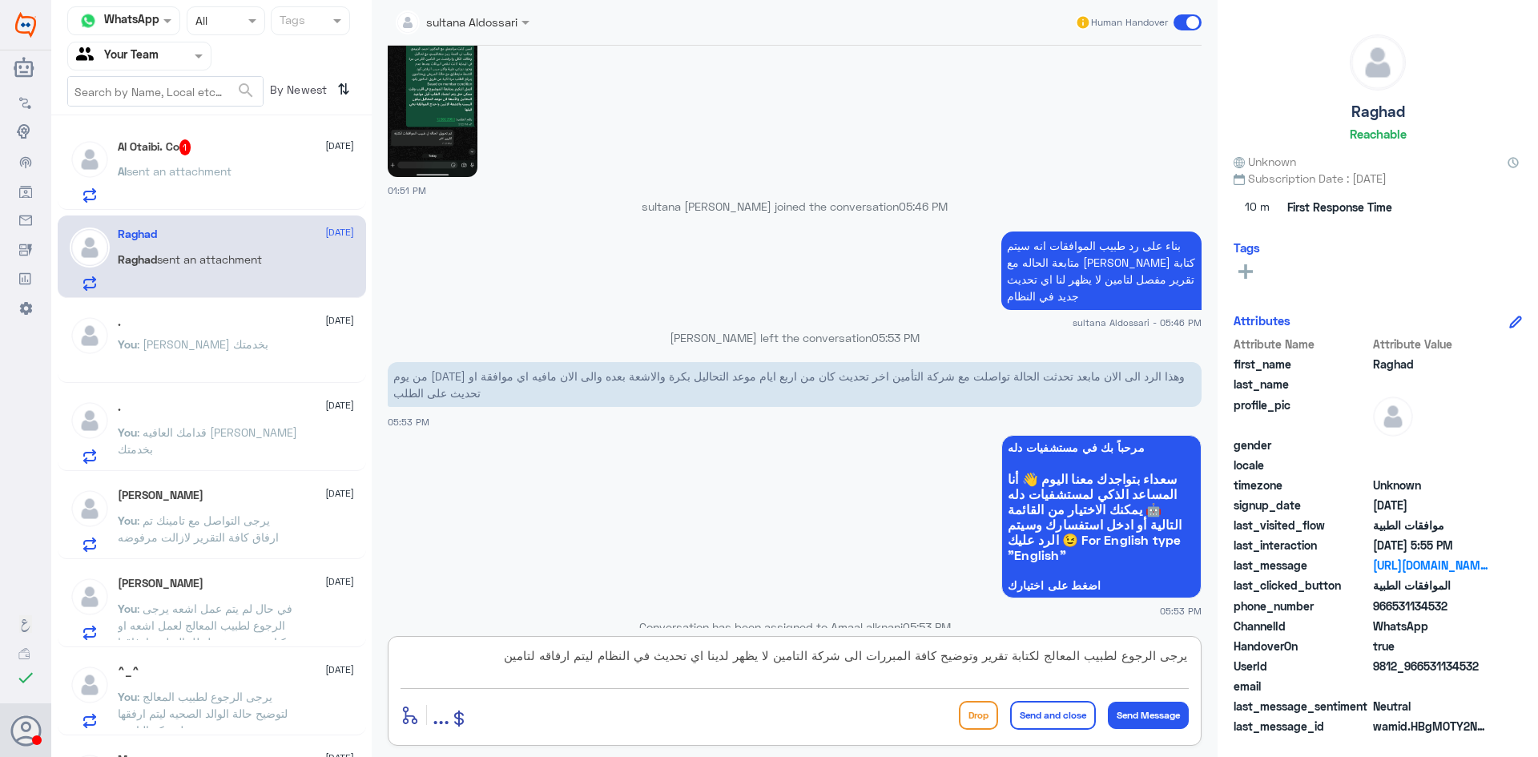
click at [677, 657] on textarea "يرجى الرجوع لطبيب المعالج لكتابة تقرير وتوضيح كافة المبررات الى شركة التامين لا…" at bounding box center [794, 664] width 788 height 39
click at [682, 660] on textarea "يرجى الرجوع لطبيب المعالج لكتابة تقرير وتوضيح كافة المبررات الى شركة التامين لا…" at bounding box center [794, 664] width 788 height 39
type textarea "يرجى الرجوع لطبيب المعالج لكتابة تقرير وتوضيح كافة المبررات الى شركة التامين لا…"
click at [438, 648] on textarea "يرجى الرجوع لطبيب المعالج لكتابة تقرير وتوضيح كافة المبررات الى شركة التامين لا…" at bounding box center [794, 664] width 788 height 39
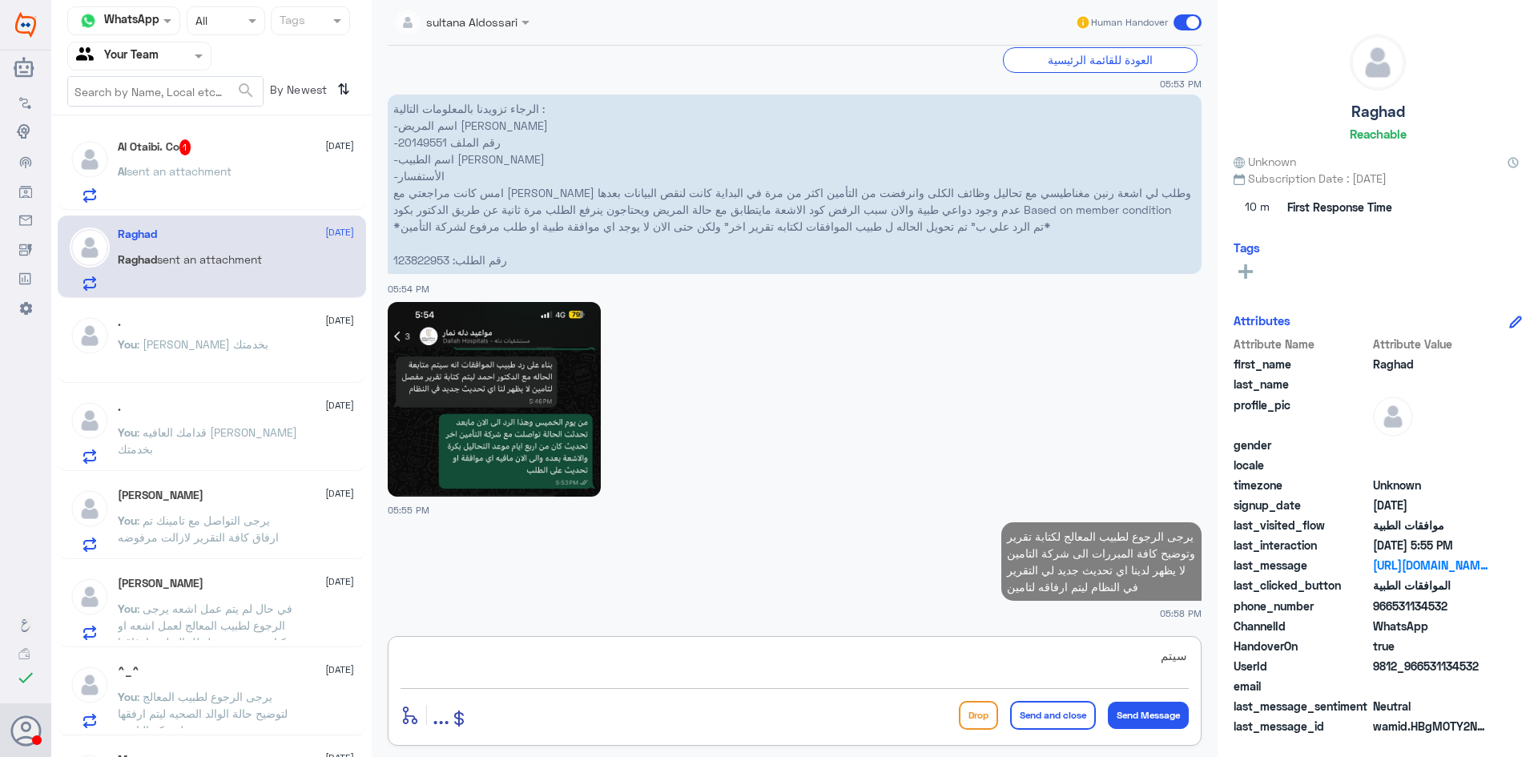
scroll to position [2161, 0]
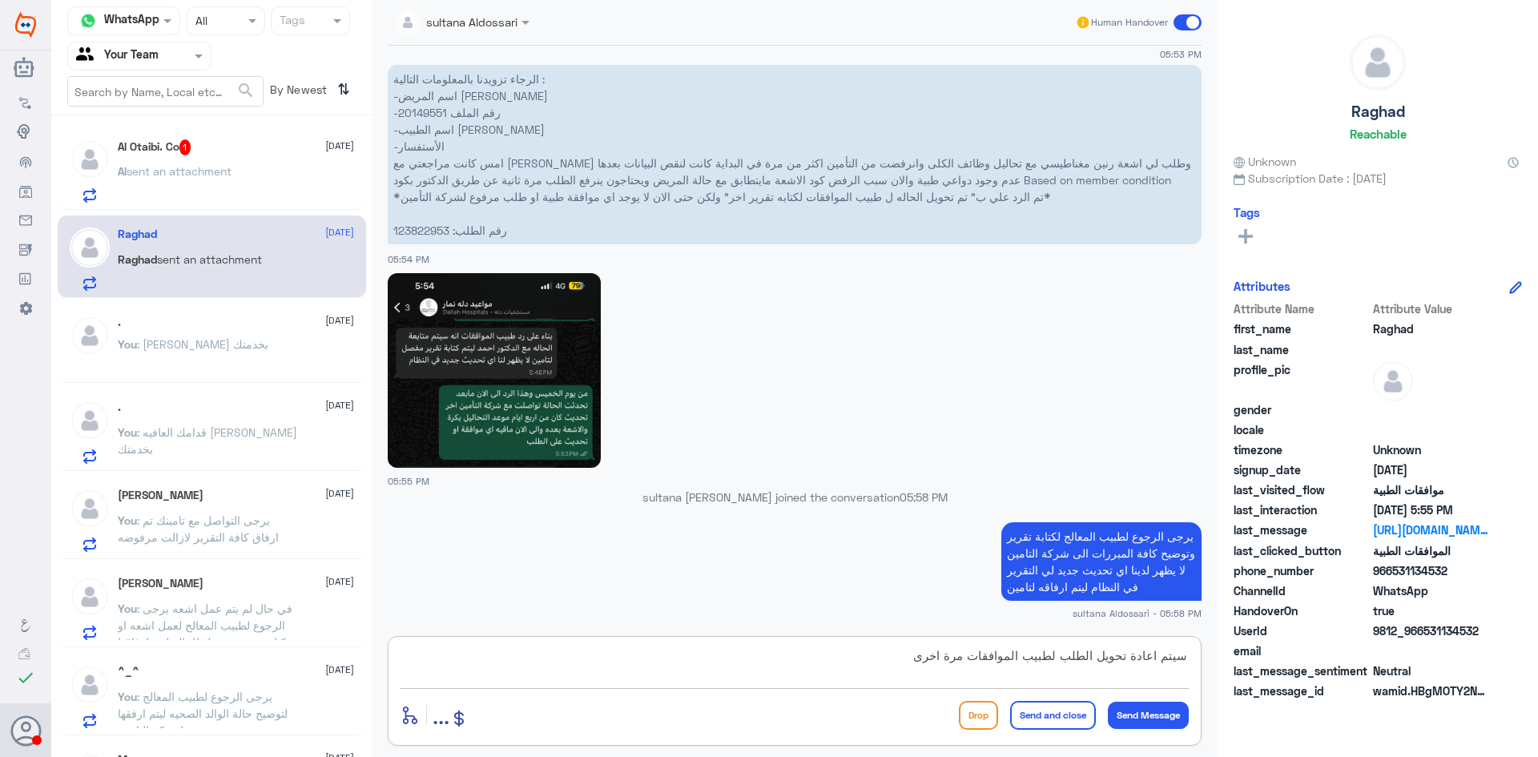
type textarea "سيتم اعادة تحويل الطلب لطبيب الموافقات مرة اخرى"
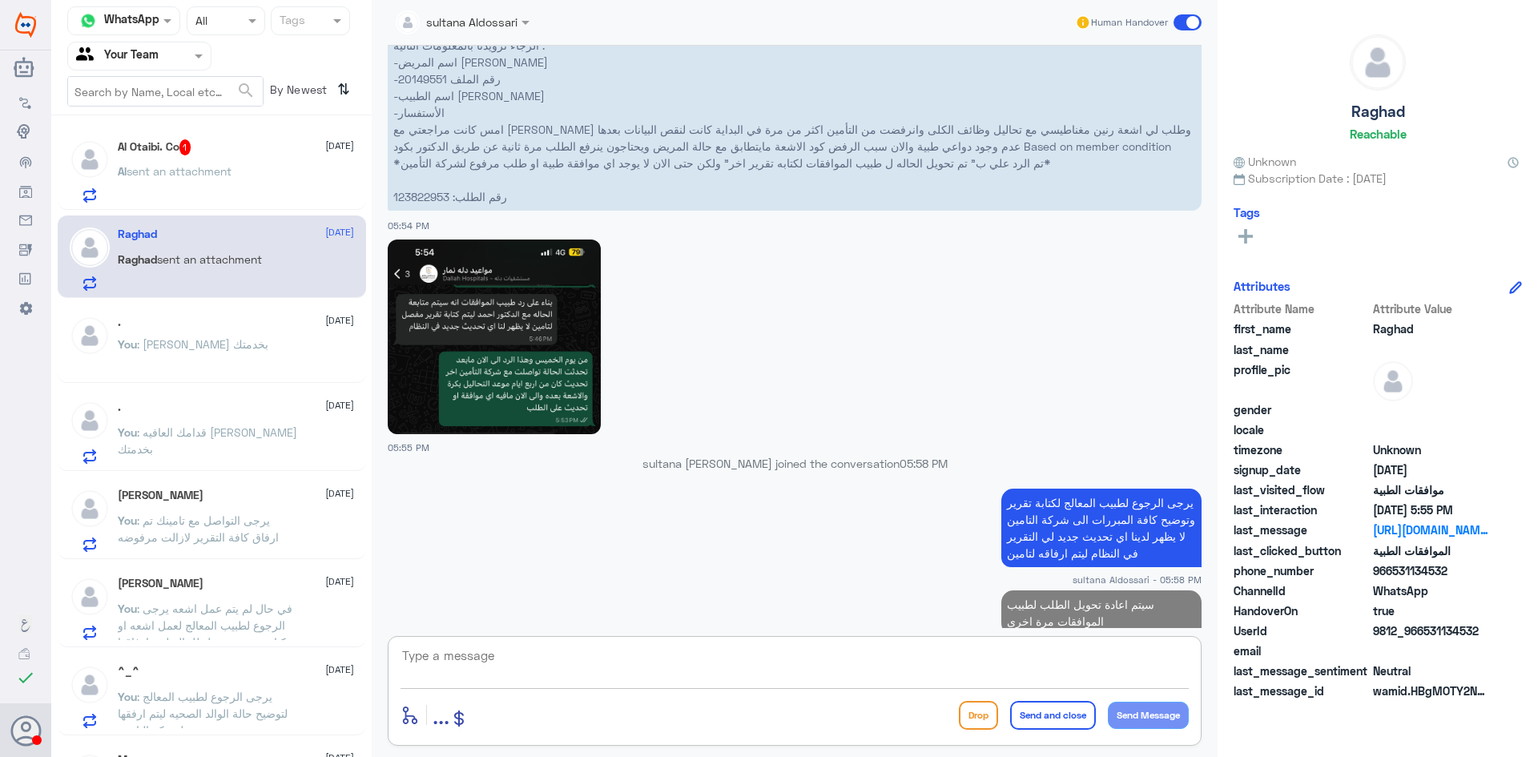
scroll to position [2229, 0]
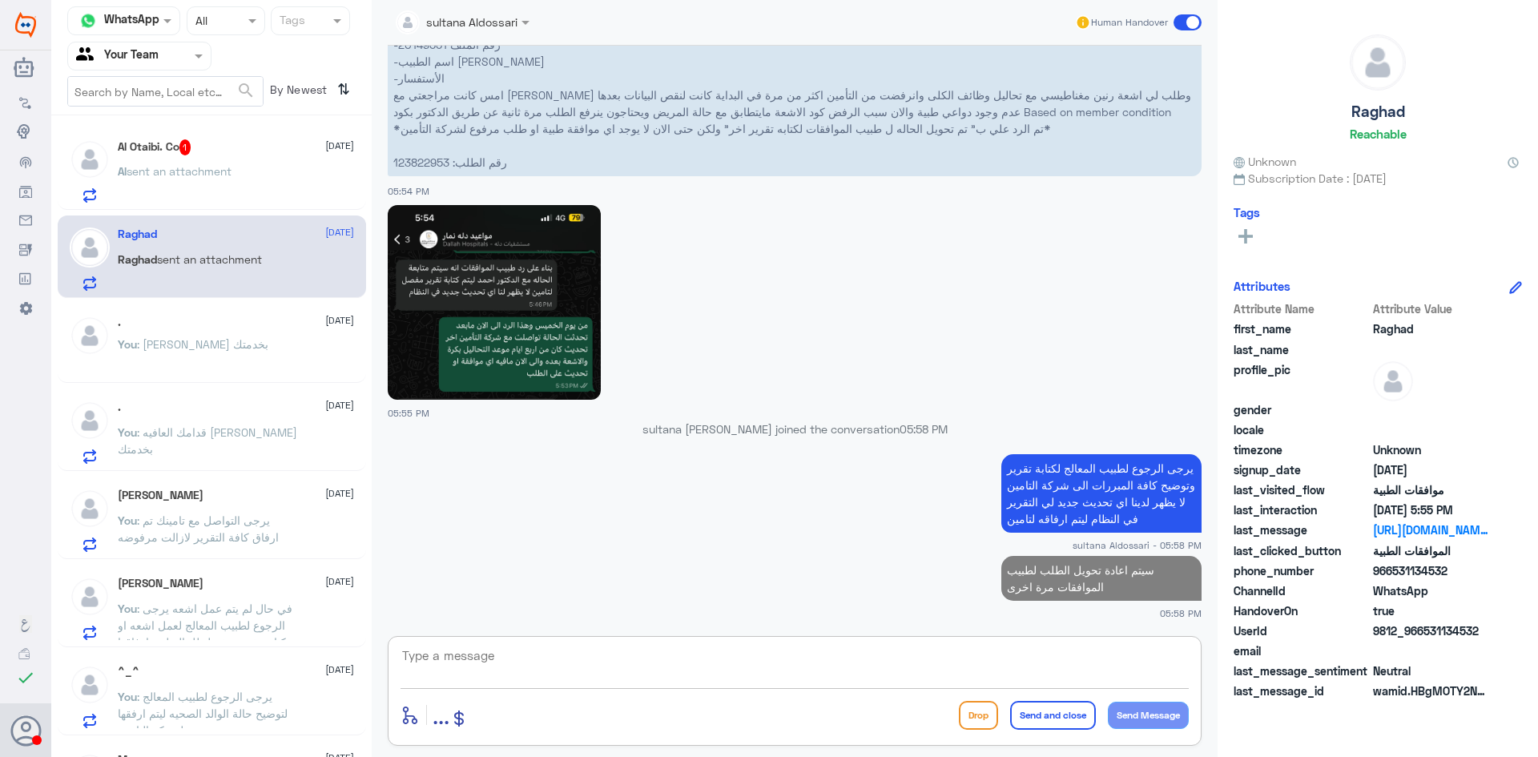
click at [224, 152] on div "Al Otaibi. Co 1 [DATE]" at bounding box center [236, 147] width 236 height 16
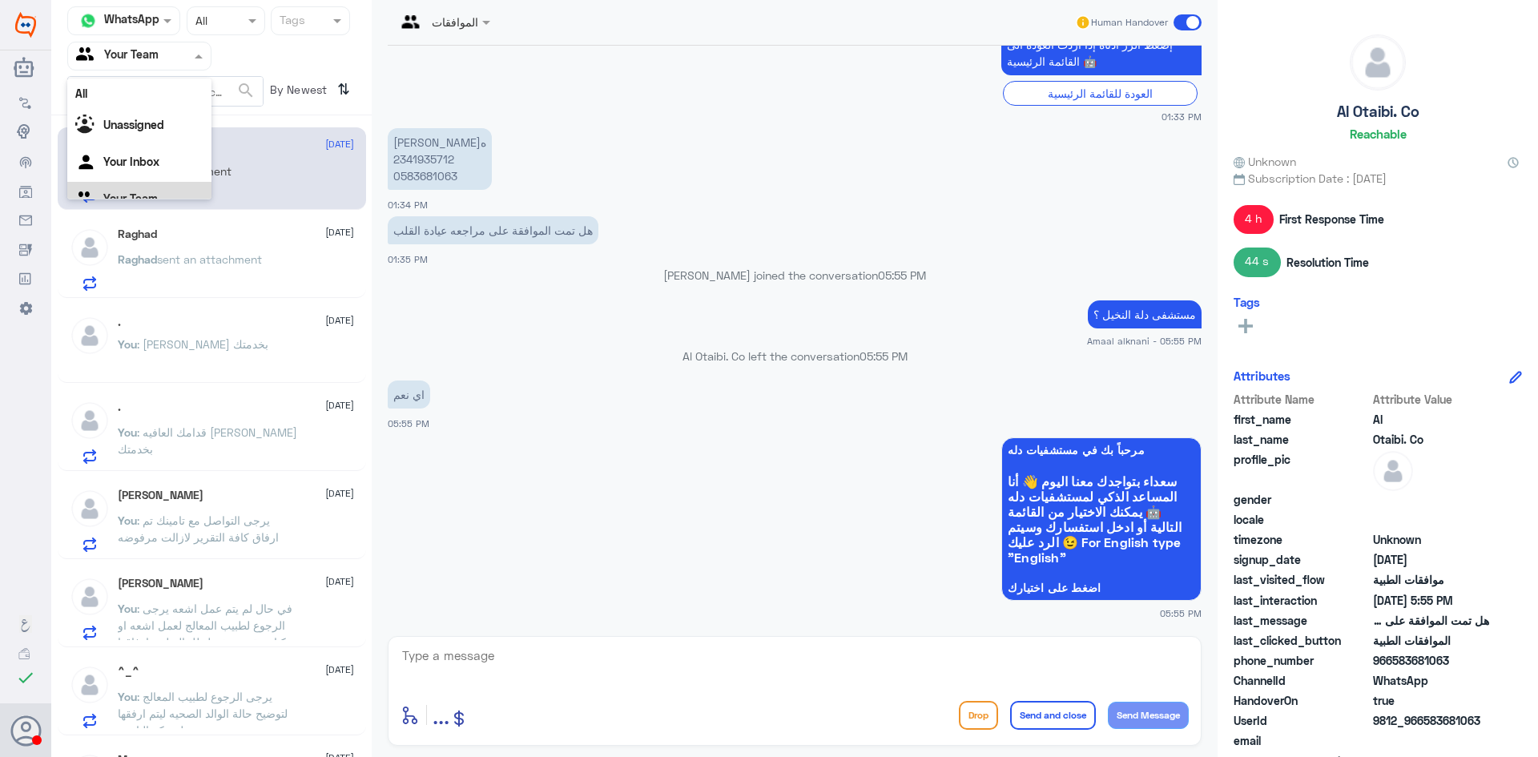
click at [160, 60] on input "text" at bounding box center [120, 55] width 88 height 18
click at [144, 144] on Inbox "Your Inbox" at bounding box center [131, 142] width 56 height 14
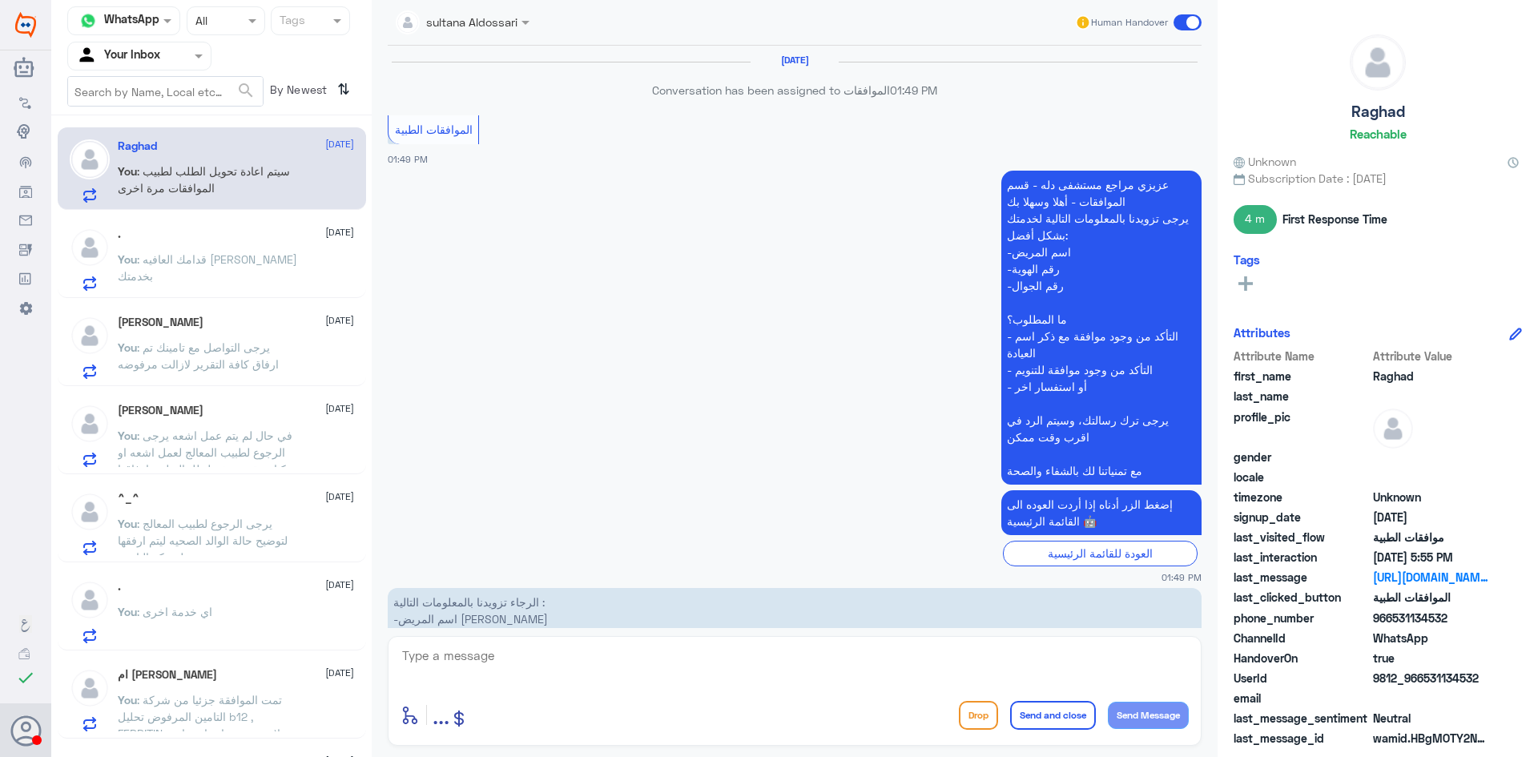
scroll to position [1972, 0]
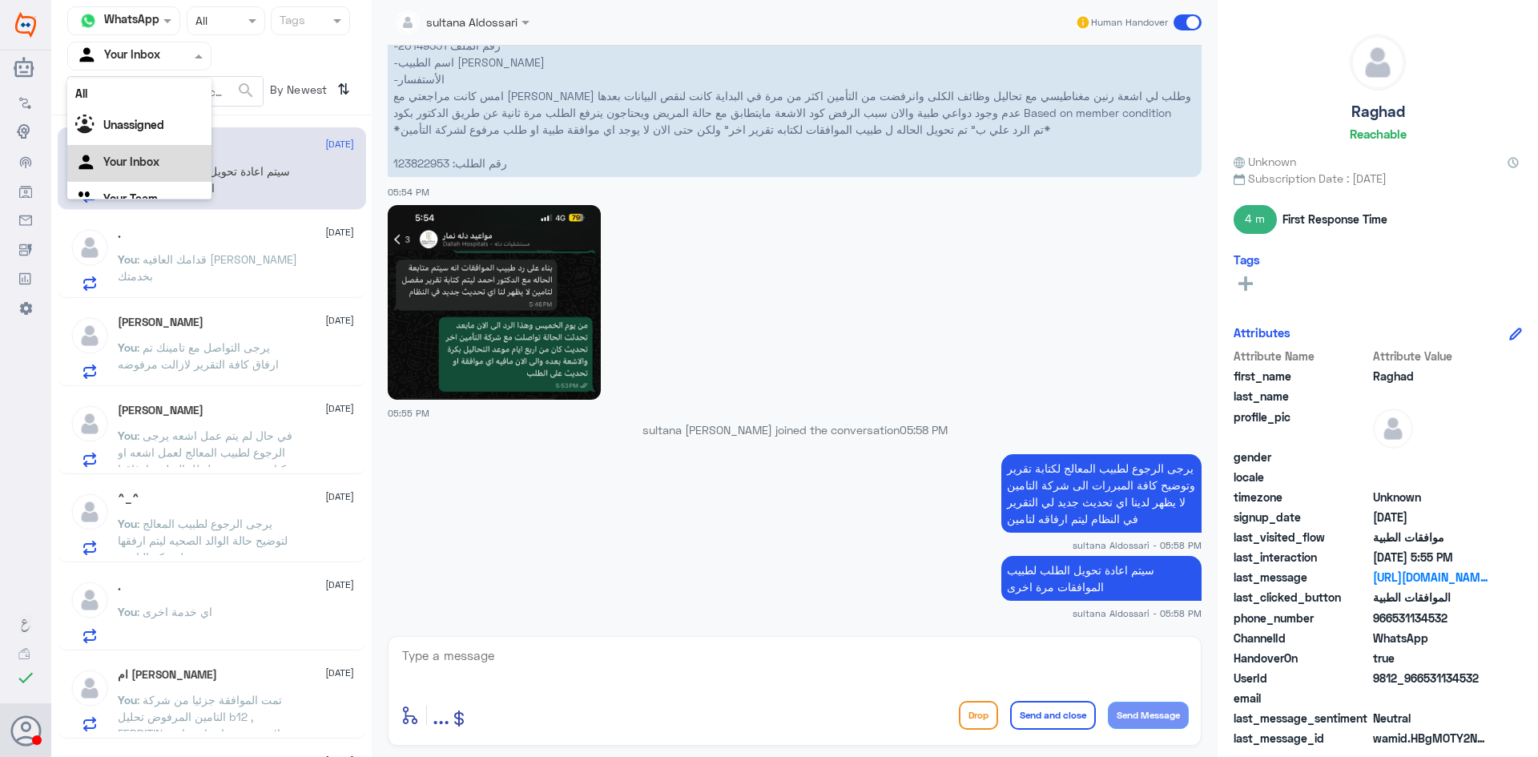
click at [192, 50] on span at bounding box center [201, 55] width 20 height 17
click at [137, 171] on Team "Your Team" at bounding box center [130, 178] width 54 height 14
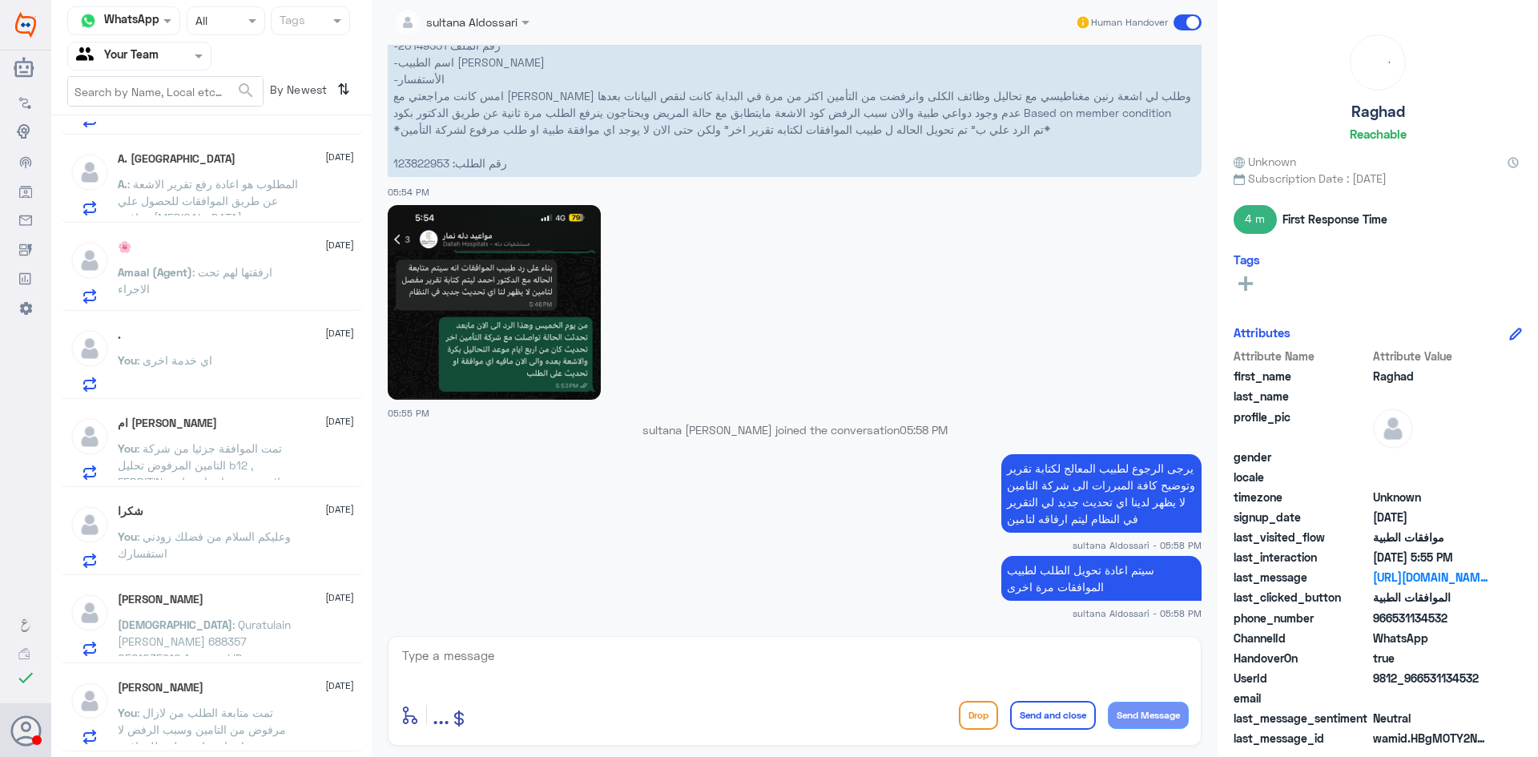
scroll to position [400, 0]
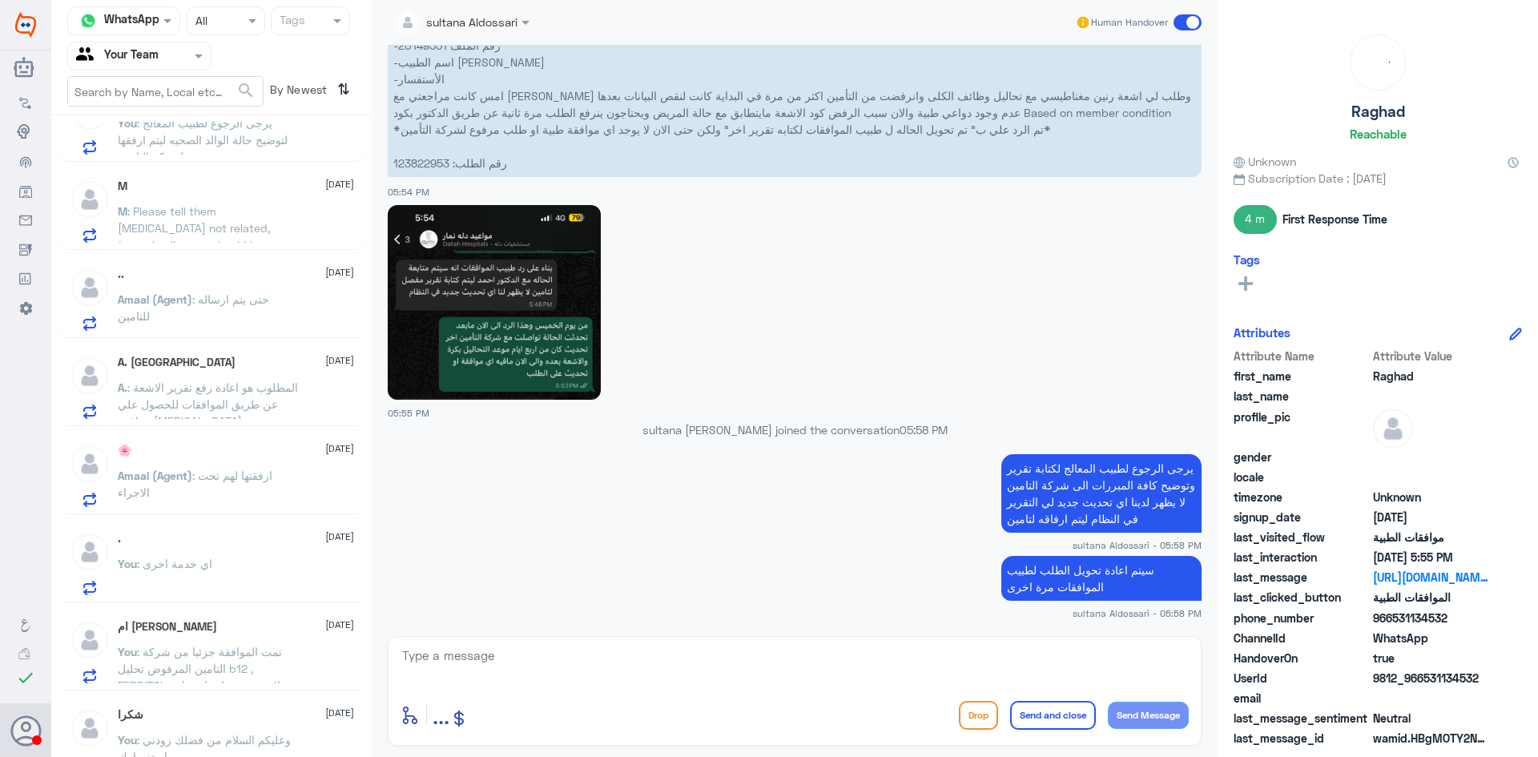
click at [231, 223] on span ": Please tell them [MEDICAL_DATA] not related, tumor in all cases should be rem…" at bounding box center [194, 236] width 152 height 64
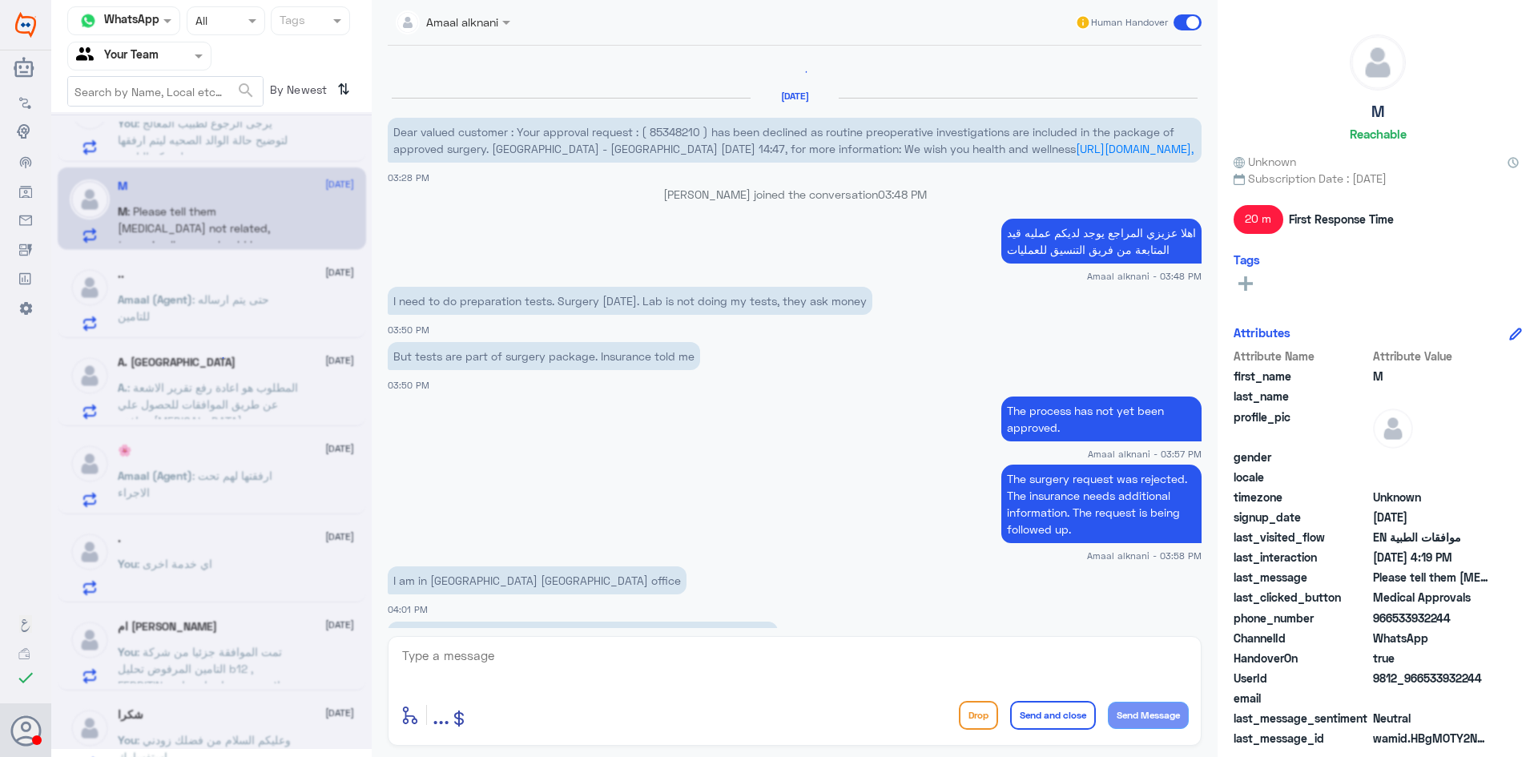
scroll to position [2230, 0]
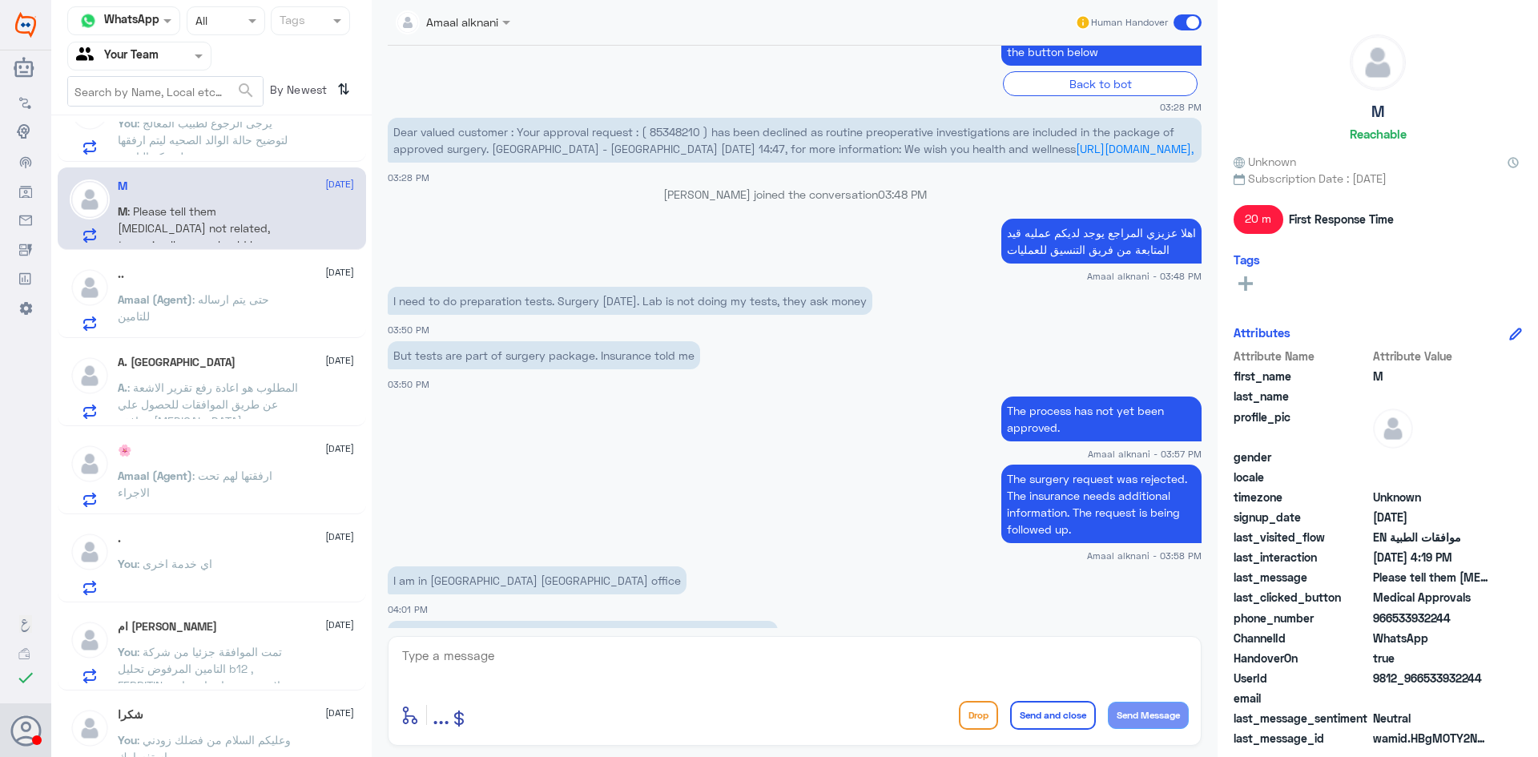
click at [669, 134] on span "Dear valued customer : Your approval request : ( 85348210 ) has been declined a…" at bounding box center [783, 140] width 781 height 30
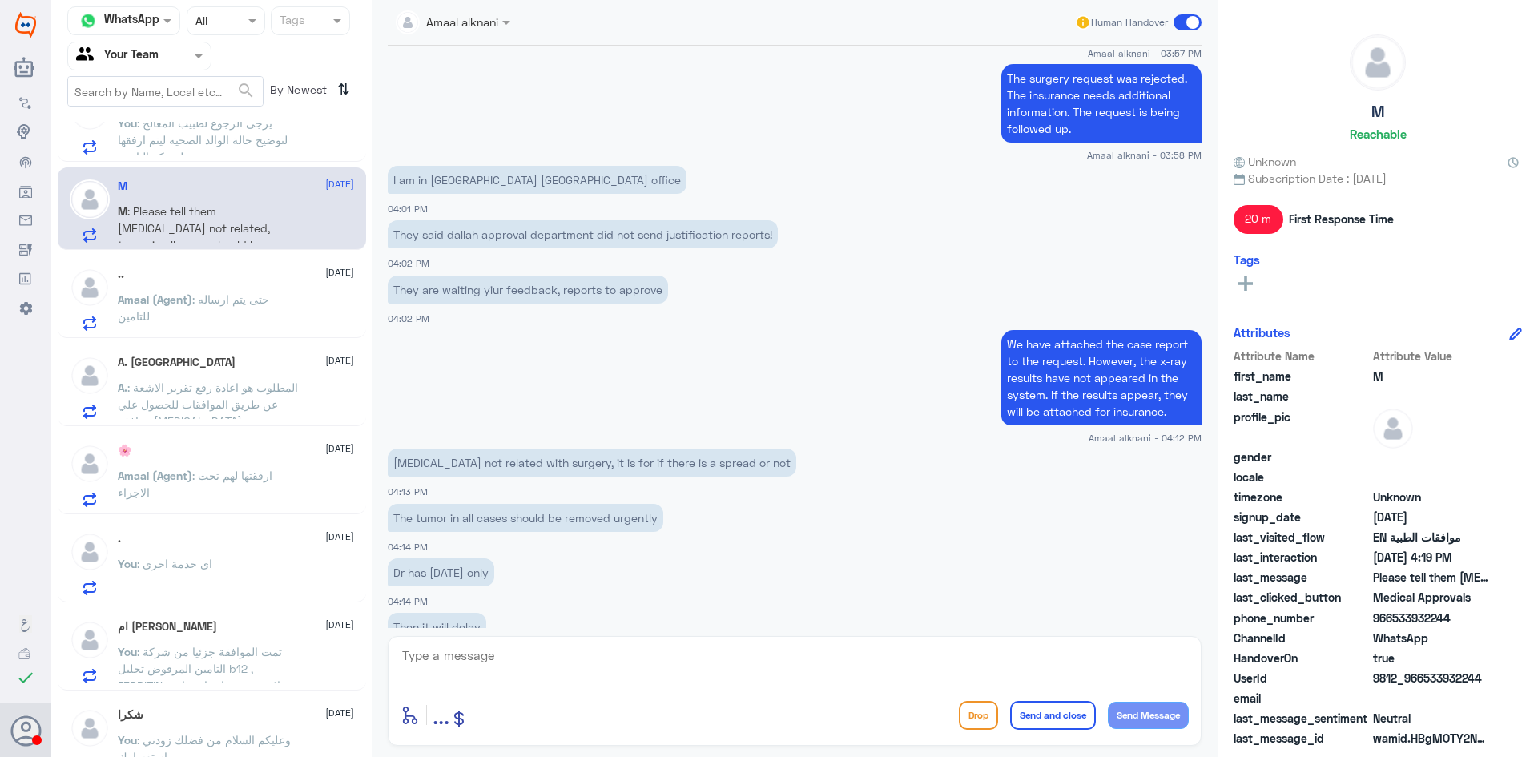
scroll to position [3076, 0]
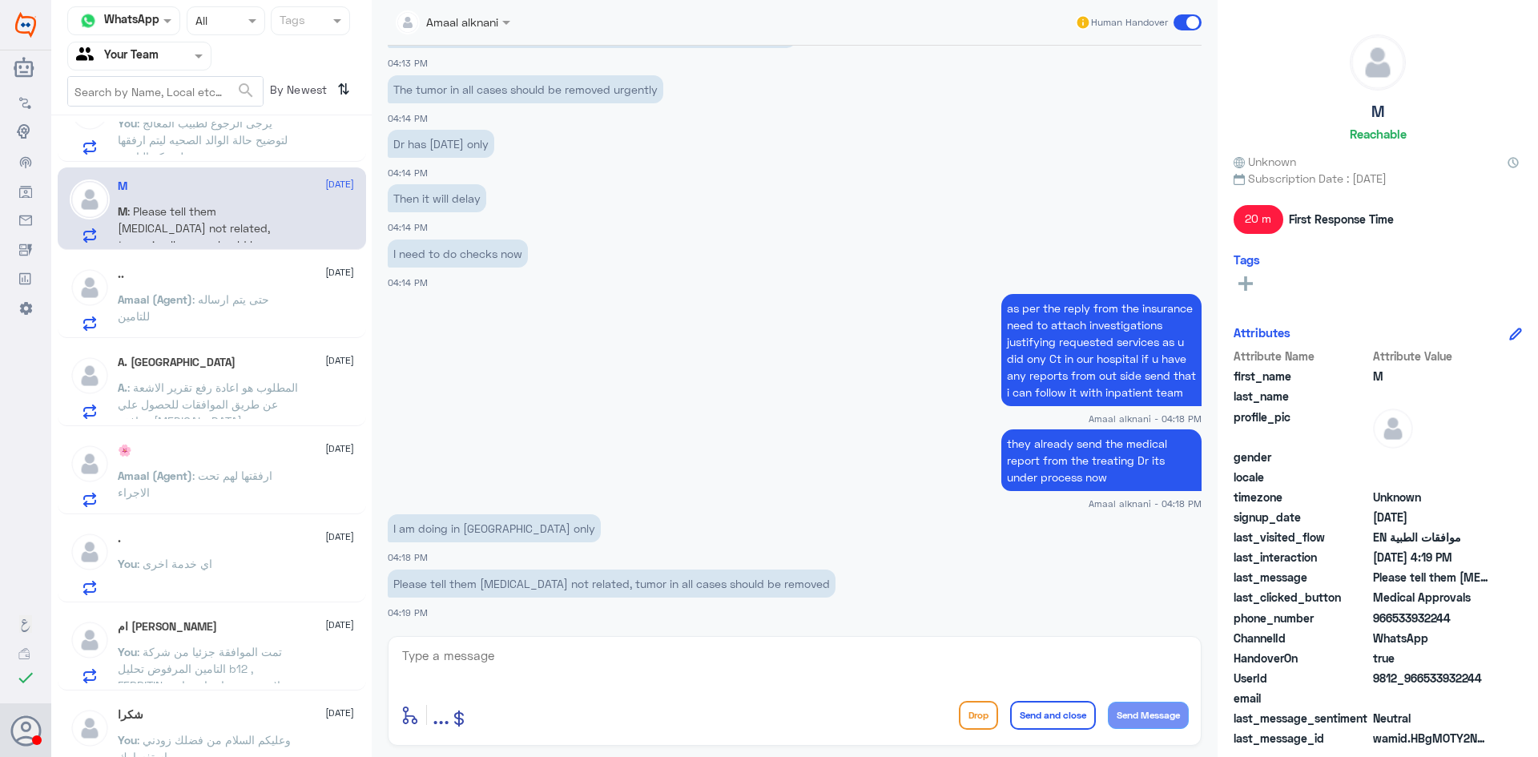
click at [653, 586] on p "Please tell them [MEDICAL_DATA] not related, tumor in all cases should be remov…" at bounding box center [612, 583] width 448 height 28
click at [652, 585] on p "Please tell them [MEDICAL_DATA] not related, tumor in all cases should be remov…" at bounding box center [612, 583] width 448 height 28
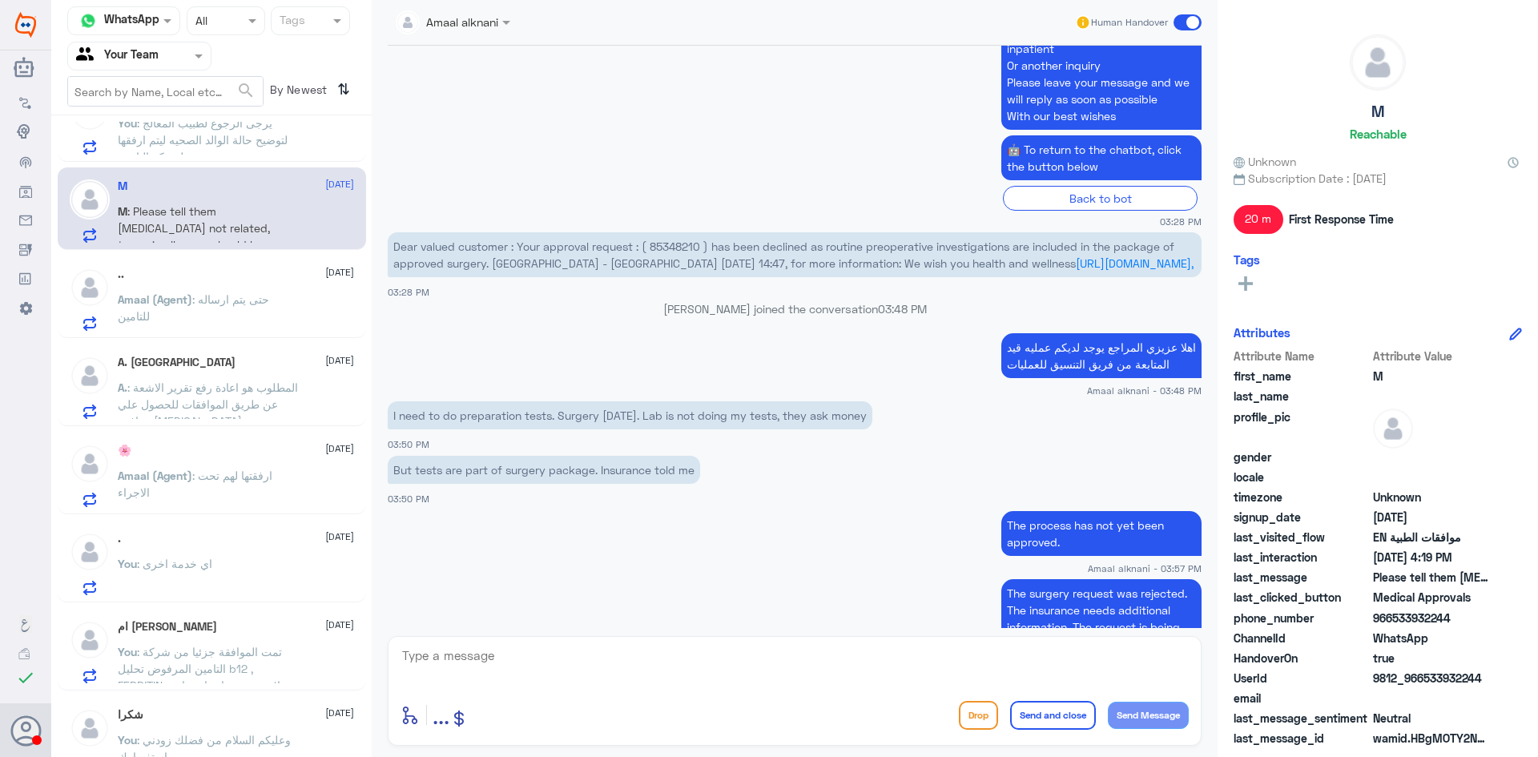
scroll to position [2115, 0]
click at [681, 247] on span "Dear valued customer : Your approval request : ( 85348210 ) has been declined a…" at bounding box center [783, 255] width 781 height 30
click at [463, 417] on p "I need to do preparation tests. Surgery [DATE]. Lab is not doing my tests, they…" at bounding box center [630, 416] width 484 height 28
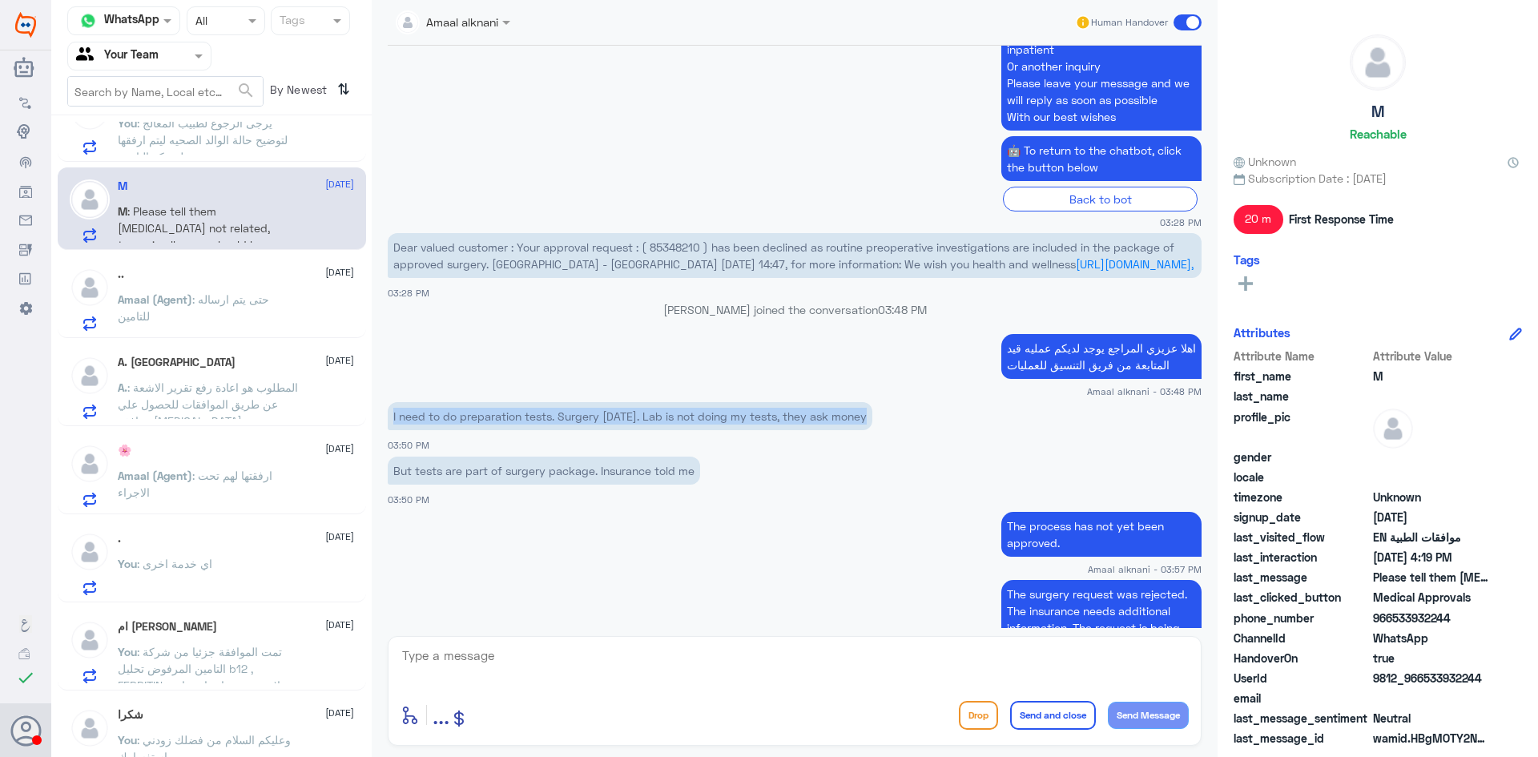
click at [463, 417] on p "I need to do preparation tests. Surgery [DATE]. Lab is not doing my tests, they…" at bounding box center [630, 416] width 484 height 28
click at [682, 239] on p "Dear valued customer : Your approval request : ( 85348210 ) has been declined a…" at bounding box center [795, 255] width 814 height 45
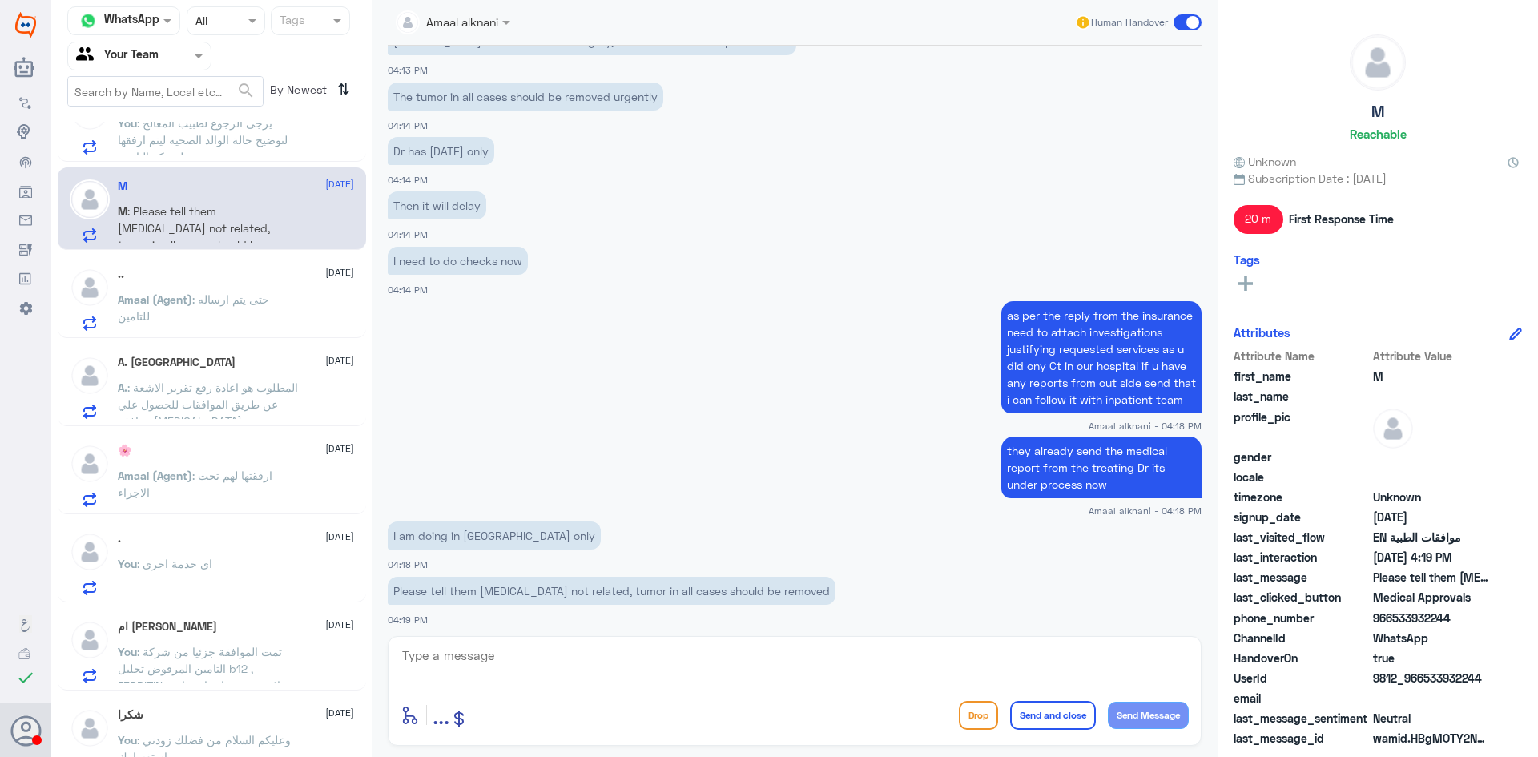
scroll to position [3076, 0]
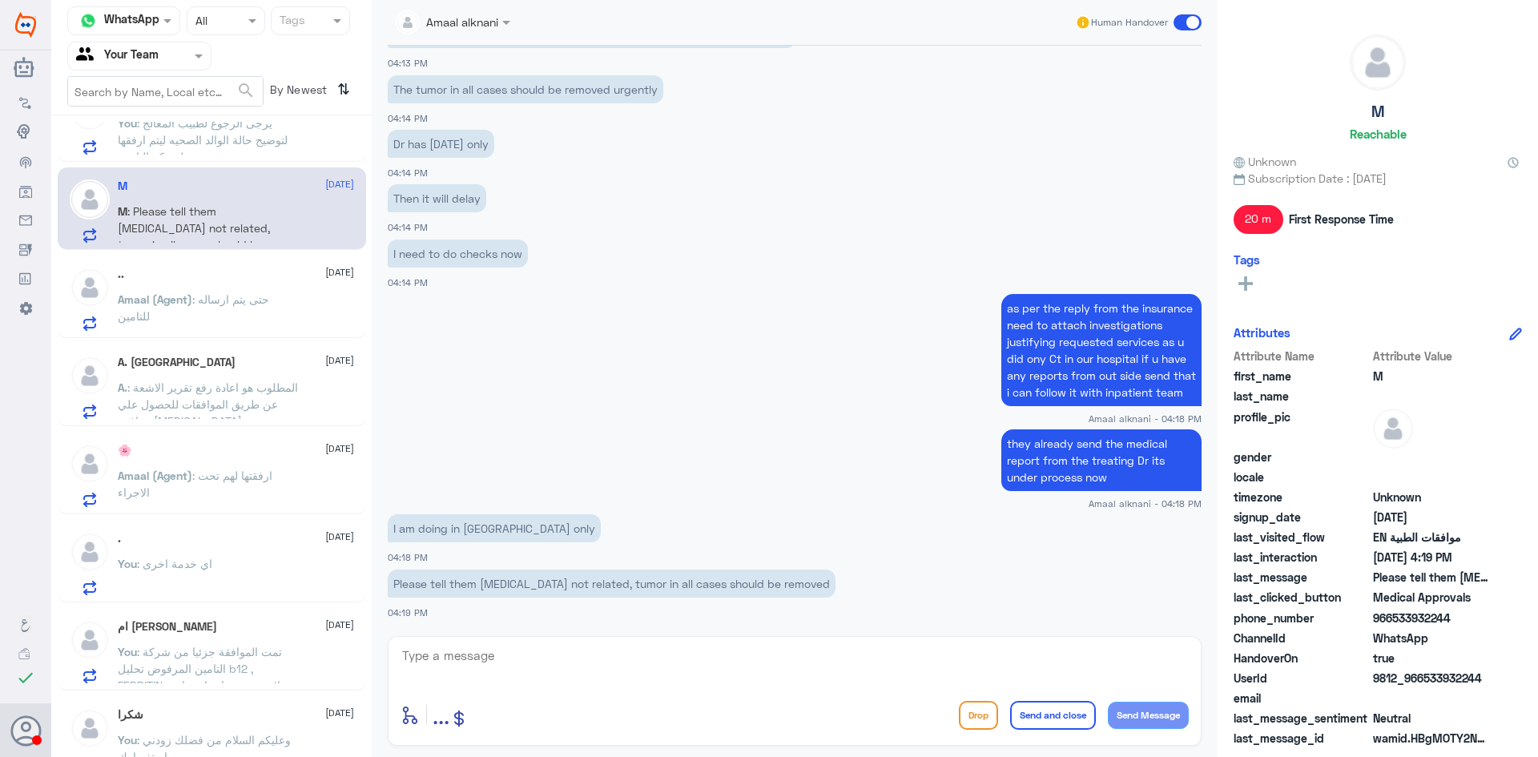
click at [539, 582] on p "Please tell them [MEDICAL_DATA] not related, tumor in all cases should be remov…" at bounding box center [612, 583] width 448 height 28
click at [526, 668] on textarea at bounding box center [794, 664] width 788 height 39
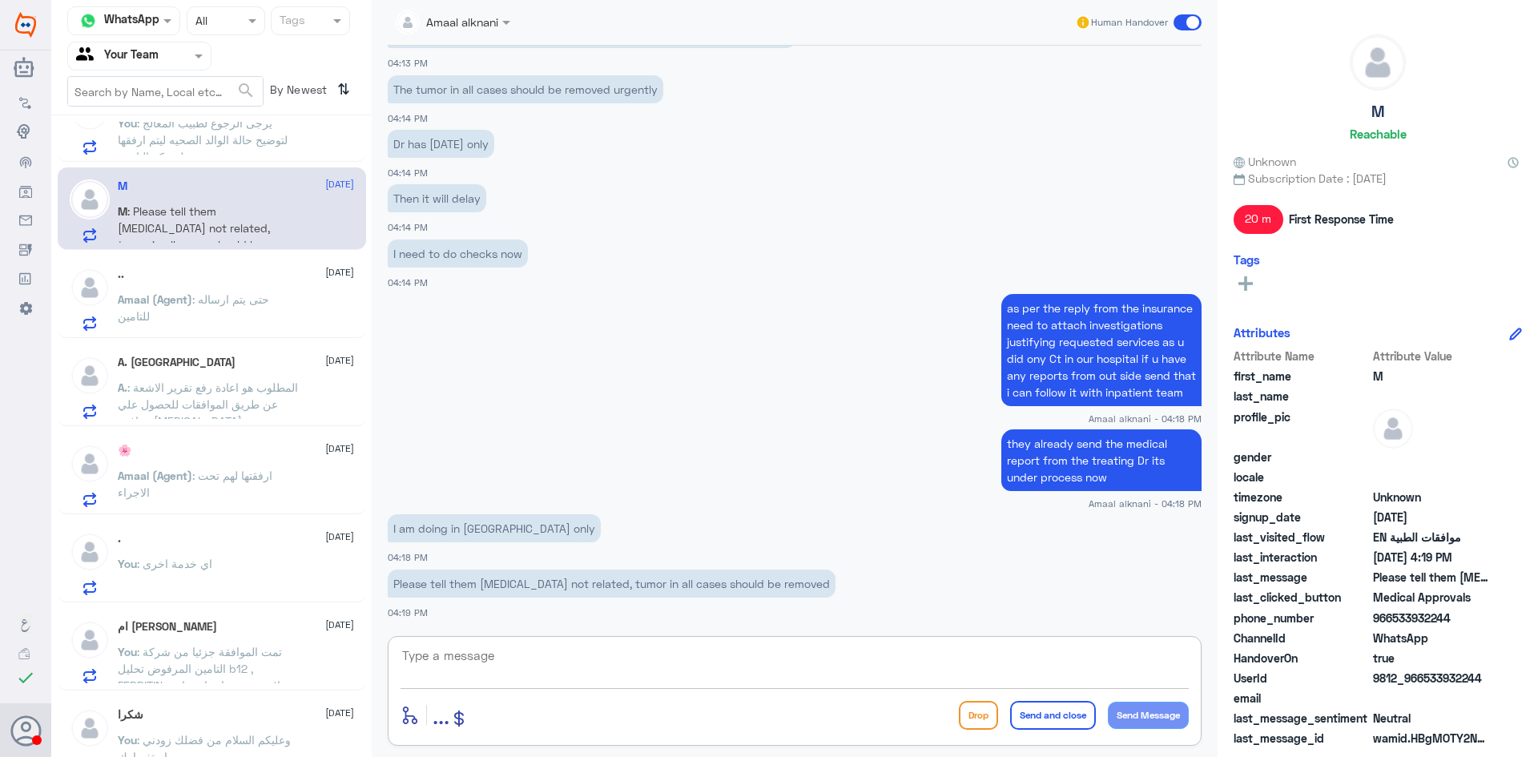
paste textarea "Your application has been followed up and is being processed by the insurance c…"
type textarea "Your application has been followed up and is being processed by the insurance c…"
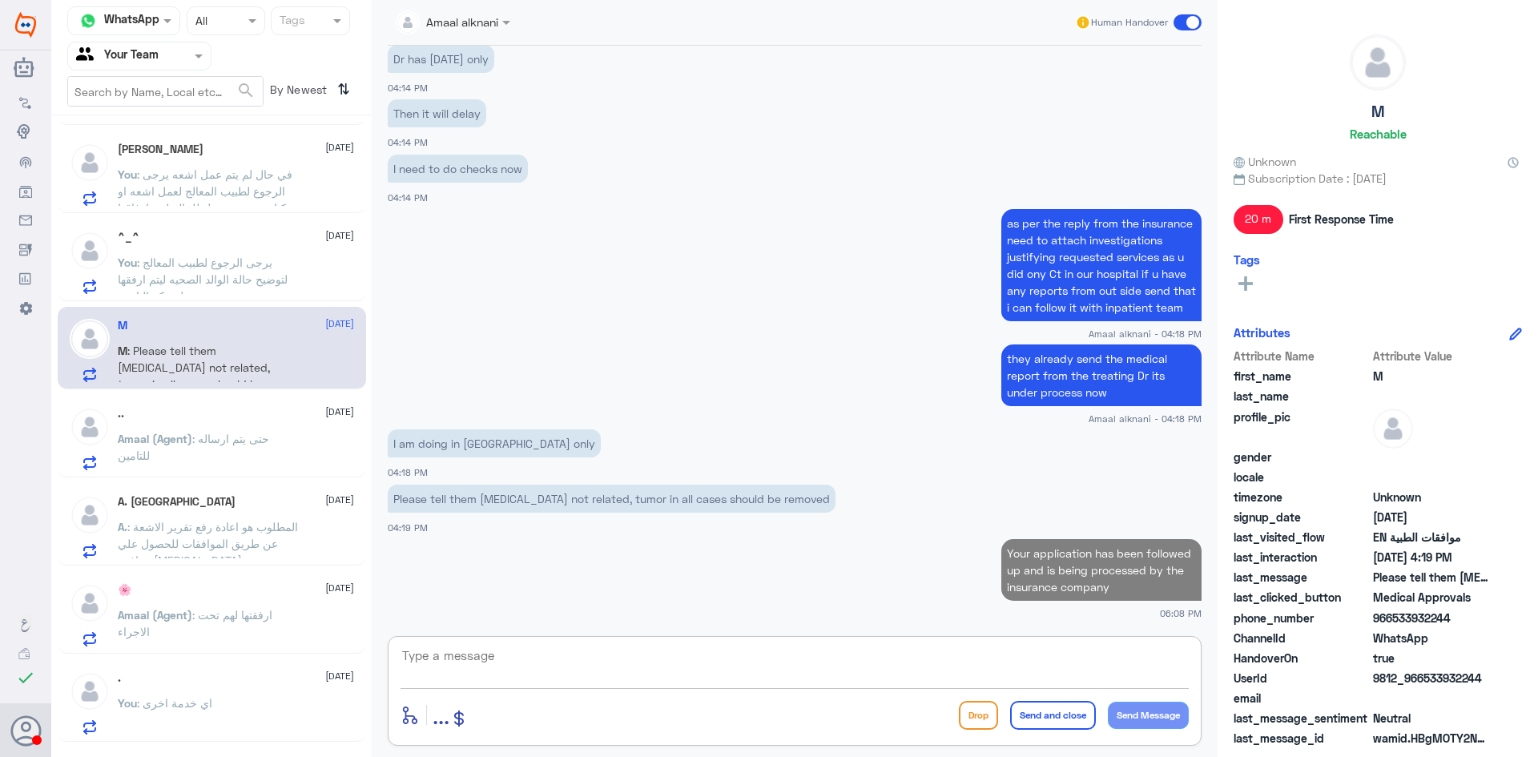
scroll to position [0, 0]
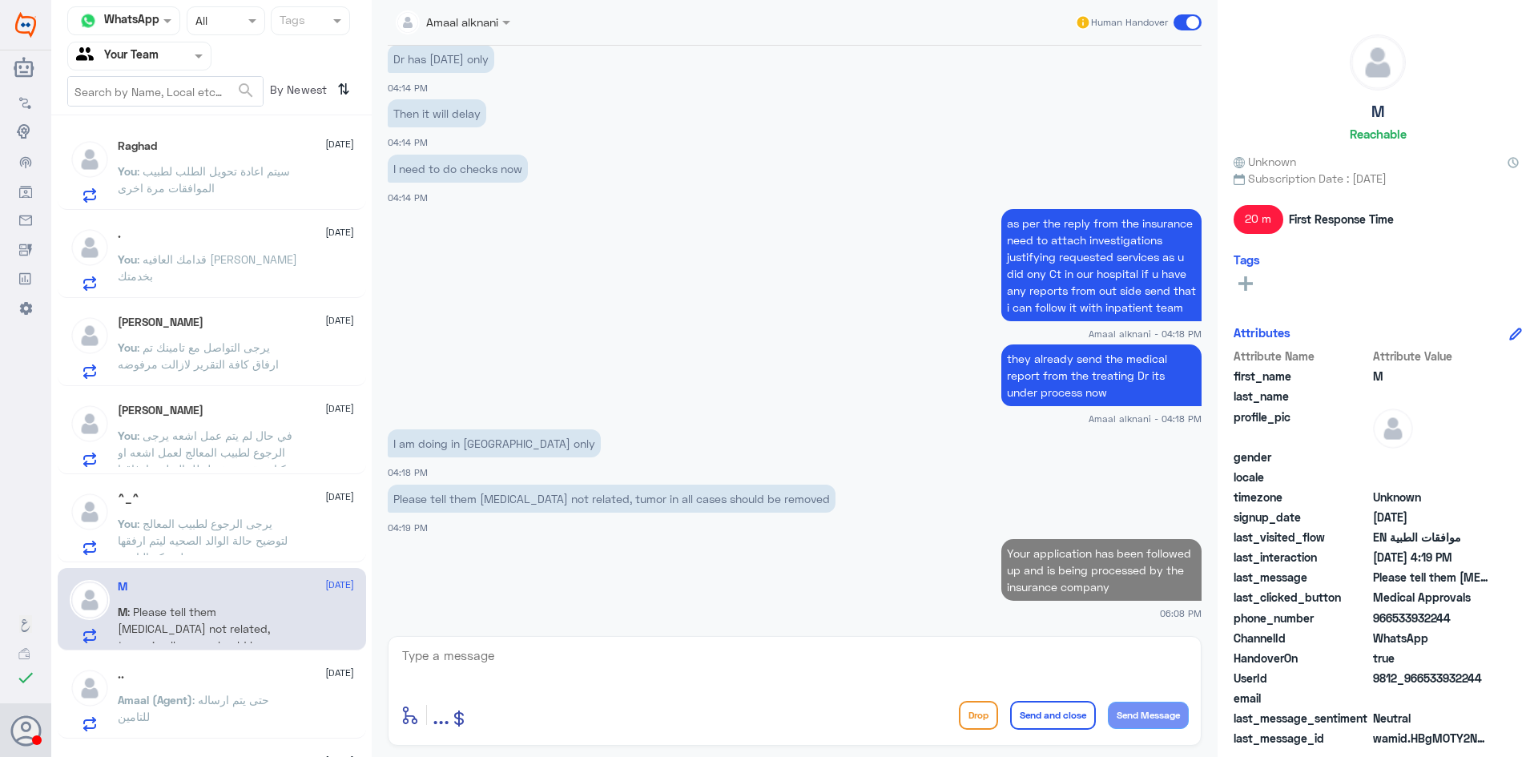
click at [221, 146] on div "Raghad [DATE]" at bounding box center [236, 146] width 236 height 14
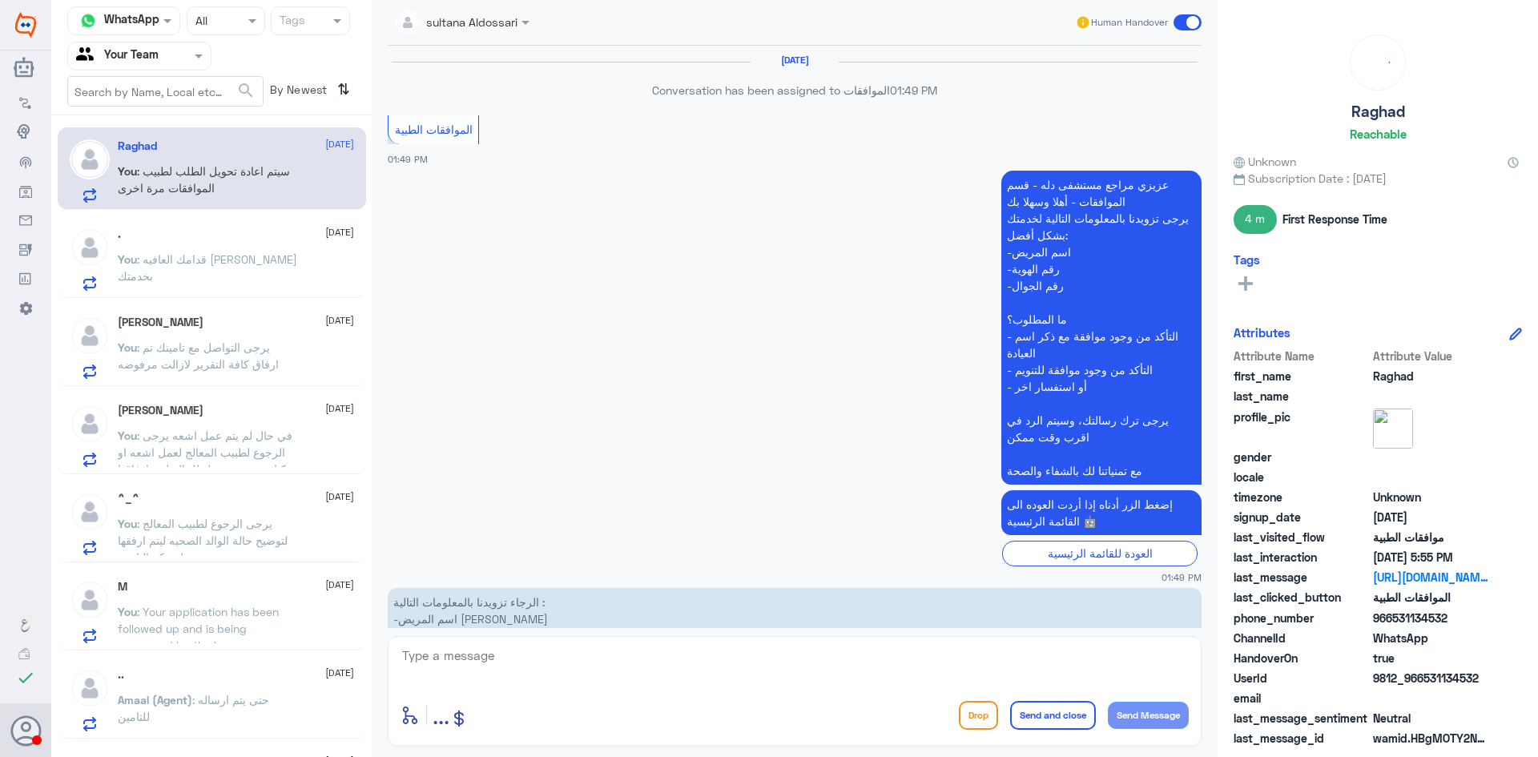
scroll to position [1972, 0]
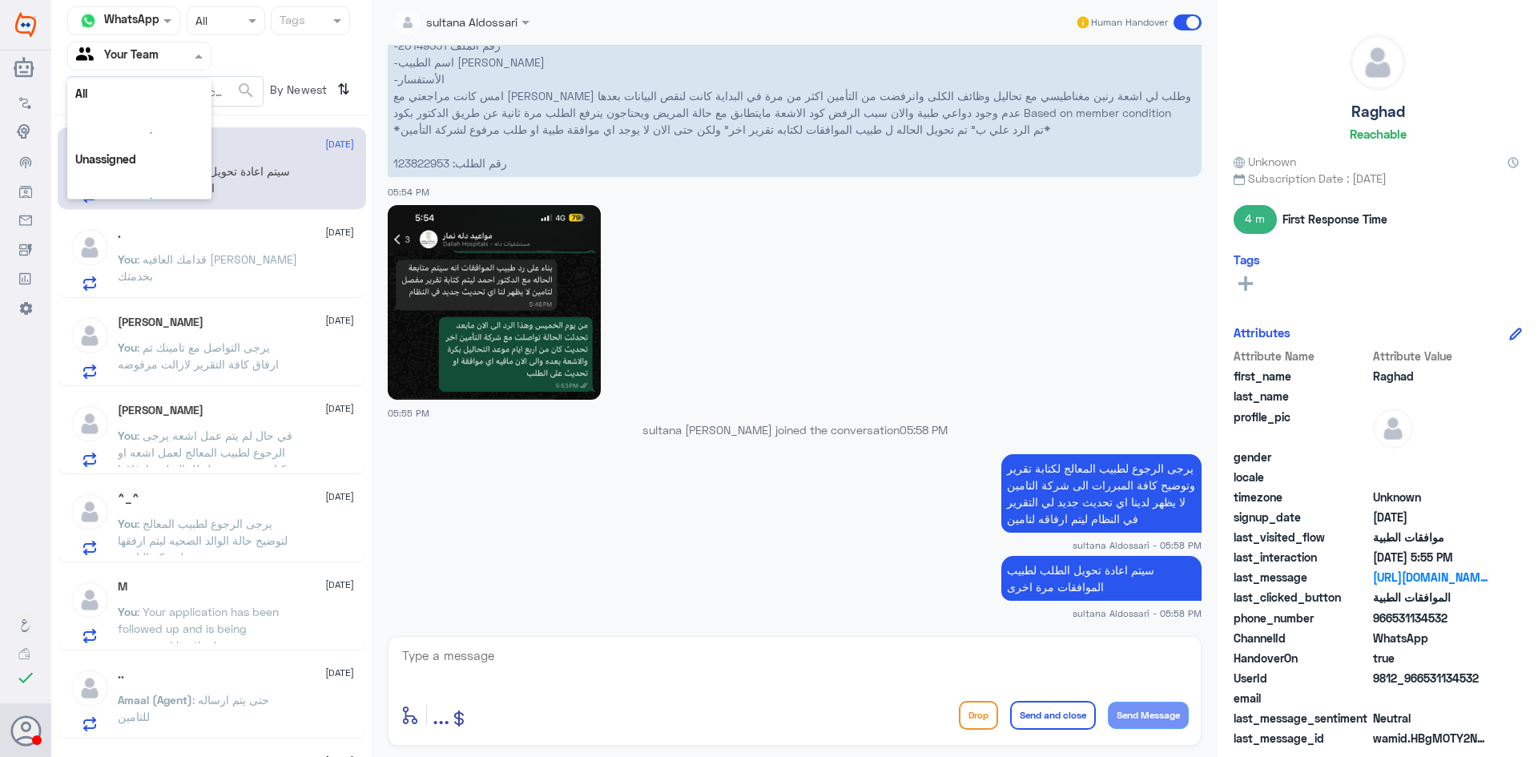
click at [179, 58] on div at bounding box center [139, 55] width 143 height 18
click at [148, 141] on Inbox "Your Inbox" at bounding box center [131, 142] width 56 height 14
click at [153, 63] on input "text" at bounding box center [120, 55] width 88 height 18
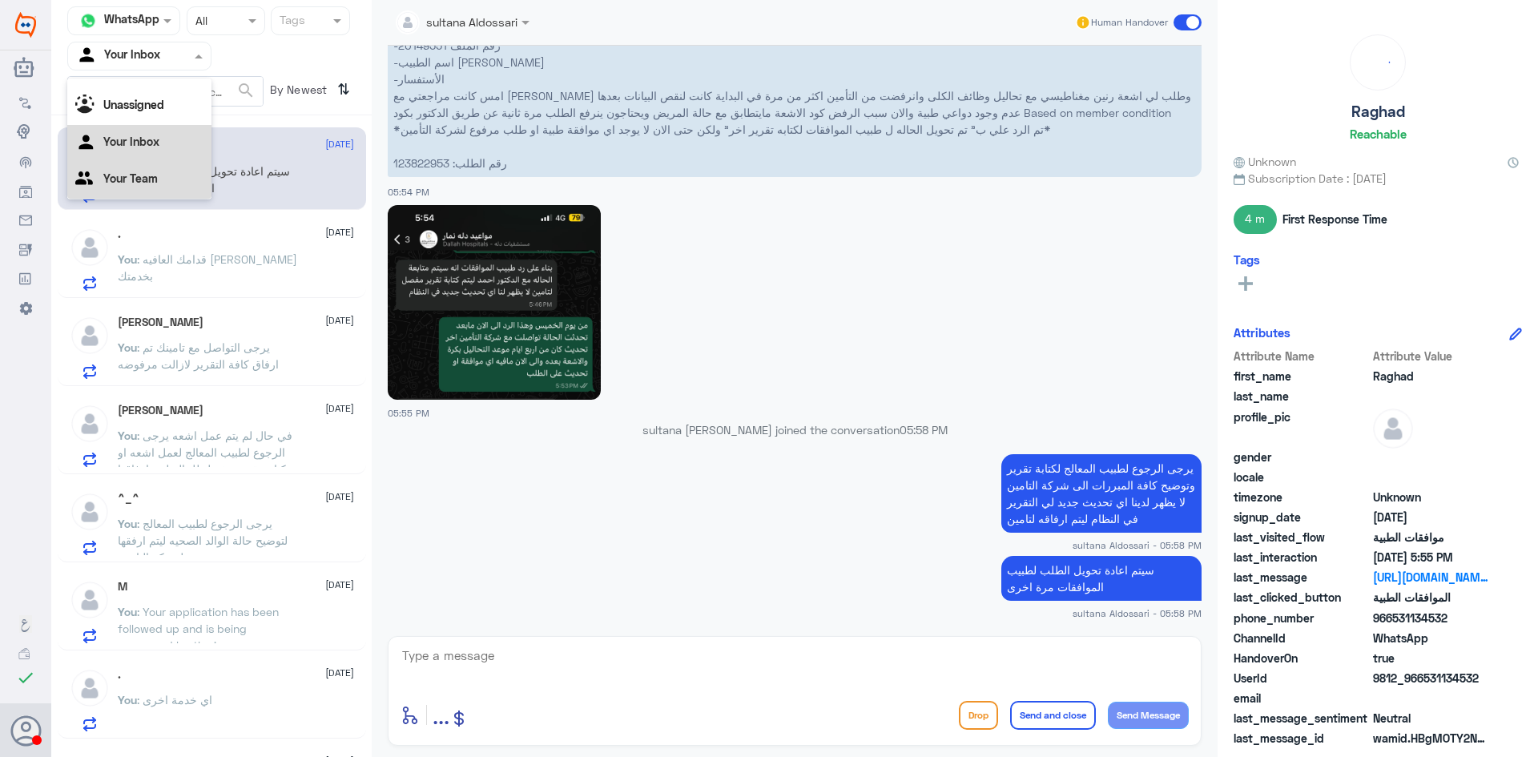
click at [135, 173] on Team "Your Team" at bounding box center [130, 178] width 54 height 14
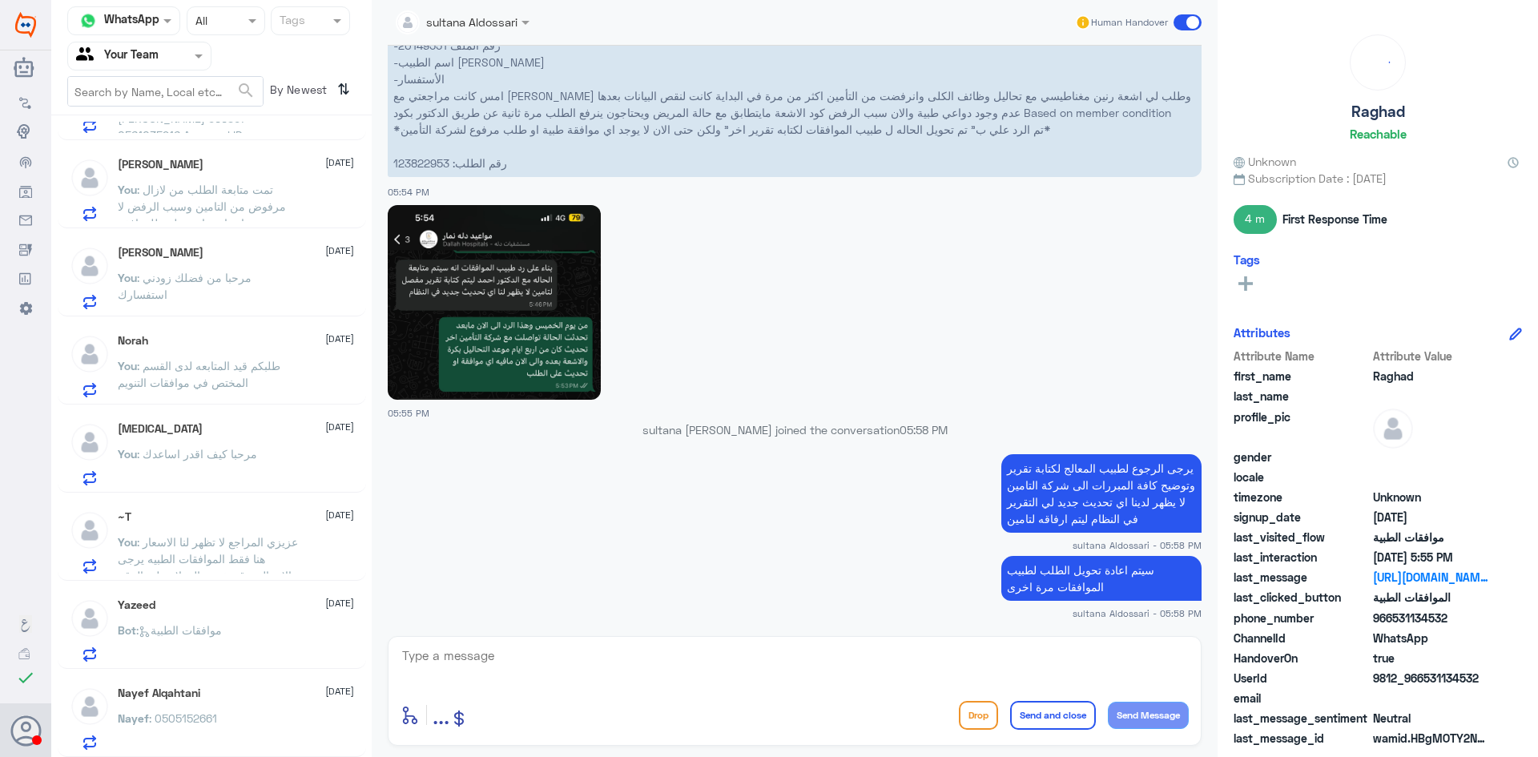
scroll to position [1128, 0]
click at [214, 645] on p "Bot : موافقات الطبية" at bounding box center [170, 641] width 104 height 40
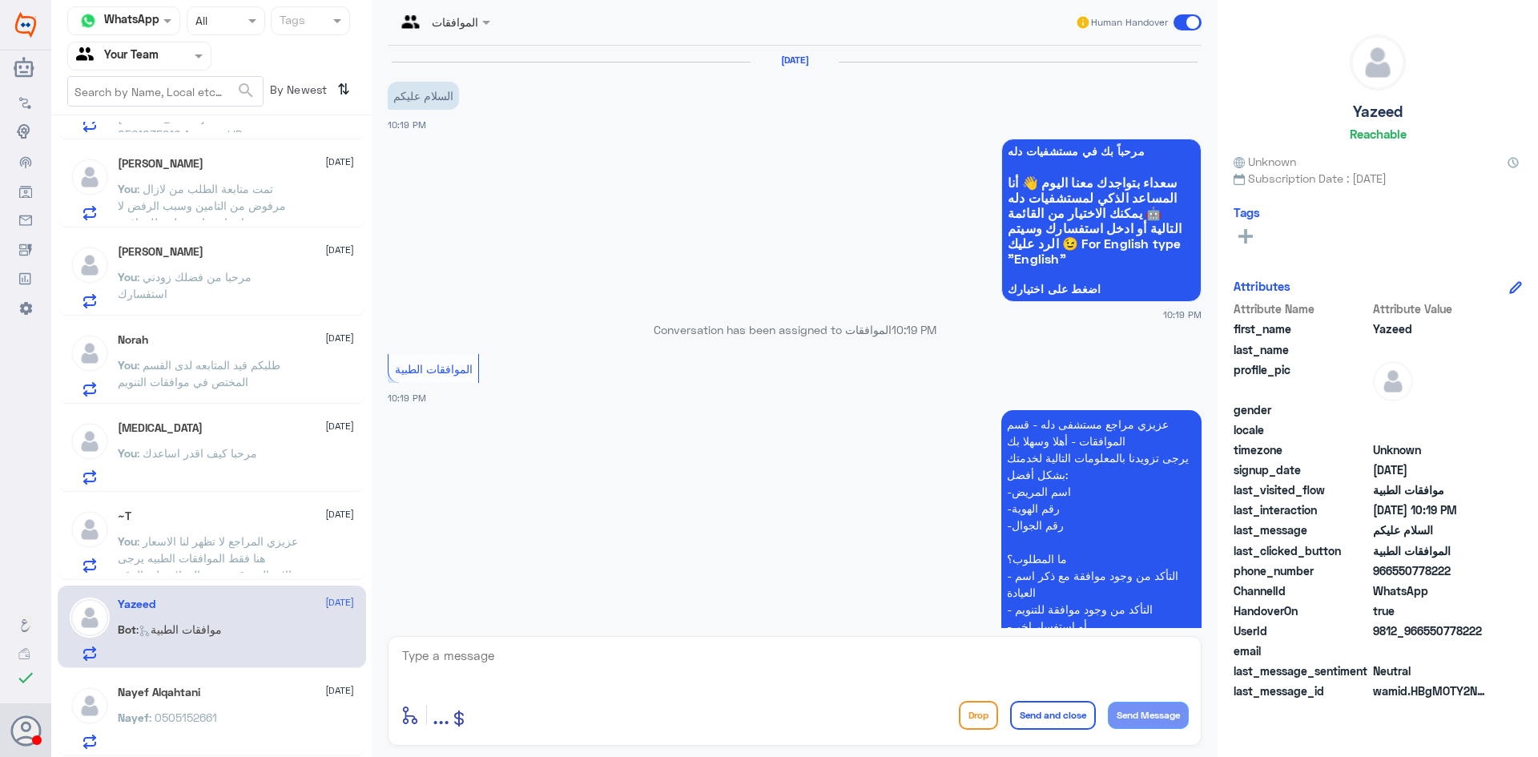
scroll to position [253, 0]
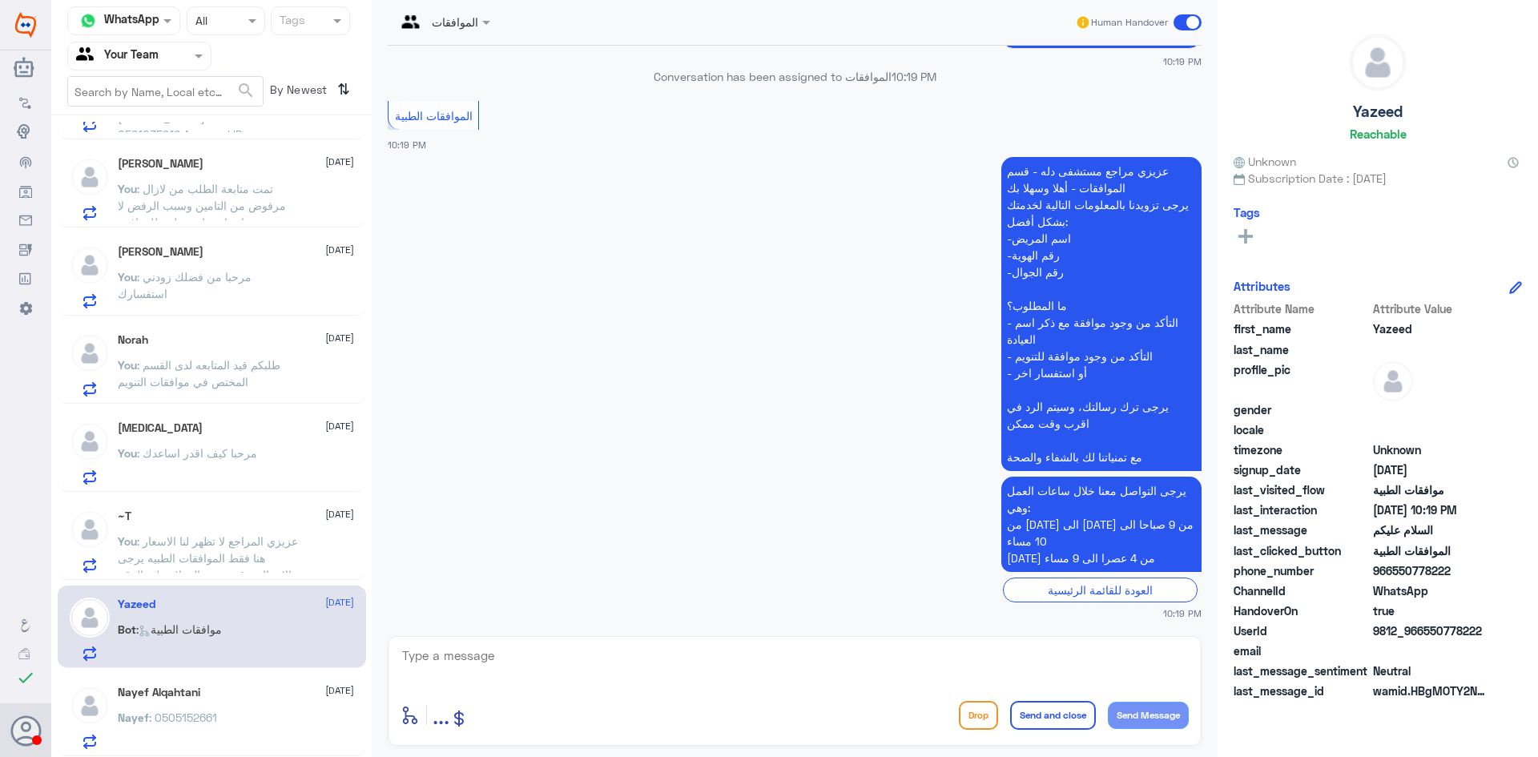
click at [481, 650] on textarea at bounding box center [794, 664] width 788 height 39
click at [207, 715] on span ": 0505152661" at bounding box center [183, 717] width 68 height 14
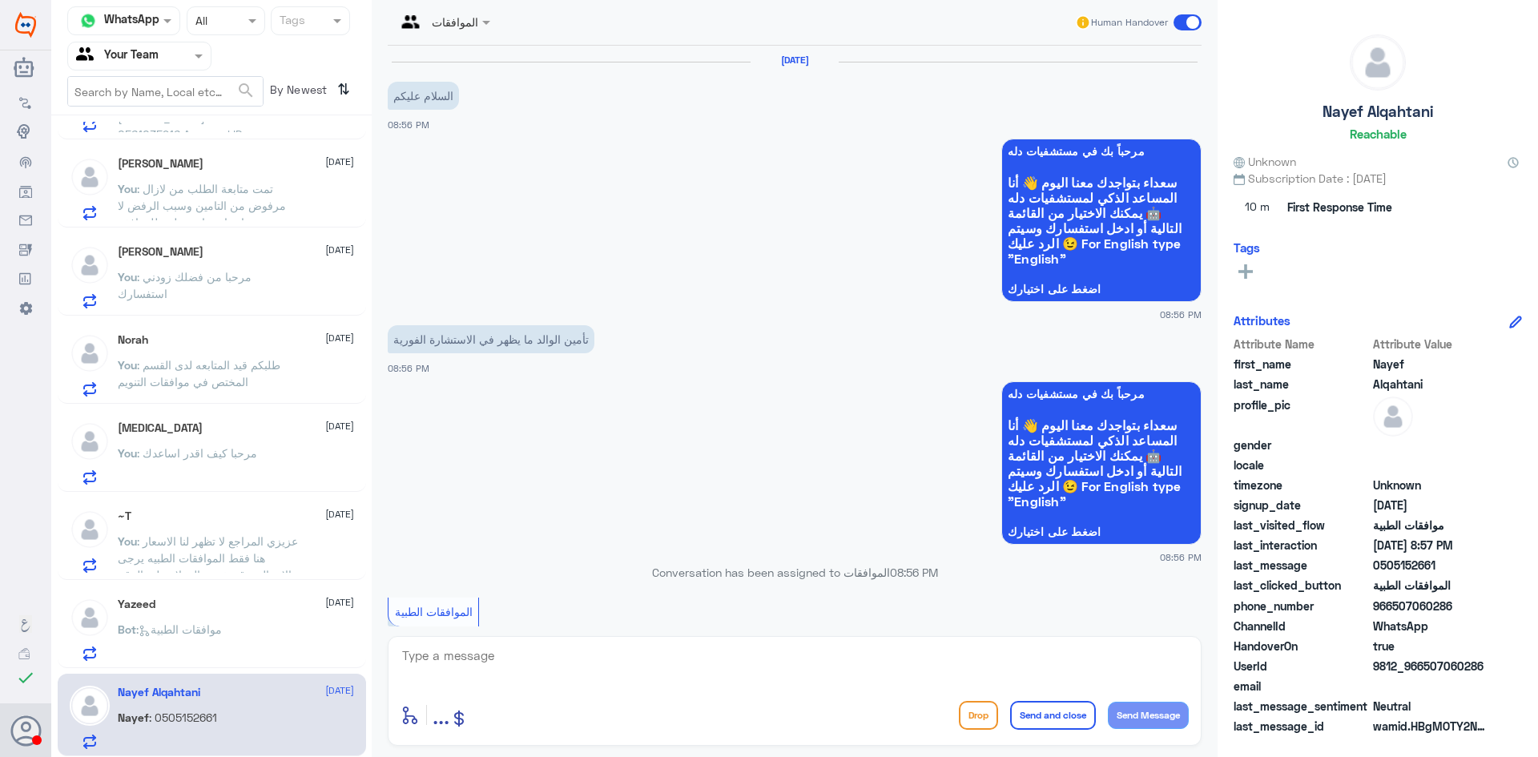
scroll to position [610, 0]
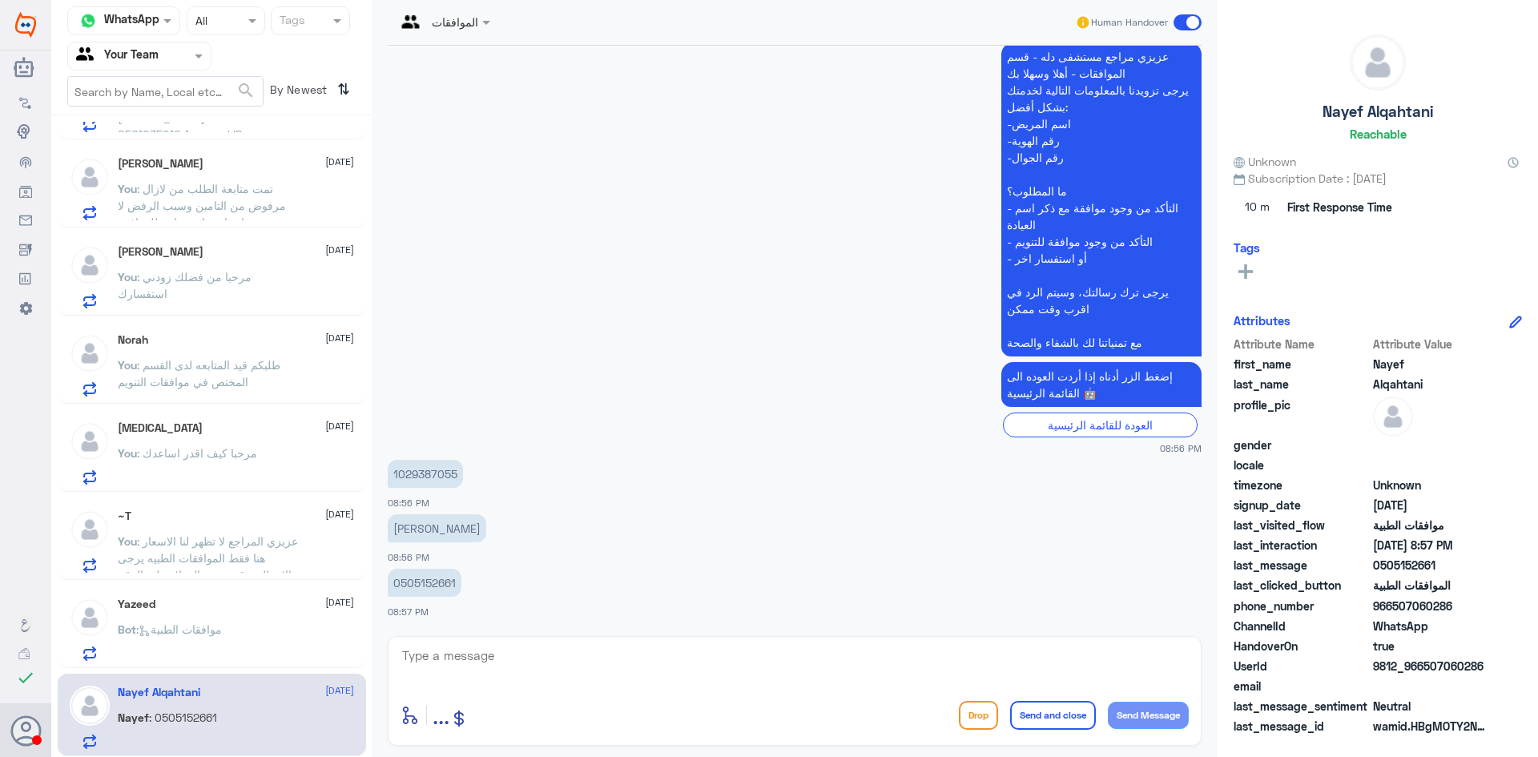
click at [210, 525] on div "~T [DATE] You : عزيزي المراجع لا تظهر لنا الاسعار هنا فقط الموافقات الطبيه يرجى…" at bounding box center [236, 540] width 236 height 63
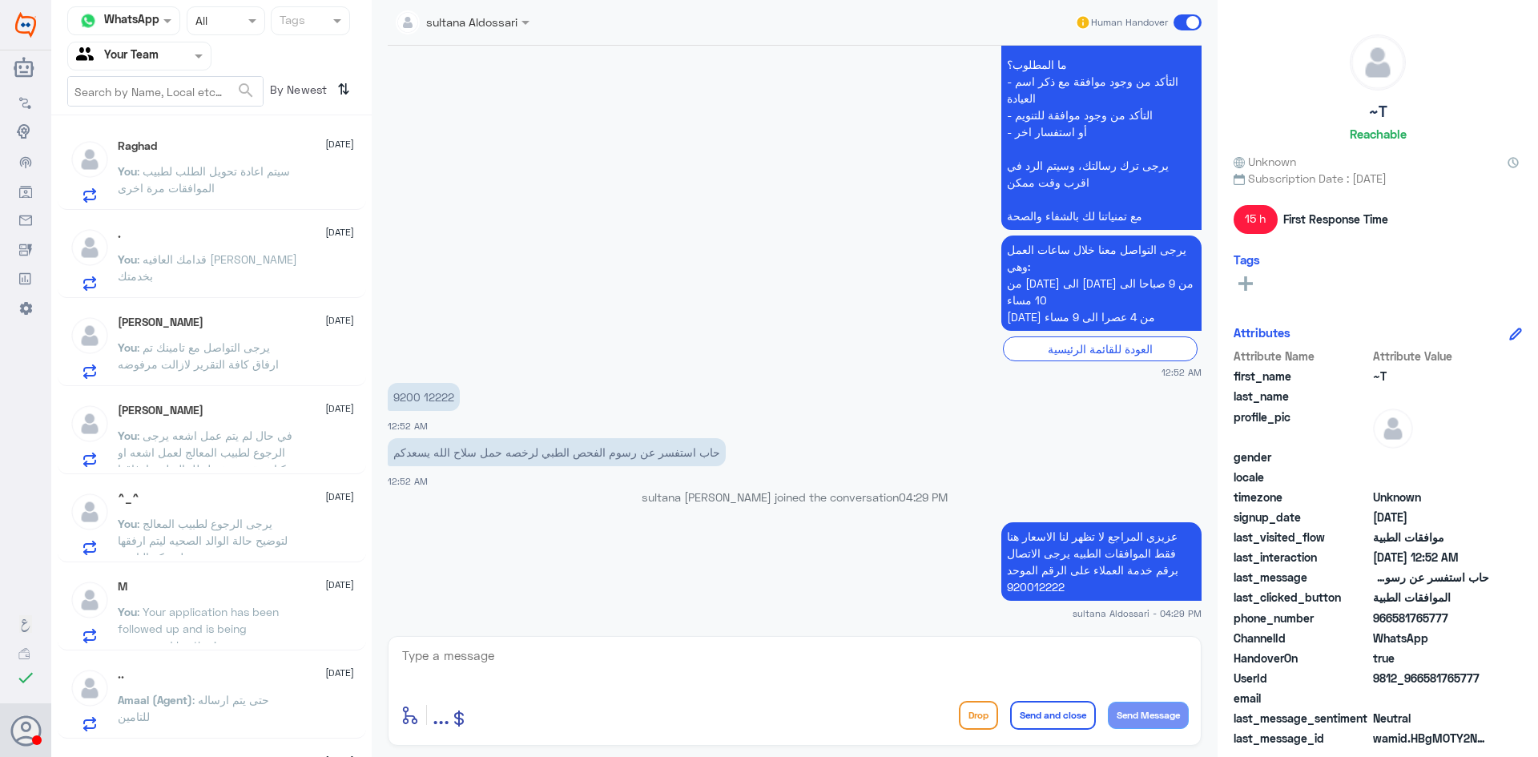
click at [193, 142] on div "Raghad [DATE]" at bounding box center [236, 146] width 236 height 14
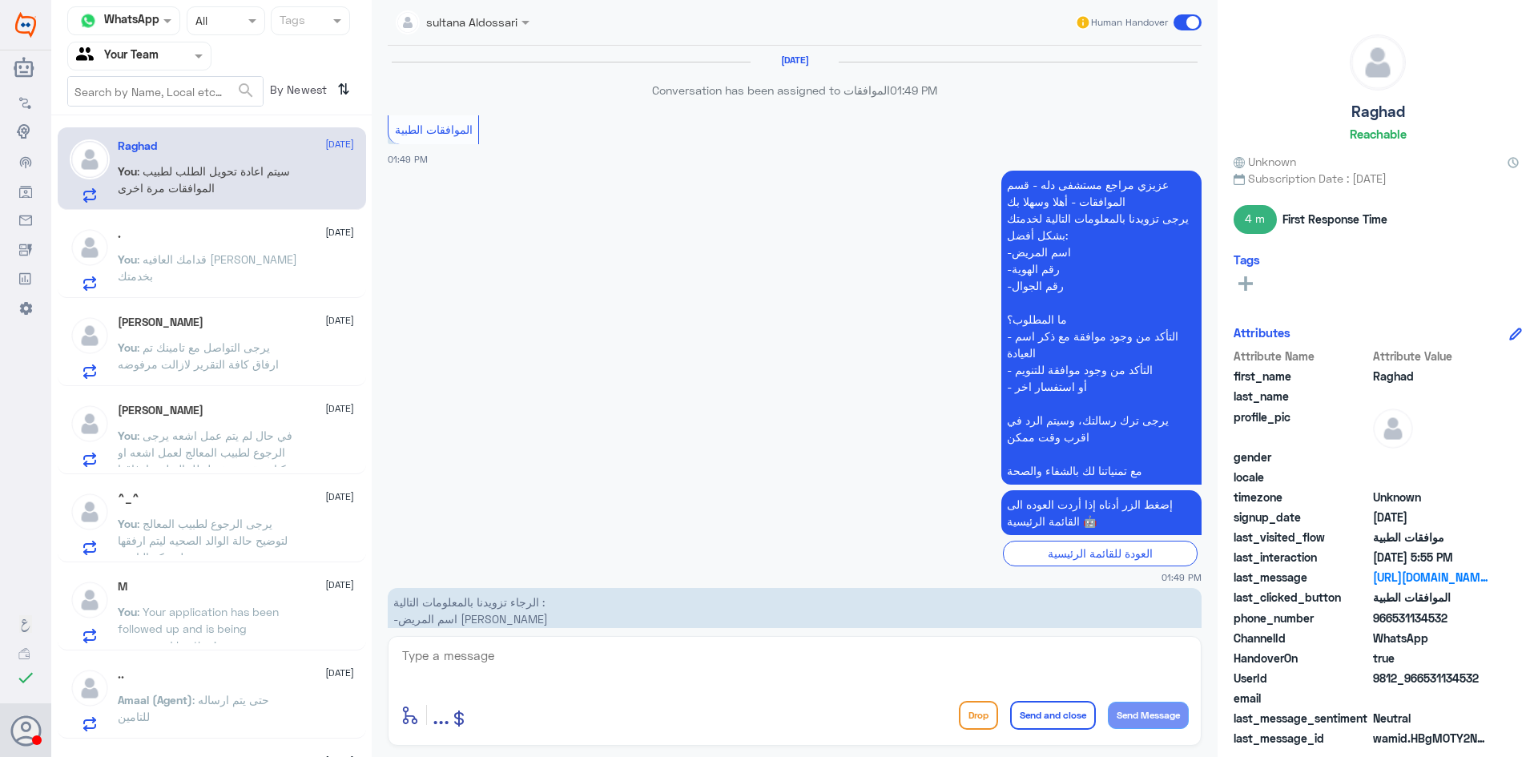
scroll to position [1972, 0]
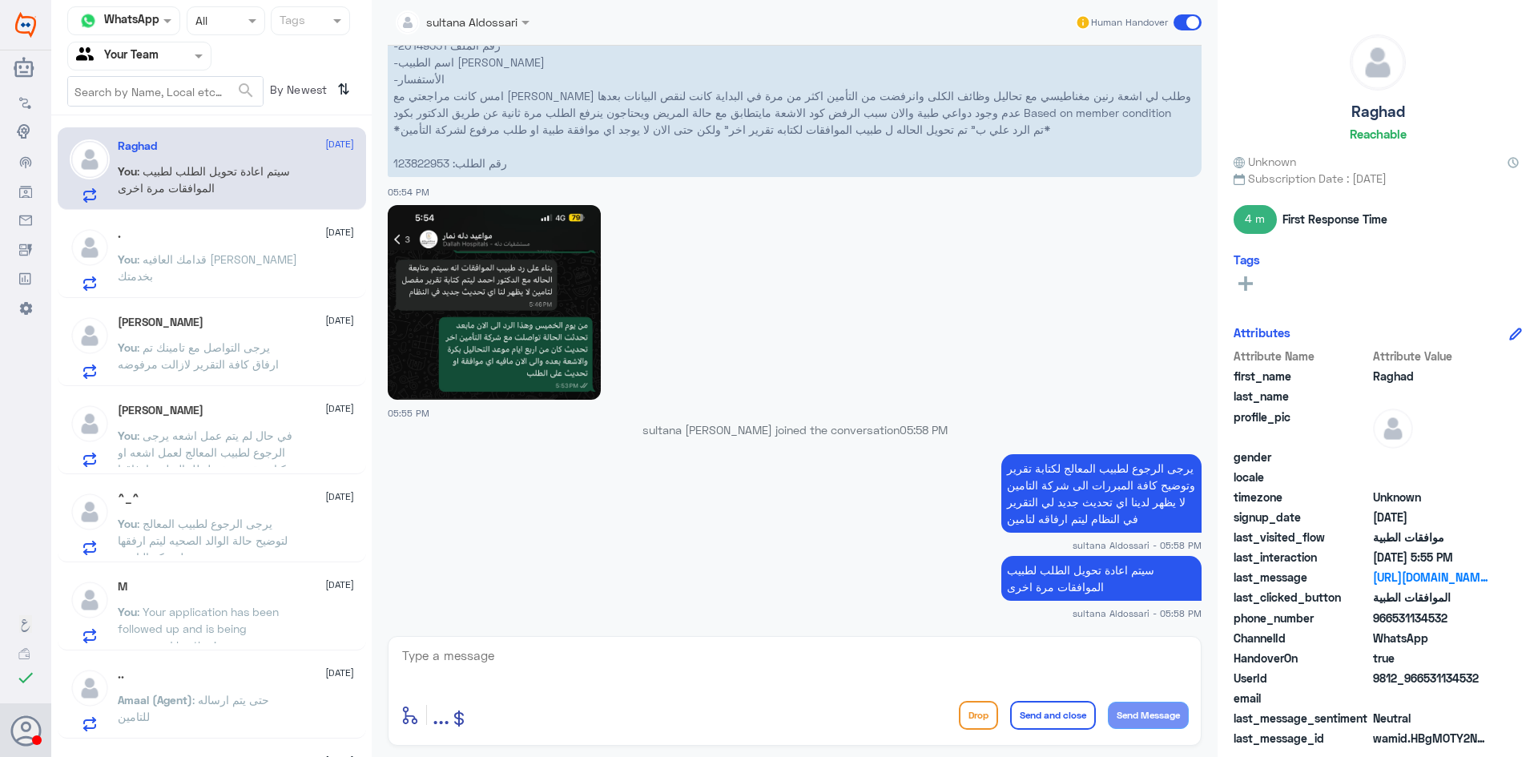
click at [151, 48] on input "text" at bounding box center [120, 55] width 88 height 18
click at [136, 129] on div "Your Inbox" at bounding box center [139, 143] width 144 height 37
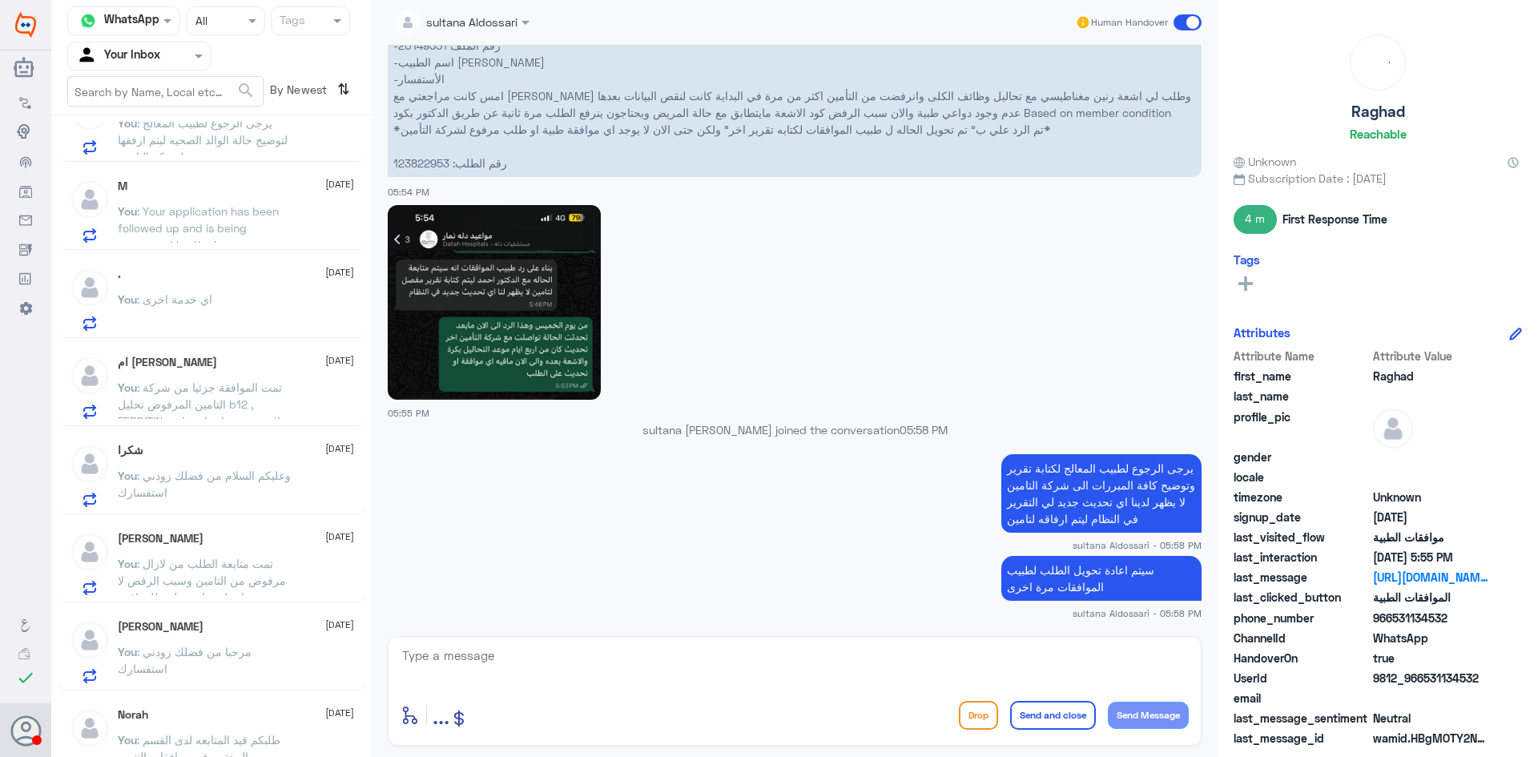
scroll to position [599, 0]
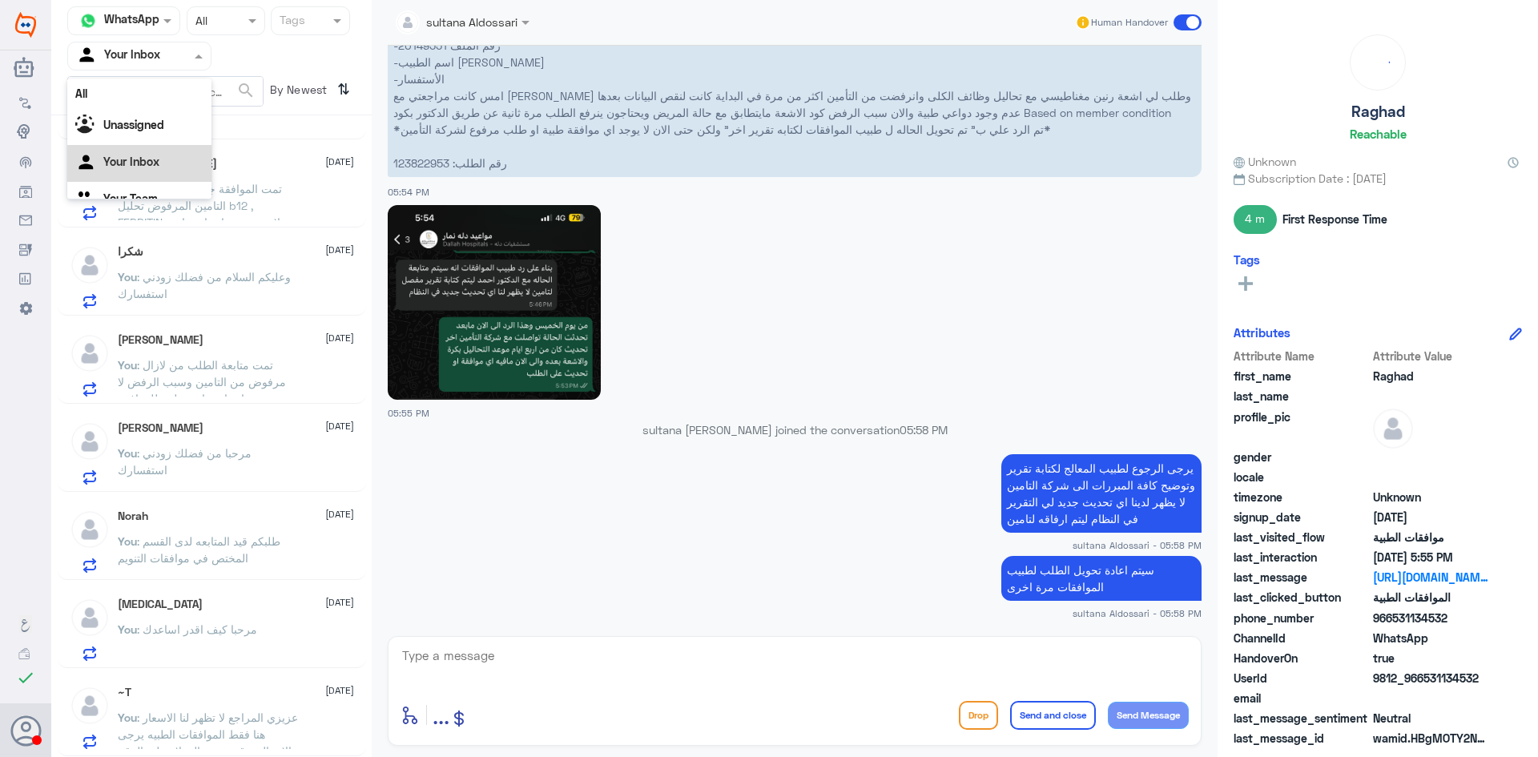
click at [142, 51] on input "text" at bounding box center [120, 55] width 88 height 18
click at [130, 174] on Team "Your Team" at bounding box center [130, 178] width 54 height 14
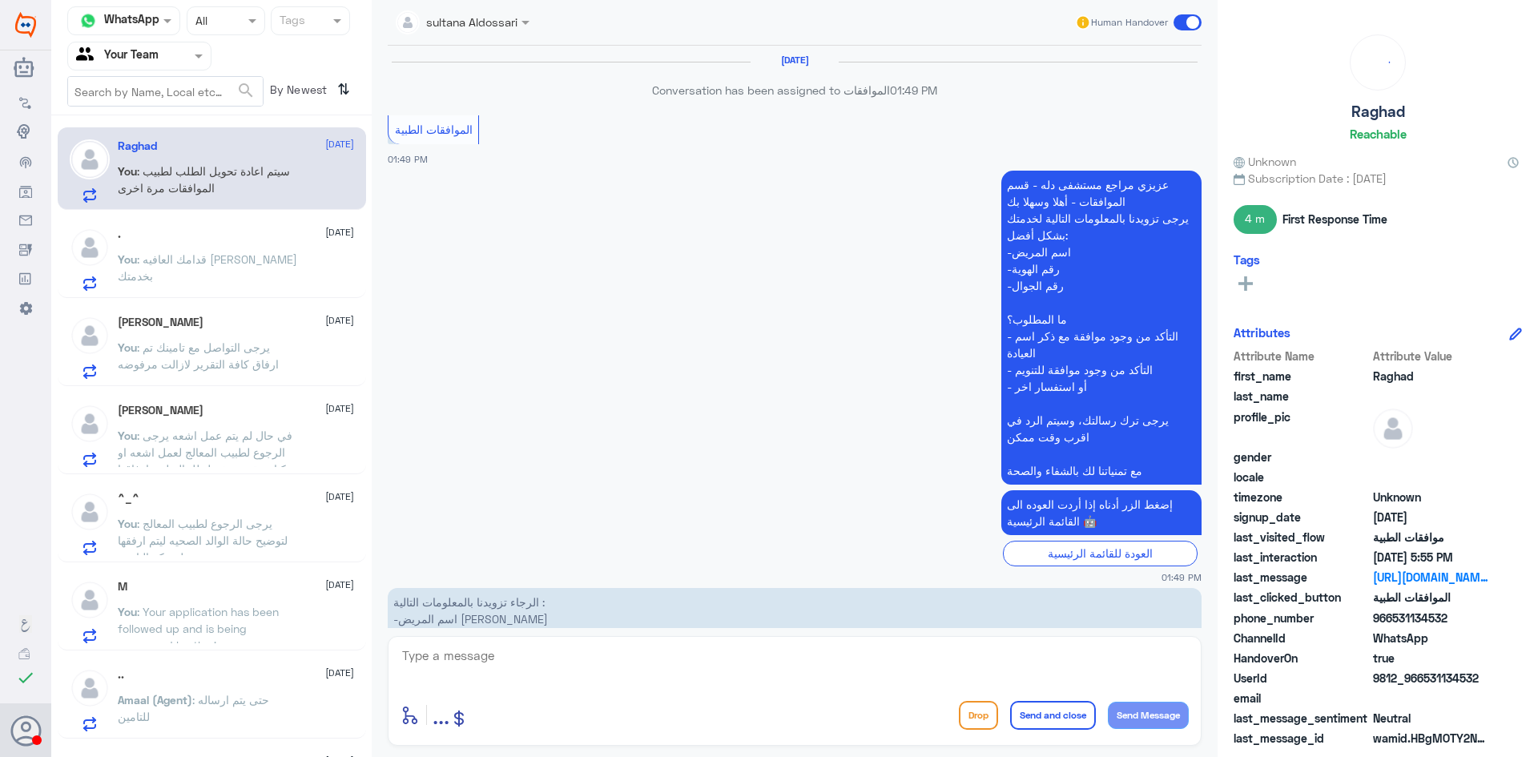
scroll to position [1972, 0]
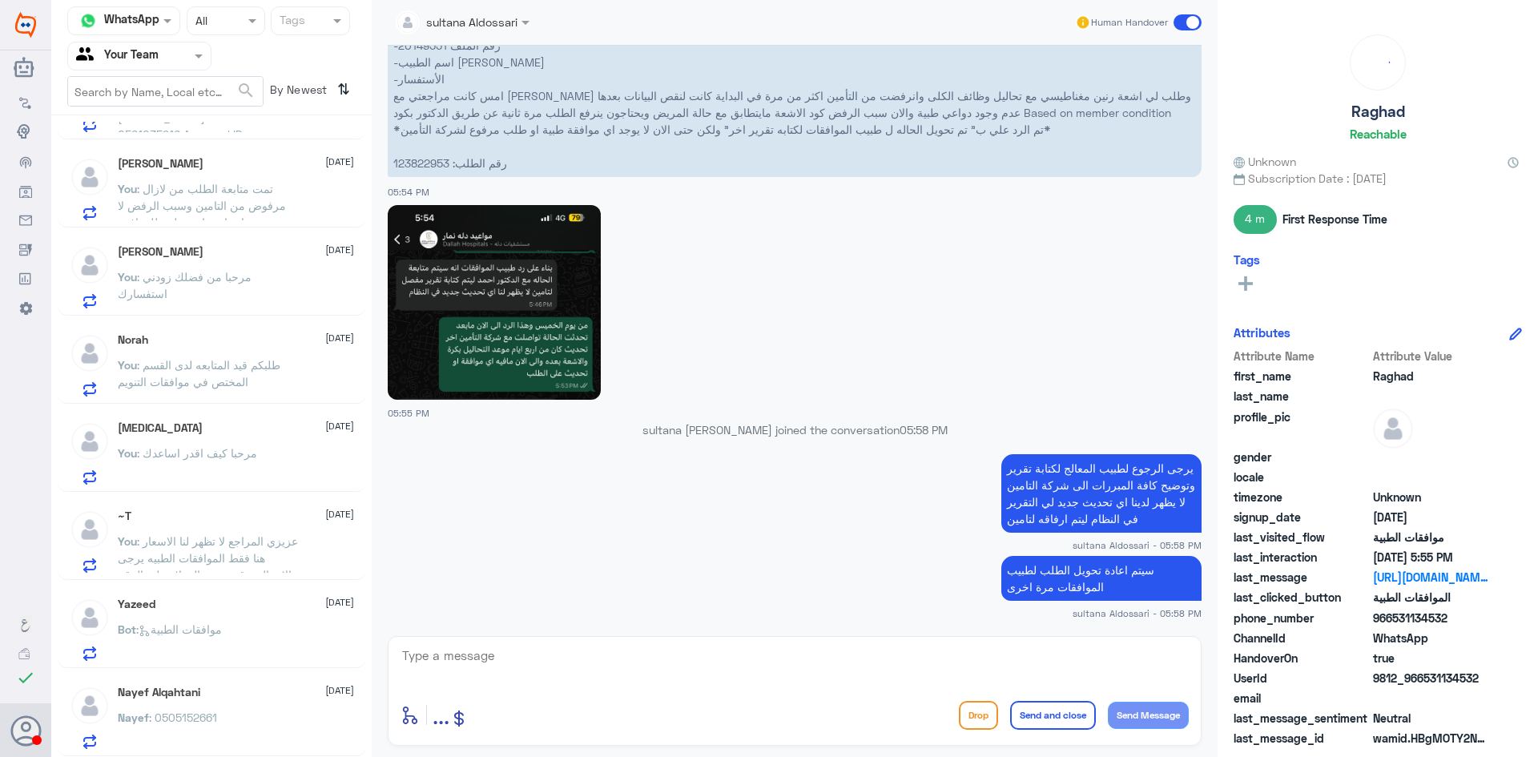
click at [177, 686] on h5 "Nayef Alqahtani" at bounding box center [159, 692] width 82 height 14
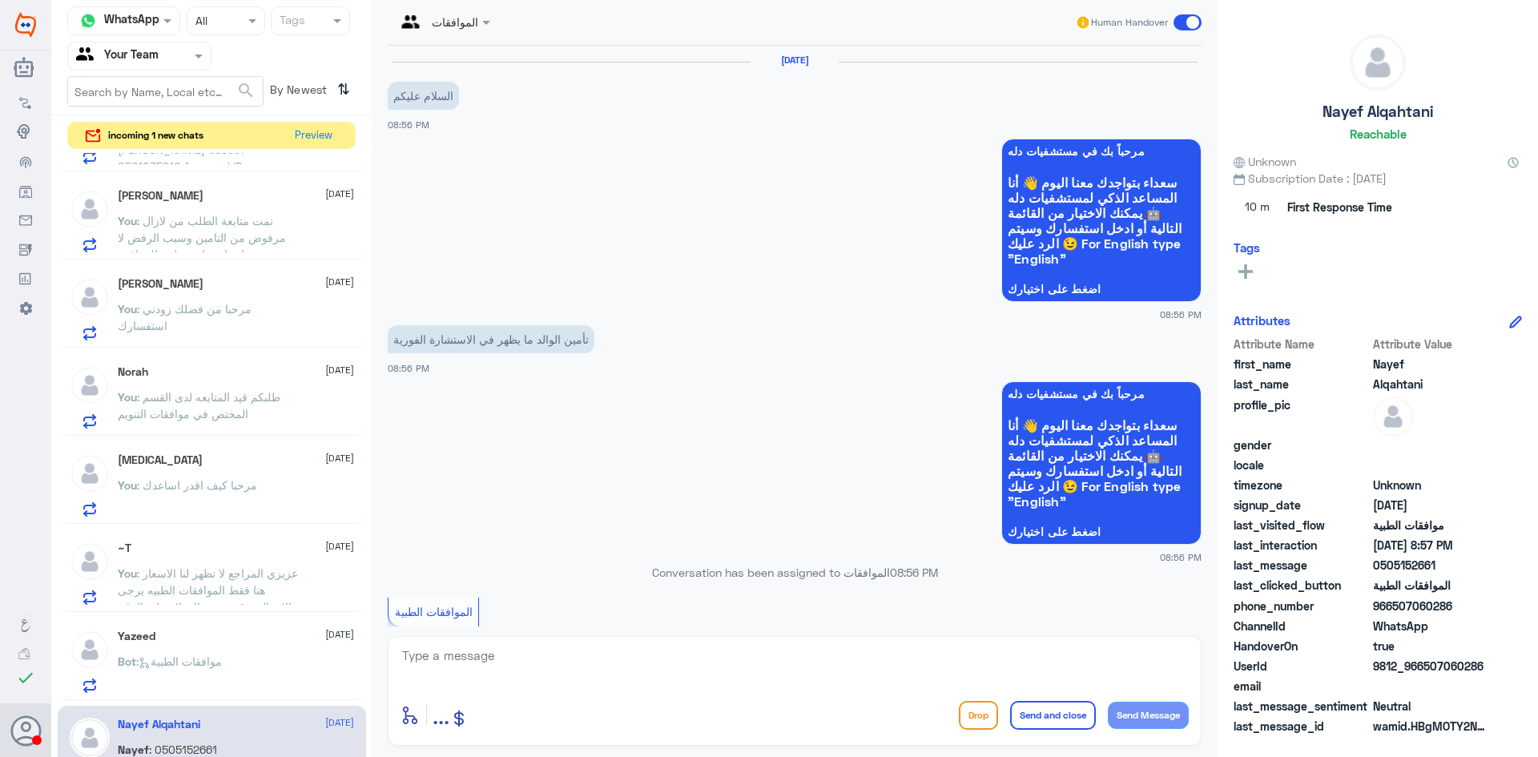
scroll to position [1128, 0]
click at [205, 651] on div "Yazeed [DATE] Bot : موافقات الطبية" at bounding box center [236, 660] width 236 height 63
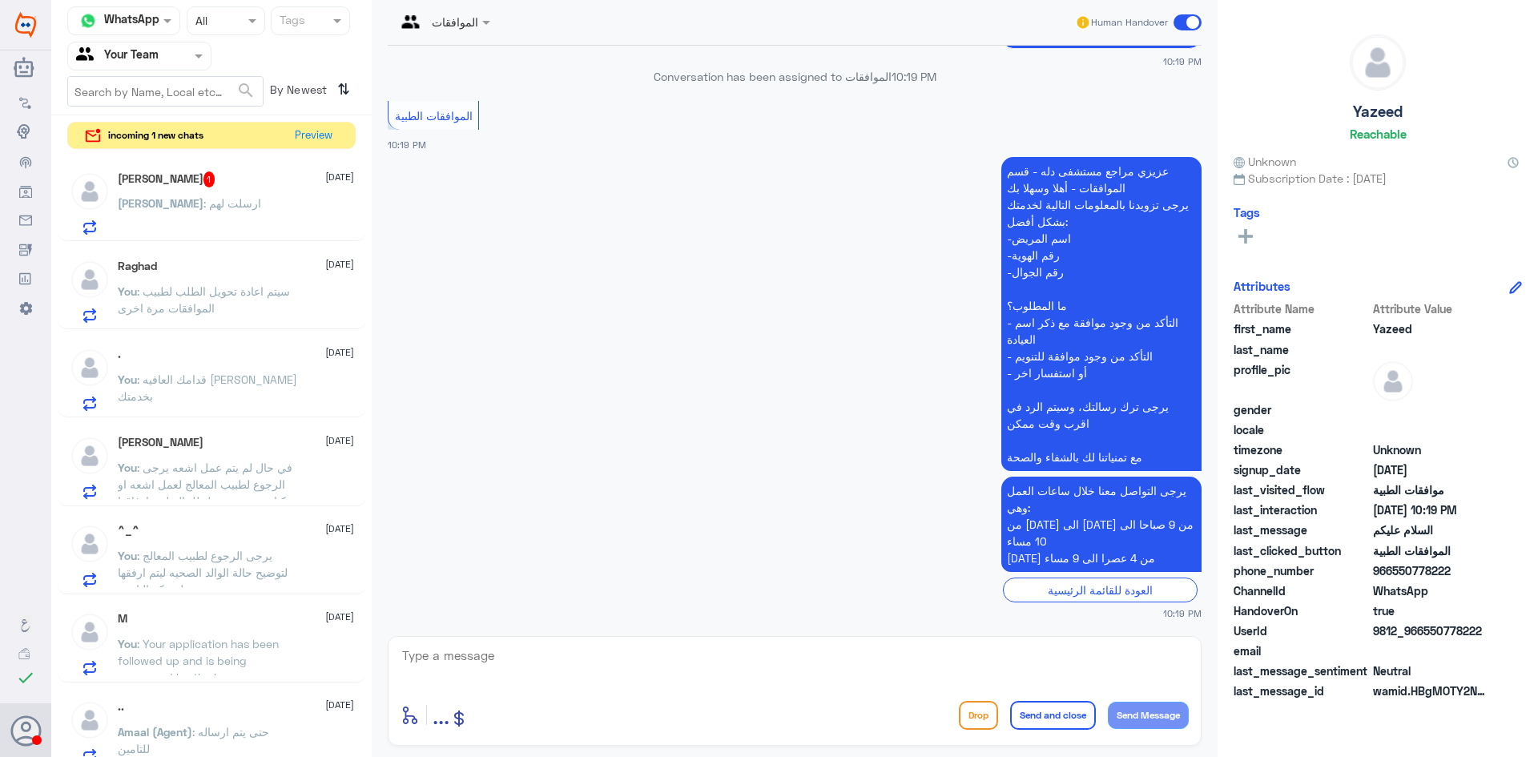
click at [271, 175] on div "[PERSON_NAME] 1 [DATE]" at bounding box center [236, 179] width 236 height 16
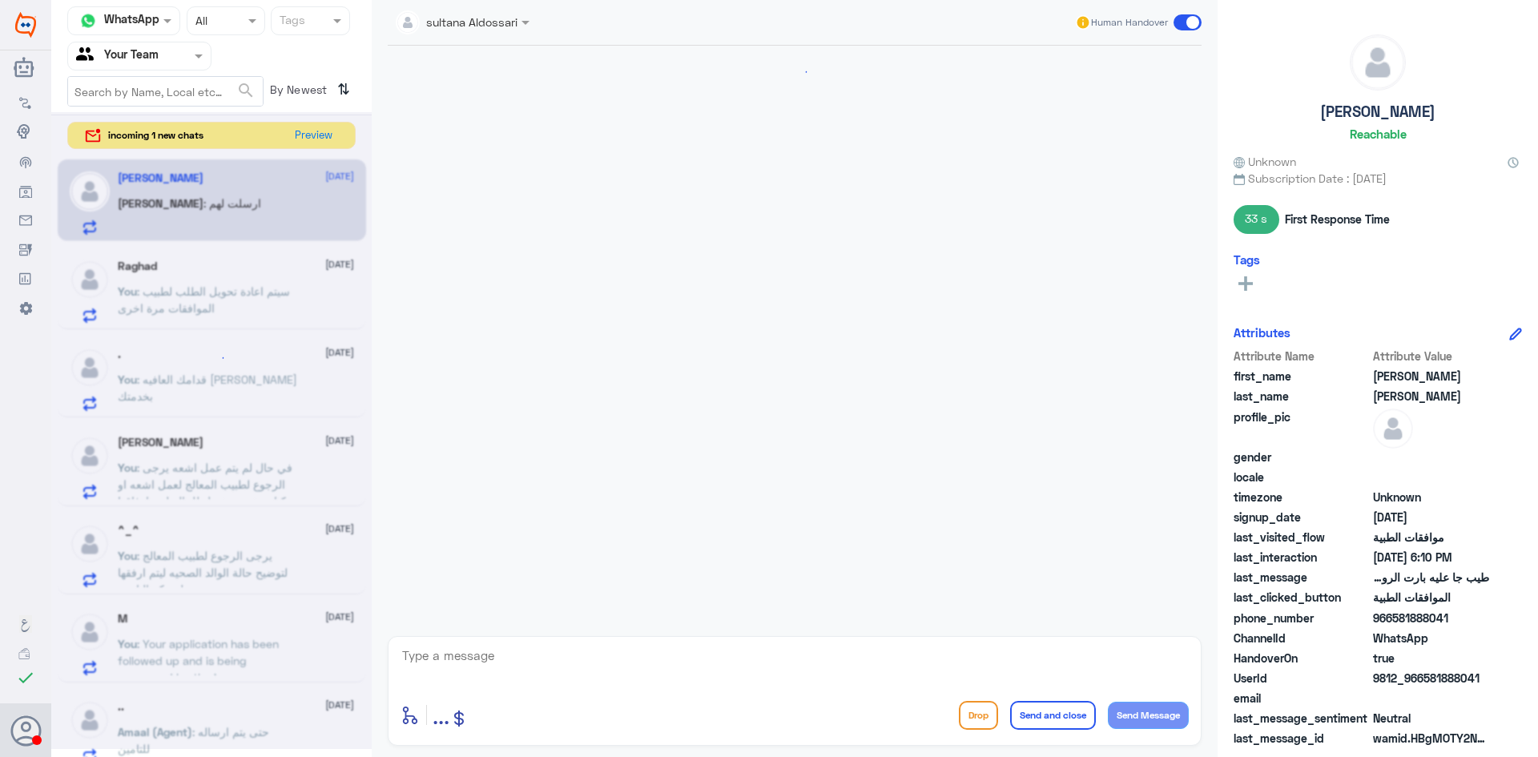
scroll to position [1092, 0]
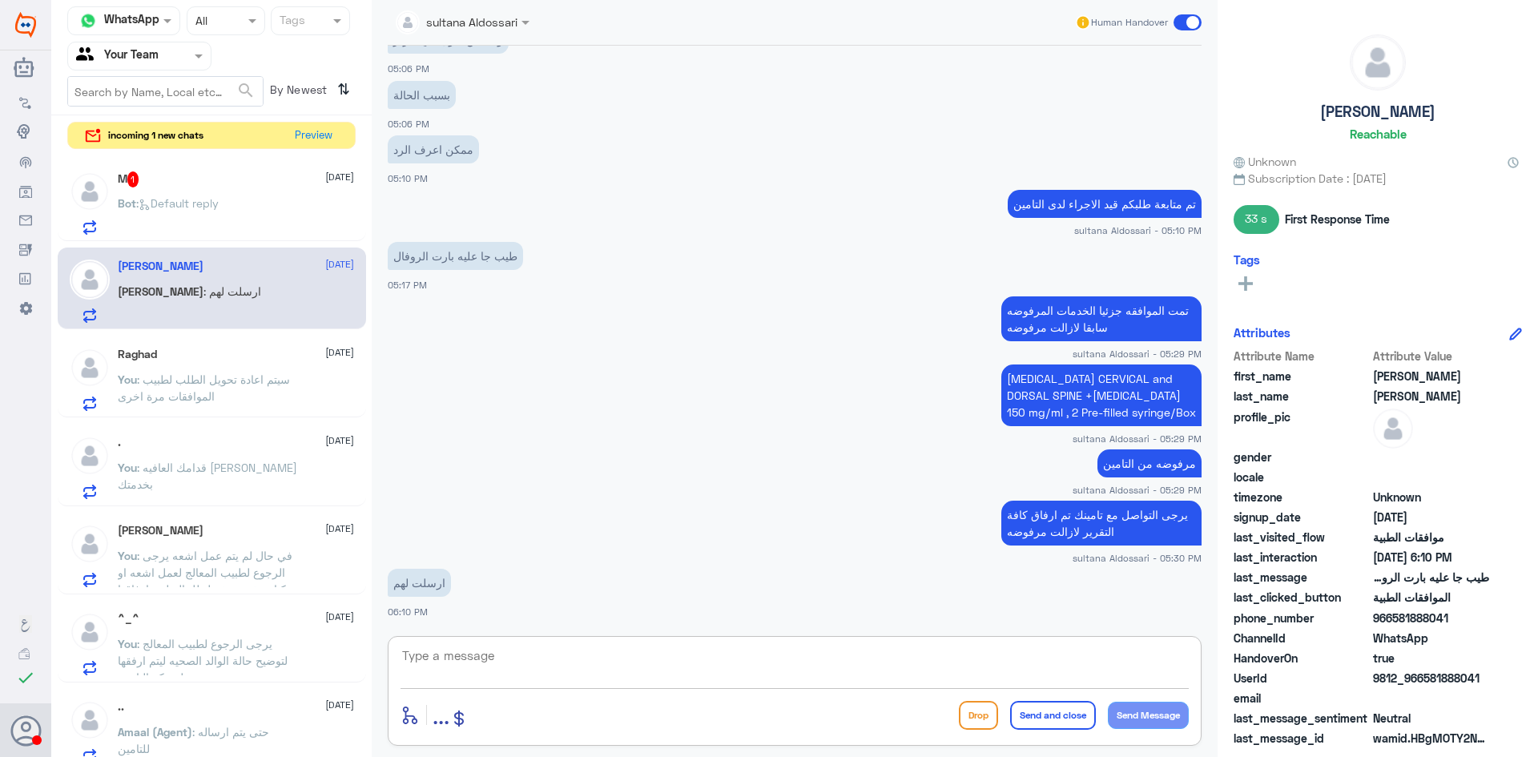
click at [762, 671] on textarea at bounding box center [794, 664] width 788 height 39
type textarea "ح"
type textarea "ل"
click at [1190, 659] on div "تم ارسال كافة التقرير enter flow name ... Drop Send and close Send Message" at bounding box center [795, 691] width 814 height 110
click at [1187, 653] on textarea "تم ارسال كافة التقرير" at bounding box center [794, 664] width 788 height 39
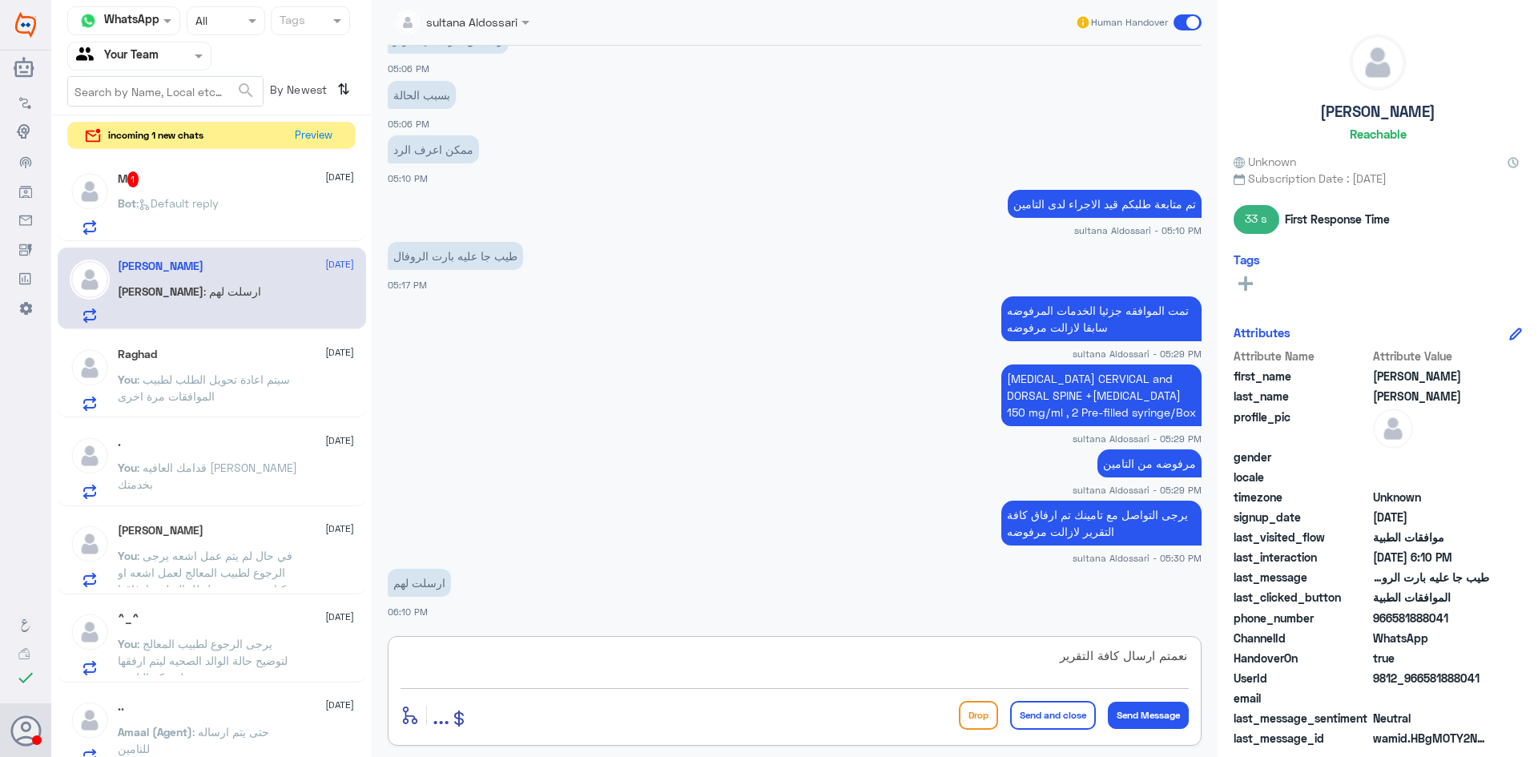
type textarea "نعم تم ارسال كافة التقرير"
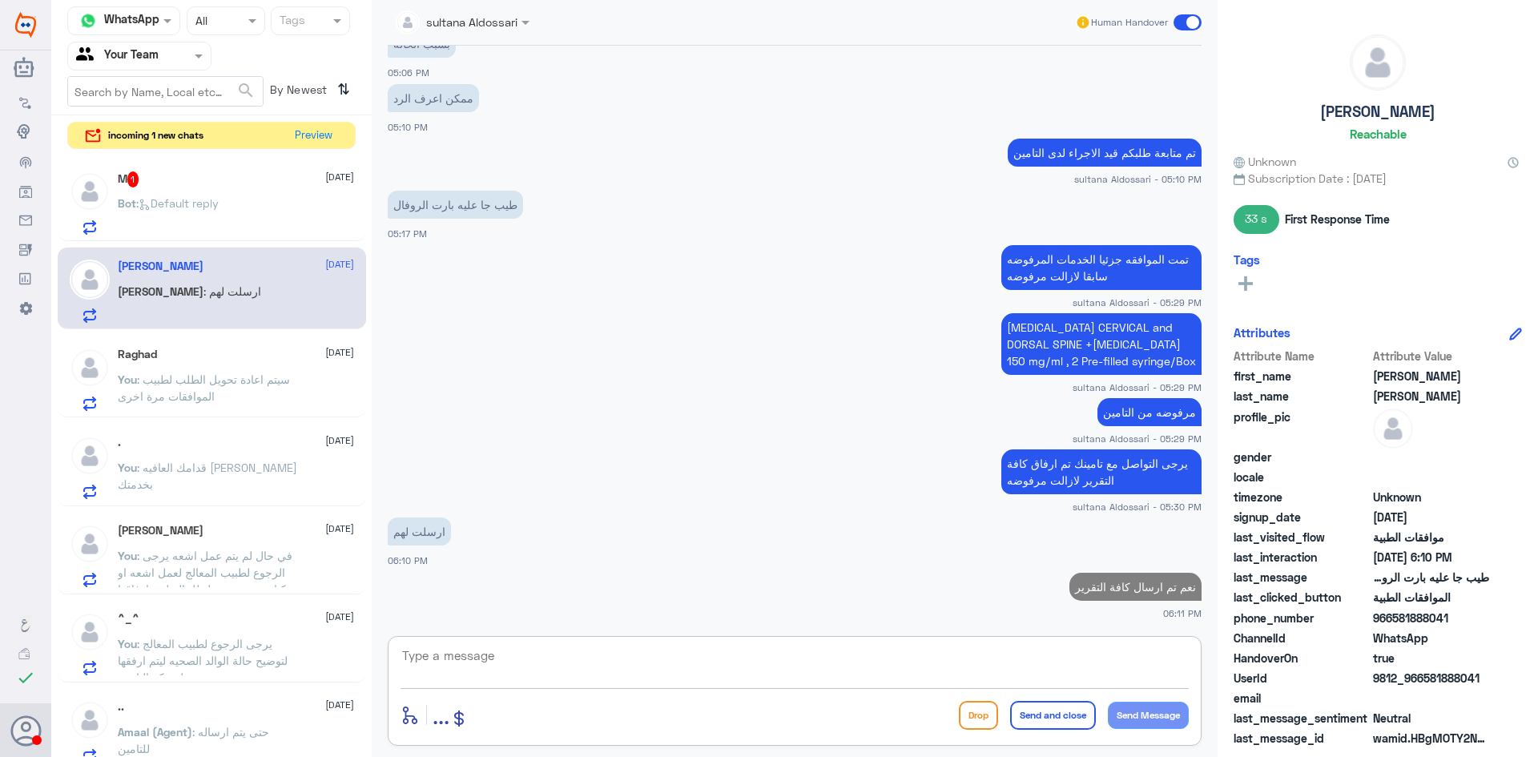
click at [243, 210] on div "Bot : Default reply" at bounding box center [236, 217] width 236 height 36
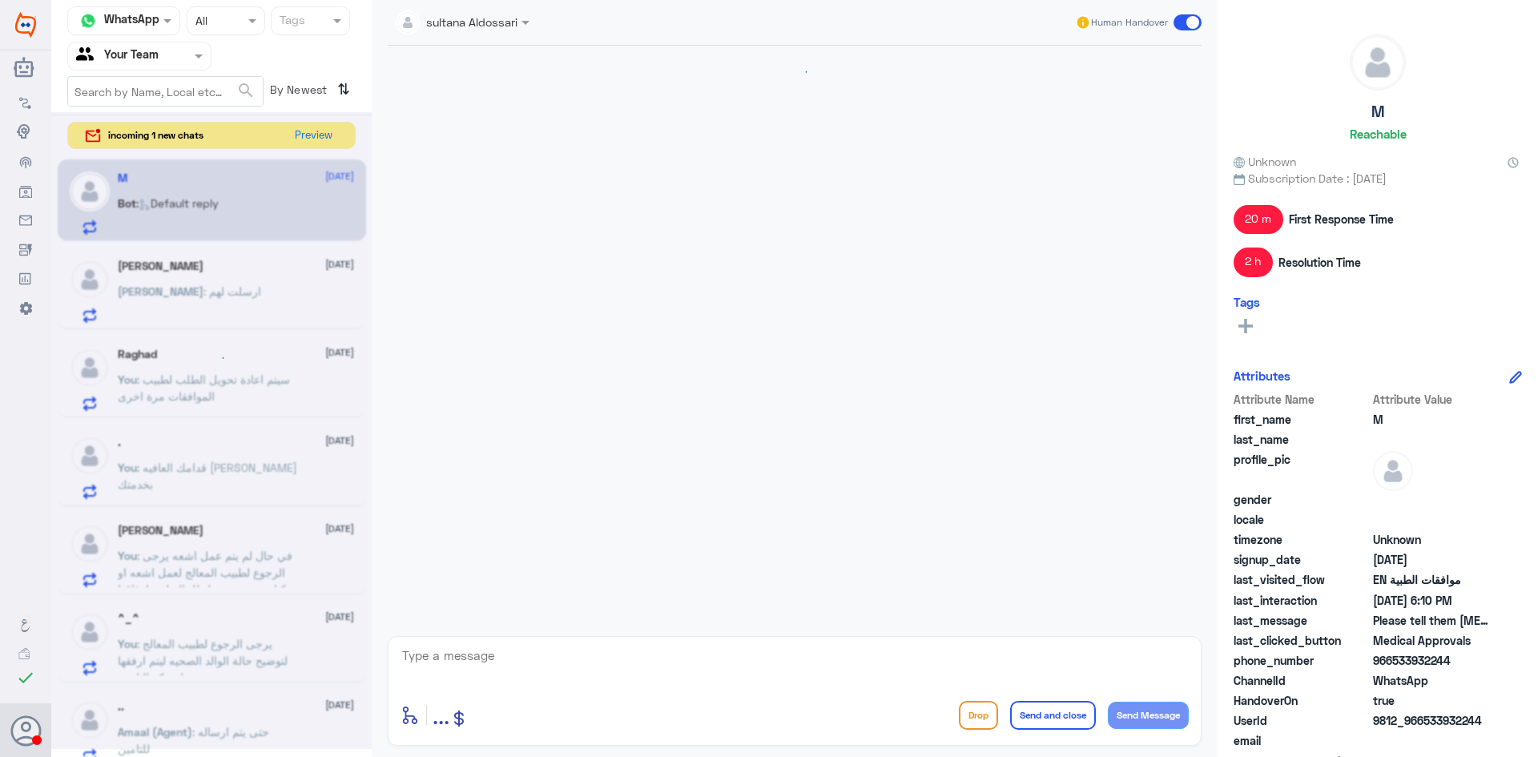
scroll to position [918, 0]
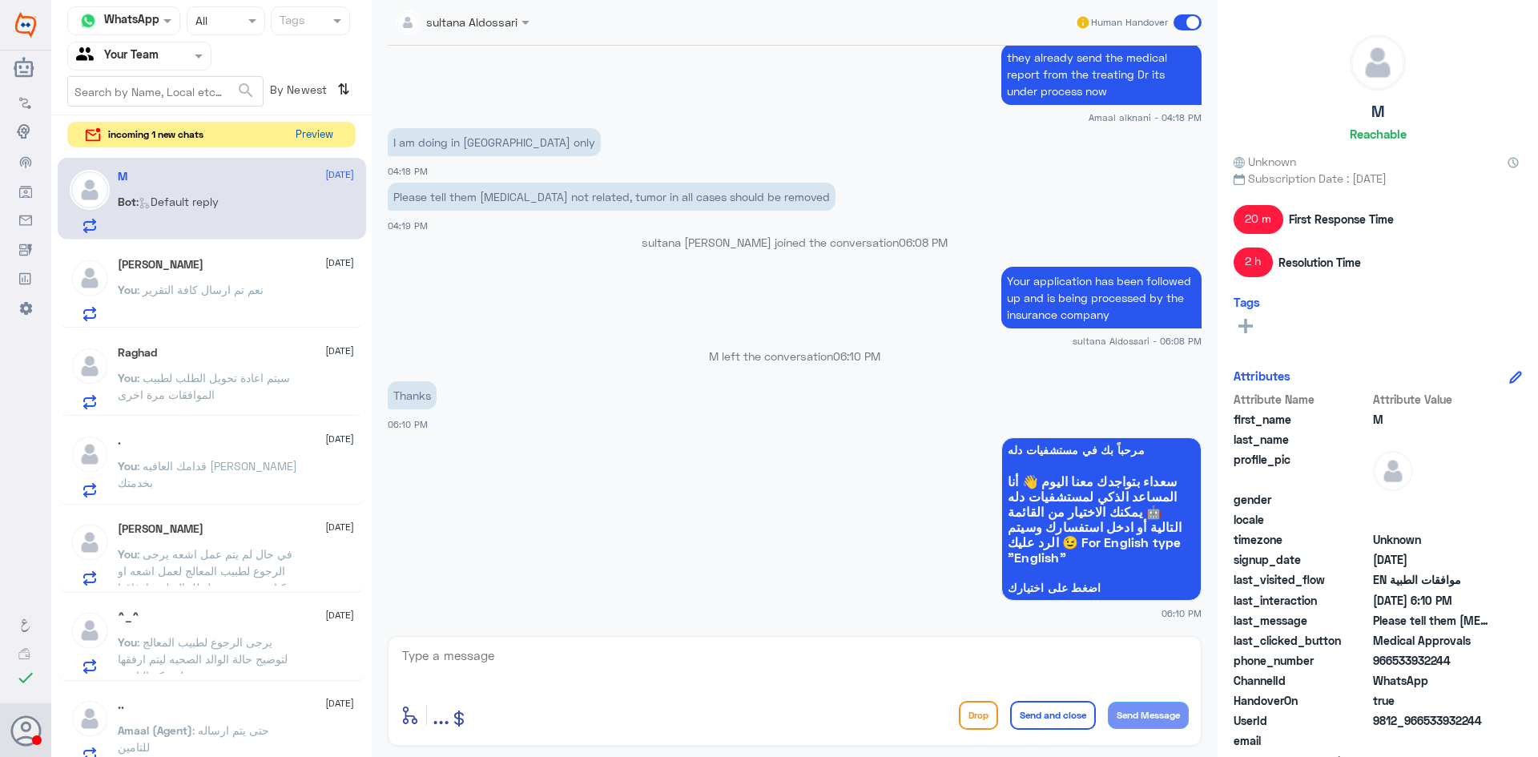
click at [307, 129] on button "Preview" at bounding box center [314, 135] width 50 height 25
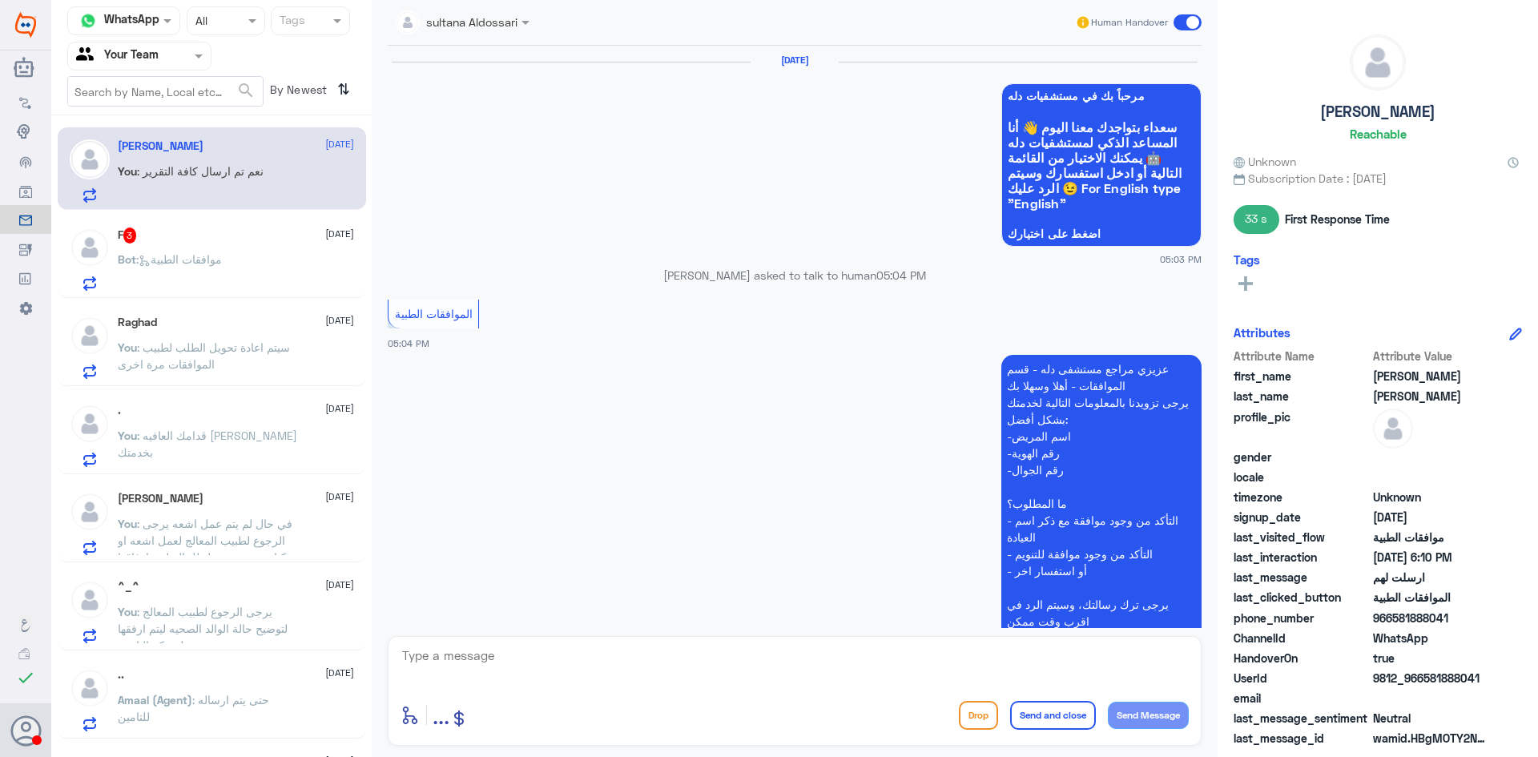
scroll to position [1088, 0]
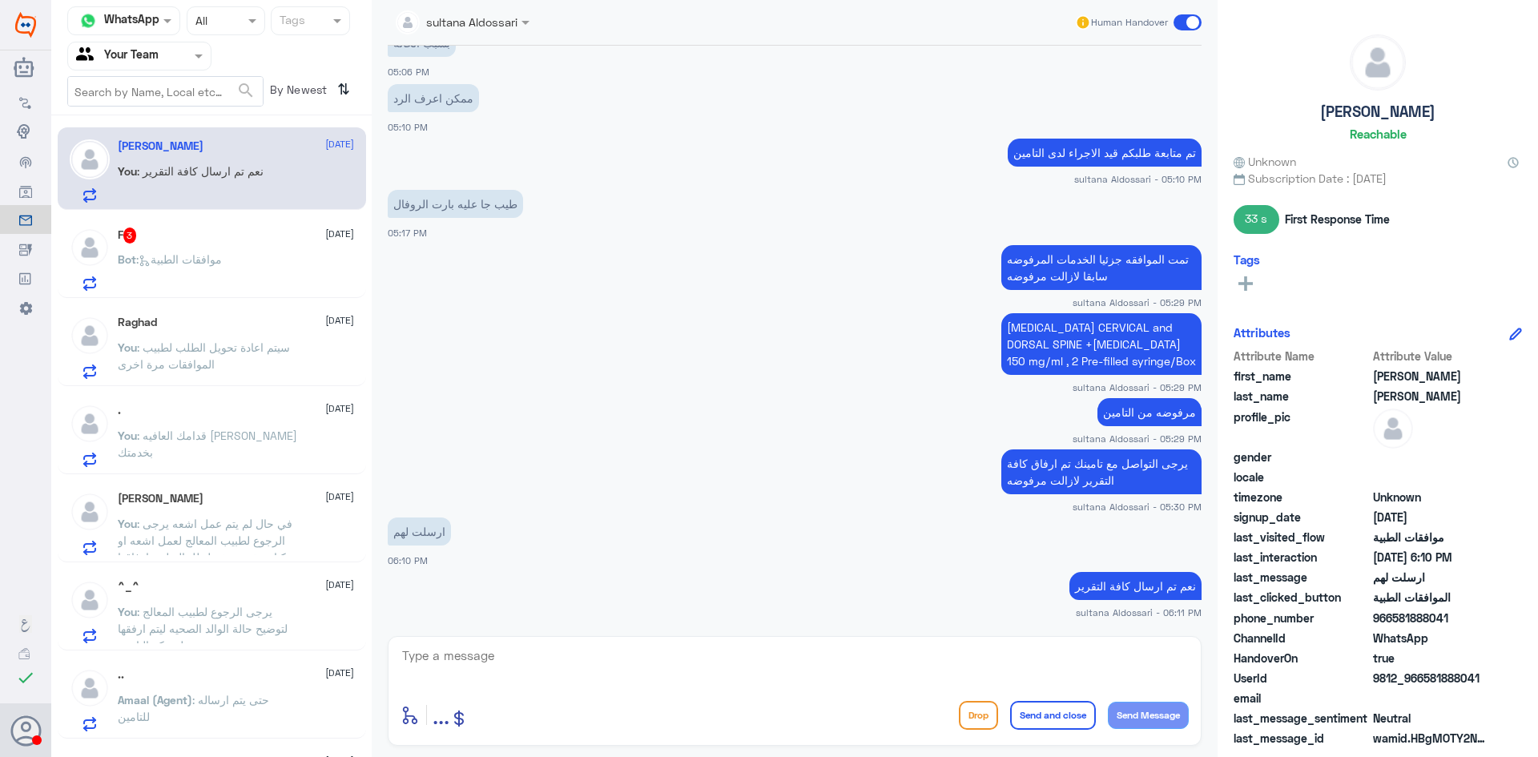
click at [259, 259] on div "Bot : موافقات الطبية" at bounding box center [236, 273] width 236 height 36
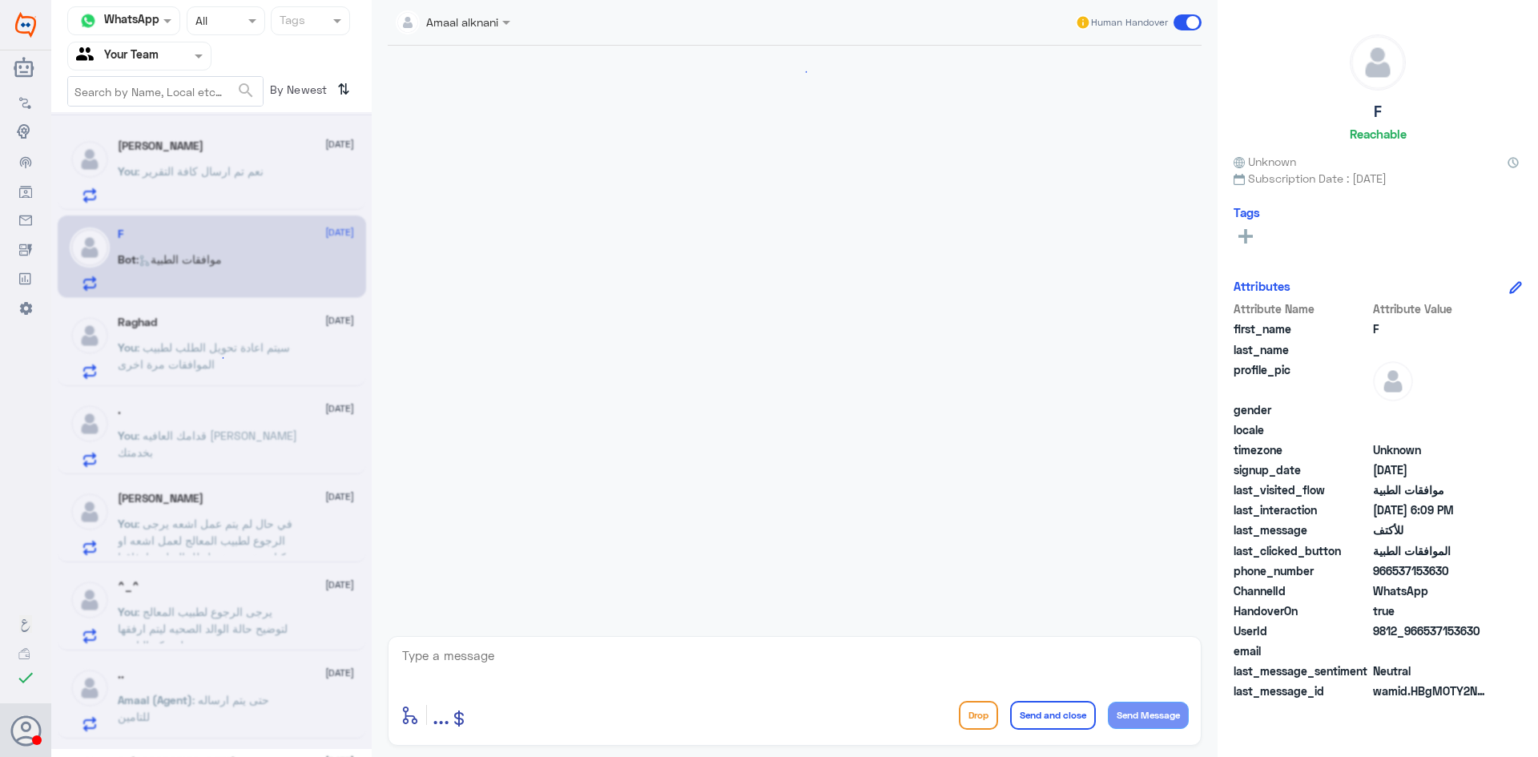
scroll to position [1516, 0]
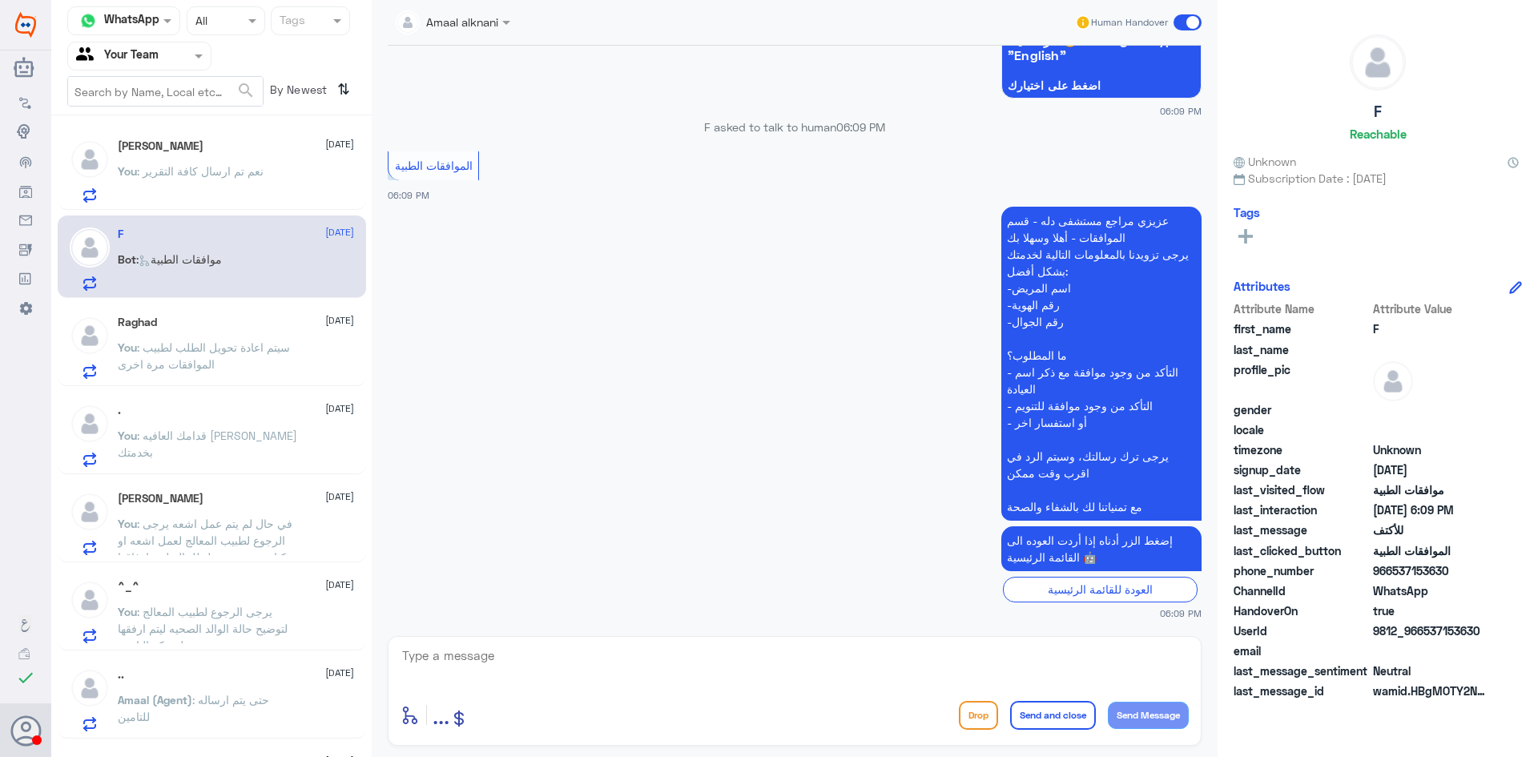
click at [702, 671] on textarea at bounding box center [794, 664] width 788 height 39
type textarea "مرحبا كيف اقدر اساعدك"
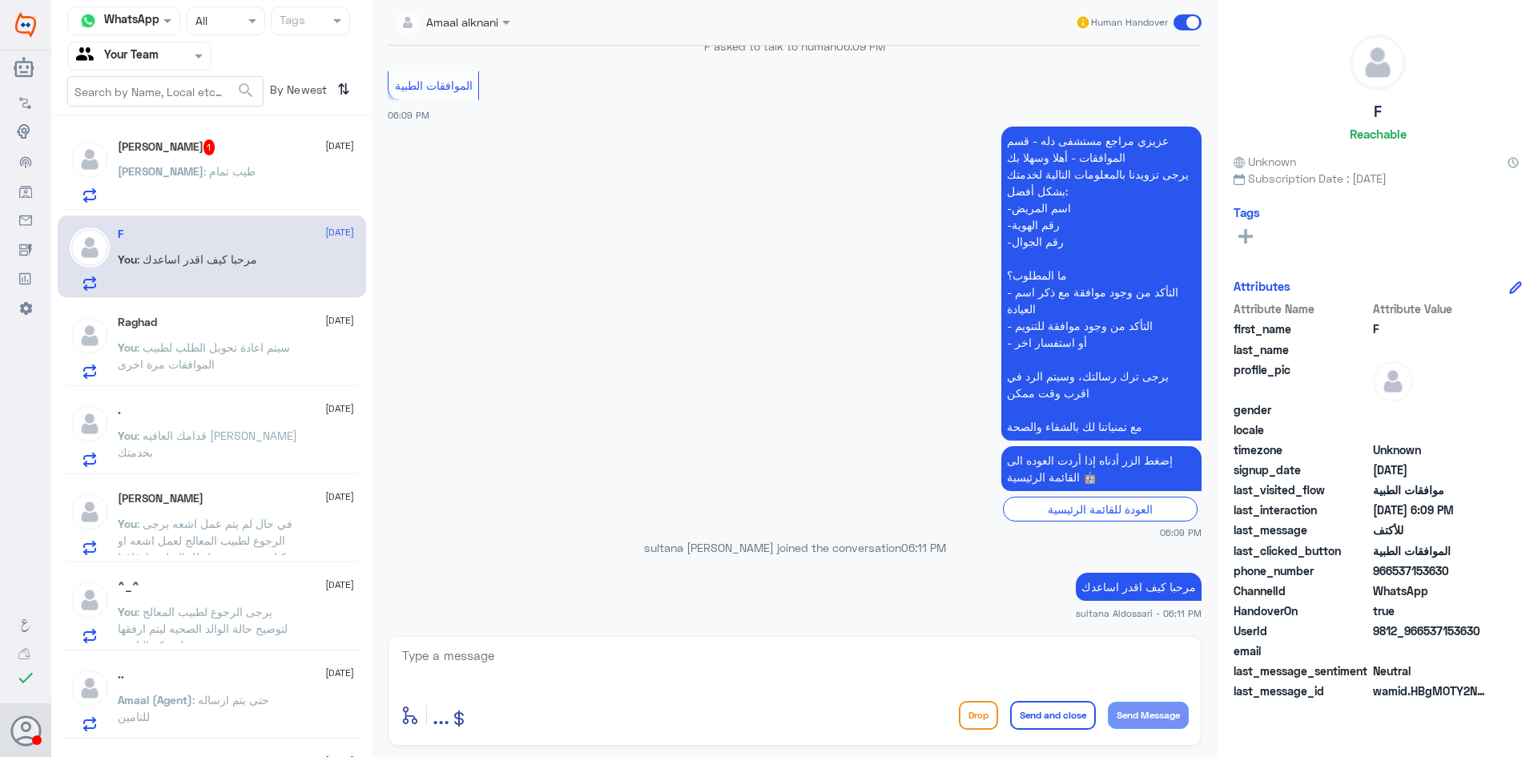
click at [216, 183] on div "[PERSON_NAME] : طيب تمام" at bounding box center [236, 185] width 236 height 36
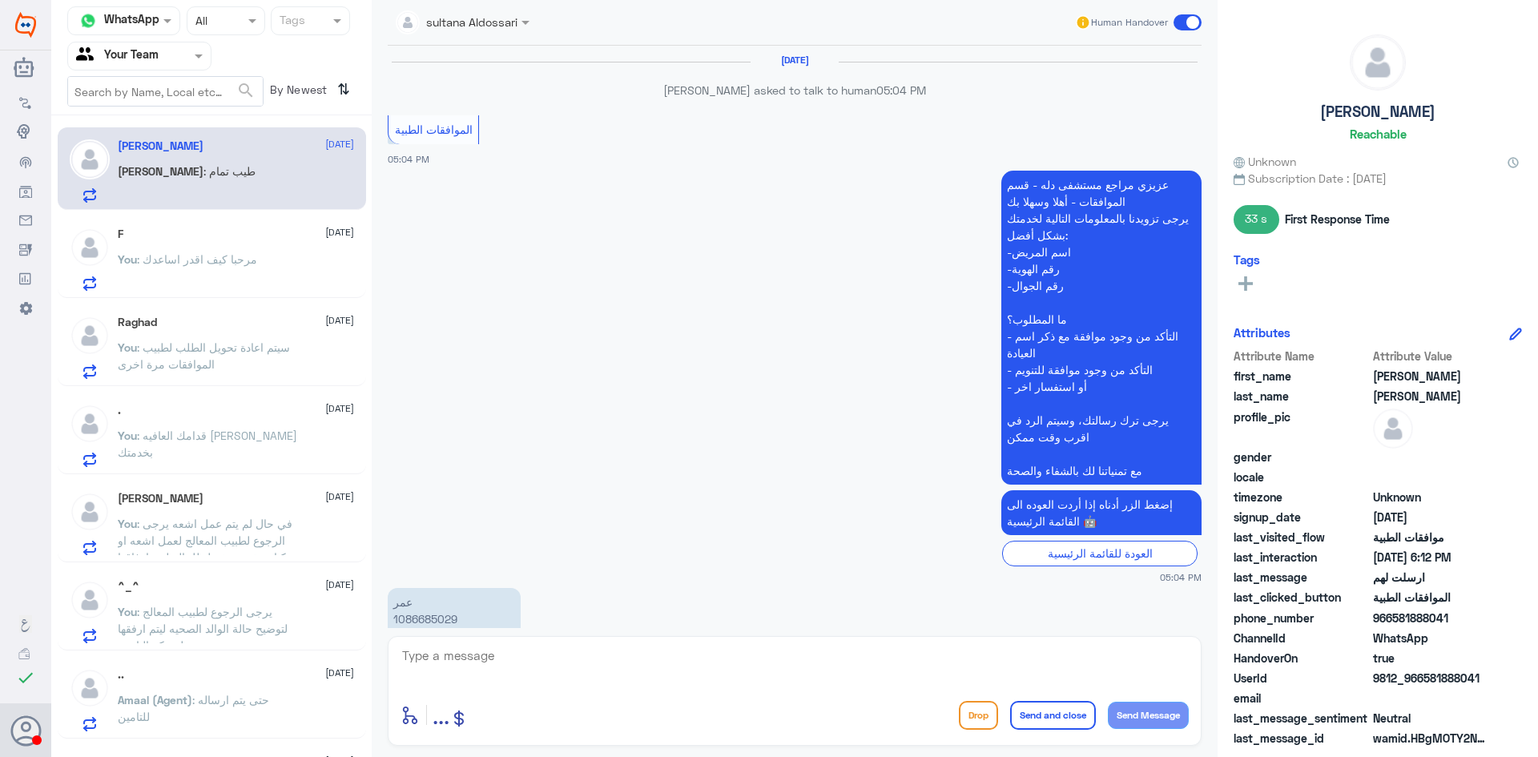
scroll to position [959, 0]
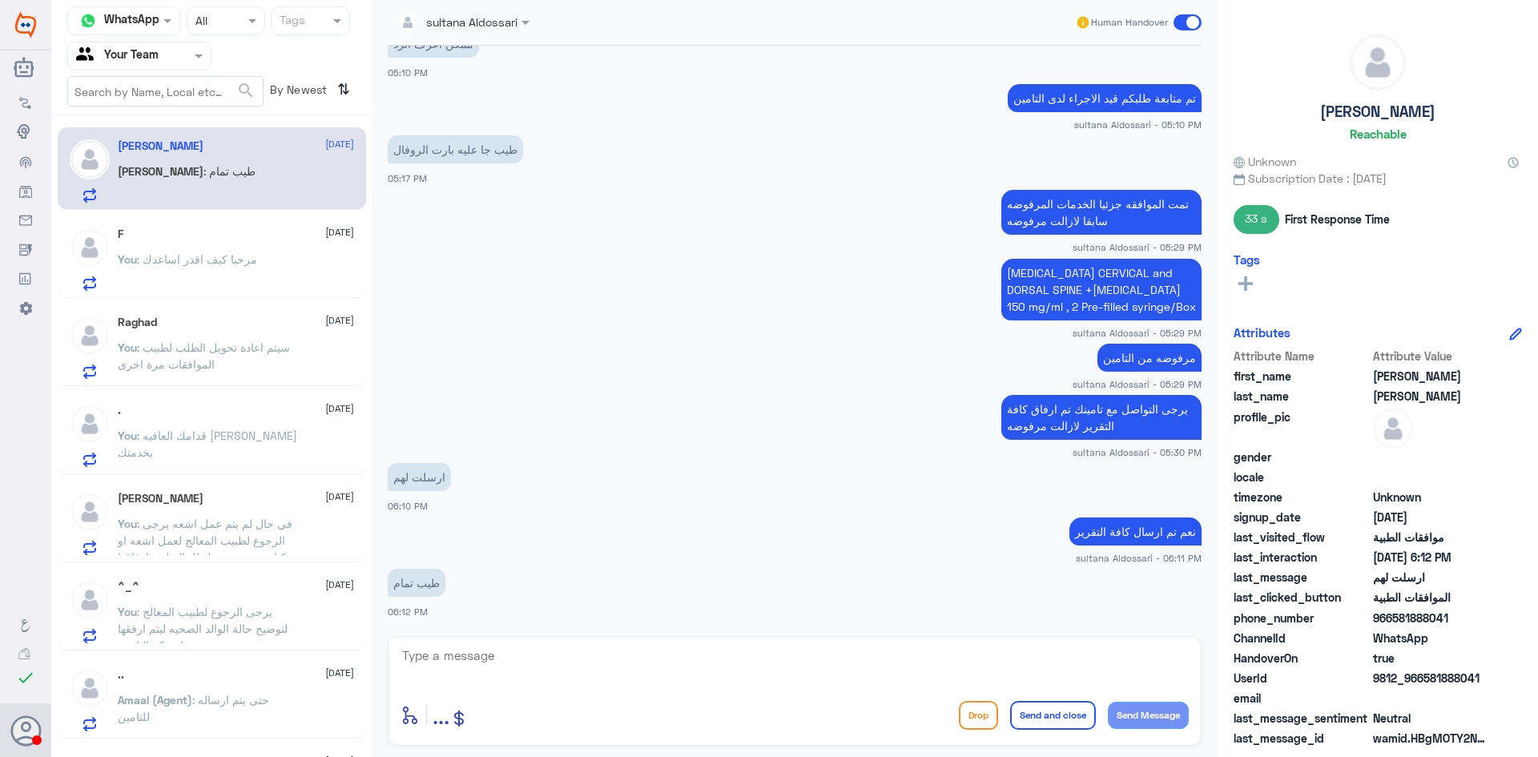
click at [562, 650] on textarea at bounding box center [794, 664] width 788 height 39
type textarea "اي خدمة اخرى"
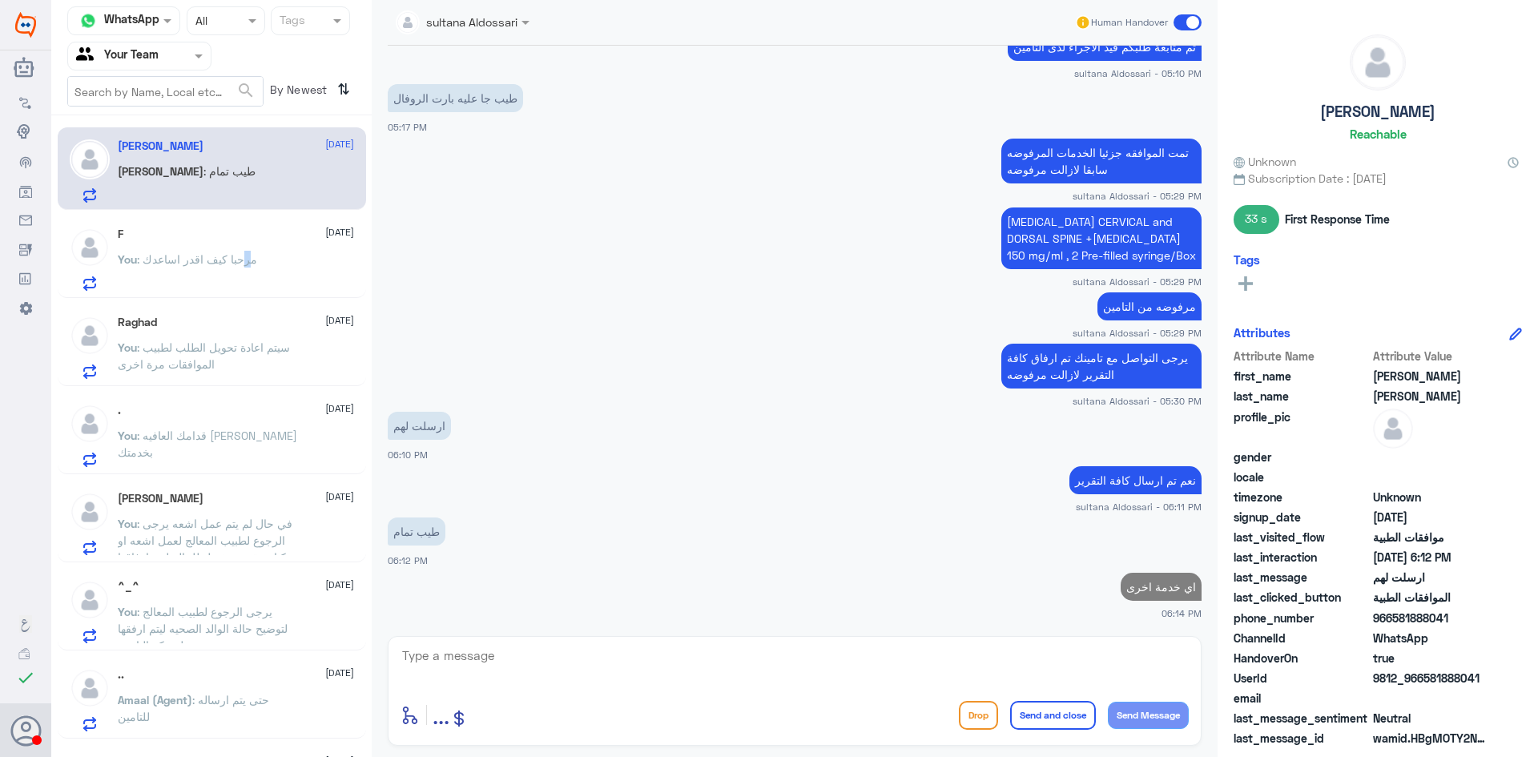
click at [247, 261] on span ": مرحبا كيف اقدر اساعدك" at bounding box center [197, 259] width 120 height 14
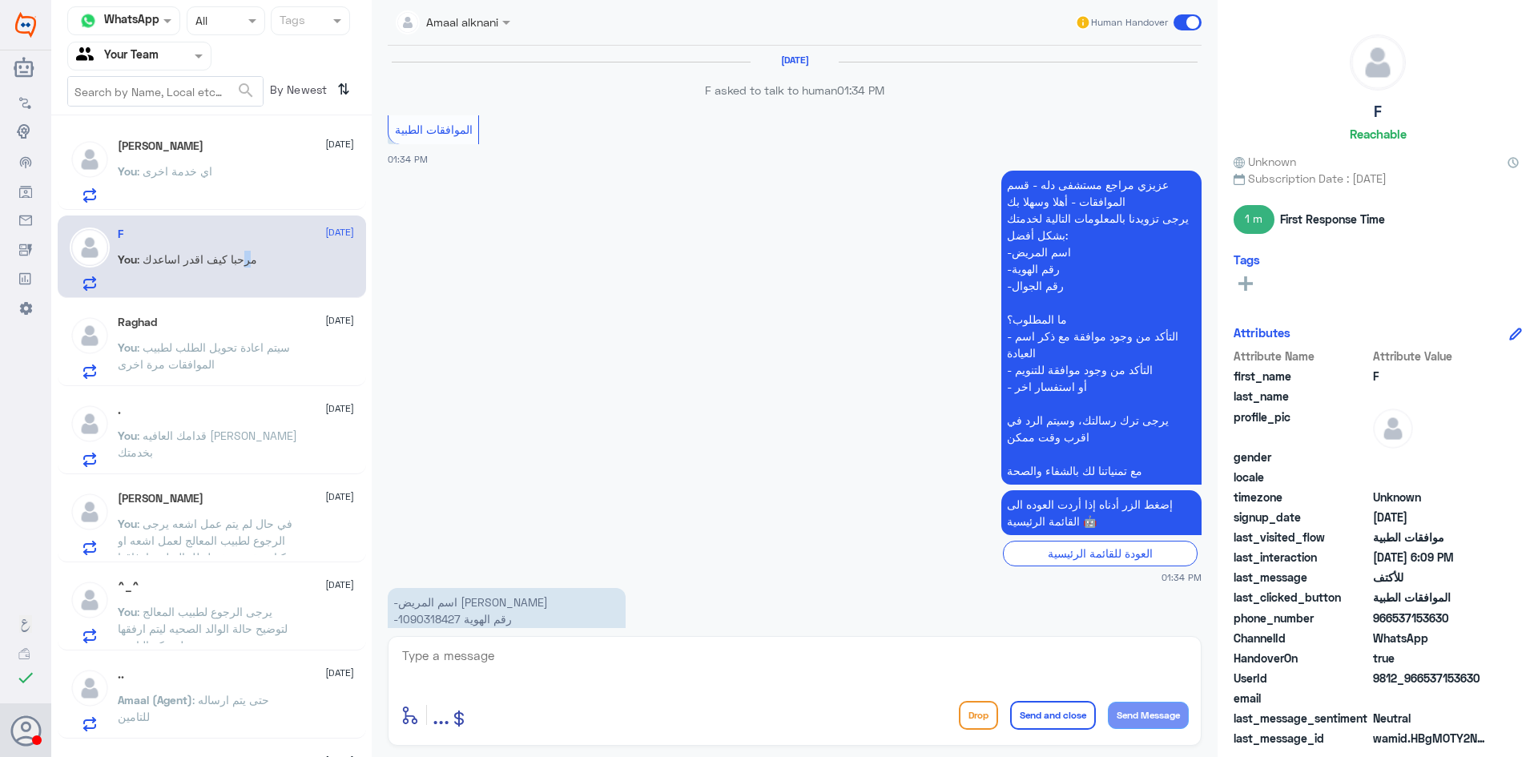
scroll to position [1412, 0]
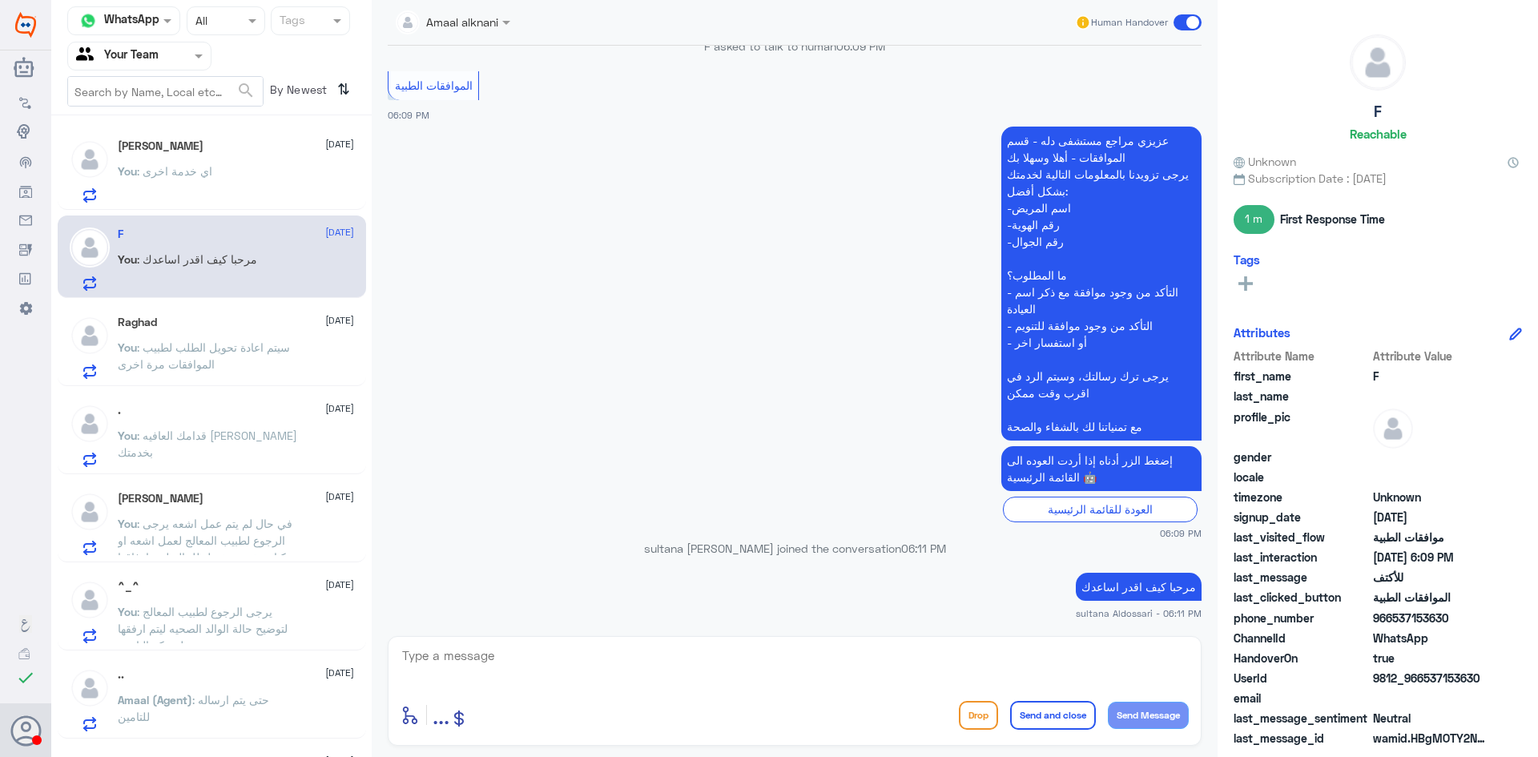
click at [237, 324] on div "Raghad [DATE]" at bounding box center [236, 323] width 236 height 14
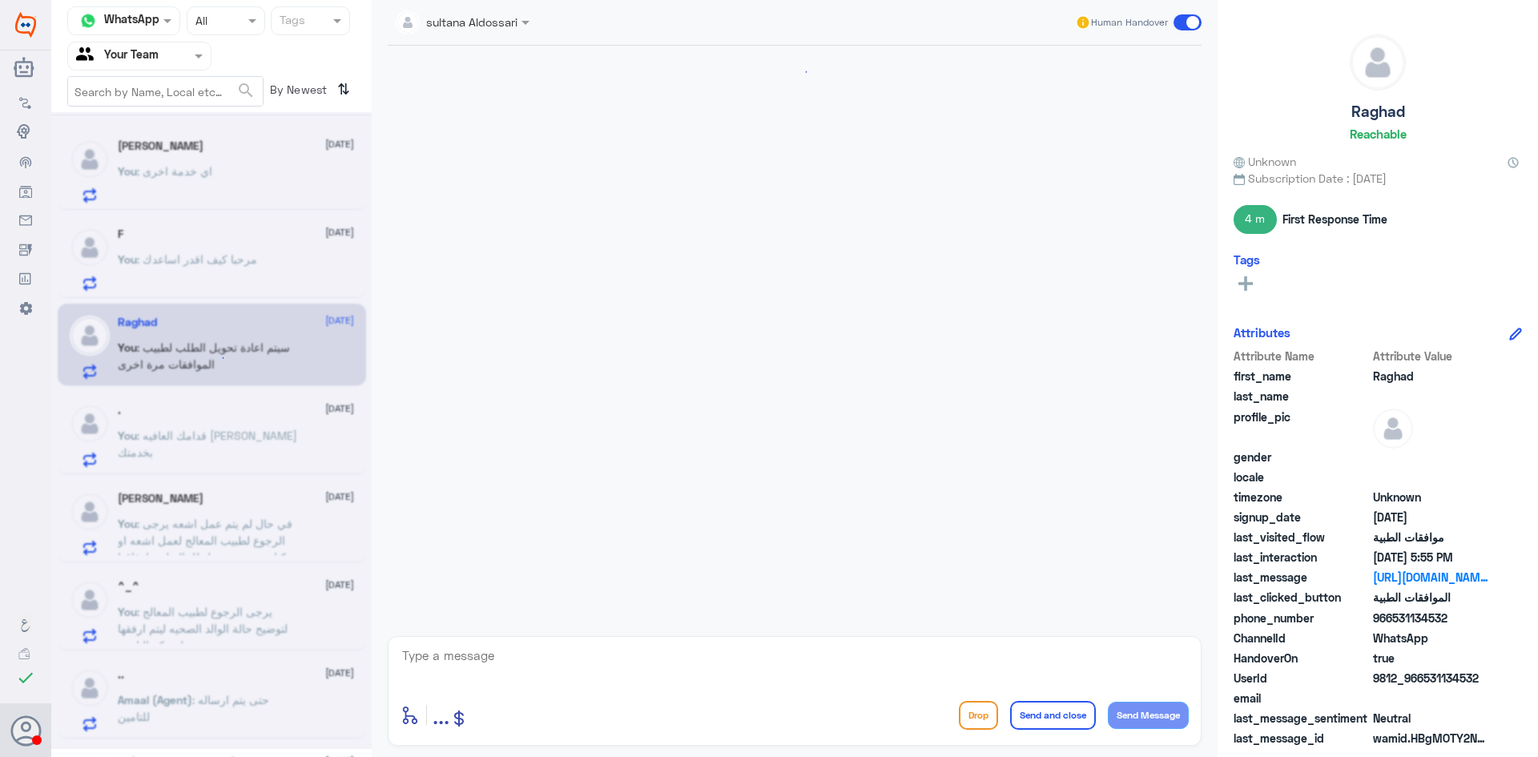
scroll to position [1972, 0]
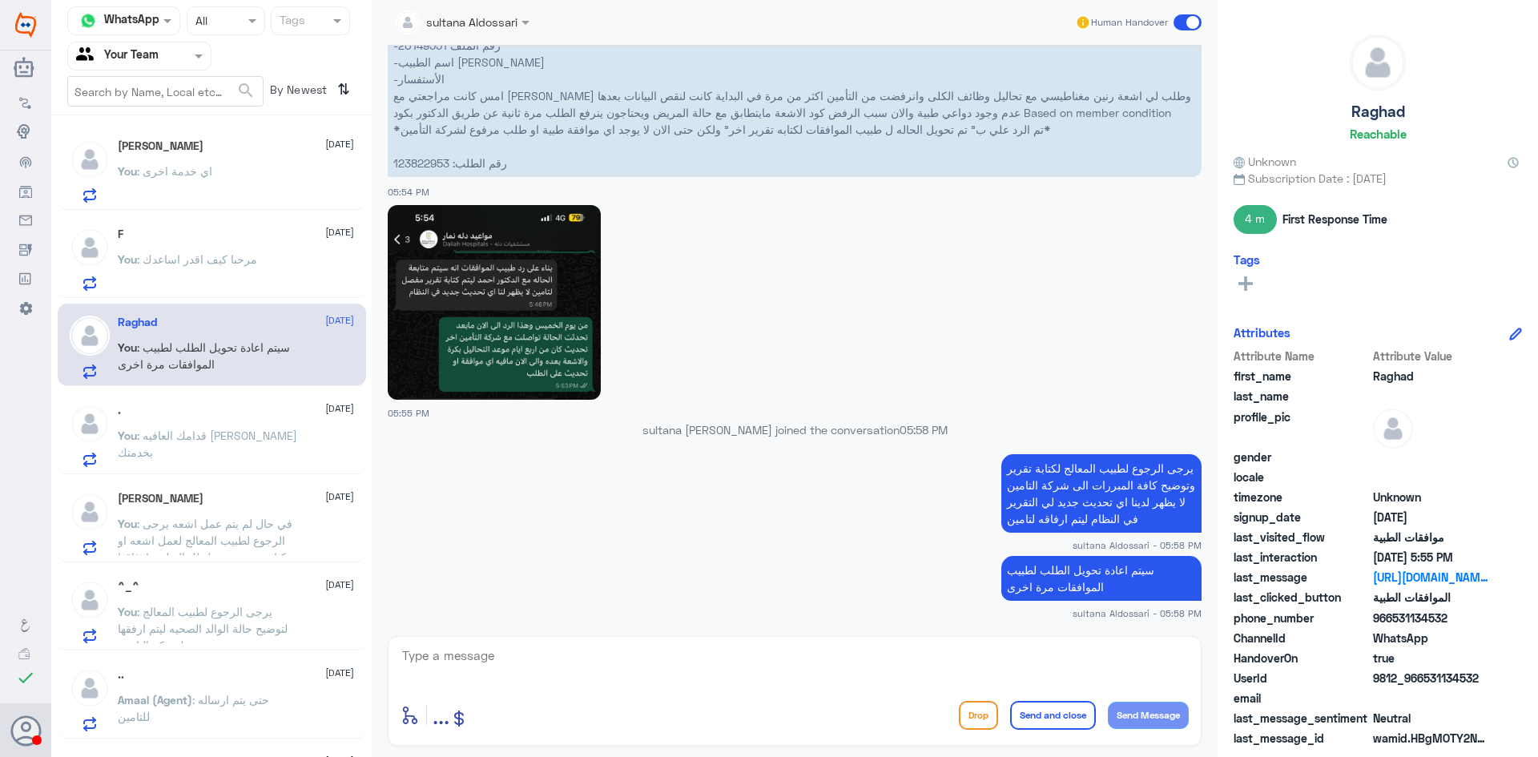
click at [239, 420] on div ". [DATE] You : قدامك العافيه [PERSON_NAME]نا بخدمتك" at bounding box center [236, 435] width 236 height 63
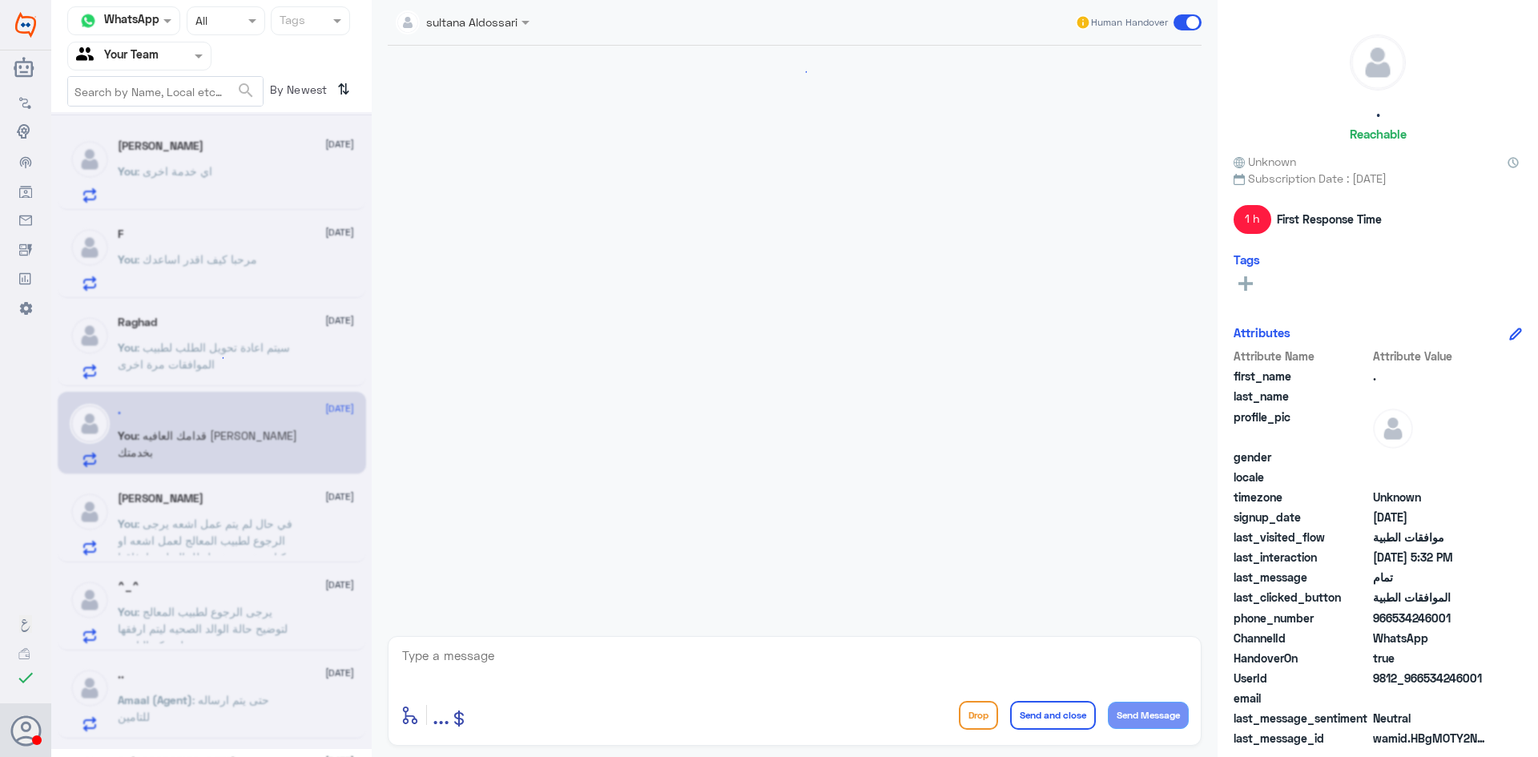
scroll to position [1027, 0]
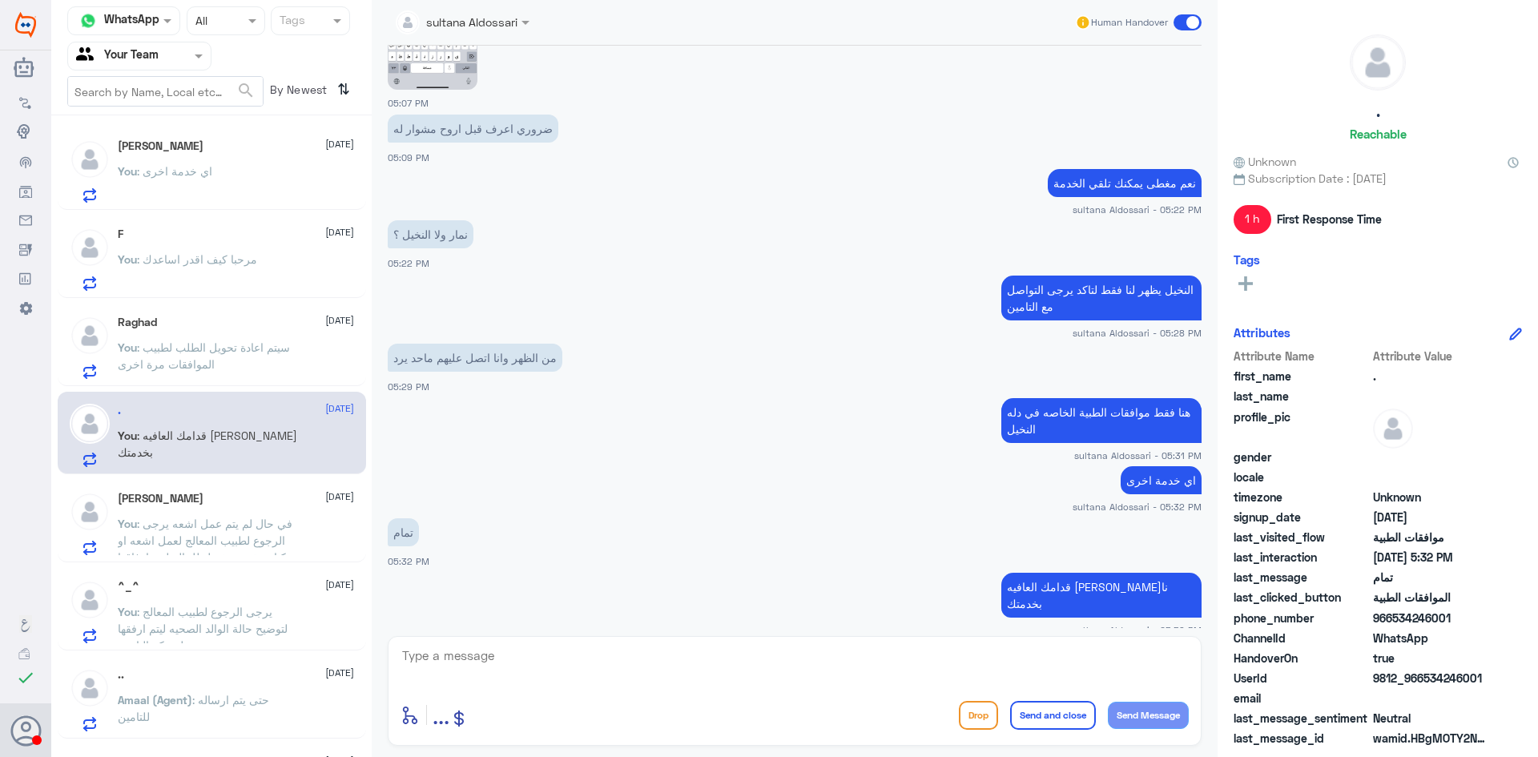
click at [242, 537] on span ": في حال لم يتم عمل اشعه يرجى الرجوع لطبيب المعالج لعمل اشعه او كتابة تقرير مفص…" at bounding box center [205, 549] width 175 height 64
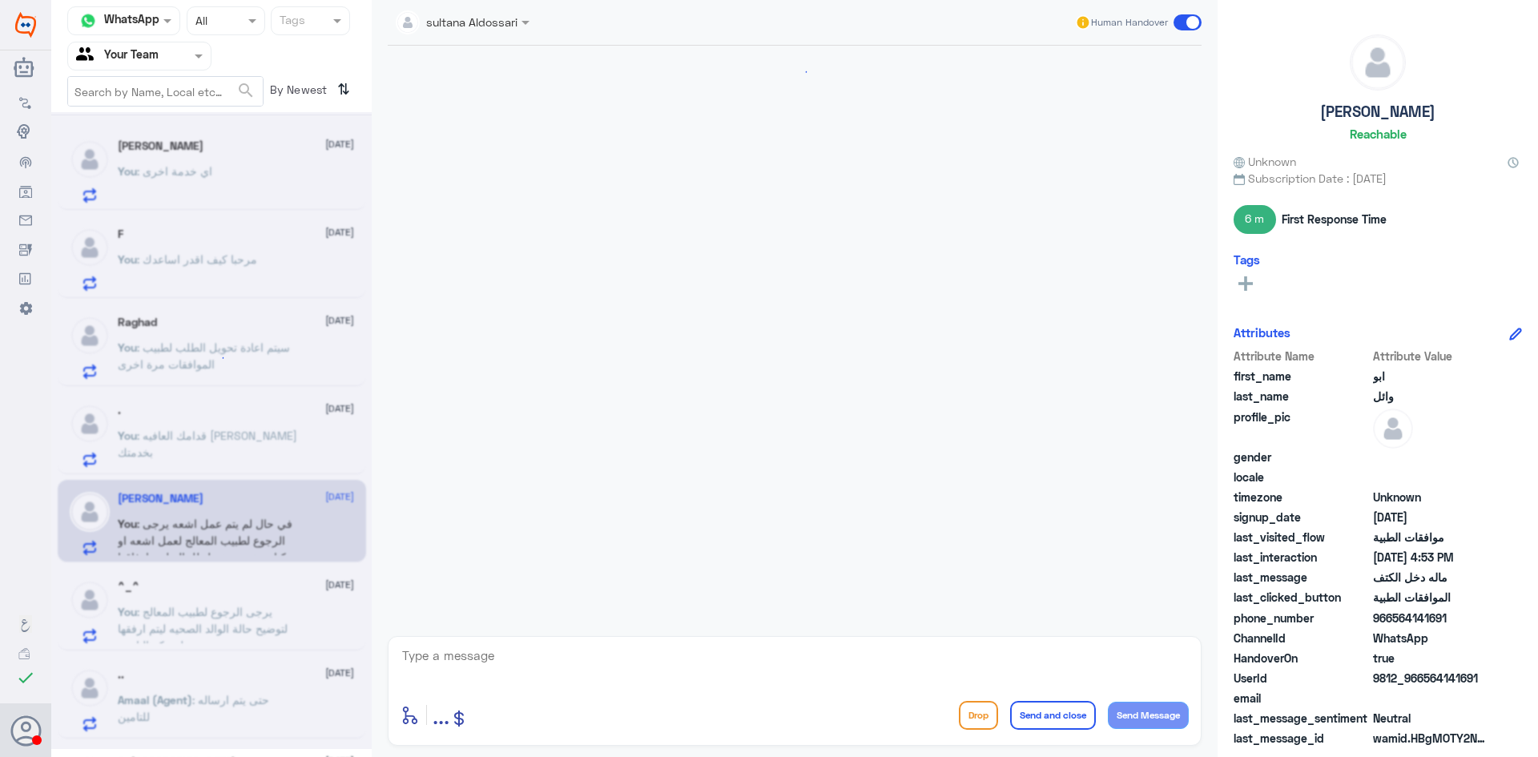
scroll to position [1554, 0]
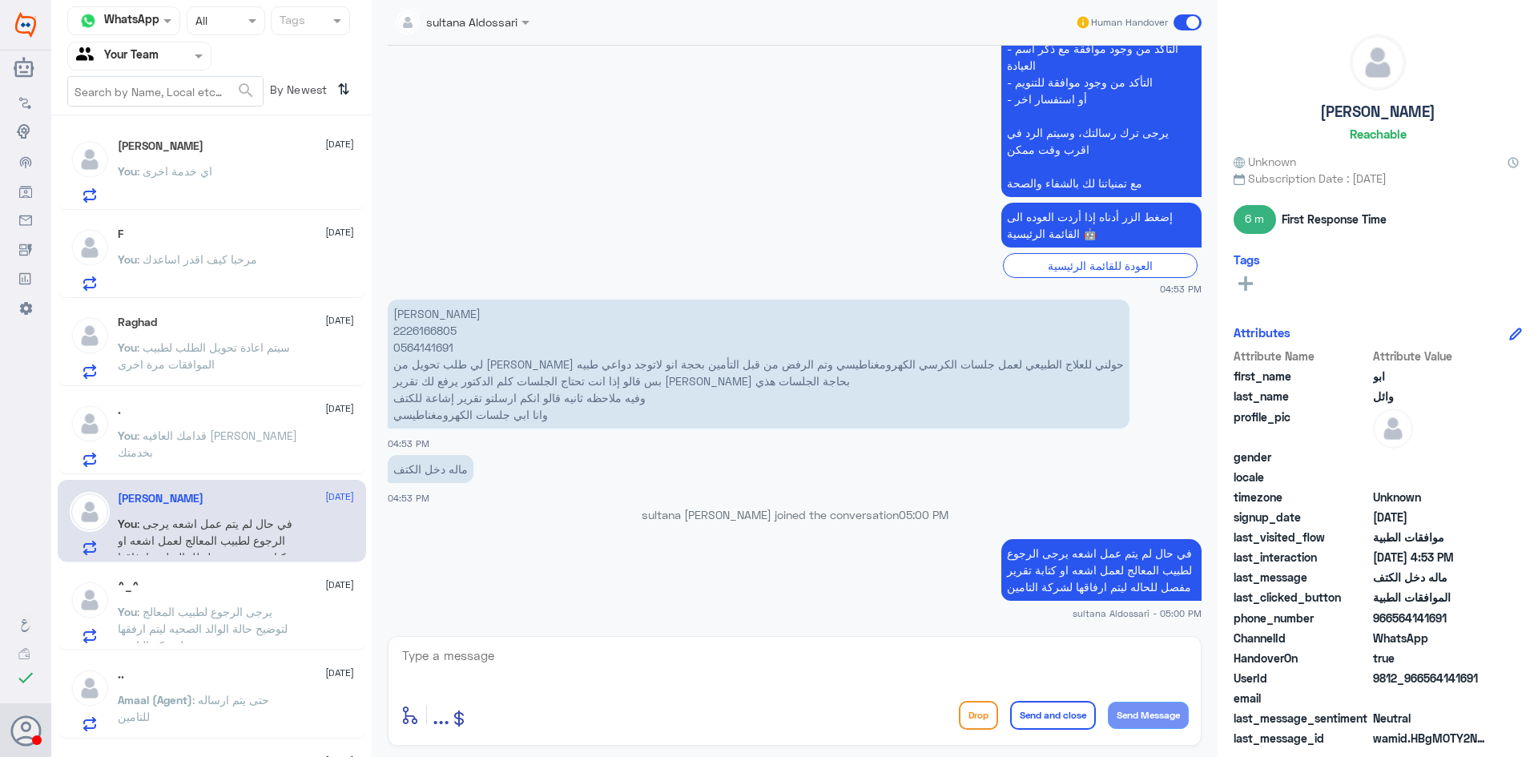
click at [174, 613] on span ": يرجى الرجوع لطبيب المعالج لتوضيح حالة الوالد الصحيه ليتم ارفقها لشركة التامين" at bounding box center [203, 628] width 170 height 47
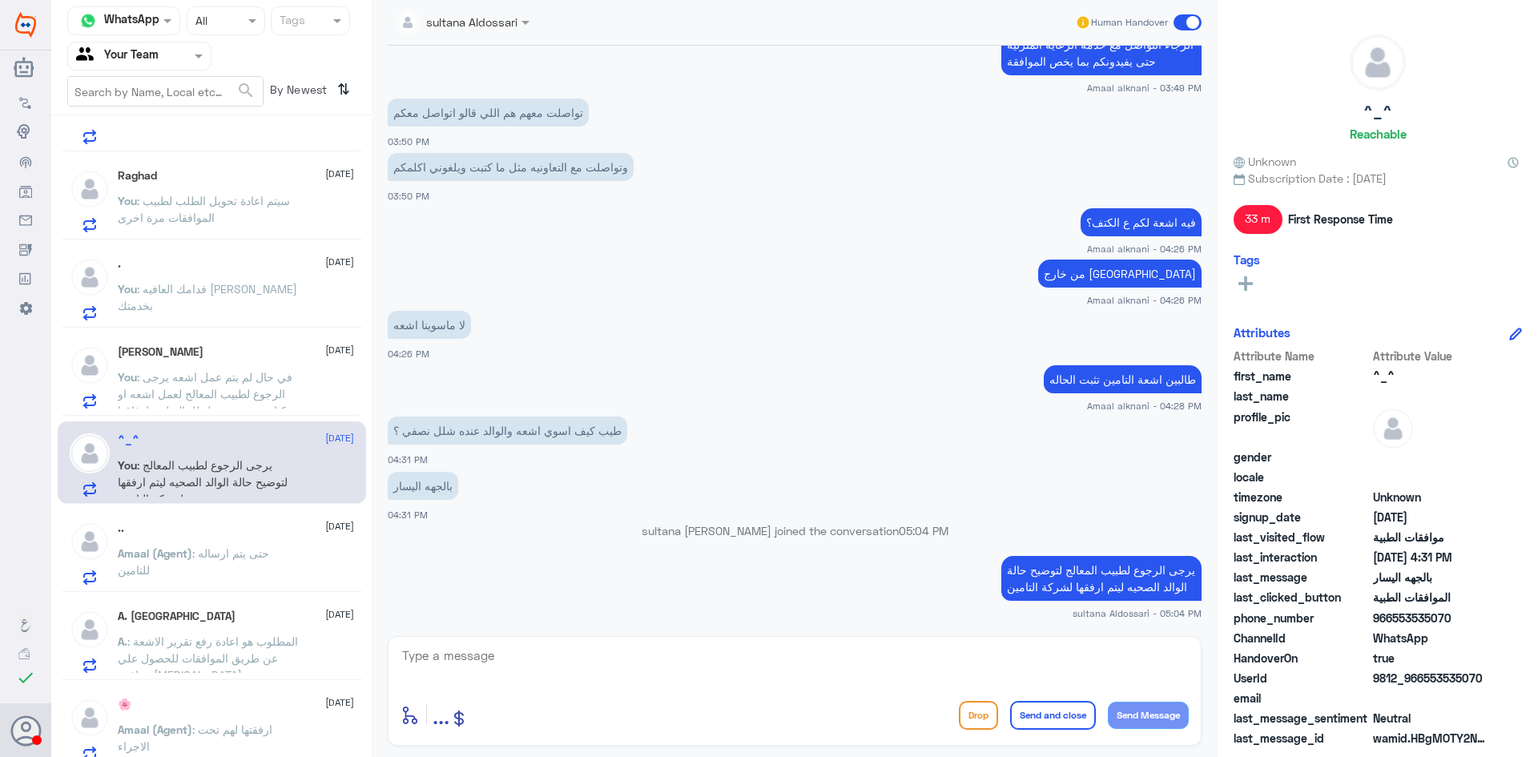
scroll to position [160, 0]
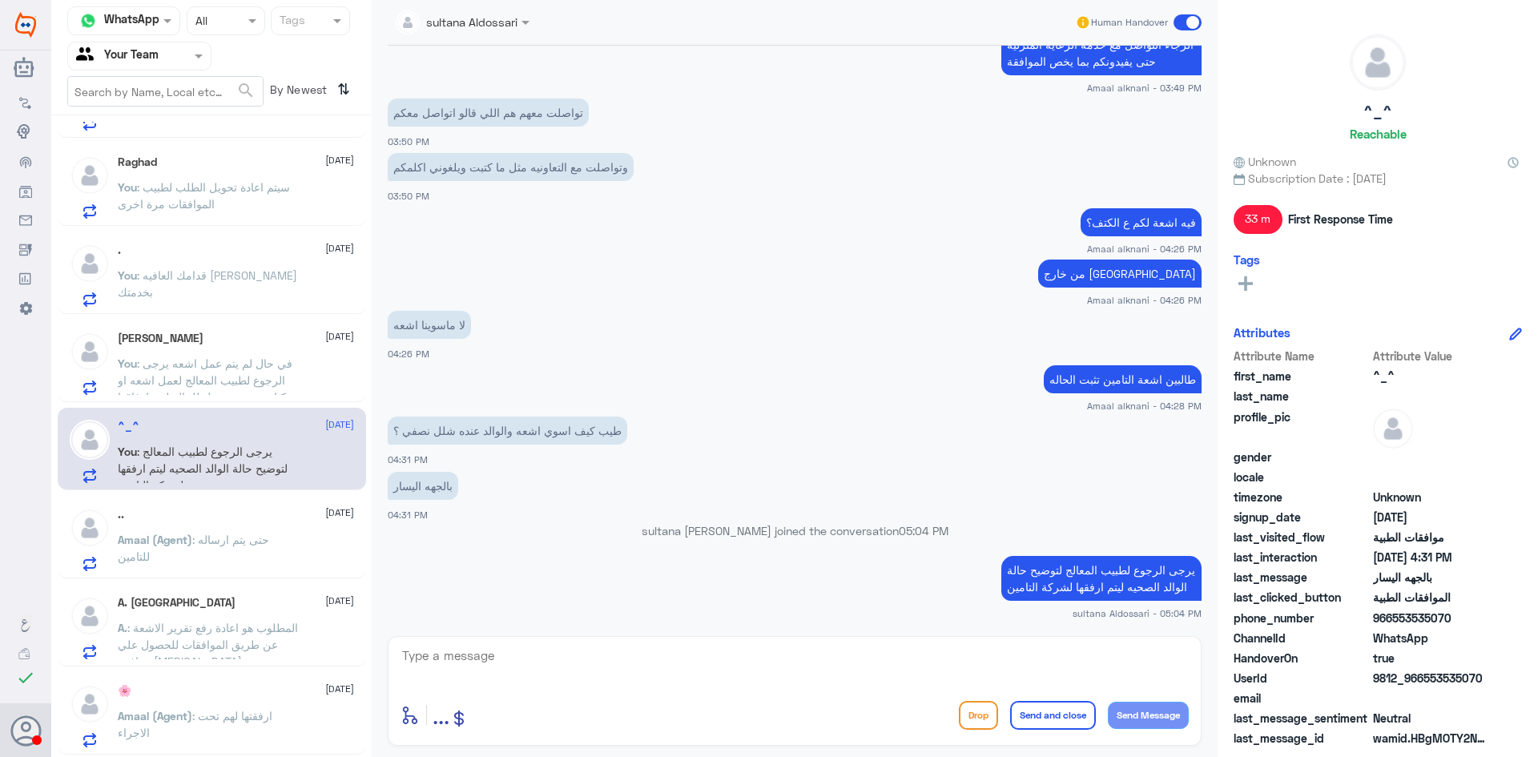
click at [228, 543] on span ": حتى يتم ارساله للتامين" at bounding box center [193, 548] width 151 height 30
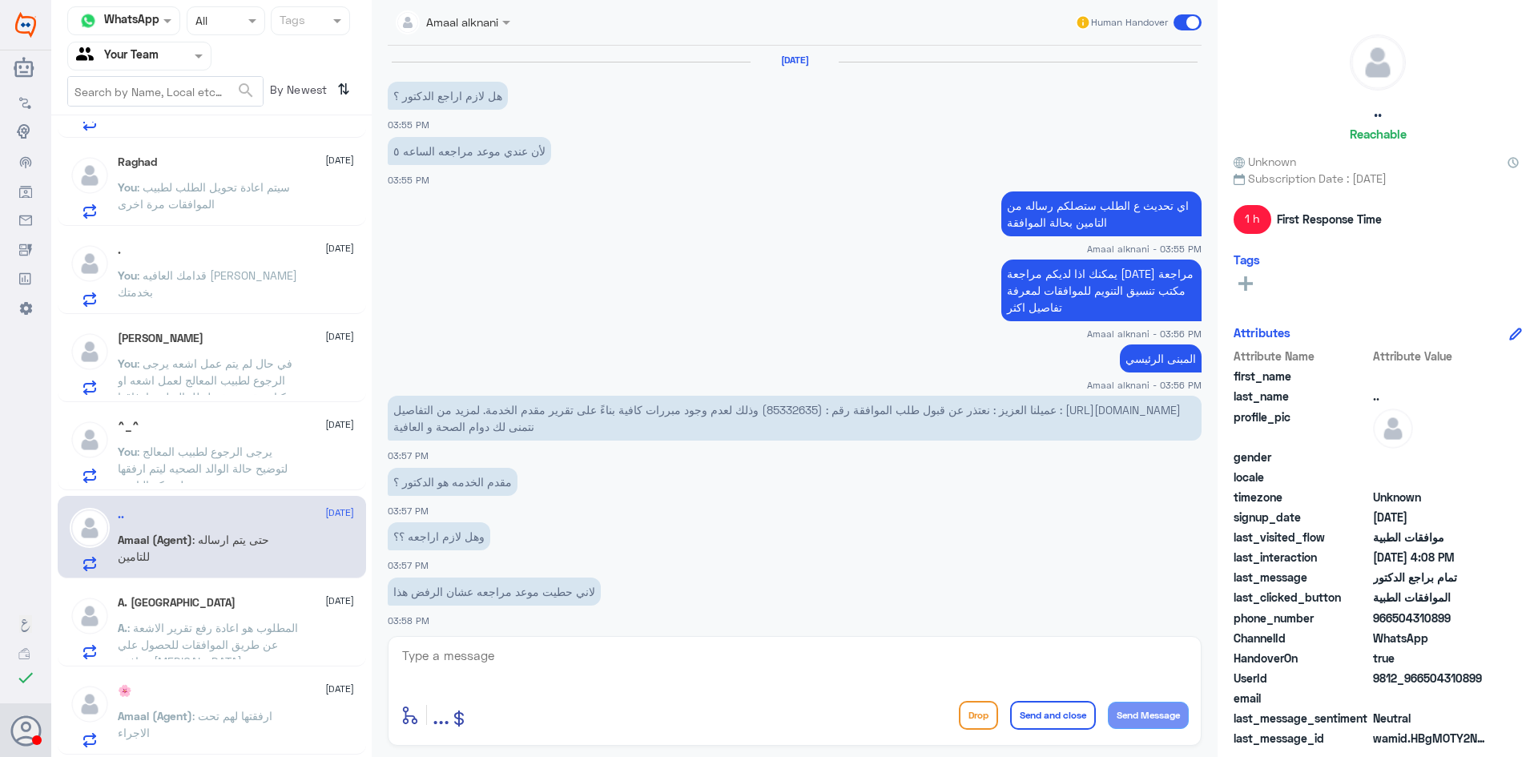
scroll to position [653, 0]
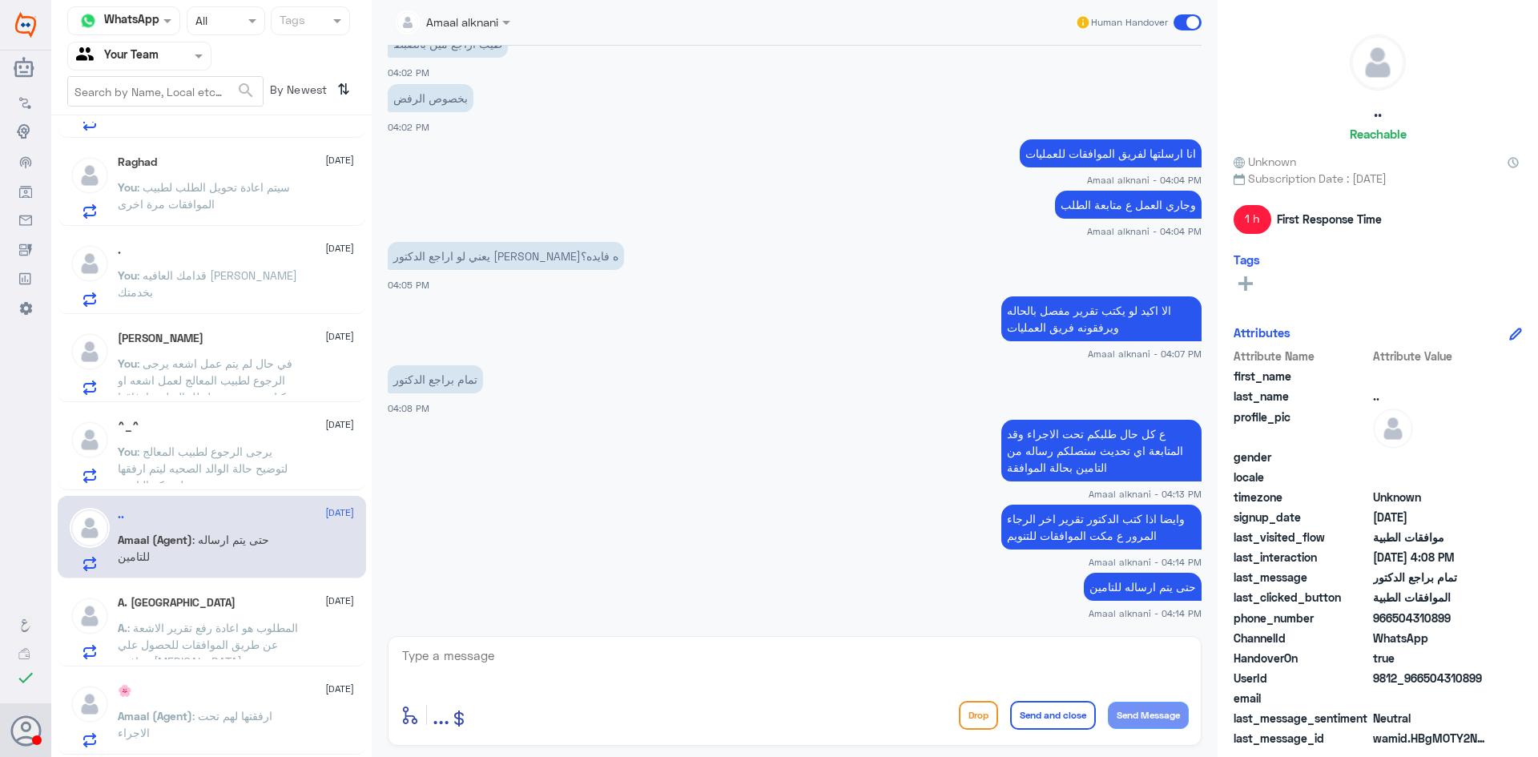
click at [230, 619] on p "A. : المطلوب هو اعادة رفع تقرير الاشعة عن طريق الموافقات للحصول علي موافقة [MED…" at bounding box center [208, 639] width 180 height 40
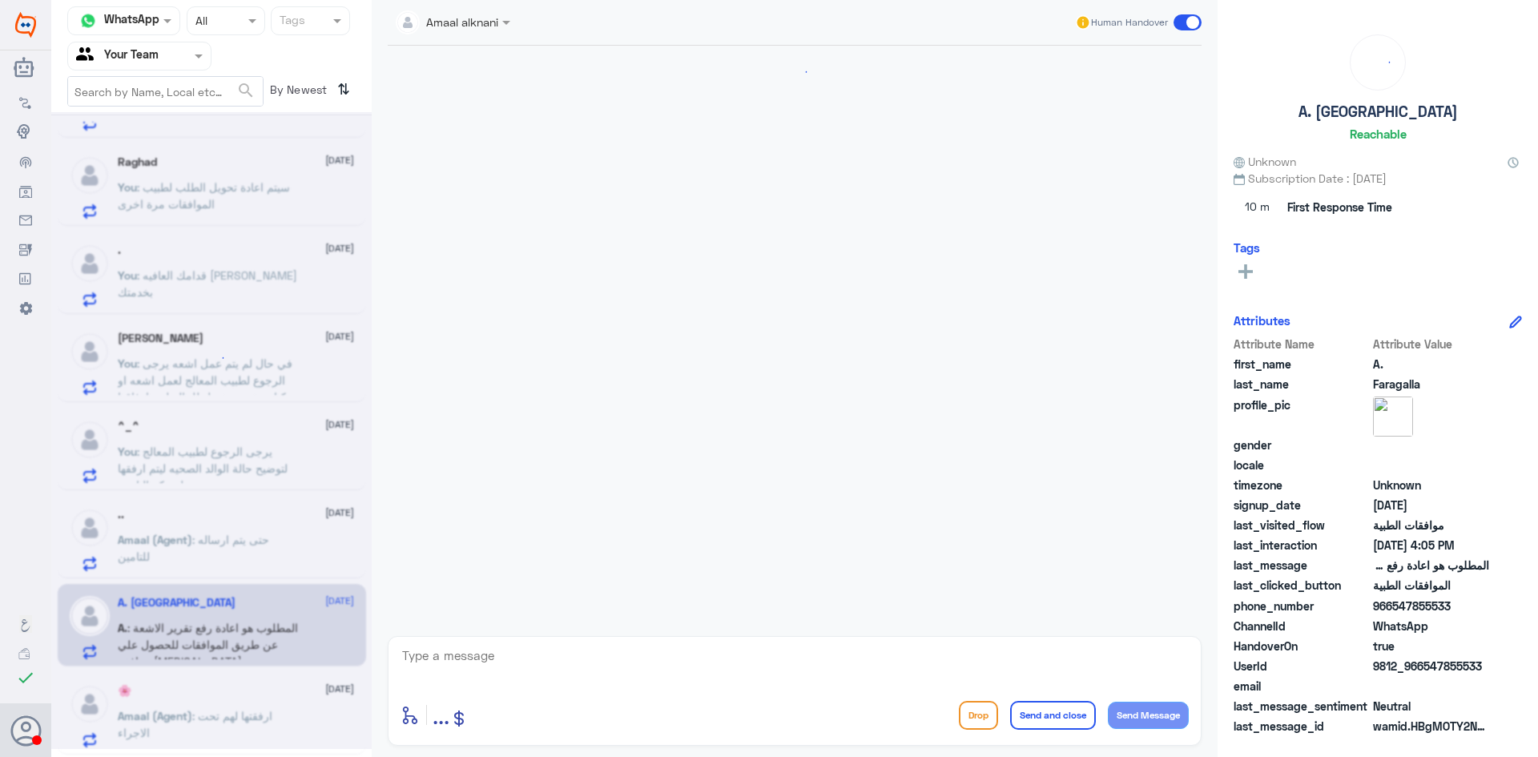
scroll to position [1359, 0]
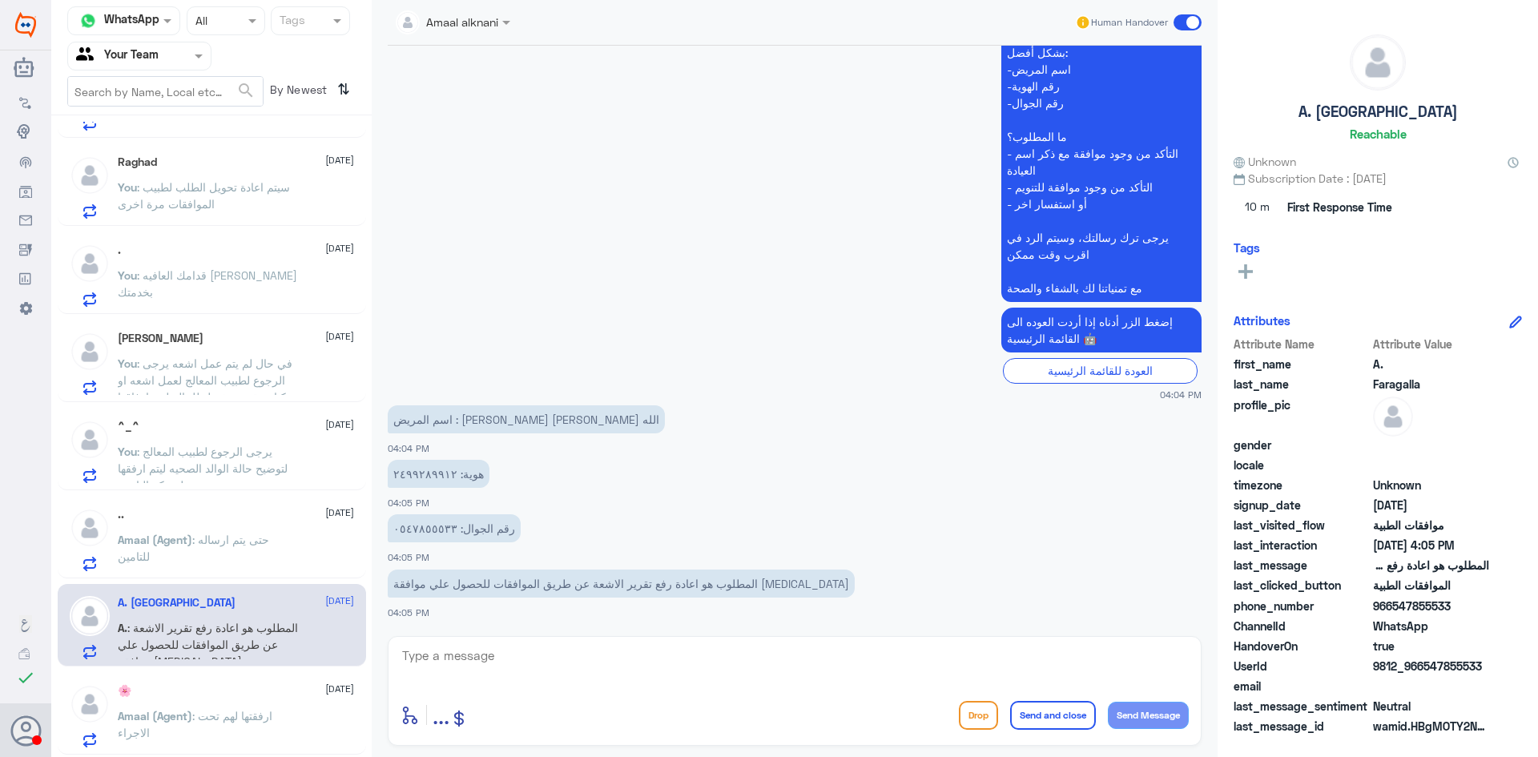
click at [441, 647] on textarea at bounding box center [794, 664] width 788 height 39
drag, startPoint x: 501, startPoint y: 656, endPoint x: 213, endPoint y: 649, distance: 288.4
click at [215, 649] on div "Channel WhatsApp Status × All Tags Agent Filter Your Team search By Newest ⇅ [P…" at bounding box center [794, 381] width 1486 height 762
type textarea "0547855533"
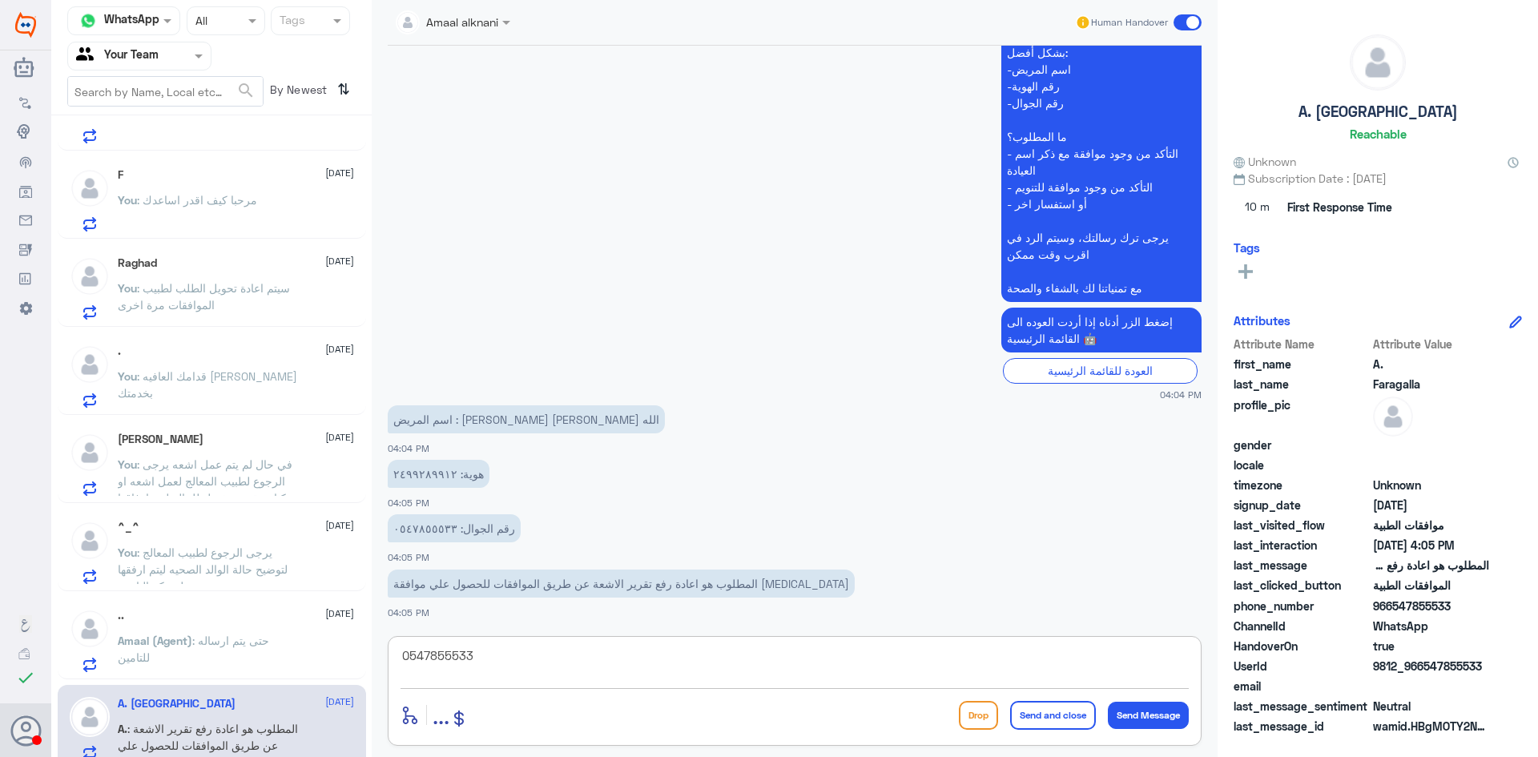
scroll to position [0, 0]
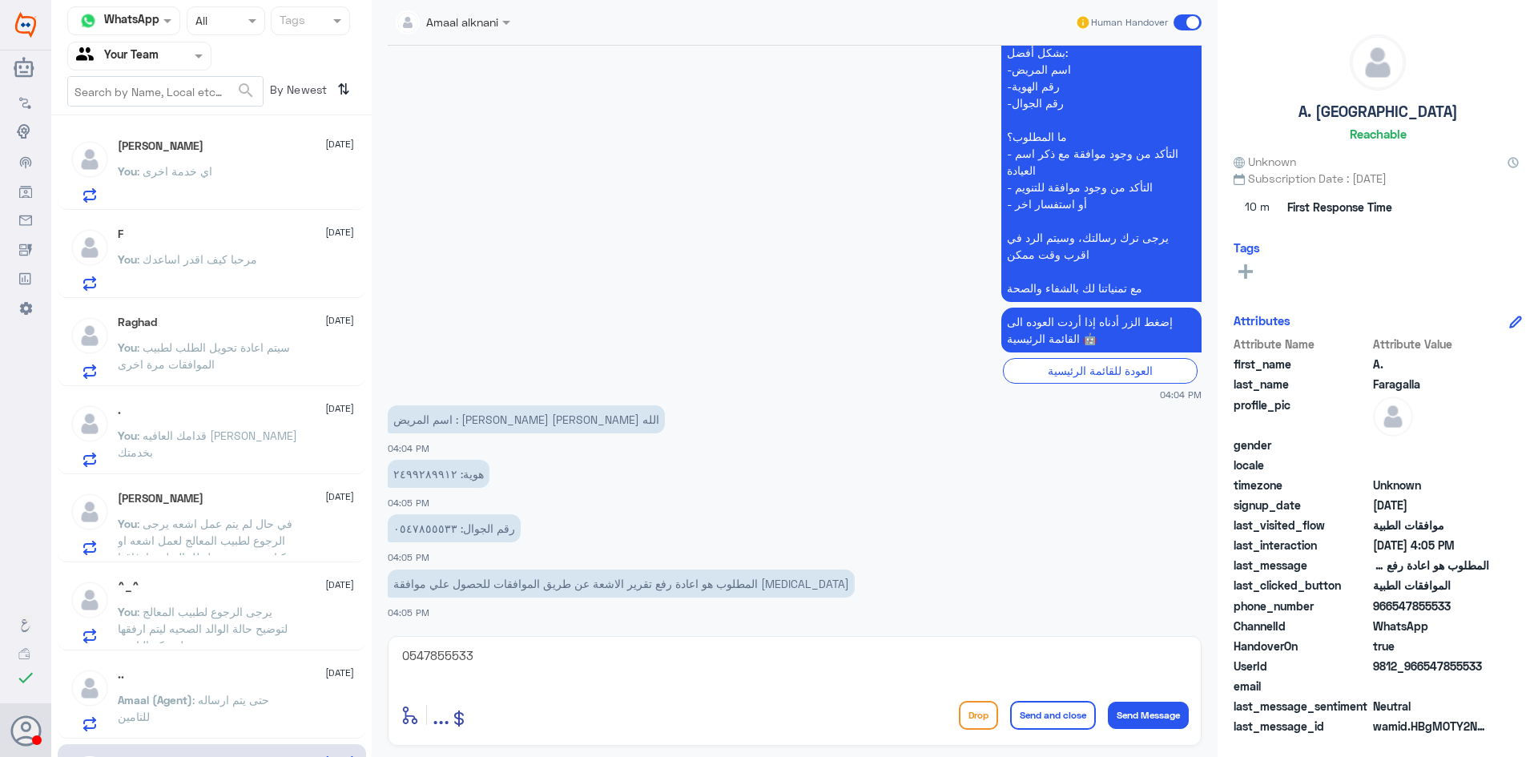
click at [206, 175] on span ": اي خدمة اخرى" at bounding box center [174, 171] width 75 height 14
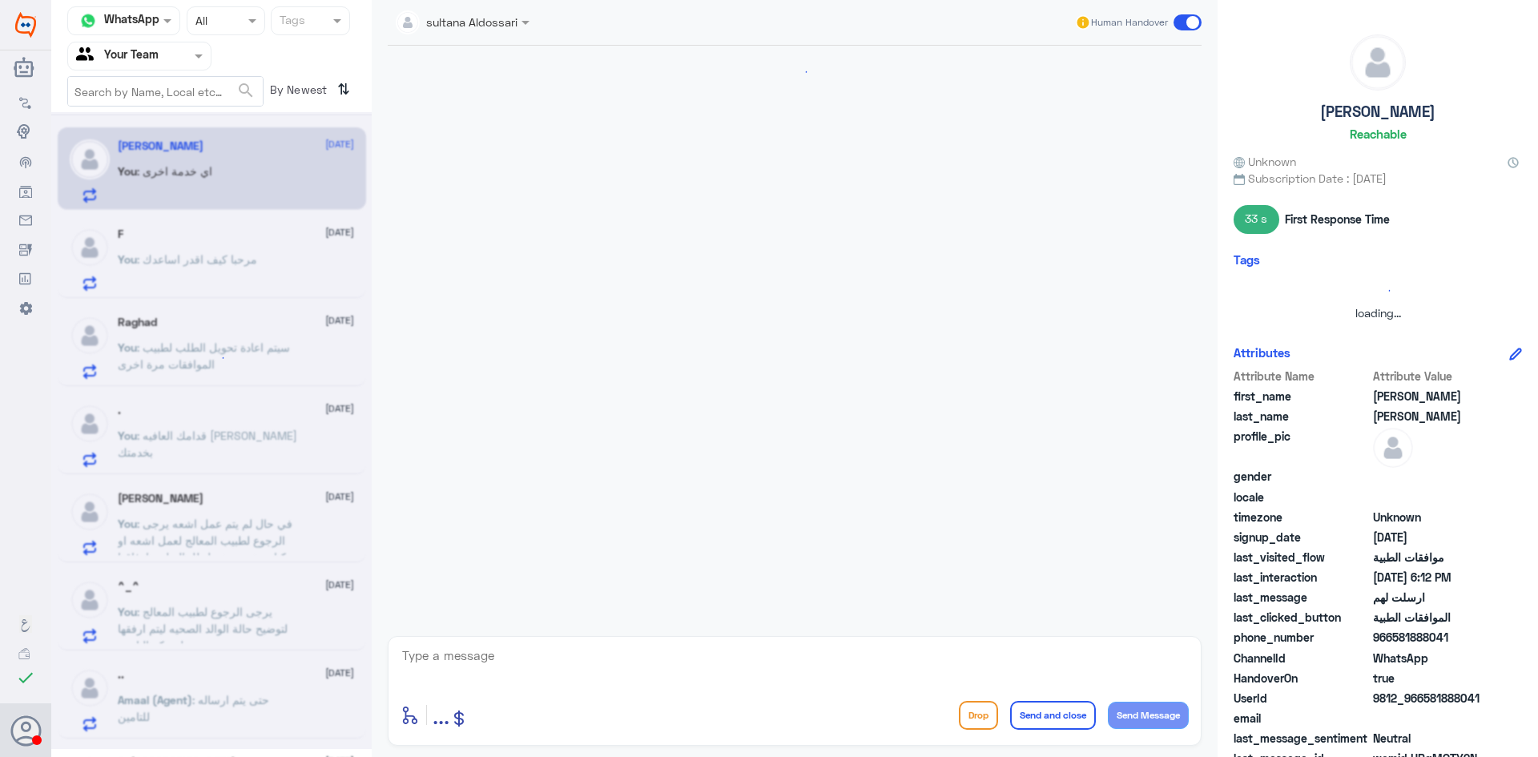
scroll to position [1010, 0]
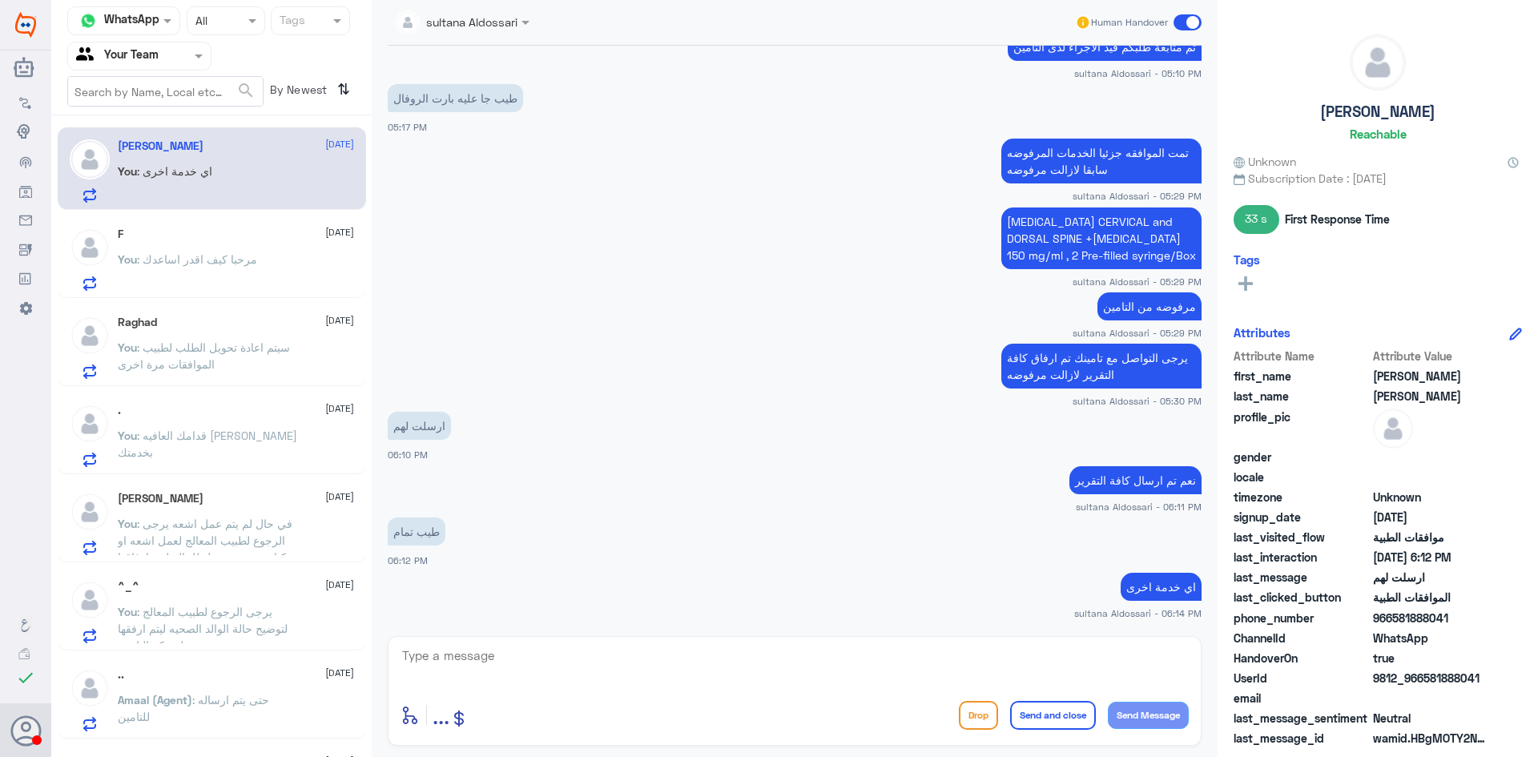
click at [198, 241] on div "F [DATE] You : مرحبا كيف اقدر اساعدك" at bounding box center [236, 258] width 236 height 63
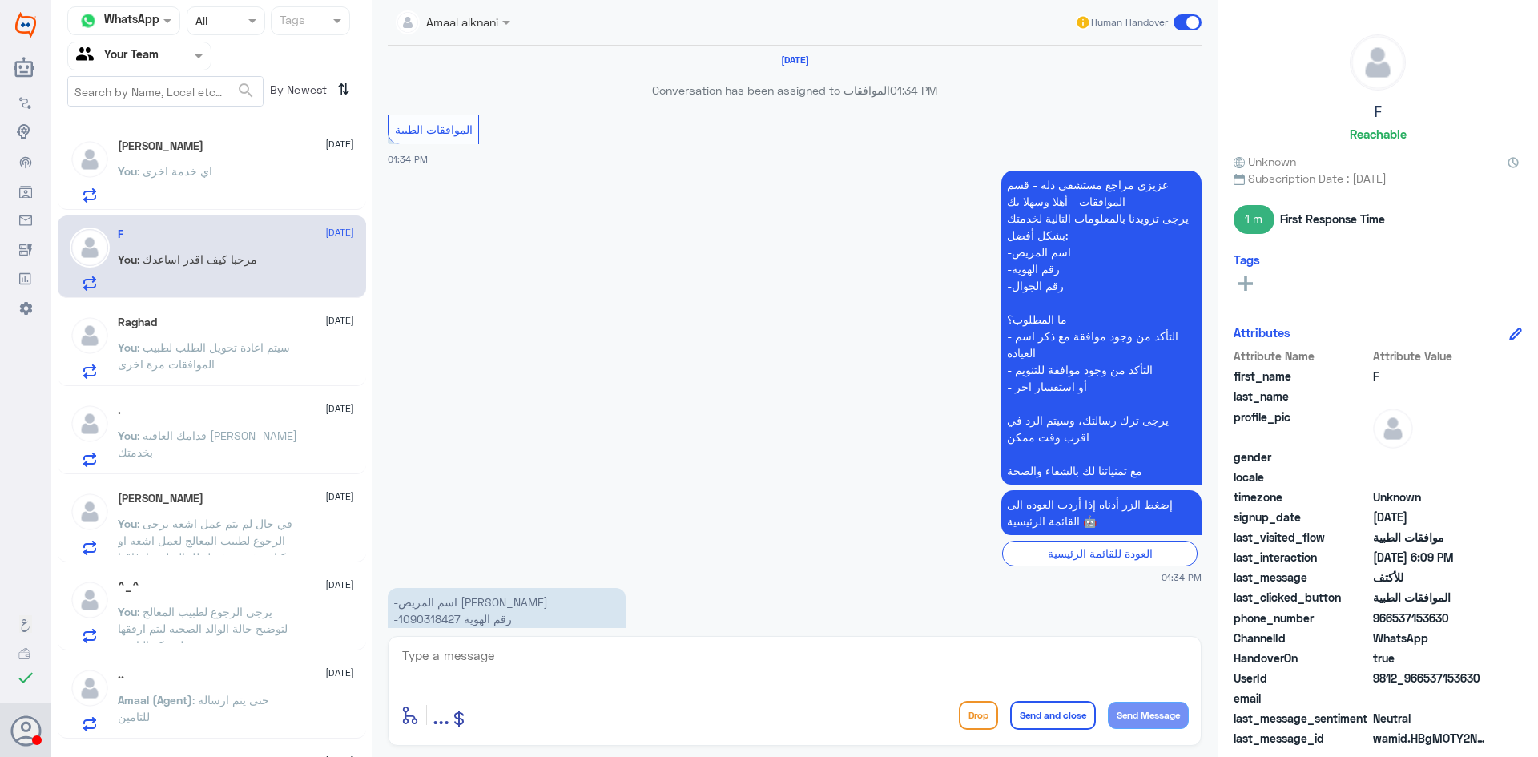
scroll to position [1412, 0]
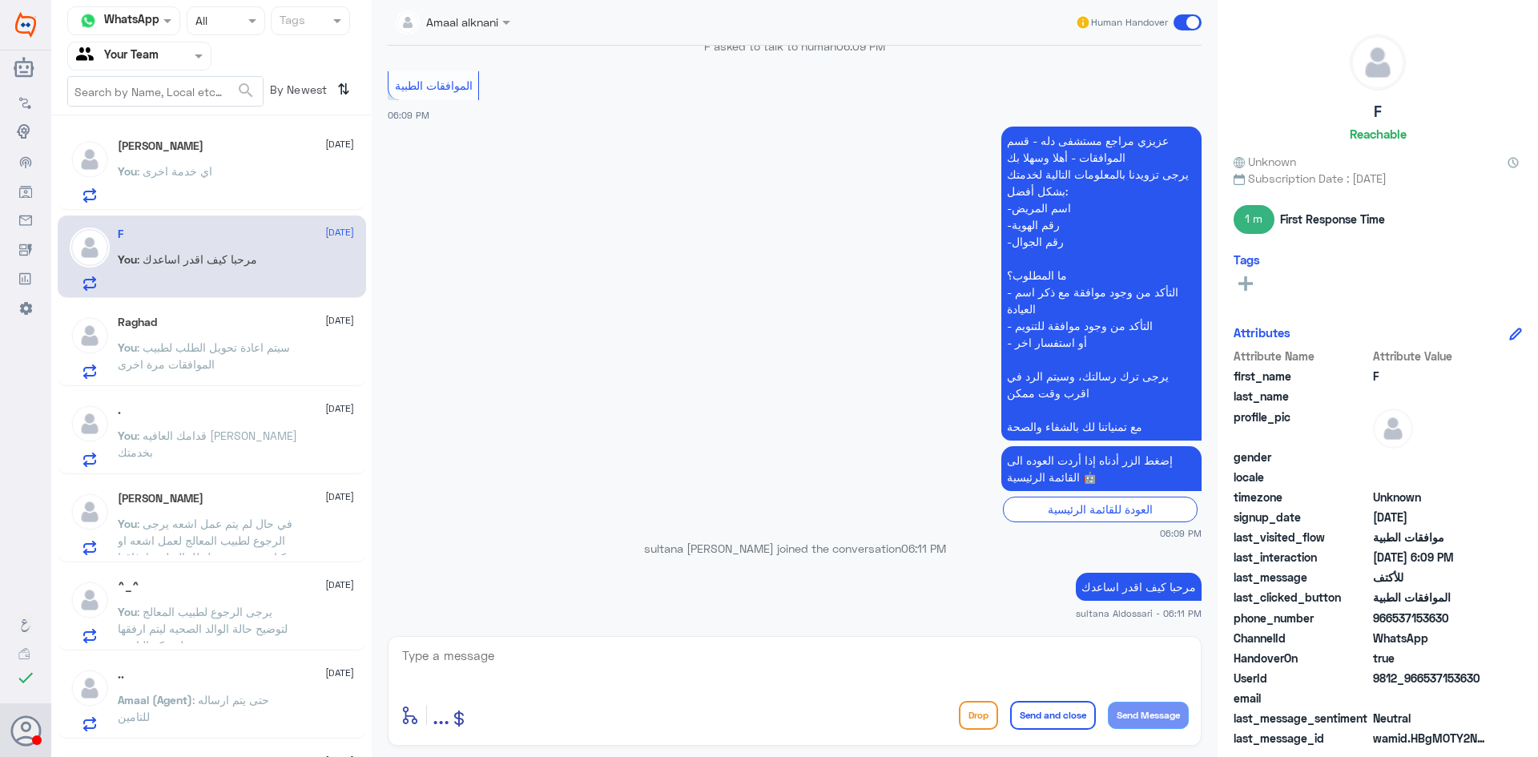
click at [207, 417] on div ". [DATE] You : قدامك العافيه [PERSON_NAME]نا بخدمتك" at bounding box center [236, 435] width 236 height 63
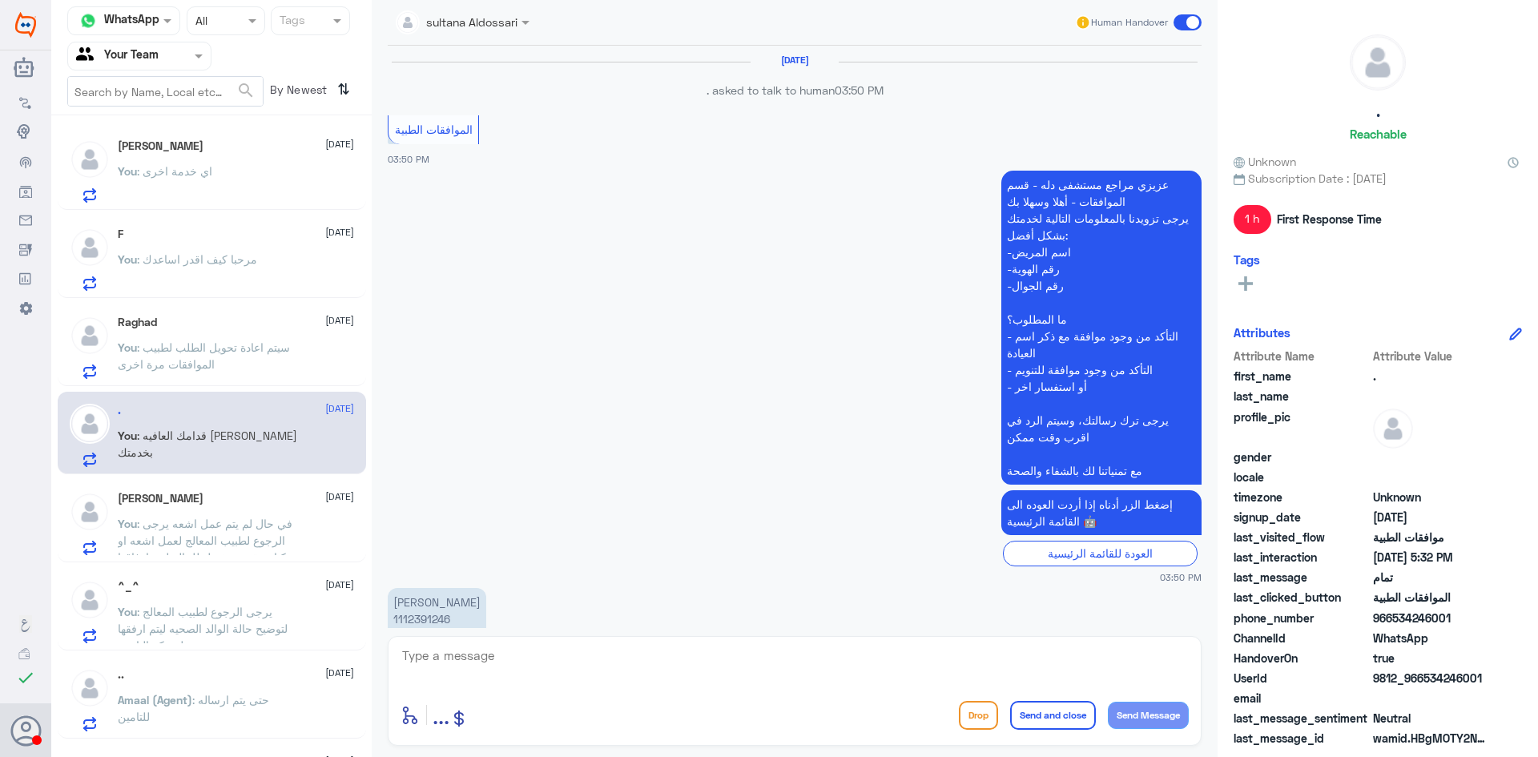
scroll to position [1027, 0]
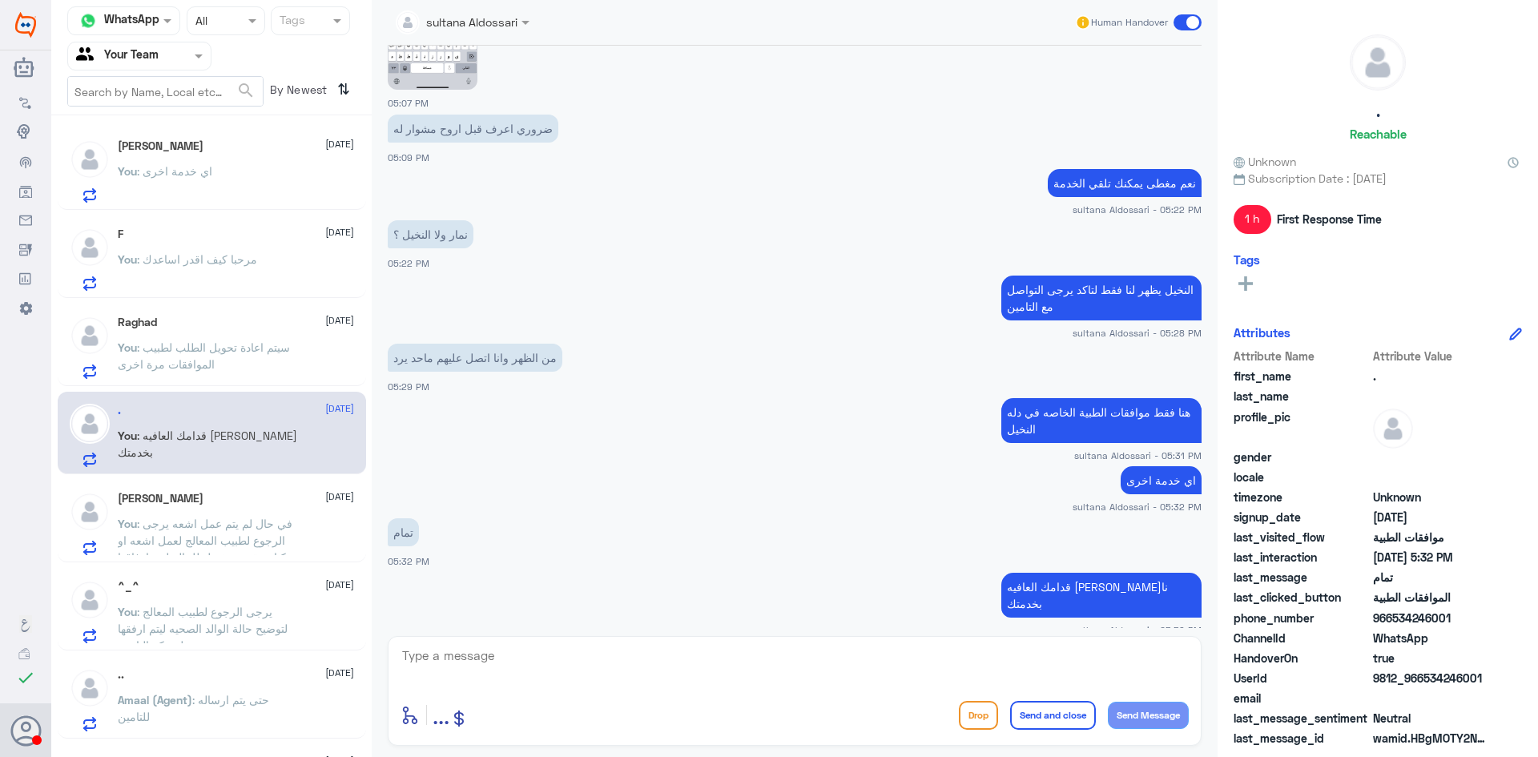
click at [237, 358] on p "You : سيتم اعادة تحويل الطلب لطبيب الموافقات مرة اخرى" at bounding box center [208, 359] width 180 height 40
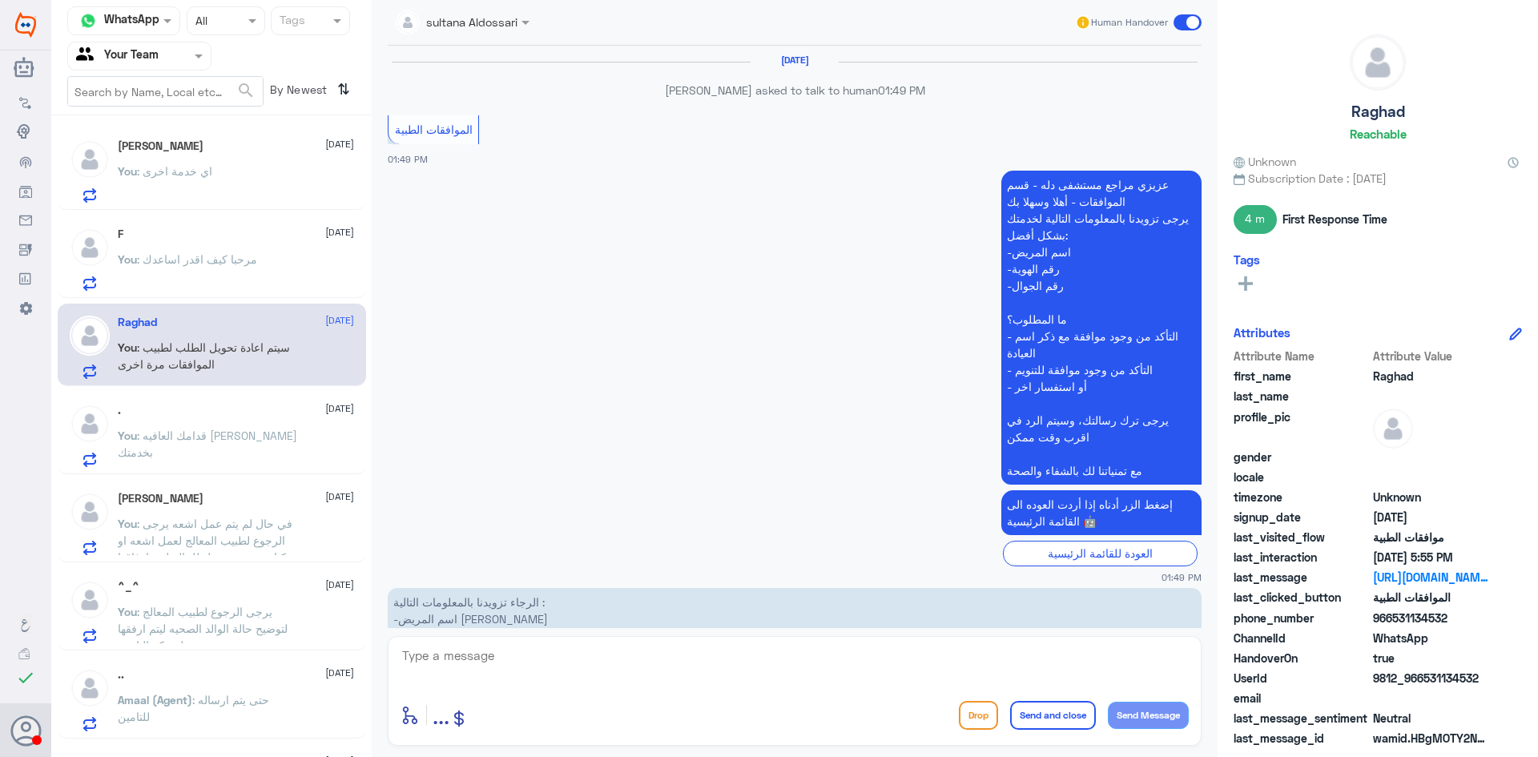
scroll to position [1972, 0]
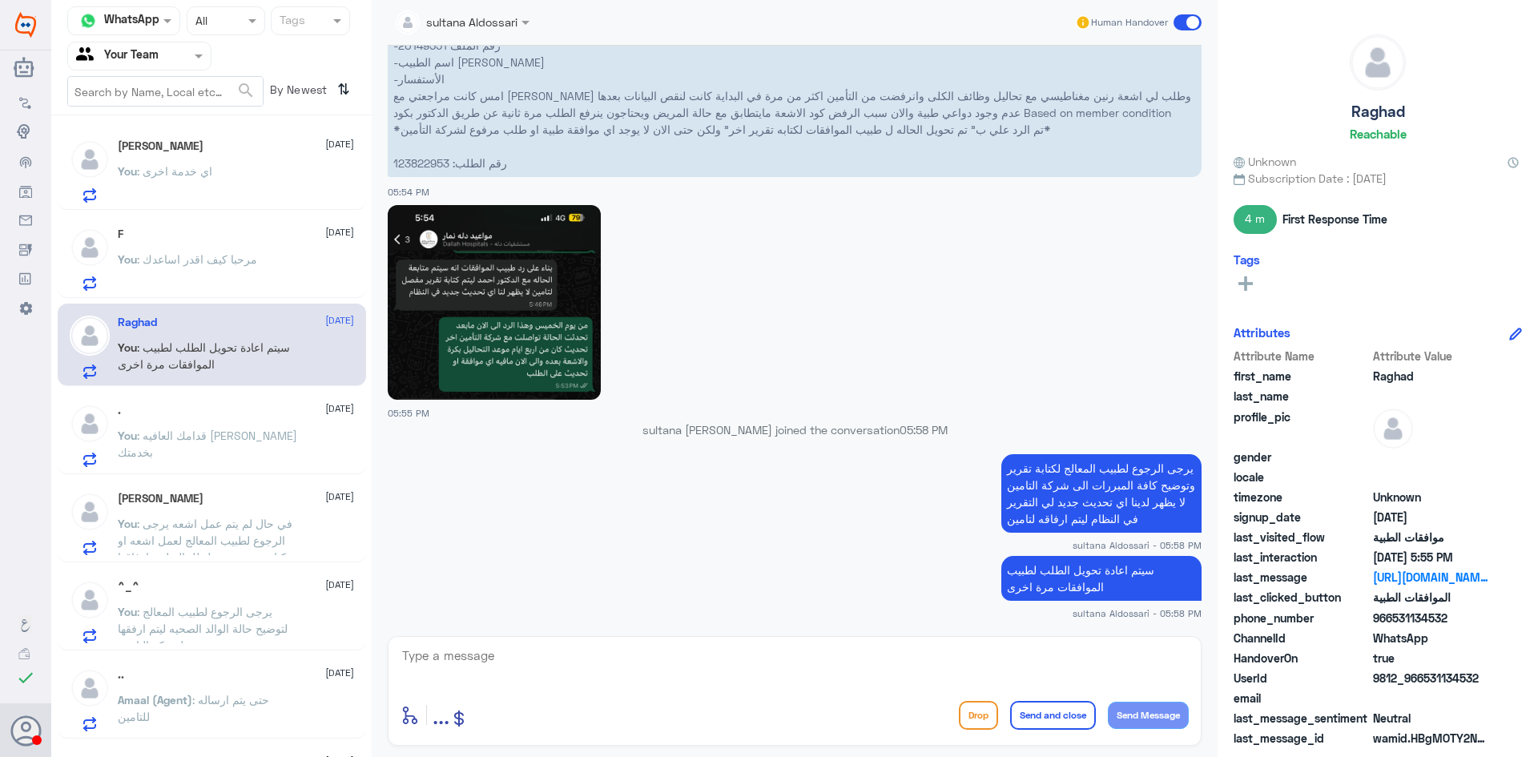
click at [136, 53] on input "text" at bounding box center [120, 55] width 88 height 18
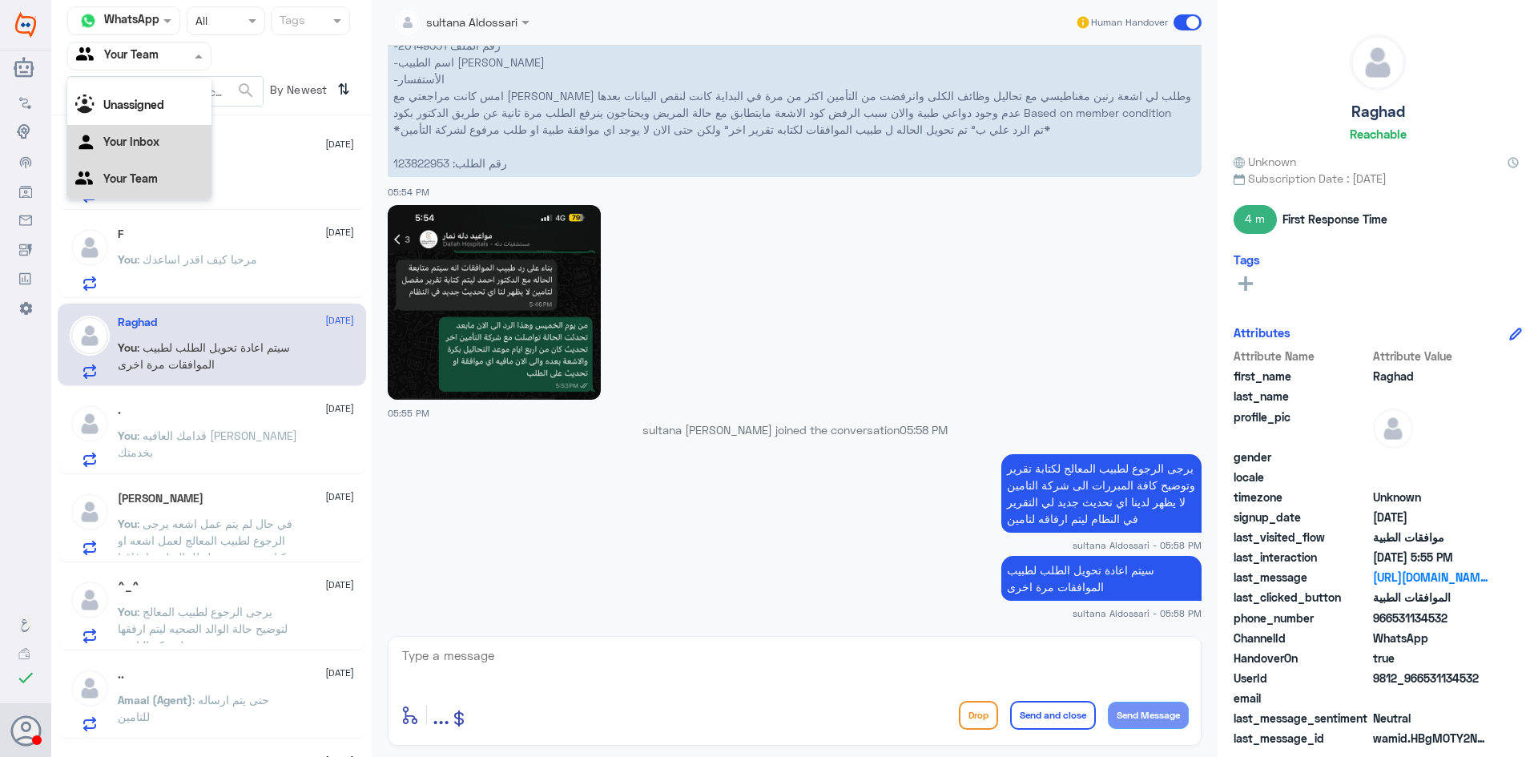
click at [130, 138] on Inbox "Your Inbox" at bounding box center [131, 142] width 56 height 14
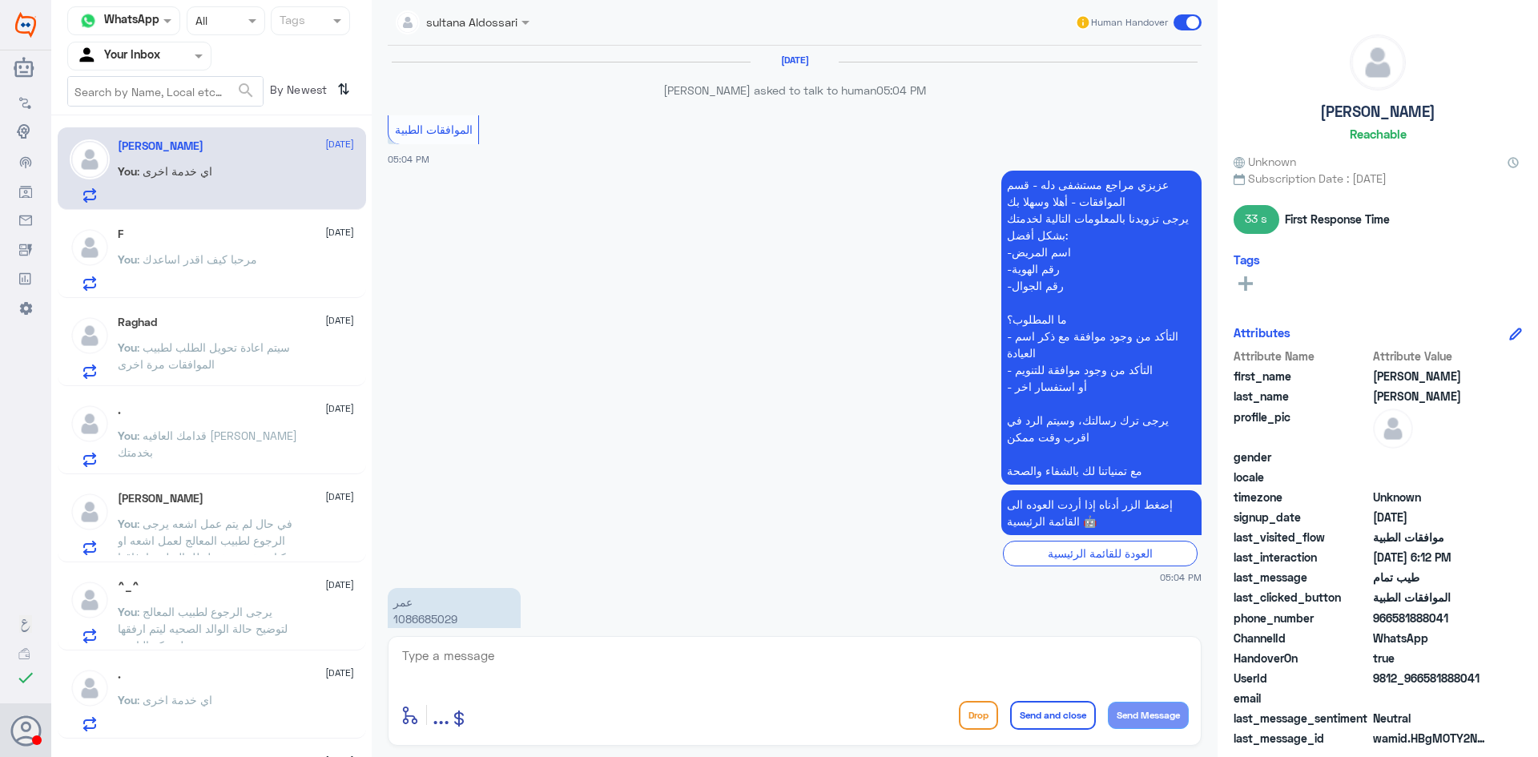
scroll to position [1010, 0]
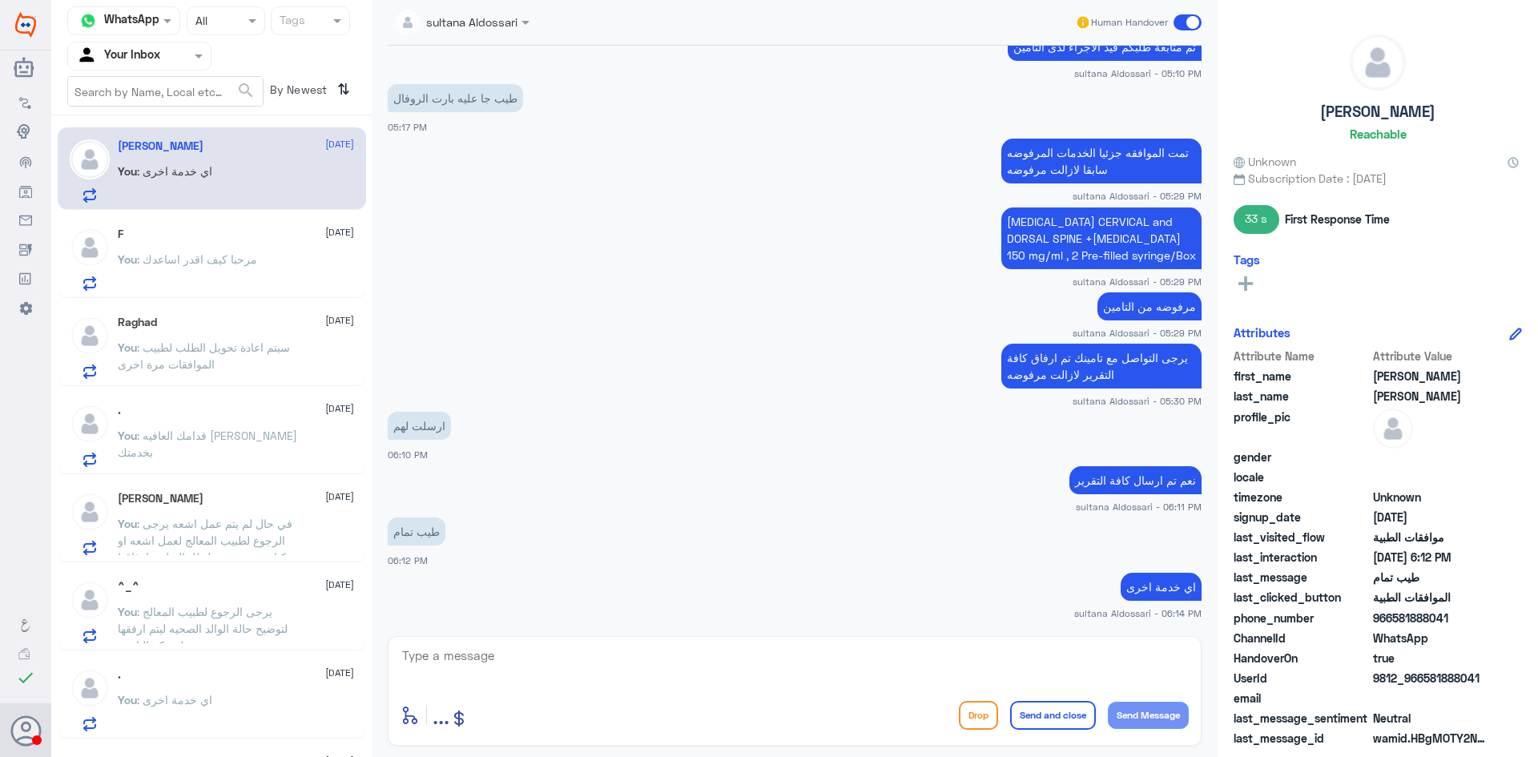
click at [184, 242] on div "F [DATE] You : مرحبا كيف اقدر اساعدك" at bounding box center [236, 258] width 236 height 63
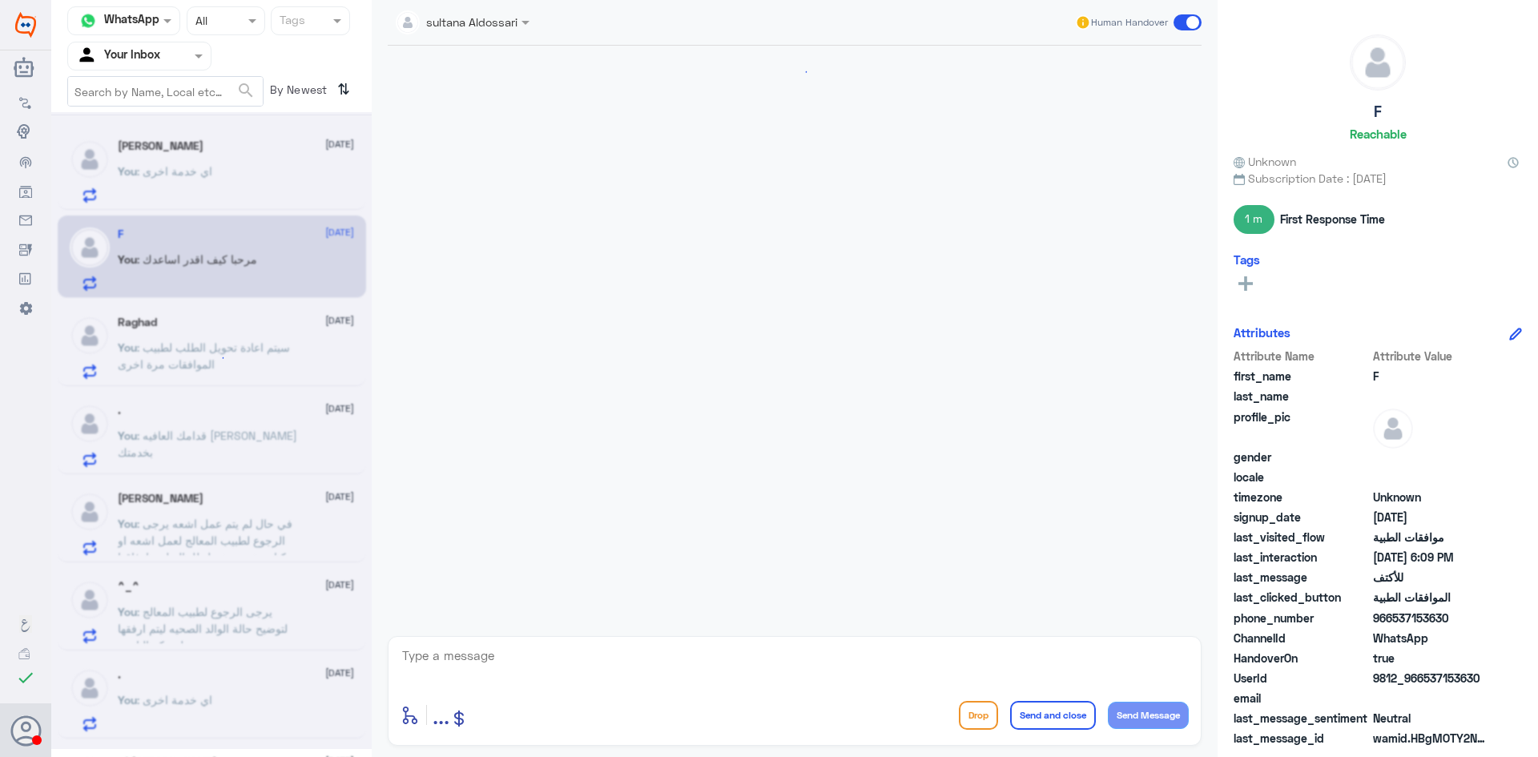
scroll to position [1412, 0]
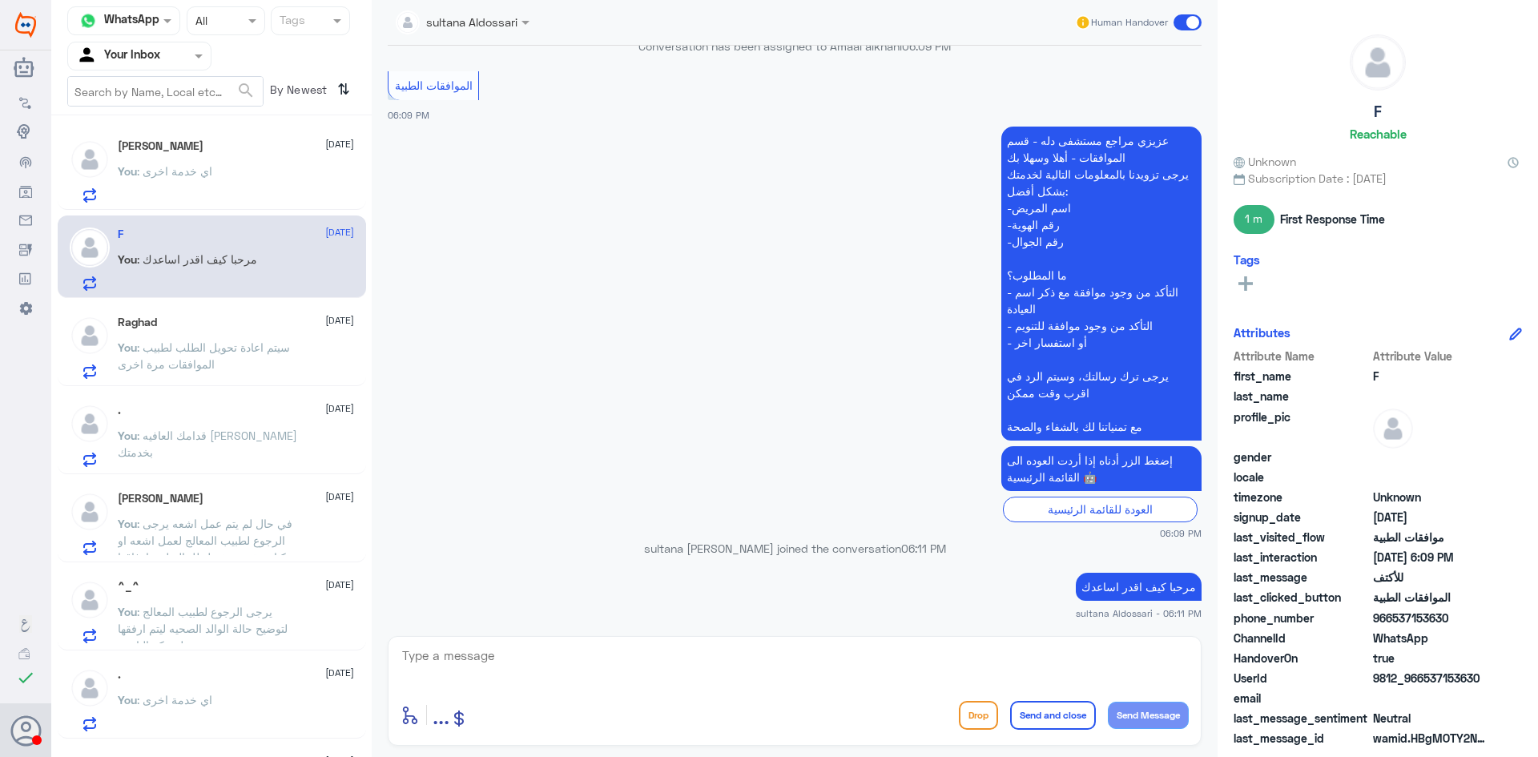
click at [207, 343] on span ": سيتم اعادة تحويل الطلب لطبيب الموافقات مرة اخرى" at bounding box center [204, 355] width 172 height 30
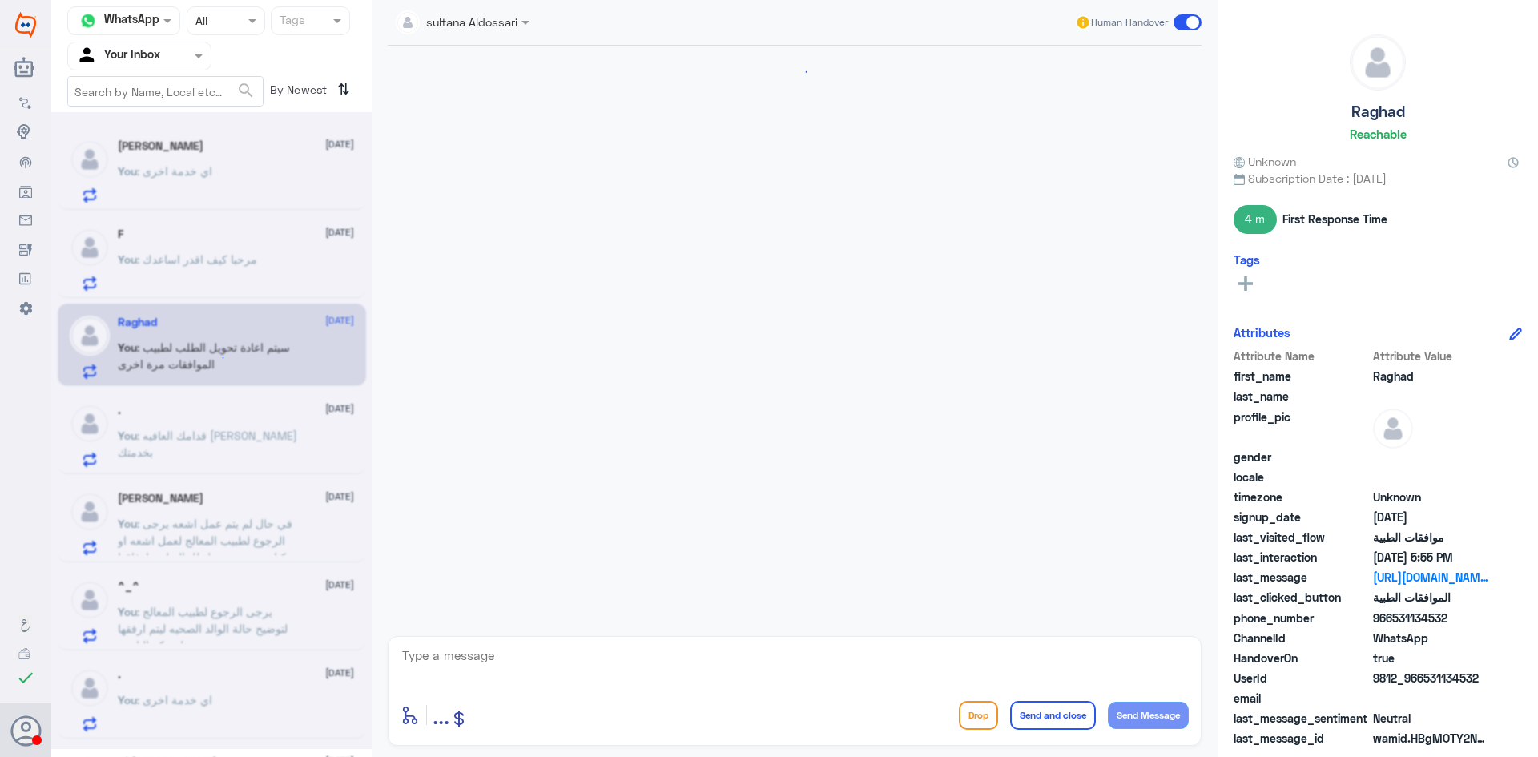
scroll to position [1972, 0]
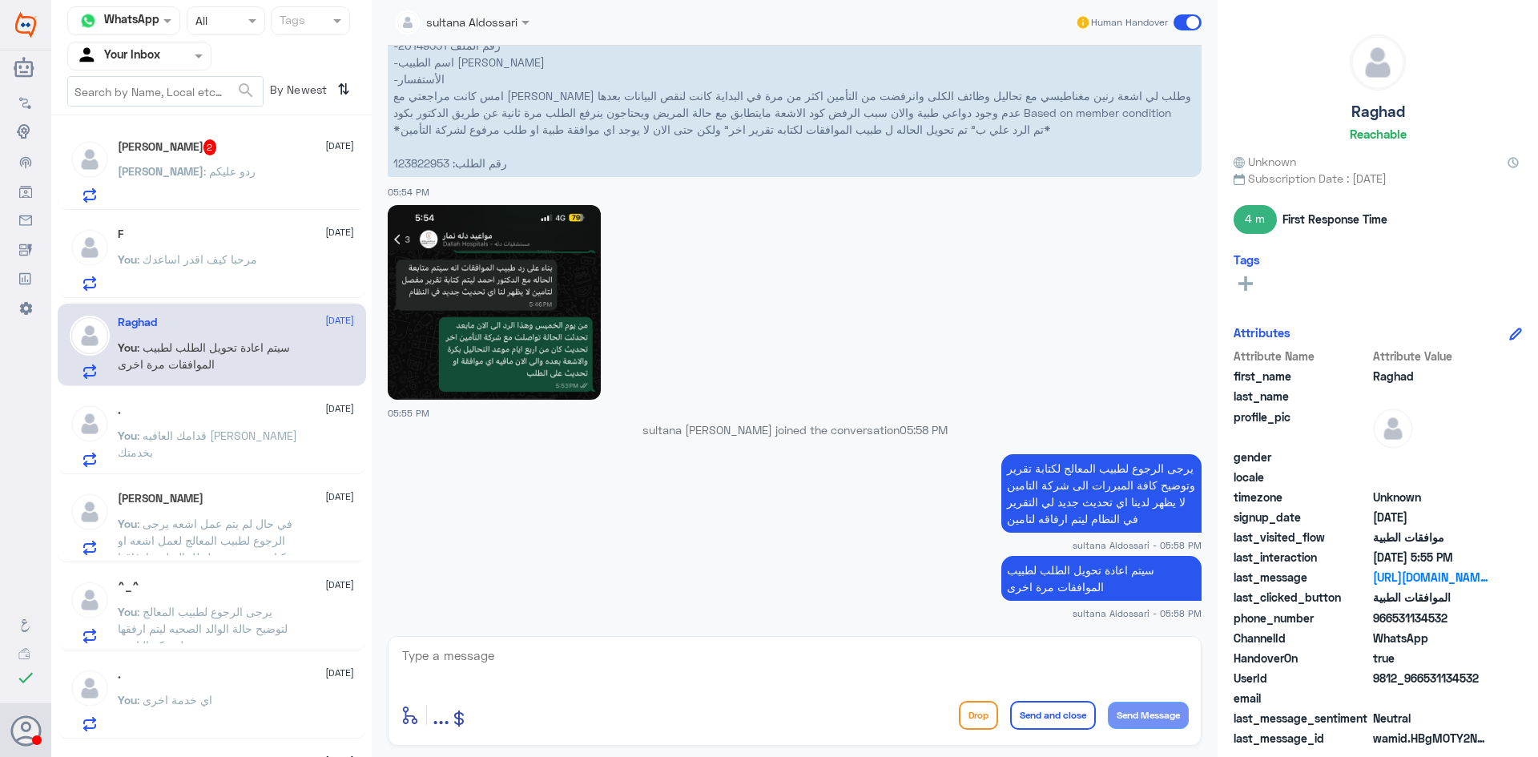
click at [214, 417] on div ". [DATE] You : قدامك العافيه [PERSON_NAME]نا بخدمتك" at bounding box center [236, 435] width 236 height 63
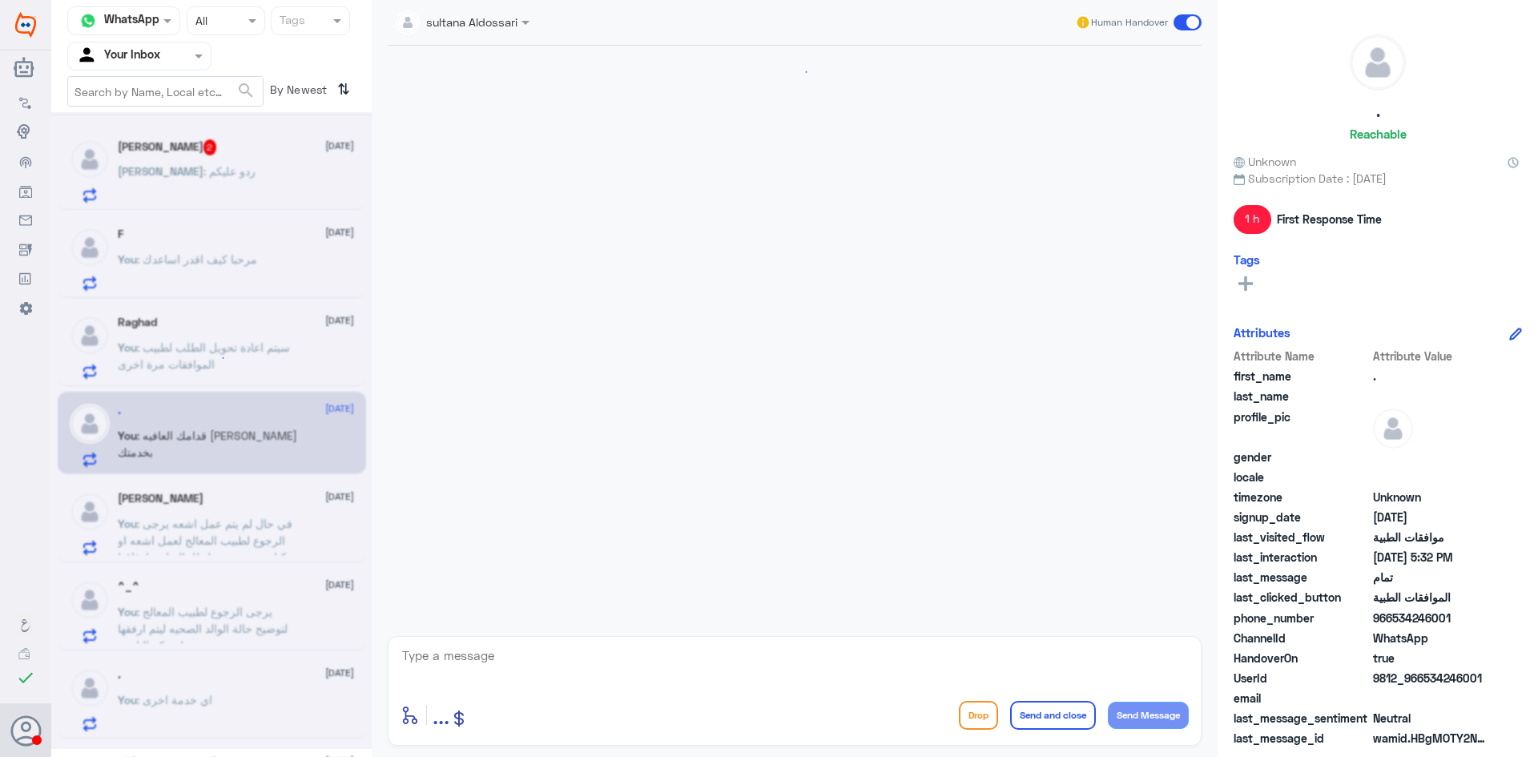
scroll to position [1027, 0]
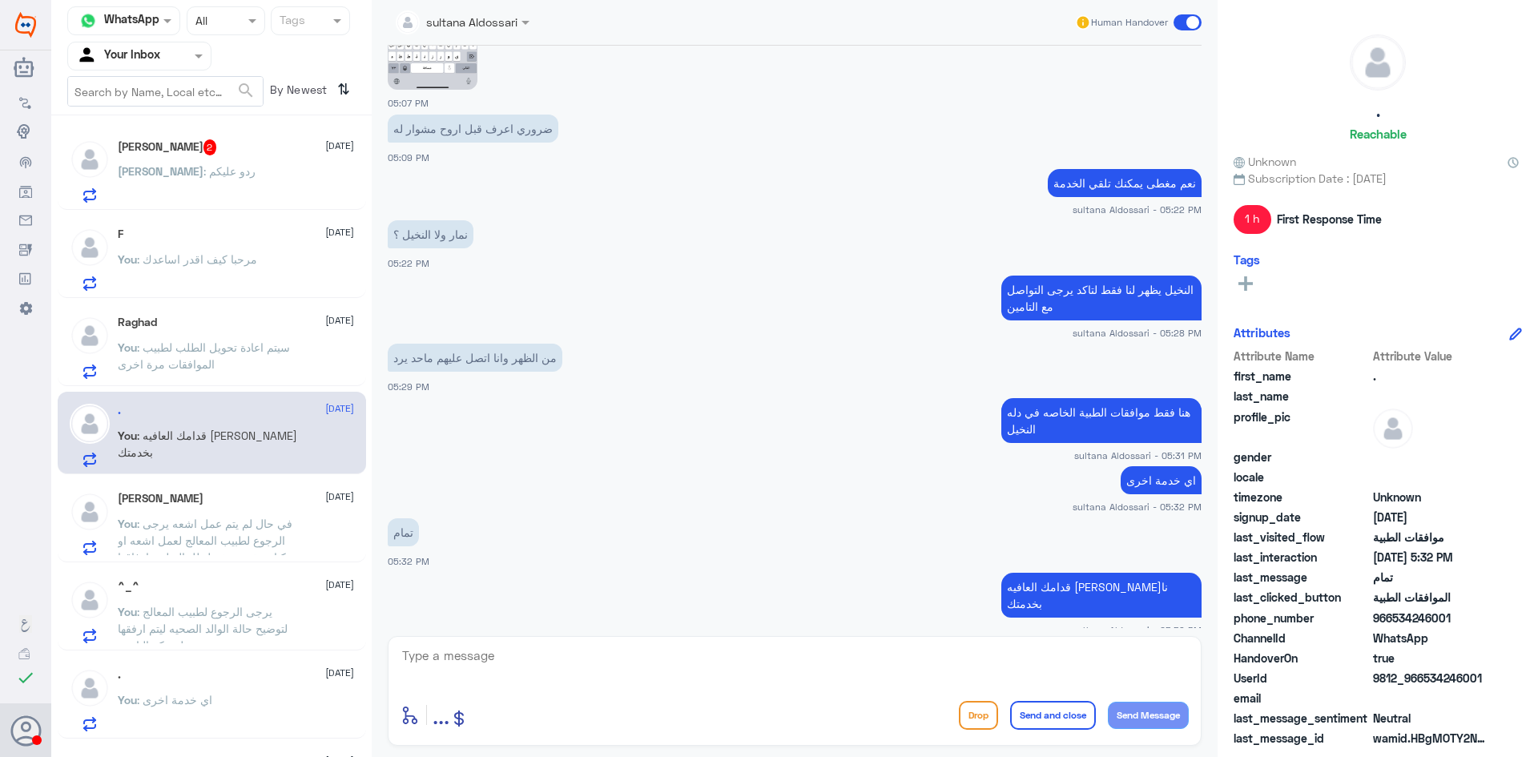
click at [217, 531] on p "You : في حال لم يتم عمل اشعه يرجى الرجوع لطبيب المعالج لعمل اشعه او كتابة تقرير…" at bounding box center [208, 535] width 180 height 40
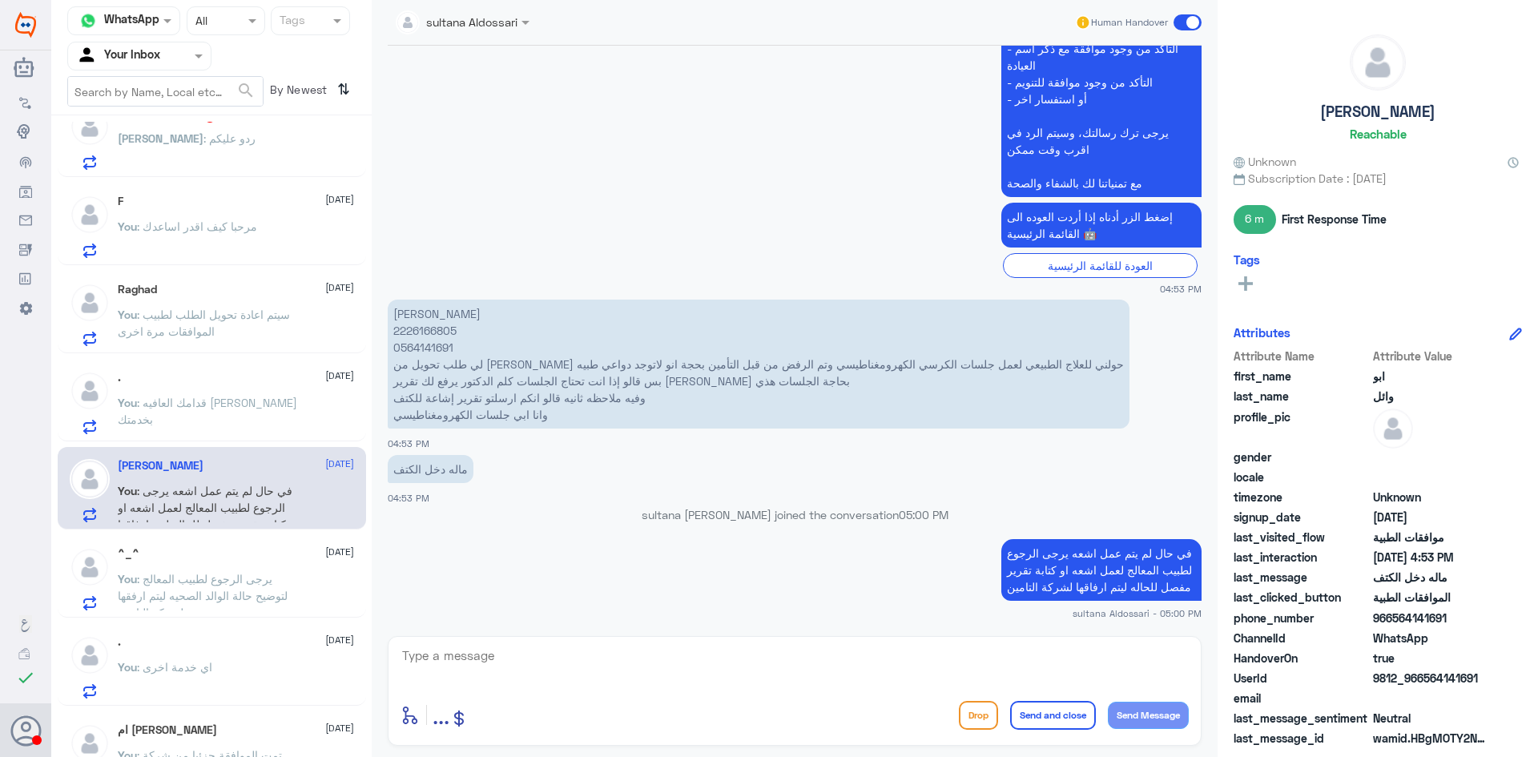
scroll to position [80, 0]
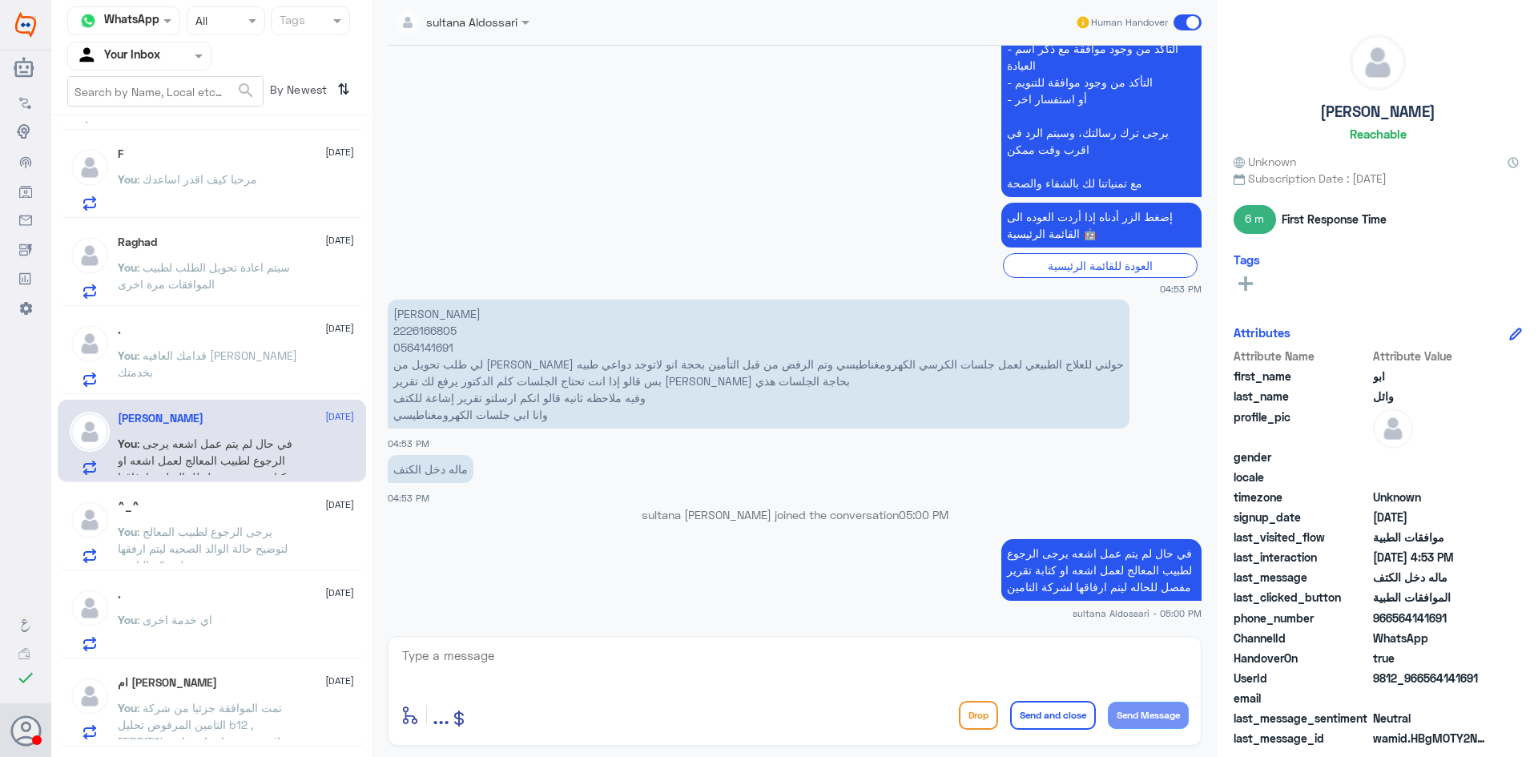
click at [217, 528] on span ": يرجى الرجوع لطبيب المعالج لتوضيح حالة الوالد الصحيه ليتم ارفقها لشركة التامين" at bounding box center [203, 548] width 170 height 47
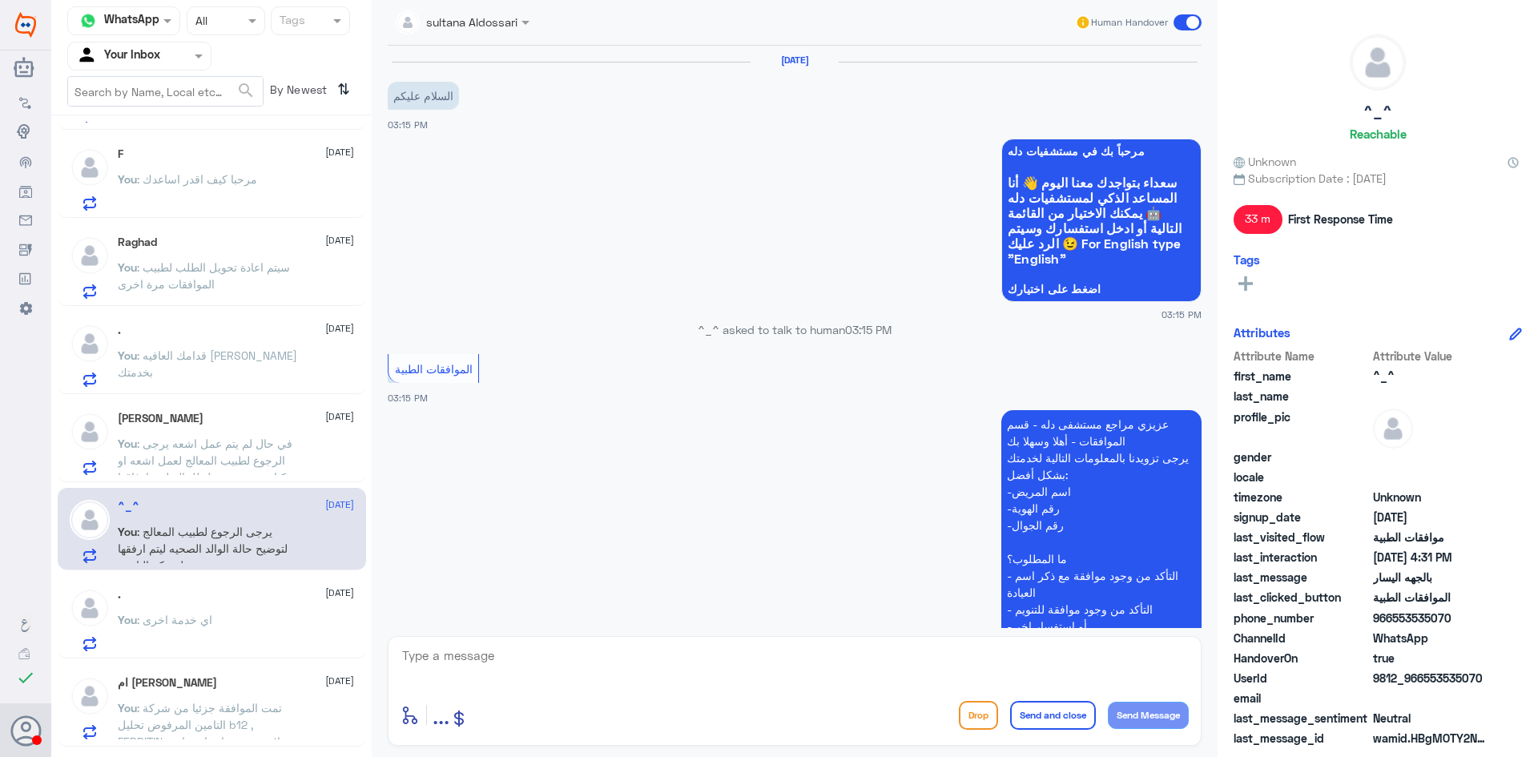
scroll to position [1048, 0]
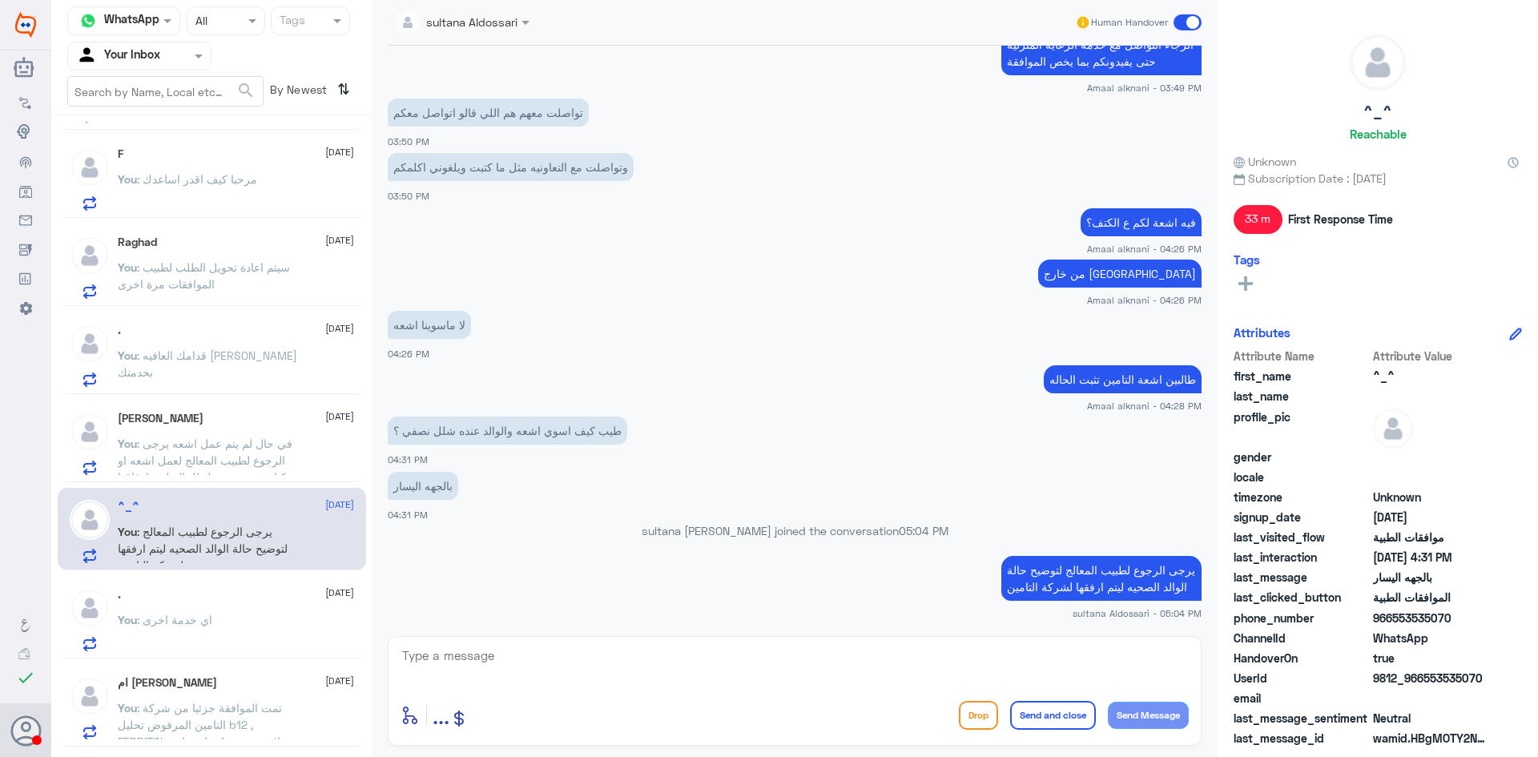
click at [206, 605] on div ". [DATE] You : اي خدمة اخرى" at bounding box center [236, 619] width 236 height 63
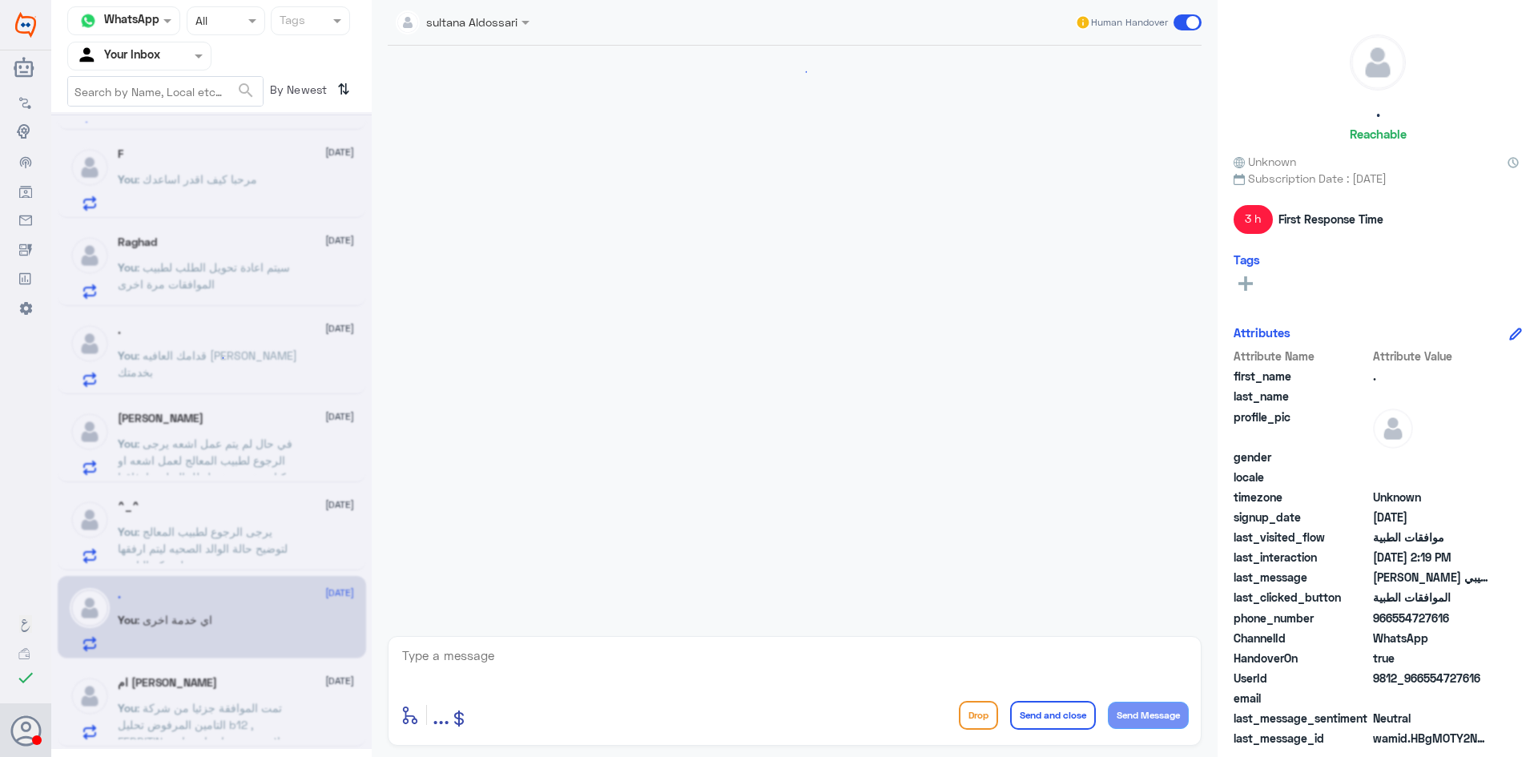
scroll to position [1077, 0]
click at [205, 669] on div "ام [PERSON_NAME] [DATE] You : تمت الموافقة جزئيا من شركة التامين المرفوض تحليل …" at bounding box center [212, 705] width 308 height 82
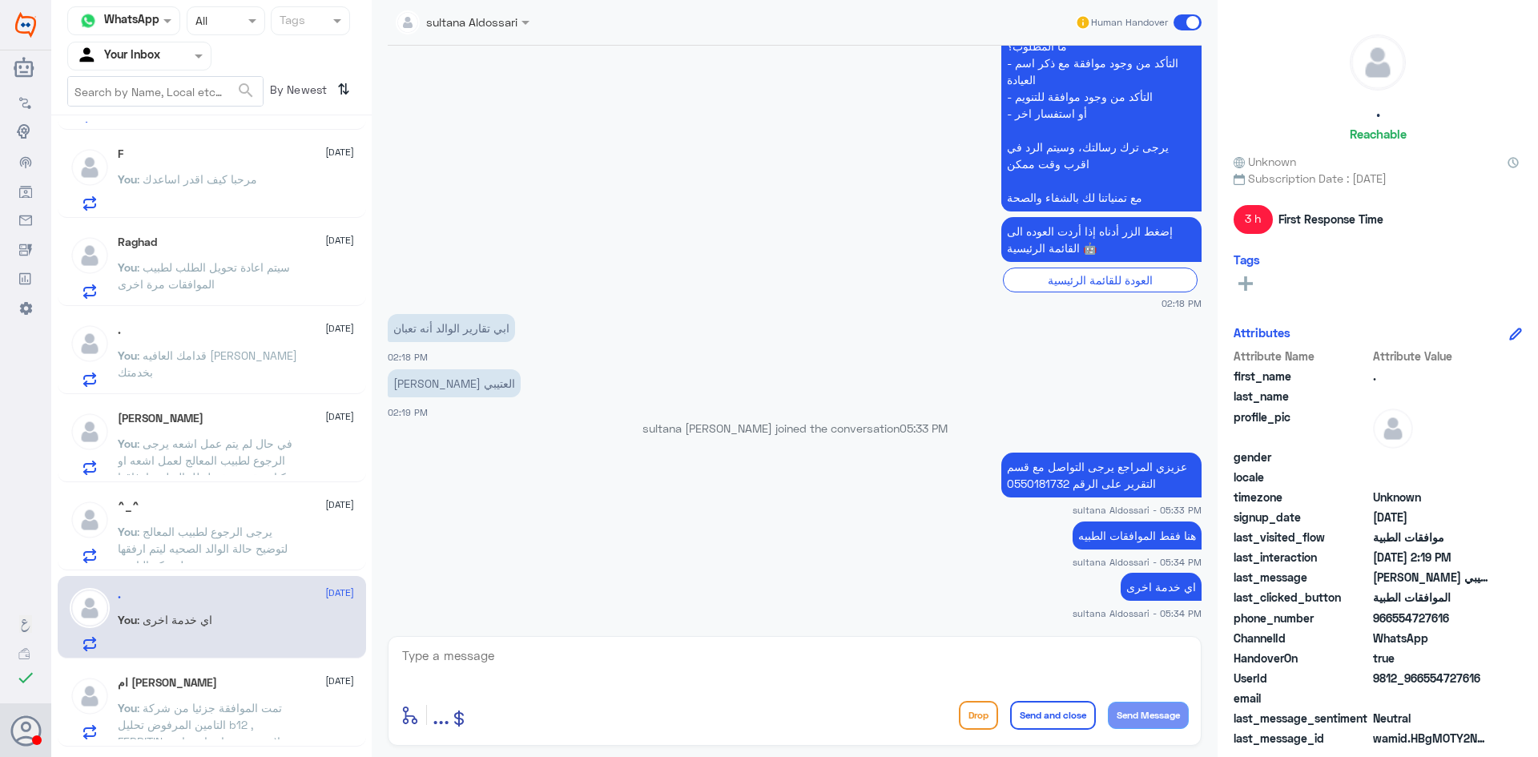
click at [205, 694] on div "ام [PERSON_NAME] [DATE] You : تمت الموافقة جزئيا من شركة التامين المرفوض تحليل …" at bounding box center [236, 707] width 236 height 63
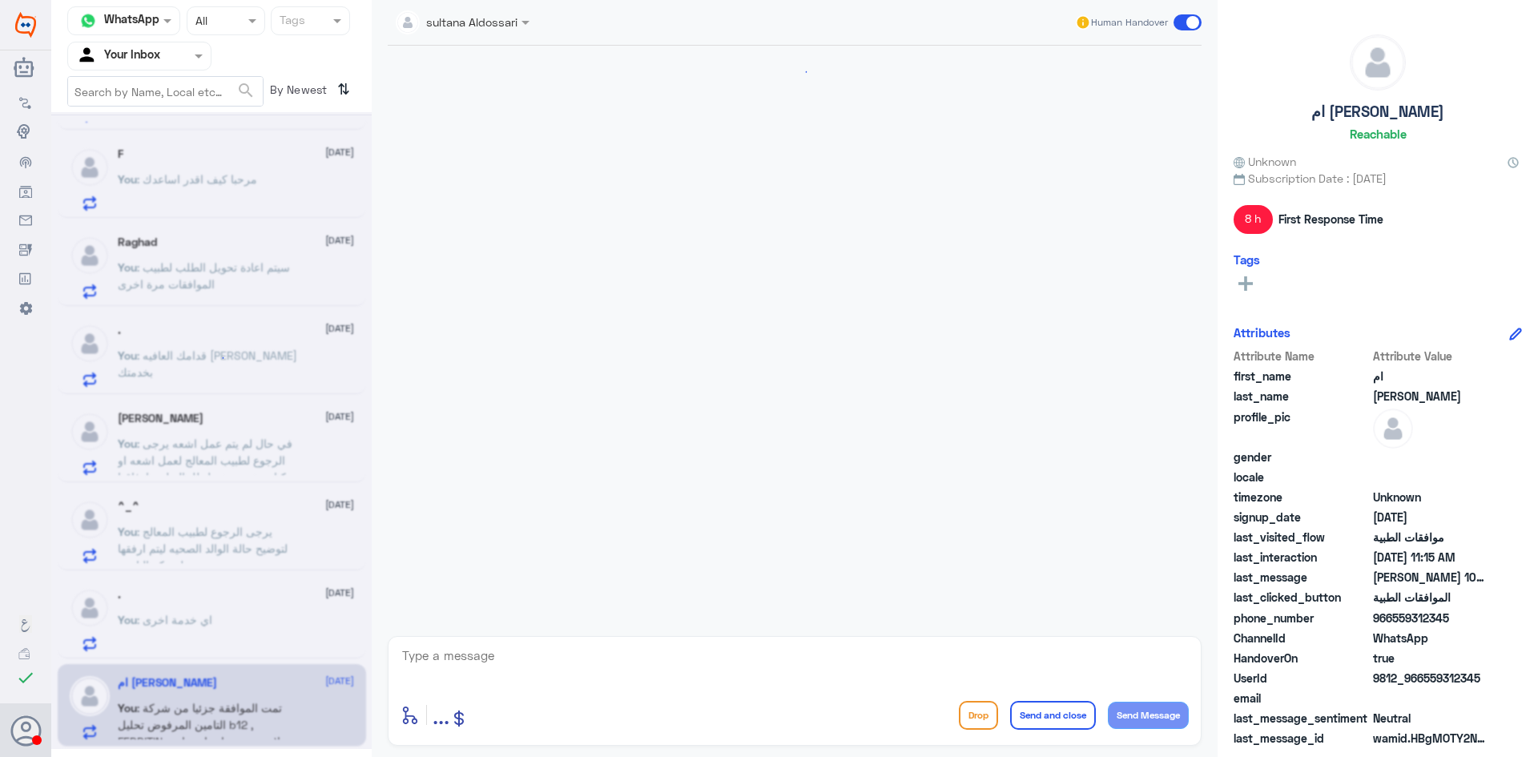
scroll to position [1170, 0]
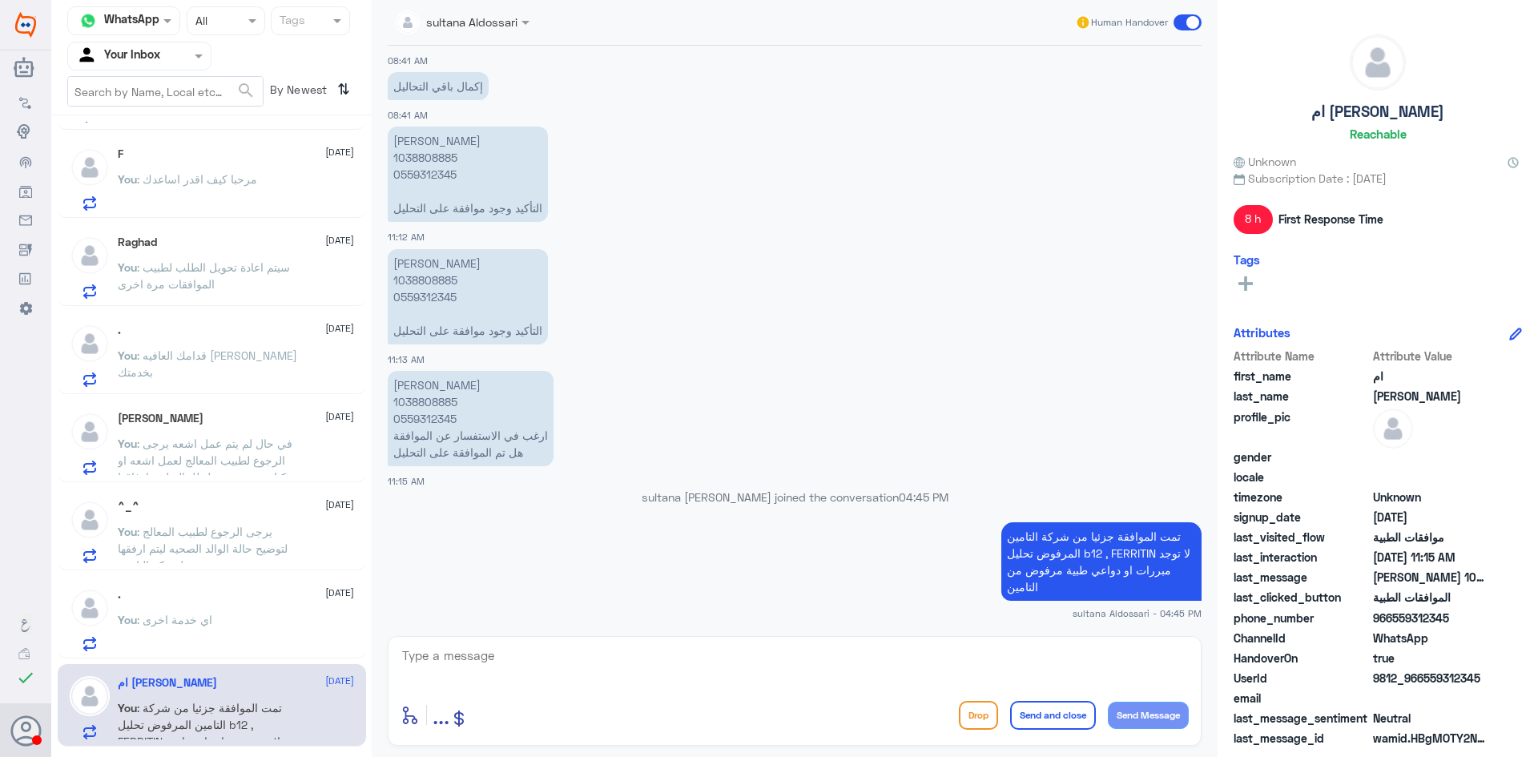
click at [137, 56] on input "text" at bounding box center [120, 55] width 88 height 18
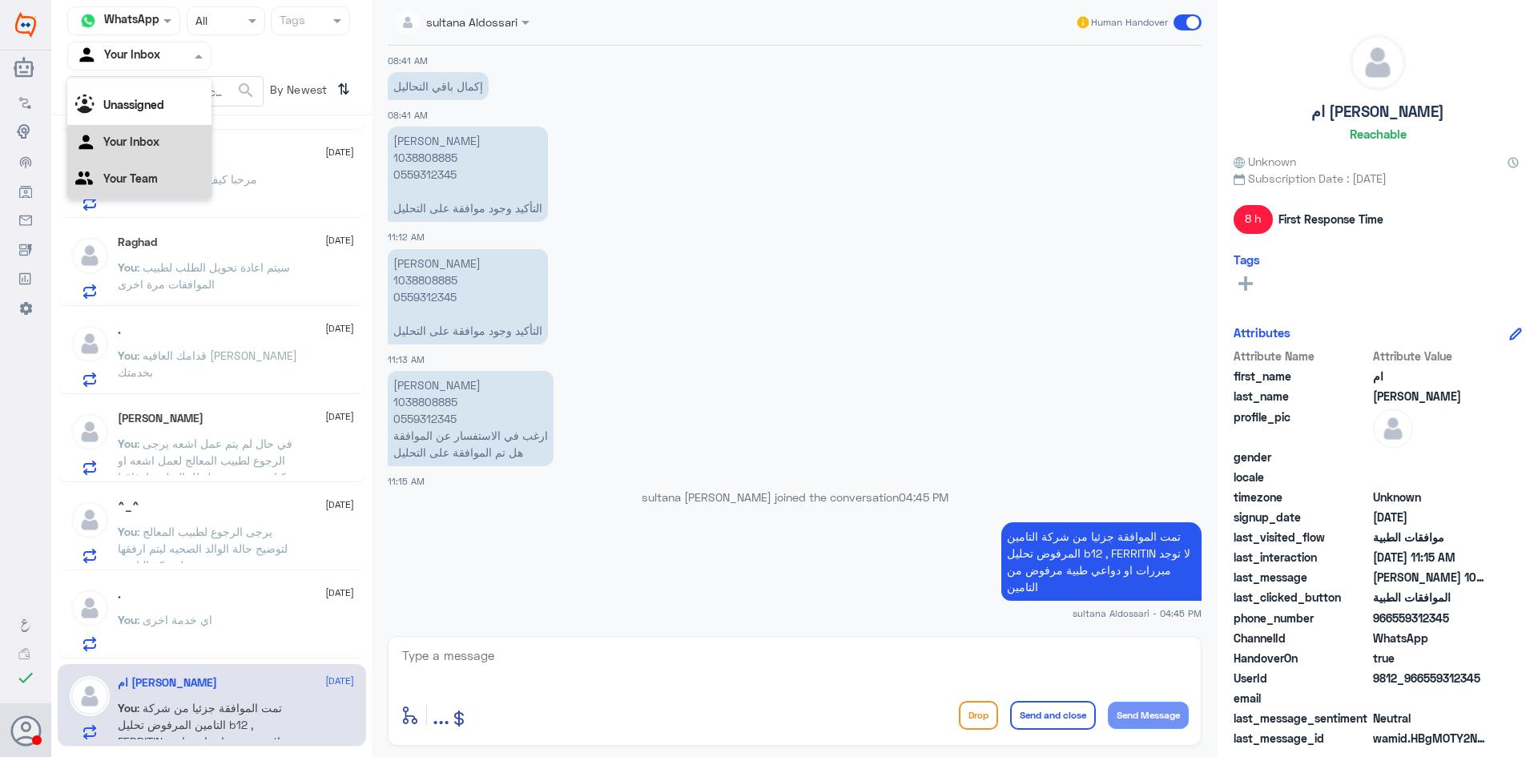
click at [142, 176] on Team "Your Team" at bounding box center [130, 178] width 54 height 14
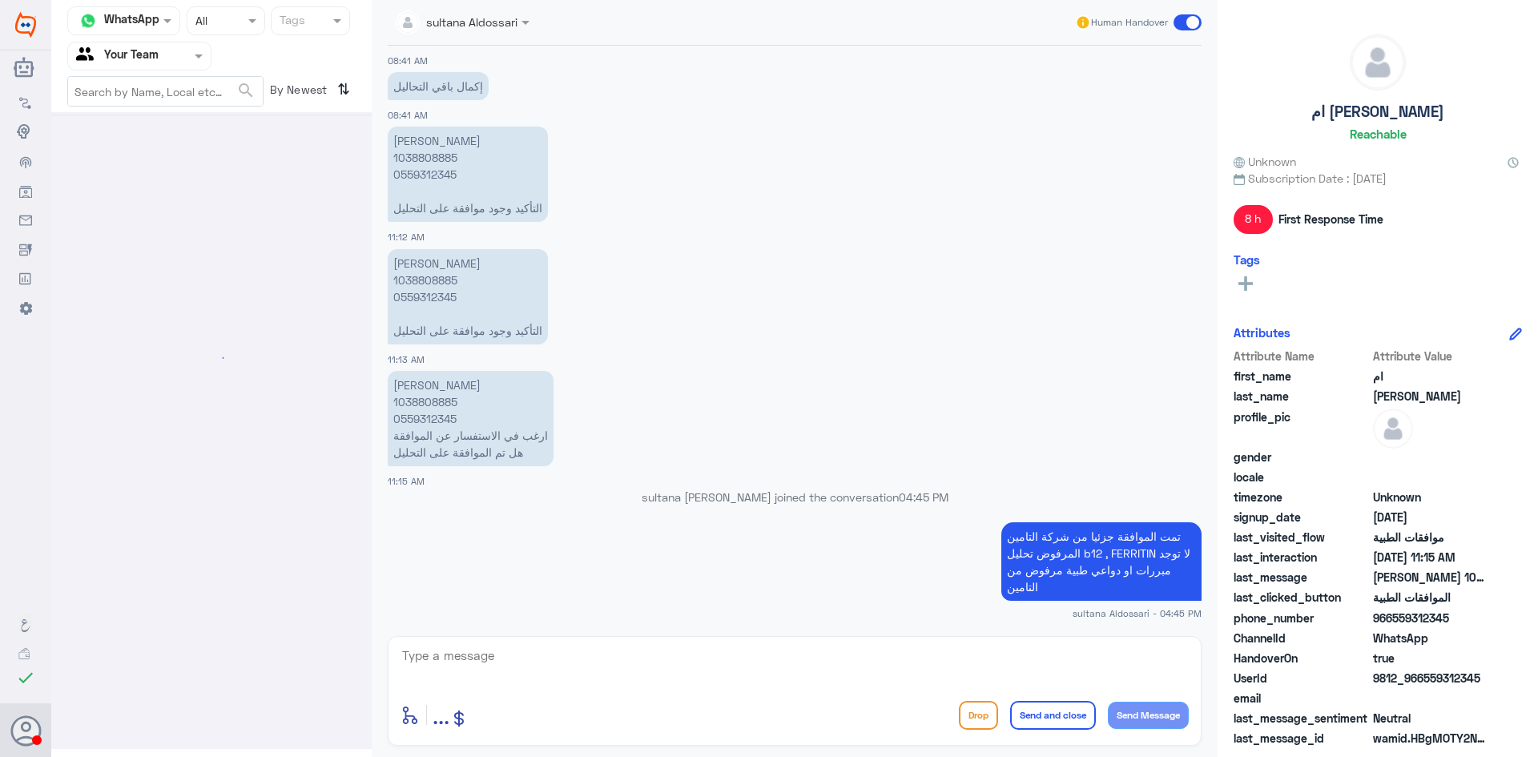
scroll to position [0, 0]
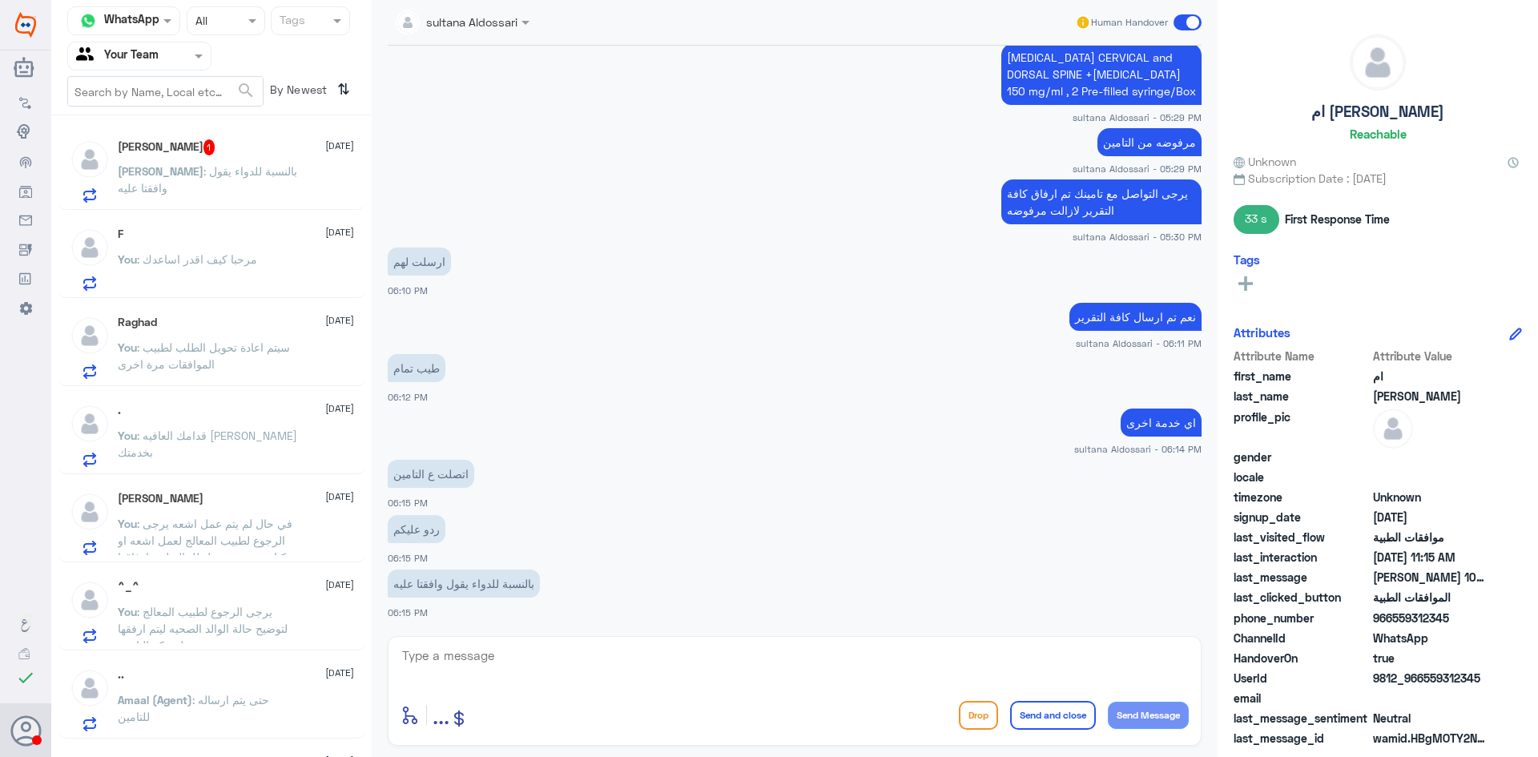
click at [156, 267] on p "You : مرحبا كيف اقدر اساعدك" at bounding box center [187, 271] width 139 height 40
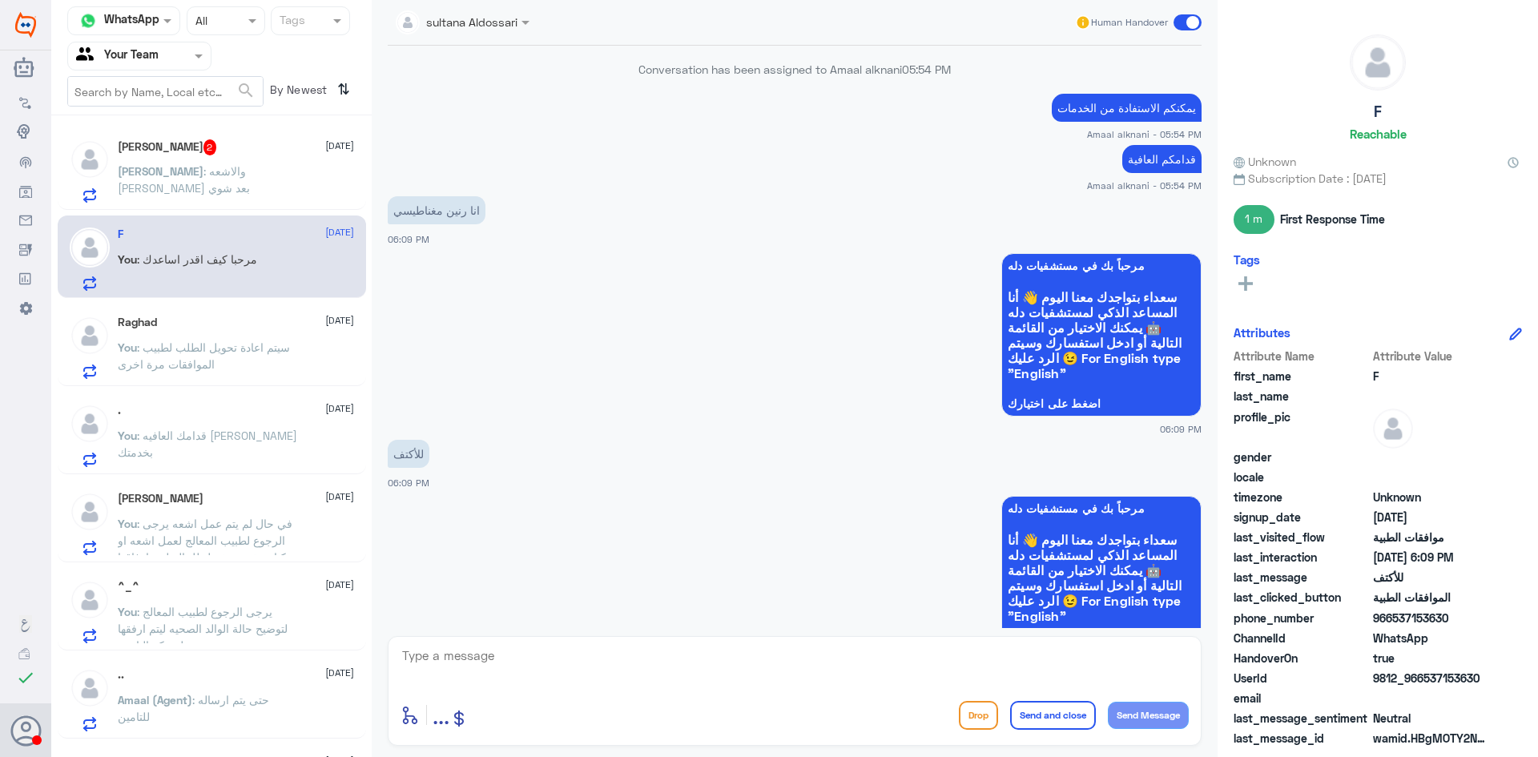
click at [167, 336] on div "Raghad [DATE] You : سيتم اعادة تحويل الطلب لطبيب الموافقات مرة اخرى" at bounding box center [236, 347] width 236 height 63
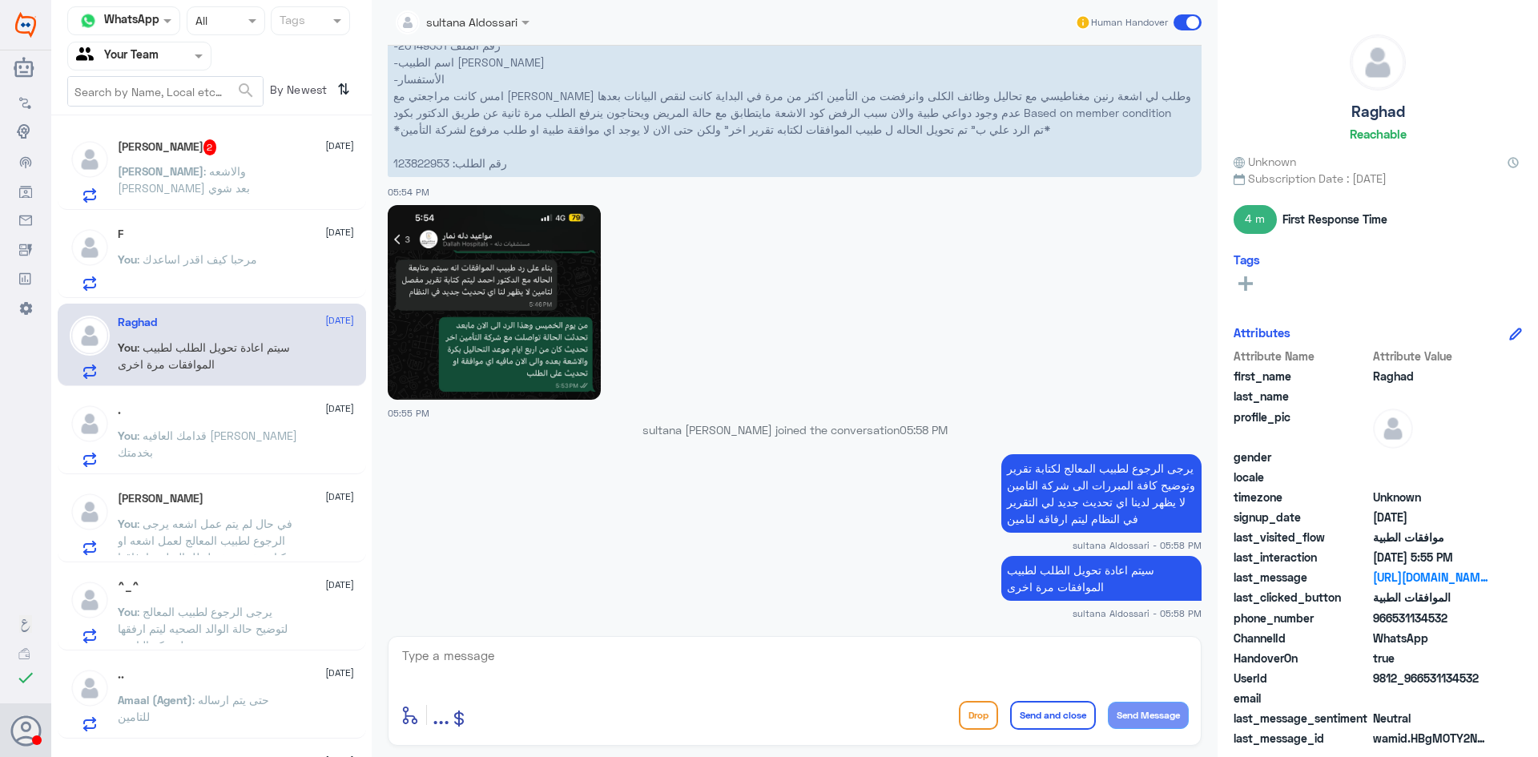
click at [213, 419] on div ". [DATE] You : قدامك العافيه [PERSON_NAME]نا بخدمتك" at bounding box center [236, 435] width 236 height 63
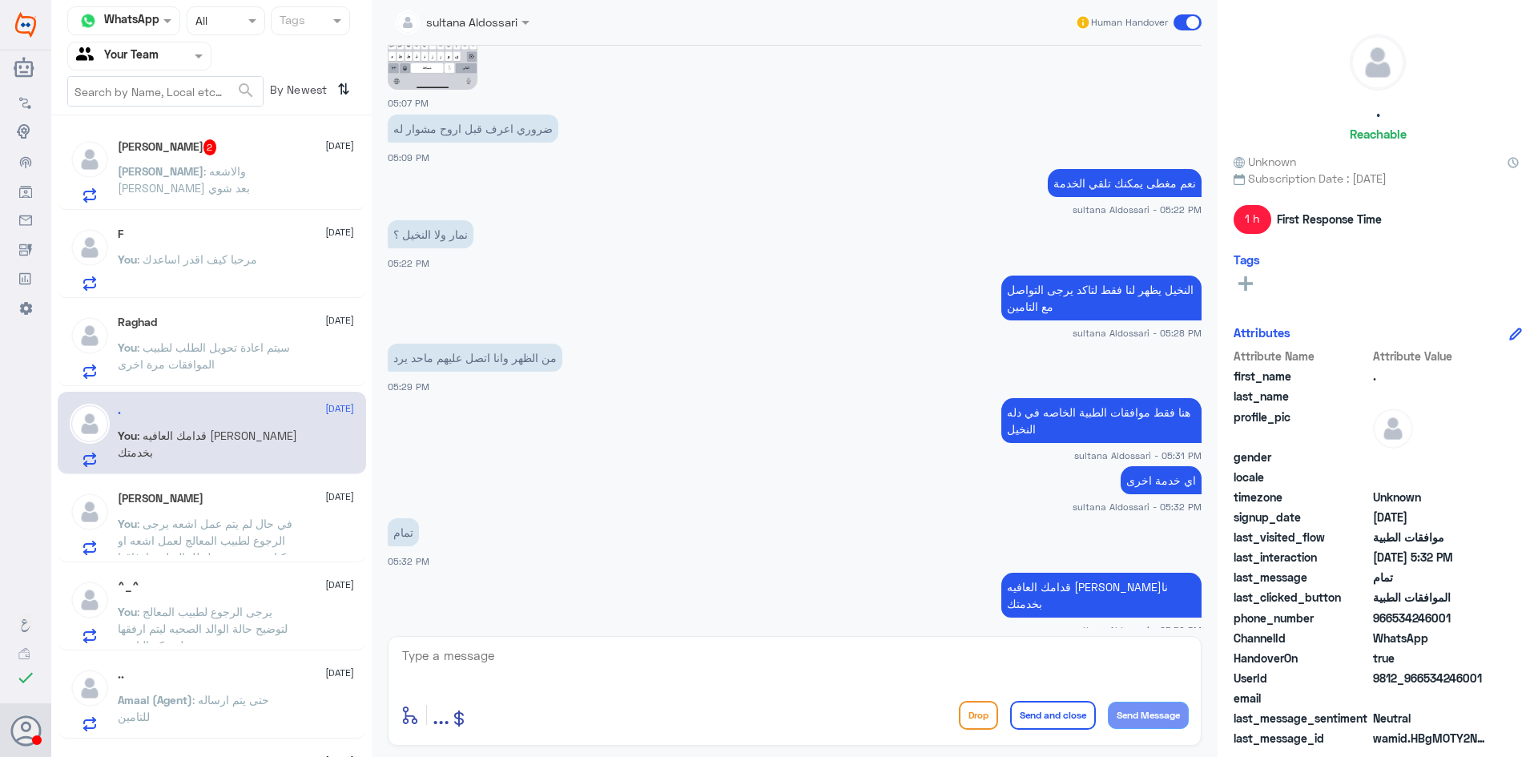
click at [219, 522] on span ": في حال لم يتم عمل اشعه يرجى الرجوع لطبيب المعالج لعمل اشعه او كتابة تقرير مفص…" at bounding box center [205, 549] width 175 height 64
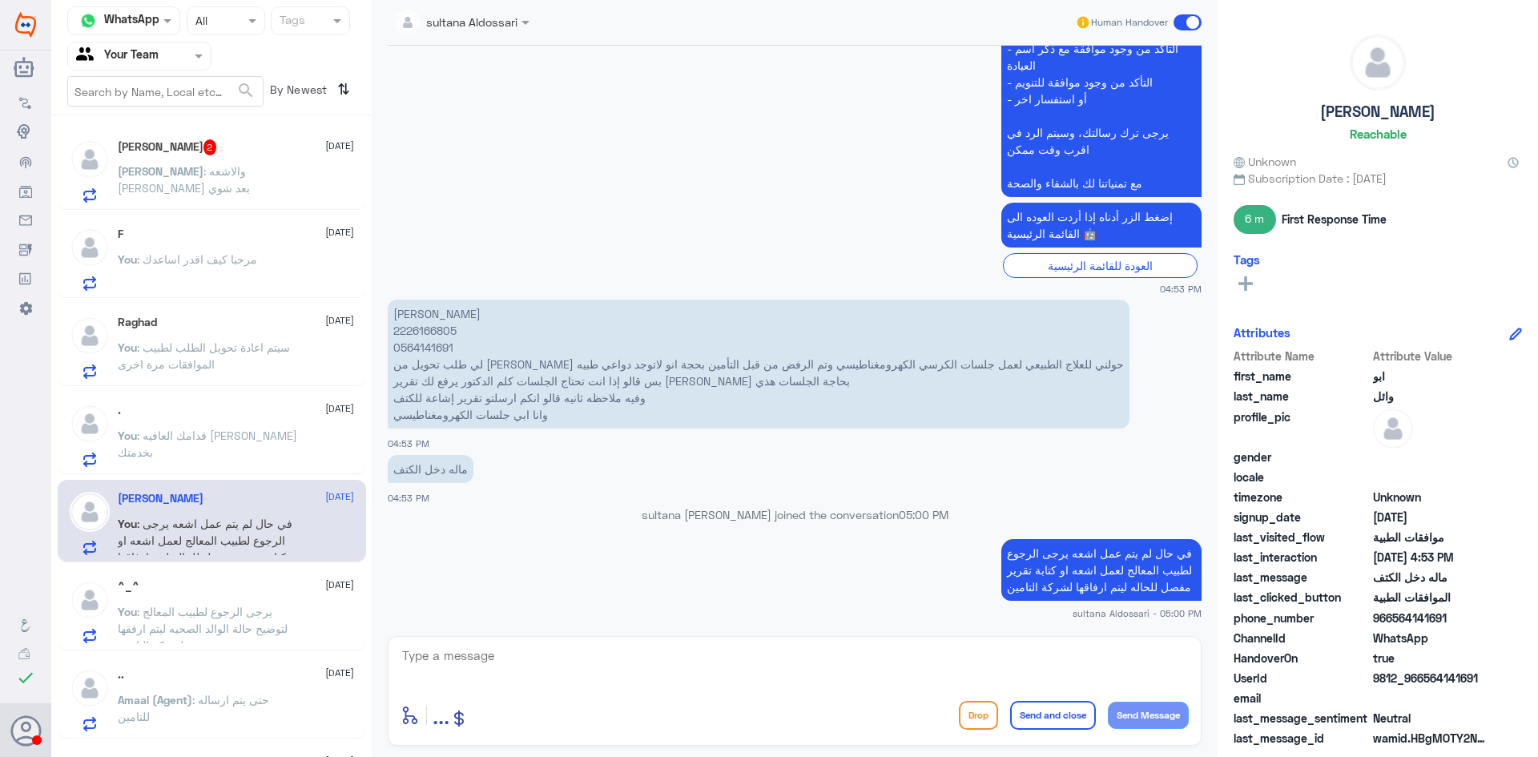
click at [130, 56] on input "text" at bounding box center [120, 55] width 88 height 18
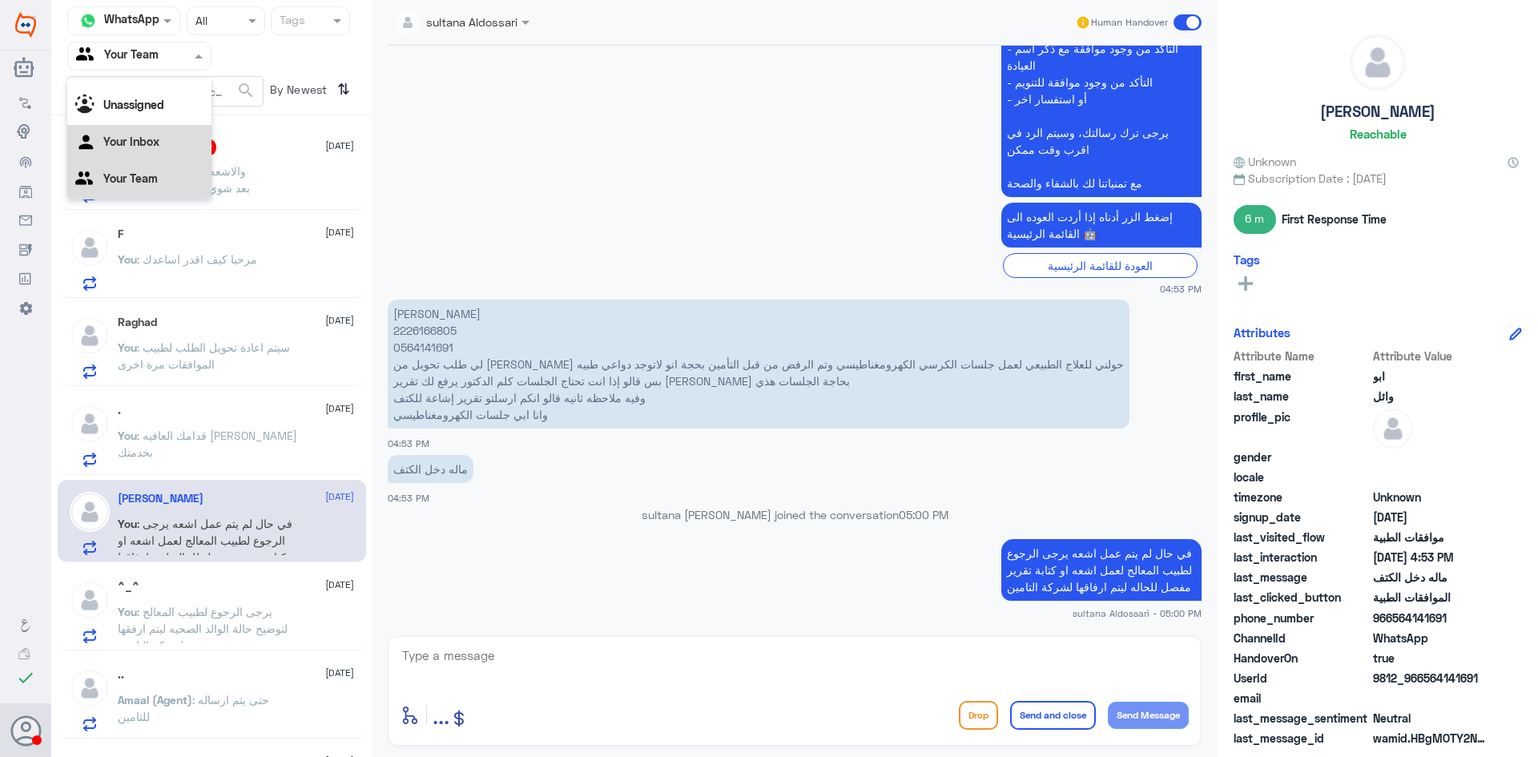
click at [128, 145] on Inbox "Your Inbox" at bounding box center [131, 142] width 56 height 14
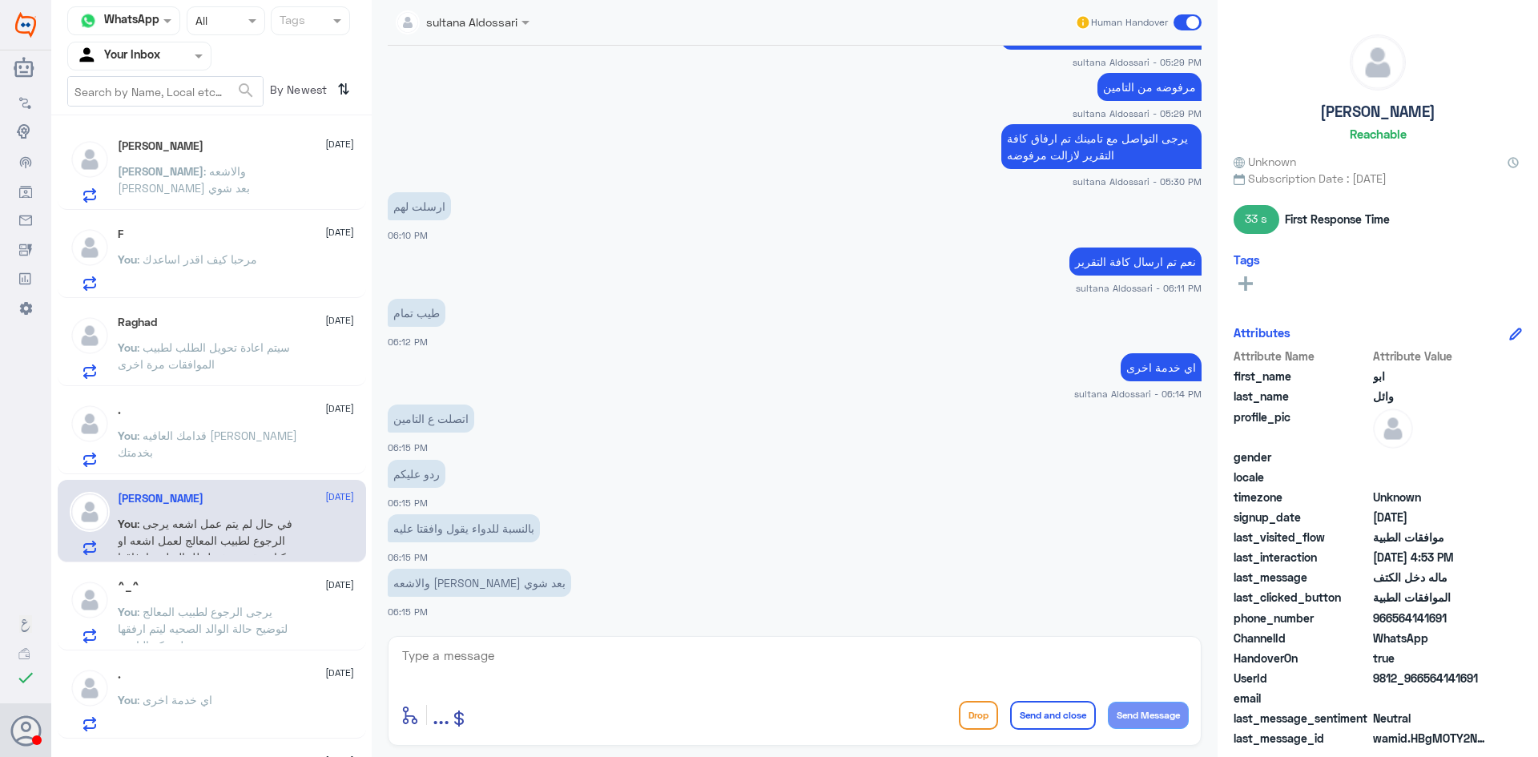
click at [159, 90] on input "text" at bounding box center [165, 91] width 195 height 29
click at [199, 55] on span at bounding box center [199, 56] width 8 height 4
click at [130, 107] on b "Unassigned" at bounding box center [133, 105] width 61 height 14
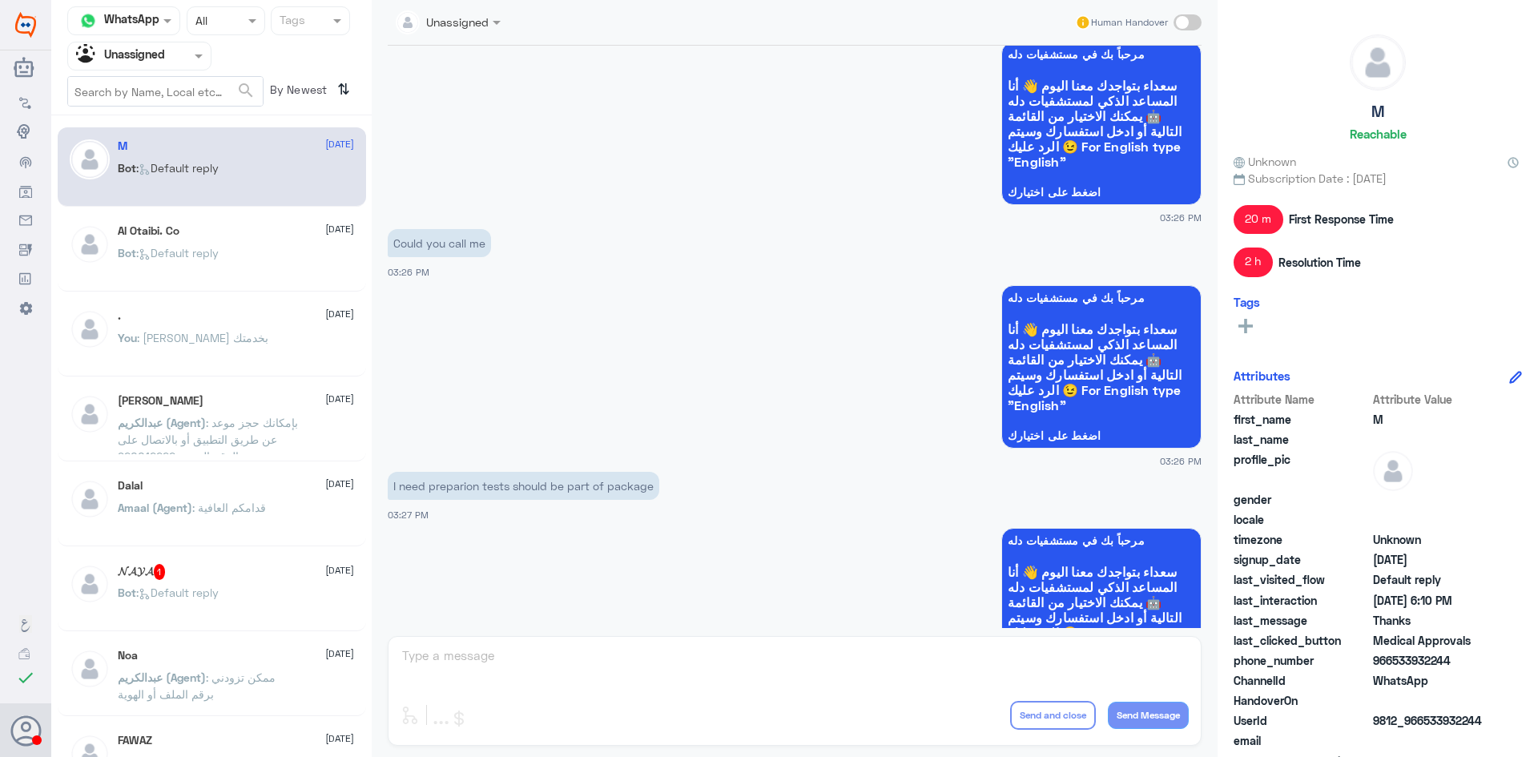
click at [1192, 18] on span at bounding box center [1187, 22] width 28 height 16
click at [0, 0] on input "checkbox" at bounding box center [0, 0] width 0 height 0
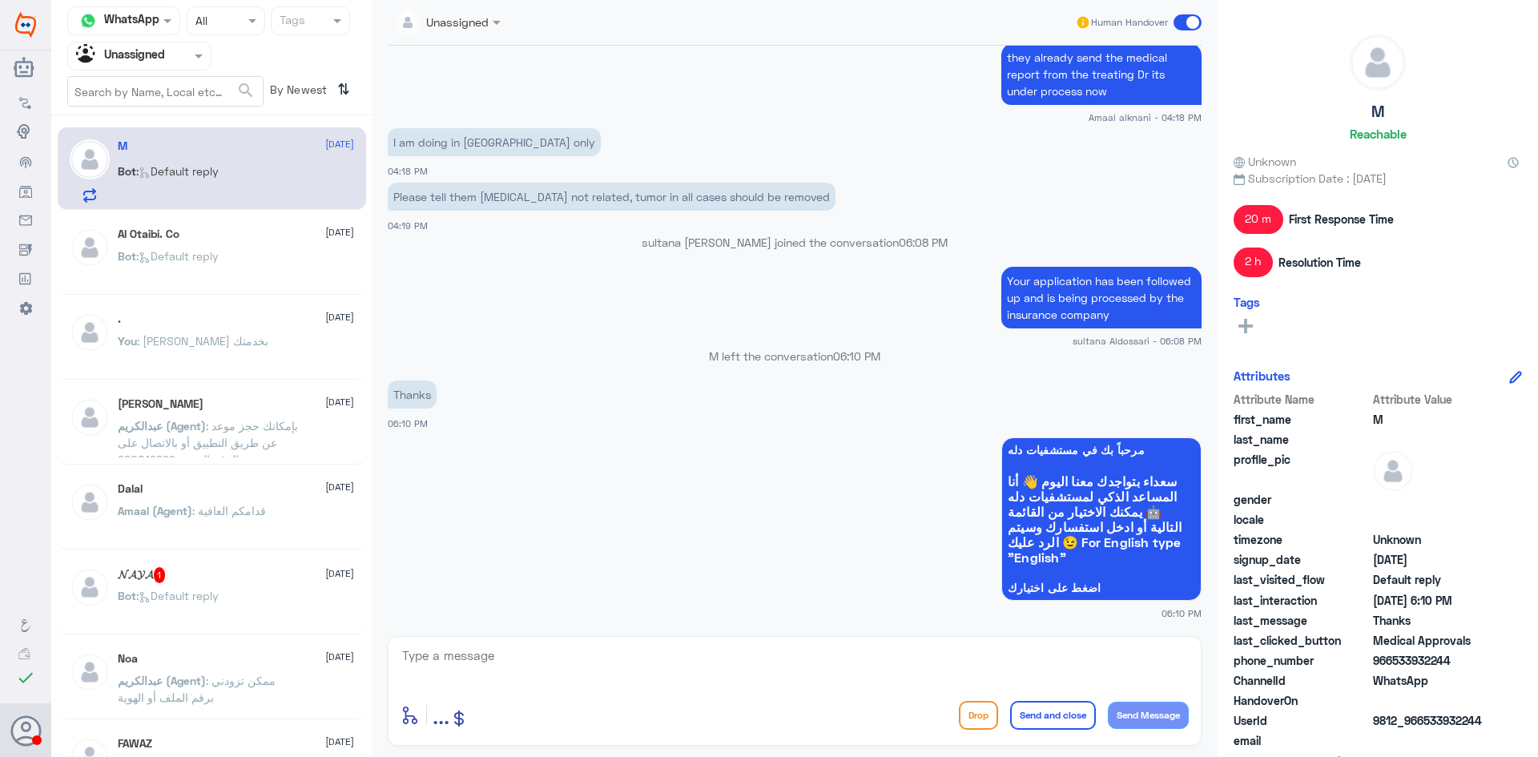
click at [850, 665] on textarea at bounding box center [794, 664] width 788 height 39
type textarea "ه"
type textarea "i"
paste textarea "approved"
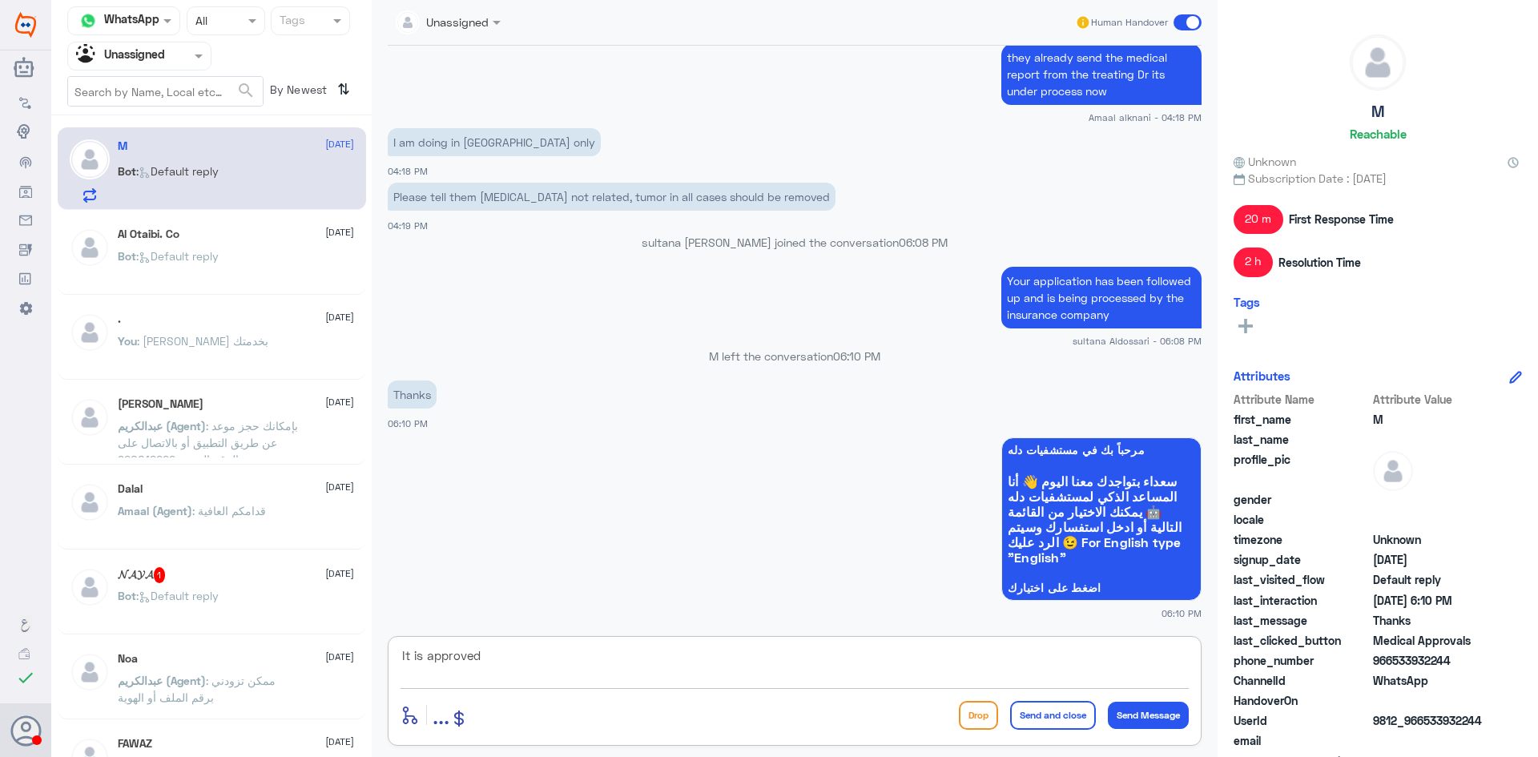
type textarea "It is approved"
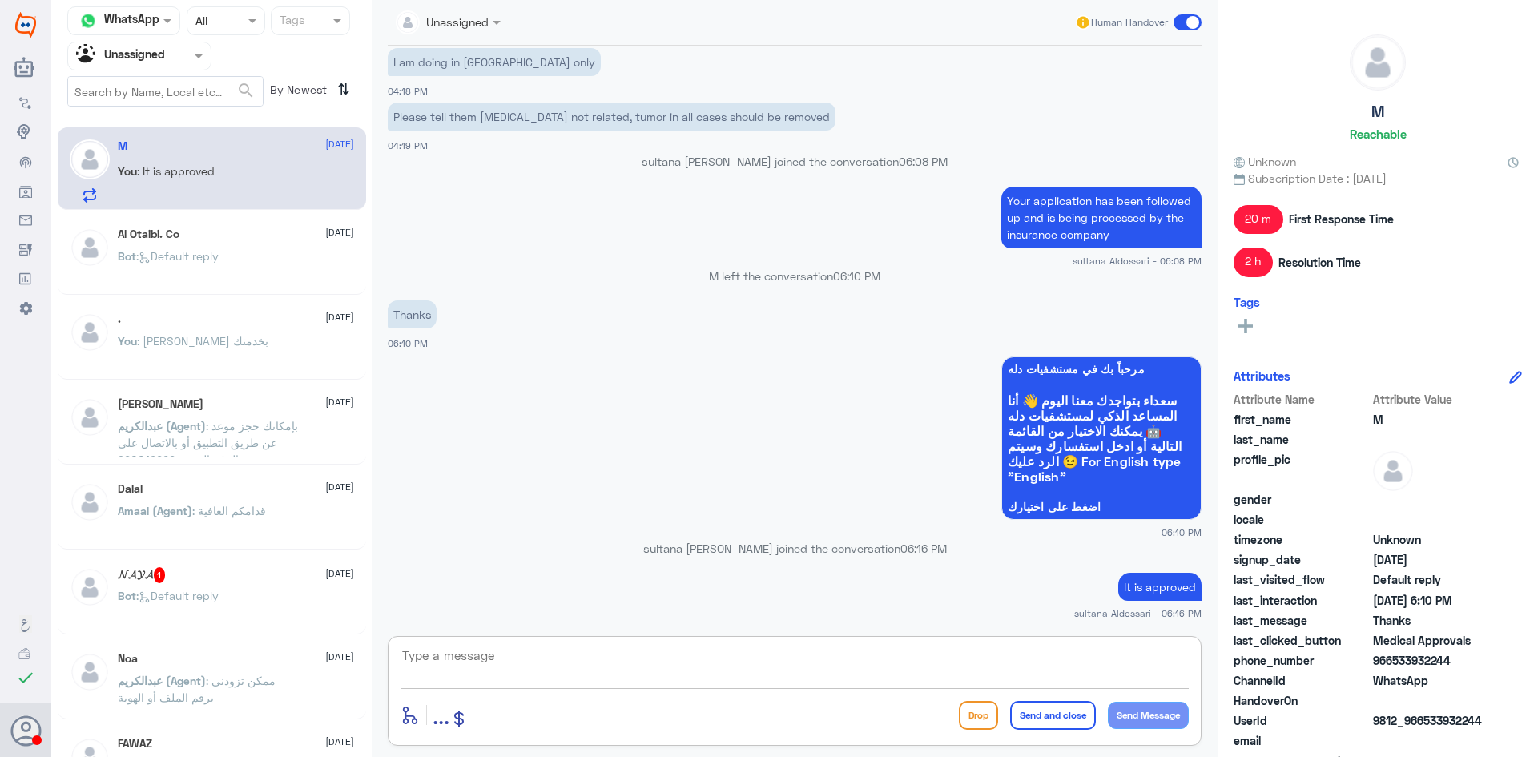
click at [190, 56] on div at bounding box center [139, 55] width 143 height 18
click at [161, 145] on div "Your Inbox" at bounding box center [139, 143] width 144 height 37
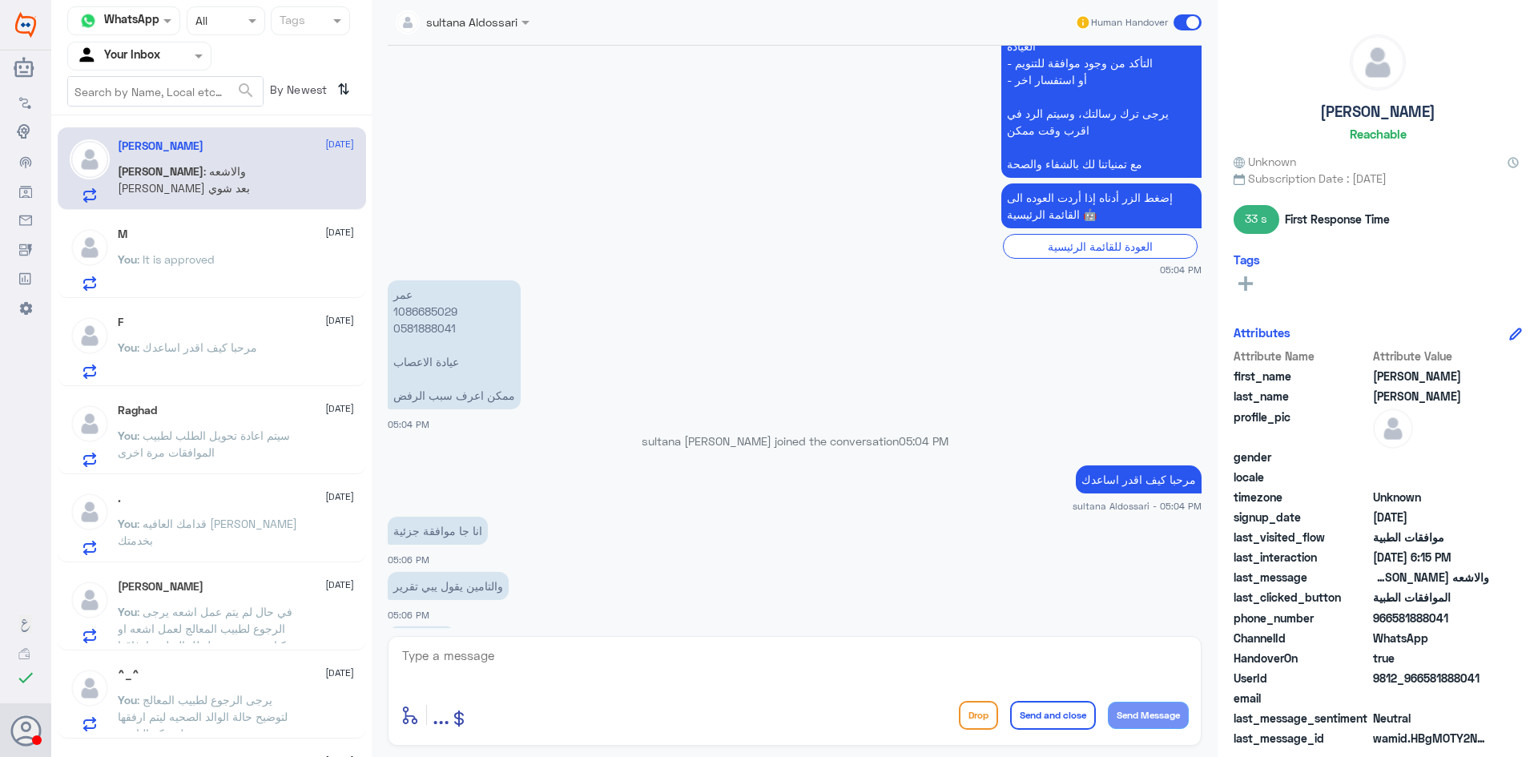
scroll to position [1704, 0]
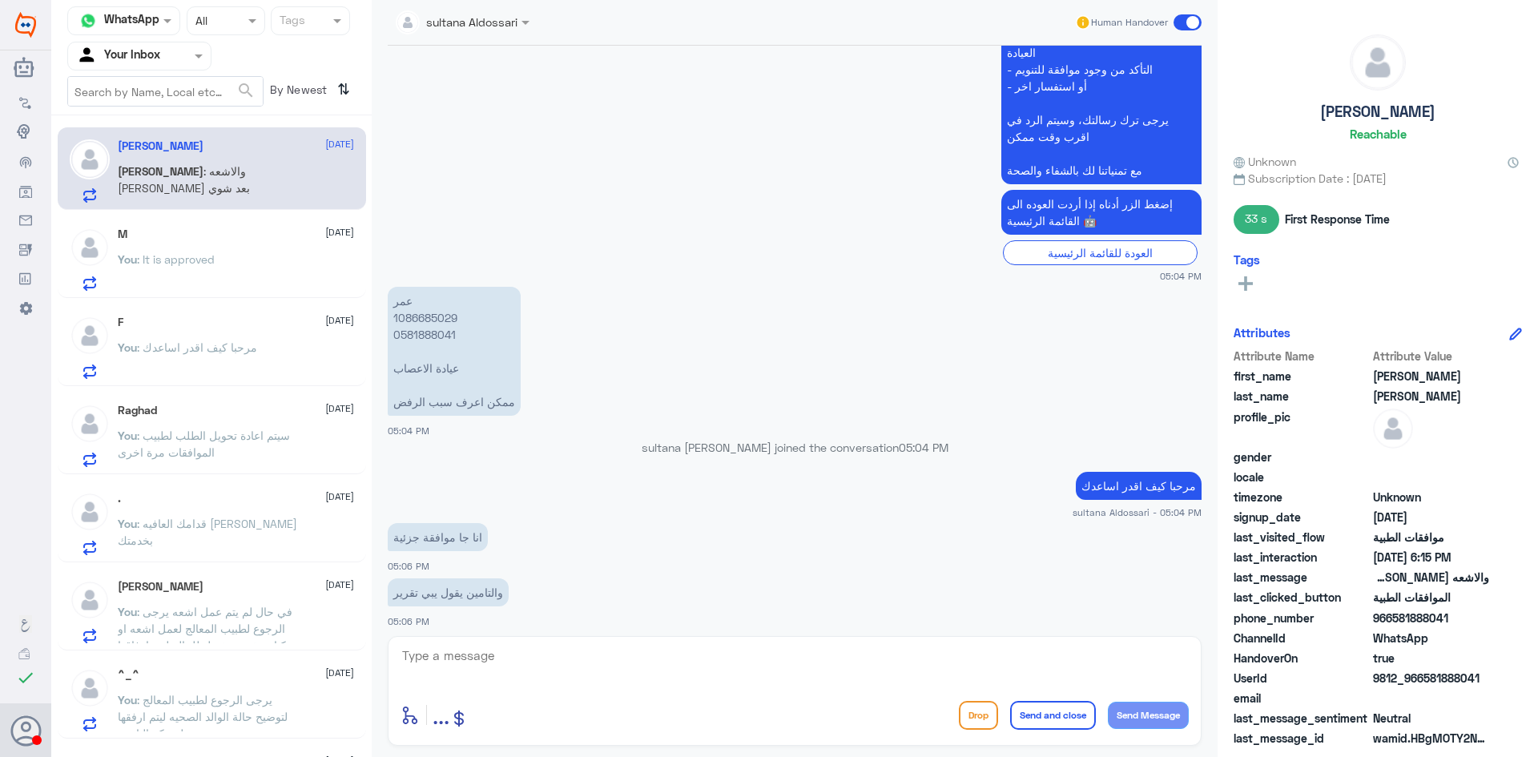
click at [421, 324] on p "عمر 1086685029 0581888041 عيادة الاعصاب ممكن اعرف سبب الرفض" at bounding box center [454, 351] width 133 height 129
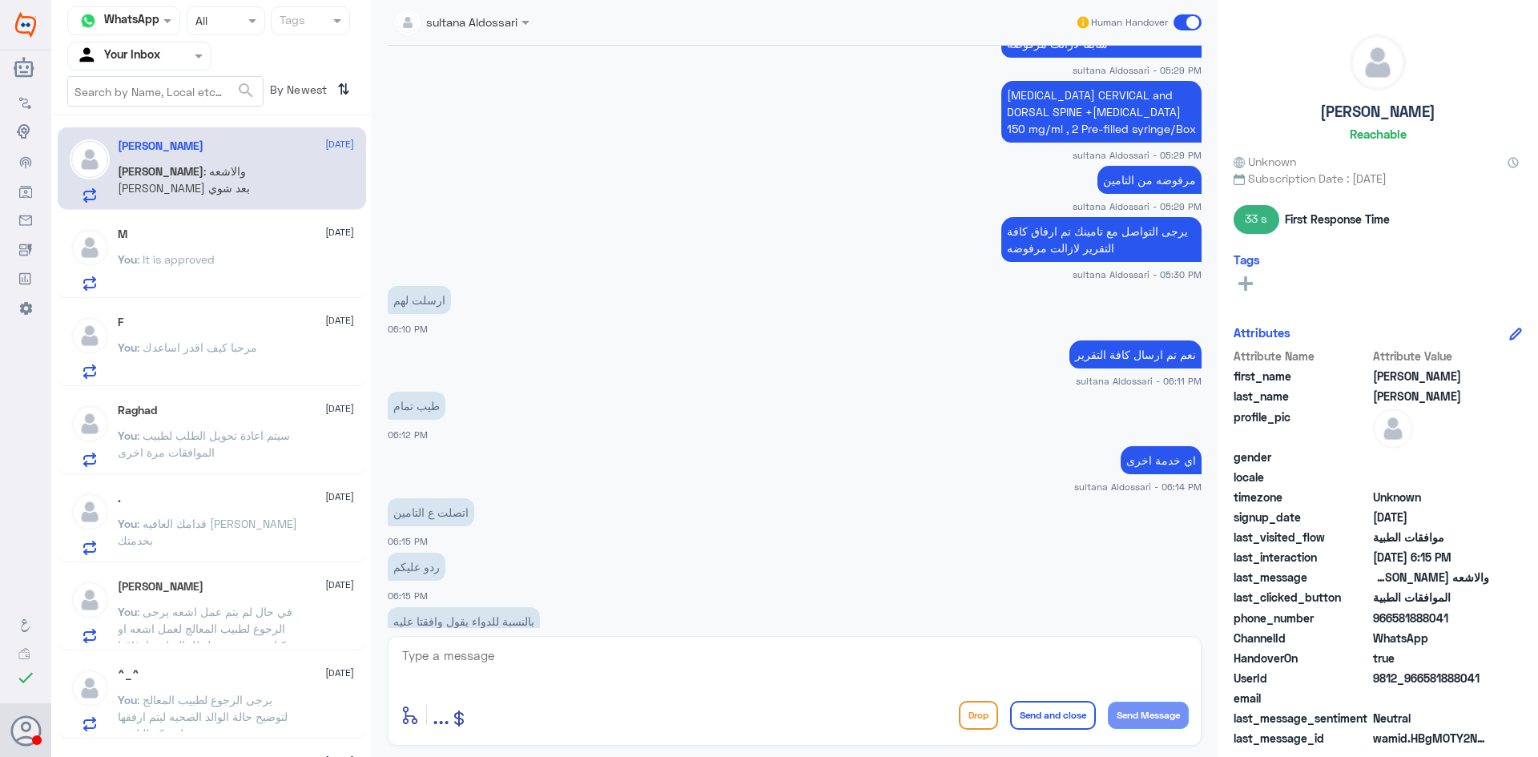
scroll to position [2632, 0]
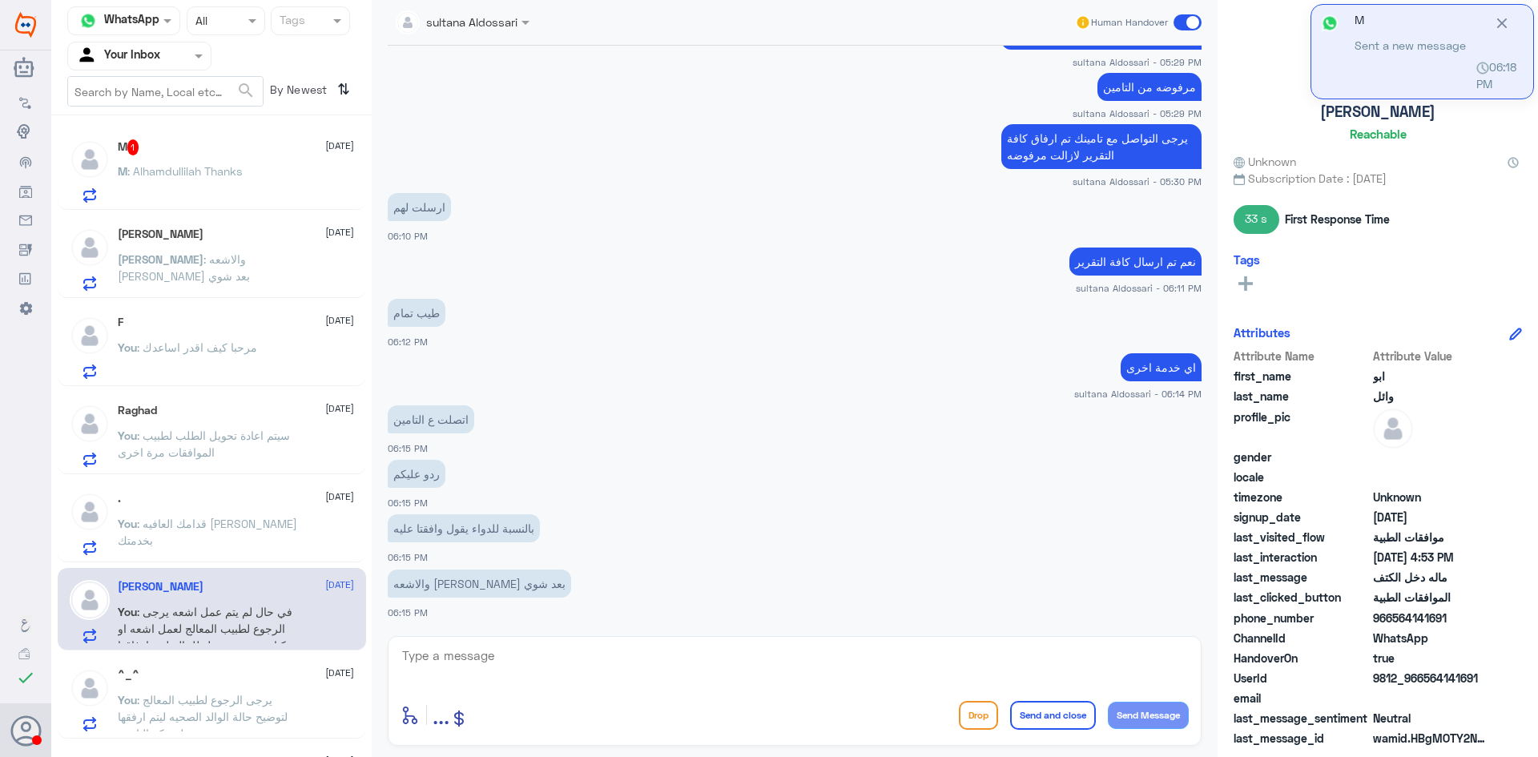
click at [778, 656] on textarea at bounding box center [794, 664] width 788 height 39
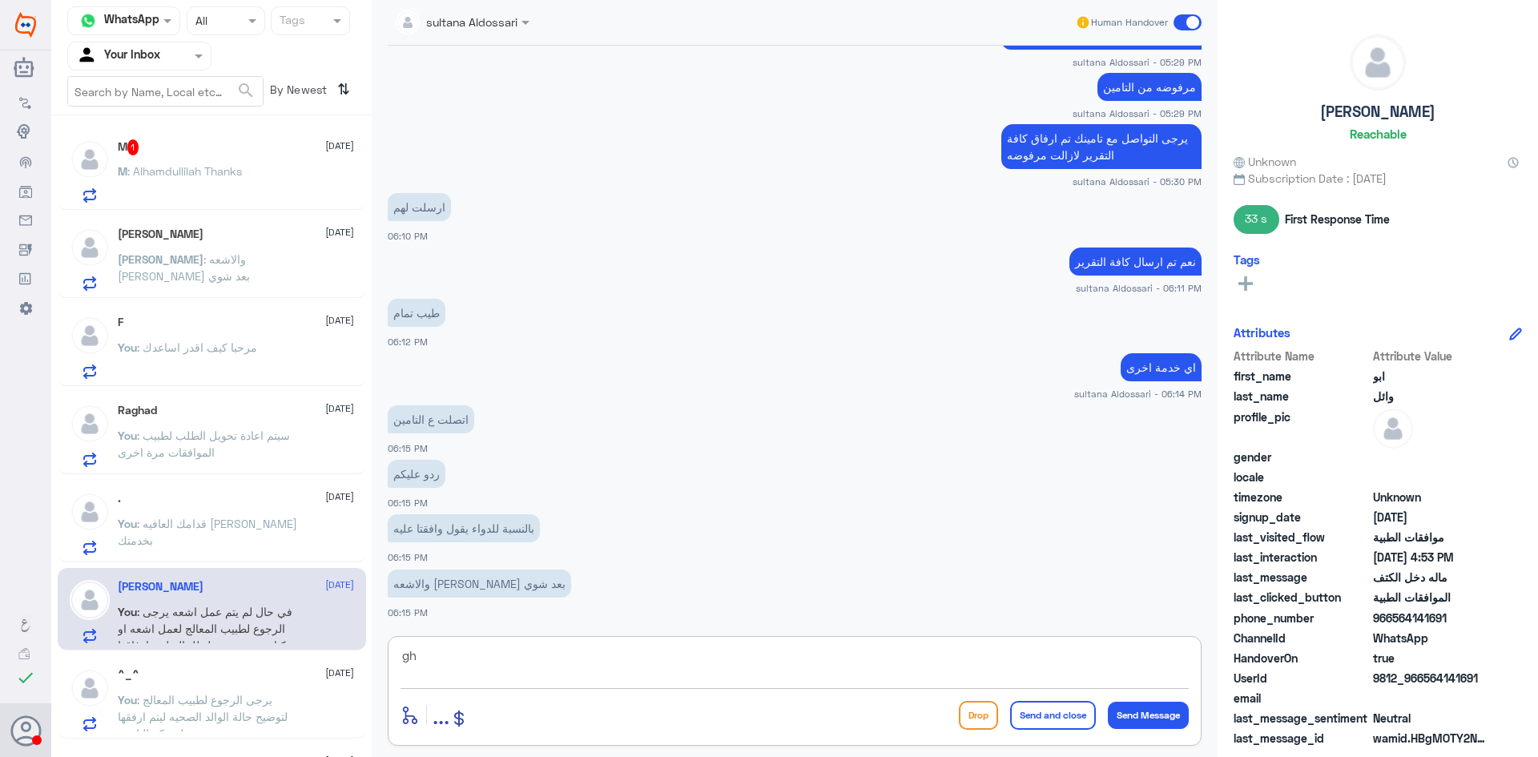
type textarea "g"
type textarea "لايوجد اي تحديث لدينا من قبل التامين"
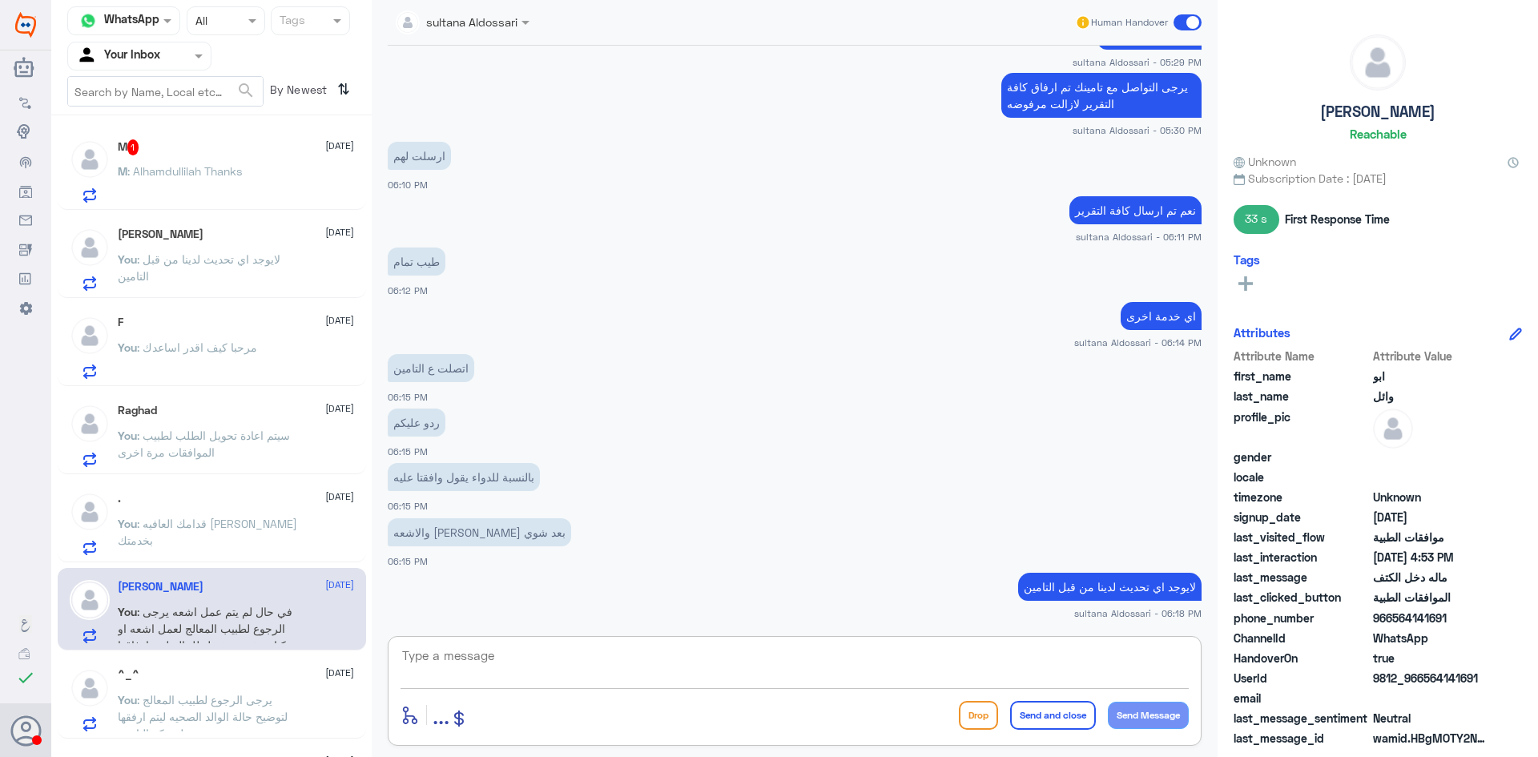
click at [611, 651] on textarea at bounding box center [794, 664] width 788 height 39
paste textarea "[DATE]"
type textarea "الدواء رافضينه لوجود موافقه تاريخ سابق [DATE]"
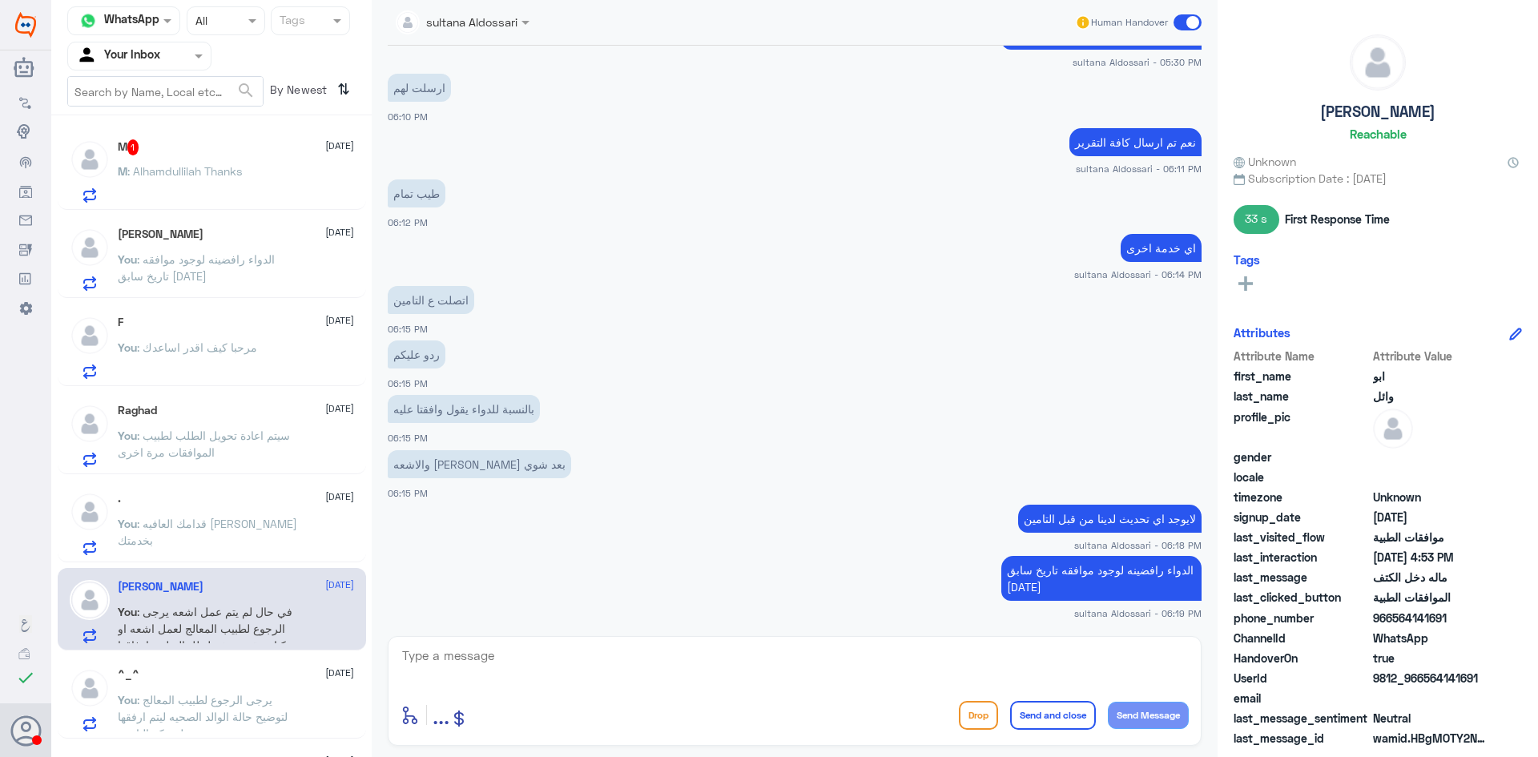
click at [224, 179] on p "M : Alhamdullilah Thanks" at bounding box center [180, 183] width 124 height 40
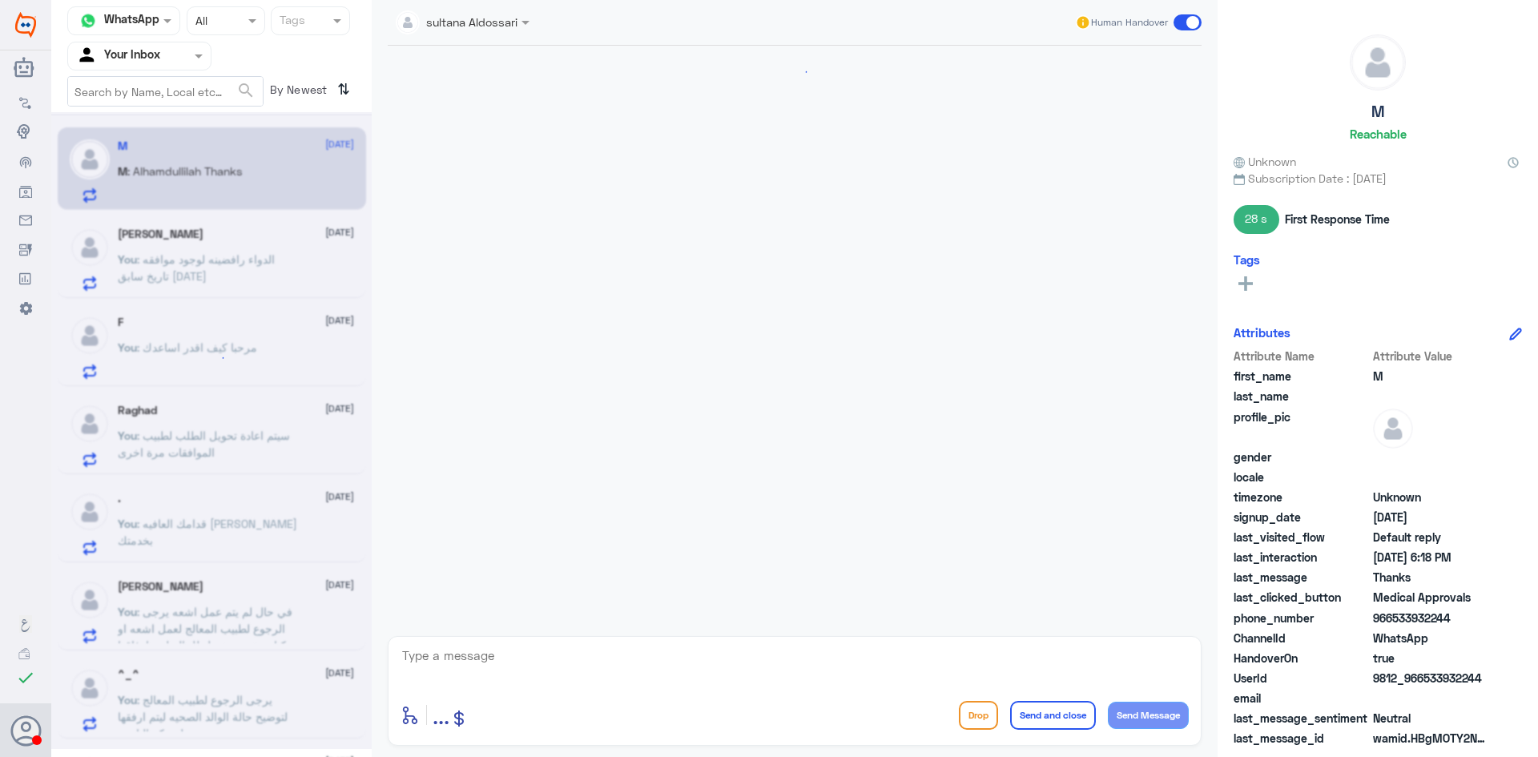
scroll to position [845, 0]
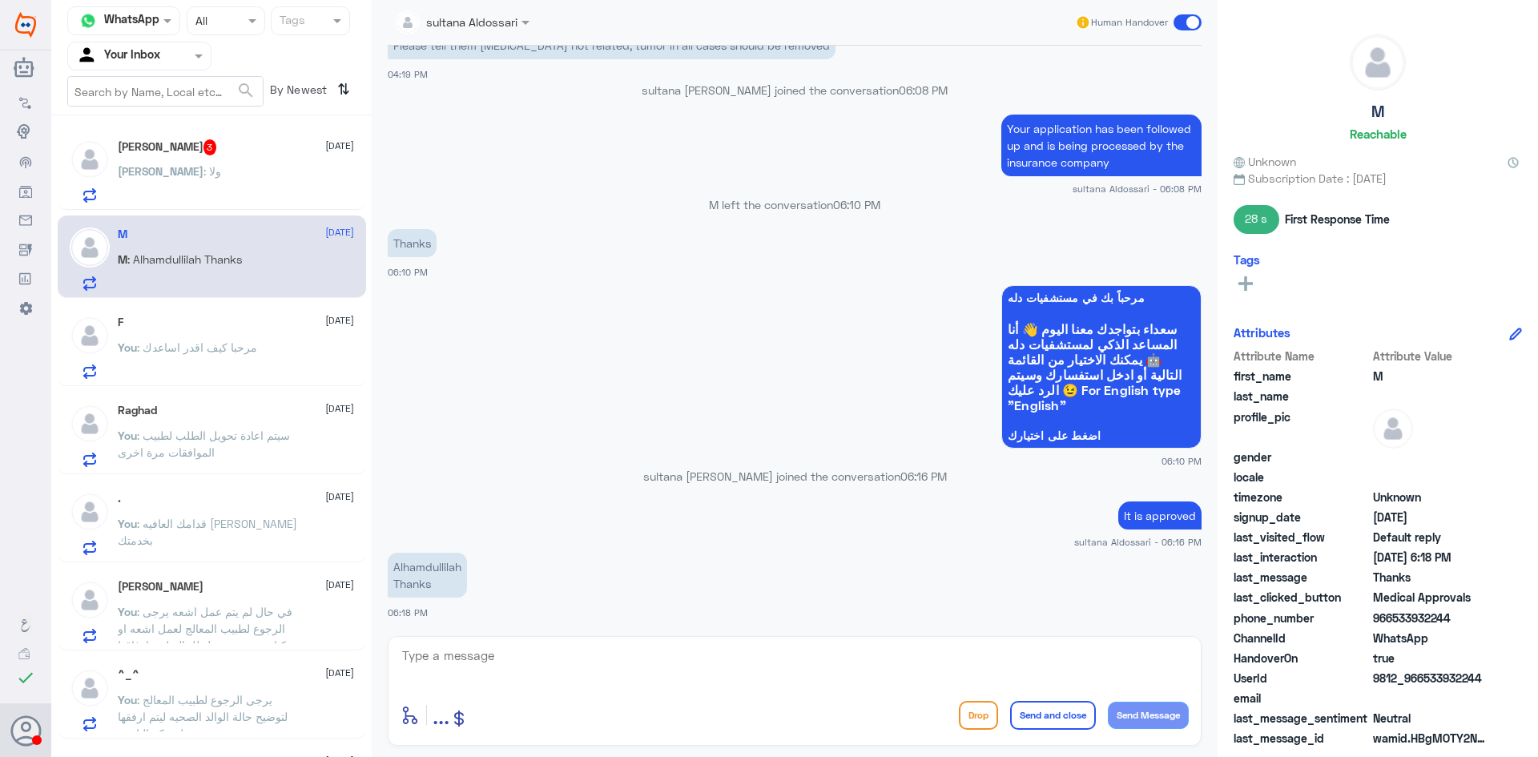
click at [539, 645] on textarea at bounding box center [794, 664] width 788 height 39
paste textarea "Can I help you with other services"
type textarea "Can I help you with other services"
drag, startPoint x: 457, startPoint y: 651, endPoint x: 383, endPoint y: 642, distance: 75.0
click at [384, 642] on div "sultana Aldossari Human Handover [DATE] They said dallah approval department di…" at bounding box center [795, 381] width 846 height 762
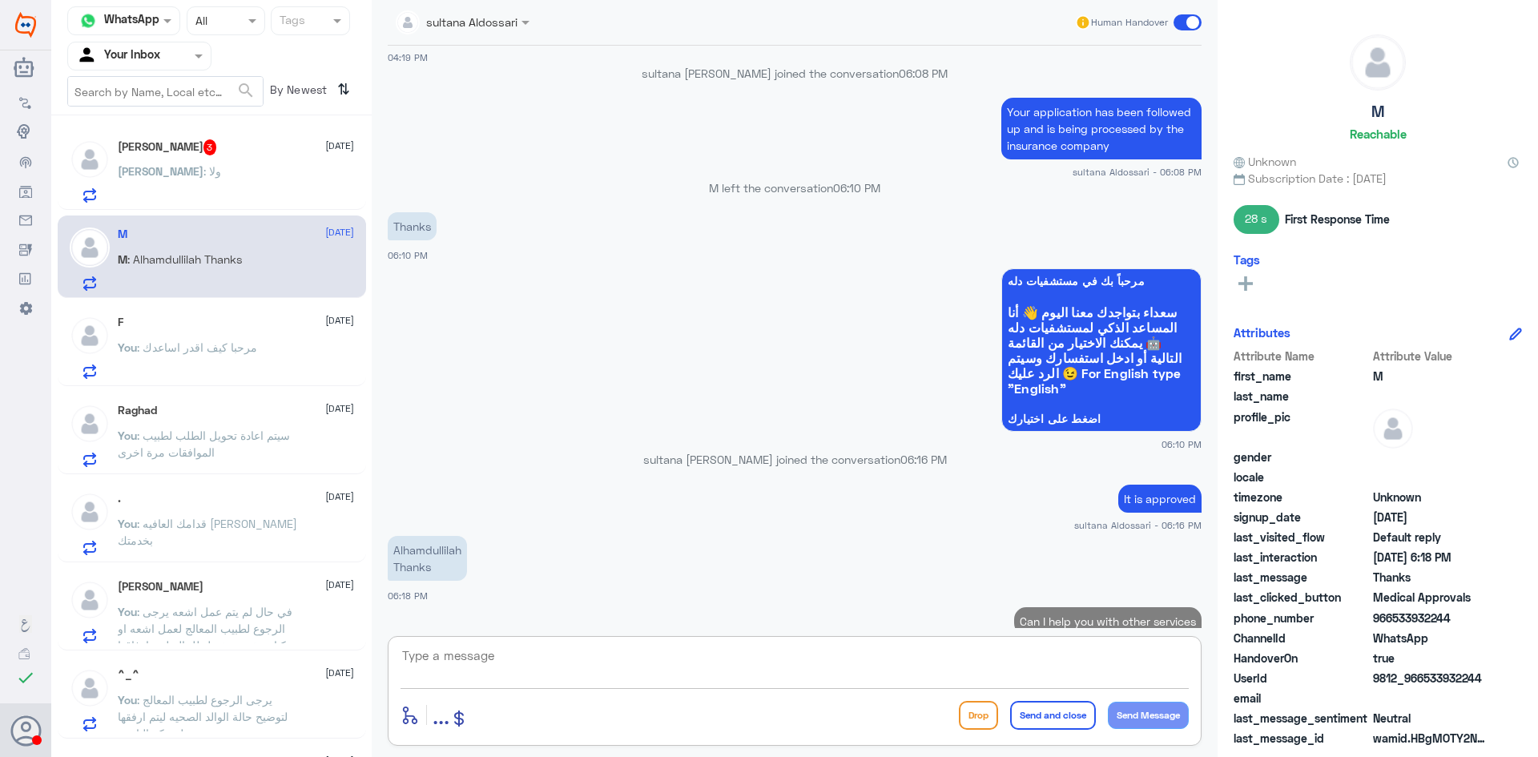
scroll to position [896, 0]
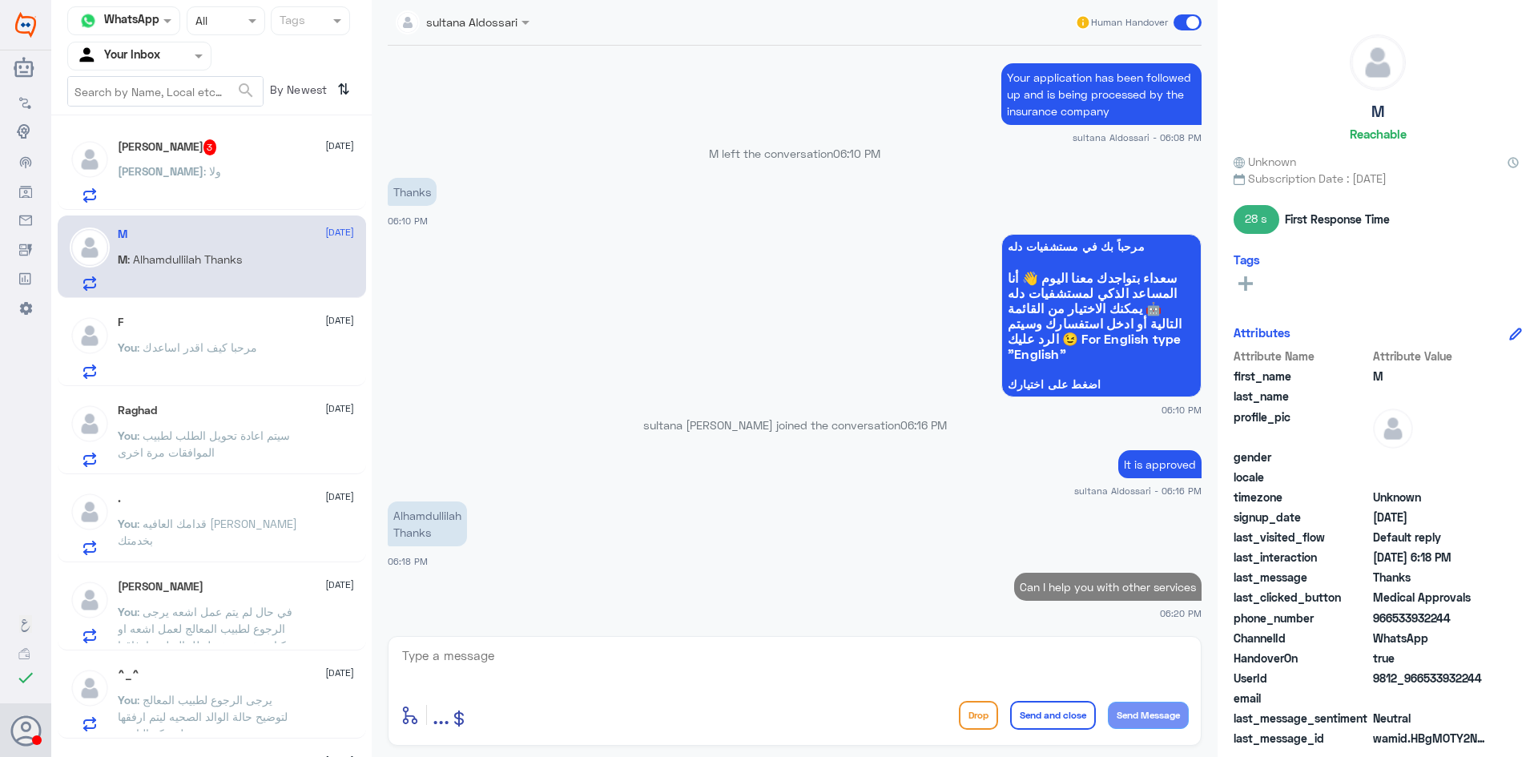
click at [232, 178] on div "[PERSON_NAME] : ولا" at bounding box center [236, 185] width 236 height 36
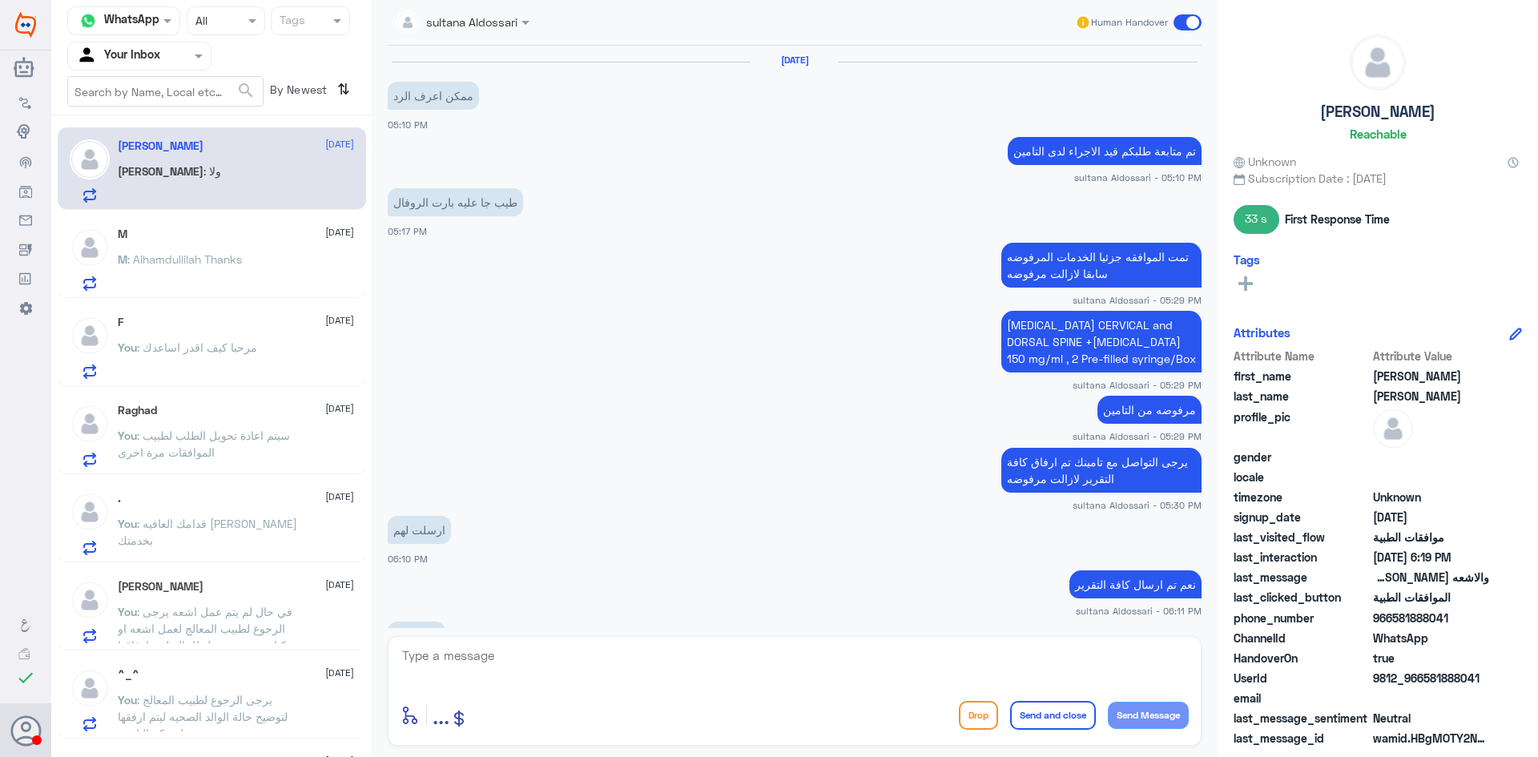
scroll to position [607, 0]
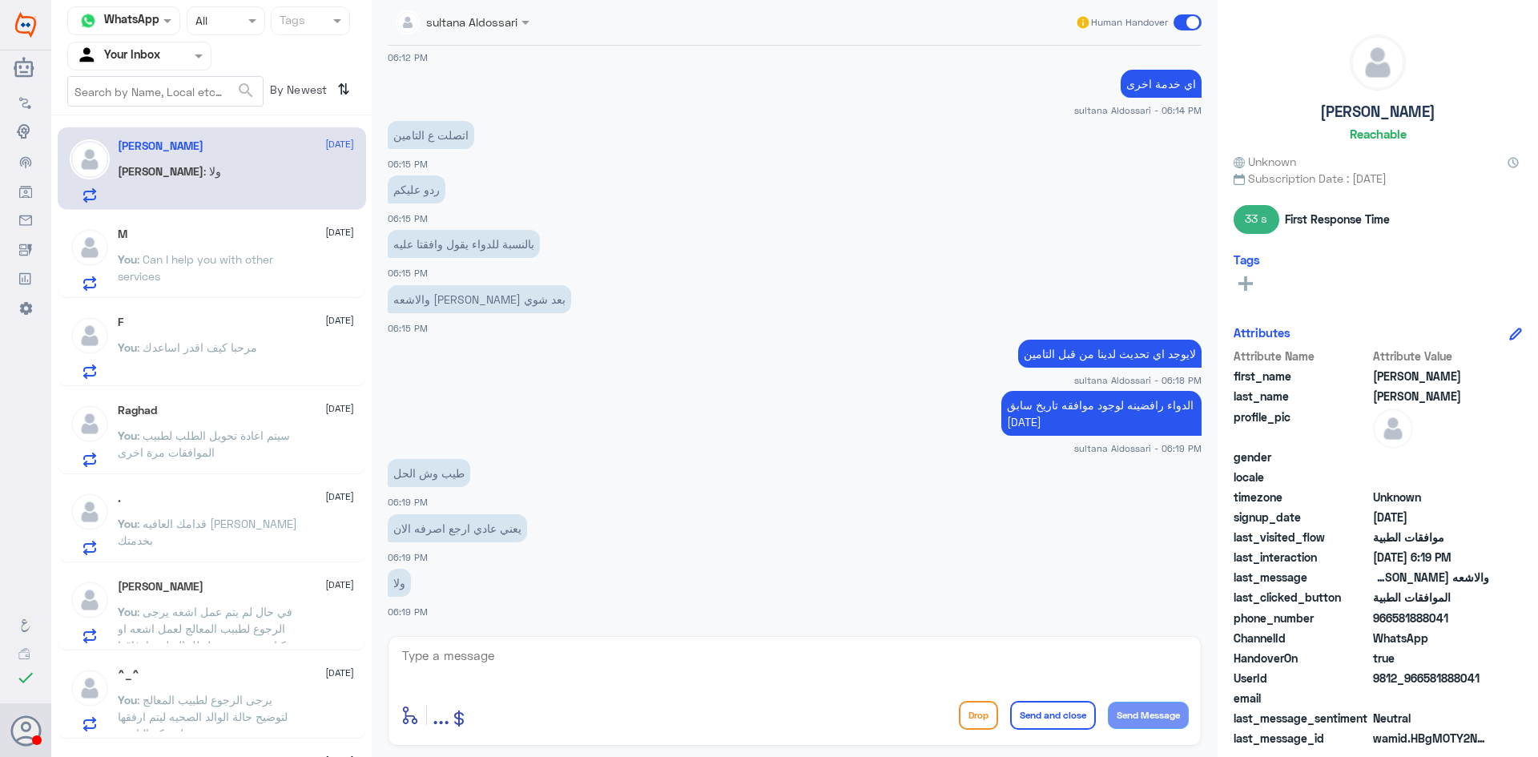
click at [648, 666] on textarea at bounding box center [794, 664] width 788 height 39
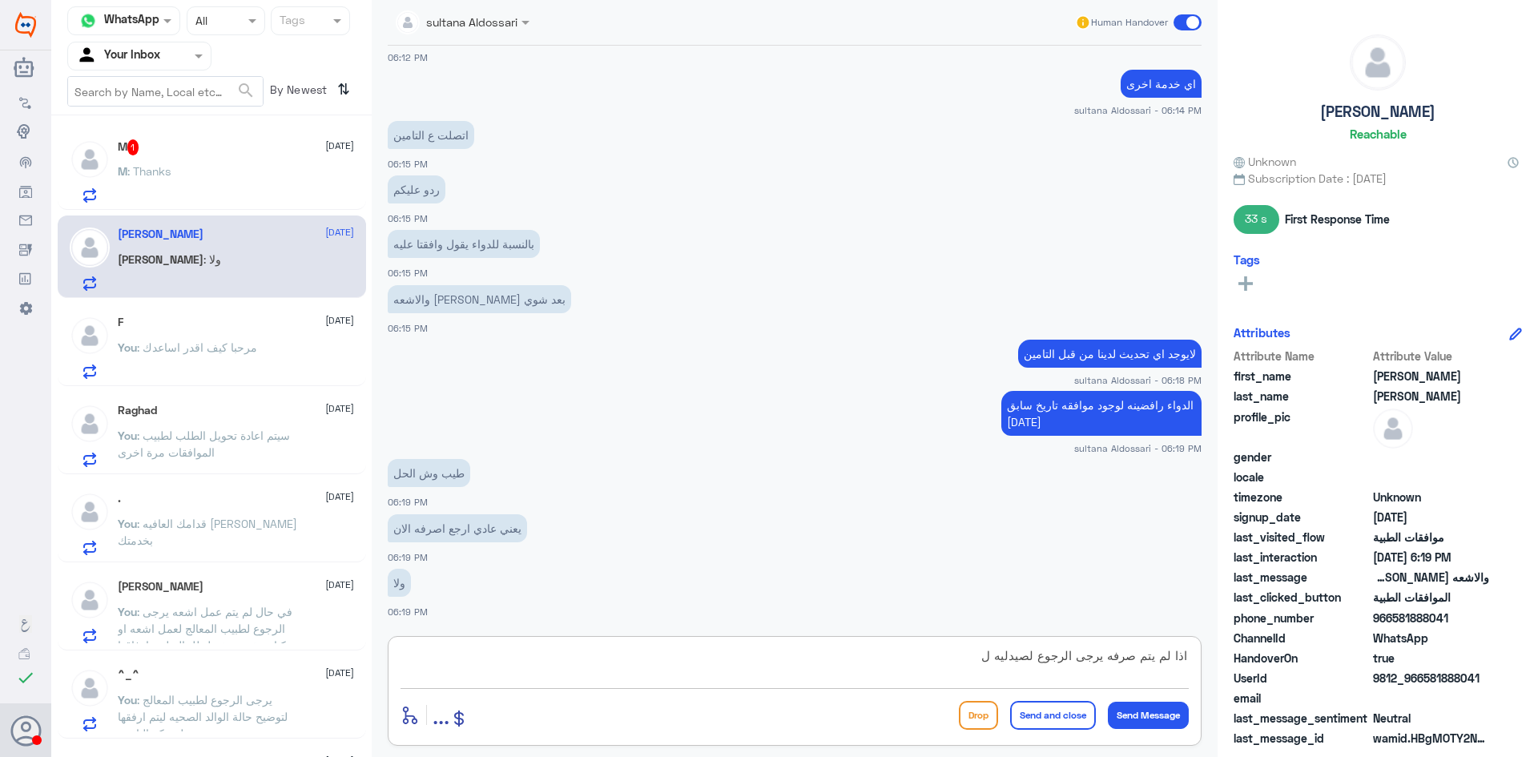
type textarea "اذا لم يتم صرفه يرجى الرجوع لصيدليه"
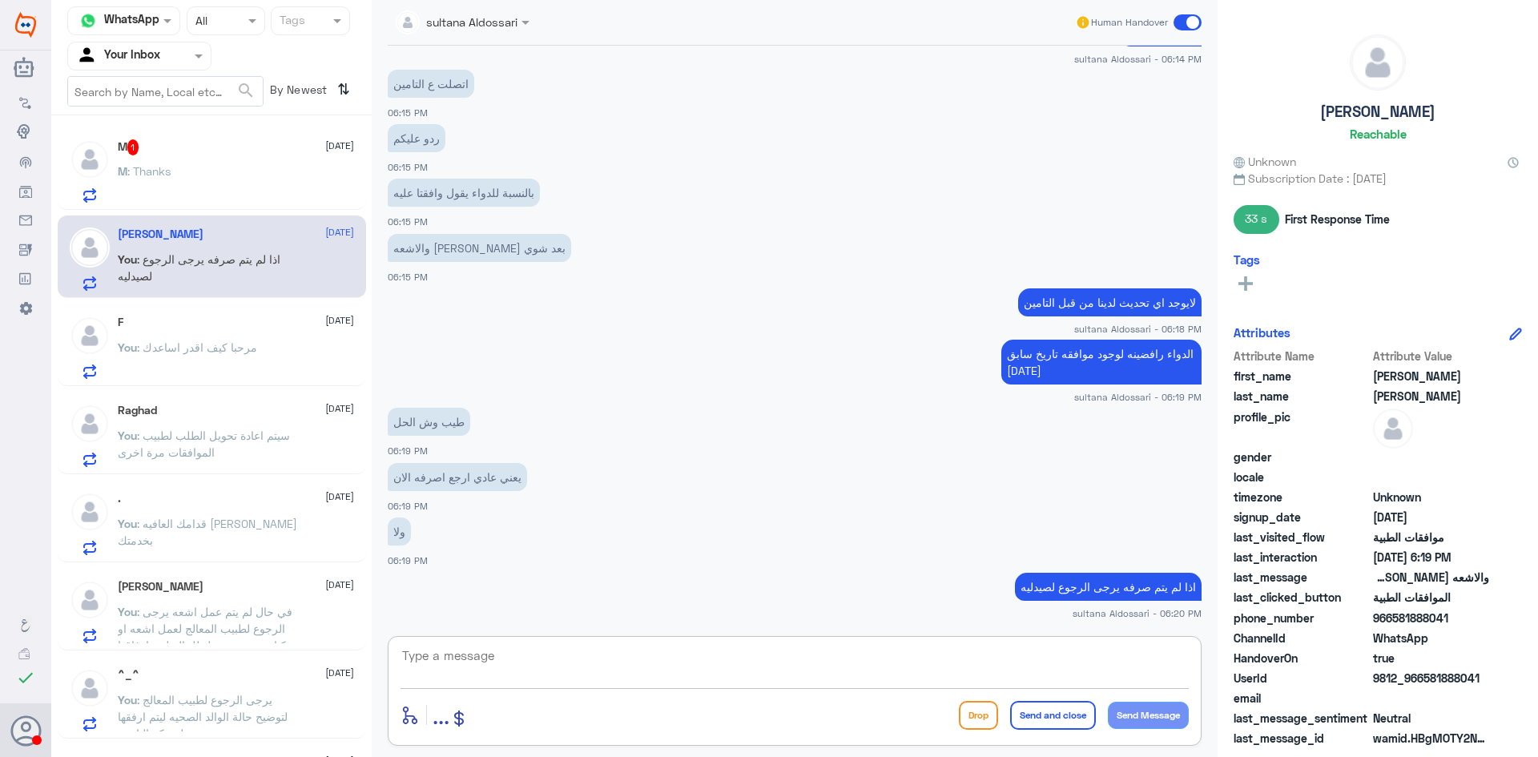
click at [901, 664] on textarea at bounding box center [794, 664] width 788 height 39
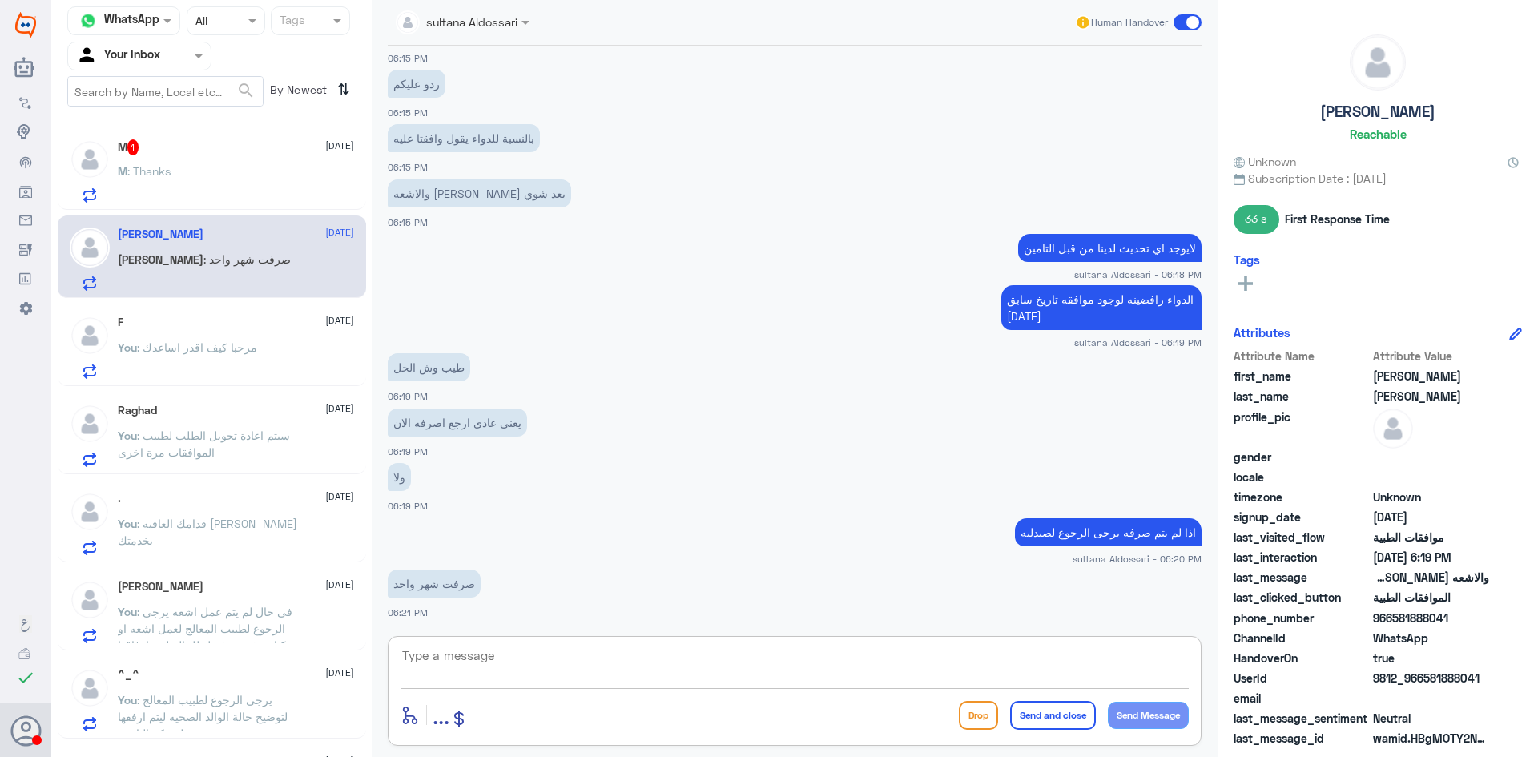
scroll to position [767, 0]
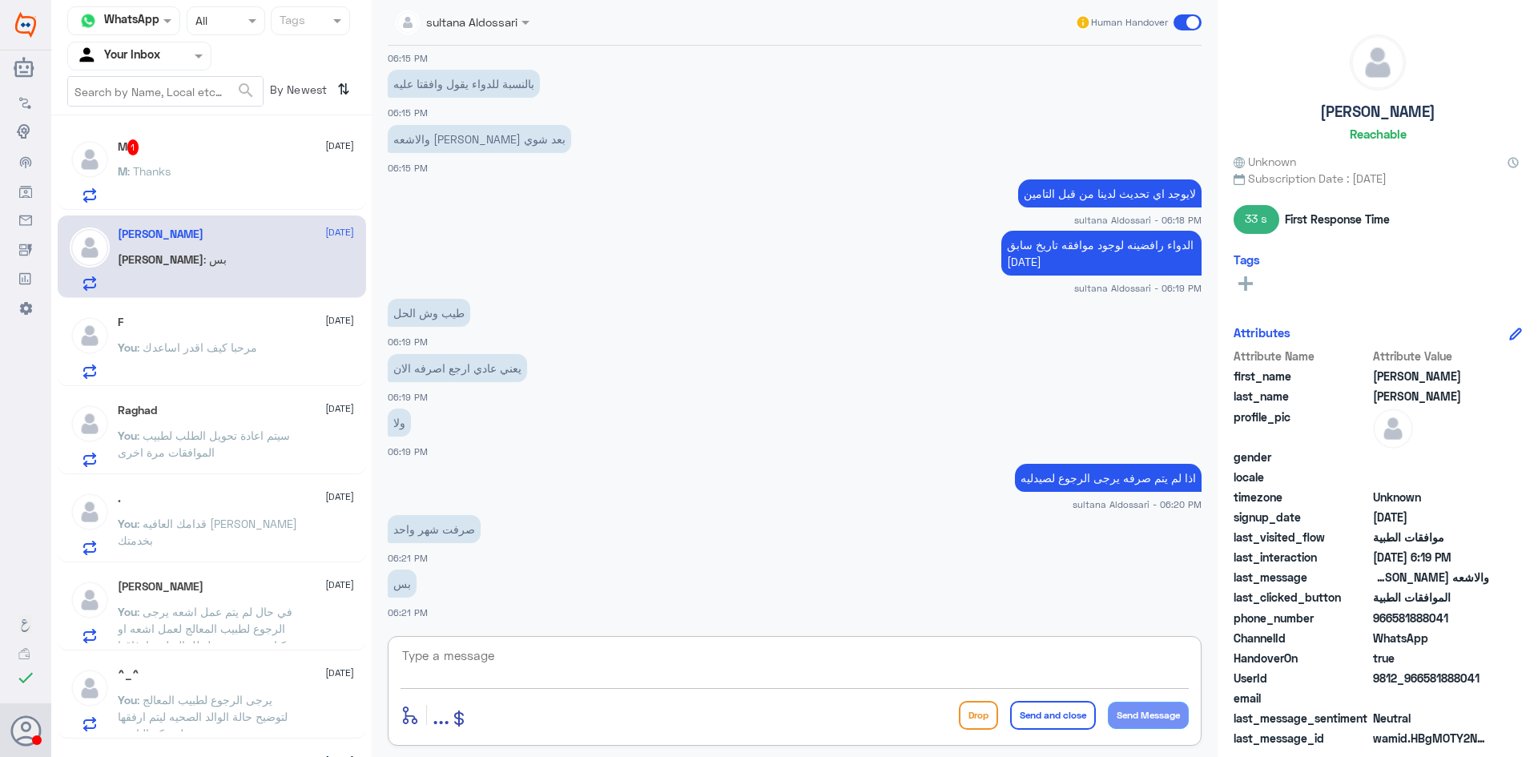
click at [685, 656] on textarea at bounding box center [794, 664] width 788 height 39
type textarea "الموافقه شهر فقط من التامين"
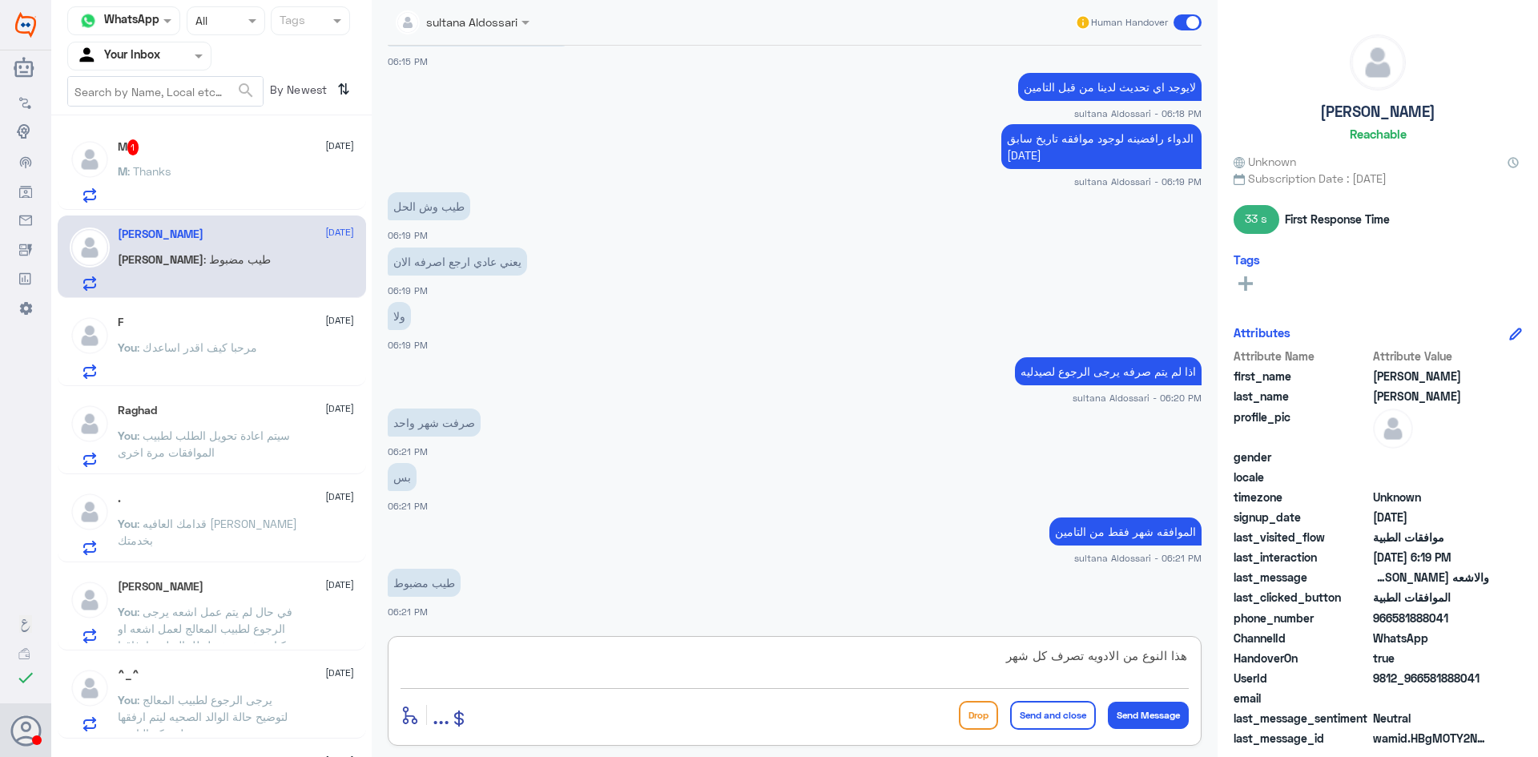
scroll to position [928, 0]
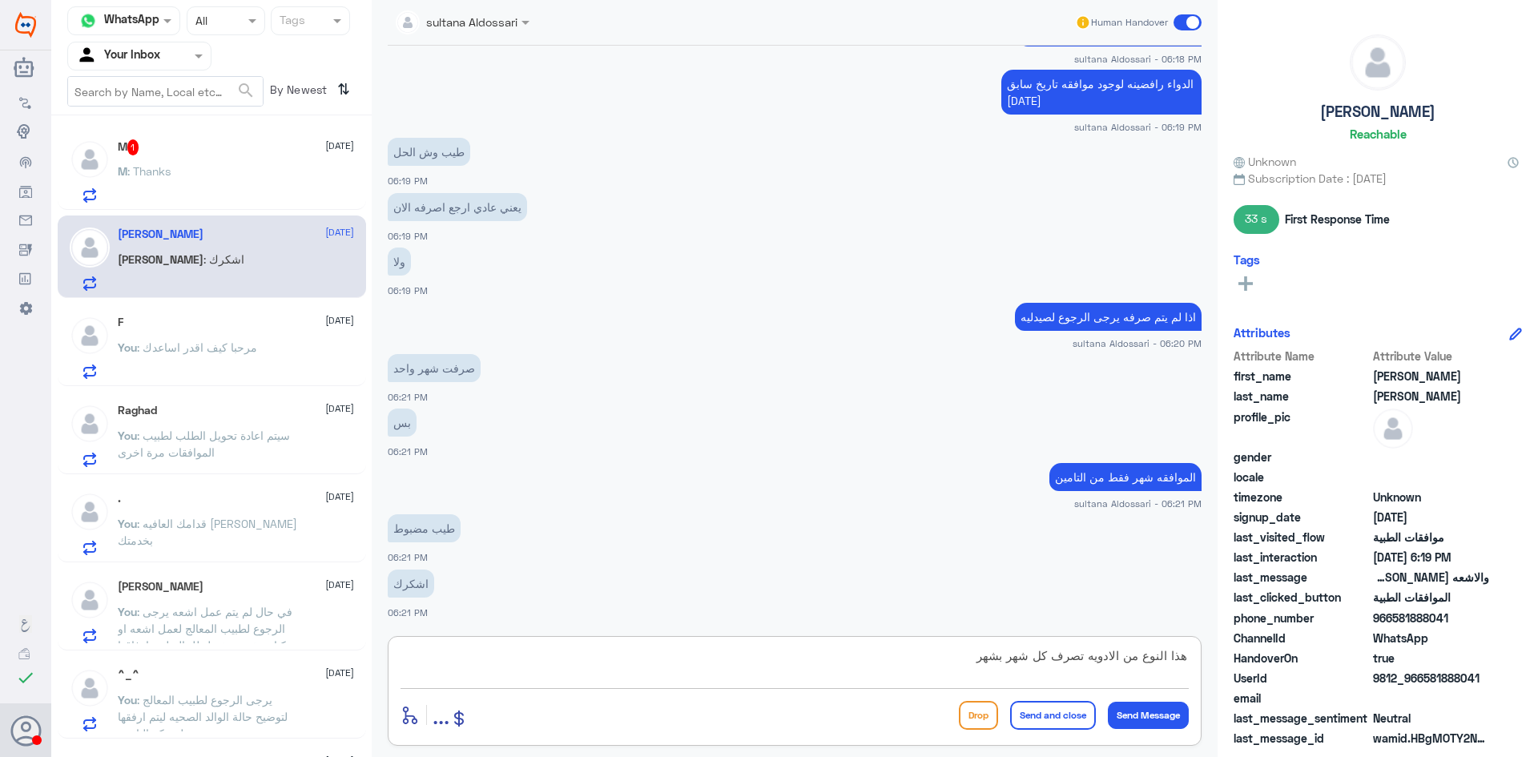
type textarea "هذا النوع من الادويه تصرف كل شهر بشهره"
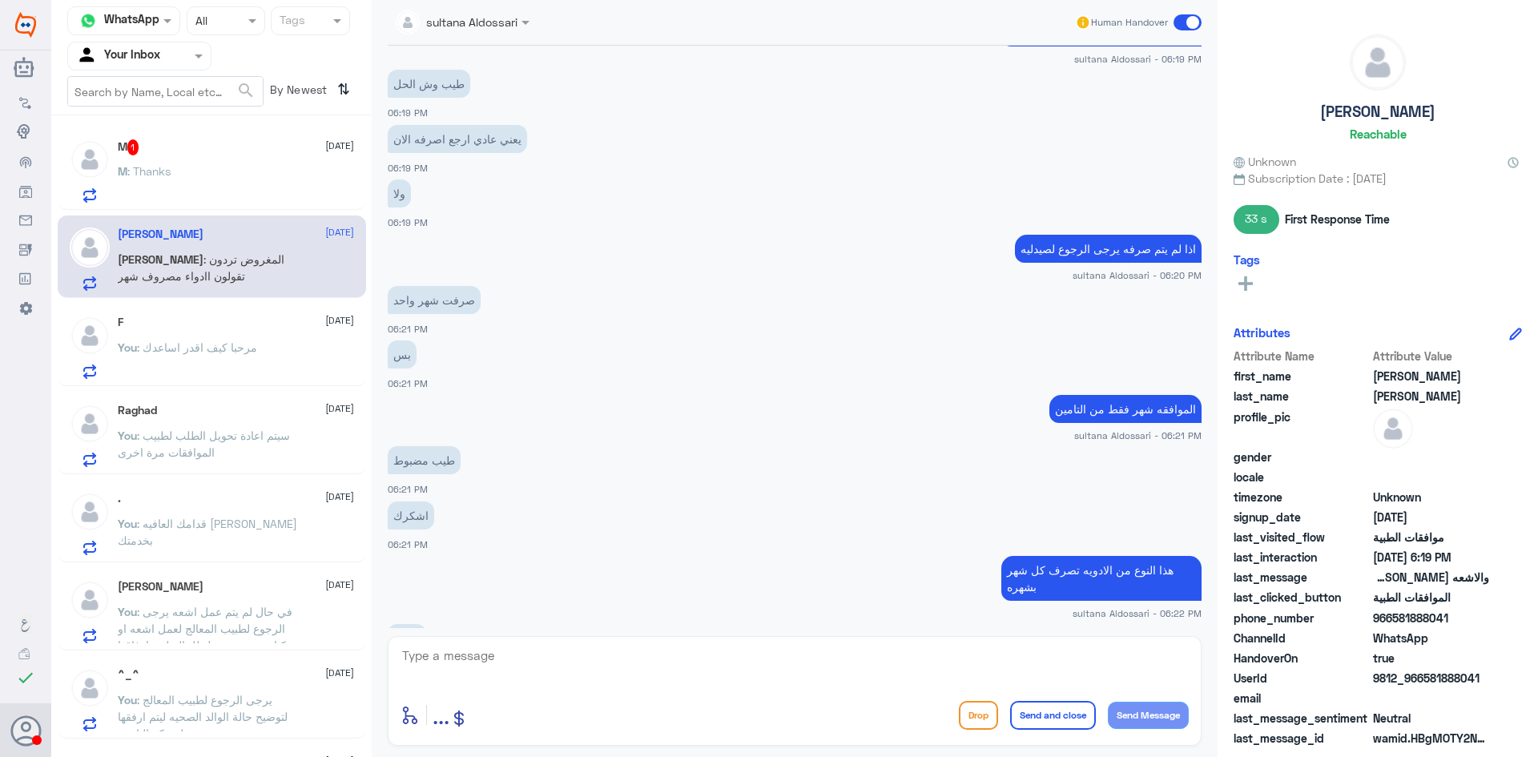
scroll to position [1325, 0]
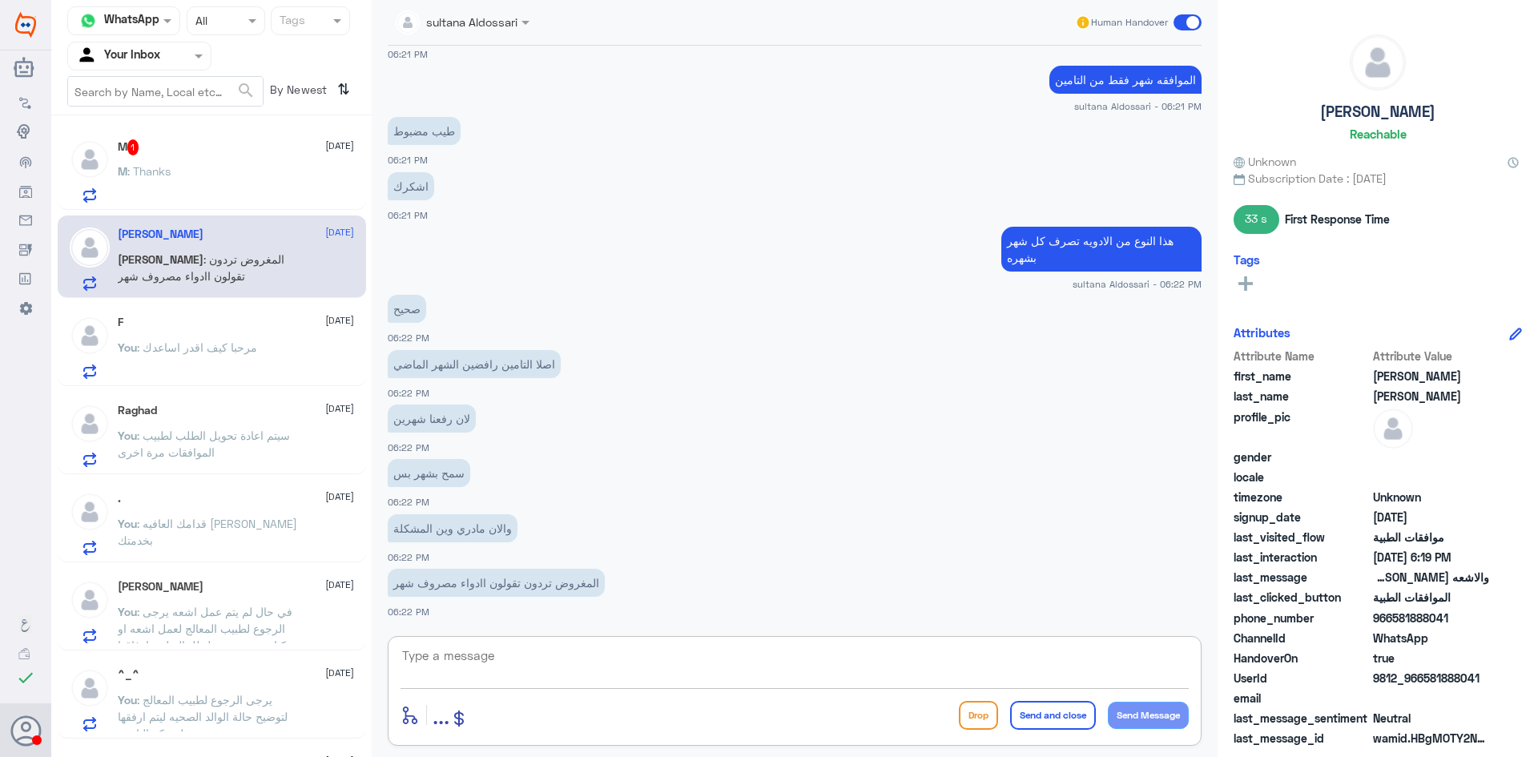
click at [870, 667] on textarea at bounding box center [794, 664] width 788 height 39
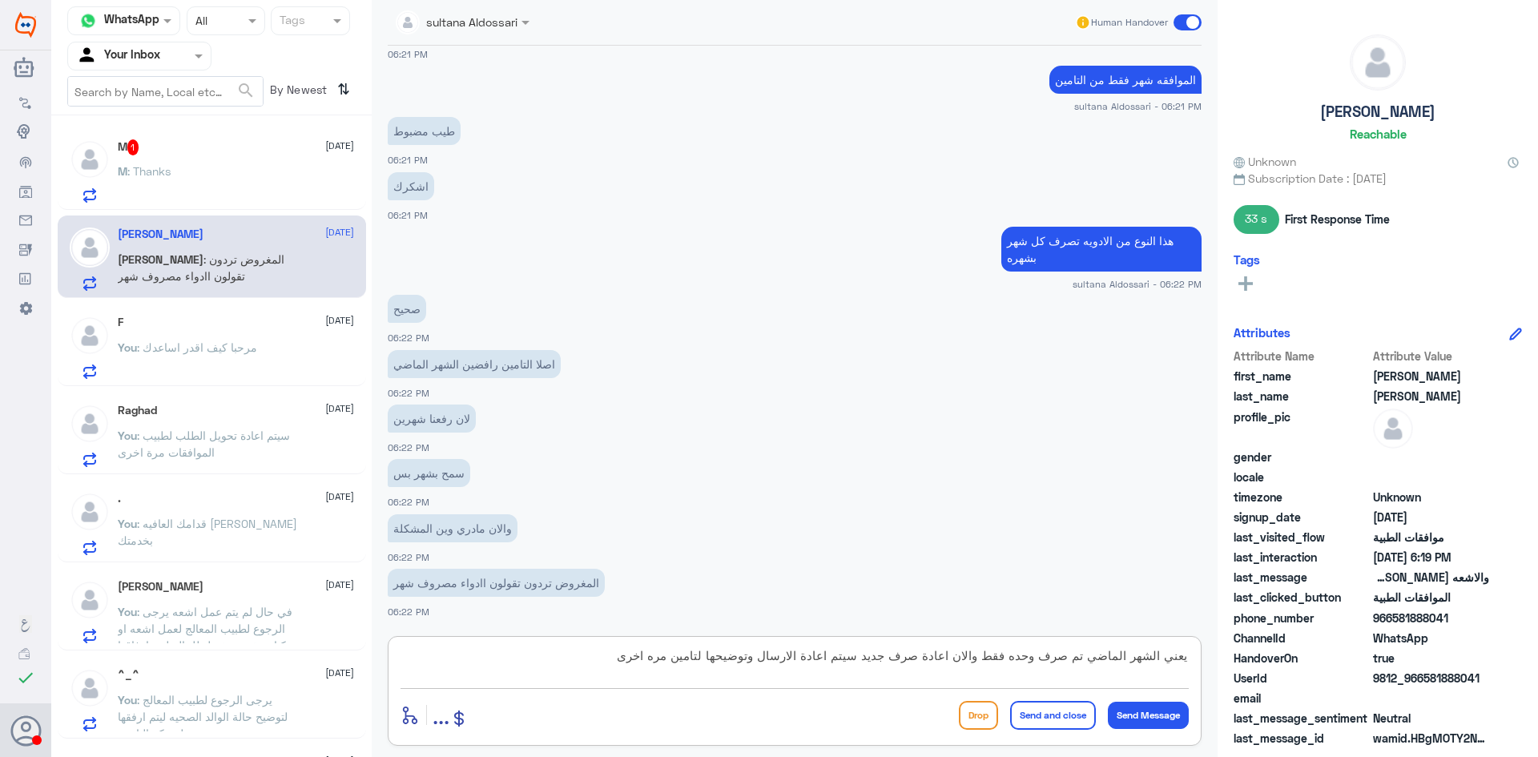
type textarea "يعني الشهر الماضي تم صرف وحده فقط والان اعادة صرف جديد سيتم اعادة الارسال وتوضي…"
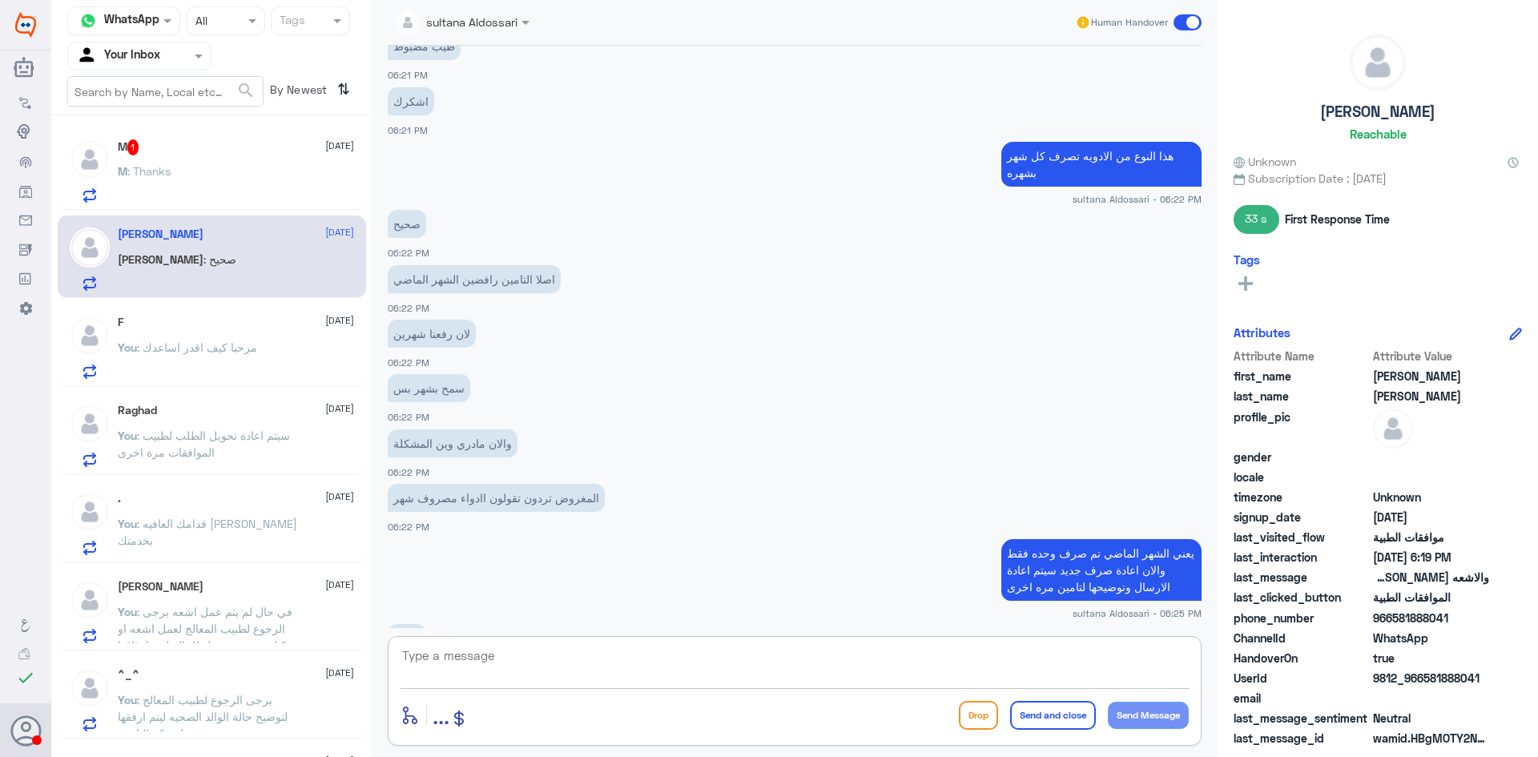
scroll to position [1465, 0]
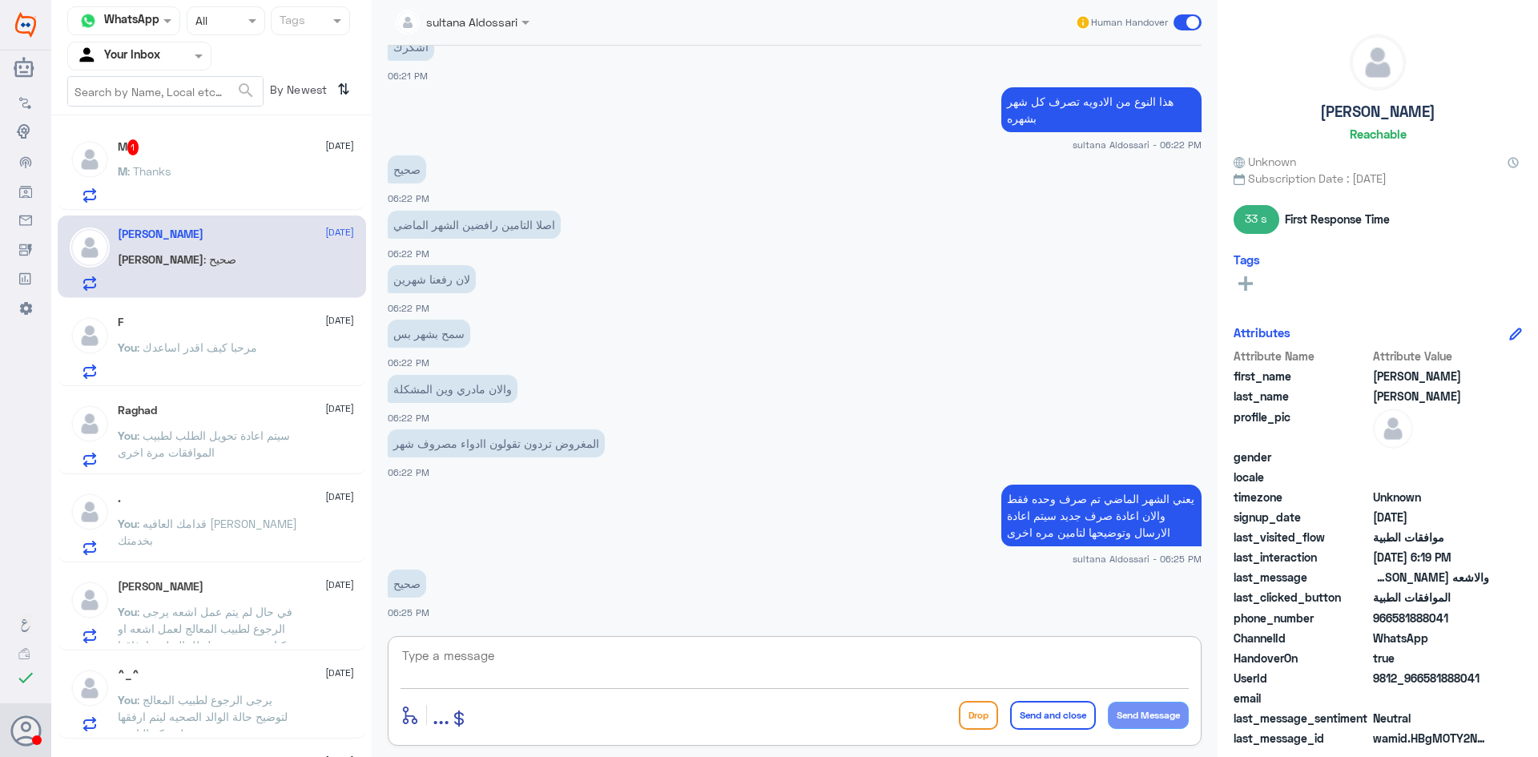
click at [629, 672] on textarea at bounding box center [794, 664] width 788 height 39
type textarea "تم اعادة الارسال"
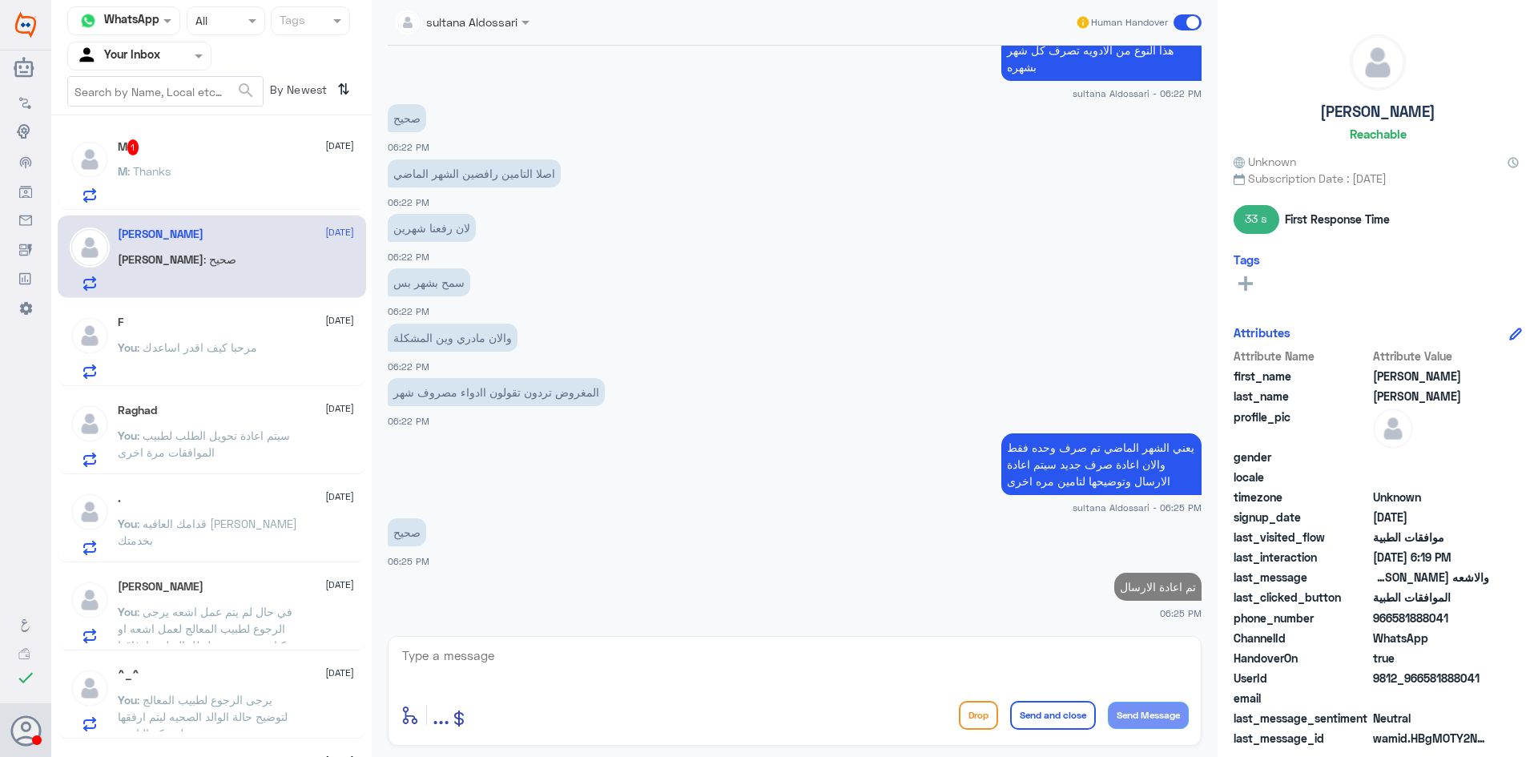
click at [221, 154] on div "M 1 [DATE]" at bounding box center [236, 147] width 236 height 16
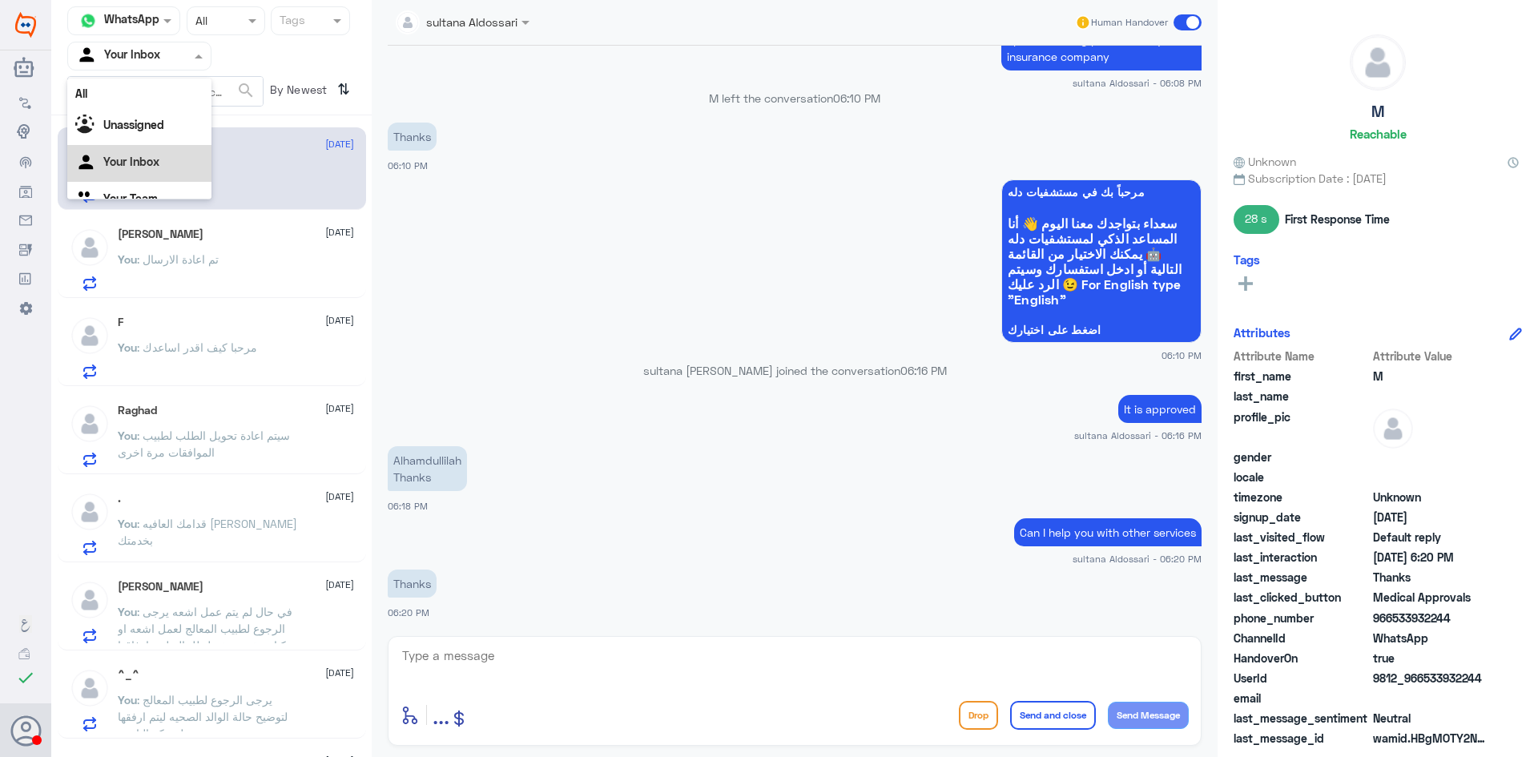
scroll to position [20, 0]
click at [193, 53] on span at bounding box center [201, 55] width 20 height 17
click at [124, 179] on Team "Your Team" at bounding box center [130, 178] width 54 height 14
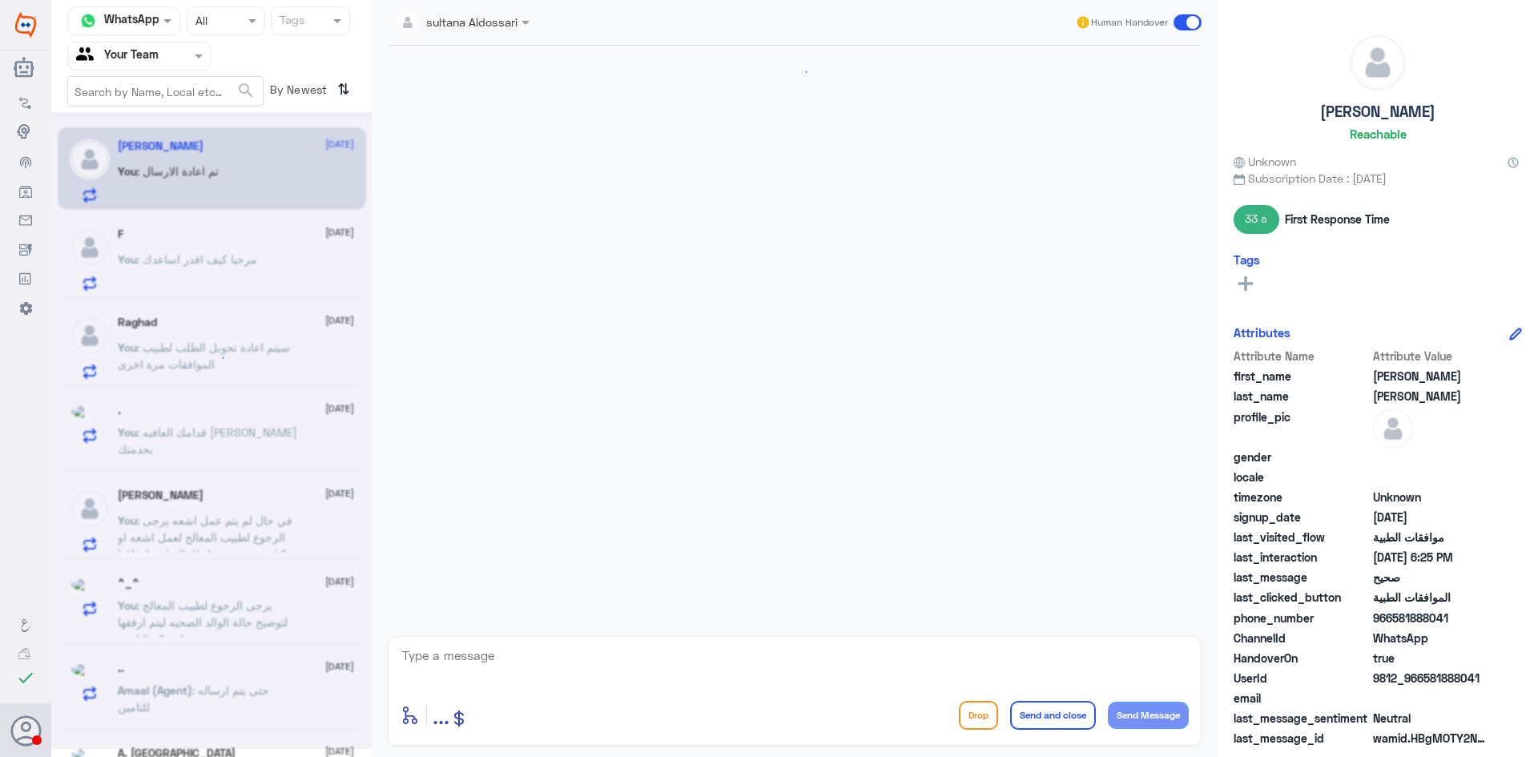
scroll to position [600, 0]
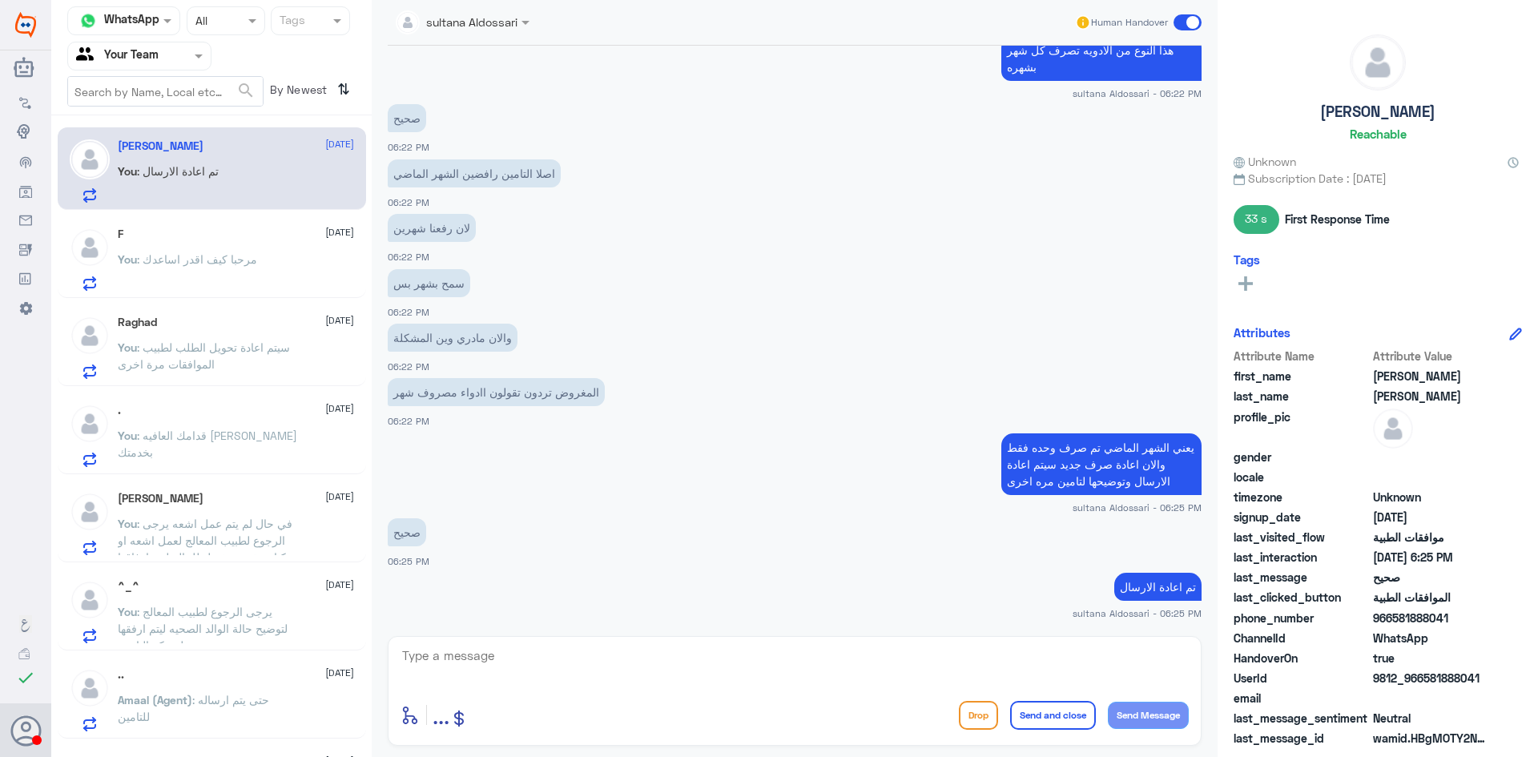
click at [226, 264] on span ": مرحبا كيف اقدر اساعدك" at bounding box center [197, 259] width 120 height 14
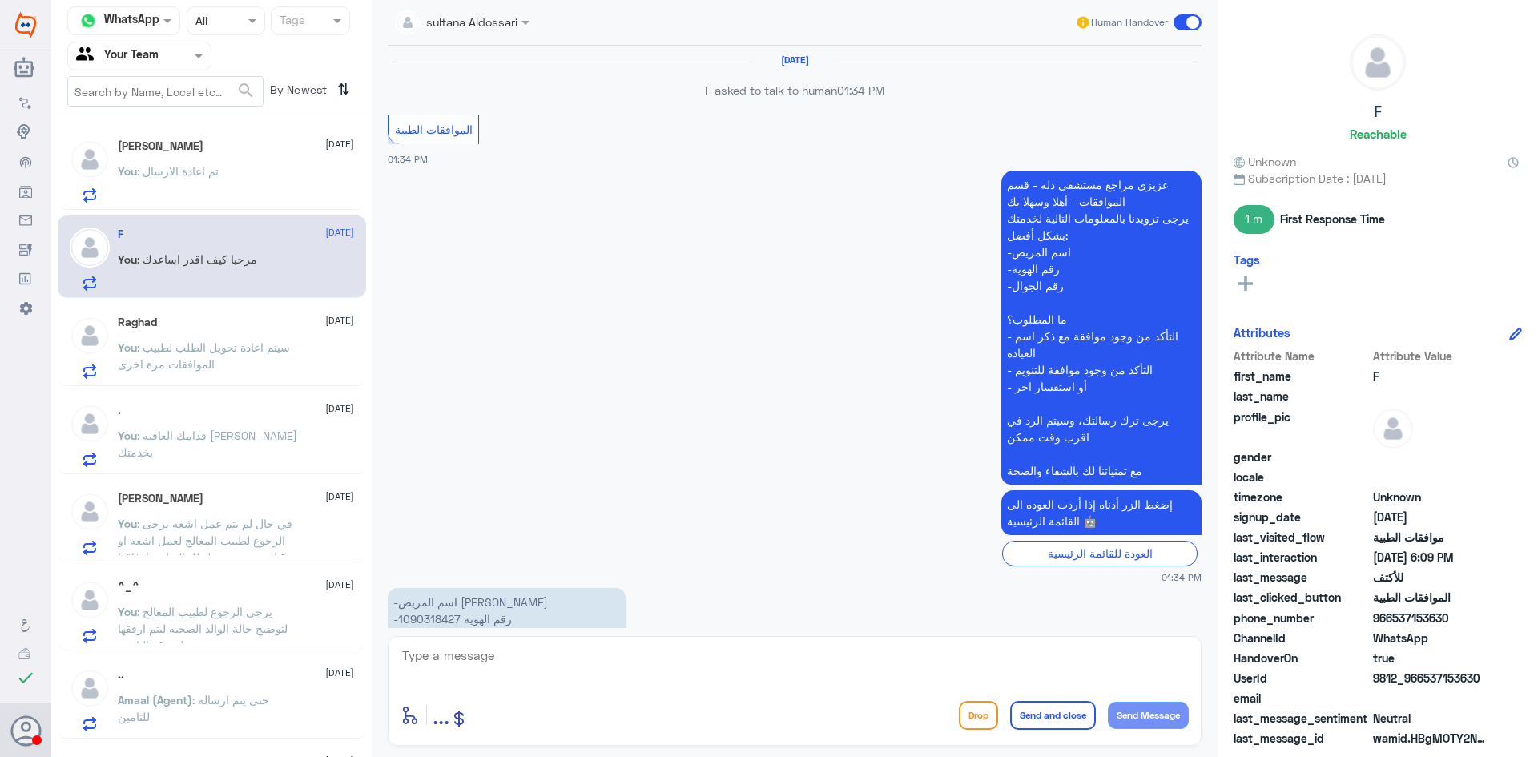
scroll to position [1412, 0]
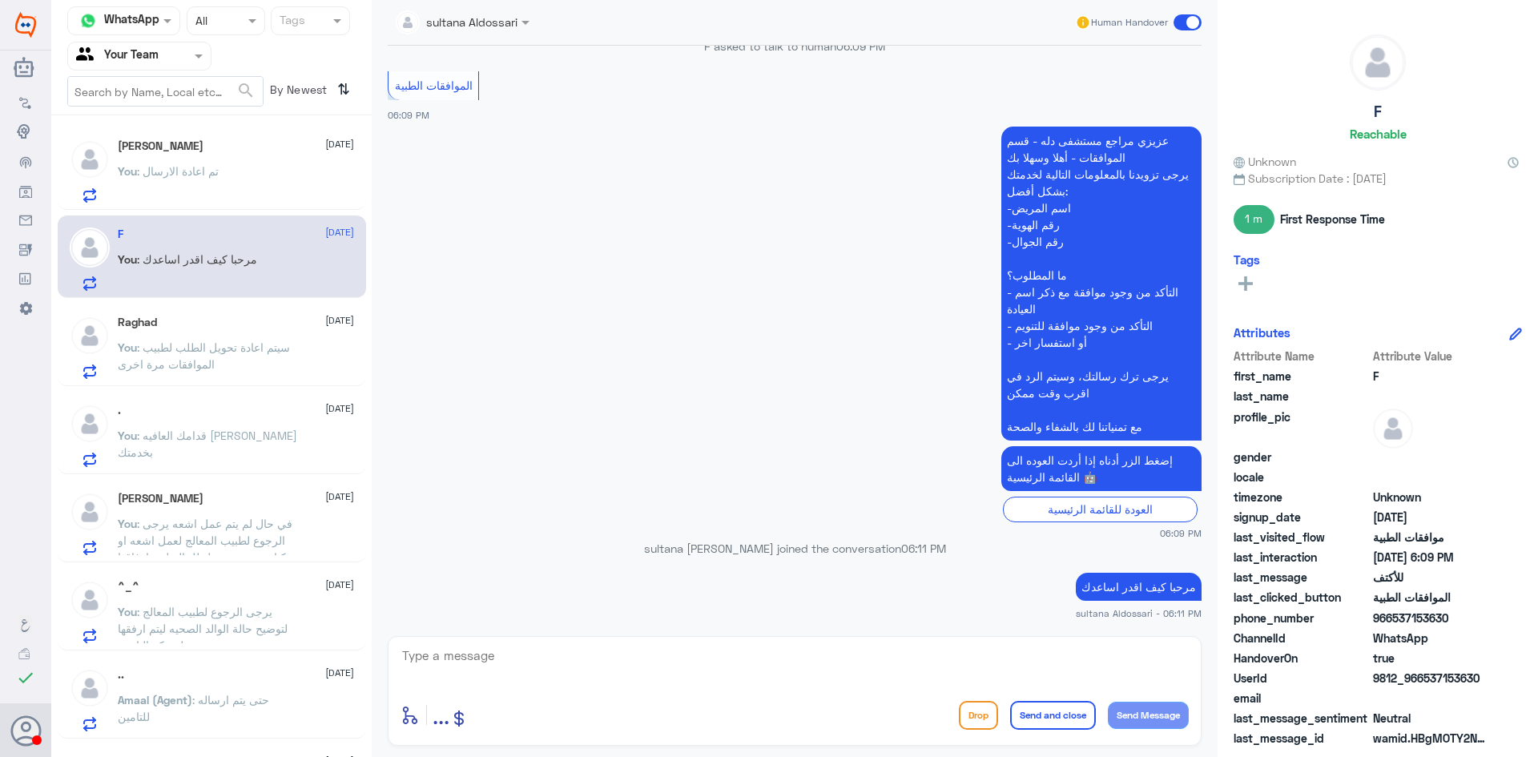
click at [211, 356] on p "You : سيتم اعادة تحويل الطلب لطبيب الموافقات مرة اخرى" at bounding box center [208, 359] width 180 height 40
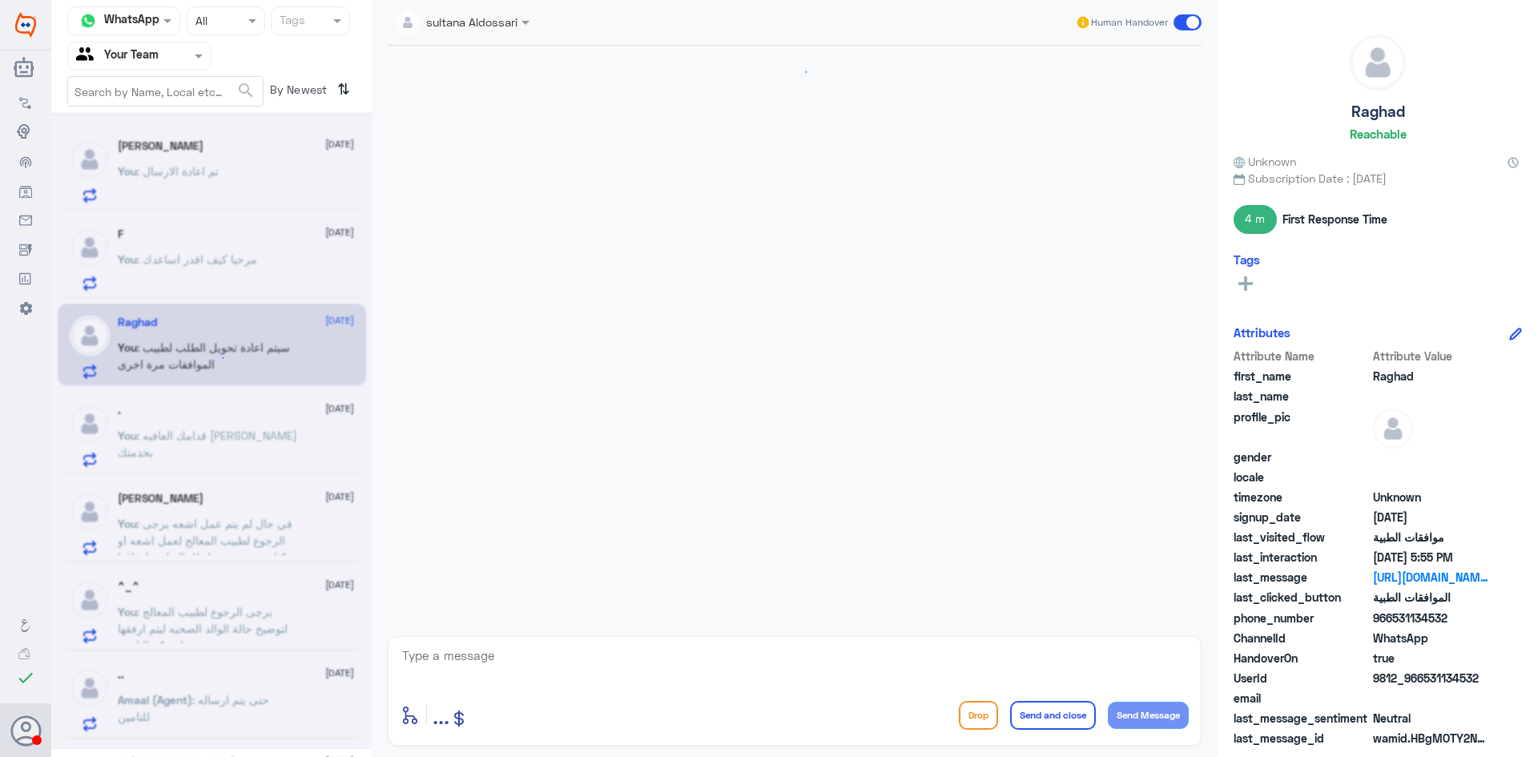
scroll to position [1972, 0]
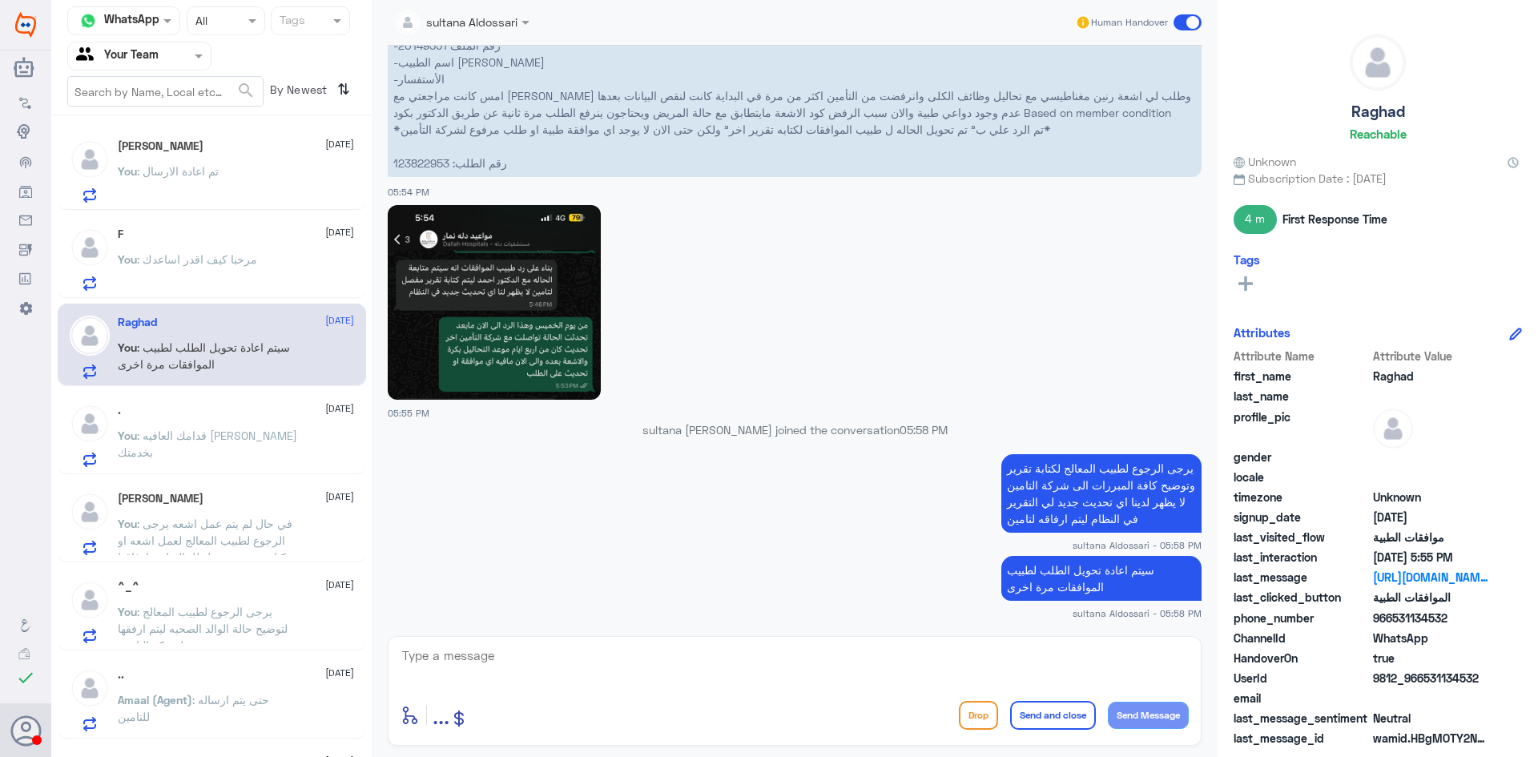
click at [244, 418] on div ". [DATE] You : قدامك العافيه [PERSON_NAME]نا بخدمتك" at bounding box center [236, 435] width 236 height 63
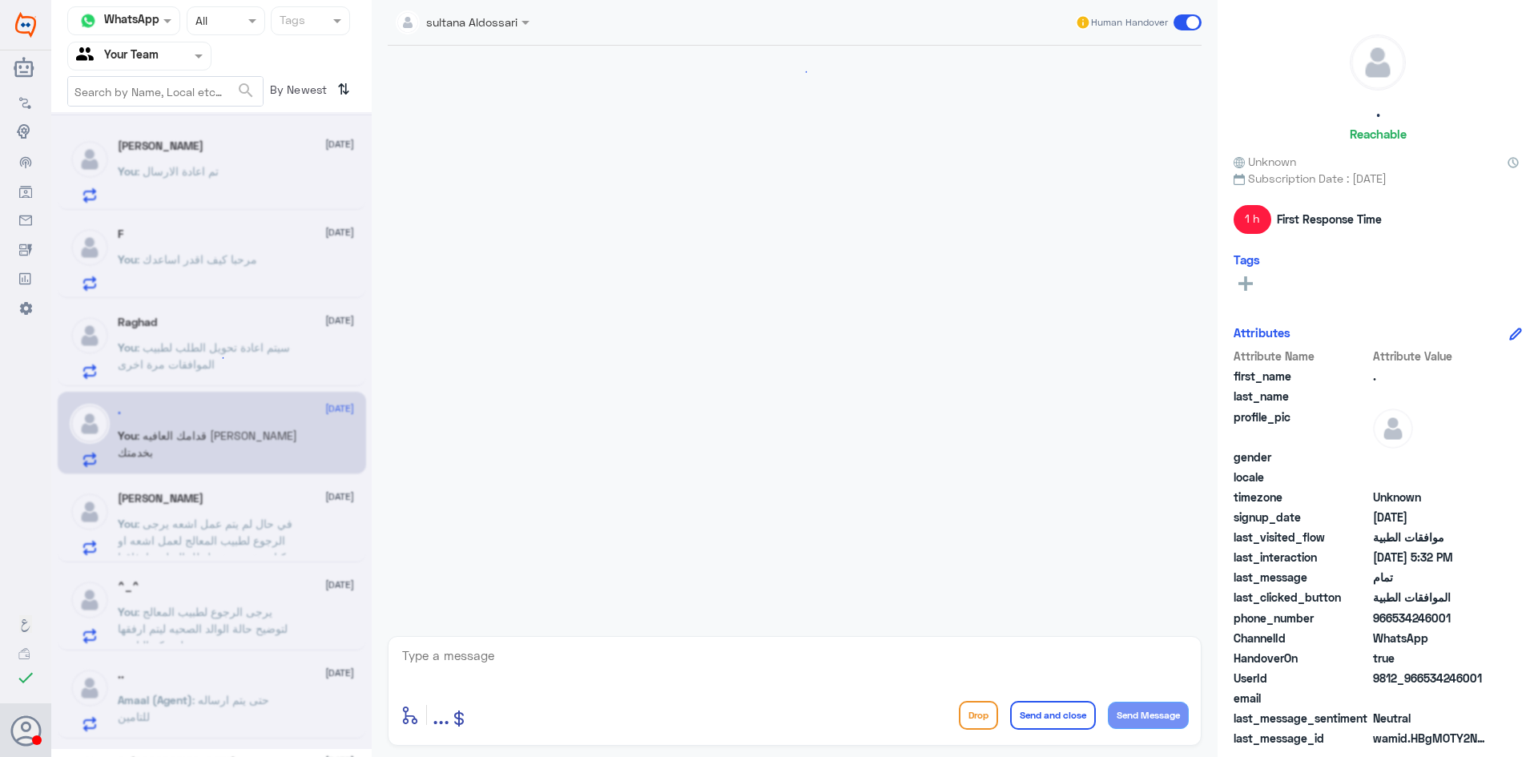
scroll to position [1027, 0]
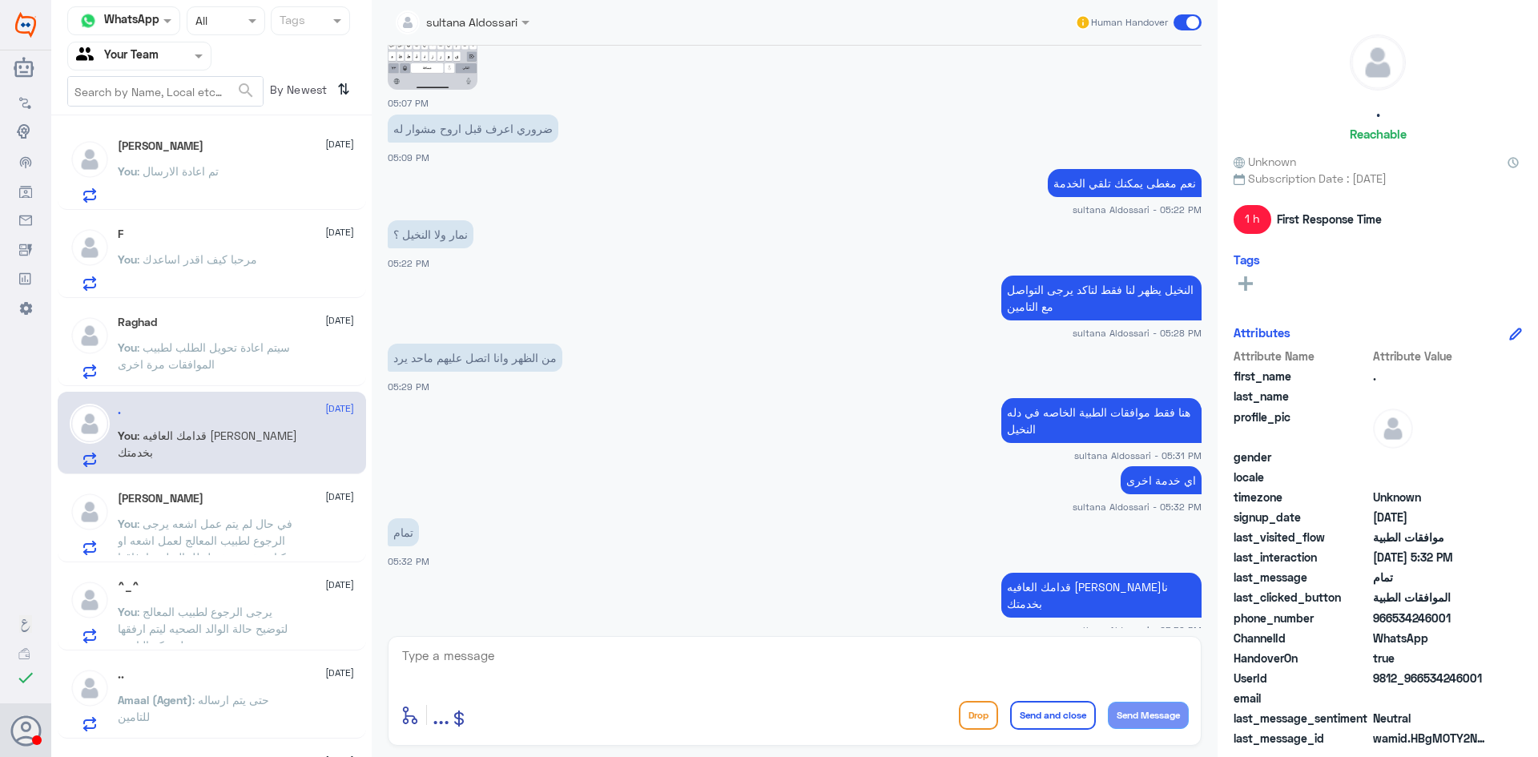
click at [229, 510] on div "ابو وائل [DATE] You : في حال لم يتم عمل اشعه يرجى الرجوع لطبيب المعالج لعمل اشع…" at bounding box center [236, 523] width 236 height 63
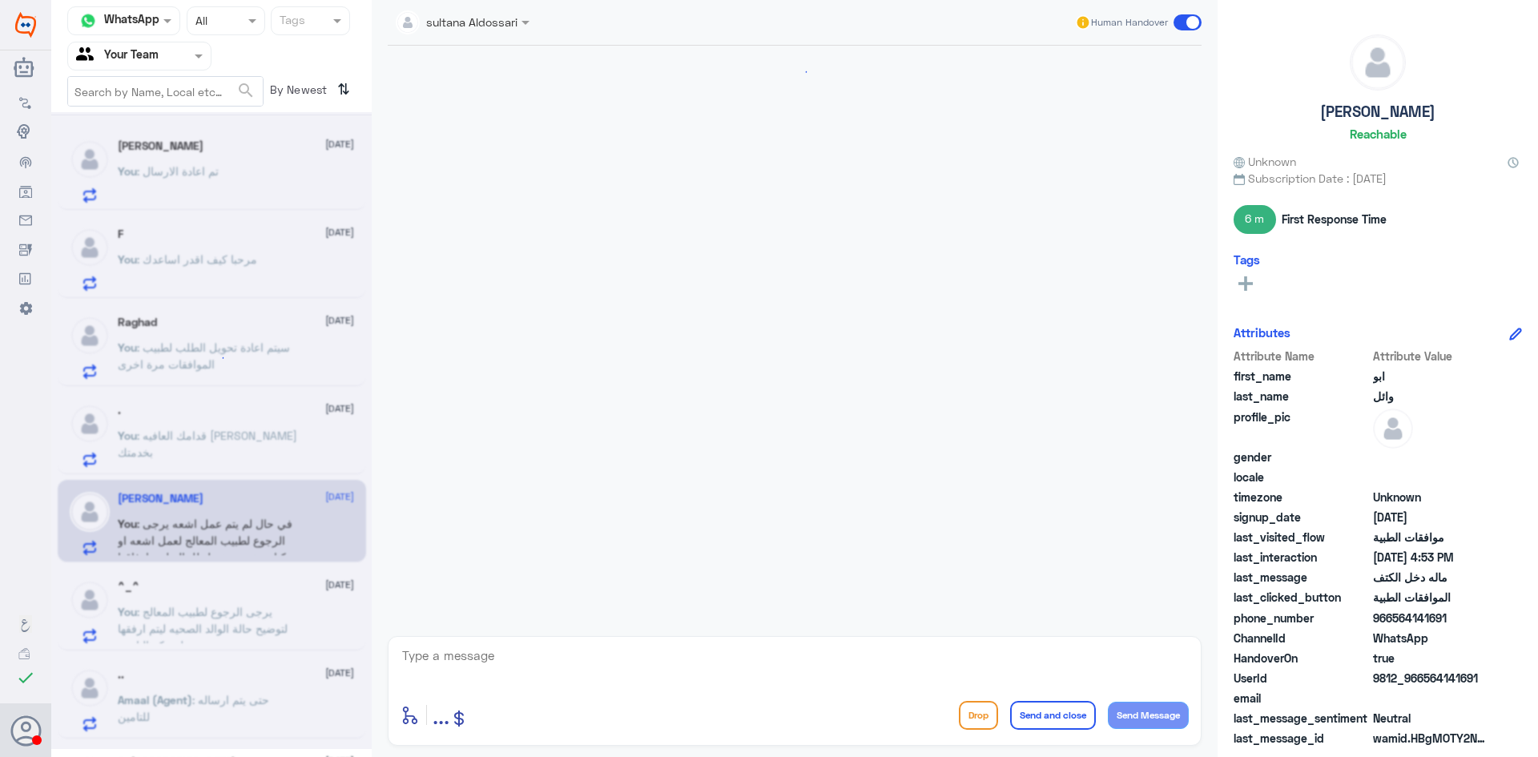
scroll to position [1554, 0]
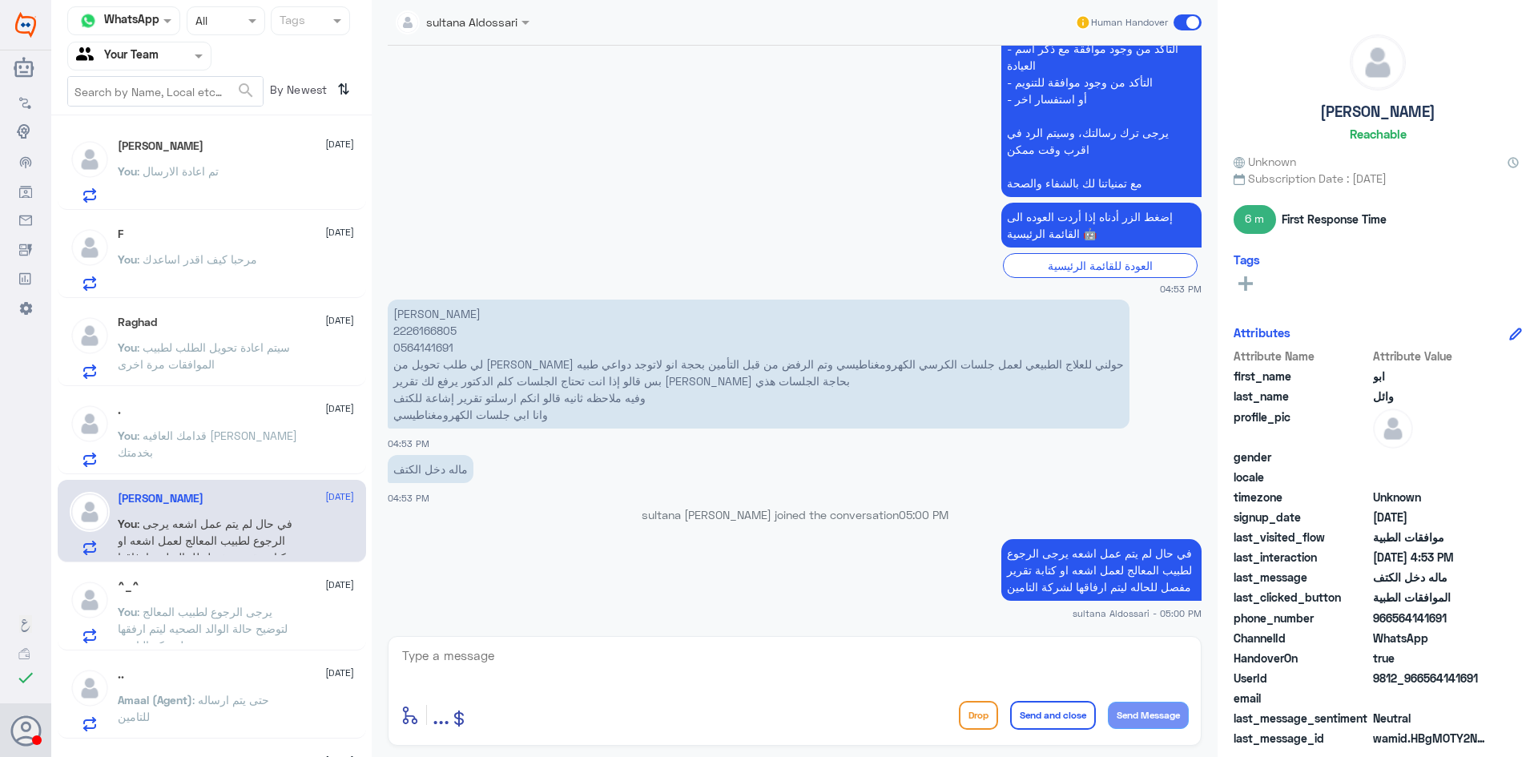
click at [249, 571] on div "^_^ [DATE] You : يرجى الرجوع لطبيب المعالج لتوضيح حالة الوالد الصحيه ليتم ارفقه…" at bounding box center [212, 609] width 308 height 82
click at [243, 587] on div "^_^ [DATE]" at bounding box center [236, 587] width 236 height 14
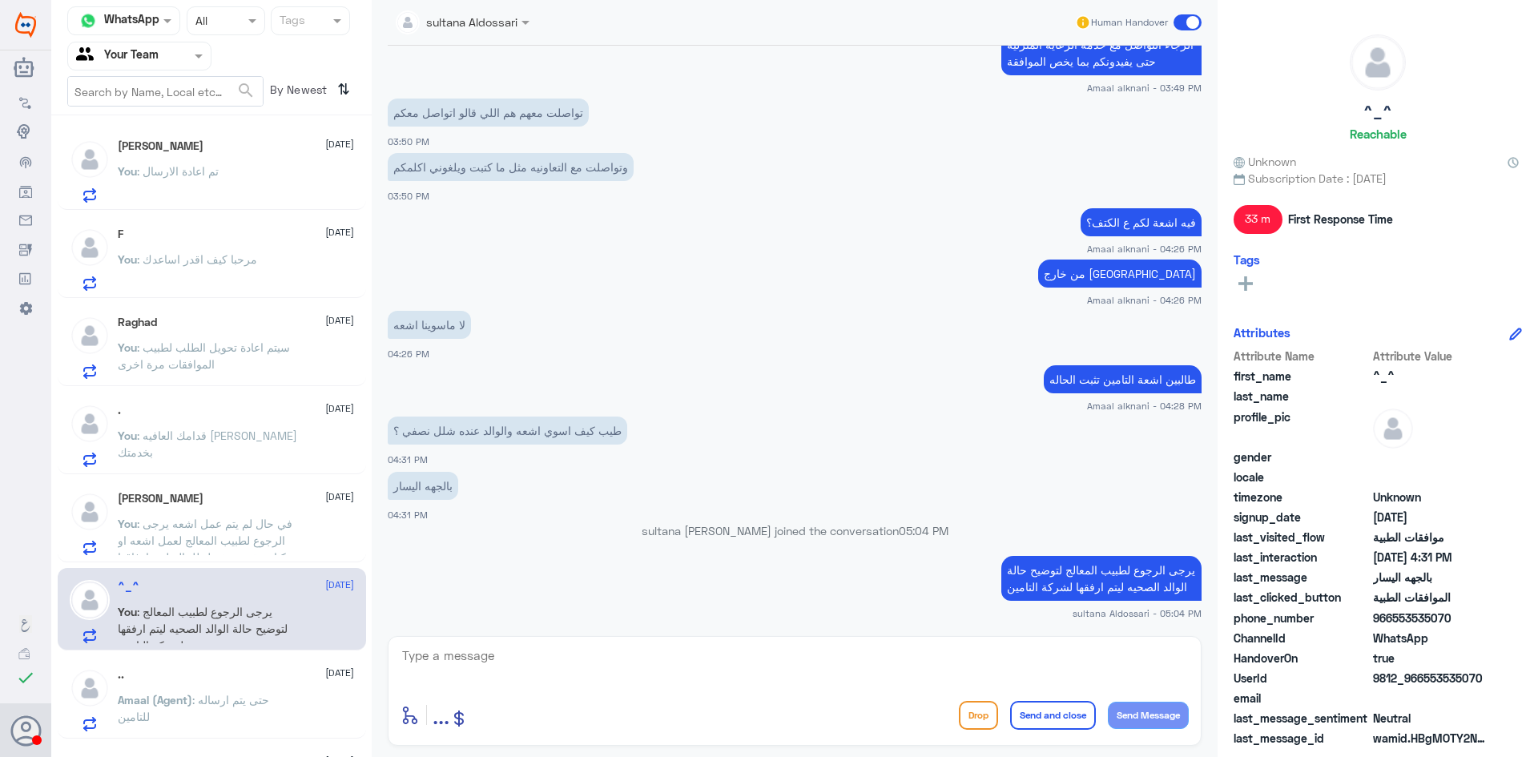
click at [246, 160] on div "[PERSON_NAME] [DATE] You : تم اعادة الارسال" at bounding box center [236, 170] width 236 height 63
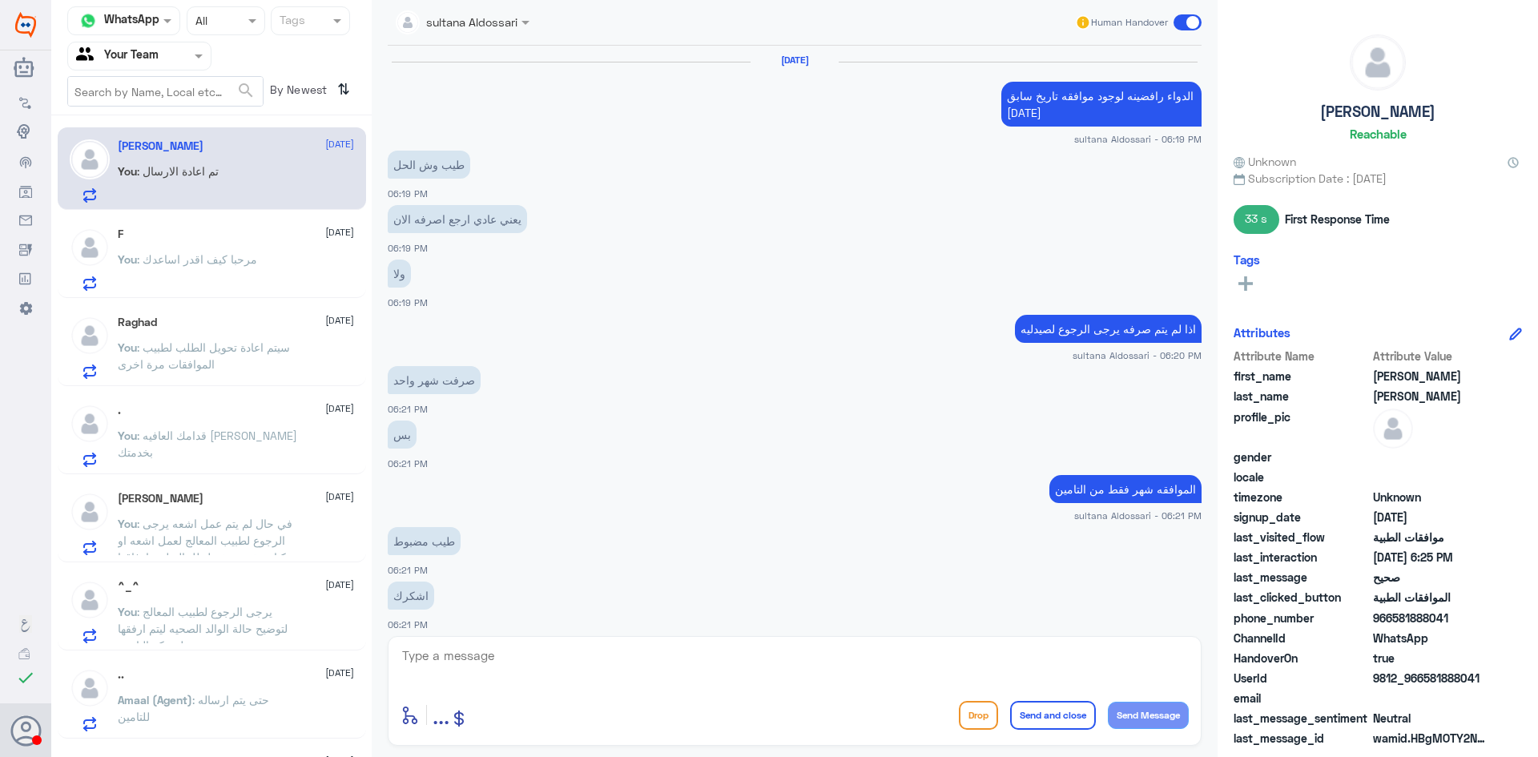
scroll to position [600, 0]
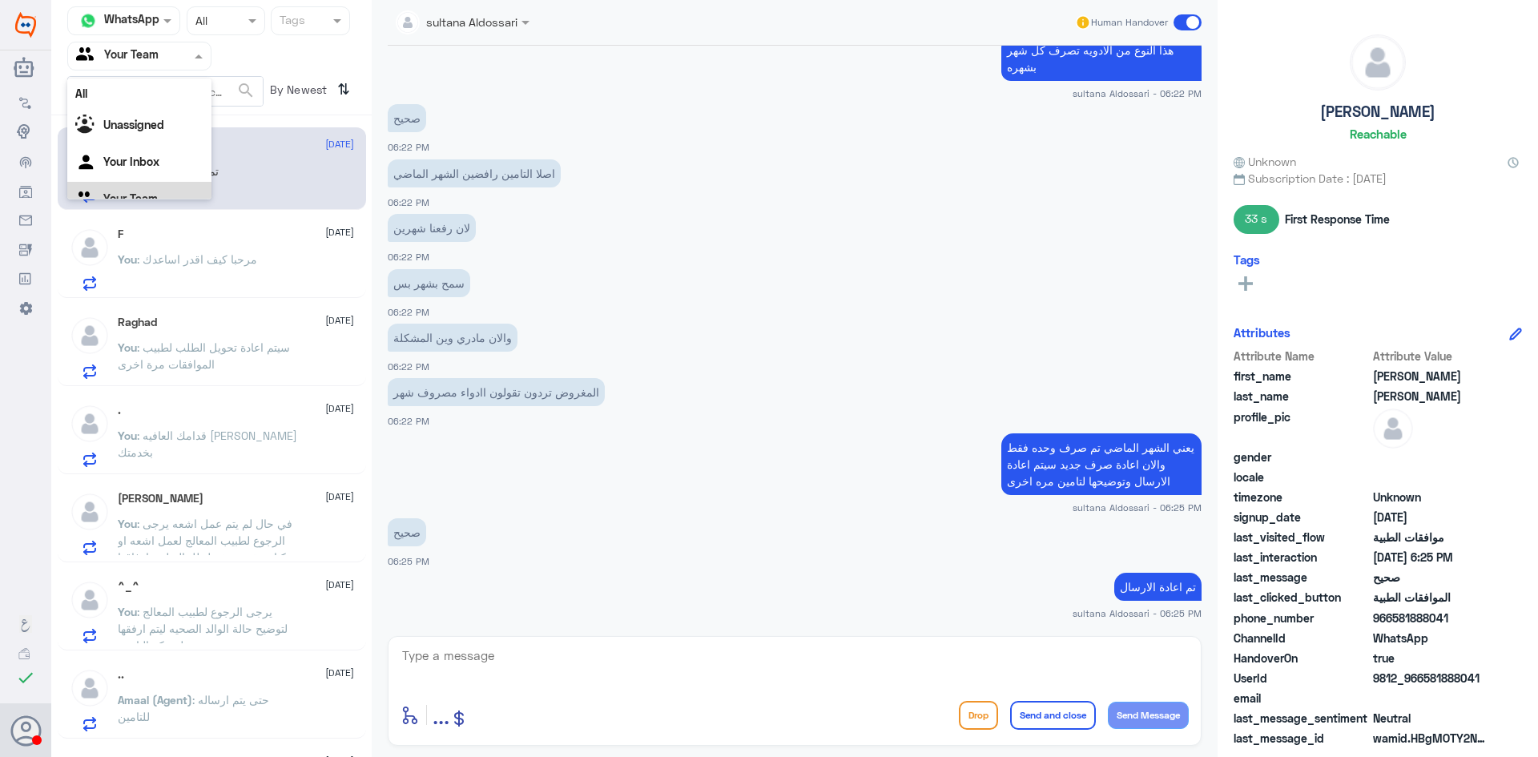
click at [159, 55] on input "text" at bounding box center [120, 55] width 88 height 18
click at [156, 142] on Inbox "Your Inbox" at bounding box center [131, 142] width 56 height 14
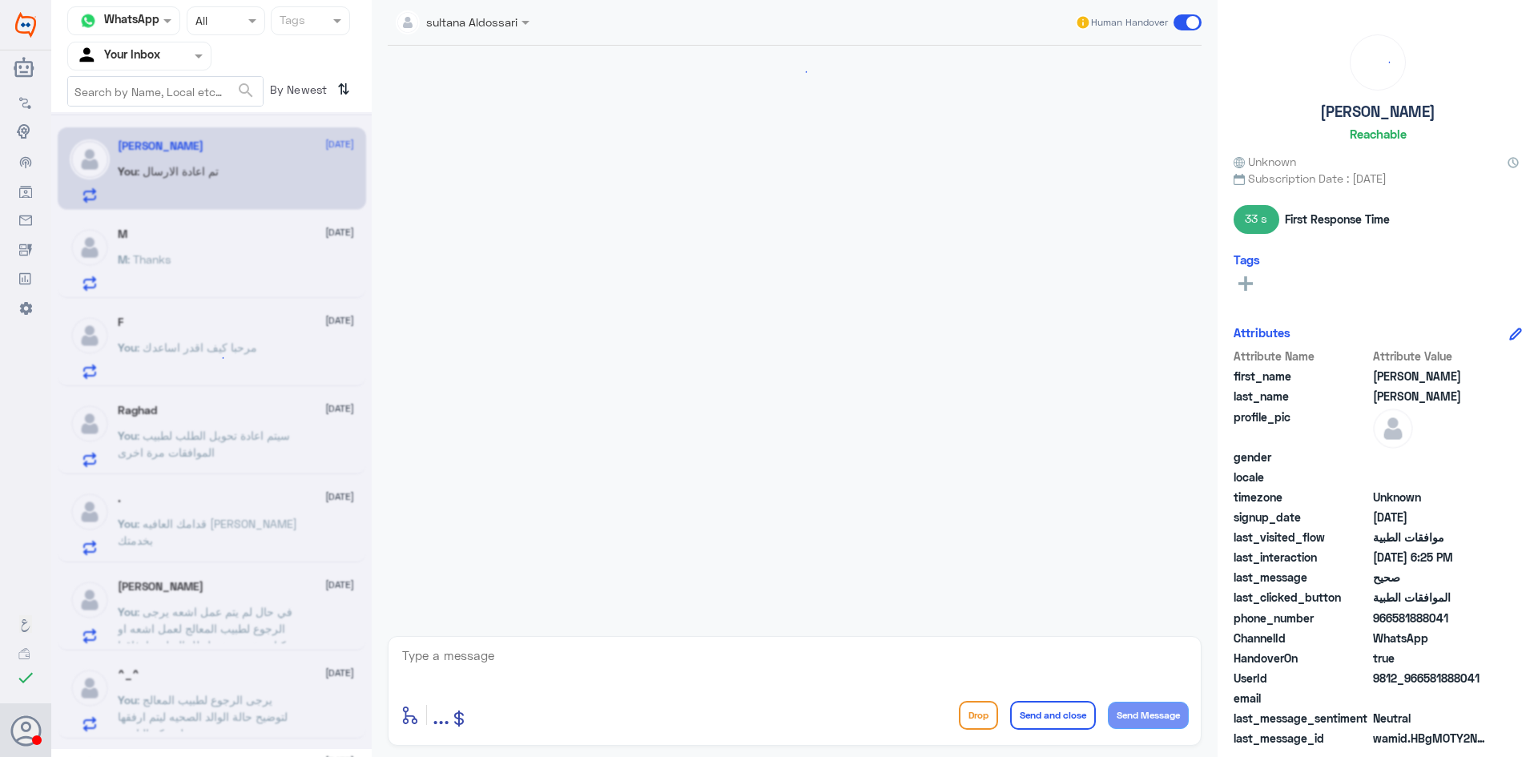
scroll to position [600, 0]
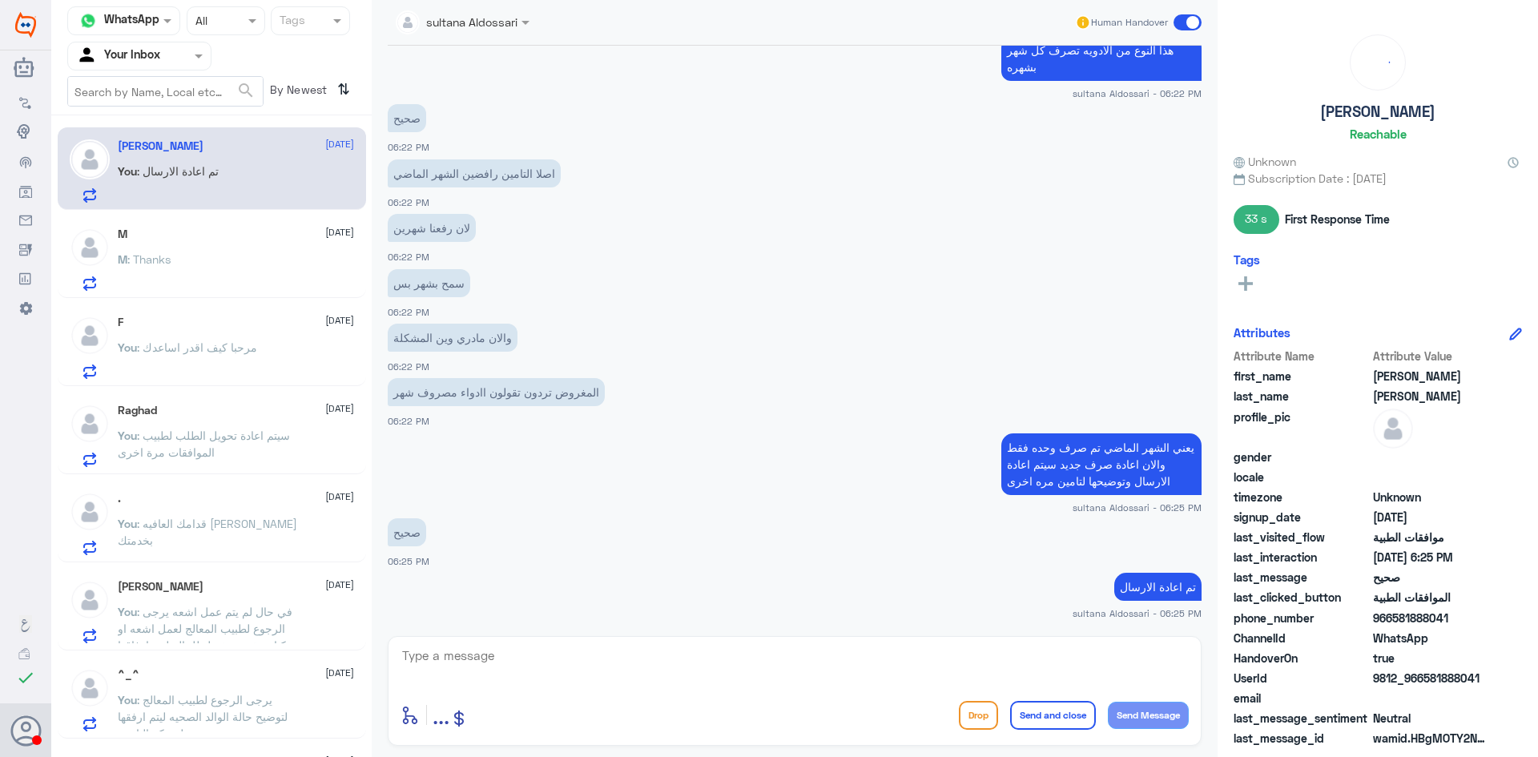
click at [149, 53] on input "text" at bounding box center [120, 55] width 88 height 18
click at [139, 100] on b "Unassigned" at bounding box center [133, 105] width 61 height 14
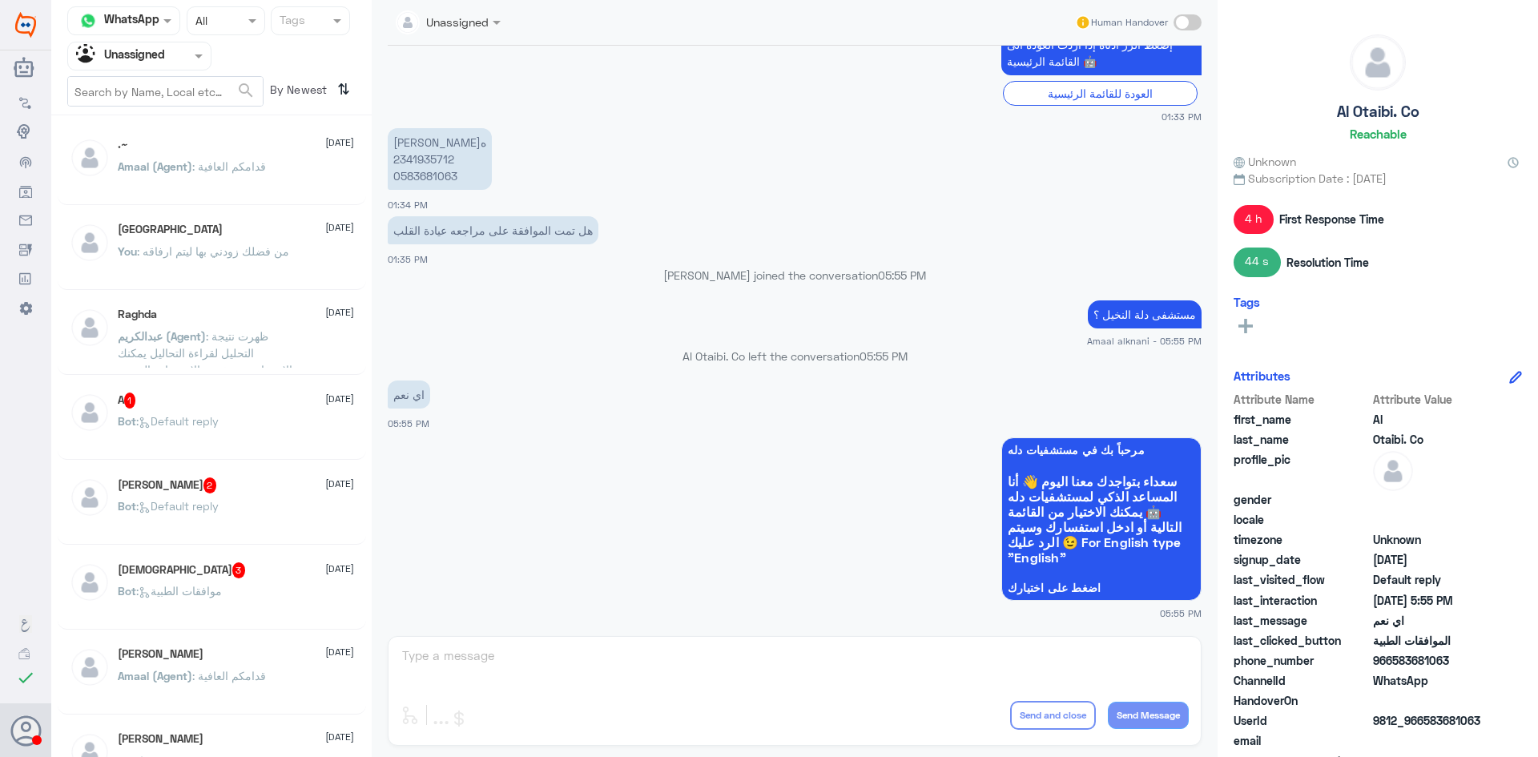
scroll to position [801, 0]
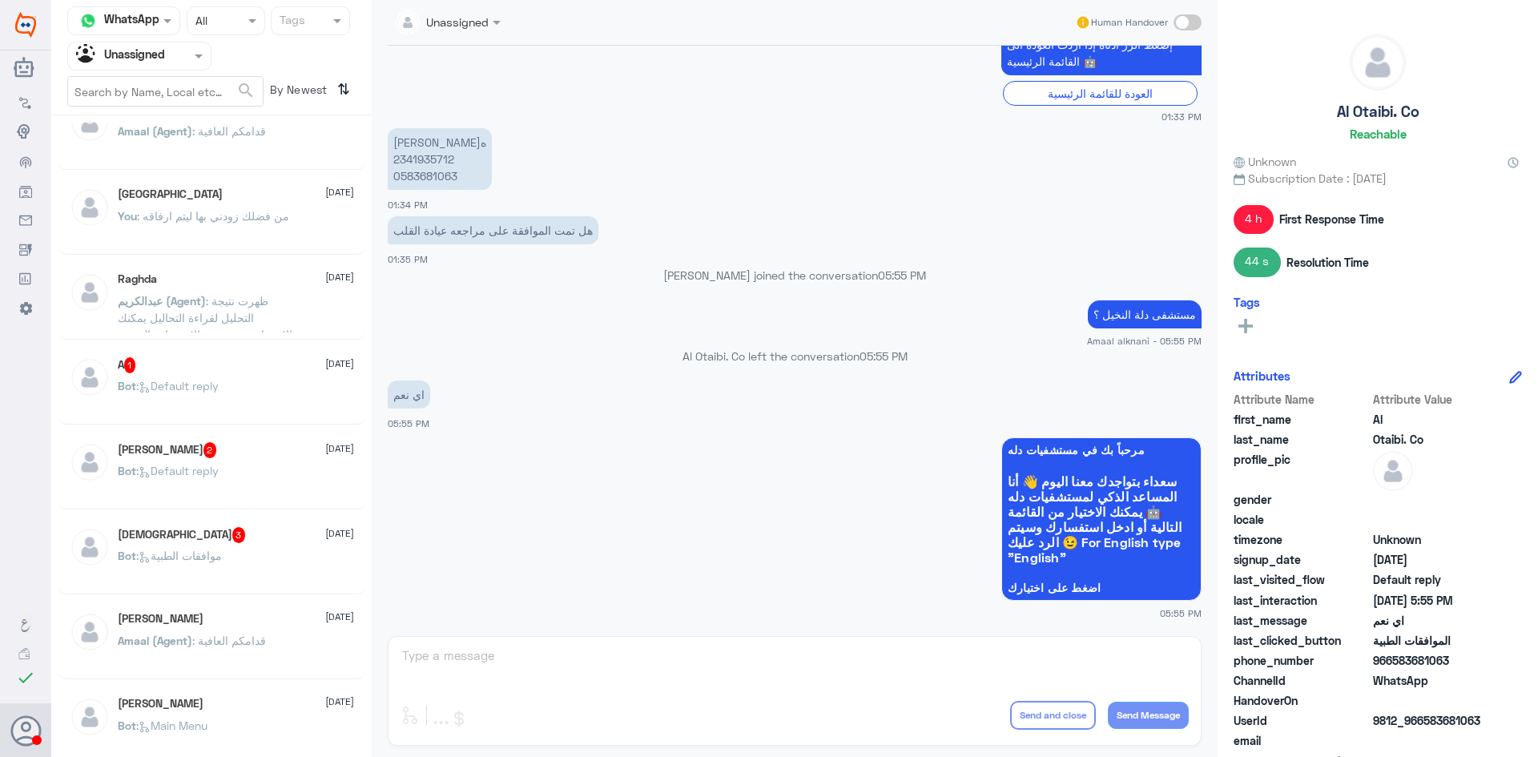
click at [259, 545] on div "[DEMOGRAPHIC_DATA] 3 [DATE] Bot : موافقات الطبية" at bounding box center [236, 557] width 236 height 60
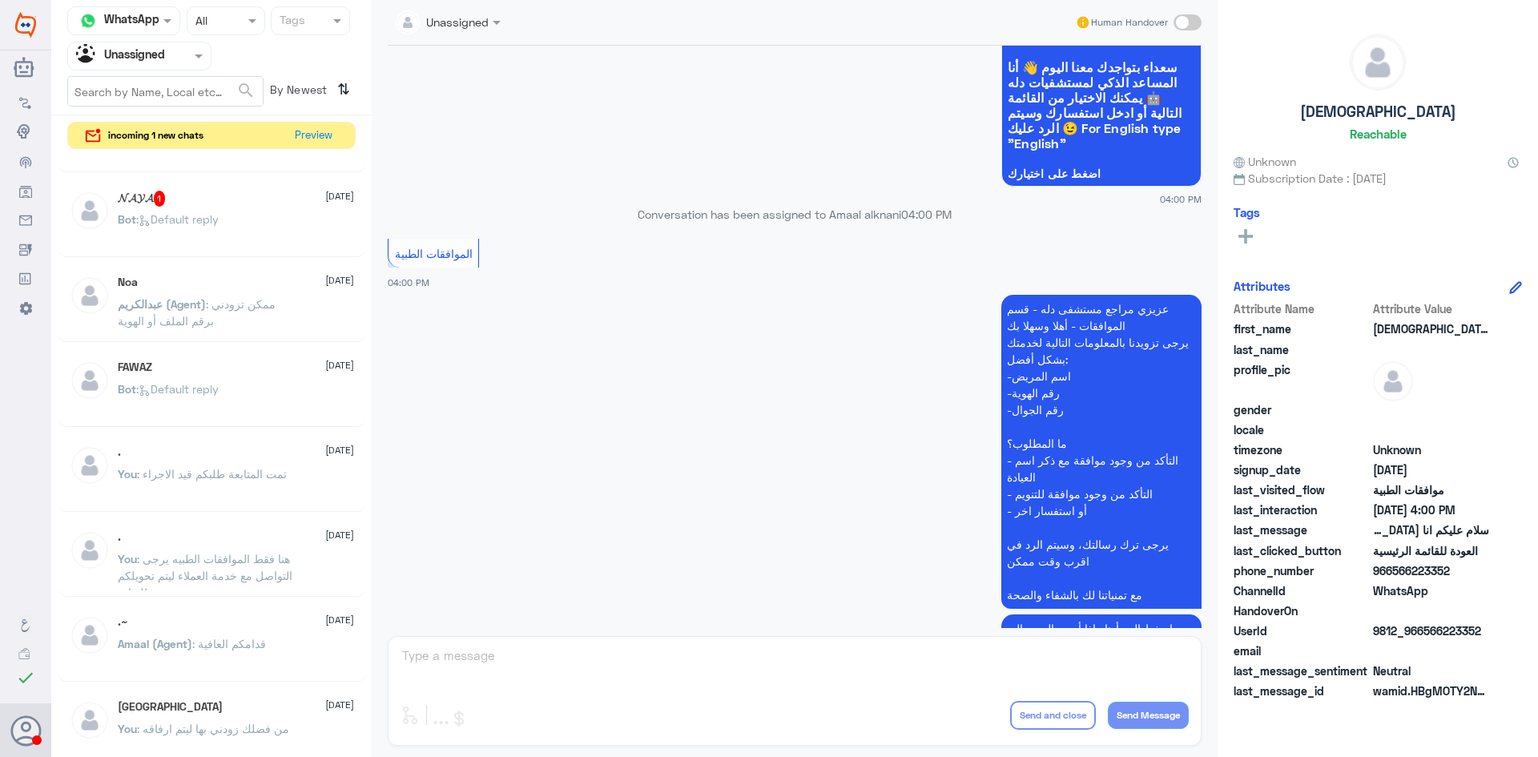
click at [154, 47] on input "text" at bounding box center [120, 55] width 88 height 18
click at [148, 135] on Inbox "Your Inbox" at bounding box center [131, 142] width 56 height 14
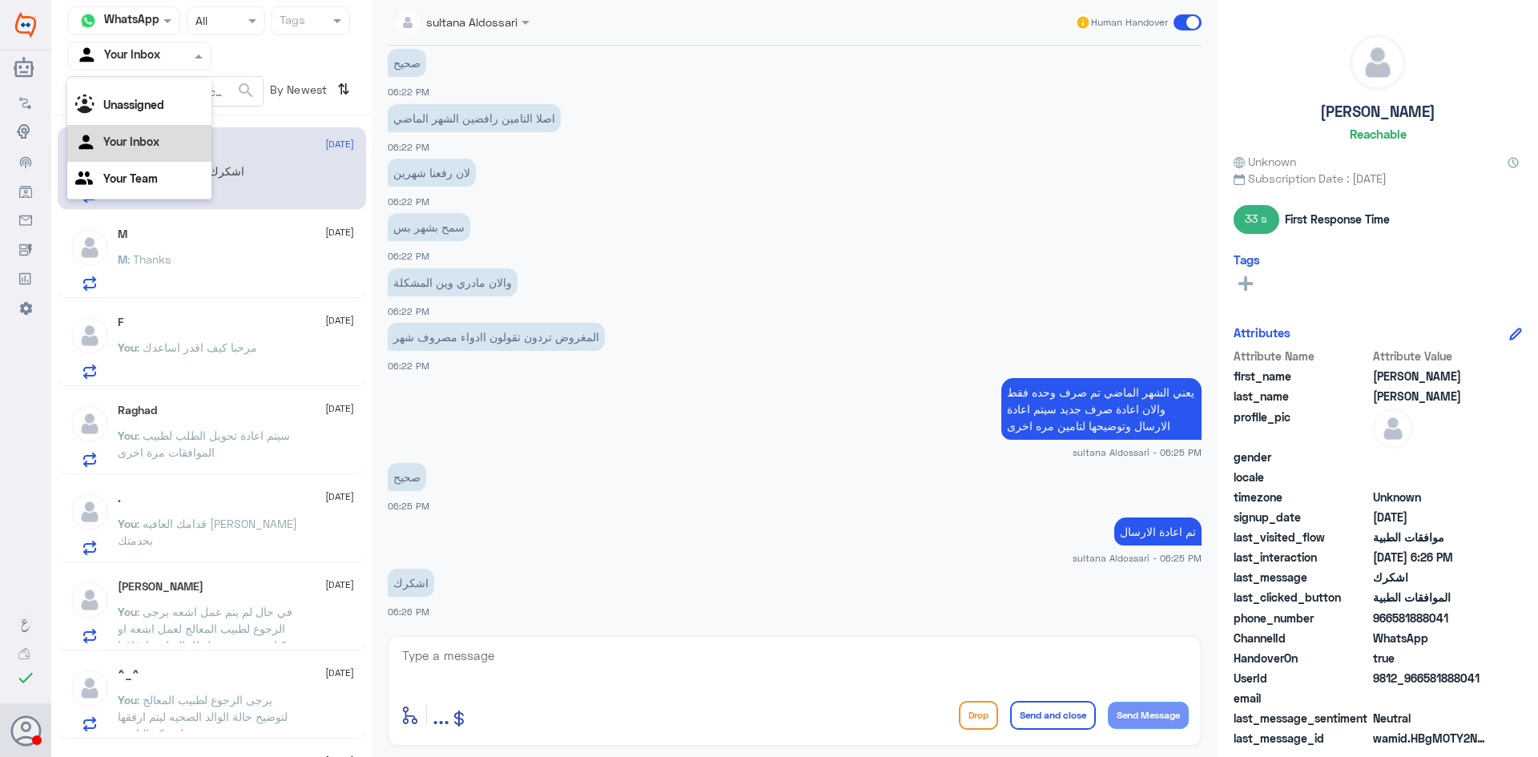
click at [170, 54] on div at bounding box center [139, 55] width 143 height 18
click at [143, 165] on div "Your Team" at bounding box center [139, 180] width 144 height 37
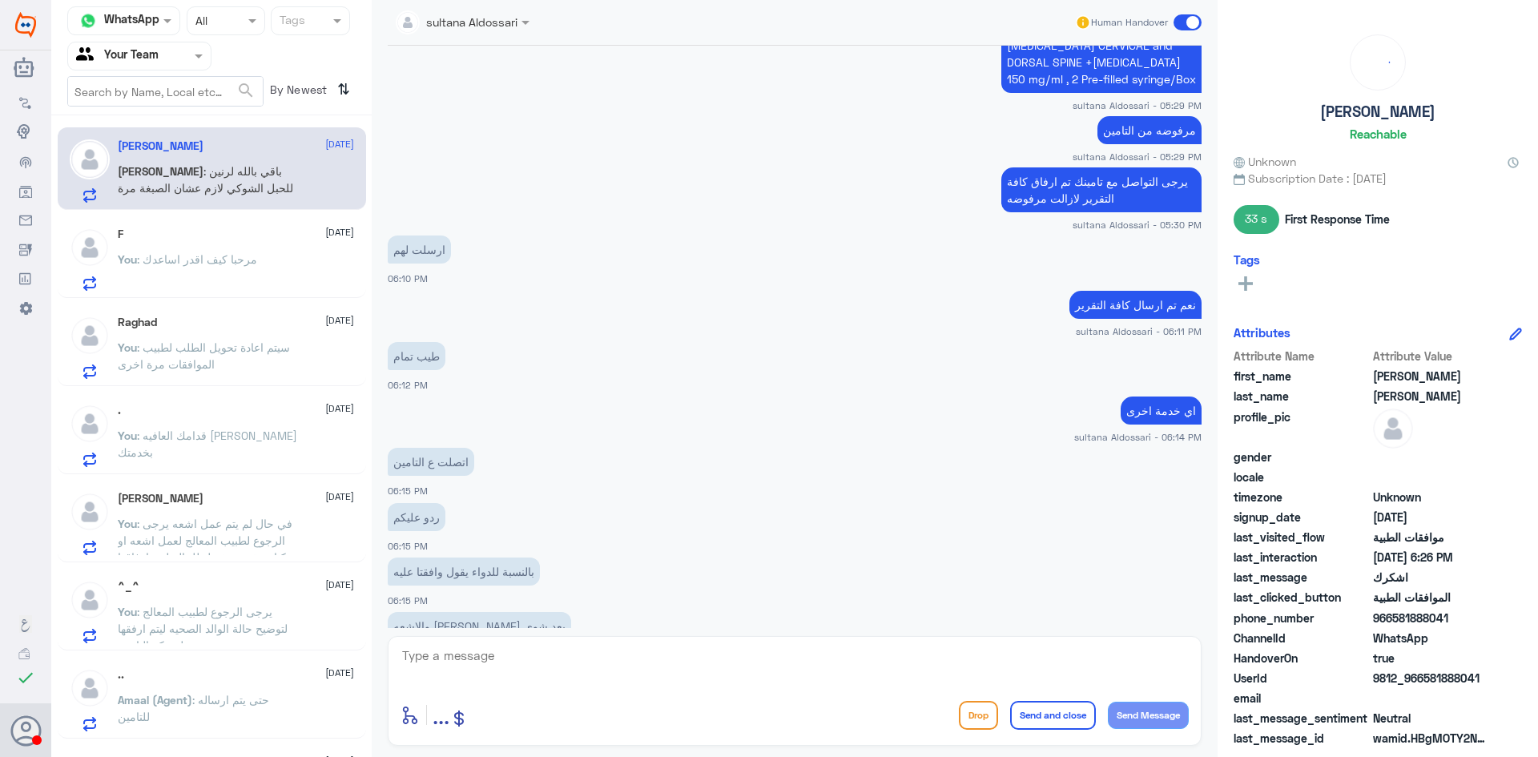
scroll to position [1996, 0]
click at [217, 171] on span ": باقي بالله لرنين للحبل الشوكي لازم عشان الصبغة مرة وحدة" at bounding box center [205, 187] width 175 height 47
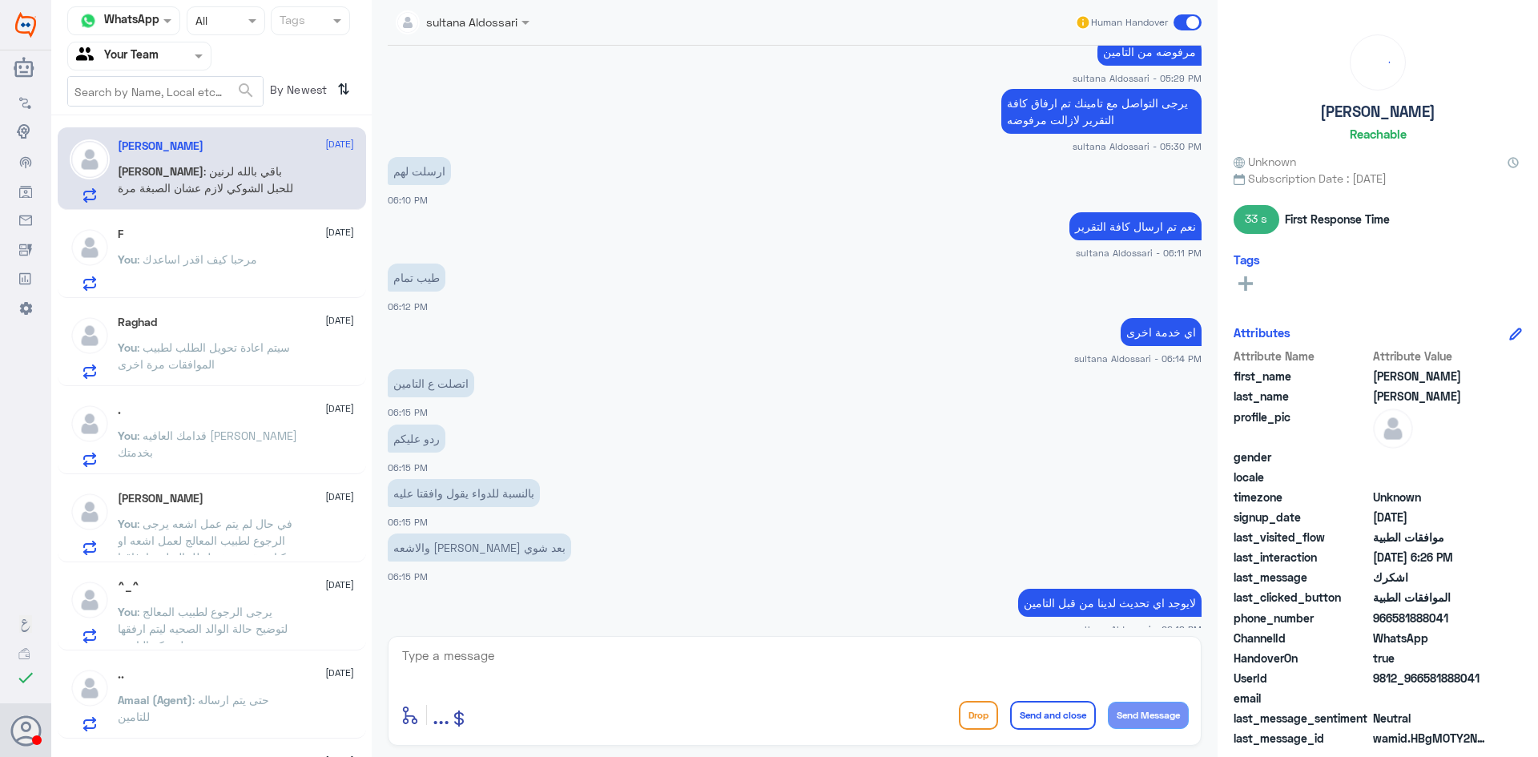
scroll to position [2077, 0]
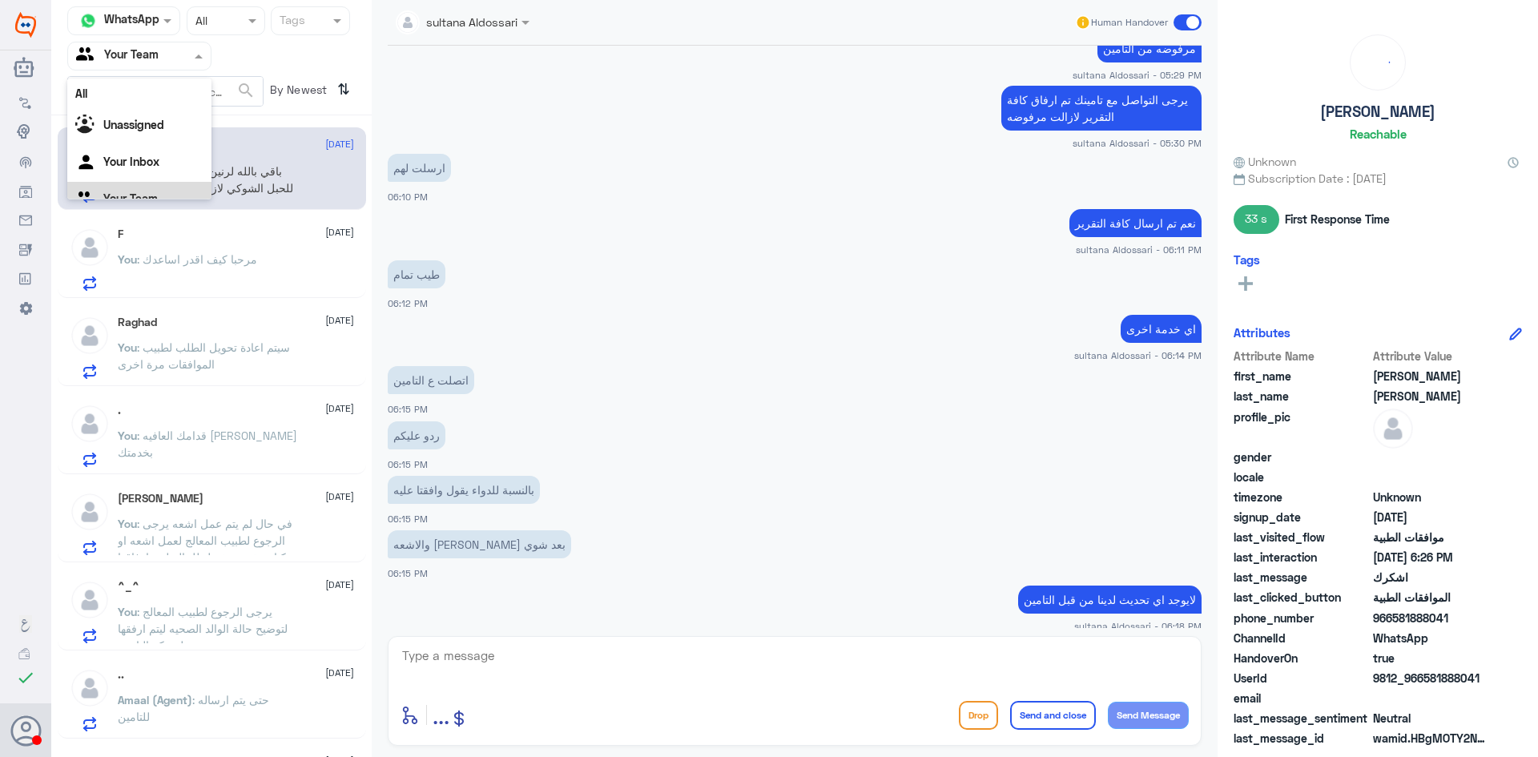
click at [136, 57] on input "text" at bounding box center [120, 55] width 88 height 18
click at [124, 139] on Inbox "Your Inbox" at bounding box center [131, 142] width 56 height 14
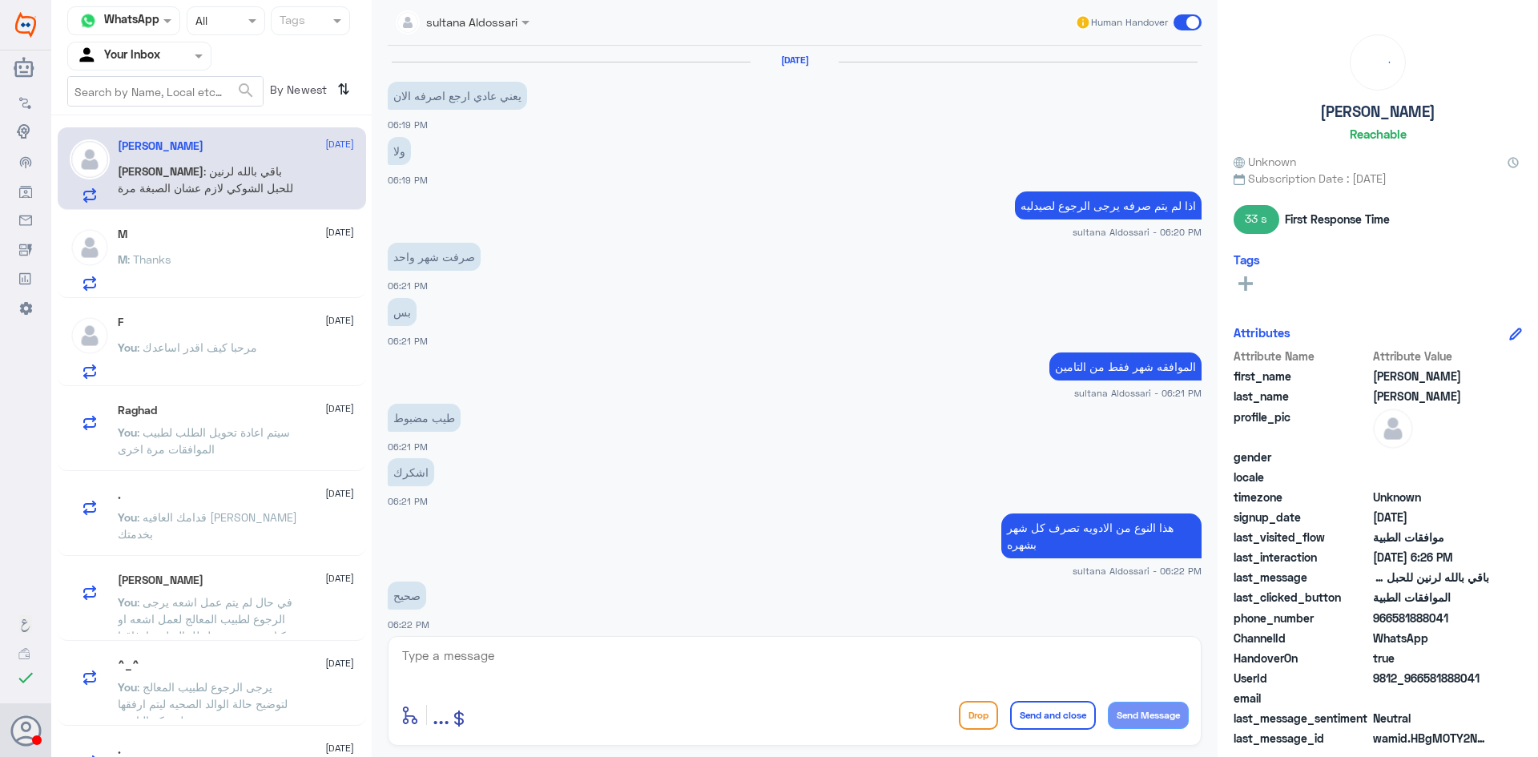
scroll to position [604, 0]
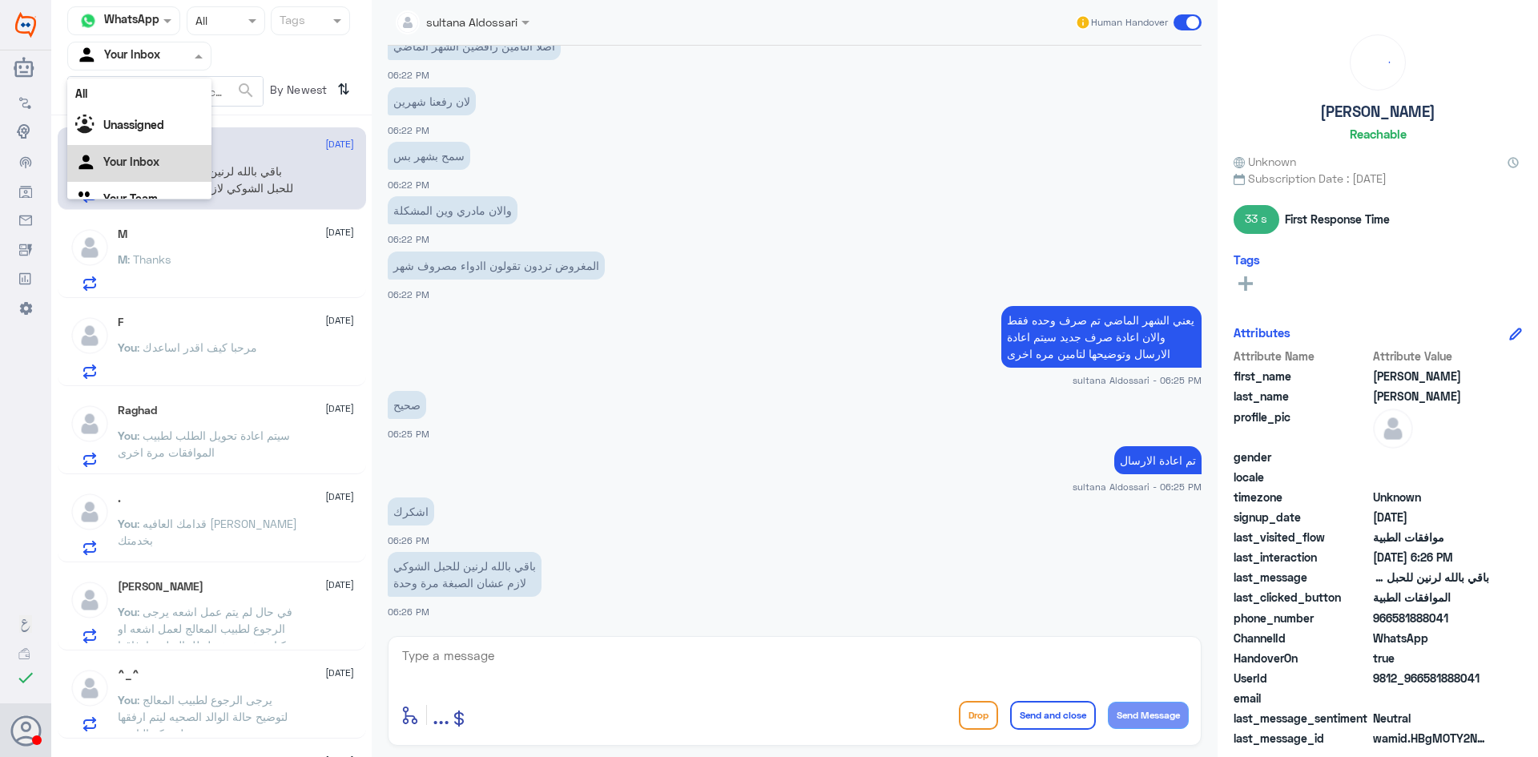
click at [147, 65] on div "Your Inbox" at bounding box center [118, 56] width 84 height 24
click at [116, 174] on Team "Your Team" at bounding box center [130, 178] width 54 height 14
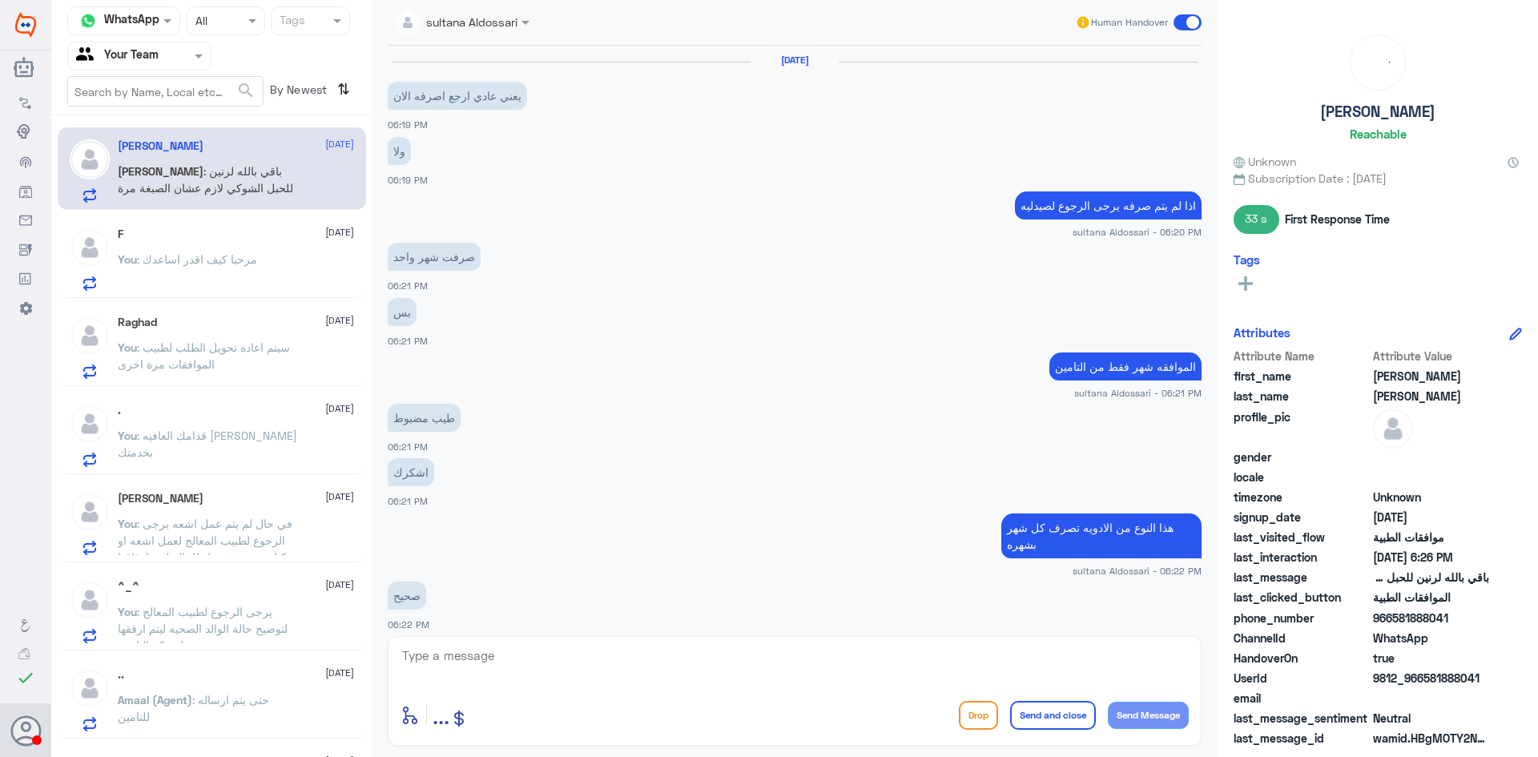
scroll to position [604, 0]
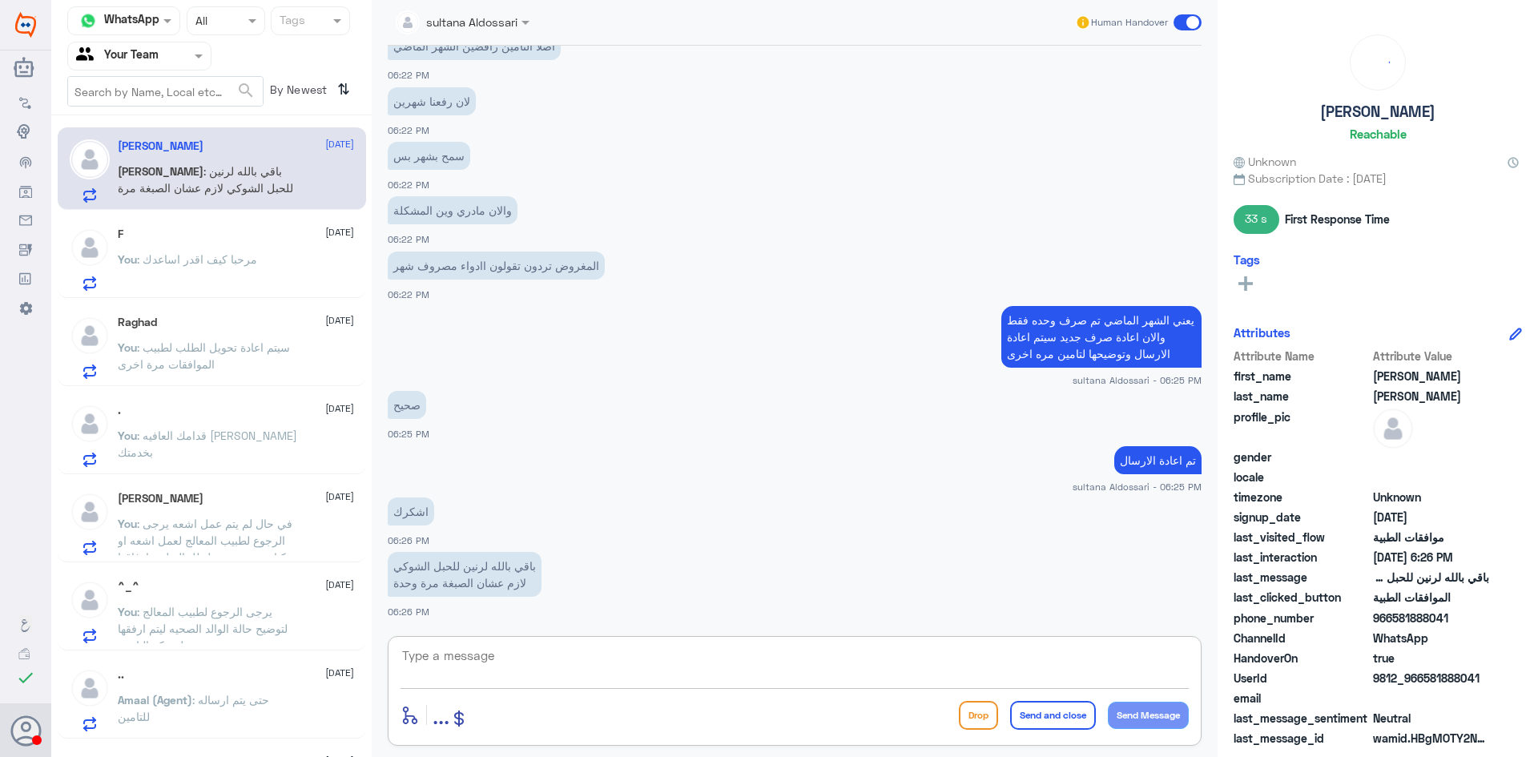
click at [435, 654] on textarea at bounding box center [794, 664] width 788 height 39
type textarea "ت"
